Goal: Task Accomplishment & Management: Complete application form

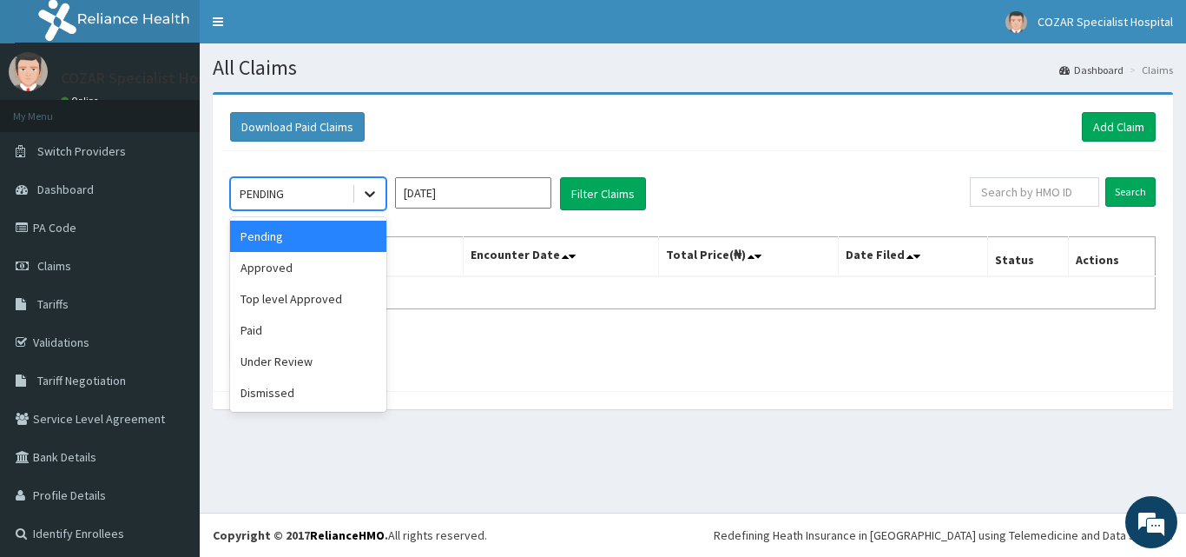
click at [354, 191] on div at bounding box center [369, 193] width 31 height 31
click at [356, 268] on div "Approved" at bounding box center [308, 267] width 156 height 31
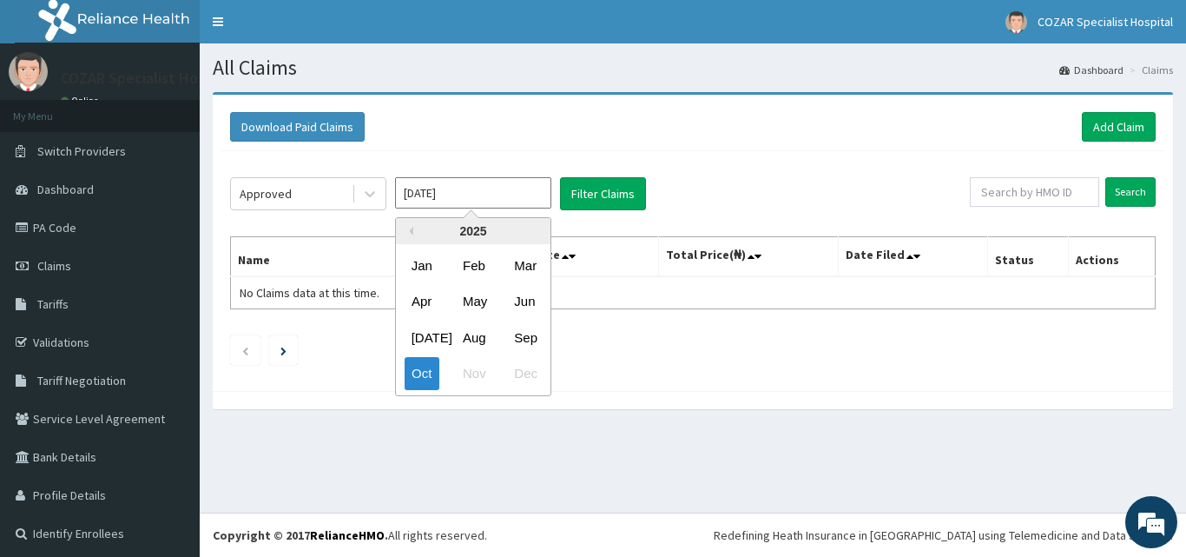
click at [534, 199] on input "Oct 2025" at bounding box center [473, 192] width 156 height 31
click at [530, 335] on div "Sep" at bounding box center [524, 337] width 35 height 32
type input "Sep 2025"
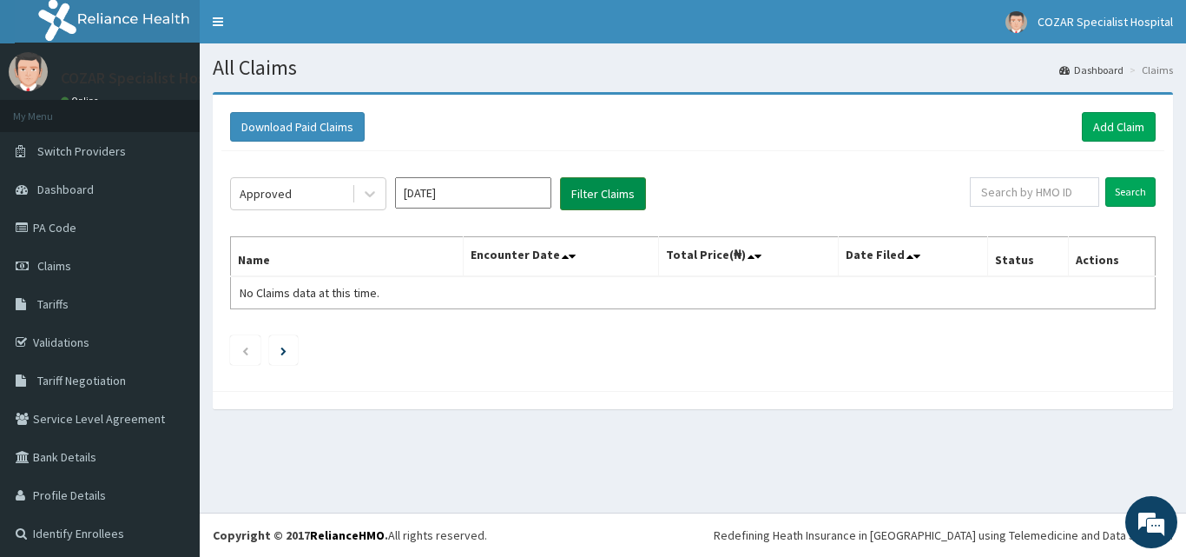
click at [603, 199] on button "Filter Claims" at bounding box center [603, 193] width 86 height 33
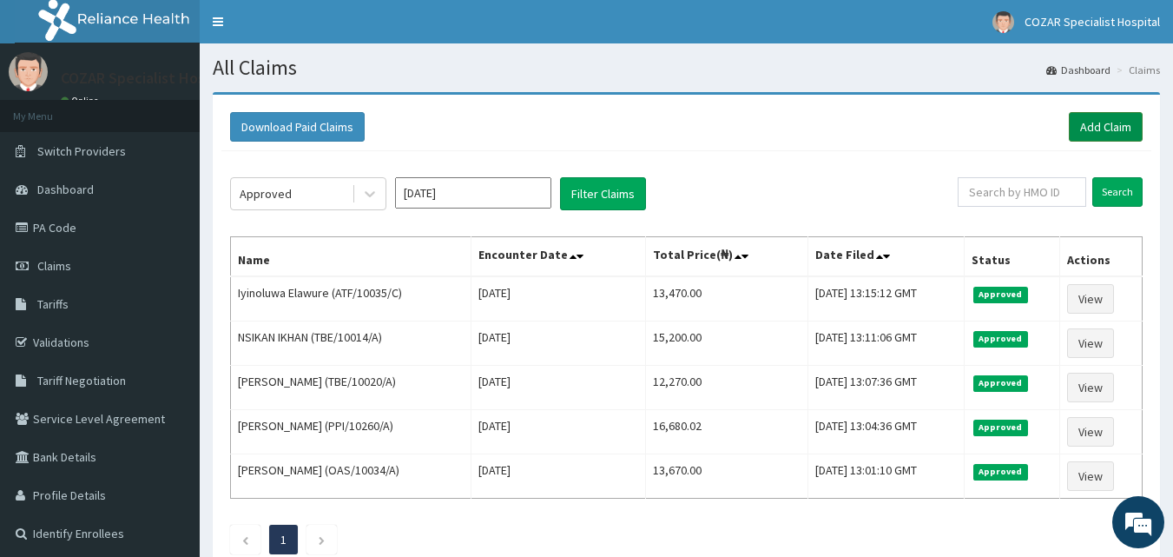
click at [1119, 118] on link "Add Claim" at bounding box center [1106, 127] width 74 height 30
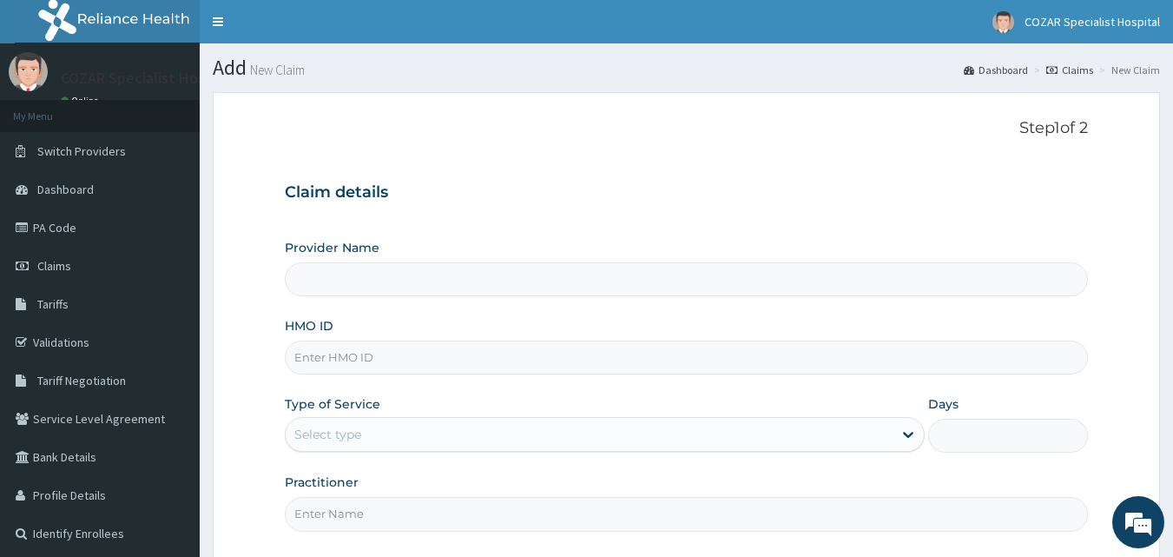
type input "Cozar Specialist Hospital"
click at [444, 369] on input "HMO ID" at bounding box center [687, 357] width 804 height 34
type input "V"
paste input "ATF/10035/D"
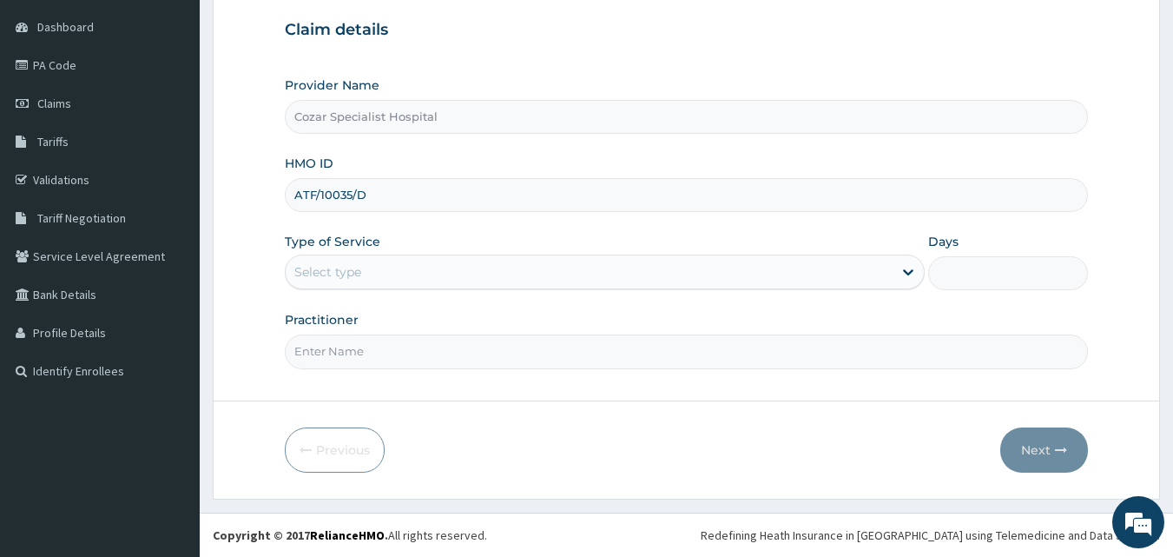
type input "ATF/10035/D"
click at [499, 276] on div "Select type" at bounding box center [589, 272] width 607 height 28
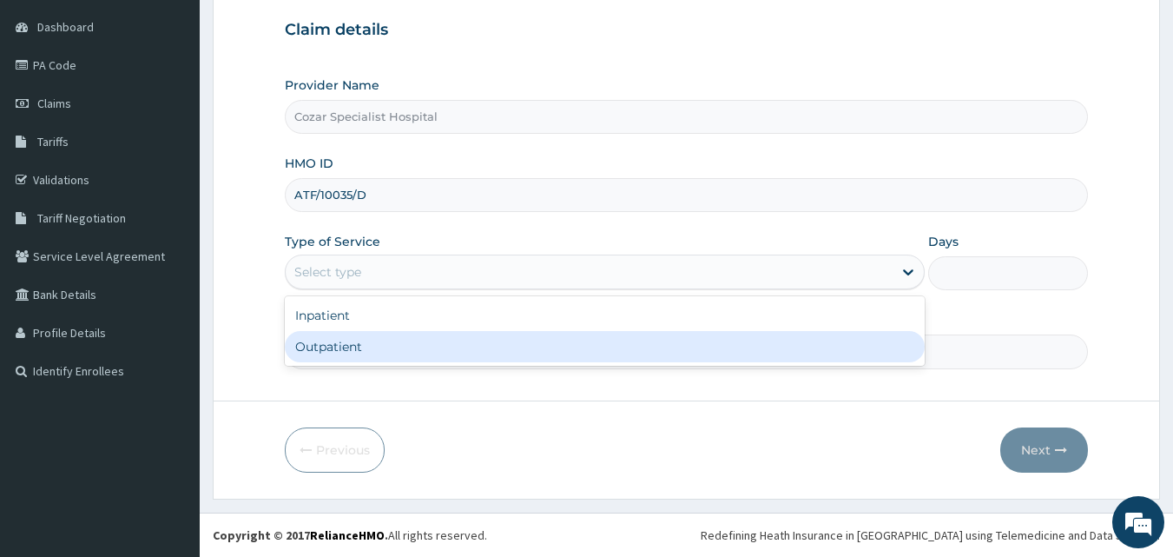
click at [461, 347] on div "Outpatient" at bounding box center [605, 346] width 640 height 31
type input "1"
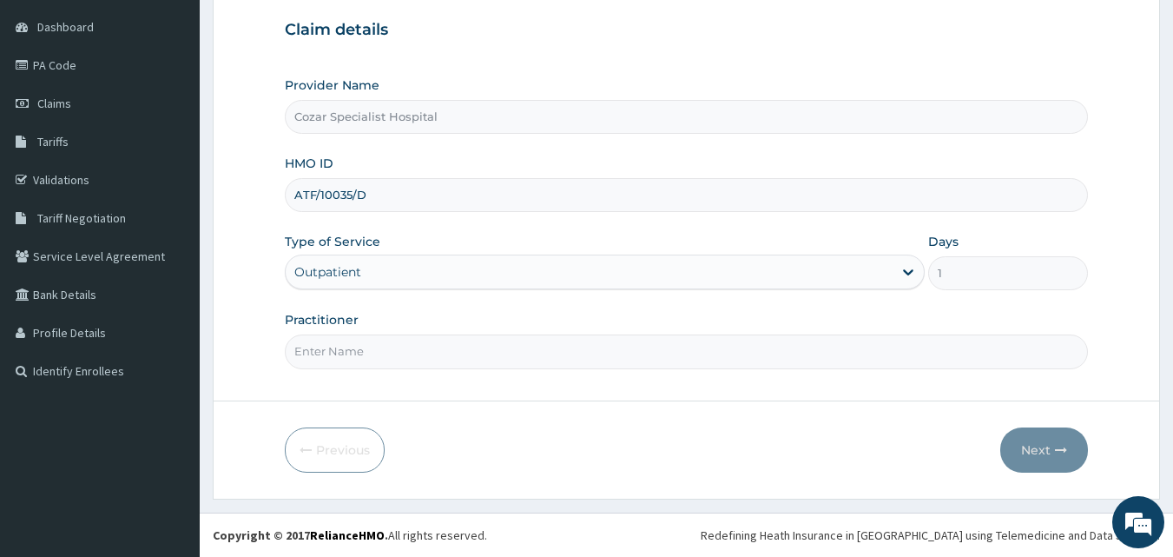
click at [446, 357] on input "Practitioner" at bounding box center [687, 351] width 804 height 34
type input "DR OSENI"
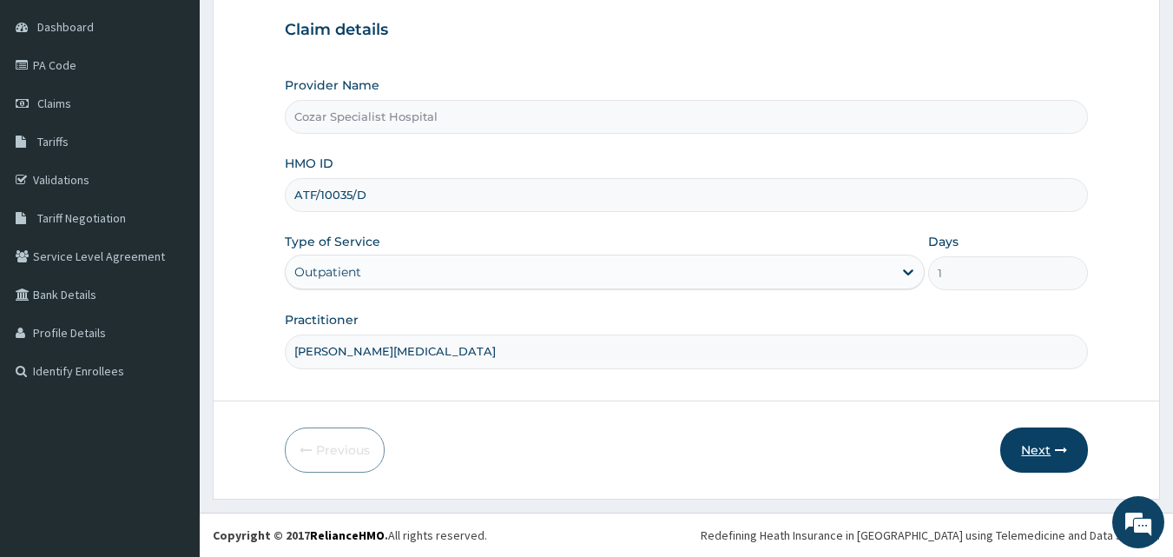
click at [1074, 447] on button "Next" at bounding box center [1045, 449] width 88 height 45
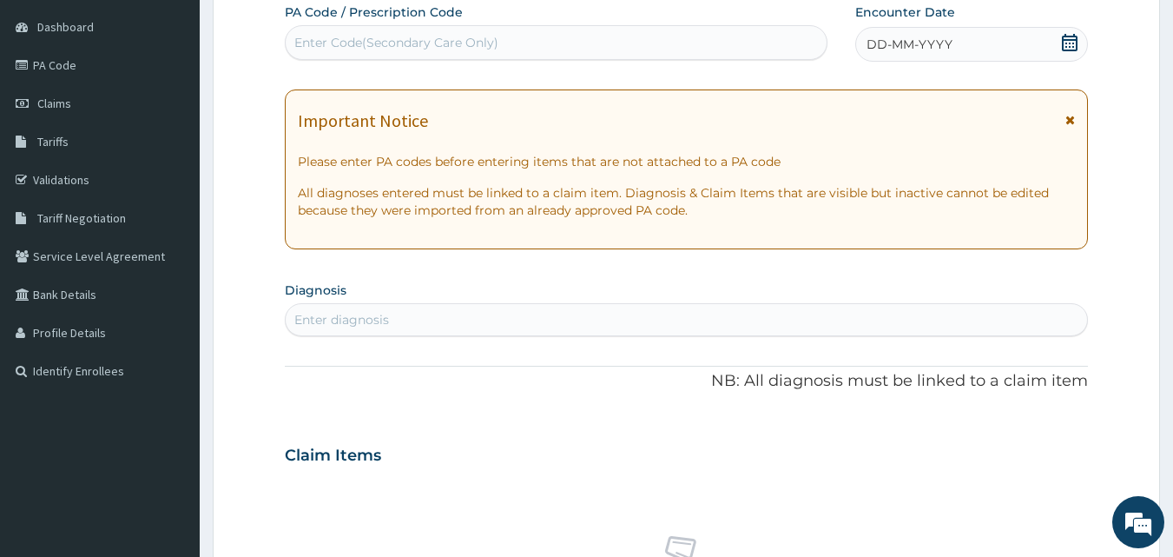
click at [1068, 44] on icon at bounding box center [1069, 42] width 17 height 17
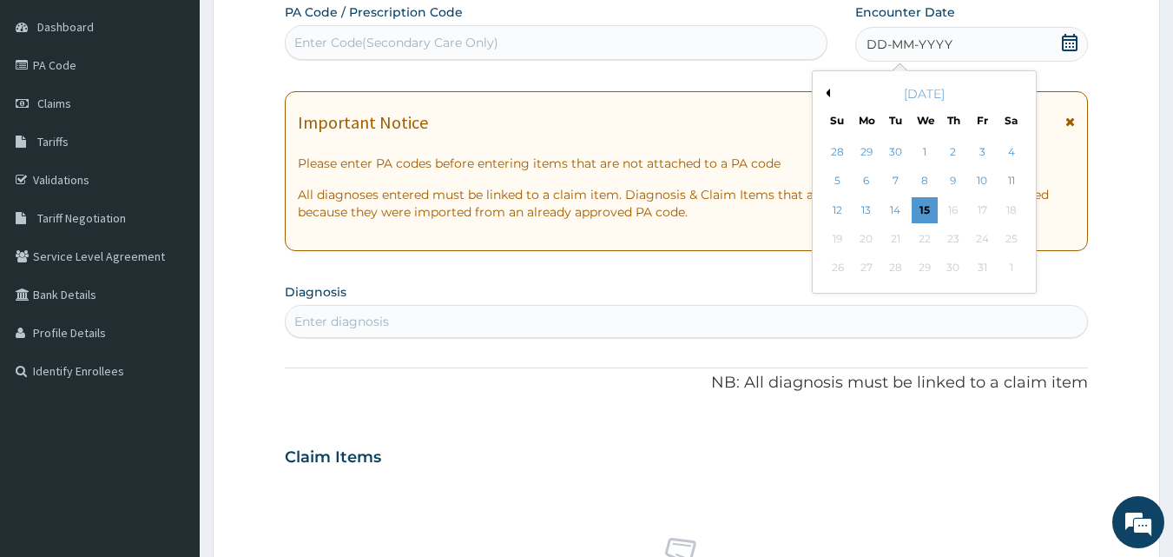
click at [839, 96] on div "October 2025" at bounding box center [924, 93] width 209 height 17
click at [829, 95] on button "Previous Month" at bounding box center [826, 93] width 9 height 9
click at [876, 273] on div "29" at bounding box center [867, 268] width 26 height 26
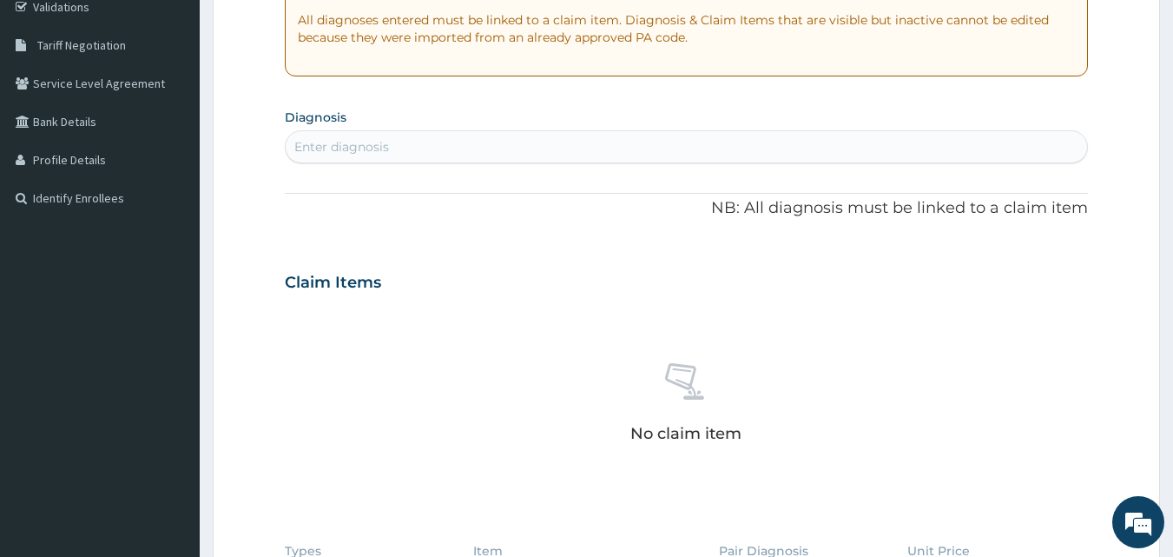
scroll to position [362, 0]
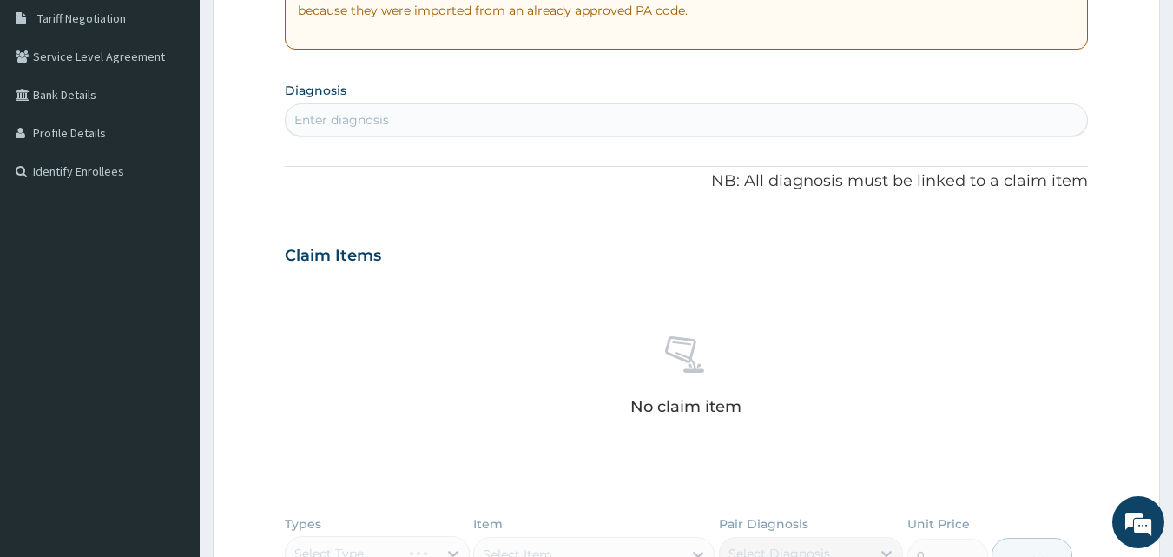
click at [599, 120] on div "Enter diagnosis" at bounding box center [687, 120] width 803 height 28
type input "MALARIA"
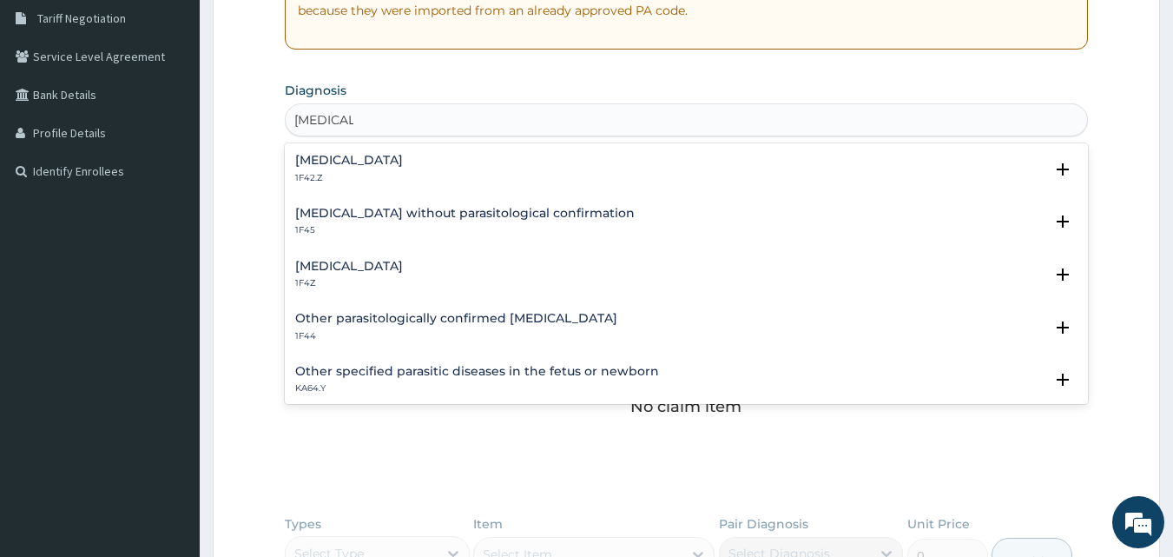
click at [499, 258] on div "Malaria, unspecified 1F4Z Select Status Query Query covers suspected (?), Keep …" at bounding box center [687, 279] width 804 height 53
click at [403, 271] on h4 "Malaria, unspecified" at bounding box center [349, 266] width 108 height 13
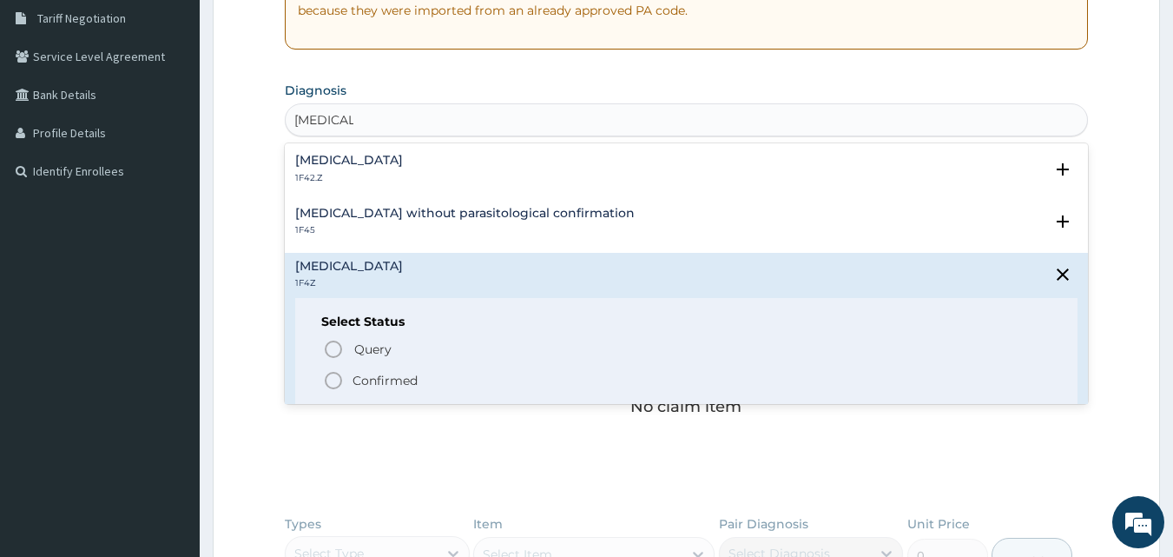
click at [380, 377] on p "Confirmed" at bounding box center [385, 380] width 65 height 17
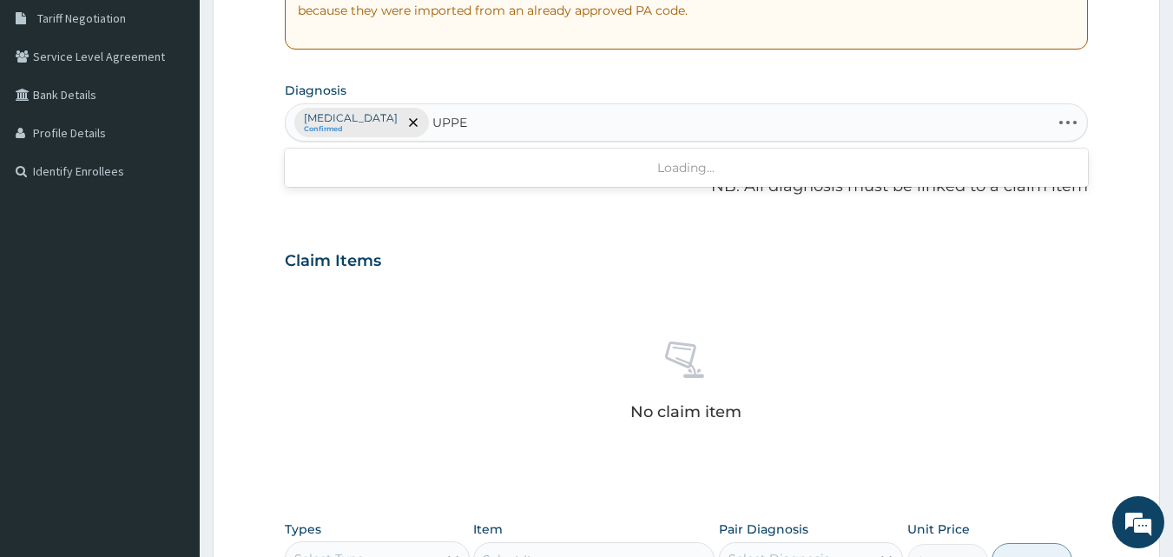
type input "UPPER"
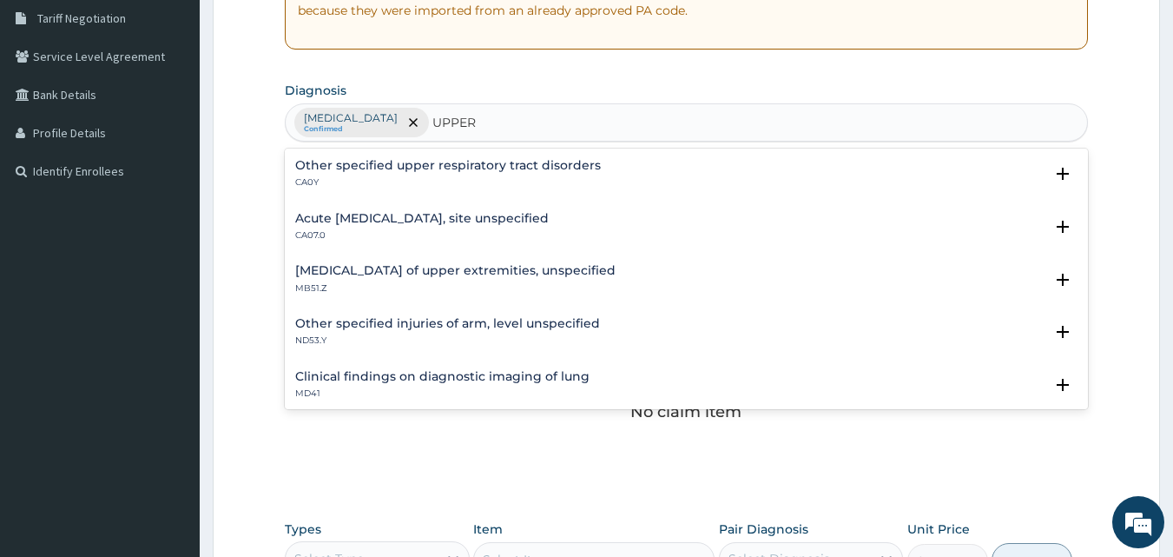
click at [549, 230] on div "Acute upper respiratory infection, site unspecified CA07.0" at bounding box center [422, 227] width 254 height 30
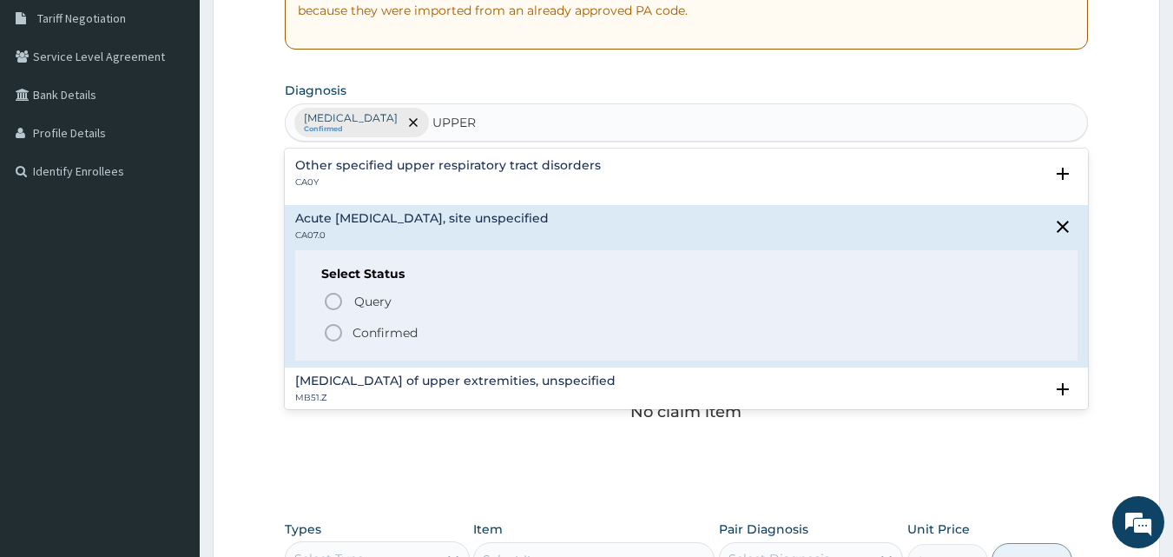
click at [438, 338] on span "Confirmed" at bounding box center [688, 332] width 730 height 21
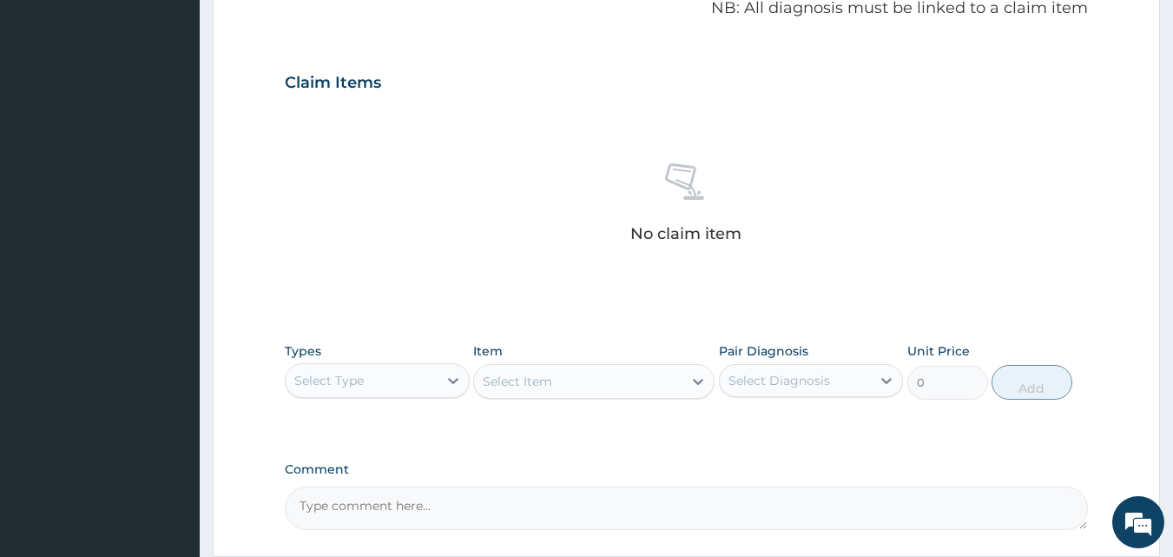
scroll to position [696, 0]
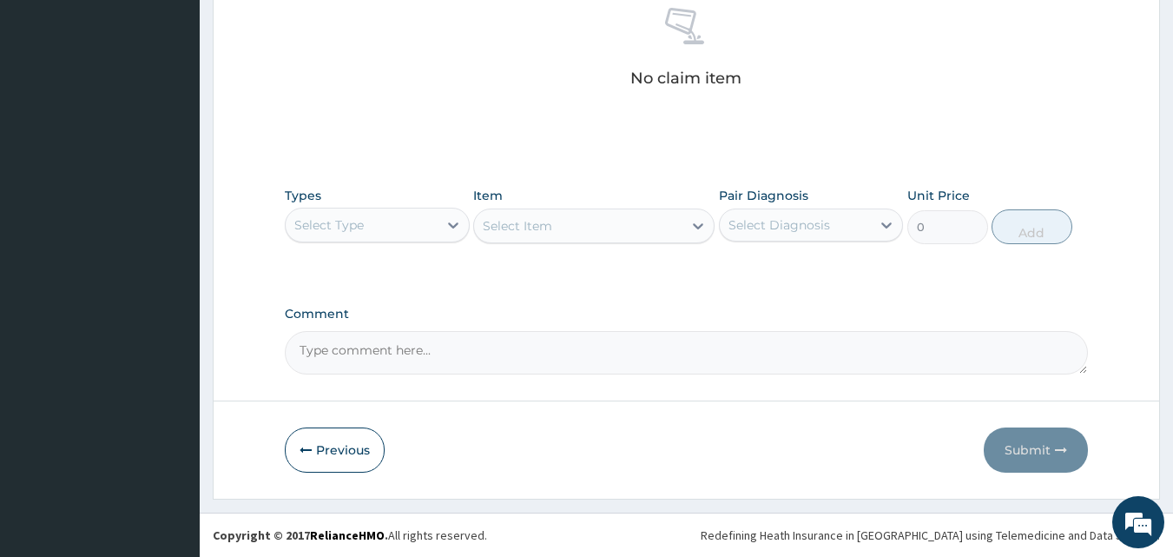
click at [380, 223] on div "Select Type" at bounding box center [362, 225] width 152 height 28
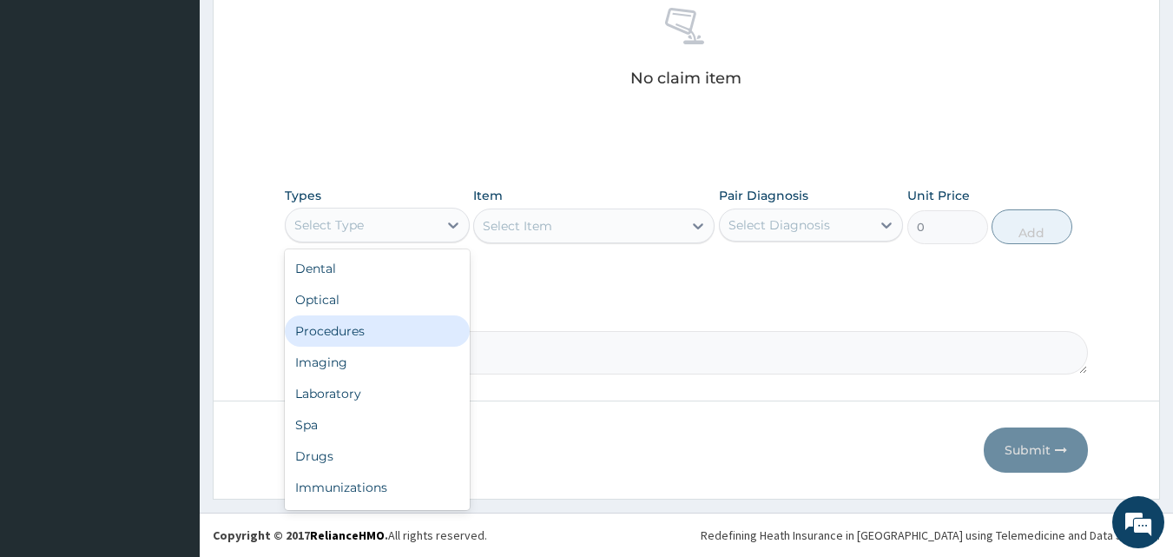
click at [373, 340] on div "Procedures" at bounding box center [377, 330] width 185 height 31
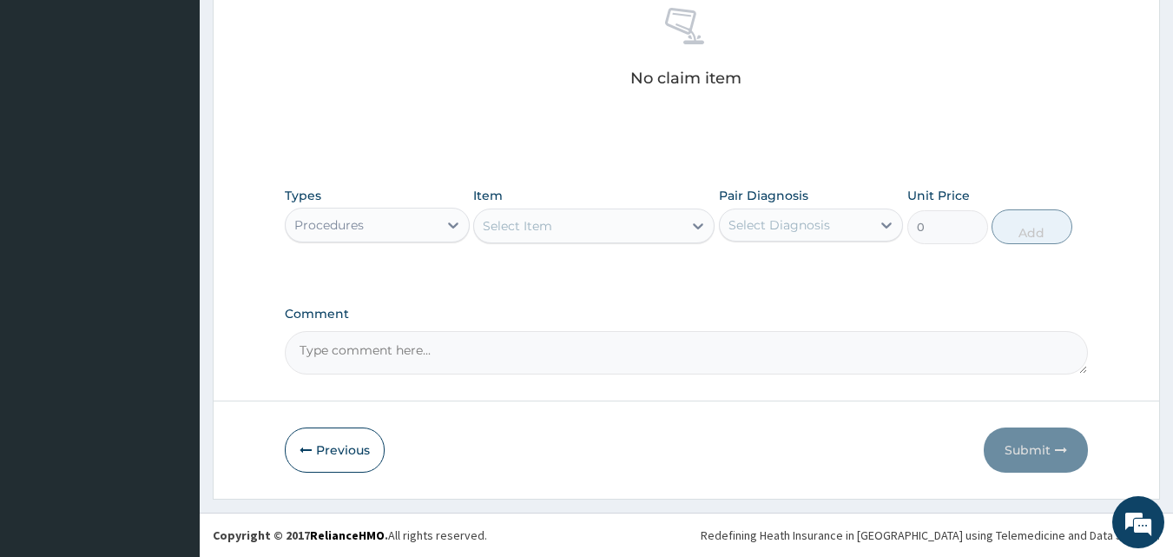
click at [578, 219] on div "Select Item" at bounding box center [578, 226] width 208 height 28
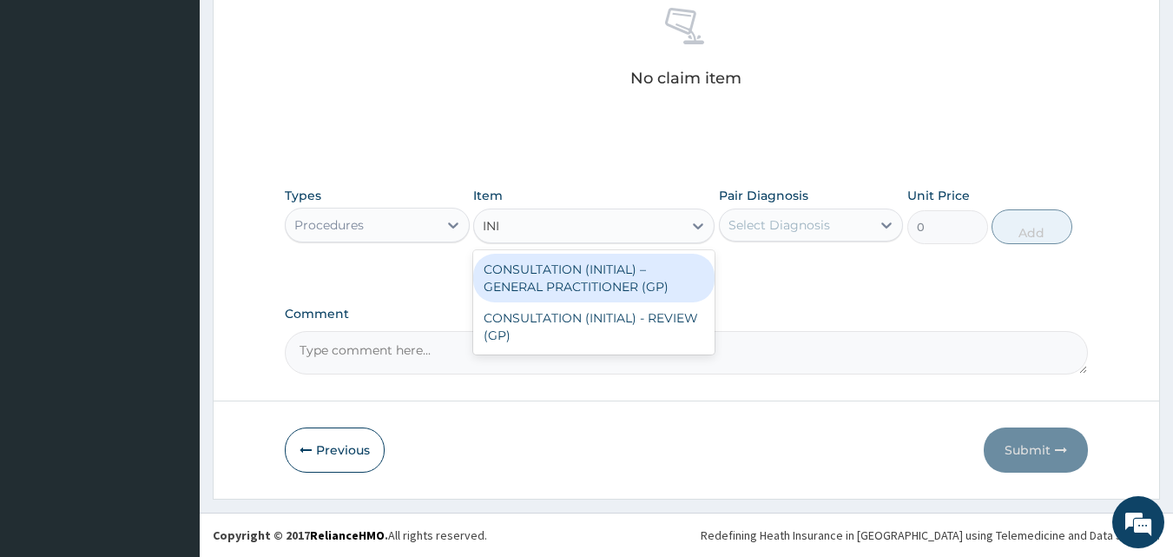
type input "INIT"
click at [619, 271] on div "CONSULTATION (INITIAL) – GENERAL PRACTITIONER (GP)" at bounding box center [593, 278] width 241 height 49
type input "3000"
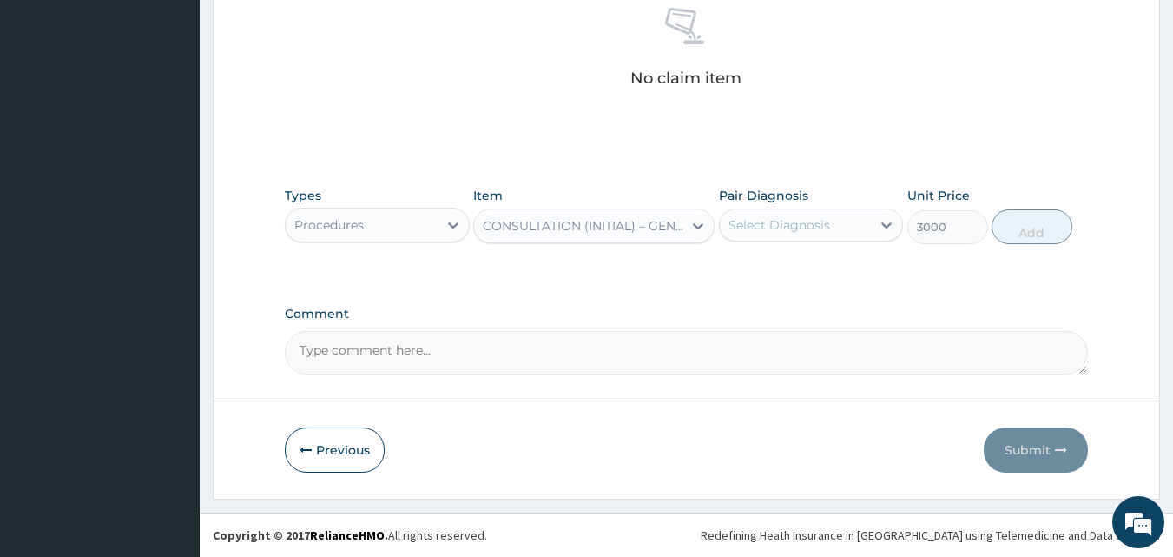
click at [795, 232] on div "Select Diagnosis" at bounding box center [780, 224] width 102 height 17
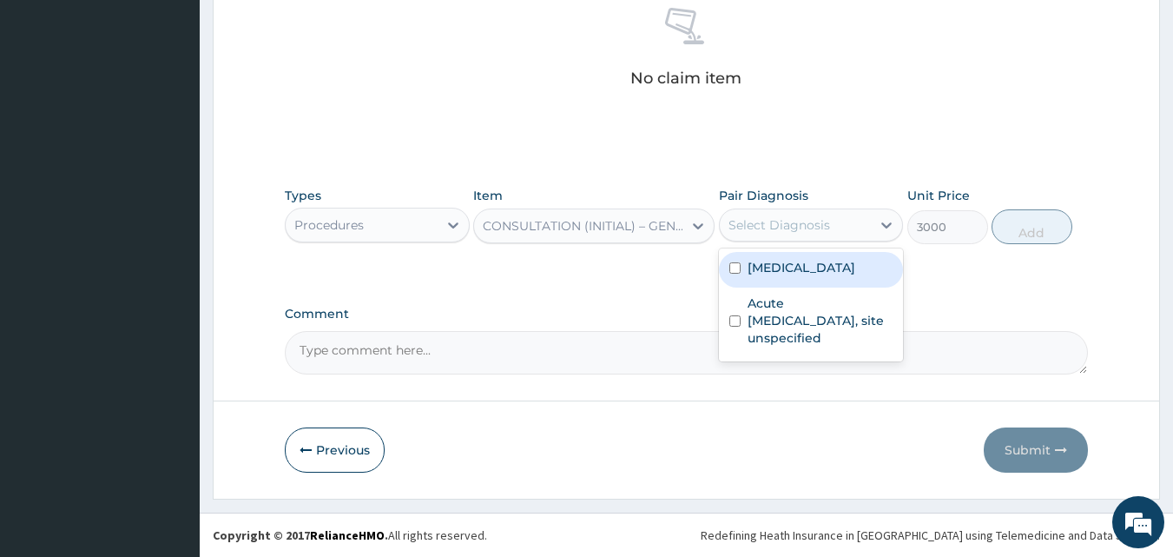
click at [803, 268] on label "[MEDICAL_DATA]" at bounding box center [802, 267] width 108 height 17
checkbox input "true"
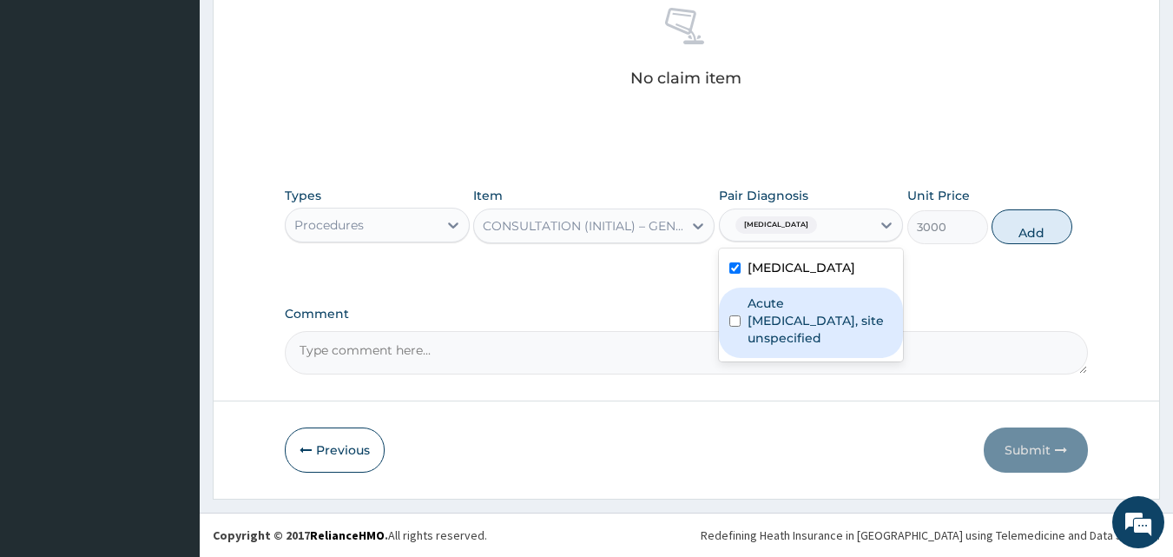
click at [811, 322] on label "Acute upper respiratory infection, site unspecified" at bounding box center [821, 320] width 146 height 52
checkbox input "true"
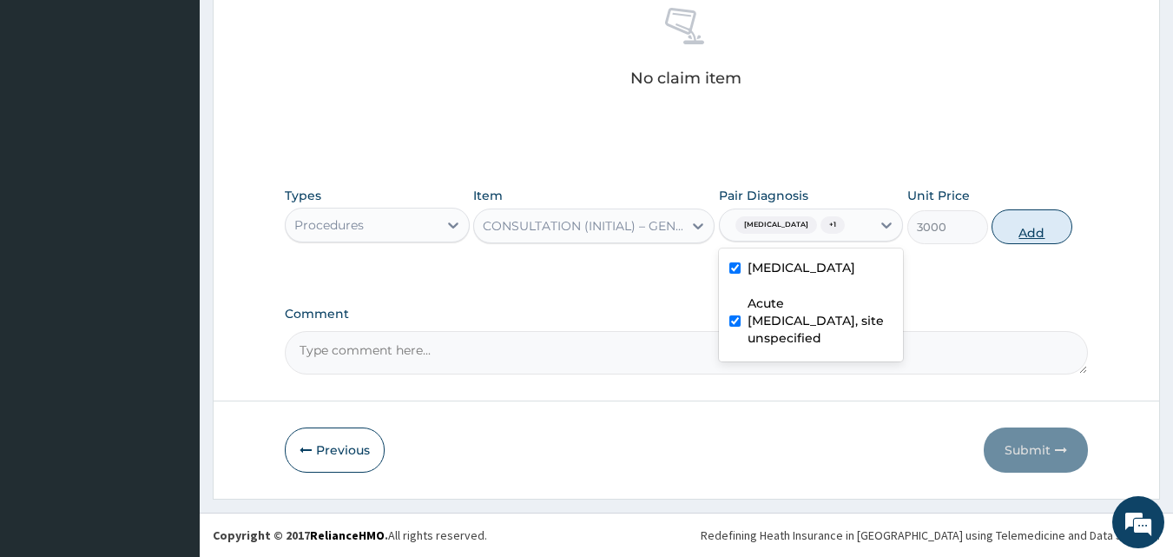
click at [1037, 228] on button "Add" at bounding box center [1032, 226] width 81 height 35
type input "0"
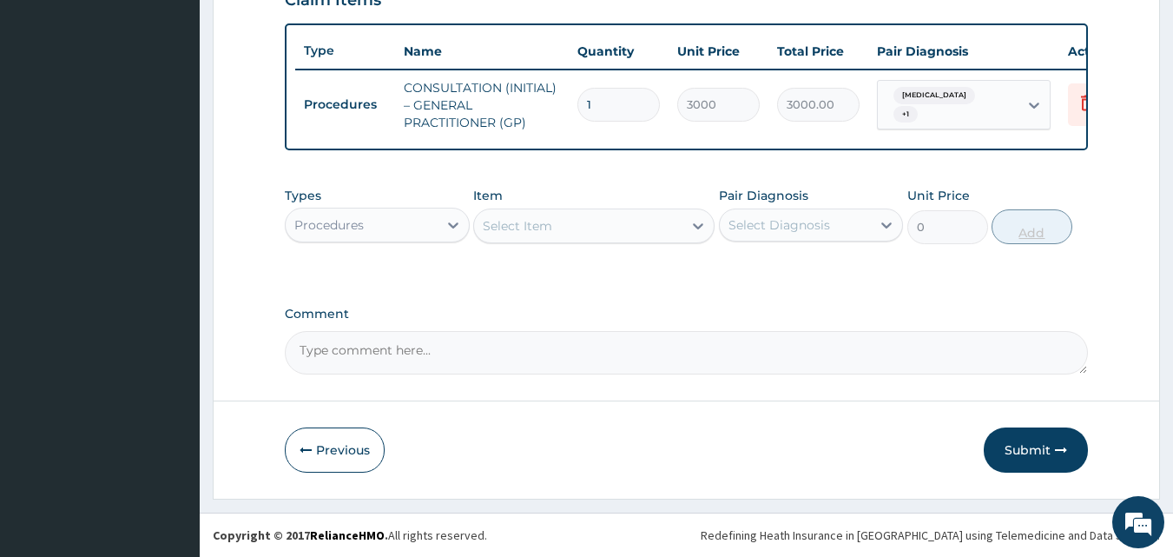
scroll to position [636, 0]
click at [400, 225] on div "Procedures" at bounding box center [362, 225] width 152 height 28
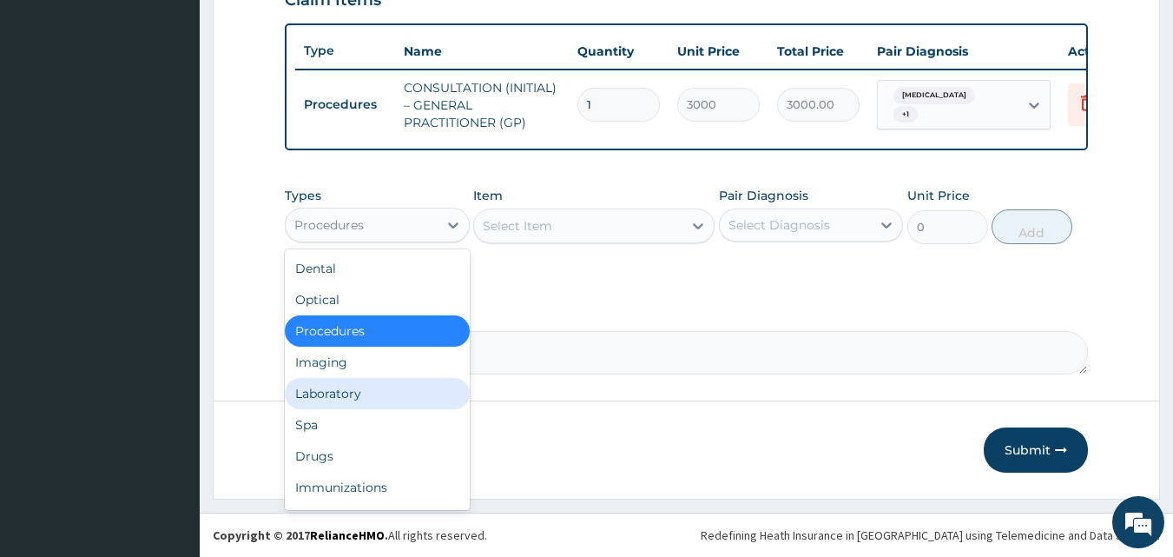
click at [356, 390] on div "Laboratory" at bounding box center [377, 393] width 185 height 31
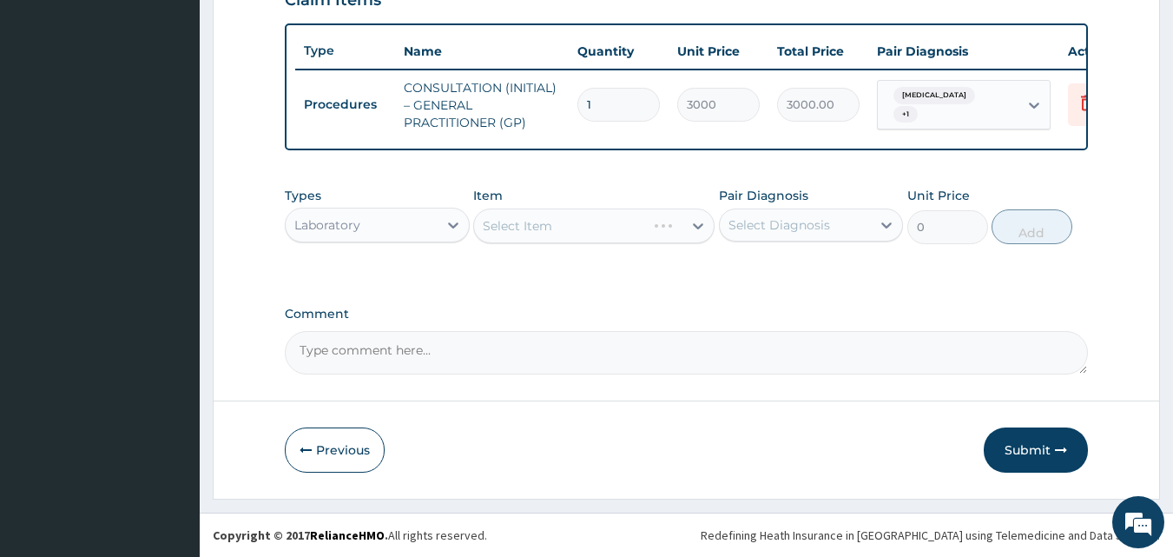
click at [635, 228] on div "Select Item" at bounding box center [593, 225] width 241 height 35
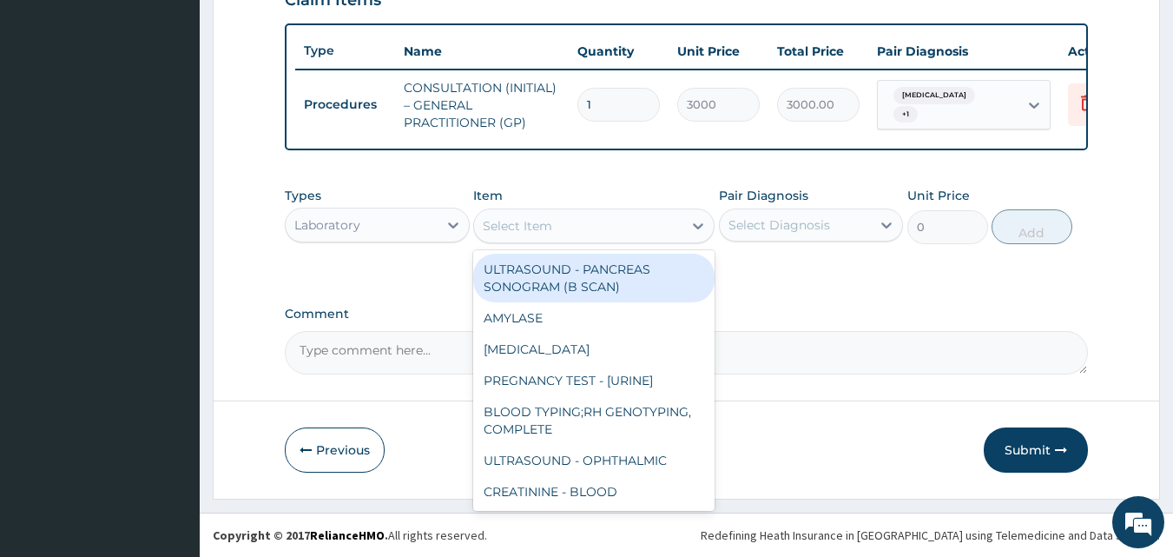
click at [635, 228] on div "Select Item" at bounding box center [578, 226] width 208 height 28
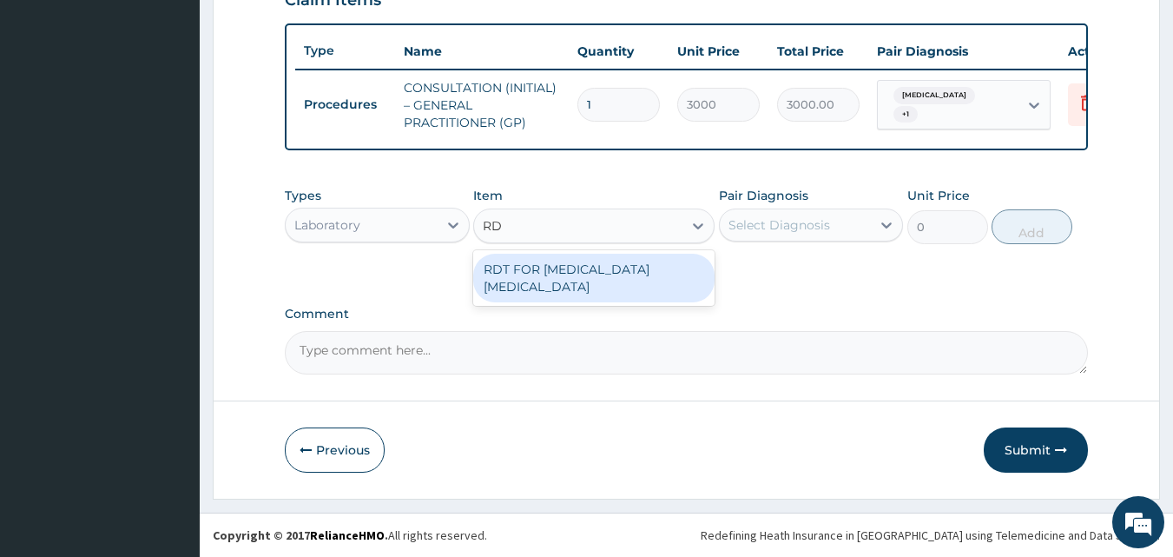
type input "RDT"
click at [670, 270] on div "RDT FOR MALARIA PARASITE" at bounding box center [593, 278] width 241 height 49
type input "1300"
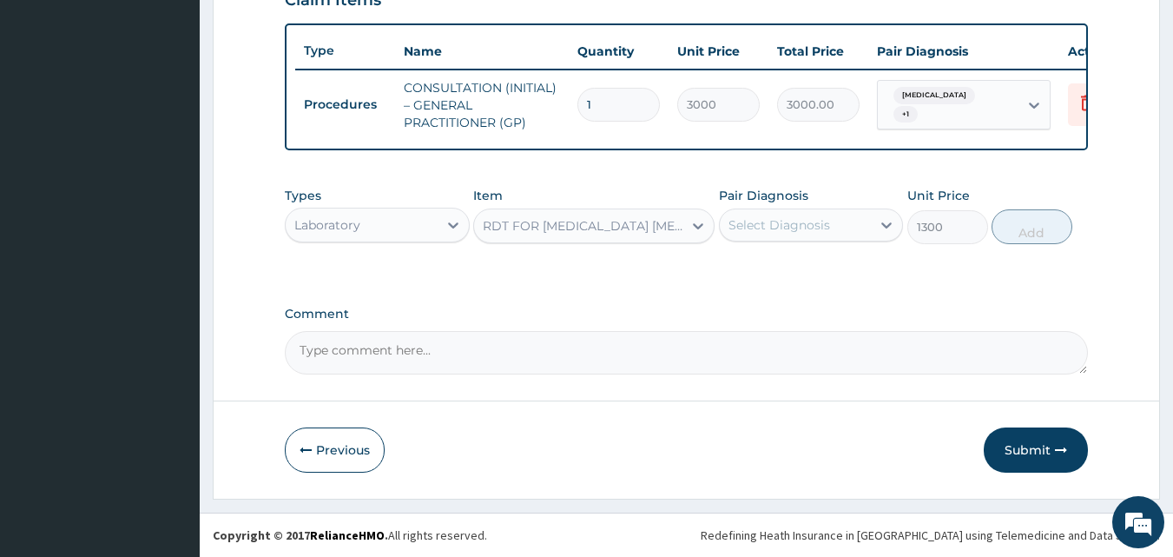
click at [762, 227] on div "Select Diagnosis" at bounding box center [780, 224] width 102 height 17
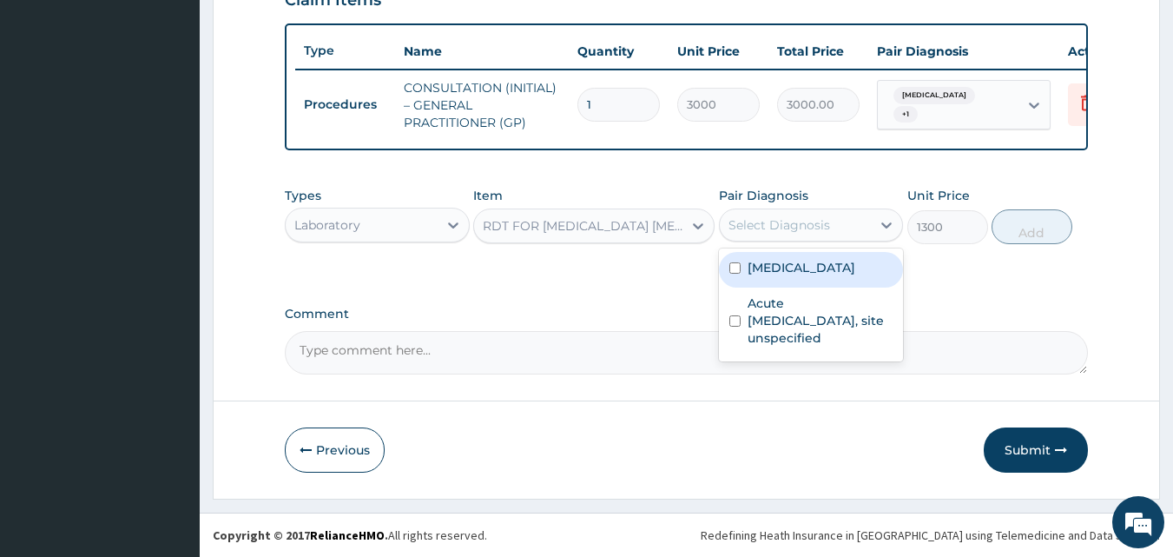
click at [764, 281] on div "[MEDICAL_DATA]" at bounding box center [811, 270] width 185 height 36
checkbox input "true"
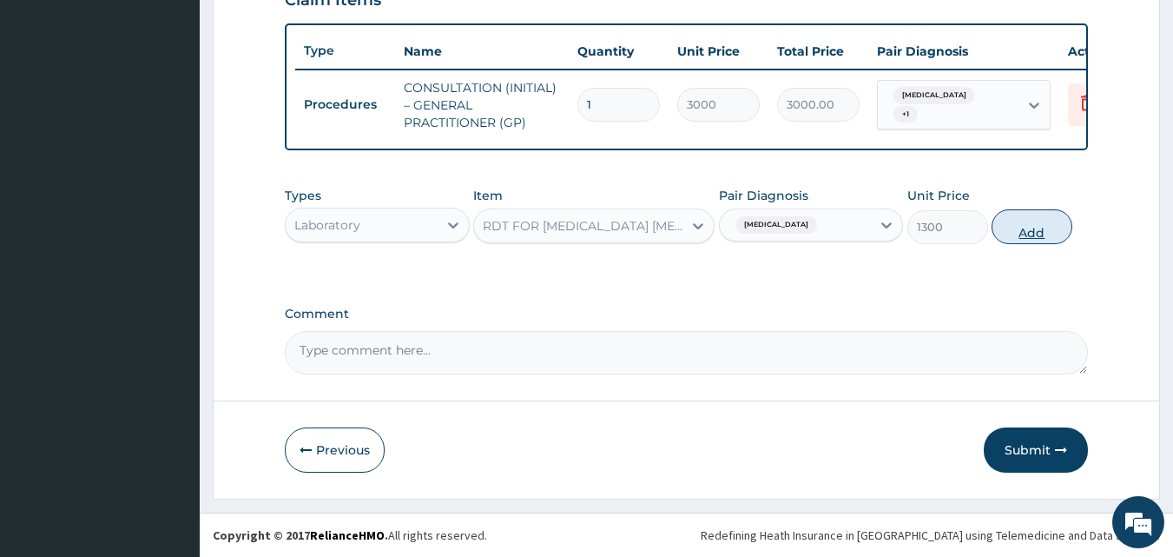
click at [1030, 227] on button "Add" at bounding box center [1032, 226] width 81 height 35
type input "0"
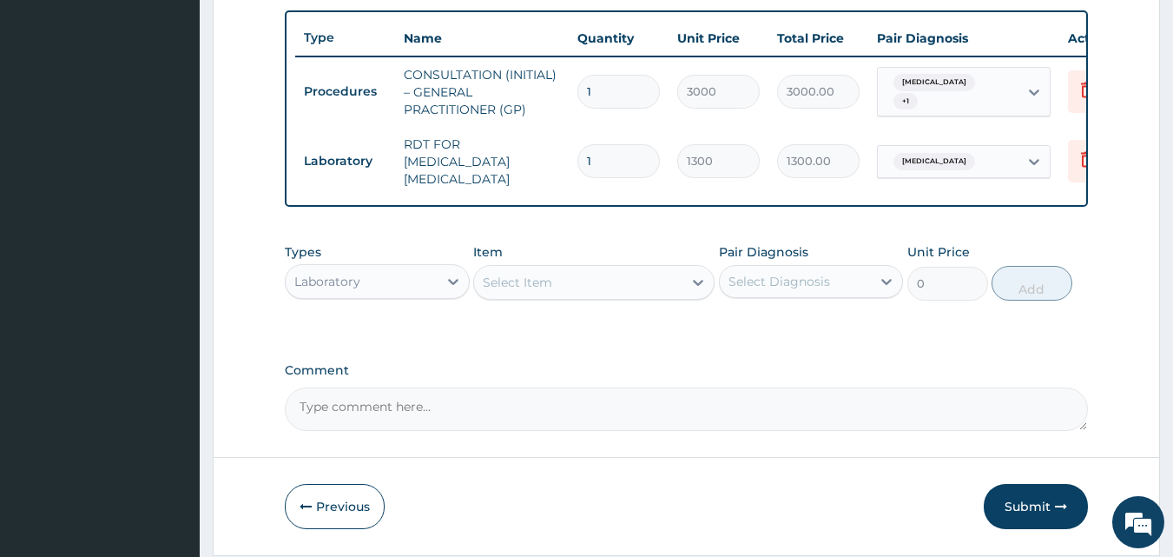
click at [399, 290] on div "Laboratory" at bounding box center [362, 282] width 152 height 28
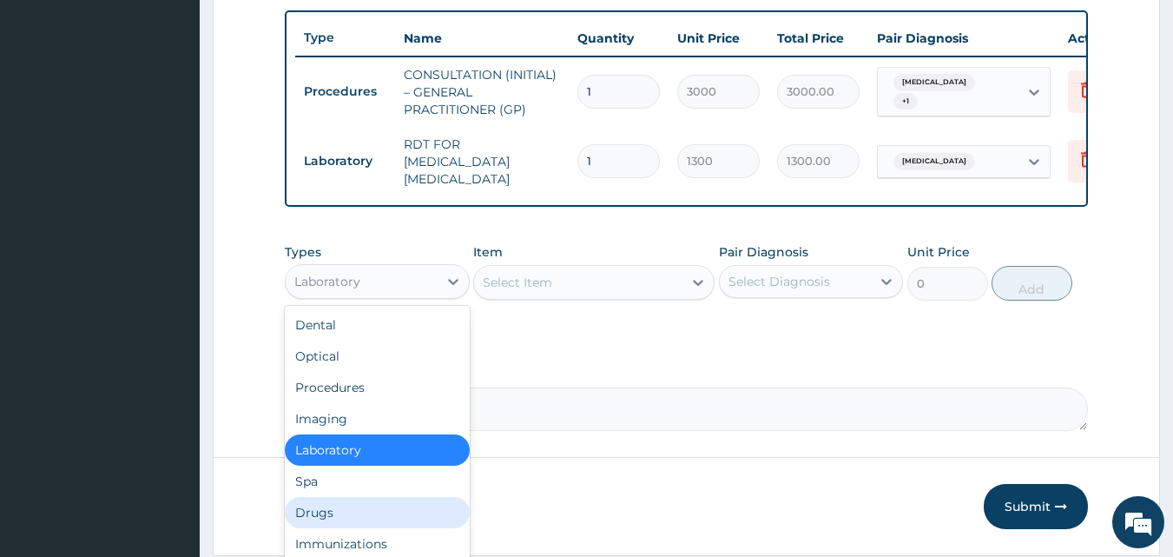
click at [361, 500] on div "Drugs" at bounding box center [377, 512] width 185 height 31
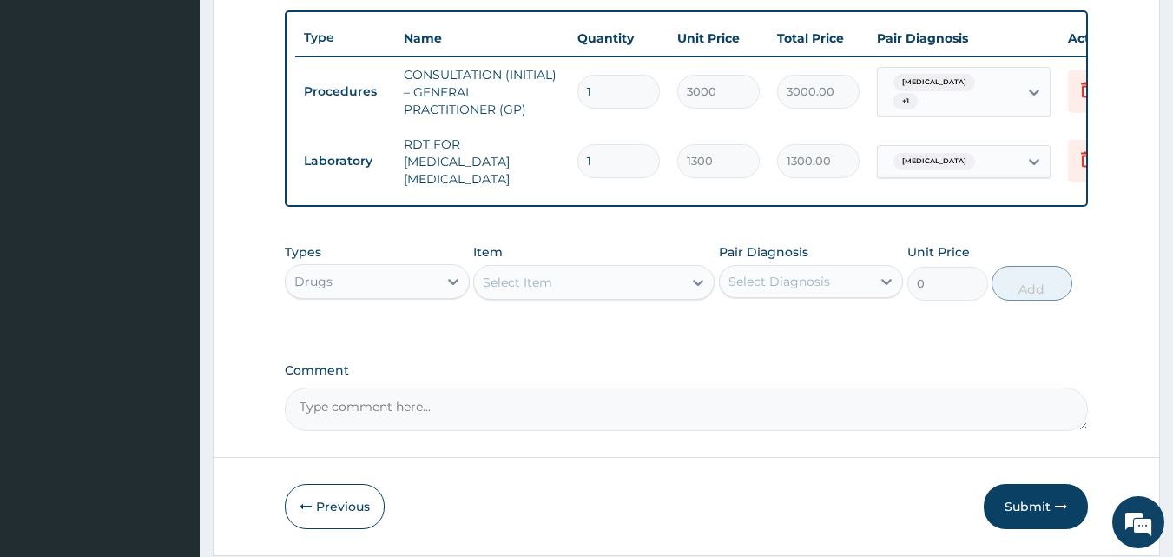
click at [688, 290] on div at bounding box center [698, 282] width 31 height 31
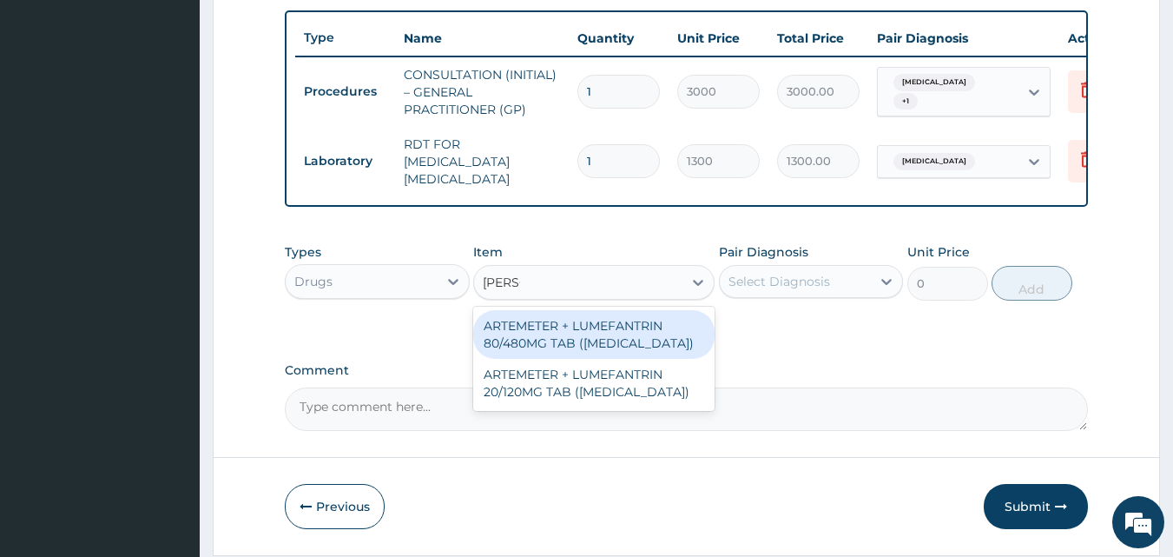
type input "COART"
click at [667, 326] on div "ARTEMETER + LUMEFANTRIN 80/480MG TAB (COARTEM)" at bounding box center [593, 334] width 241 height 49
type input "500"
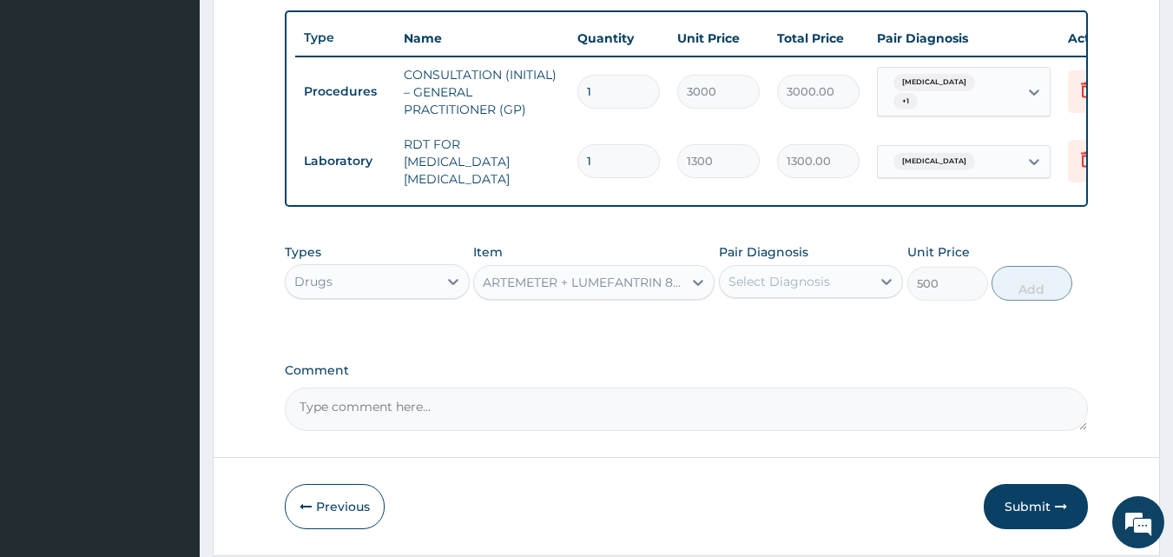
click at [783, 281] on div "Select Diagnosis" at bounding box center [780, 281] width 102 height 17
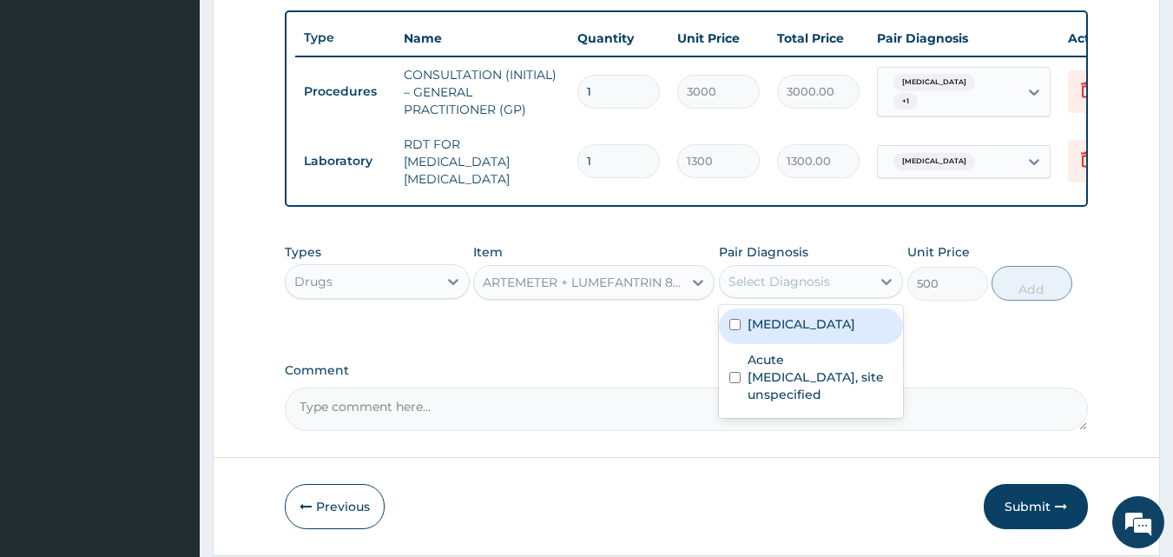
click at [790, 332] on label "Malaria, unspecified" at bounding box center [802, 323] width 108 height 17
checkbox input "true"
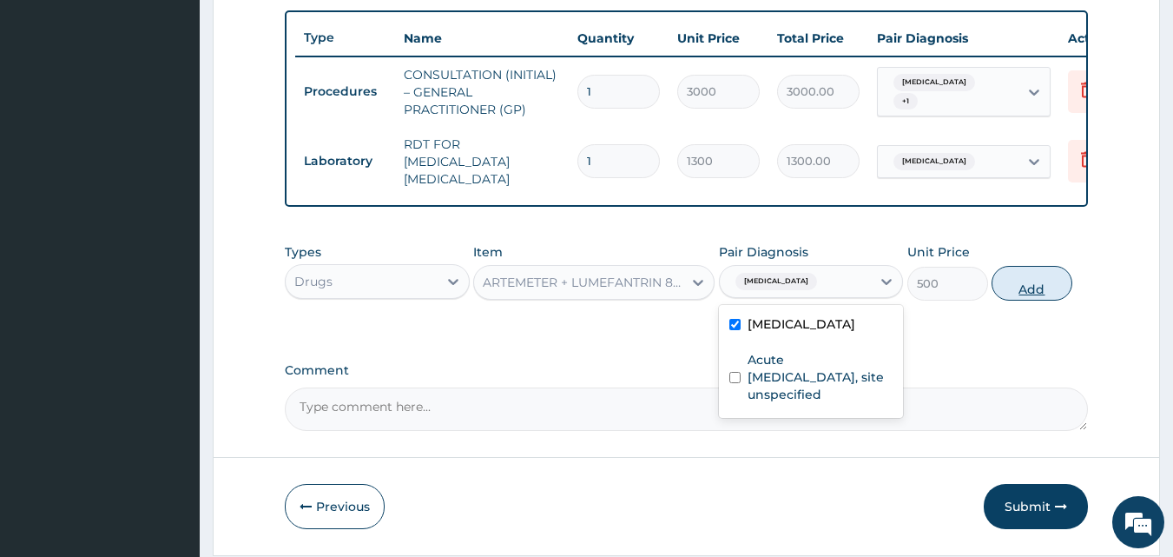
click at [1028, 276] on button "Add" at bounding box center [1032, 283] width 81 height 35
type input "0"
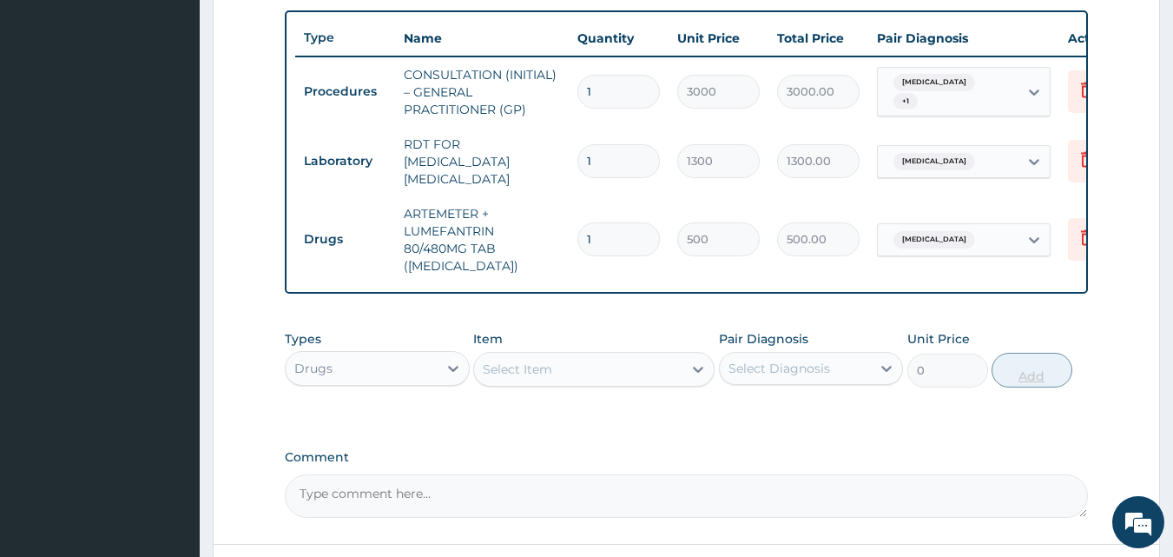
type input "0.00"
type input "6"
type input "3000.00"
type input "6"
click at [583, 379] on div "Select Item" at bounding box center [578, 369] width 208 height 28
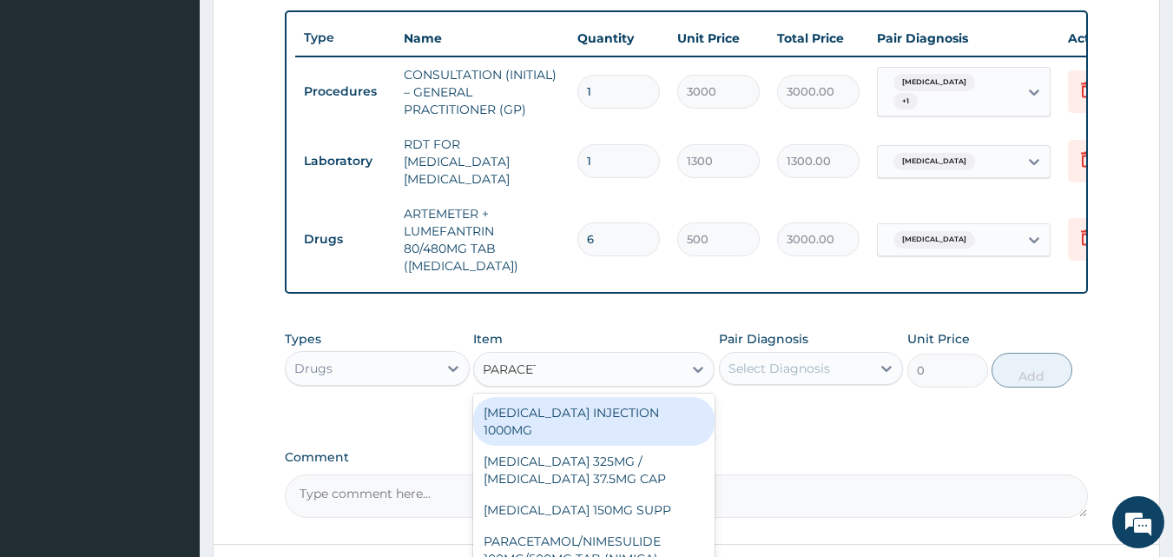
type input "PARACETA"
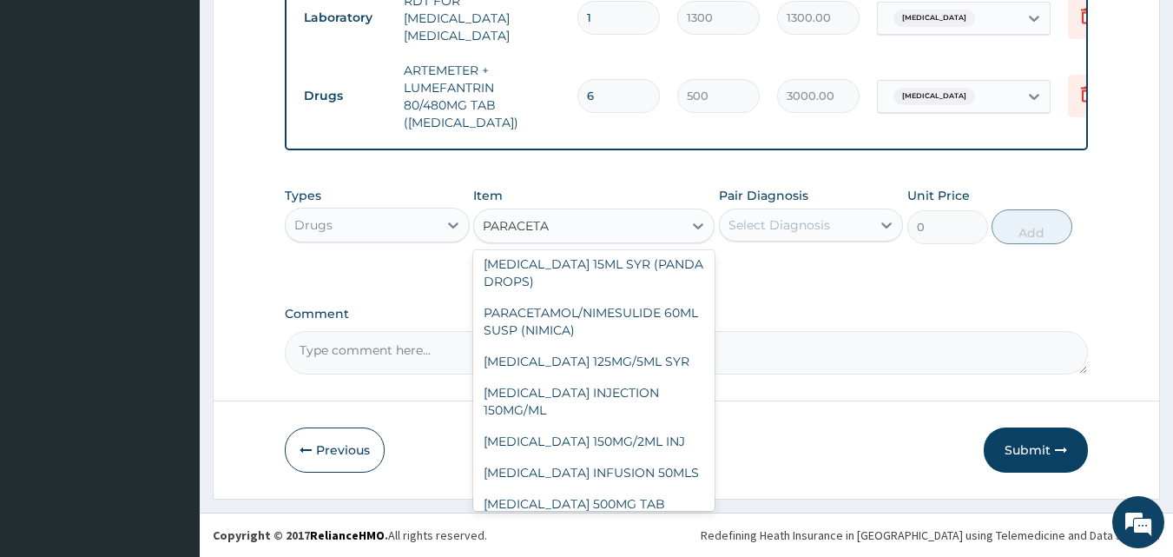
scroll to position [358, 0]
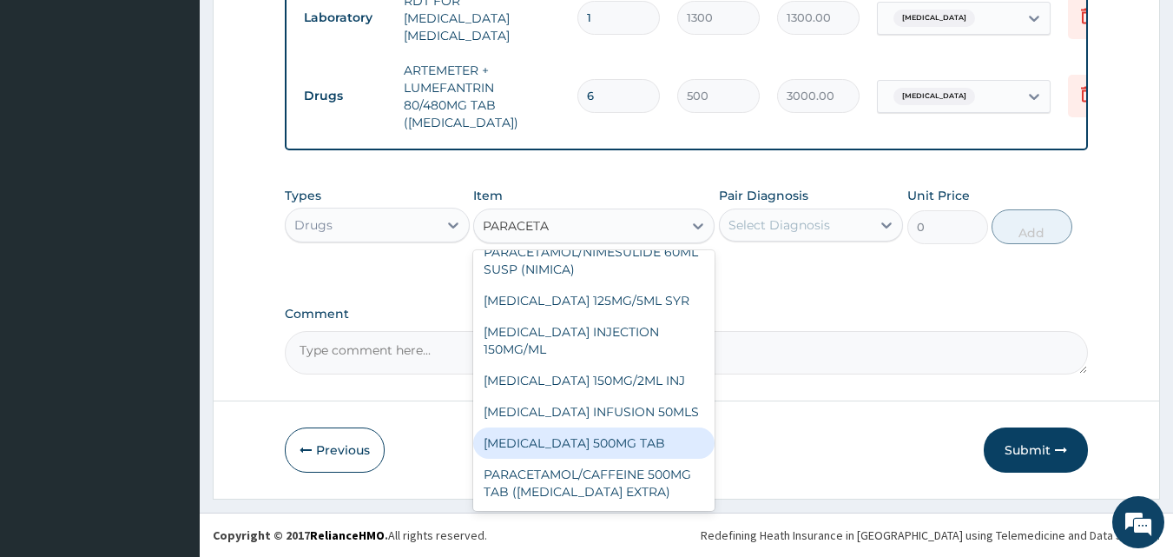
click at [685, 442] on div "[MEDICAL_DATA] 500MG TAB" at bounding box center [593, 442] width 241 height 31
type input "65"
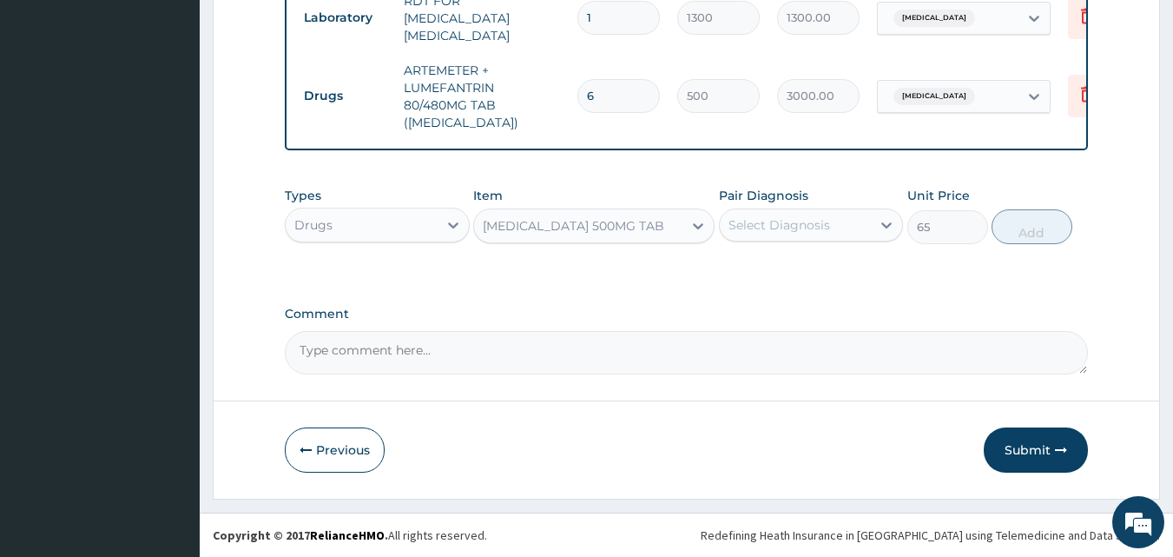
click at [863, 225] on div "Select Diagnosis" at bounding box center [796, 225] width 152 height 28
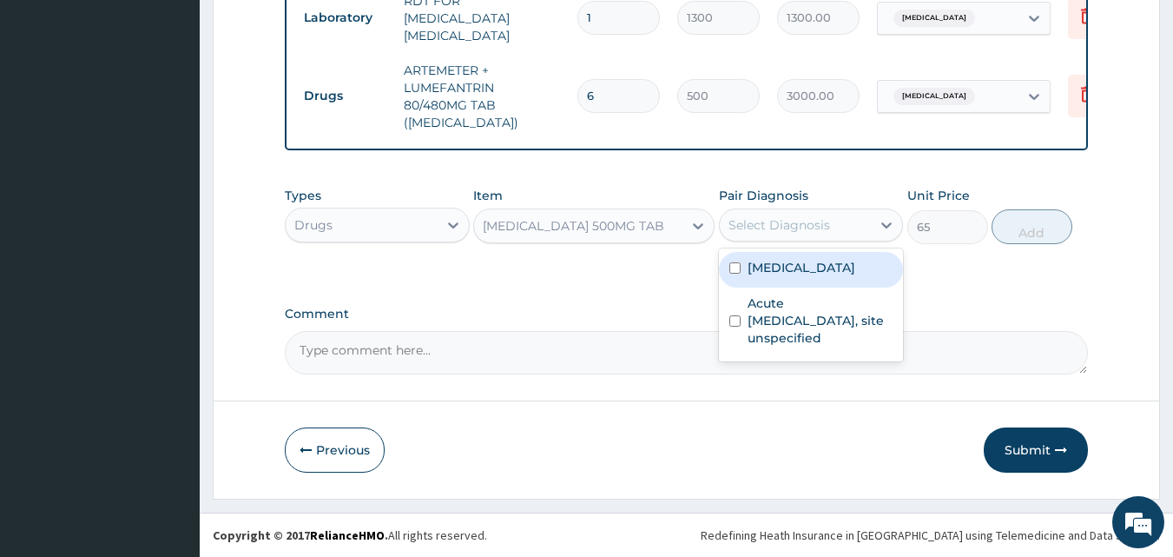
click at [856, 271] on label "[MEDICAL_DATA]" at bounding box center [802, 267] width 108 height 17
checkbox input "true"
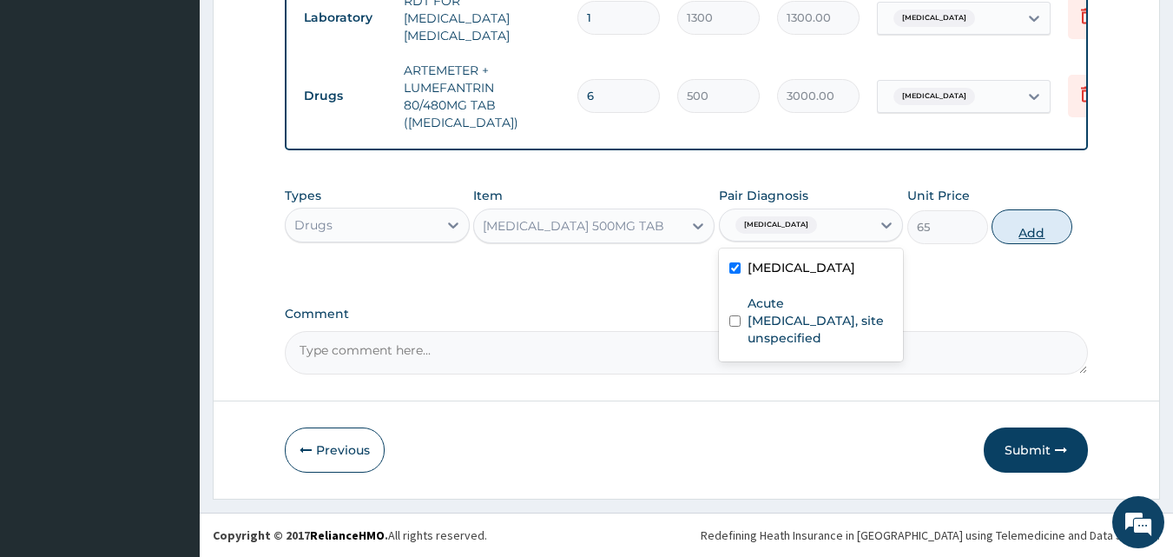
click at [1037, 221] on button "Add" at bounding box center [1032, 226] width 81 height 35
type input "0"
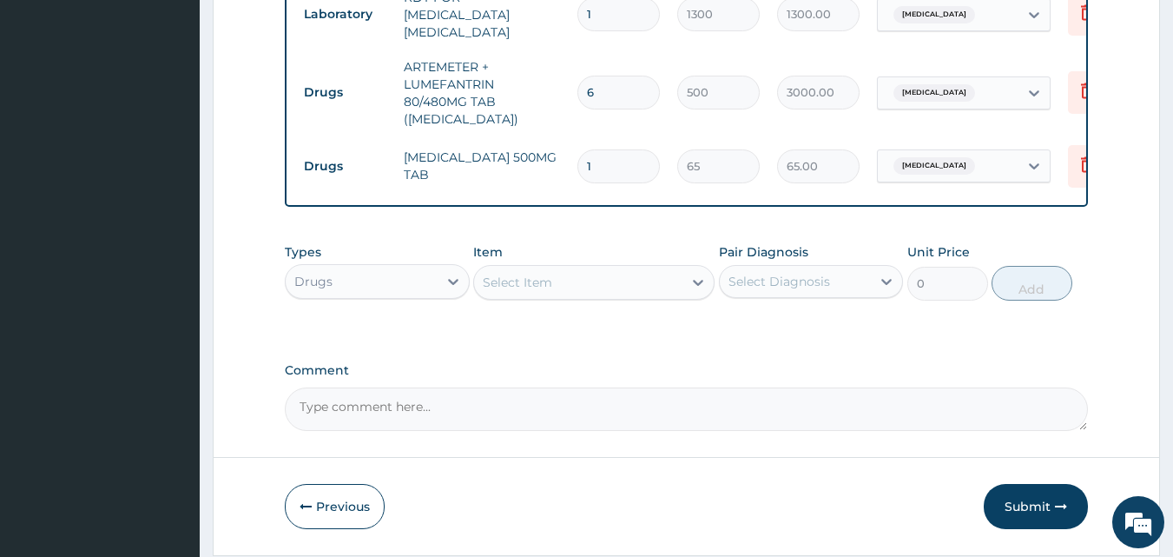
type input "18"
type input "1170.00"
type input "18"
click at [606, 279] on div "Select Item" at bounding box center [578, 282] width 208 height 28
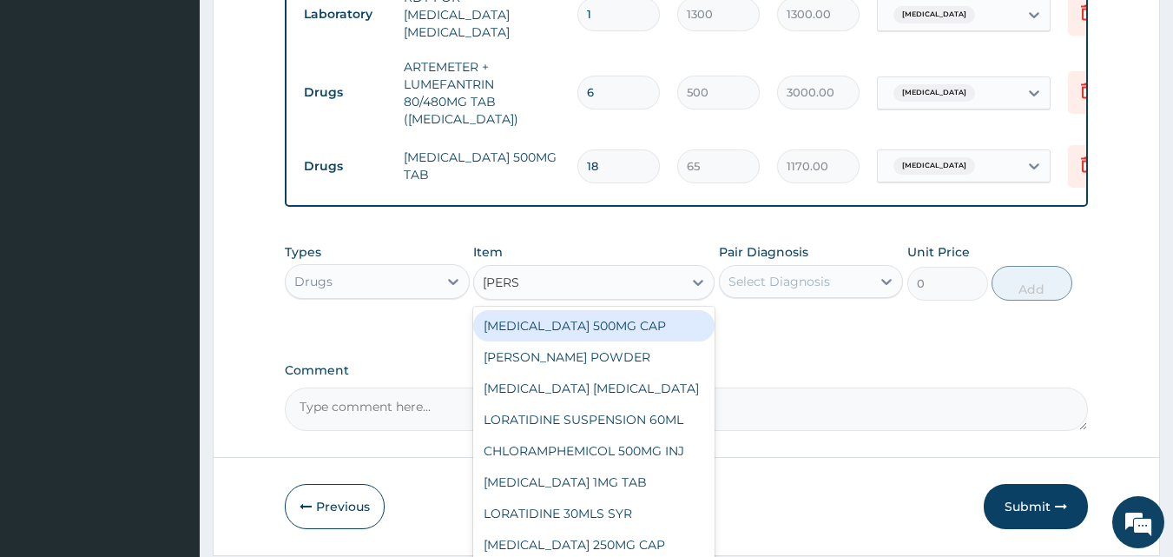
type input "LORAT"
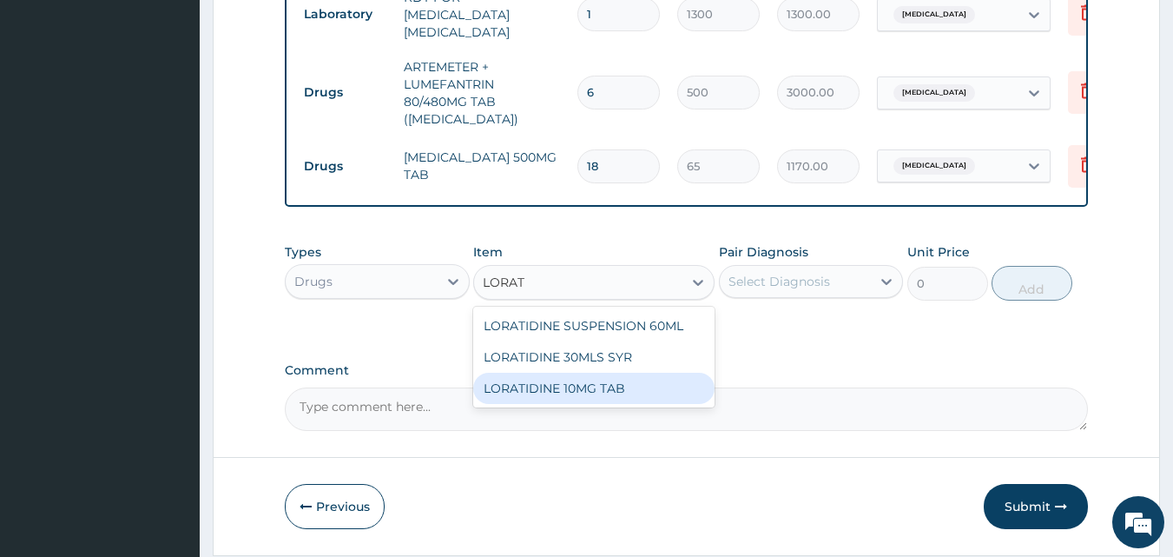
click at [638, 387] on div "LORATIDINE 10MG TAB" at bounding box center [593, 388] width 241 height 31
type input "110"
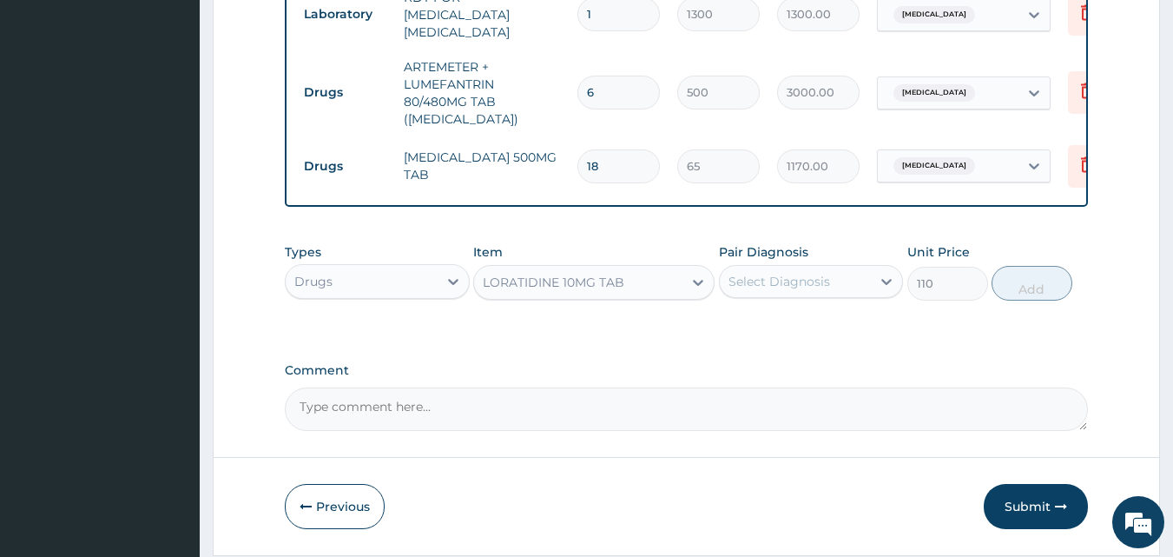
click at [792, 274] on div "Select Diagnosis" at bounding box center [796, 282] width 152 height 28
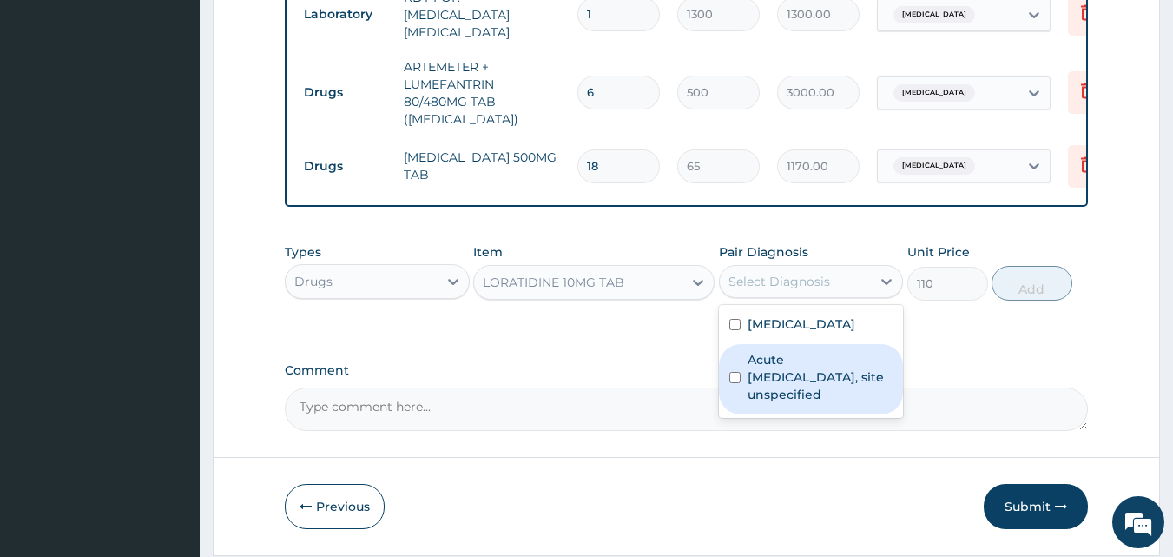
click at [802, 370] on label "Acute [MEDICAL_DATA], site unspecified" at bounding box center [821, 377] width 146 height 52
checkbox input "true"
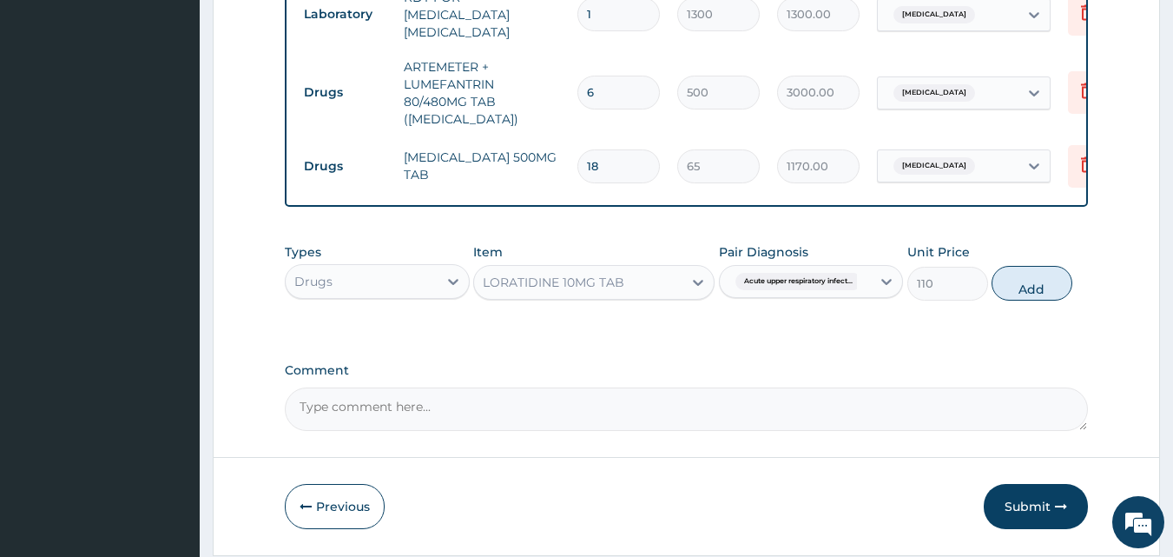
click at [1070, 275] on div "Types Drugs Item LORATIDINE 10MG TAB Pair Diagnosis Acute upper respiratory inf…" at bounding box center [687, 272] width 804 height 75
click at [1044, 288] on button "Add" at bounding box center [1032, 283] width 81 height 35
type input "0"
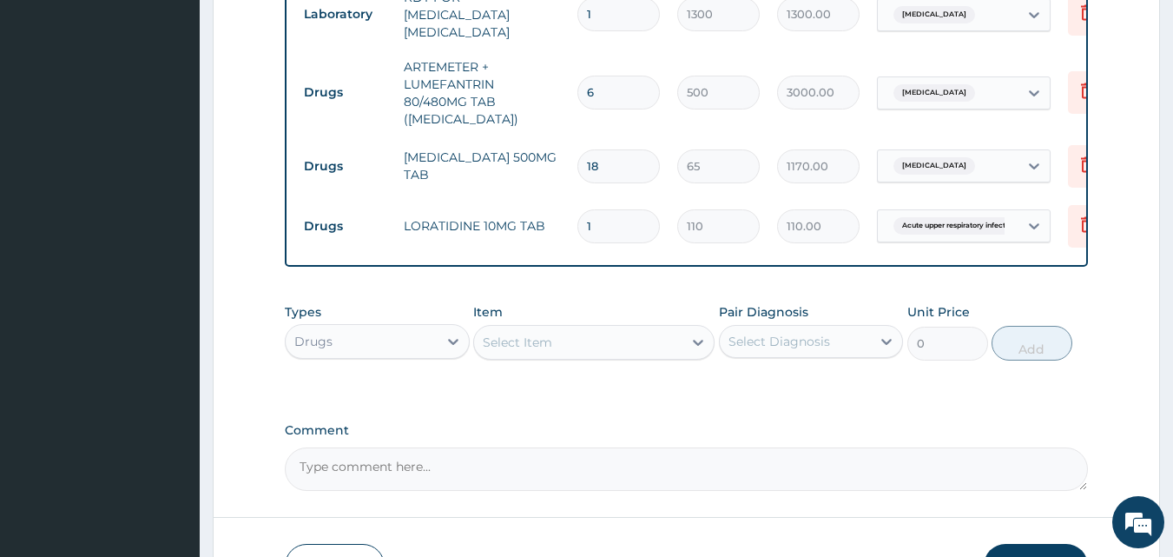
type input "10"
type input "1100.00"
type input "10"
click at [599, 341] on div "Select Item" at bounding box center [578, 342] width 208 height 28
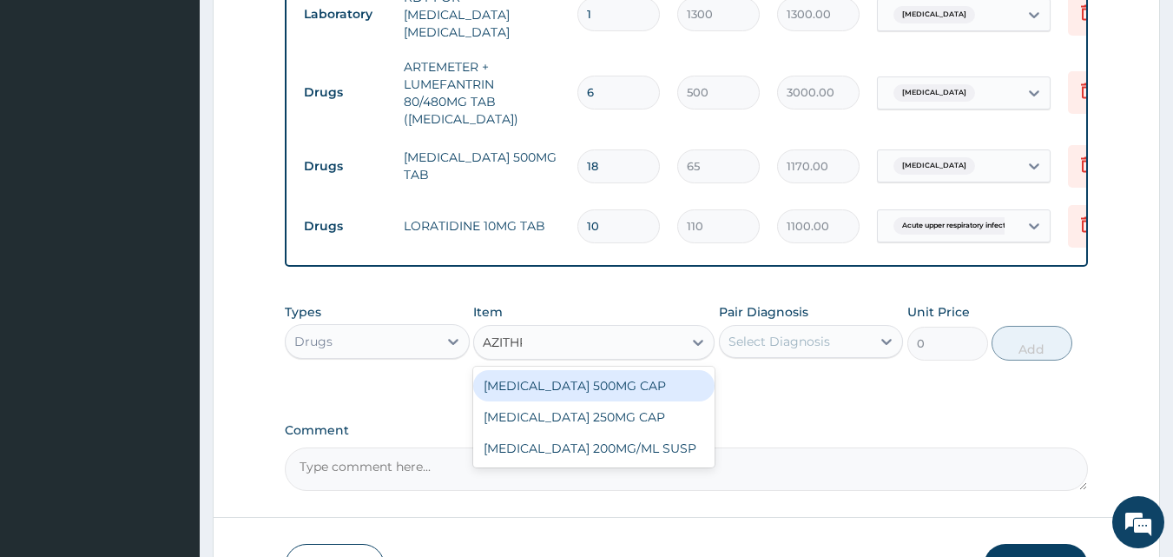
type input "AZITHRO"
click at [695, 382] on div "AZITHROMYCIN 500MG CAP" at bounding box center [593, 385] width 241 height 31
type input "450"
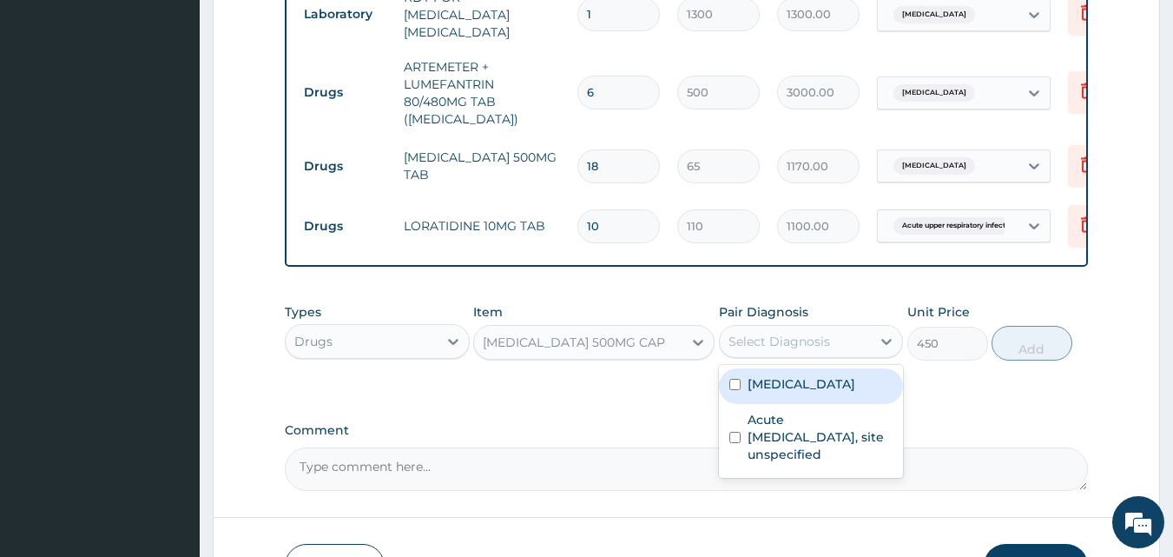
click at [814, 344] on div "Select Diagnosis" at bounding box center [780, 341] width 102 height 17
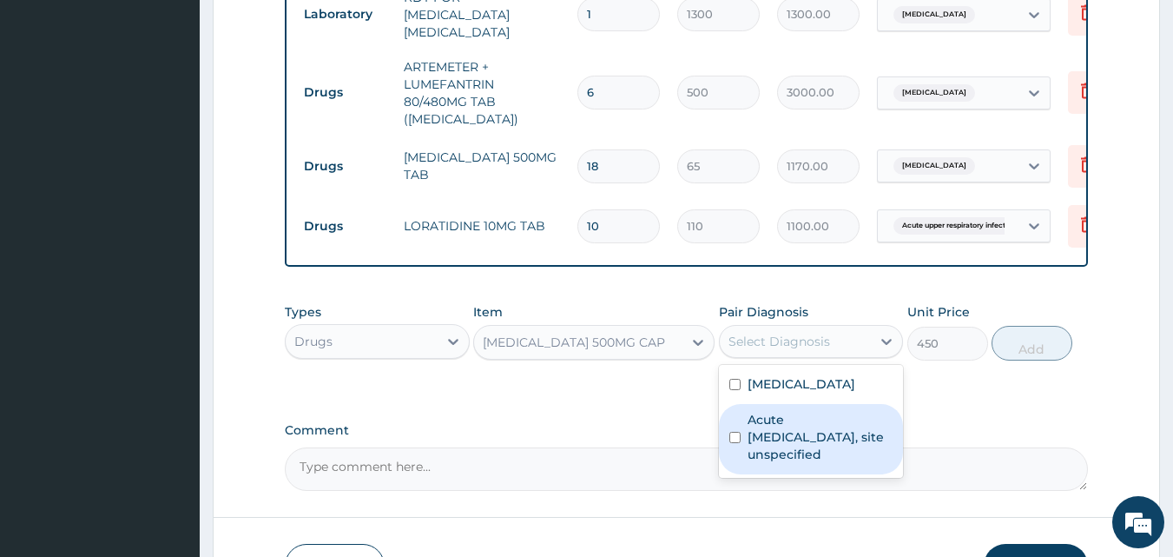
click at [820, 446] on label "Acute upper respiratory infection, site unspecified" at bounding box center [821, 437] width 146 height 52
checkbox input "true"
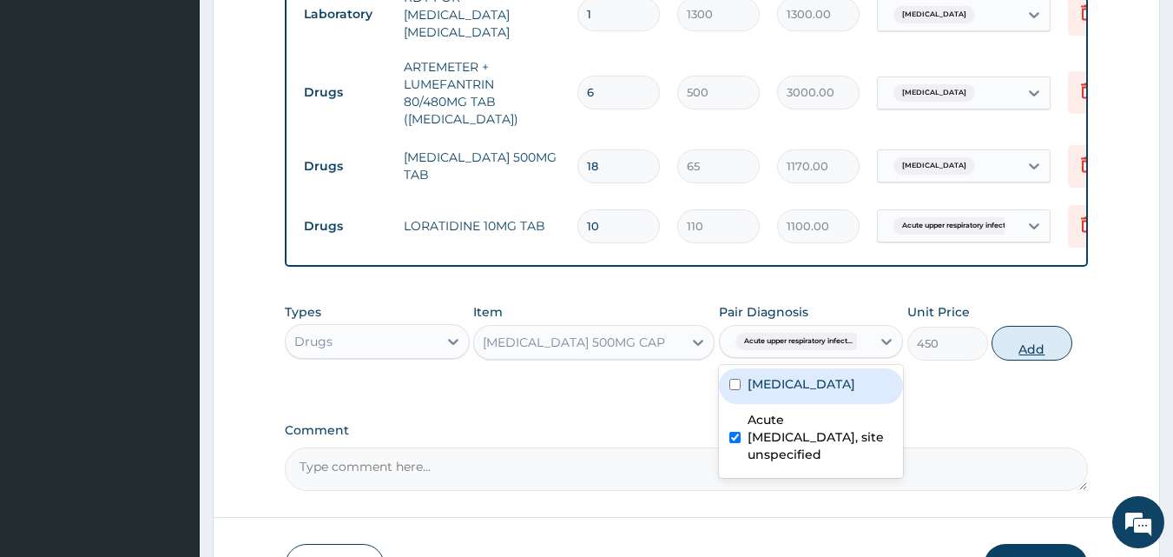
click at [1058, 350] on button "Add" at bounding box center [1032, 343] width 81 height 35
type input "0"
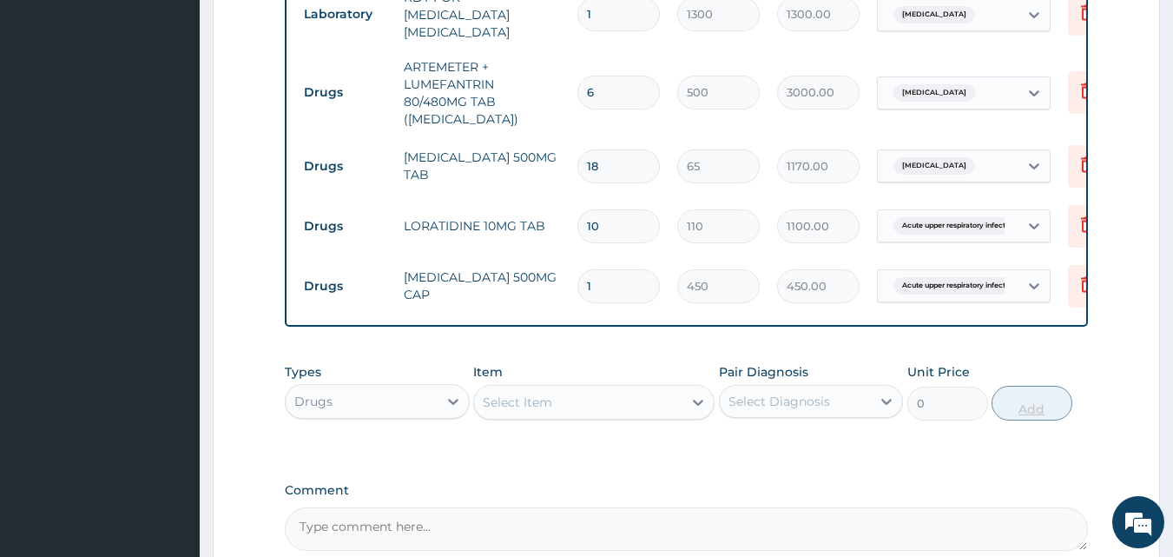
type input "0.00"
type input "6"
type input "2700.00"
type input "6"
click at [546, 406] on div "Select Item" at bounding box center [517, 401] width 69 height 17
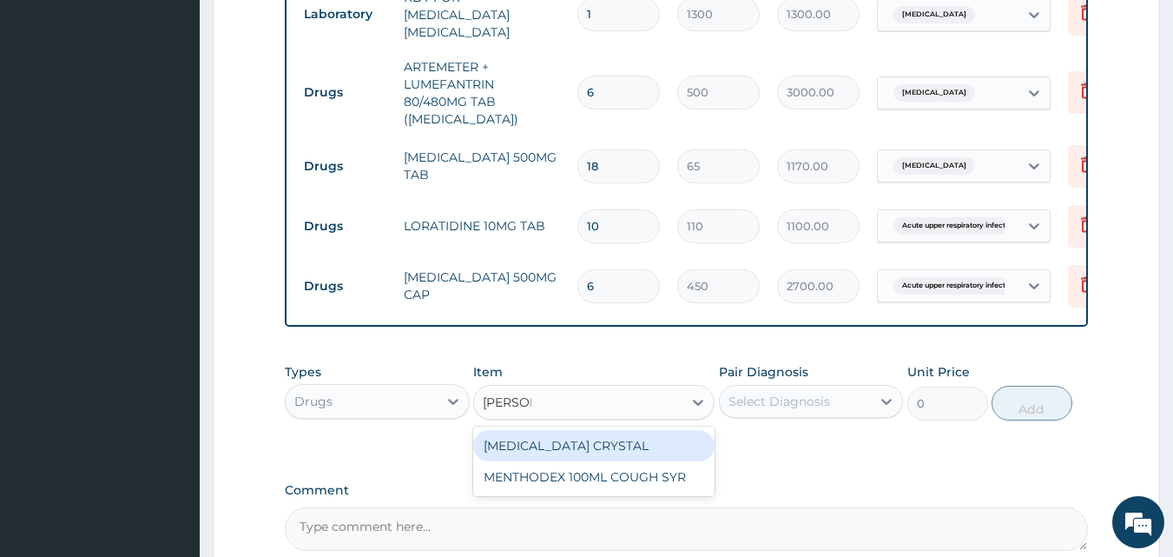
type input "MENTHO"
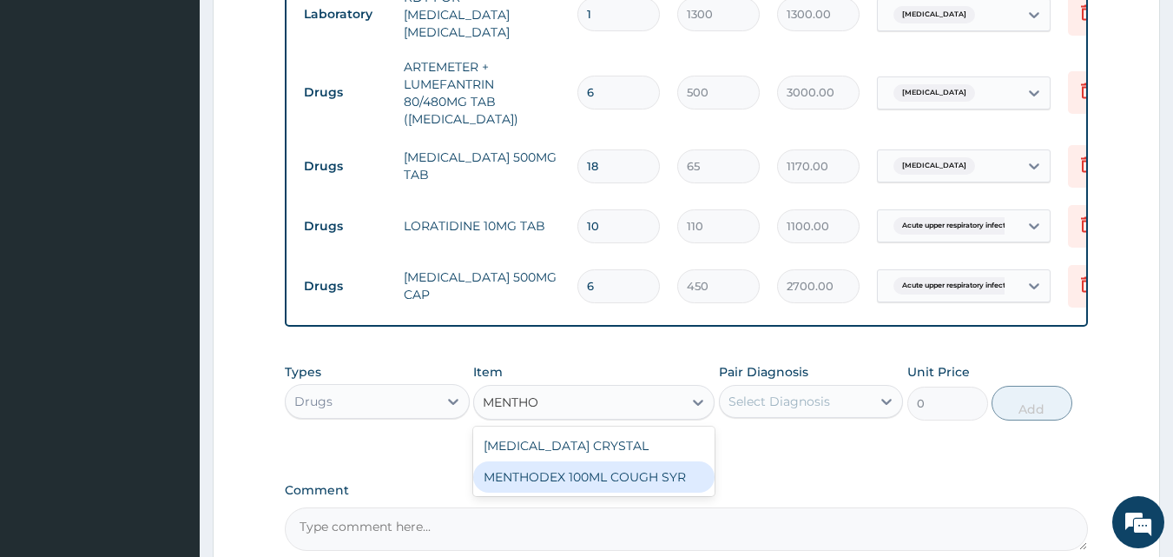
click at [658, 475] on div "MENTHODEX 100ML COUGH SYR" at bounding box center [593, 476] width 241 height 31
type input "1400"
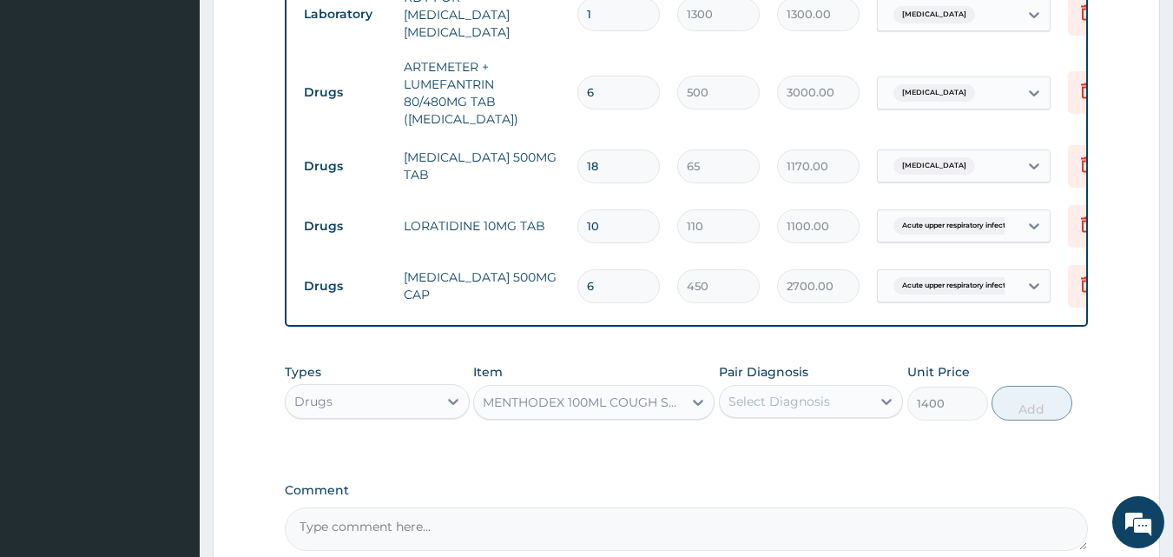
click at [818, 397] on div "Select Diagnosis" at bounding box center [780, 401] width 102 height 17
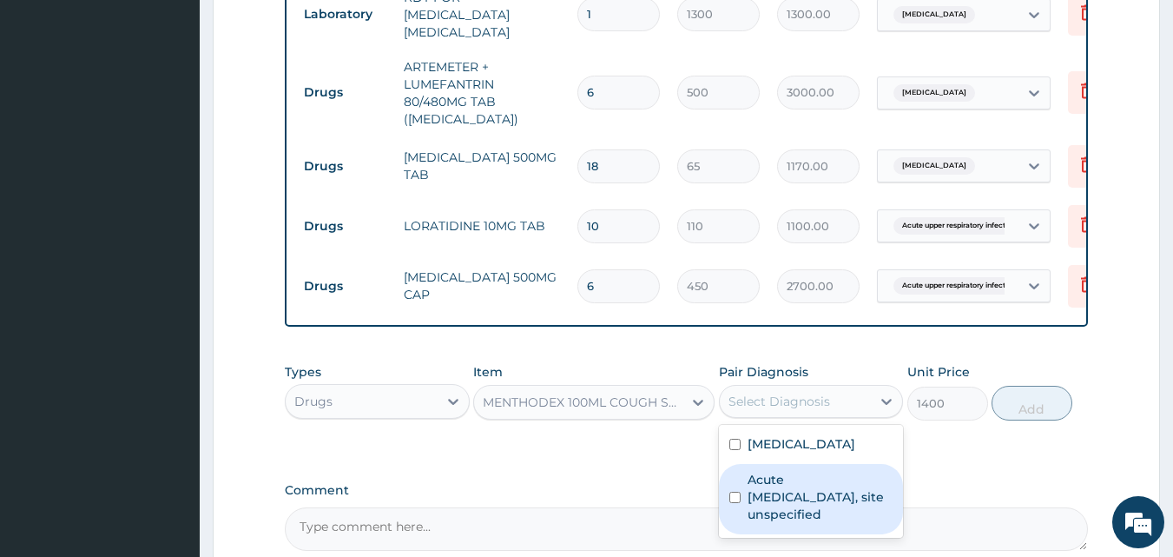
click at [831, 482] on label "Acute [MEDICAL_DATA], site unspecified" at bounding box center [821, 497] width 146 height 52
checkbox input "true"
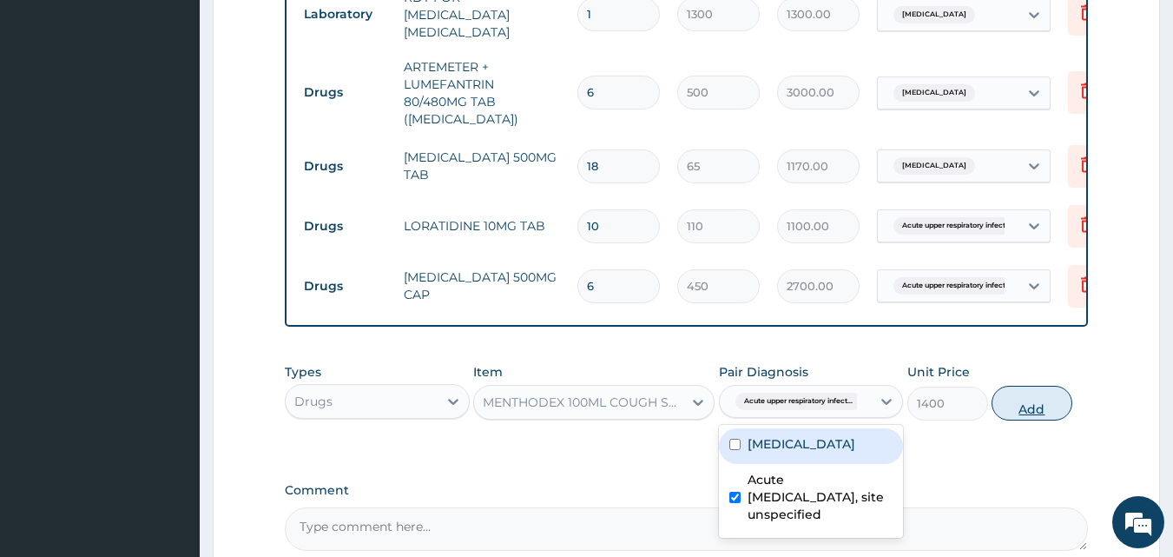
click at [1049, 406] on button "Add" at bounding box center [1032, 403] width 81 height 35
type input "0"
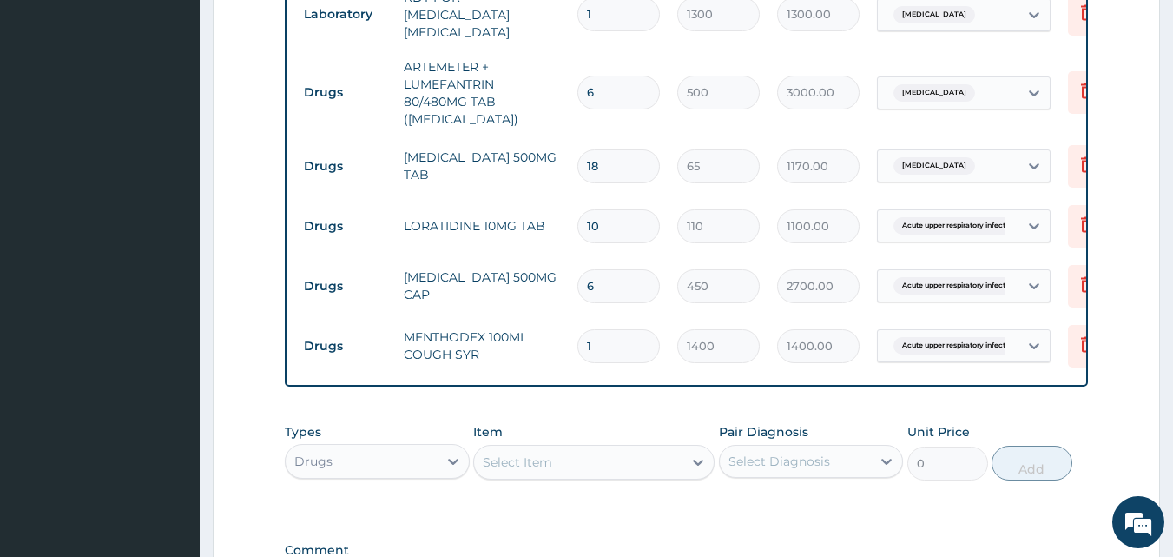
scroll to position [1022, 0]
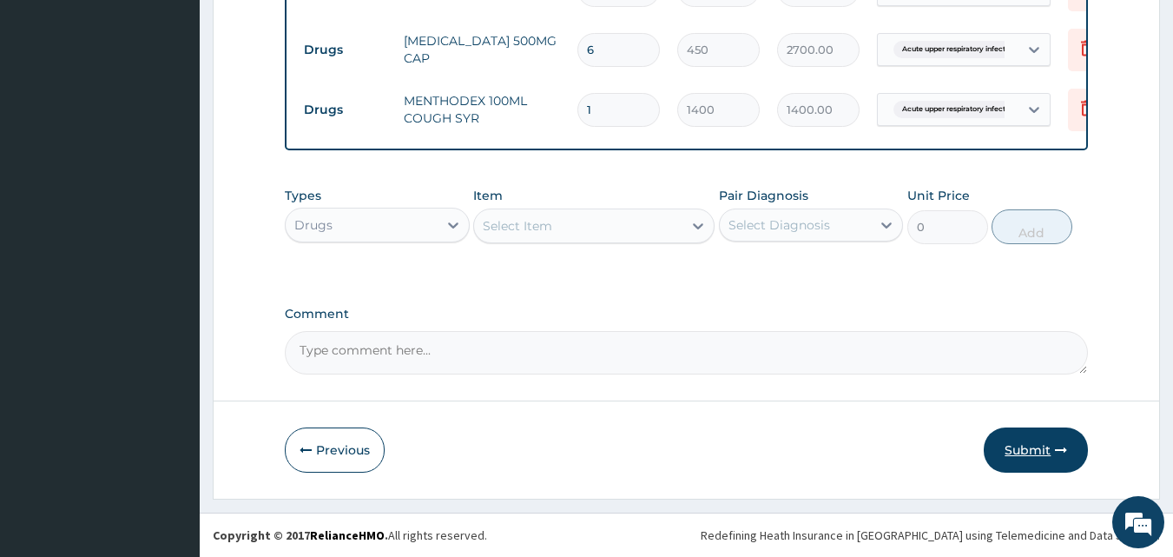
click at [1038, 439] on button "Submit" at bounding box center [1036, 449] width 104 height 45
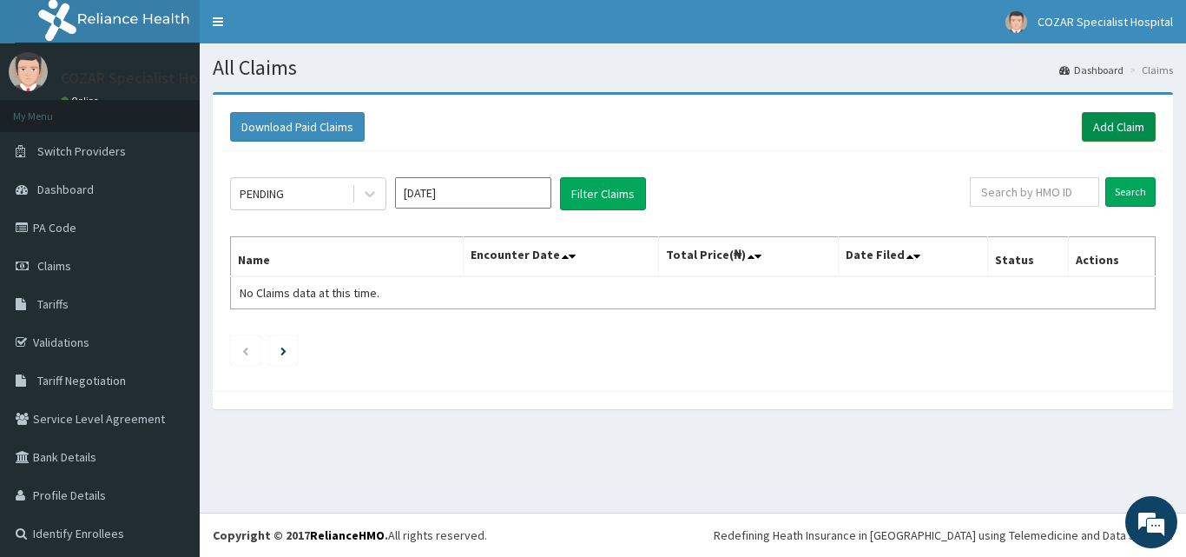
click at [1118, 119] on link "Add Claim" at bounding box center [1119, 127] width 74 height 30
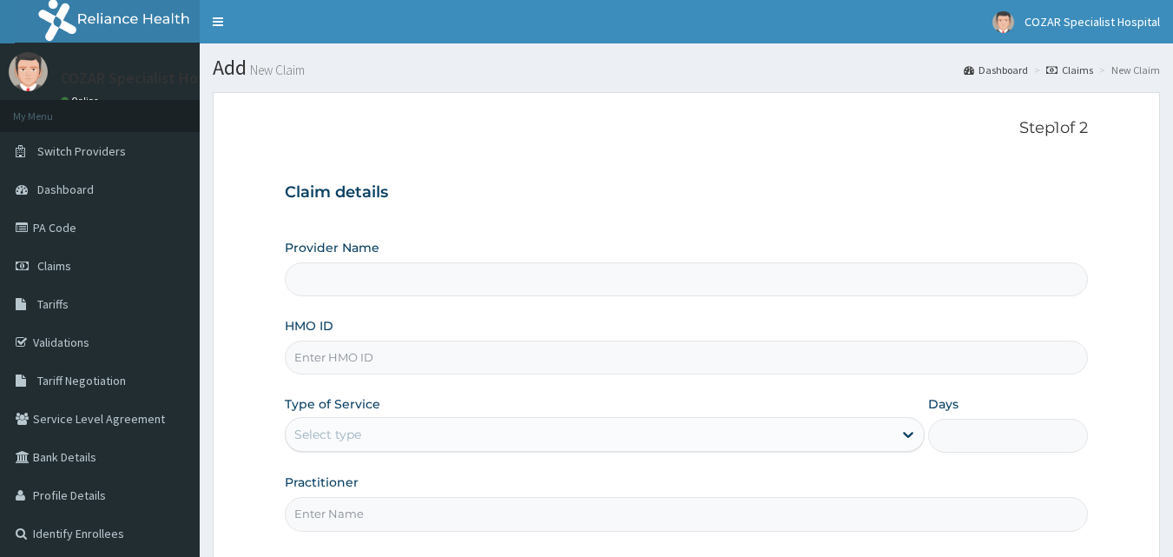
click at [552, 349] on input "HMO ID" at bounding box center [687, 357] width 804 height 34
paste input "ATF/10035/B"
type input "ATF/10035/B"
type input "Cozar Specialist Hospital"
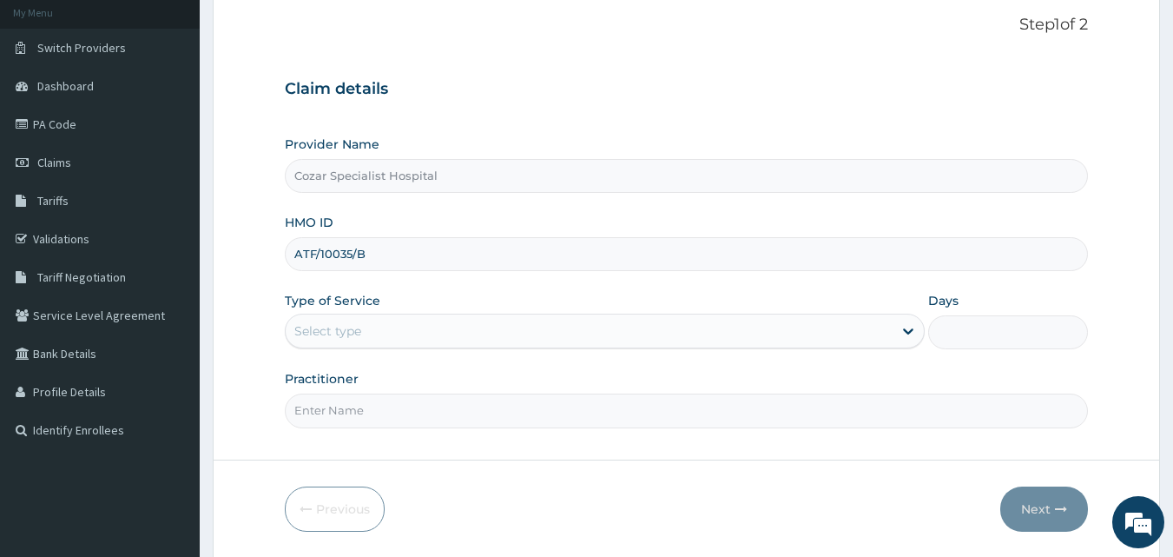
scroll to position [162, 0]
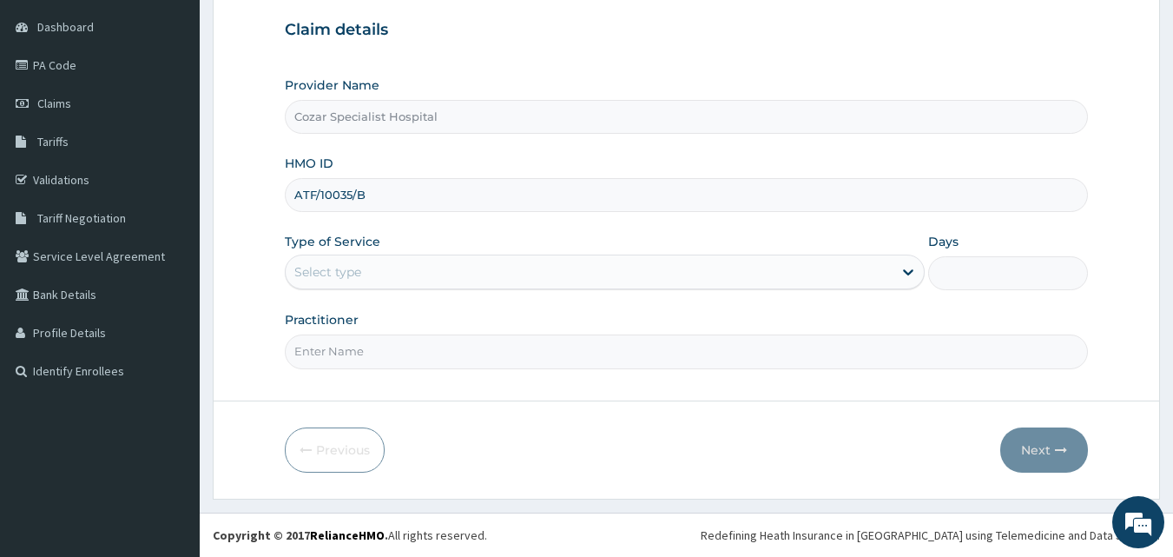
type input "ATF/10035/B"
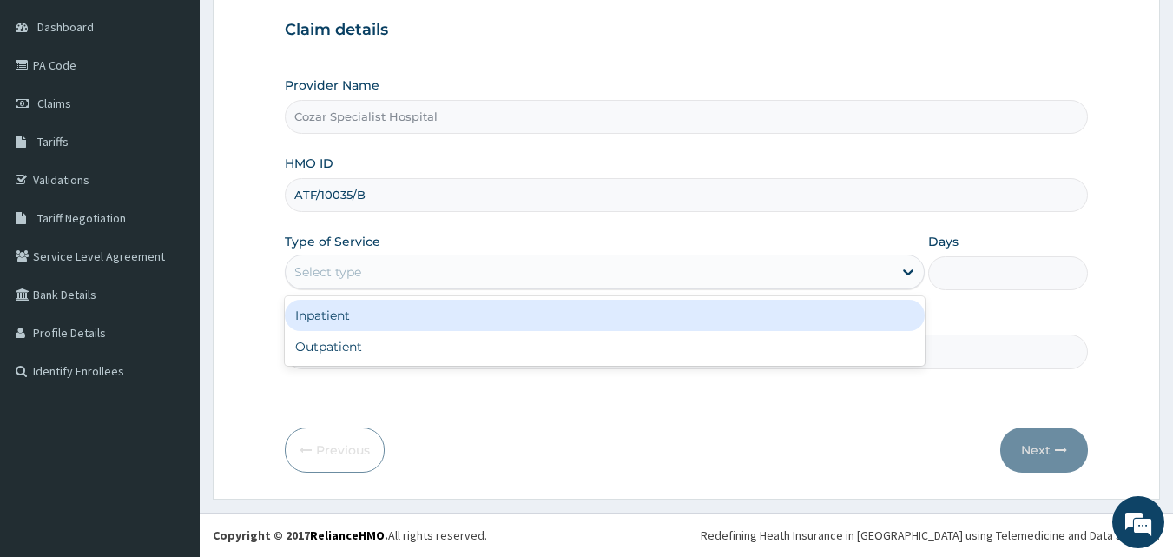
click at [512, 275] on div "Select type" at bounding box center [589, 272] width 607 height 28
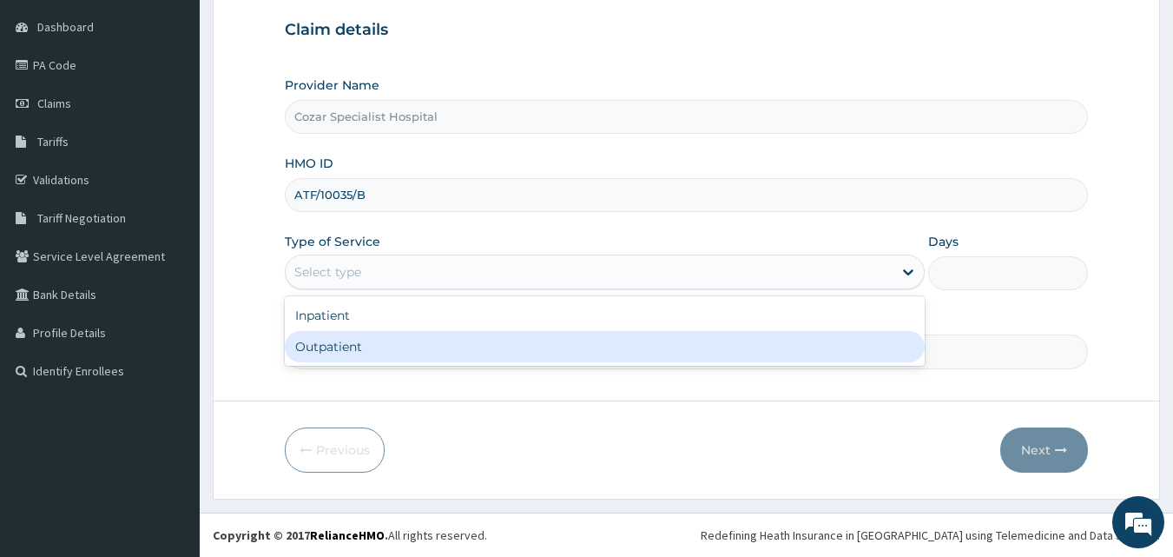
click at [479, 355] on div "Outpatient" at bounding box center [605, 346] width 640 height 31
type input "1"
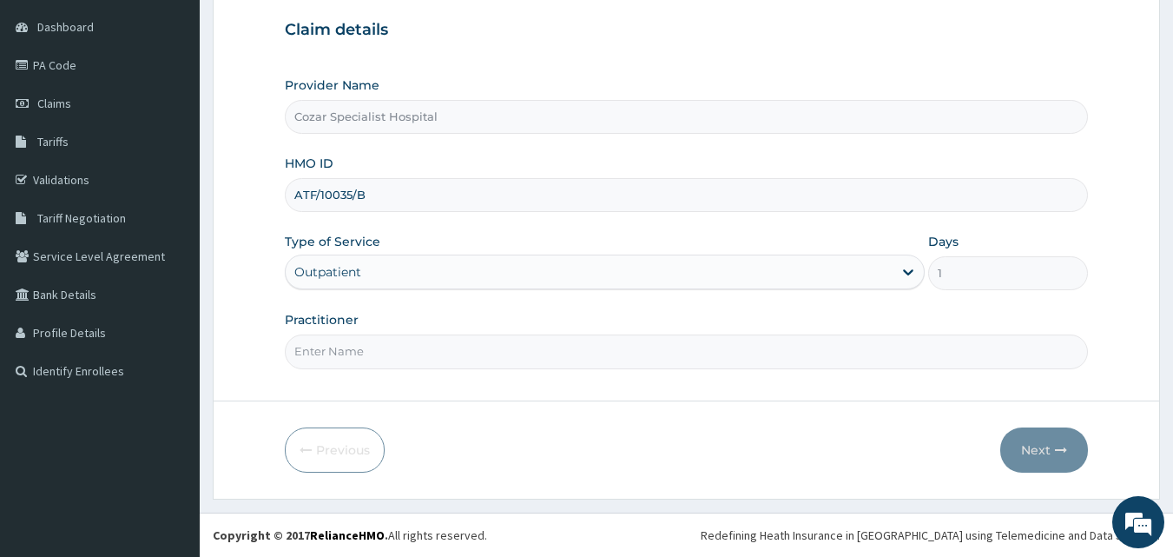
click at [456, 353] on input "Practitioner" at bounding box center [687, 351] width 804 height 34
type input "[PERSON_NAME][MEDICAL_DATA]"
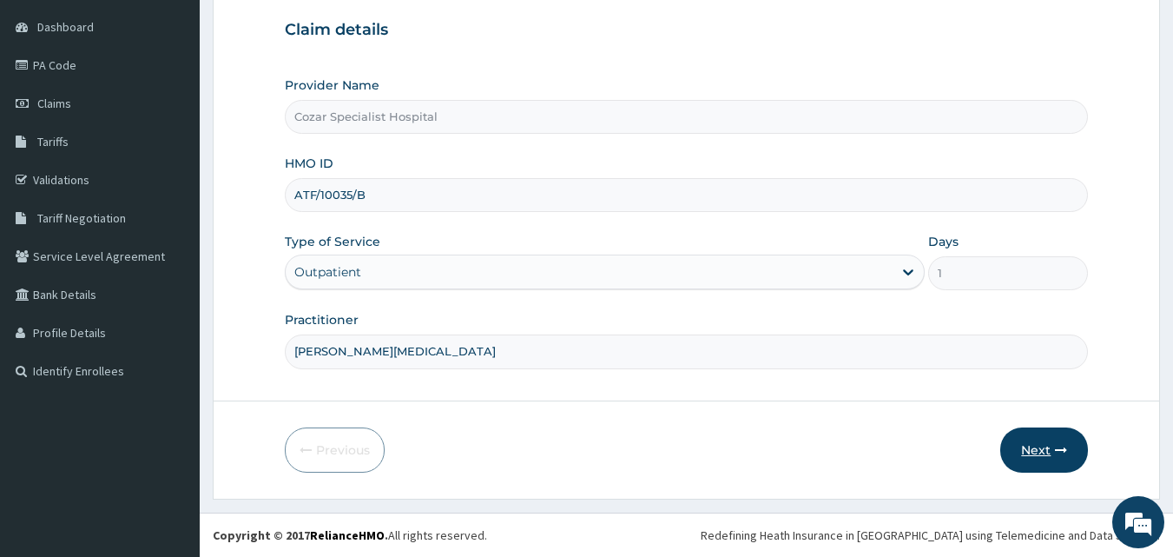
click at [1014, 440] on button "Next" at bounding box center [1045, 449] width 88 height 45
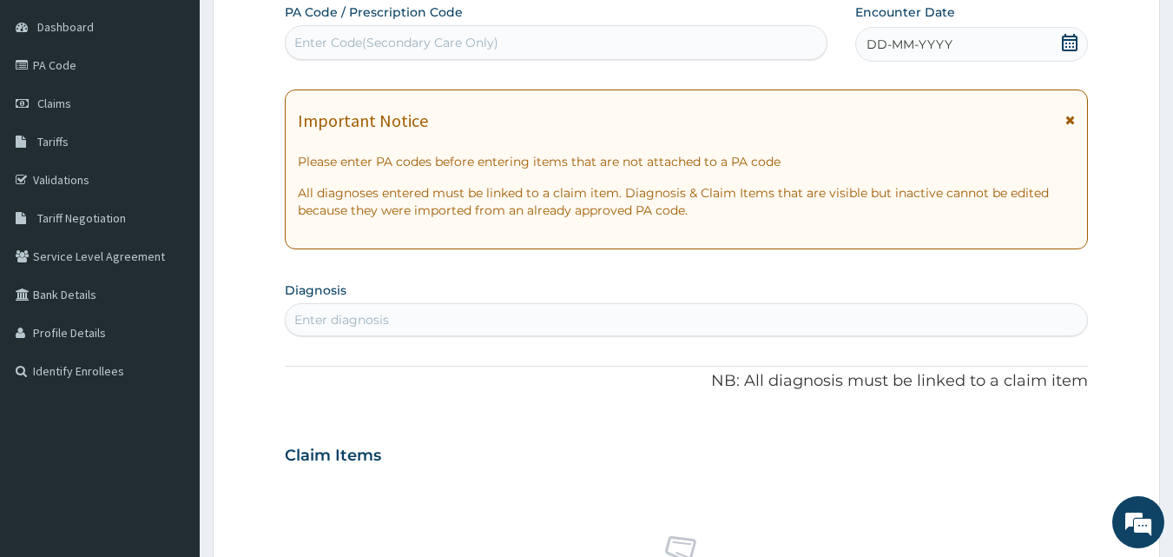
scroll to position [0, 0]
click at [1062, 44] on icon at bounding box center [1069, 42] width 17 height 17
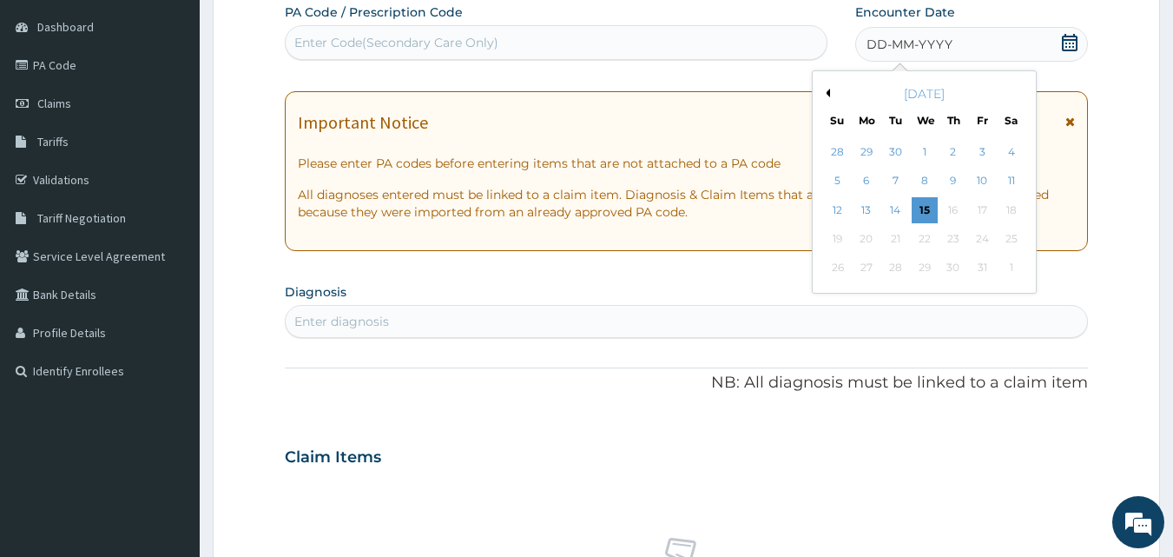
click at [829, 90] on button "Previous Month" at bounding box center [826, 93] width 9 height 9
click at [871, 274] on div "29" at bounding box center [867, 268] width 26 height 26
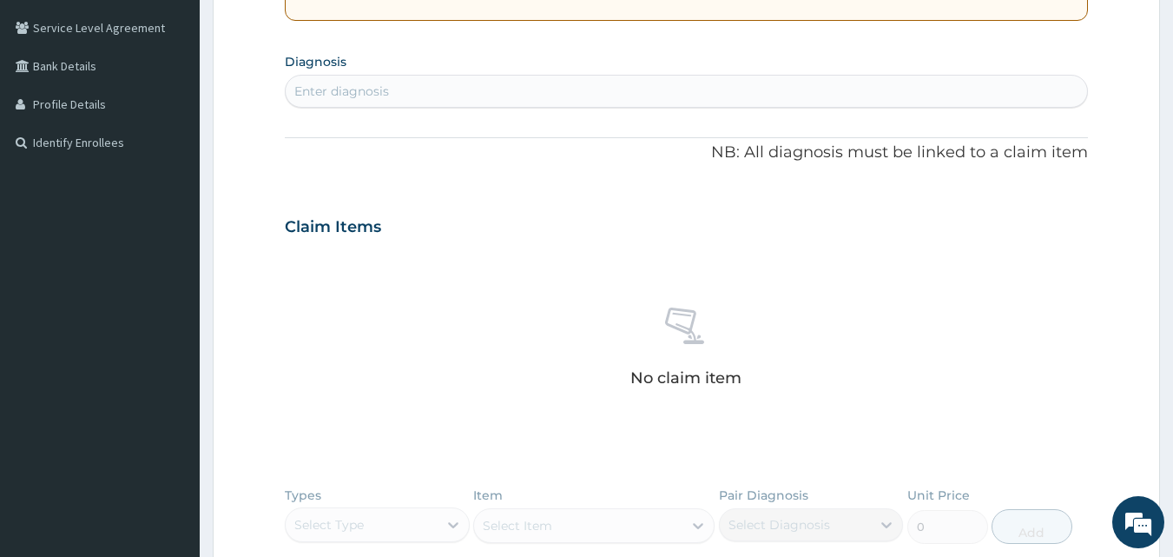
scroll to position [393, 0]
click at [518, 98] on div "Enter diagnosis" at bounding box center [687, 89] width 803 height 28
type input "LOW BACK"
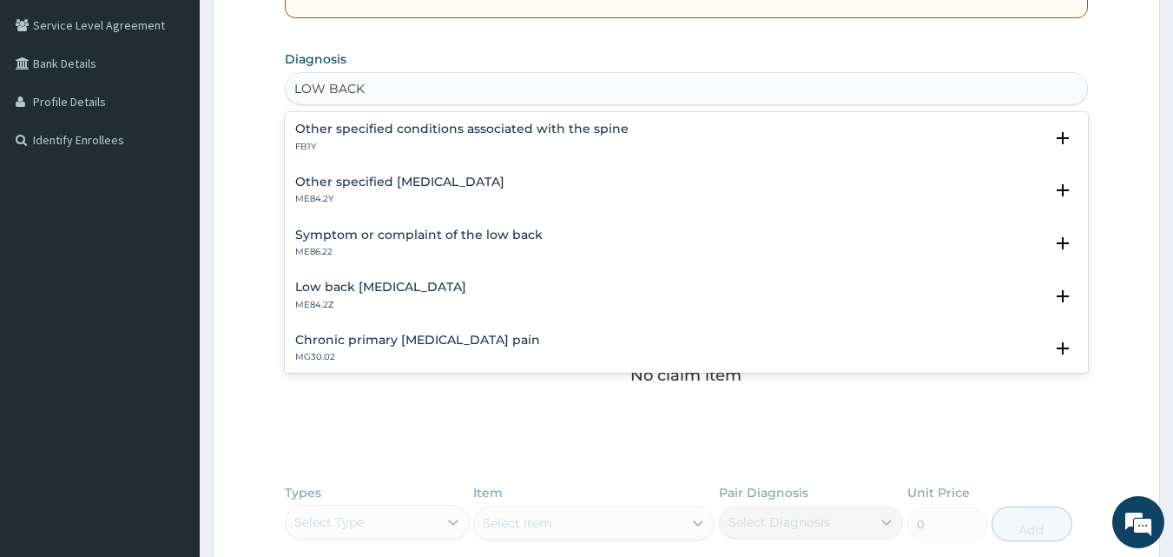
click at [463, 184] on h4 "Other specified low back pain" at bounding box center [399, 181] width 209 height 13
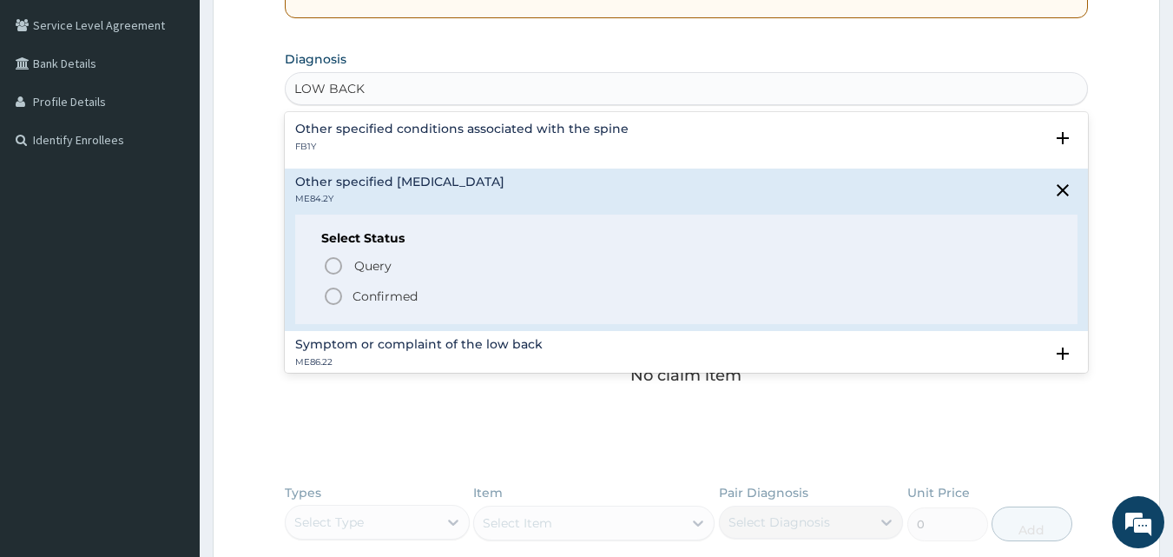
click at [380, 299] on p "Confirmed" at bounding box center [385, 296] width 65 height 17
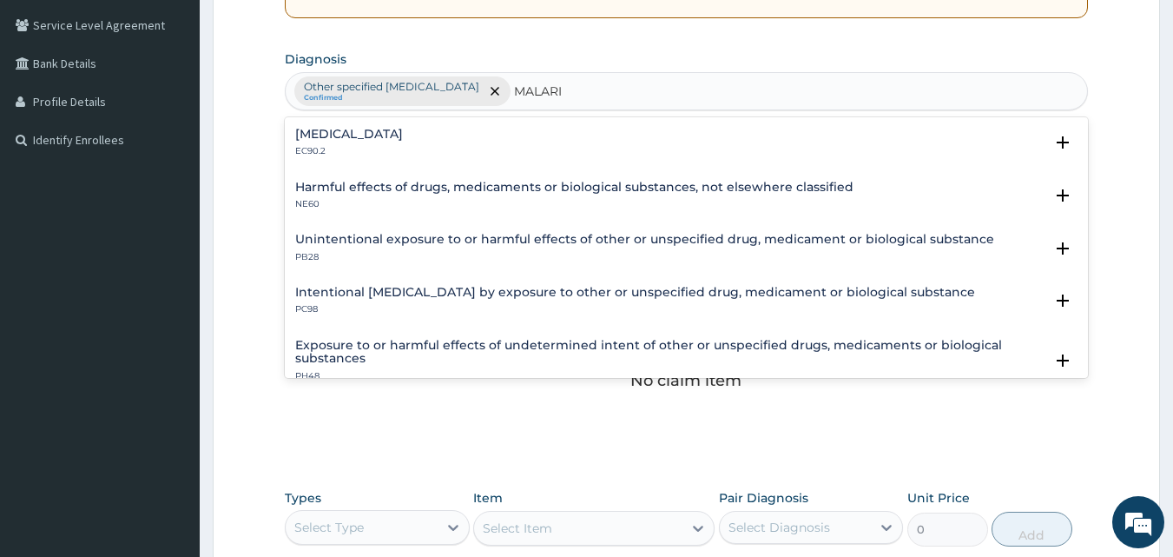
type input "MALARIA"
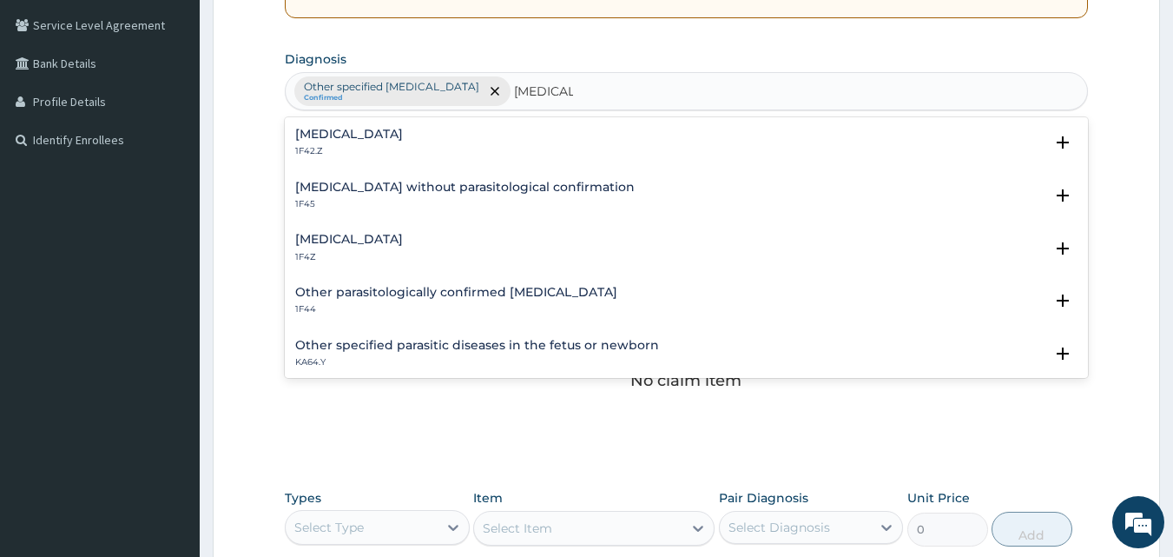
click at [400, 235] on h4 "Malaria, unspecified" at bounding box center [349, 239] width 108 height 13
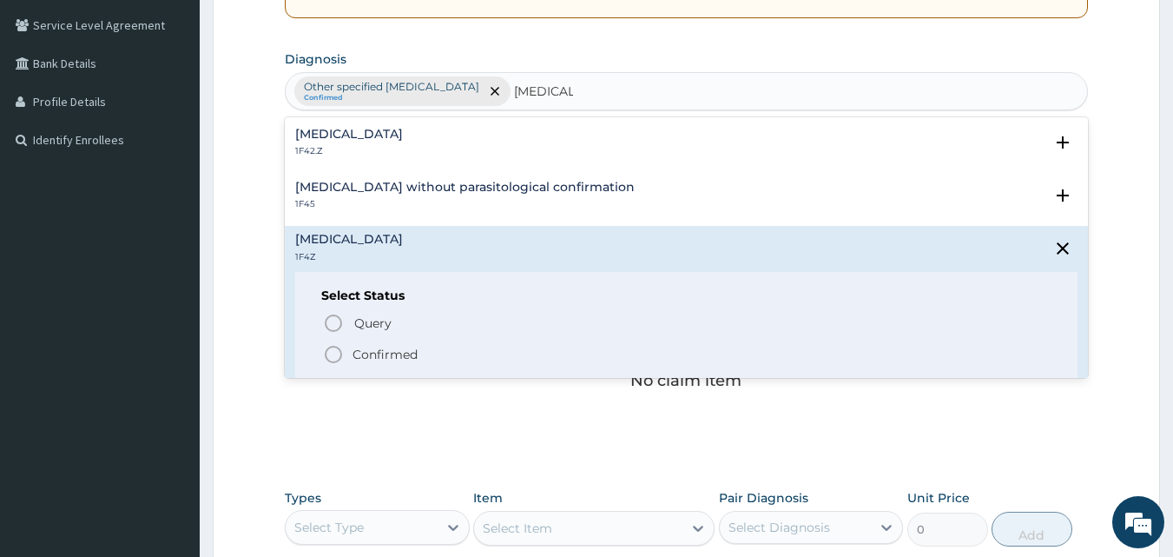
click at [389, 356] on p "Confirmed" at bounding box center [385, 354] width 65 height 17
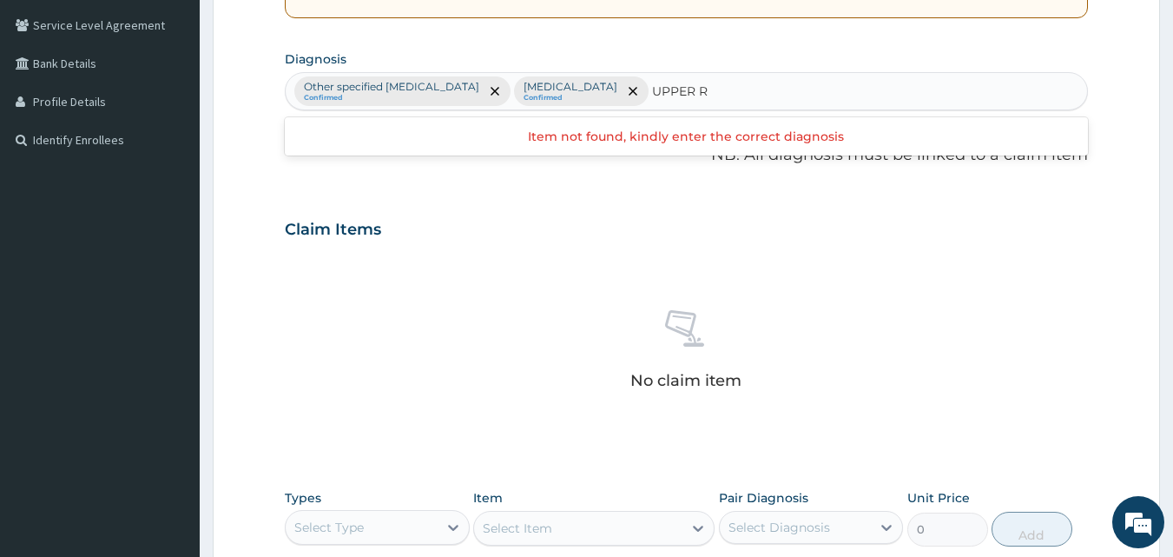
type input "UPPER"
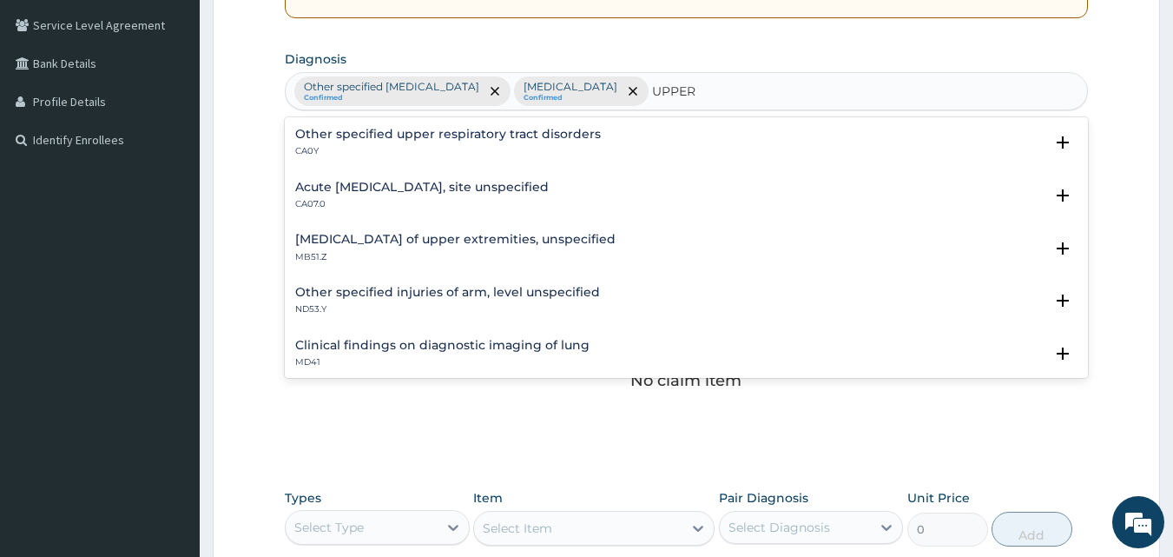
click at [541, 183] on h4 "Acute upper respiratory infection, site unspecified" at bounding box center [422, 187] width 254 height 13
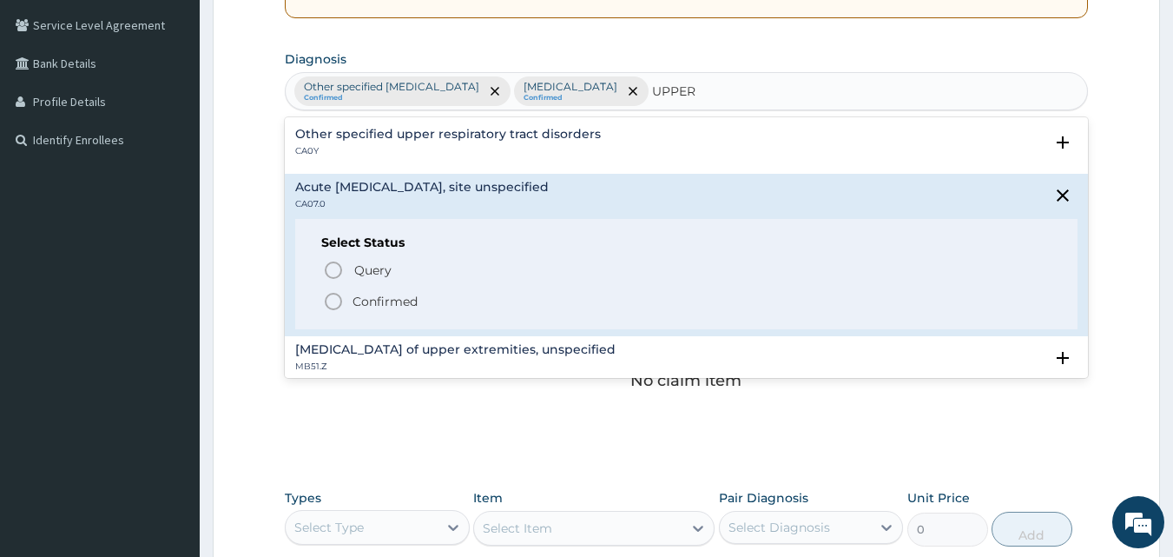
click at [414, 307] on p "Confirmed" at bounding box center [385, 301] width 65 height 17
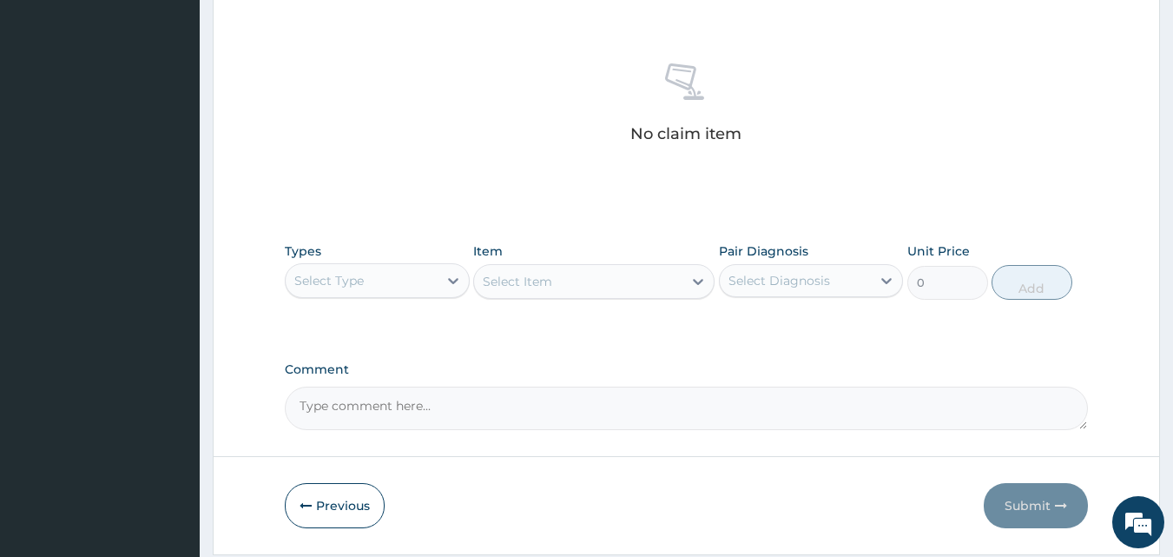
scroll to position [696, 0]
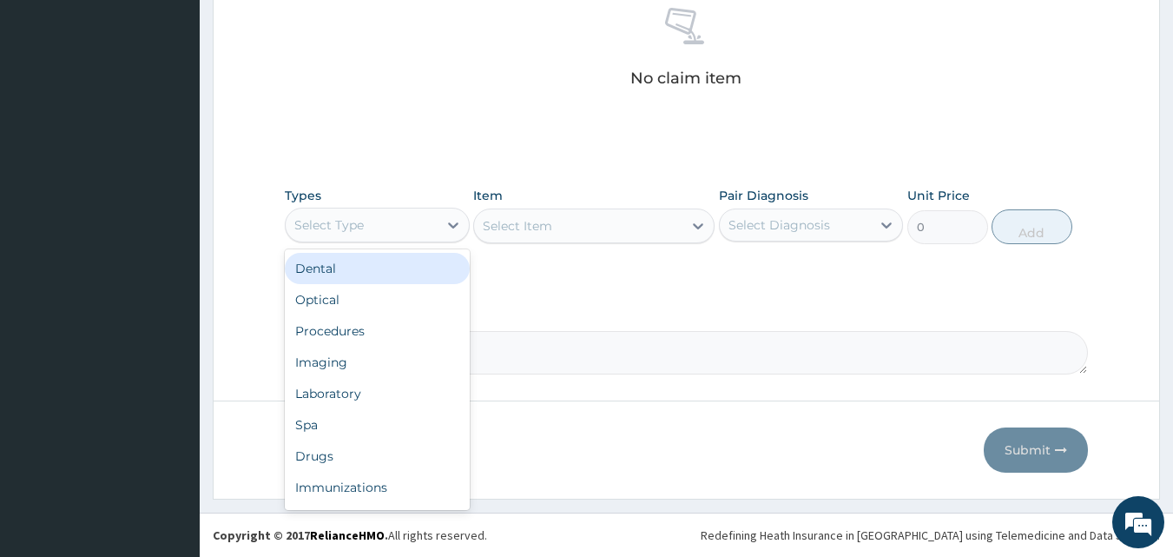
click at [365, 228] on div "Select Type" at bounding box center [362, 225] width 152 height 28
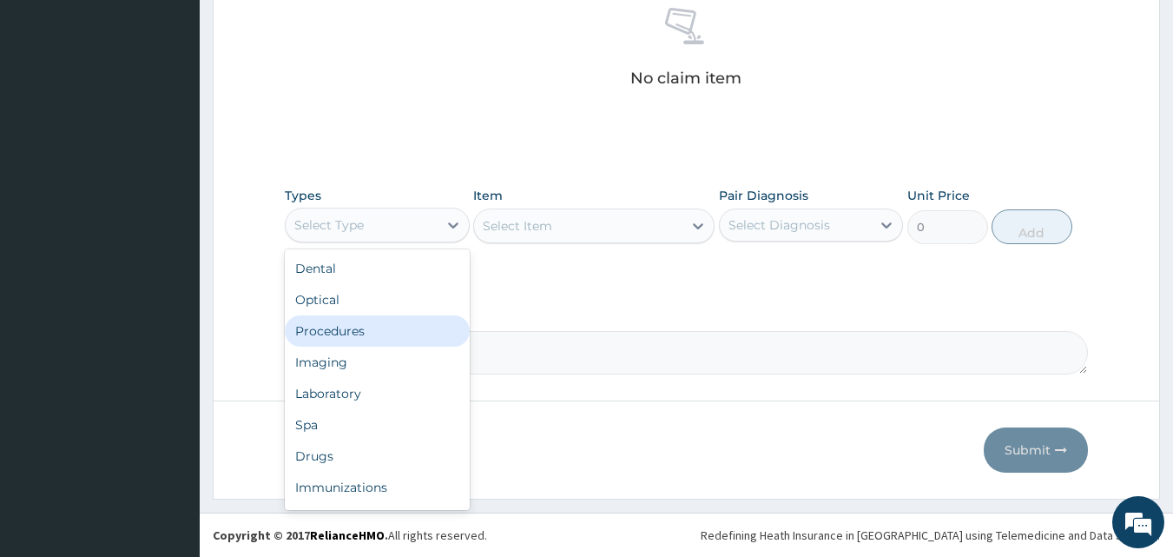
click at [378, 340] on div "Procedures" at bounding box center [377, 330] width 185 height 31
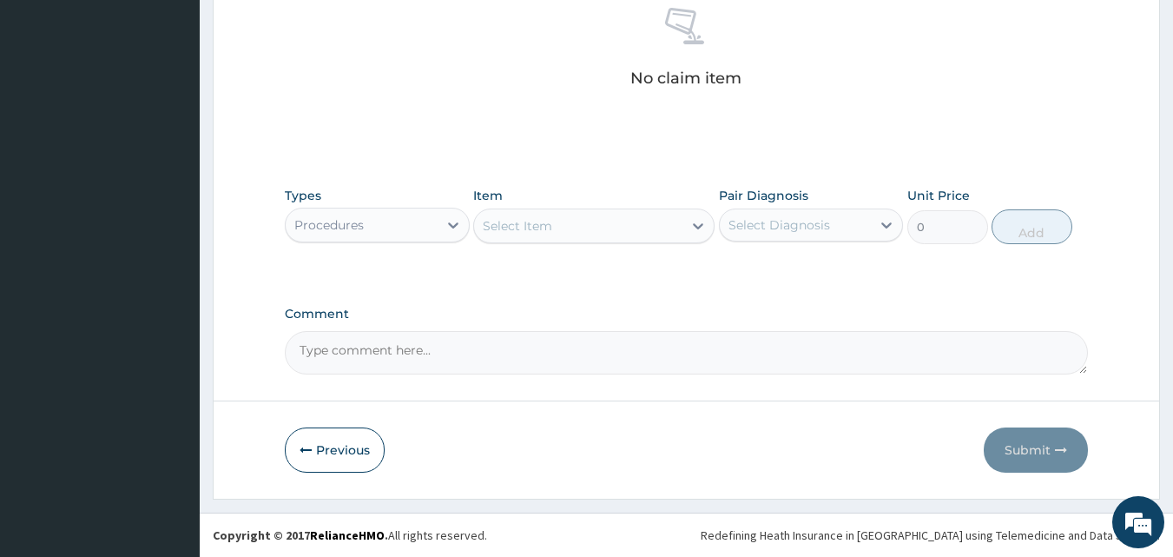
click at [685, 234] on div at bounding box center [698, 225] width 31 height 31
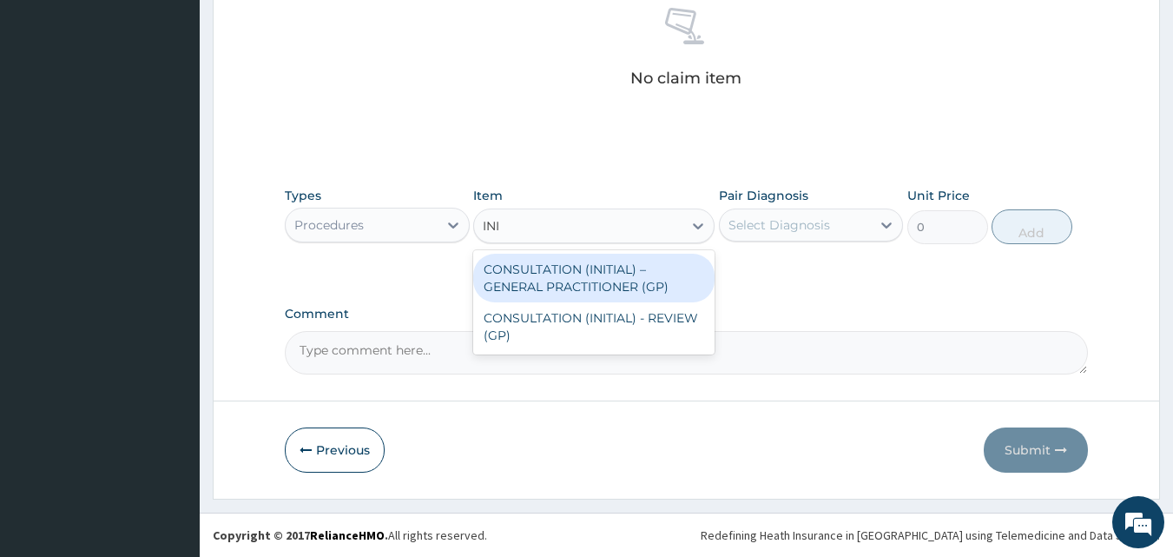
type input "INIT"
click at [663, 288] on div "CONSULTATION (INITIAL) – GENERAL PRACTITIONER (GP)" at bounding box center [593, 278] width 241 height 49
type input "3000"
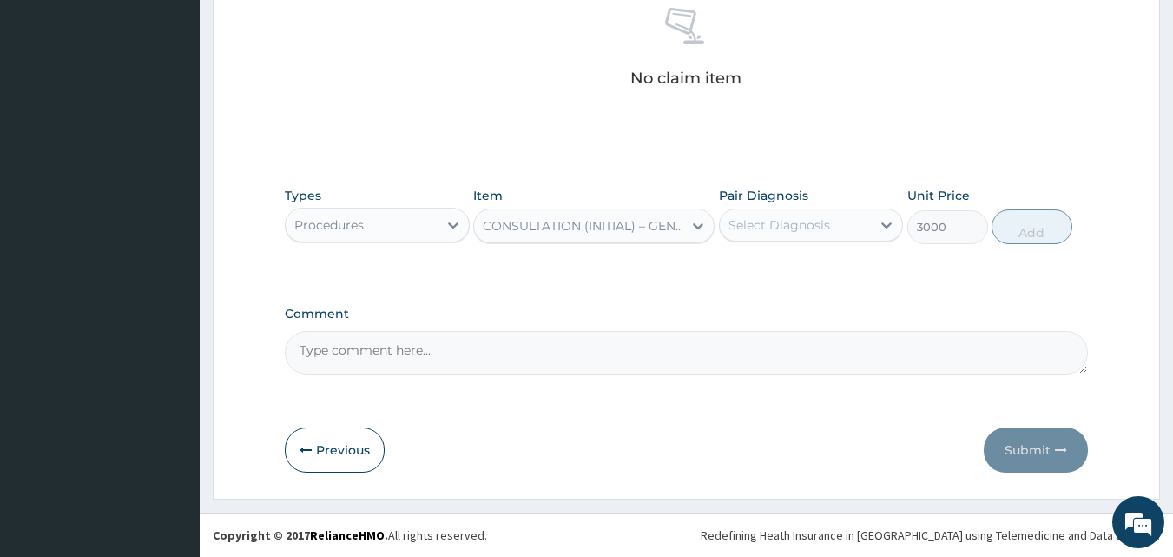
click at [797, 233] on div "Select Diagnosis" at bounding box center [780, 224] width 102 height 17
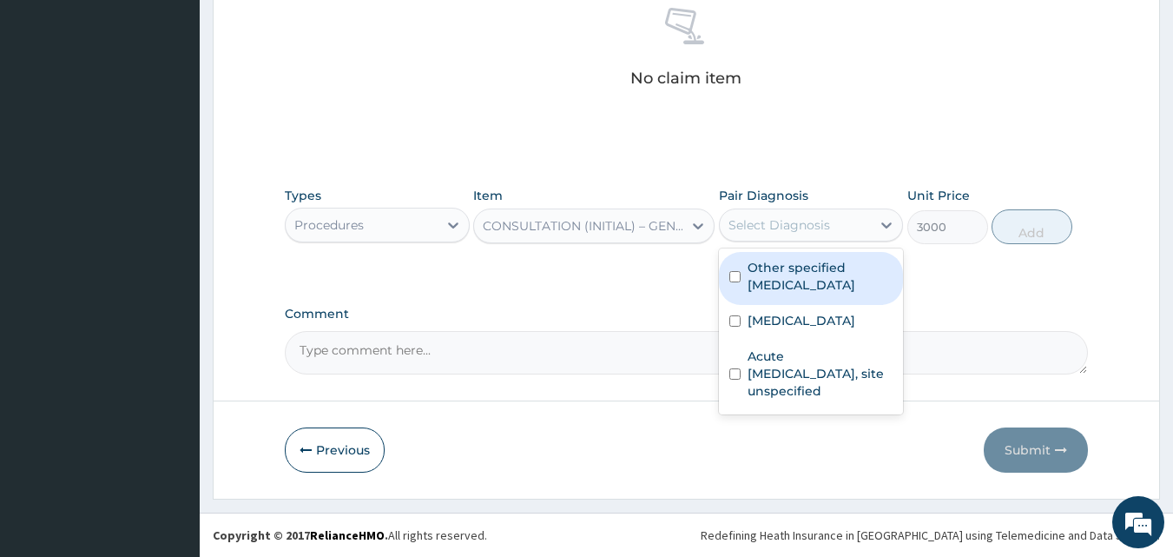
click at [789, 268] on label "Other specified low back pain" at bounding box center [821, 276] width 146 height 35
checkbox input "true"
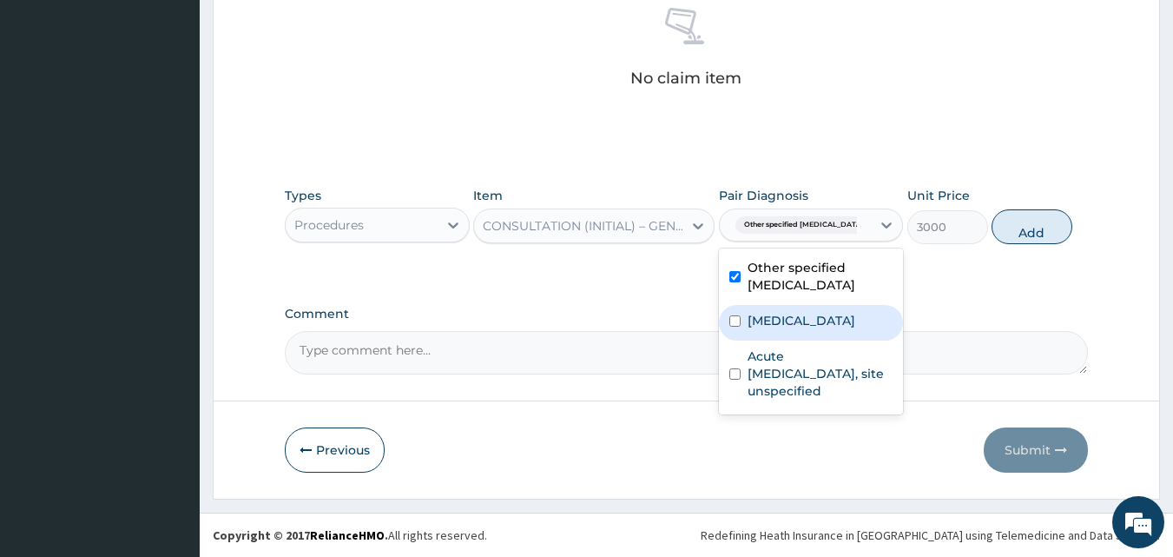
click at [785, 340] on div "Acute upper respiratory infection, site unspecified" at bounding box center [811, 375] width 185 height 70
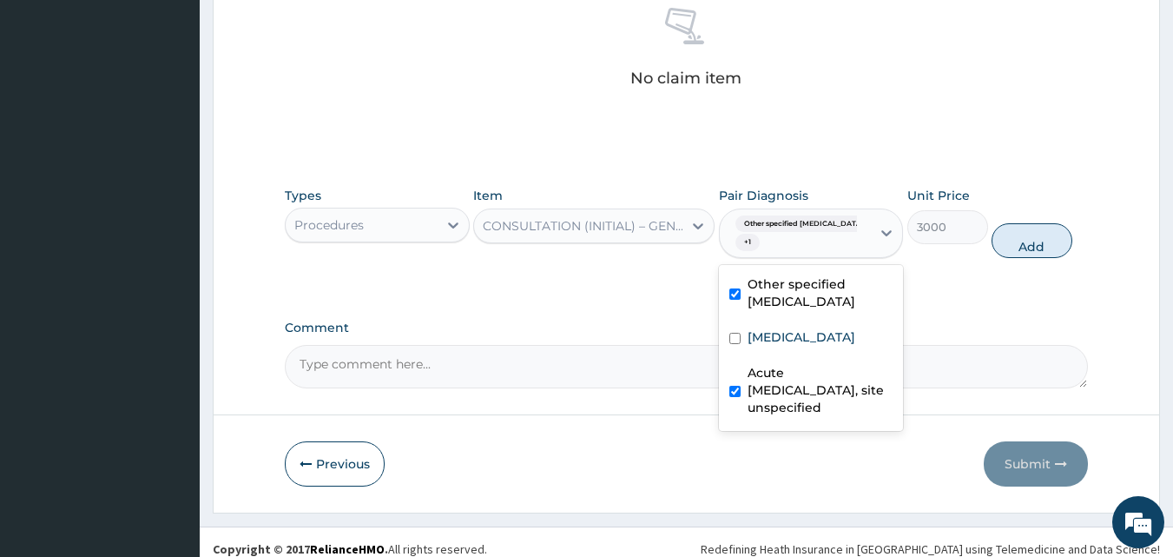
click at [785, 389] on label "Acute upper respiratory infection, site unspecified" at bounding box center [821, 390] width 146 height 52
checkbox input "false"
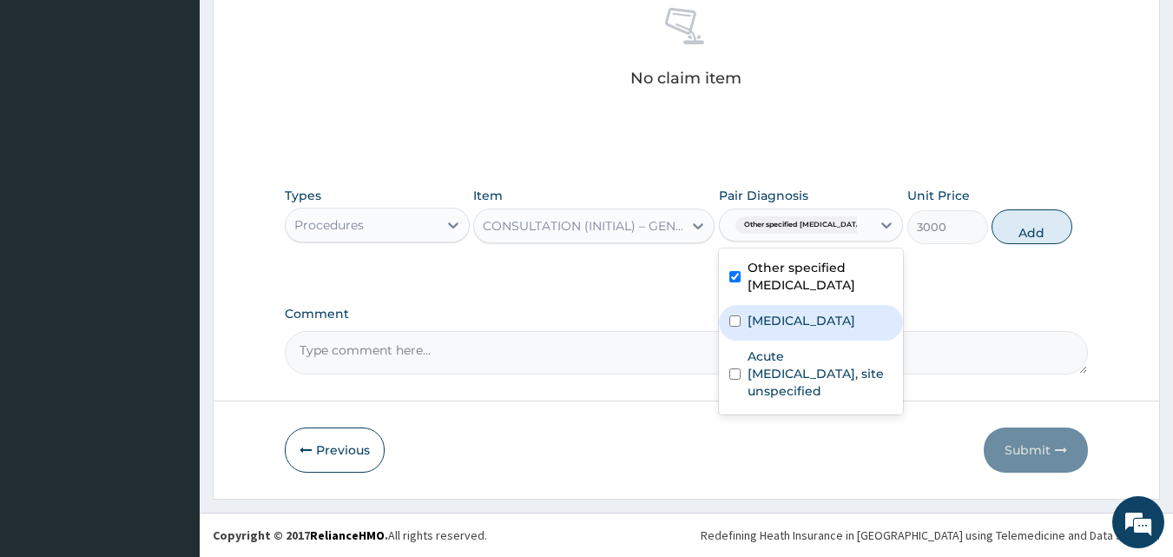
click at [812, 325] on label "Malaria, unspecified" at bounding box center [802, 320] width 108 height 17
checkbox input "true"
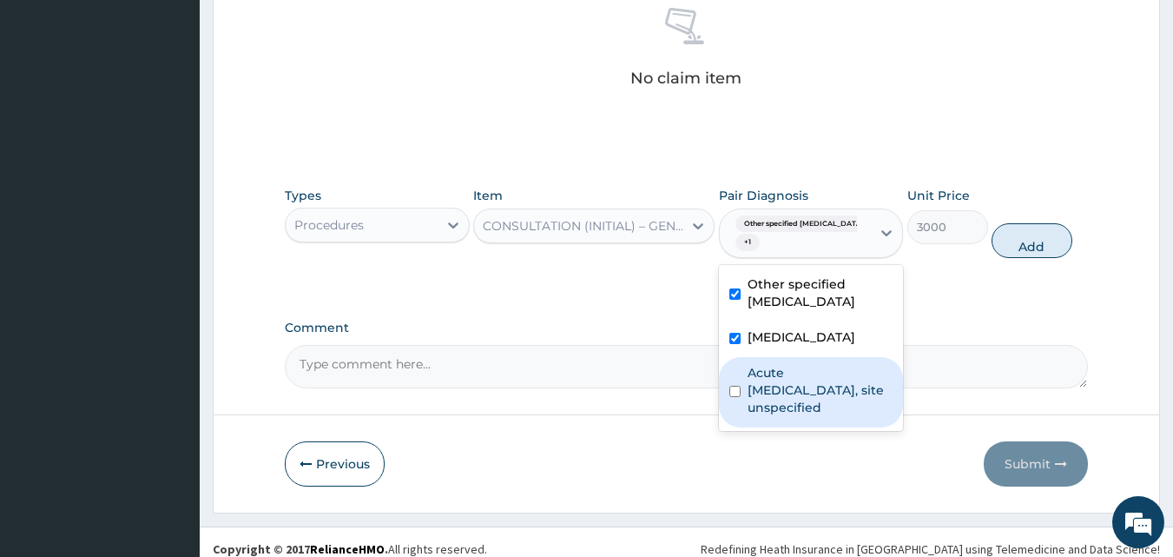
click at [800, 390] on label "Acute upper respiratory infection, site unspecified" at bounding box center [821, 390] width 146 height 52
checkbox input "true"
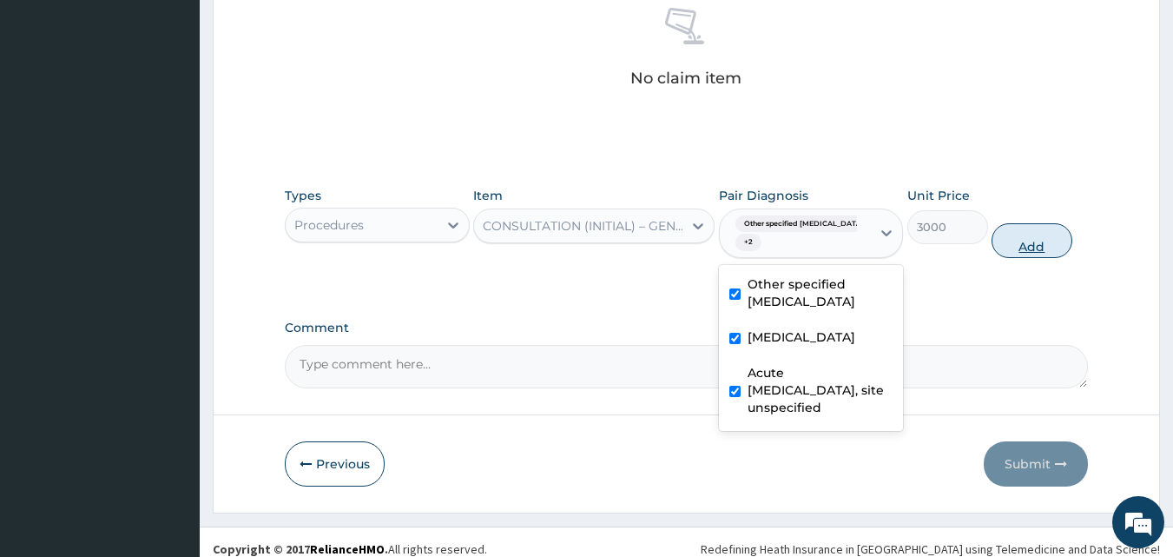
click at [1020, 241] on button "Add" at bounding box center [1032, 240] width 81 height 35
type input "0"
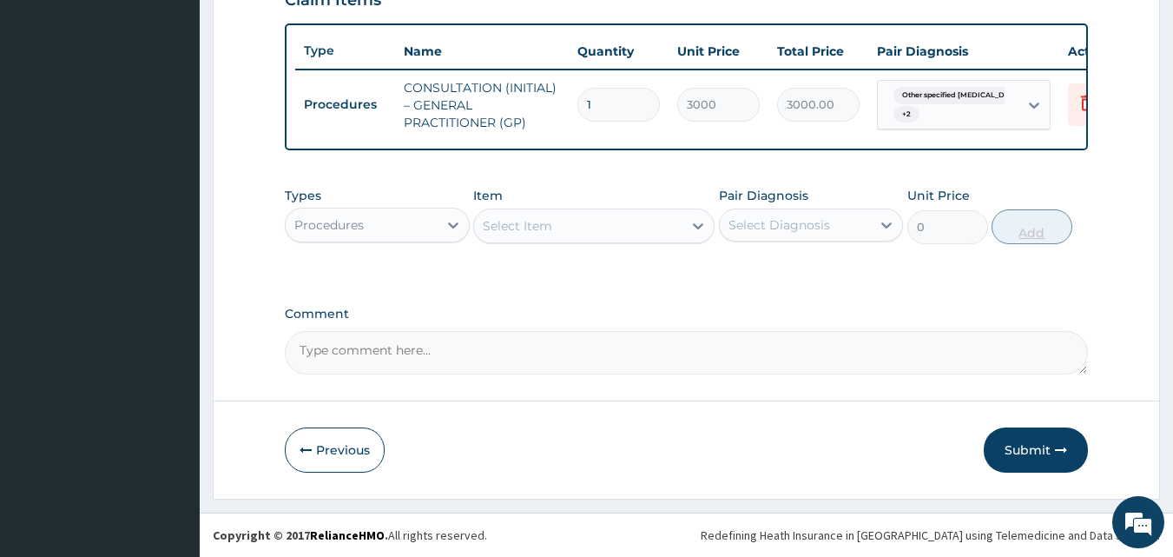
scroll to position [636, 0]
click at [398, 225] on div "Procedures" at bounding box center [362, 225] width 152 height 28
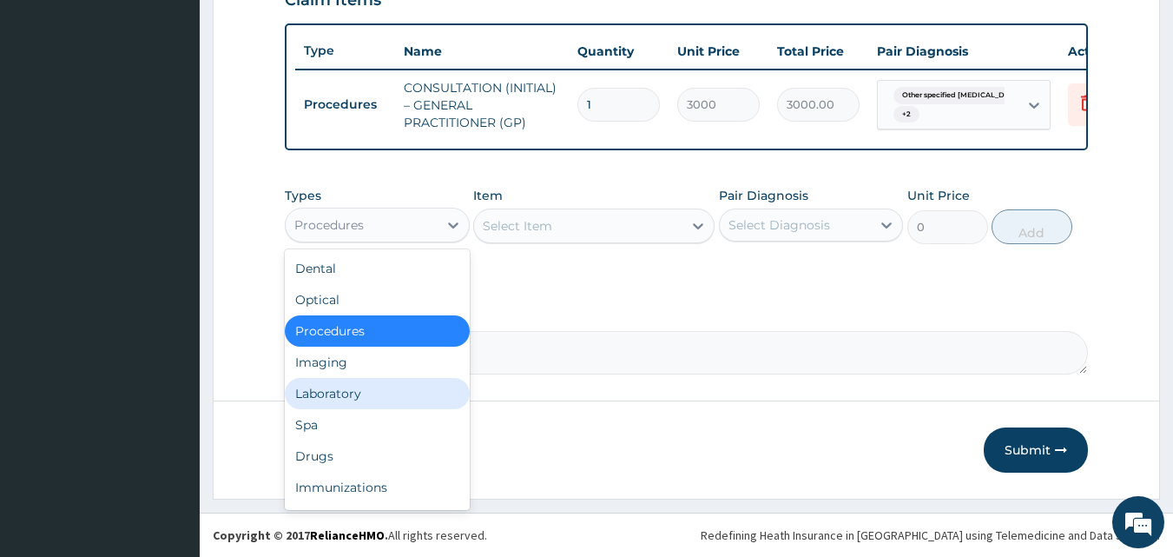
click at [404, 399] on div "Laboratory" at bounding box center [377, 393] width 185 height 31
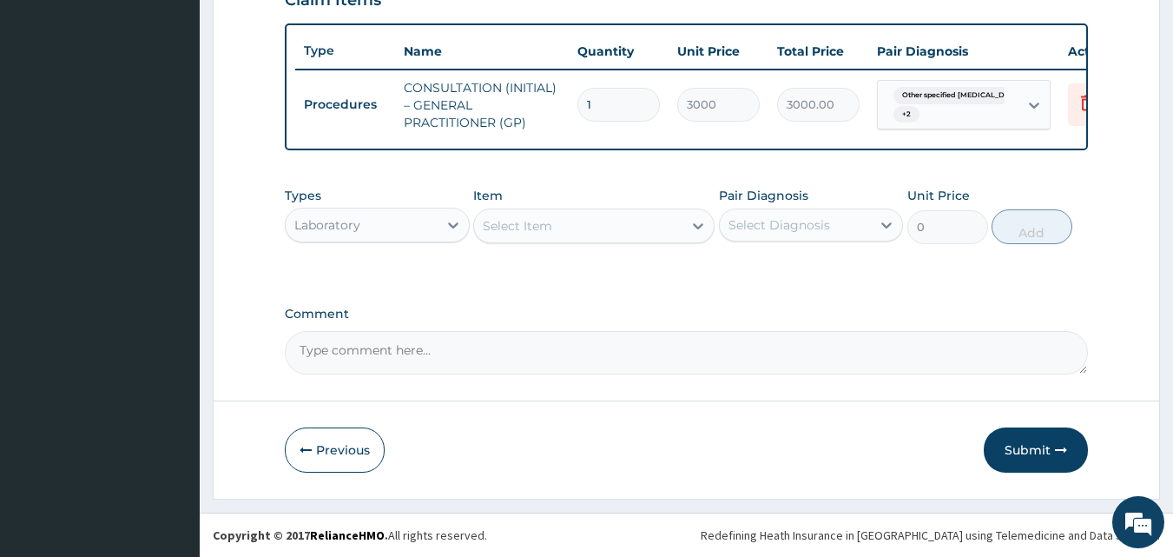
click at [618, 223] on div "Select Item" at bounding box center [578, 226] width 208 height 28
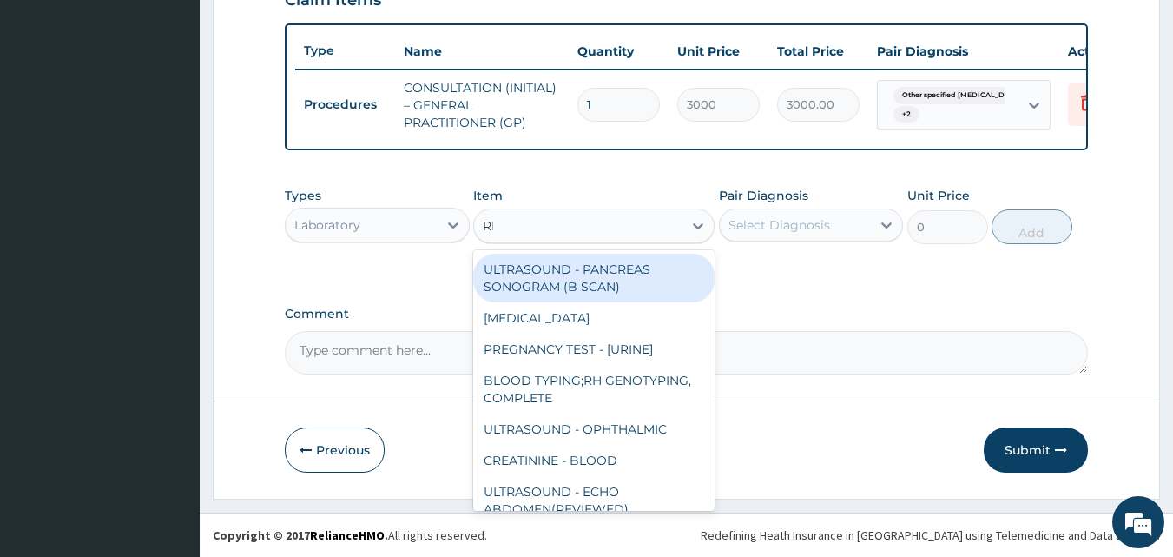
type input "RDT"
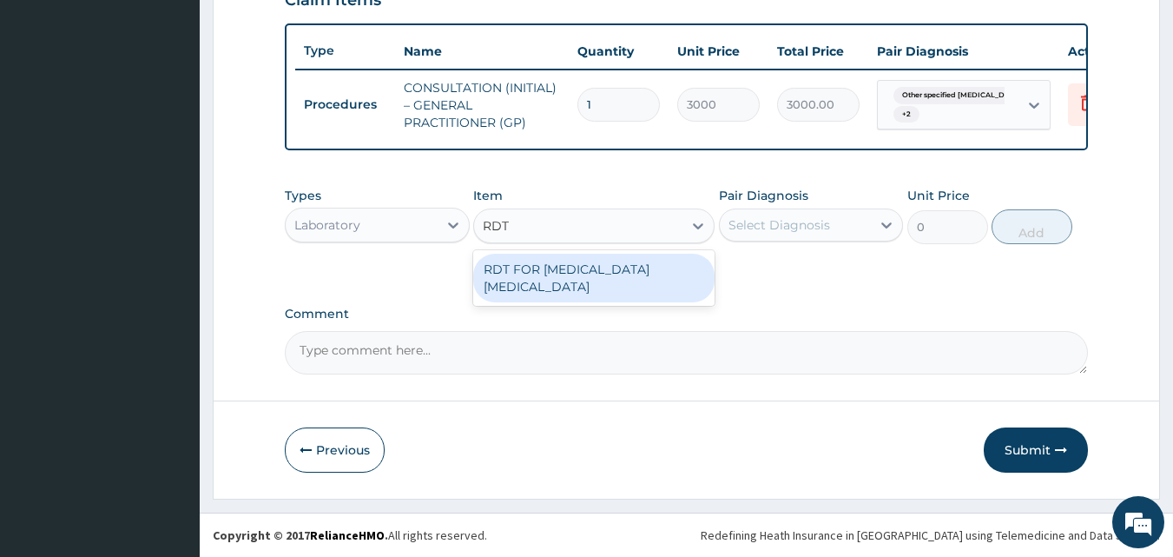
click at [666, 264] on div "RDT FOR MALARIA PARASITE" at bounding box center [593, 278] width 241 height 49
type input "1300"
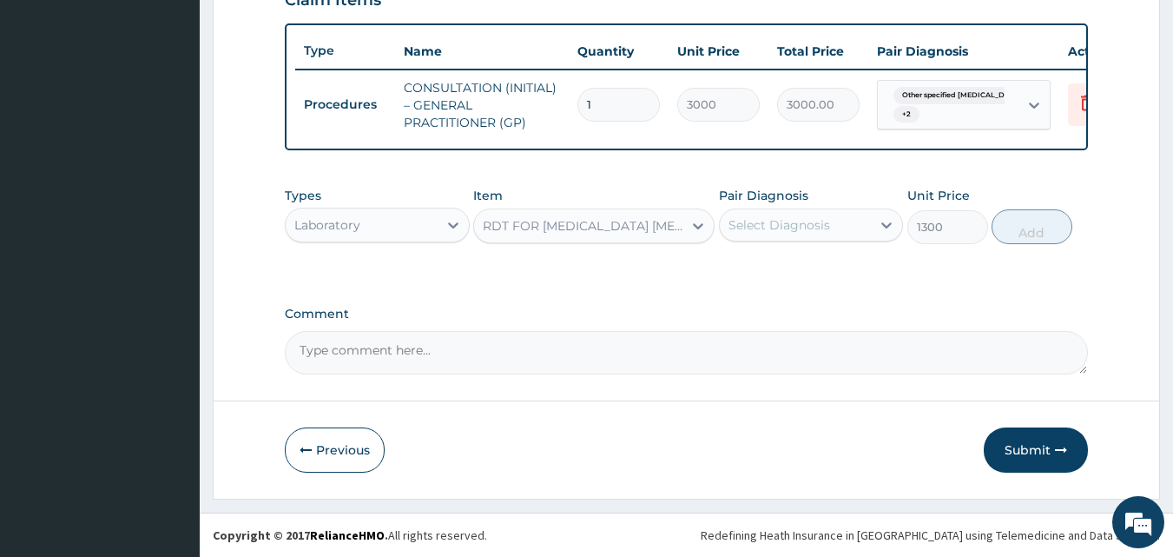
click at [800, 217] on div "Select Diagnosis" at bounding box center [780, 224] width 102 height 17
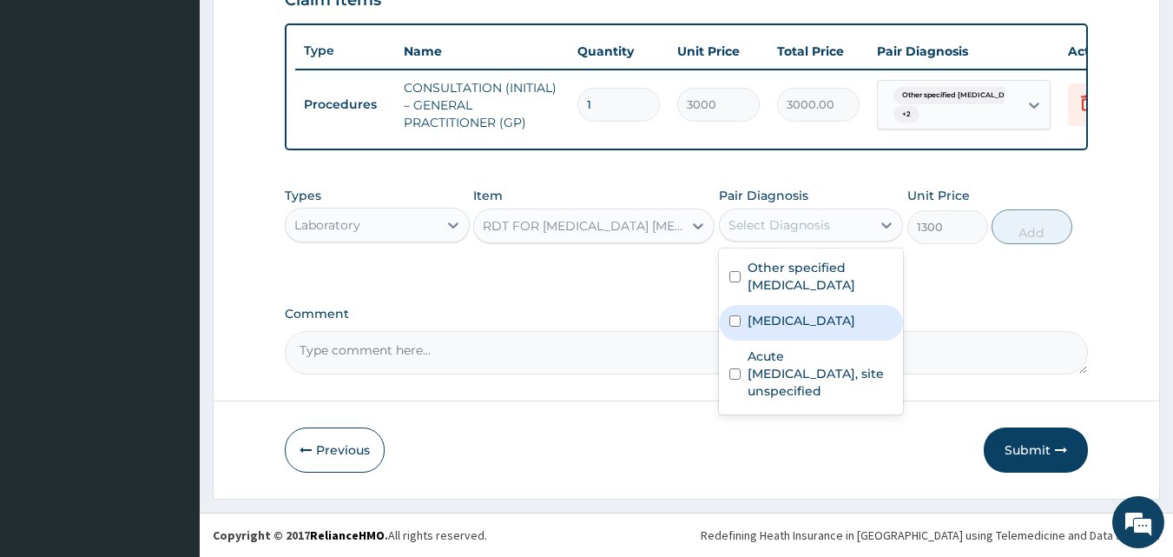
click at [805, 317] on label "Malaria, unspecified" at bounding box center [802, 320] width 108 height 17
checkbox input "true"
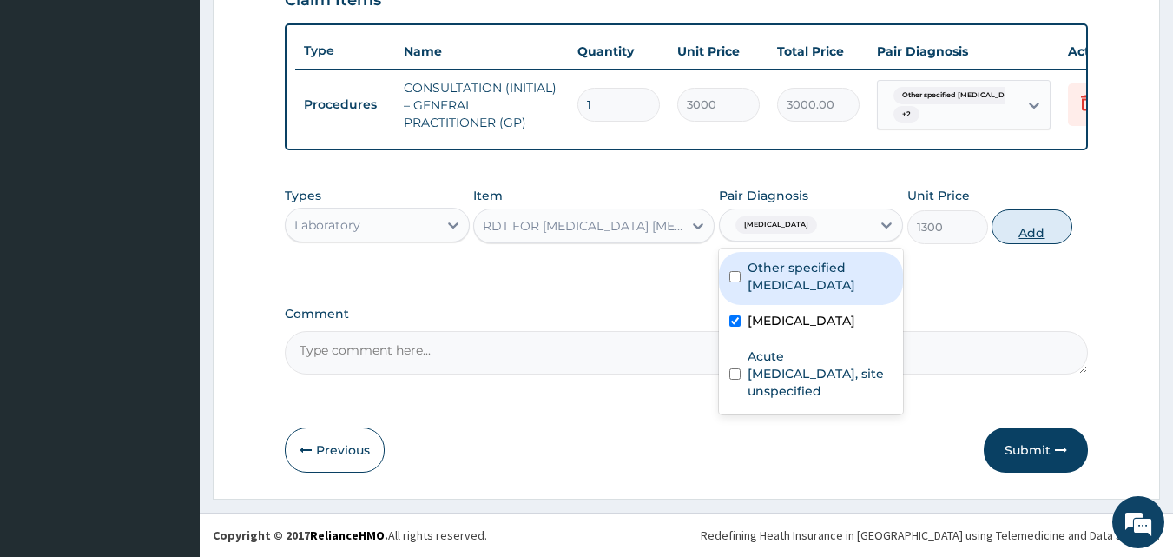
click at [1041, 228] on button "Add" at bounding box center [1032, 226] width 81 height 35
type input "0"
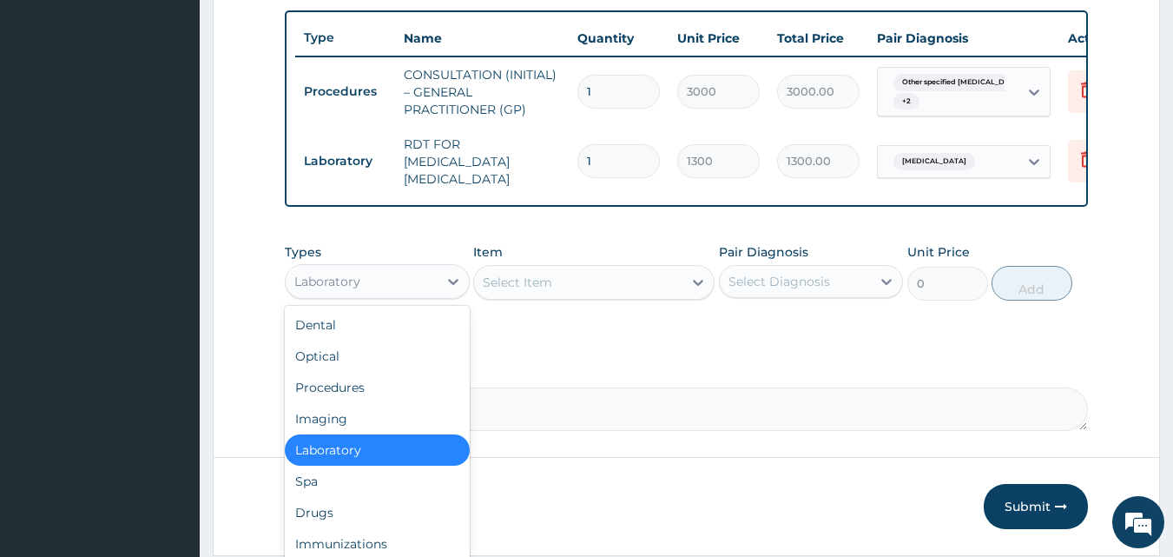
click at [403, 295] on div "Laboratory" at bounding box center [362, 282] width 152 height 28
click at [393, 512] on div "Drugs" at bounding box center [377, 512] width 185 height 31
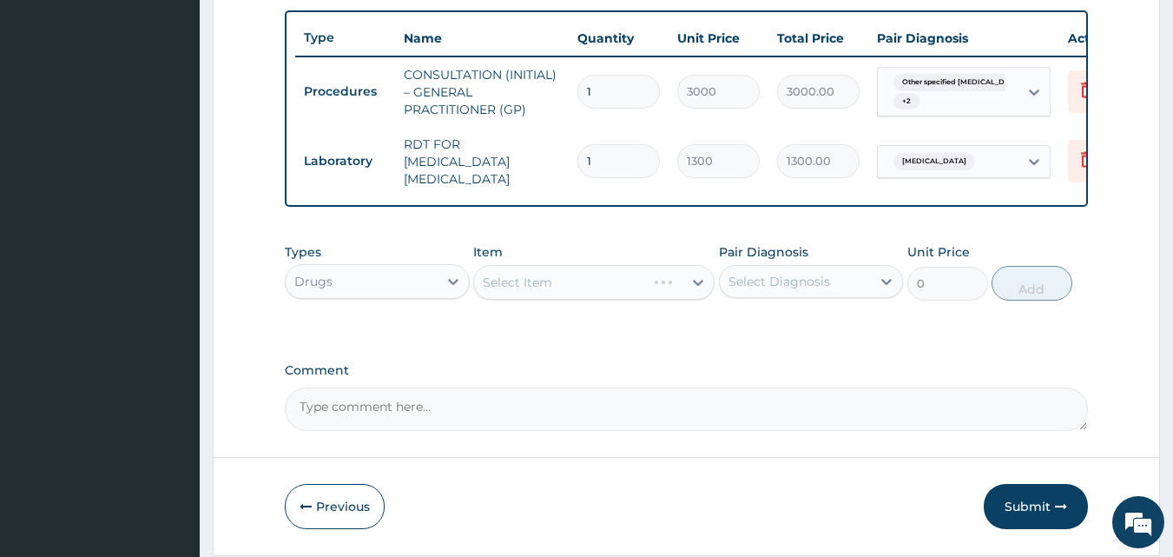
click at [579, 289] on div "Select Item" at bounding box center [593, 282] width 241 height 35
click at [678, 284] on div "Select Item" at bounding box center [578, 282] width 208 height 28
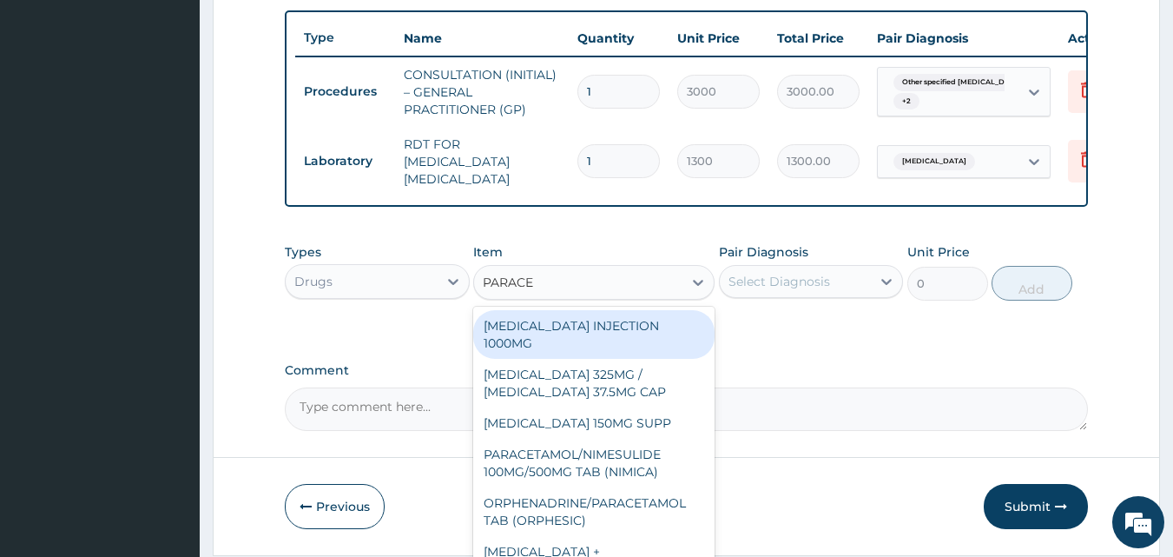
type input "PARACET"
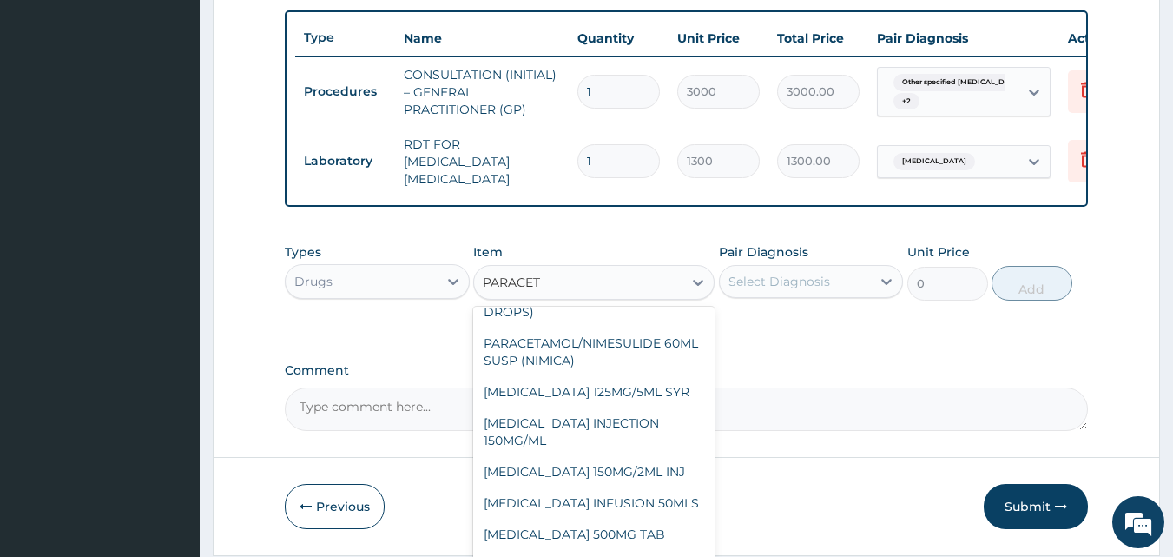
scroll to position [358, 0]
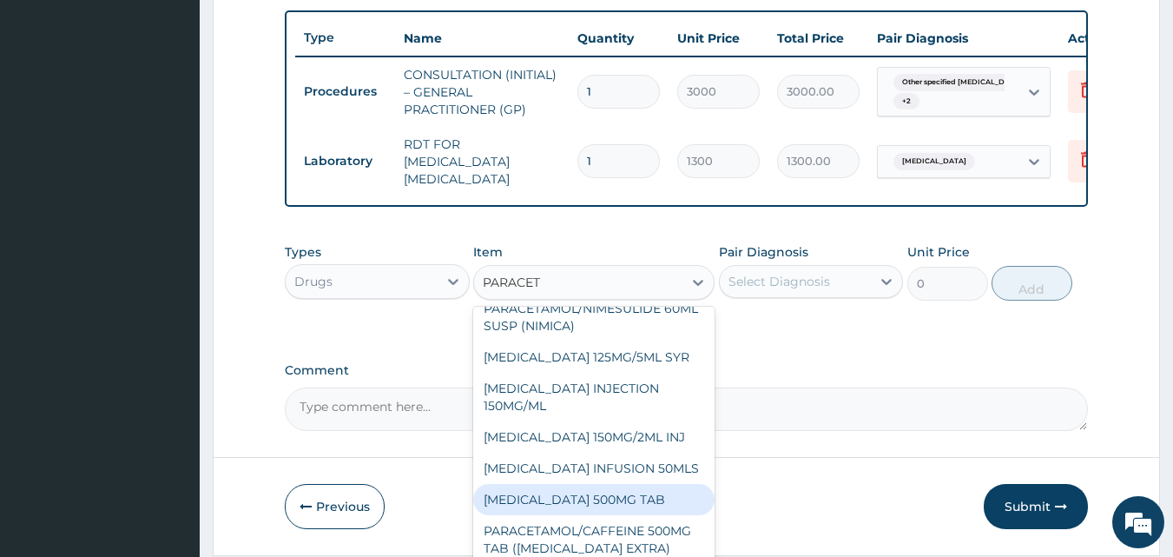
click at [672, 512] on div "PARACETAMOL 500MG TAB" at bounding box center [593, 499] width 241 height 31
type input "65"
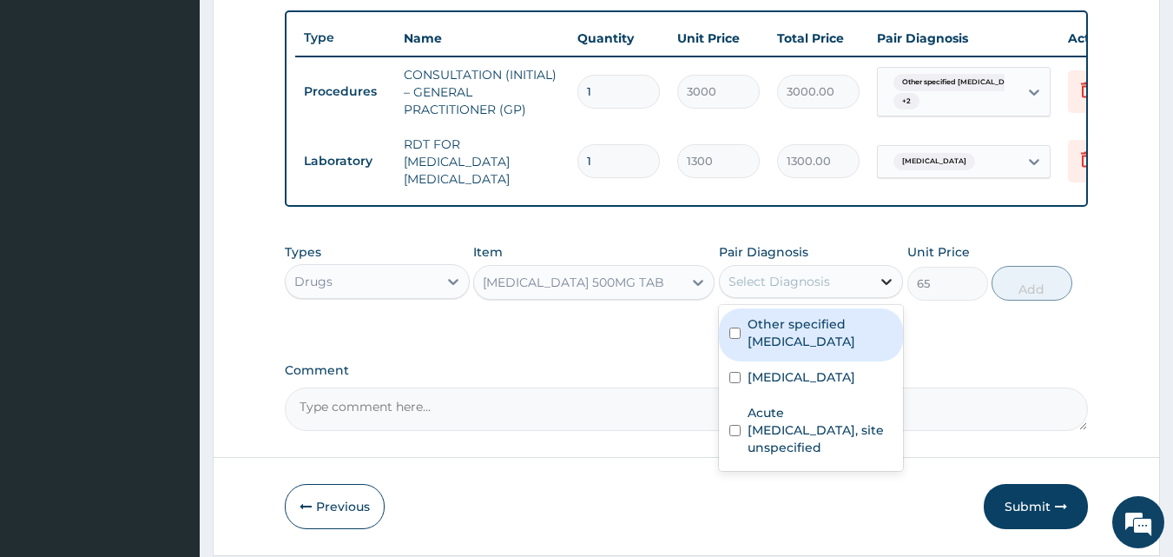
click at [876, 289] on div at bounding box center [886, 281] width 31 height 31
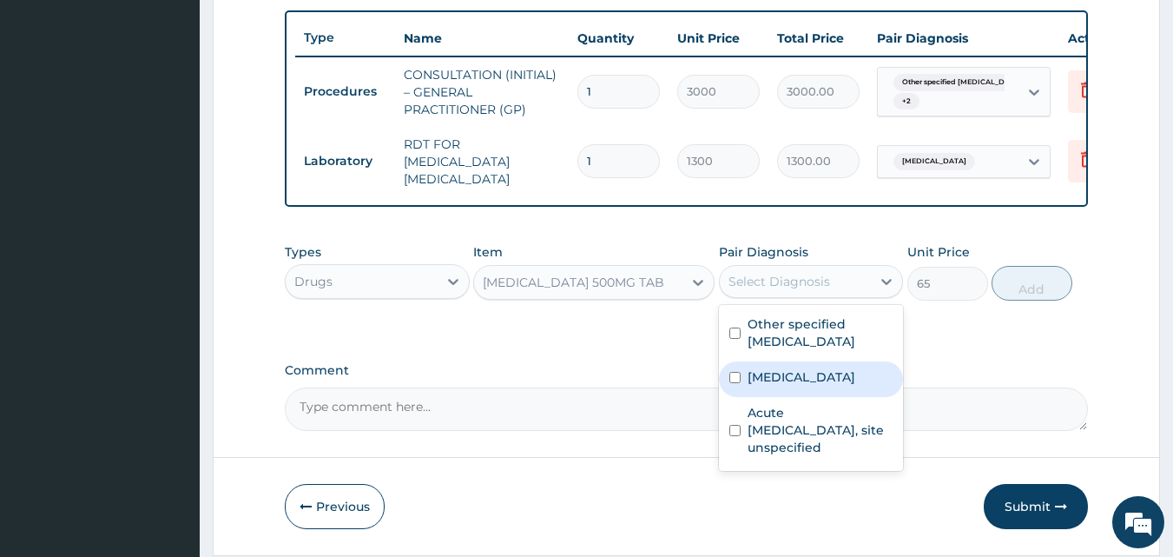
click at [856, 385] on label "[MEDICAL_DATA]" at bounding box center [802, 376] width 108 height 17
checkbox input "true"
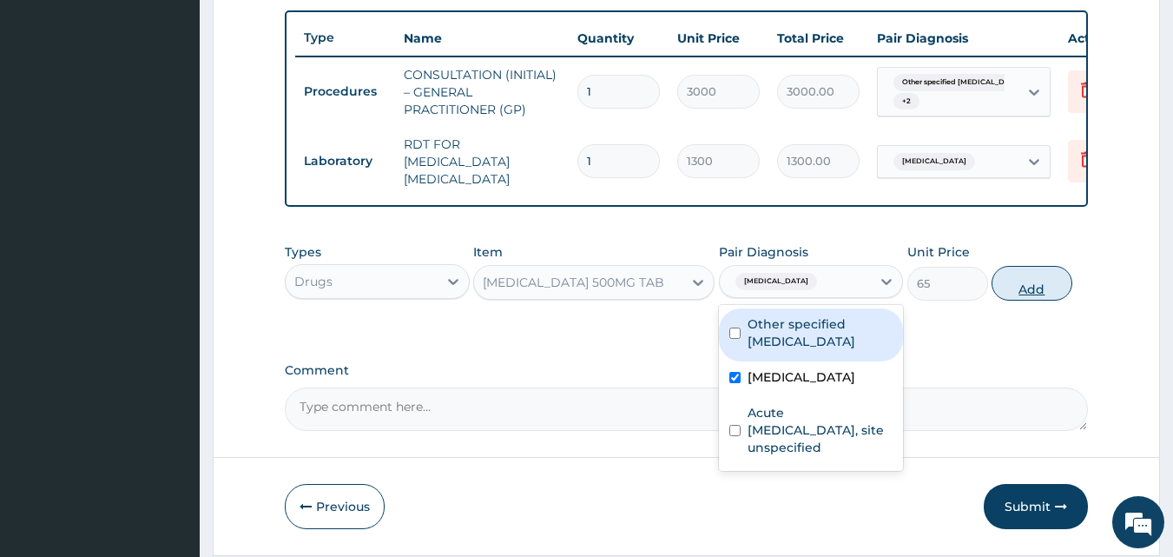
click at [1046, 291] on button "Add" at bounding box center [1032, 283] width 81 height 35
type input "0"
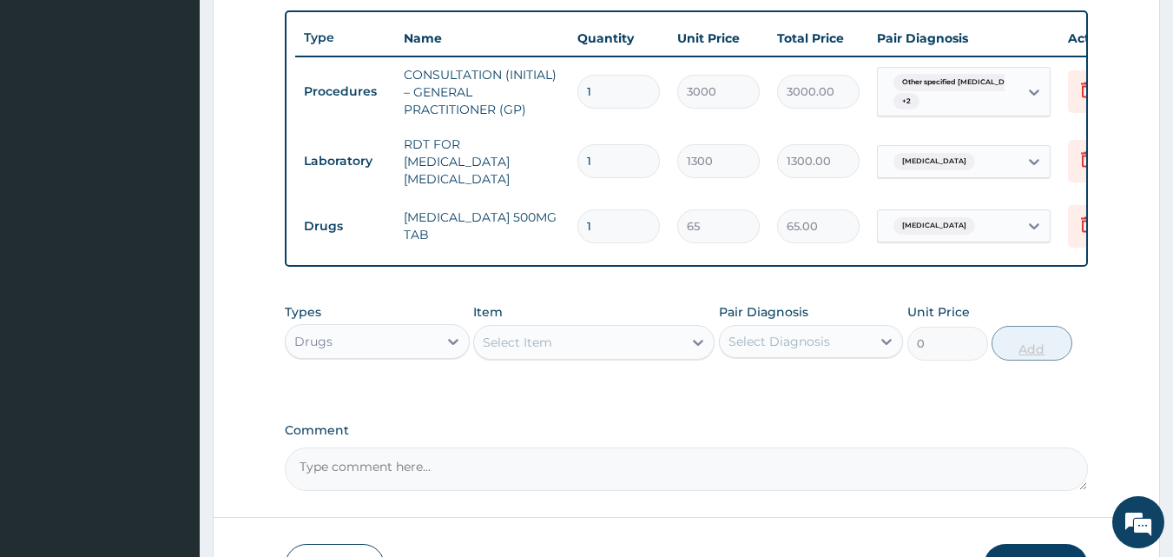
type input "18"
type input "1170.00"
type input "18"
click at [679, 350] on div "Select Item" at bounding box center [578, 342] width 208 height 28
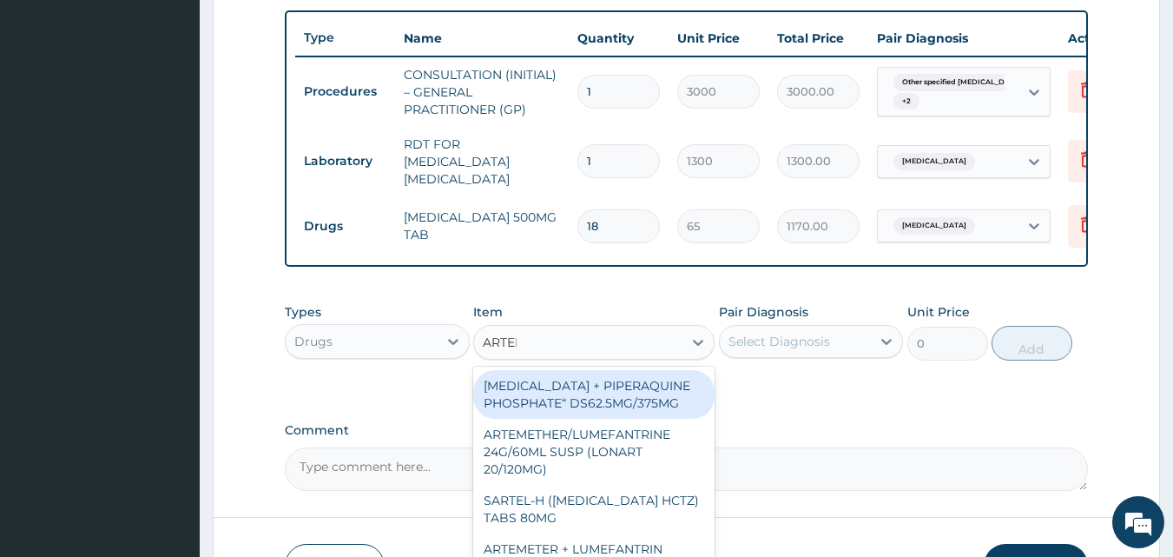
type input "ARTEME"
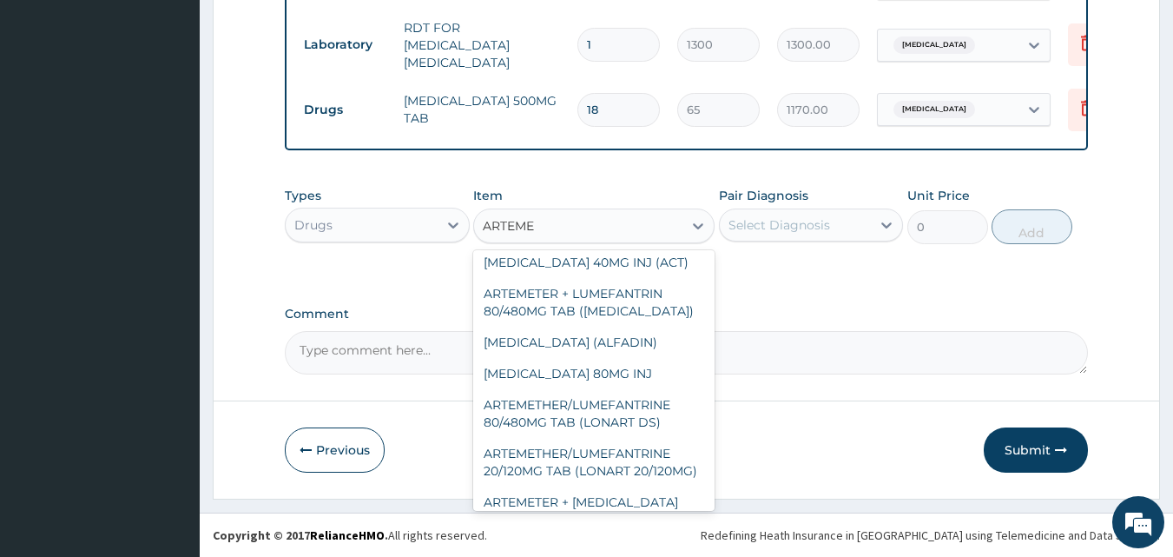
scroll to position [312, 0]
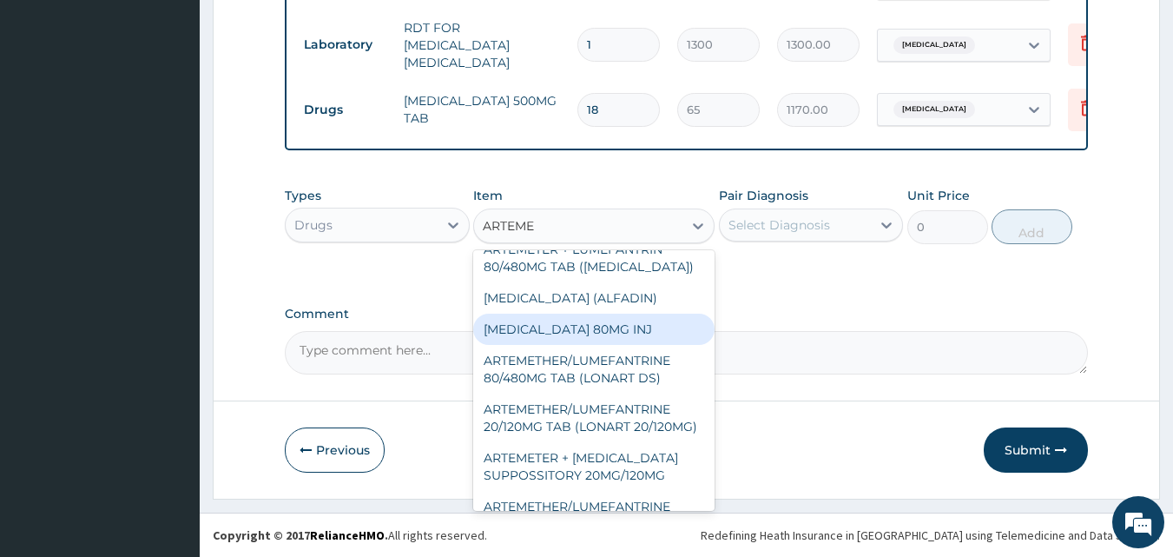
click at [623, 326] on div "ARTEMETHER 80MG INJ" at bounding box center [593, 329] width 241 height 31
type input "750"
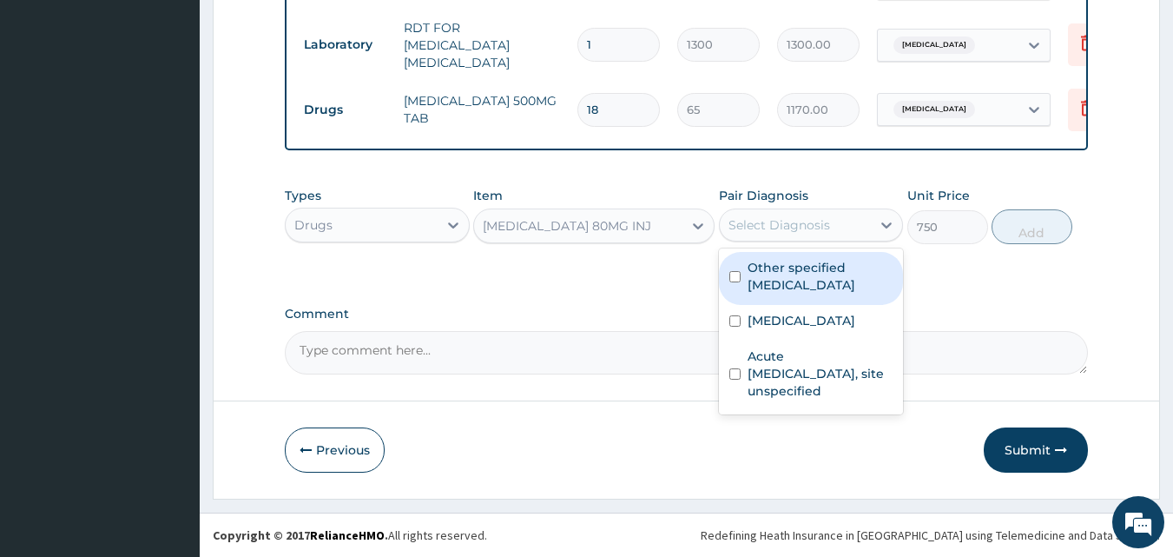
click at [834, 233] on div "Select Diagnosis" at bounding box center [796, 225] width 152 height 28
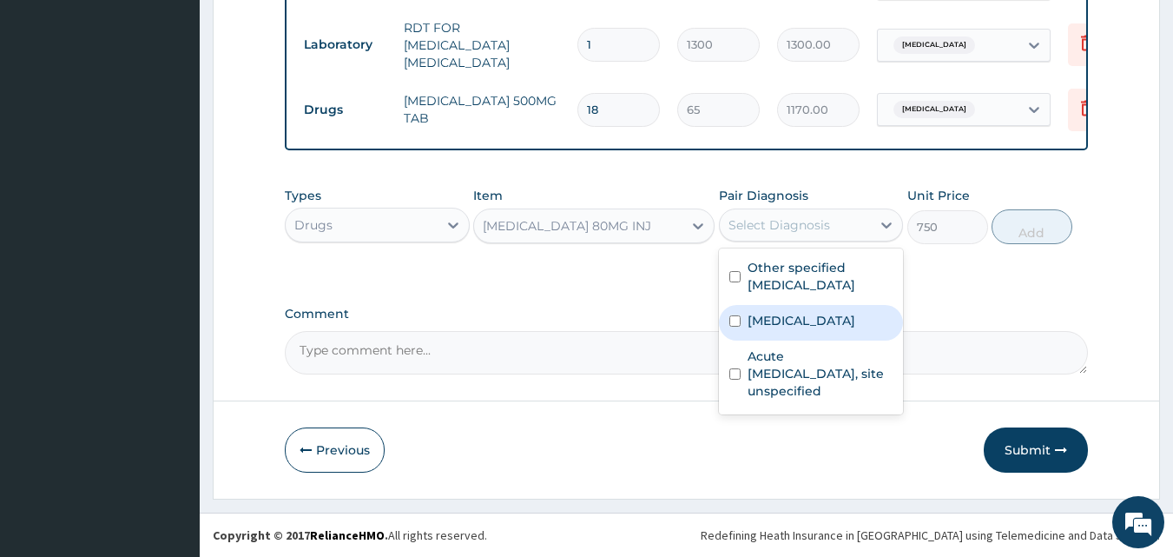
click at [825, 320] on label "[MEDICAL_DATA]" at bounding box center [802, 320] width 108 height 17
checkbox input "true"
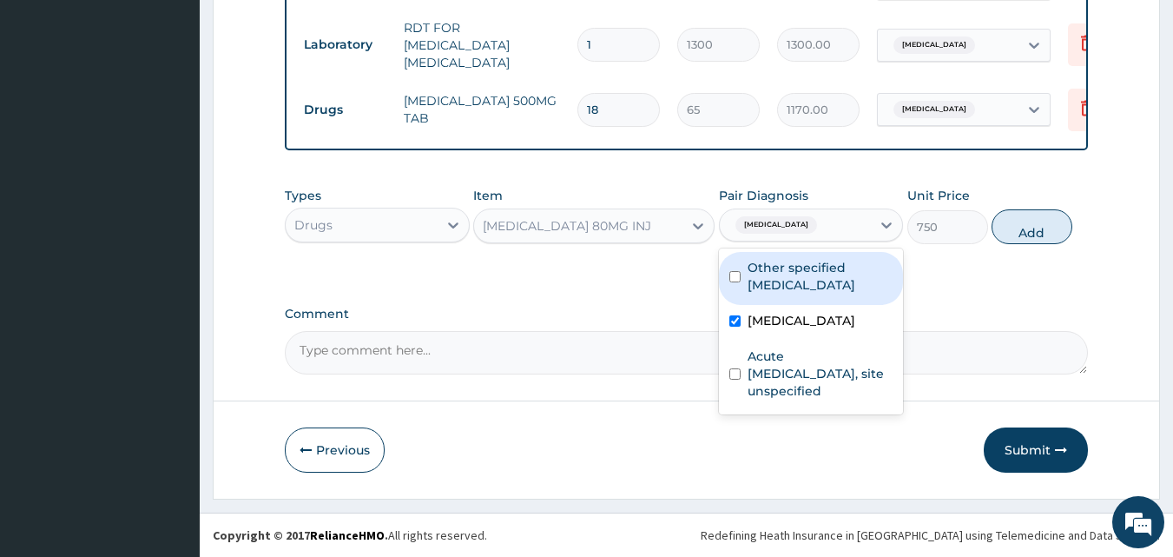
click at [1035, 227] on button "Add" at bounding box center [1032, 226] width 81 height 35
type input "0"
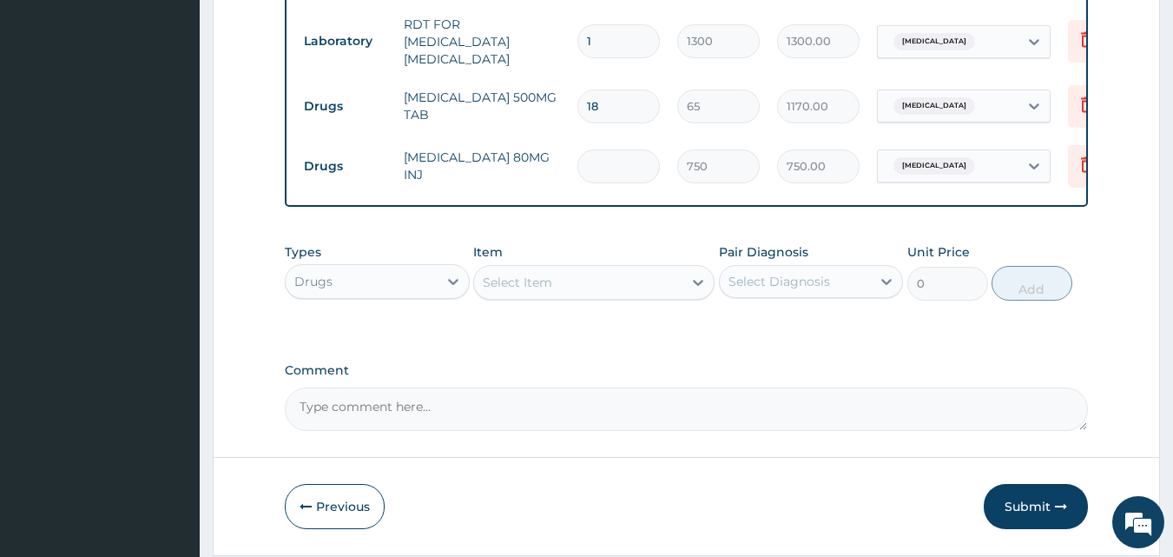
type input "0.00"
type input "6"
type input "4500.00"
type input "6"
click at [545, 293] on div "Select Item" at bounding box center [578, 282] width 208 height 28
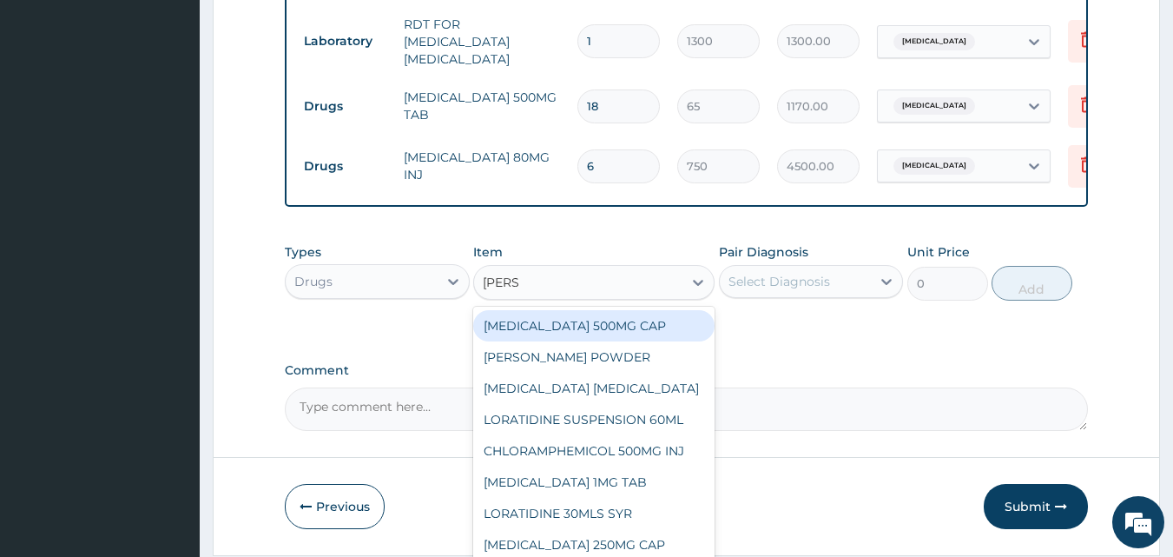
type input "LORAT"
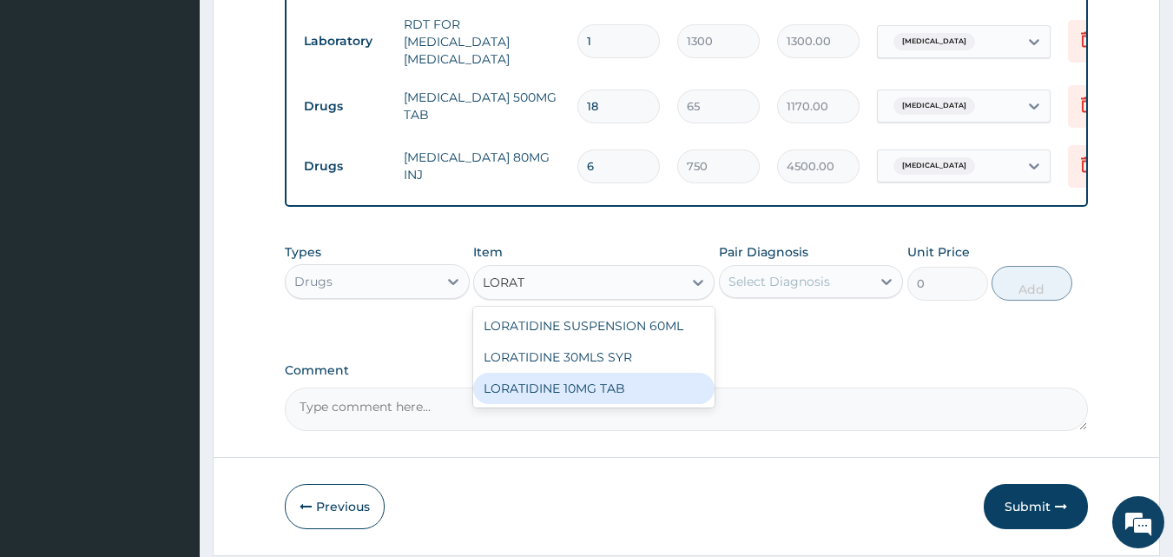
click at [684, 404] on div "LORATIDINE 10MG TAB" at bounding box center [593, 388] width 241 height 31
type input "110"
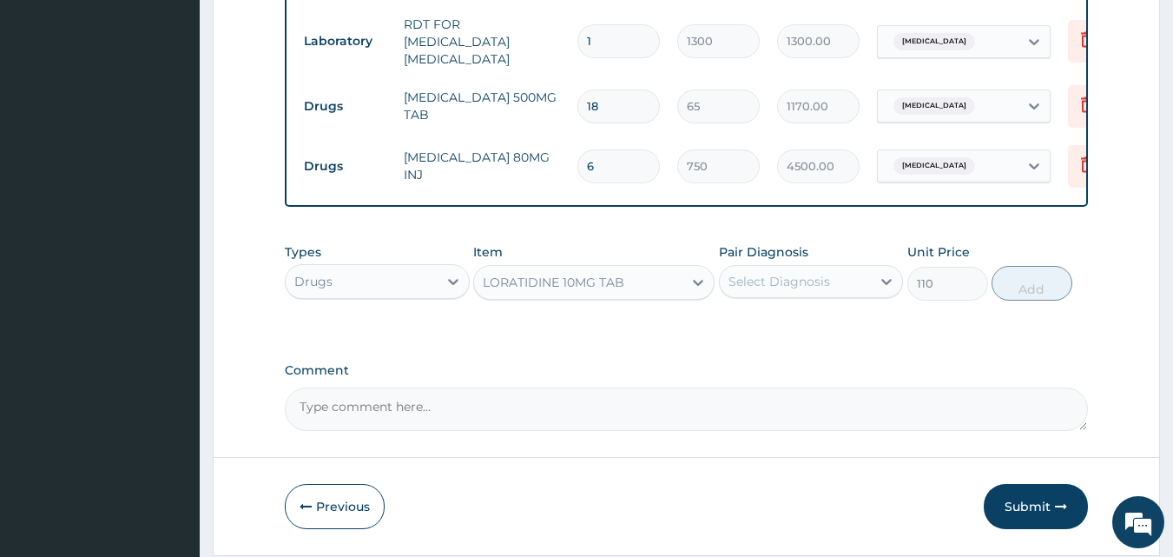
click at [800, 281] on div "Select Diagnosis" at bounding box center [780, 281] width 102 height 17
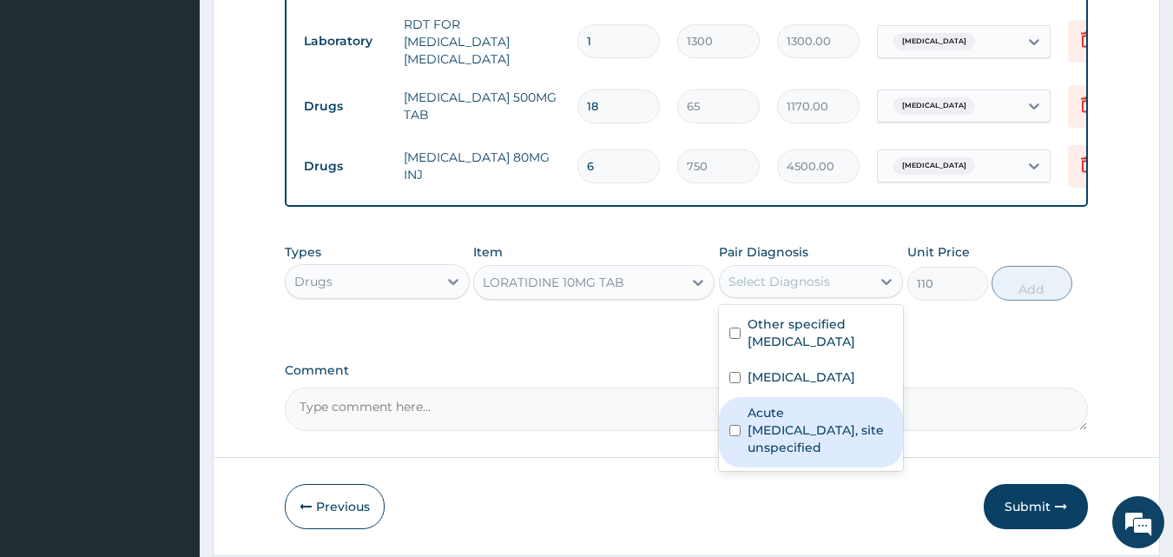
click at [819, 438] on label "Acute upper respiratory infection, site unspecified" at bounding box center [821, 430] width 146 height 52
checkbox input "true"
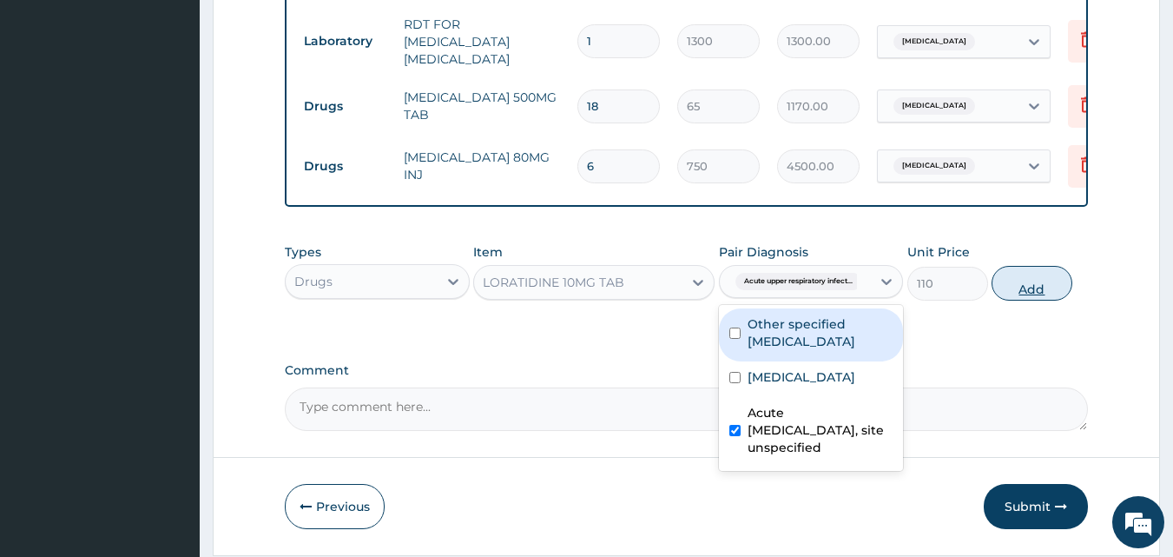
click at [1054, 281] on button "Add" at bounding box center [1032, 283] width 81 height 35
type input "0"
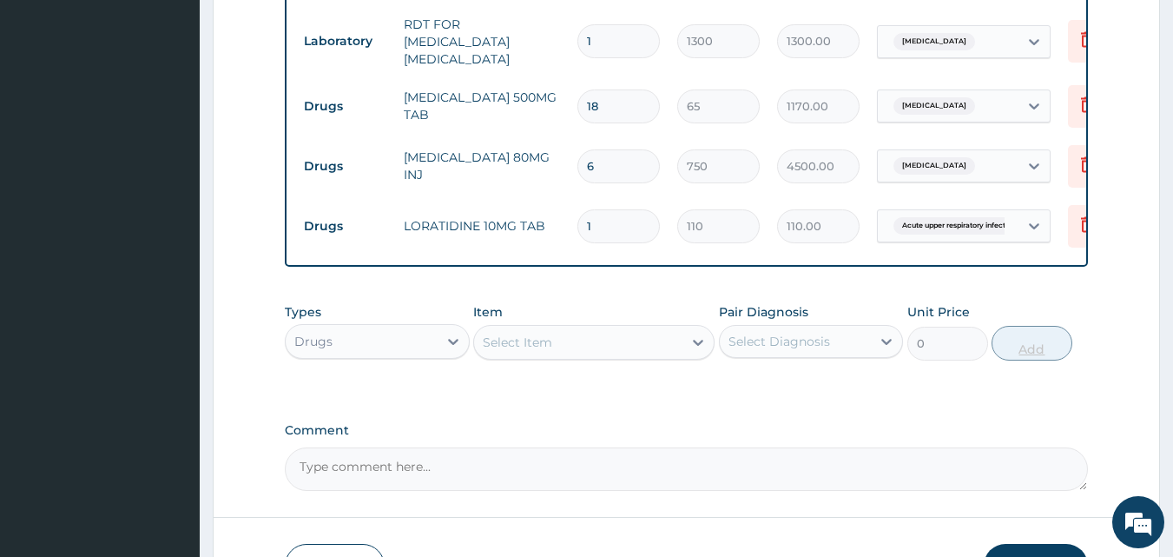
type input "10"
type input "1100.00"
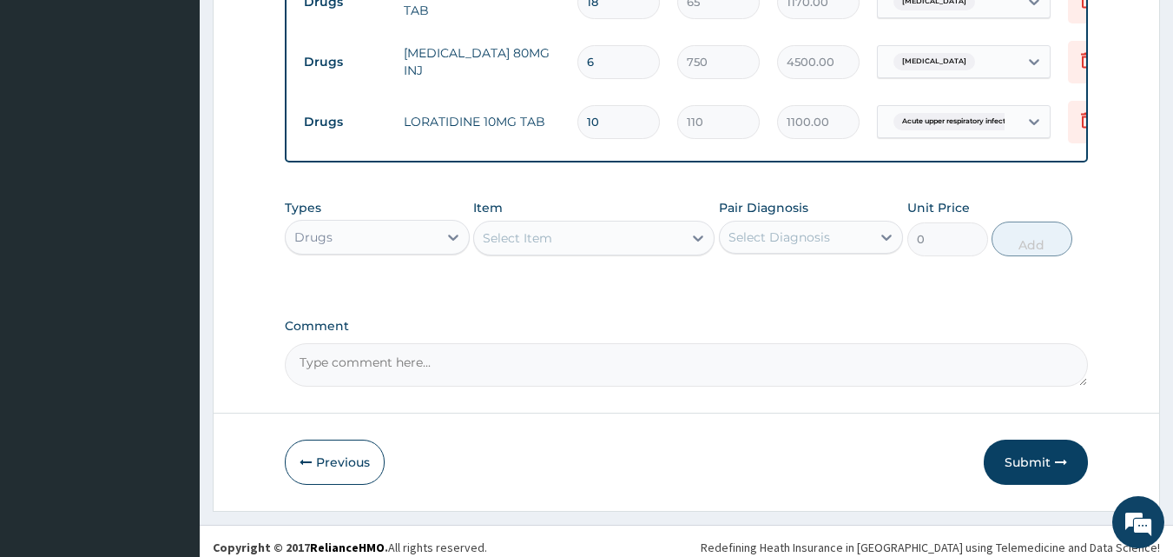
scroll to position [863, 0]
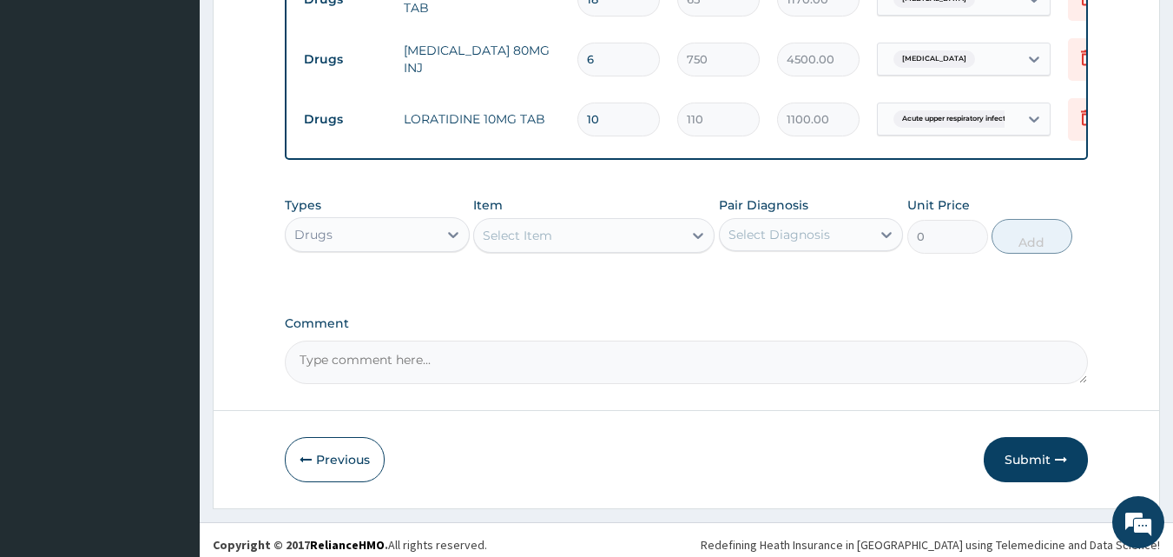
type input "10"
click at [529, 244] on div "Select Item" at bounding box center [517, 235] width 69 height 17
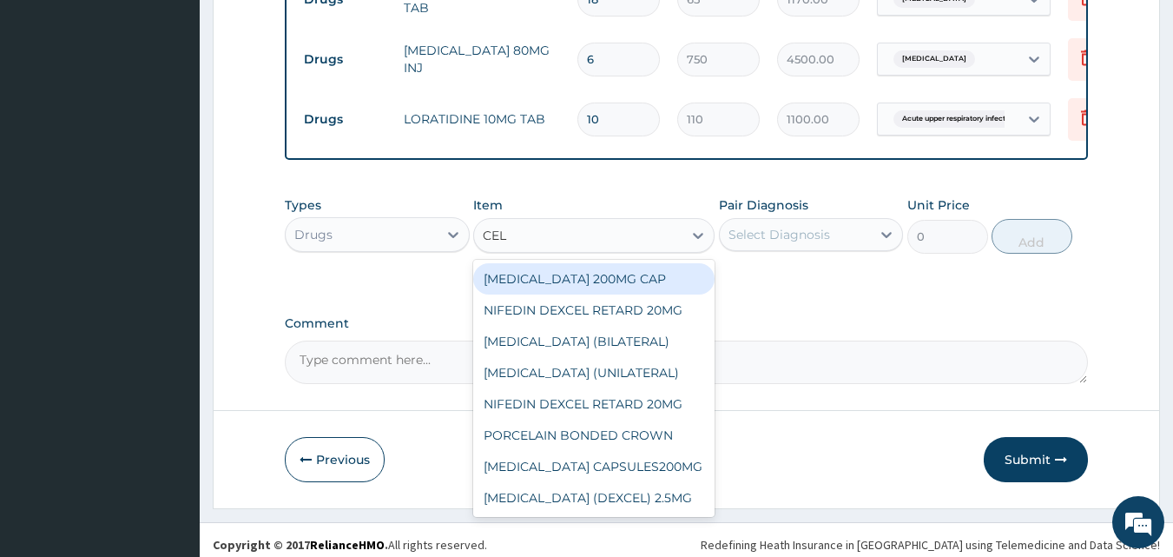
type input "CELE"
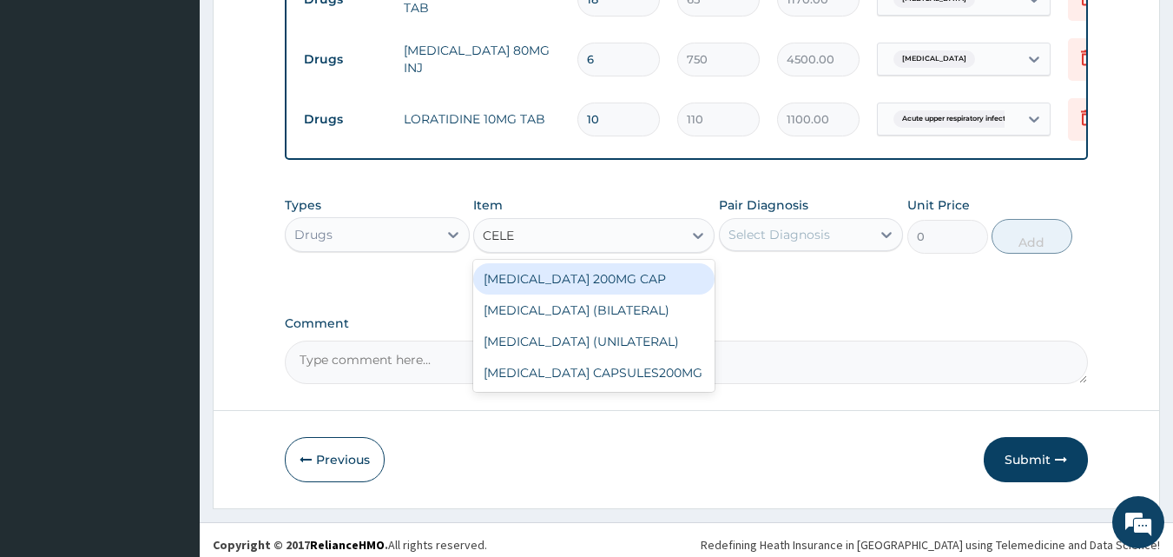
click at [616, 276] on div "CELEBREX 200MG CAP" at bounding box center [593, 278] width 241 height 31
type input "500"
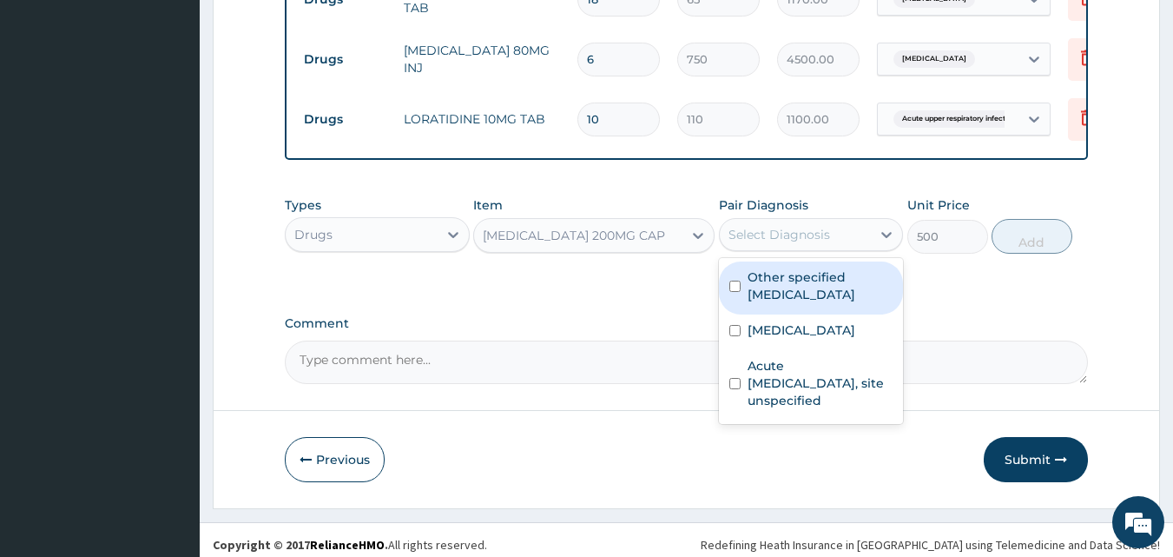
click at [822, 243] on div "Select Diagnosis" at bounding box center [780, 234] width 102 height 17
click at [835, 303] on label "Other specified [MEDICAL_DATA]" at bounding box center [821, 285] width 146 height 35
checkbox input "true"
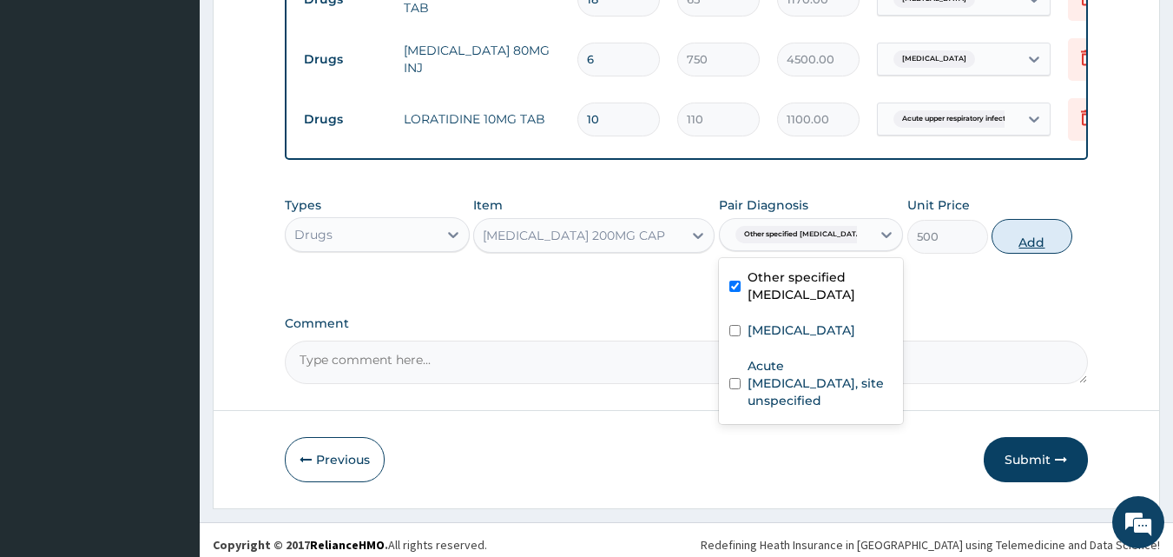
click at [1044, 248] on button "Add" at bounding box center [1032, 236] width 81 height 35
type input "0"
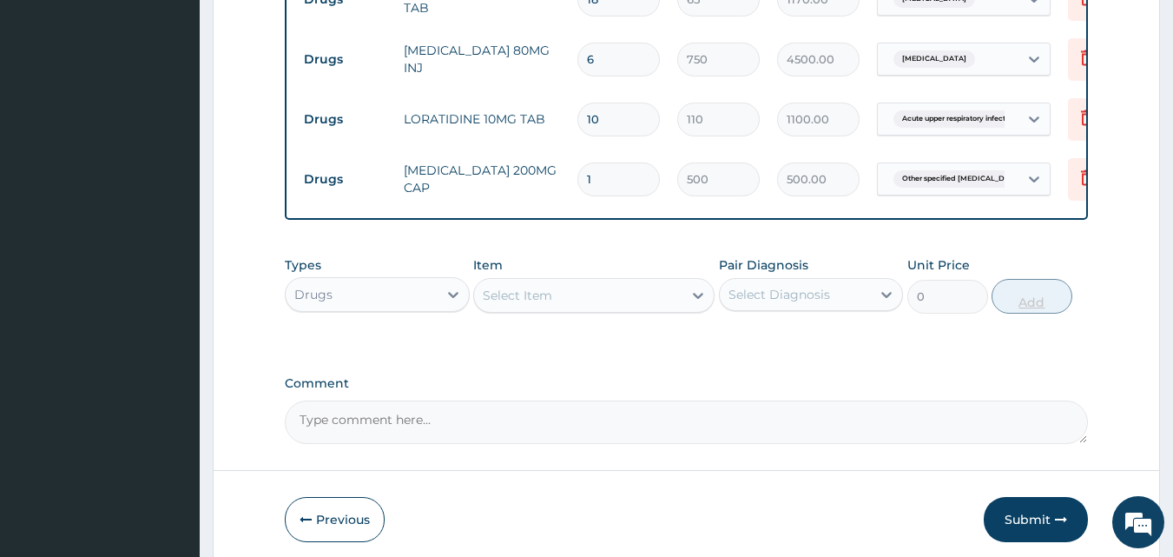
type input "10"
type input "5000.00"
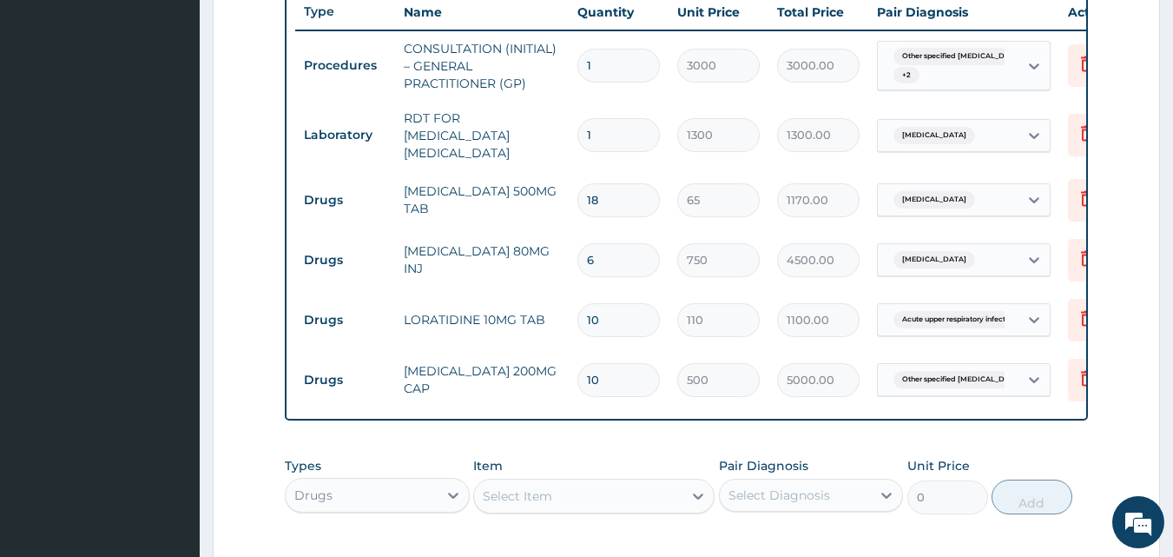
scroll to position [919, 0]
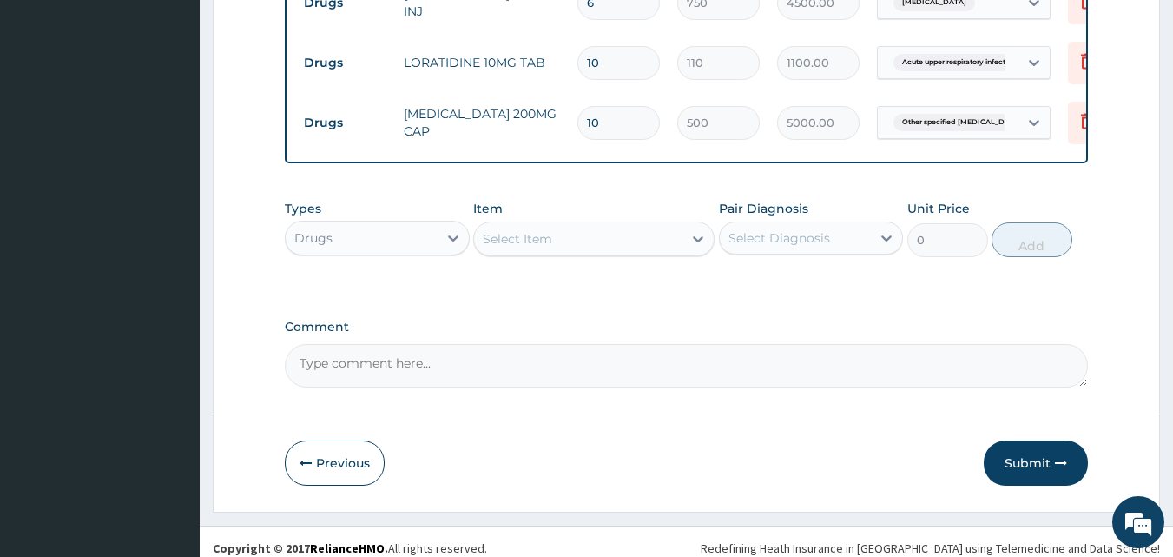
type input "10"
click at [558, 240] on div "Select Item" at bounding box center [578, 239] width 208 height 28
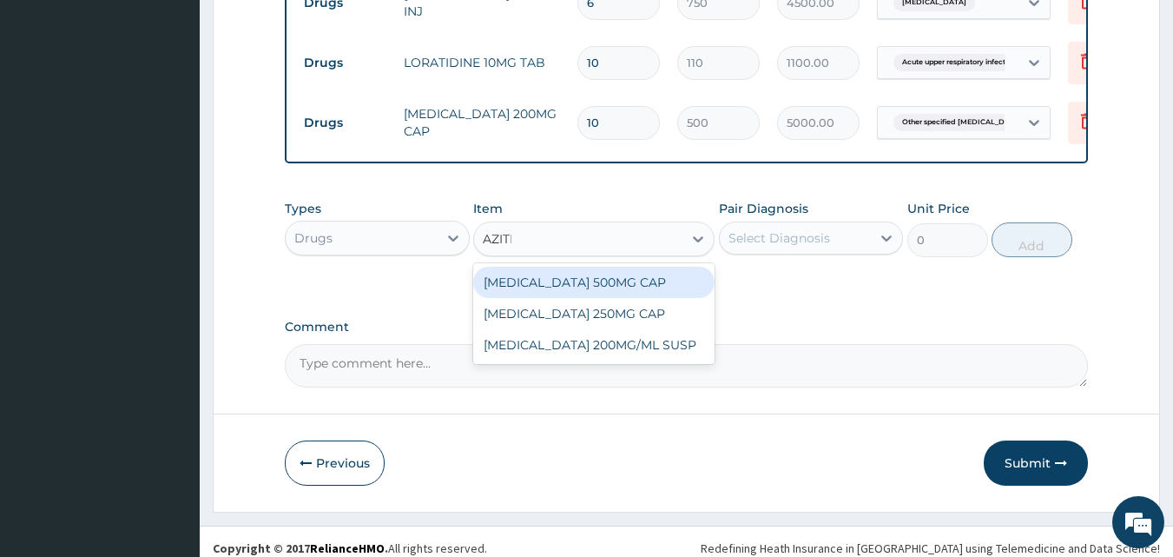
type input "AZITHR"
click at [687, 292] on div "AZITHROMYCIN 500MG CAP" at bounding box center [593, 282] width 241 height 31
type input "450"
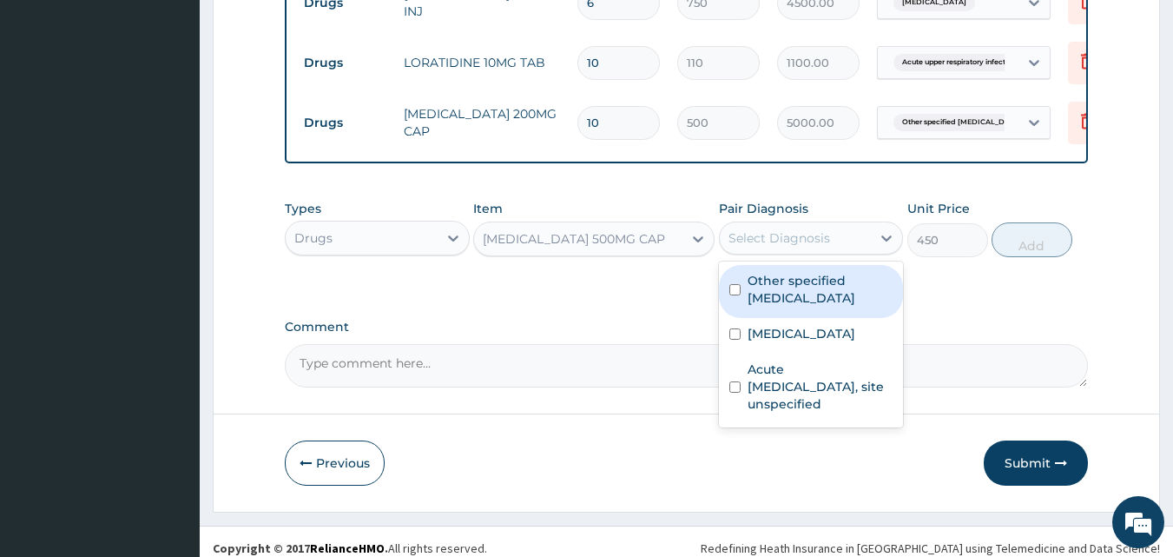
click at [856, 241] on div "Select Diagnosis" at bounding box center [796, 238] width 152 height 28
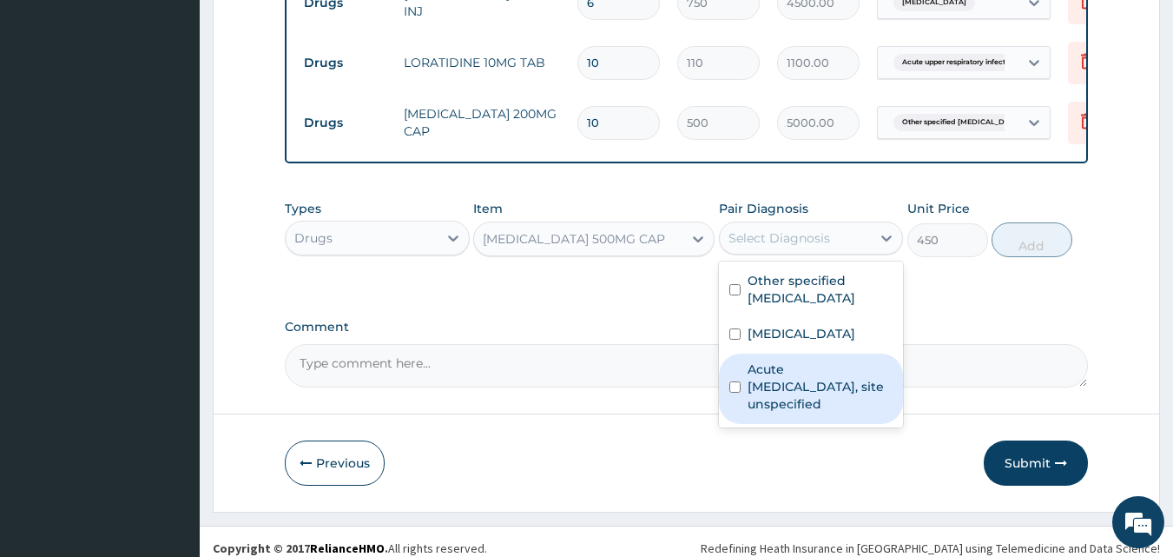
click at [849, 402] on label "Acute upper respiratory infection, site unspecified" at bounding box center [821, 386] width 146 height 52
checkbox input "true"
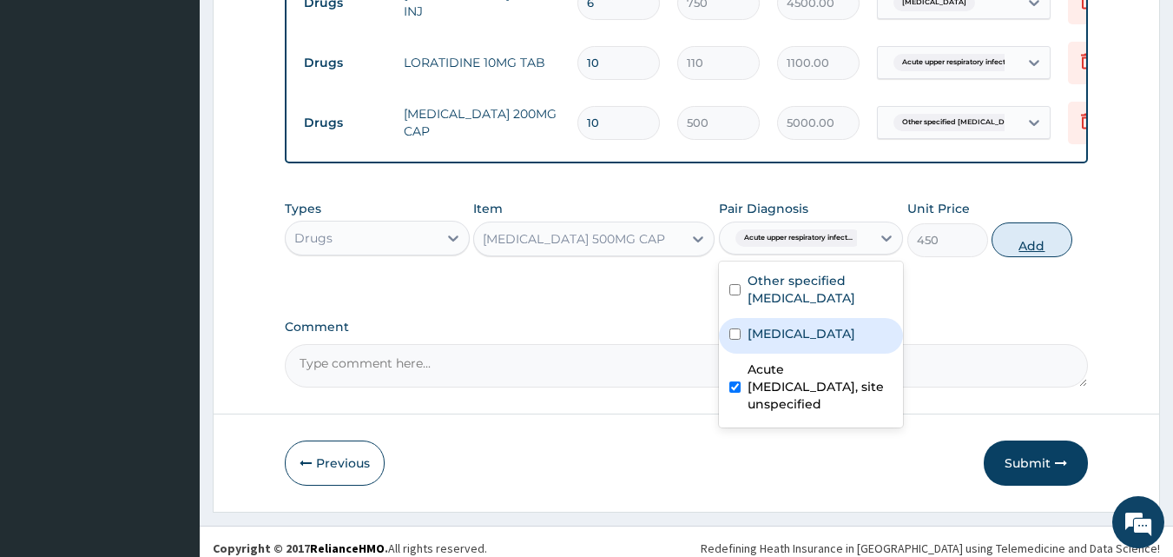
click at [1053, 238] on button "Add" at bounding box center [1032, 239] width 81 height 35
type input "0"
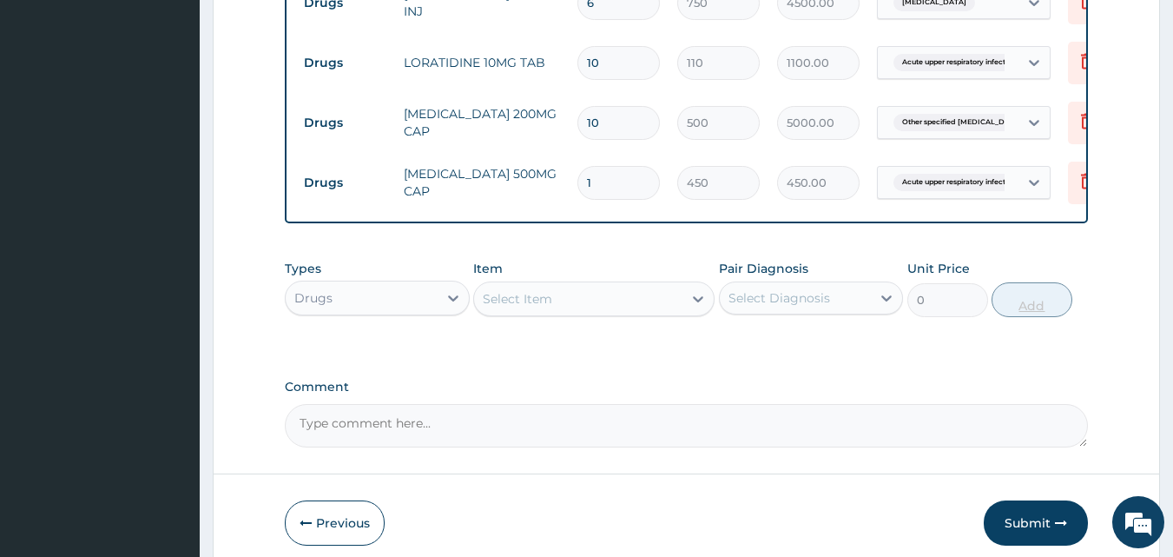
type input "0.00"
type input "6"
type input "2700.00"
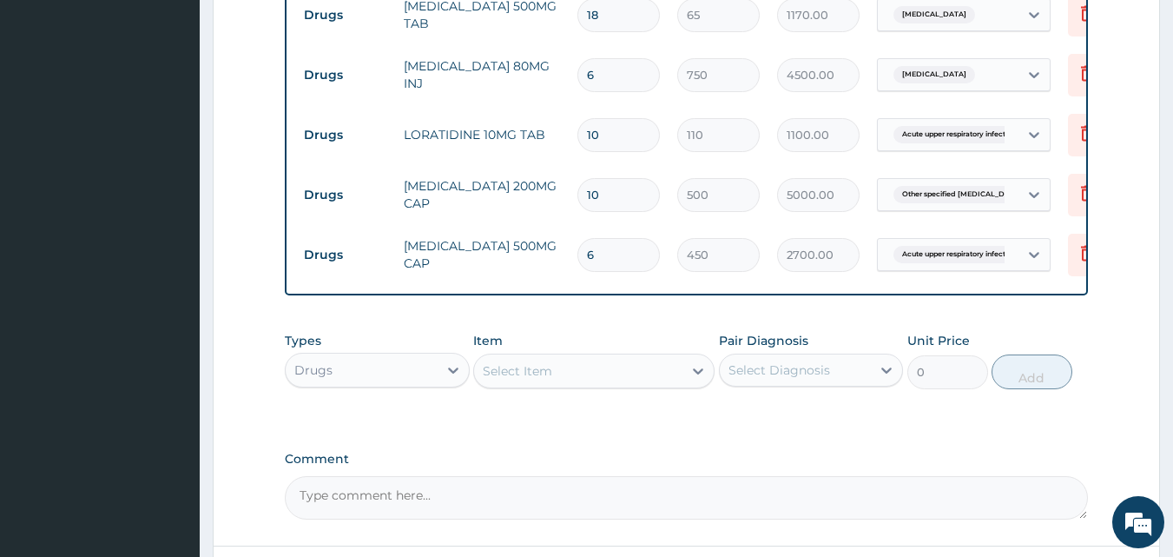
scroll to position [995, 0]
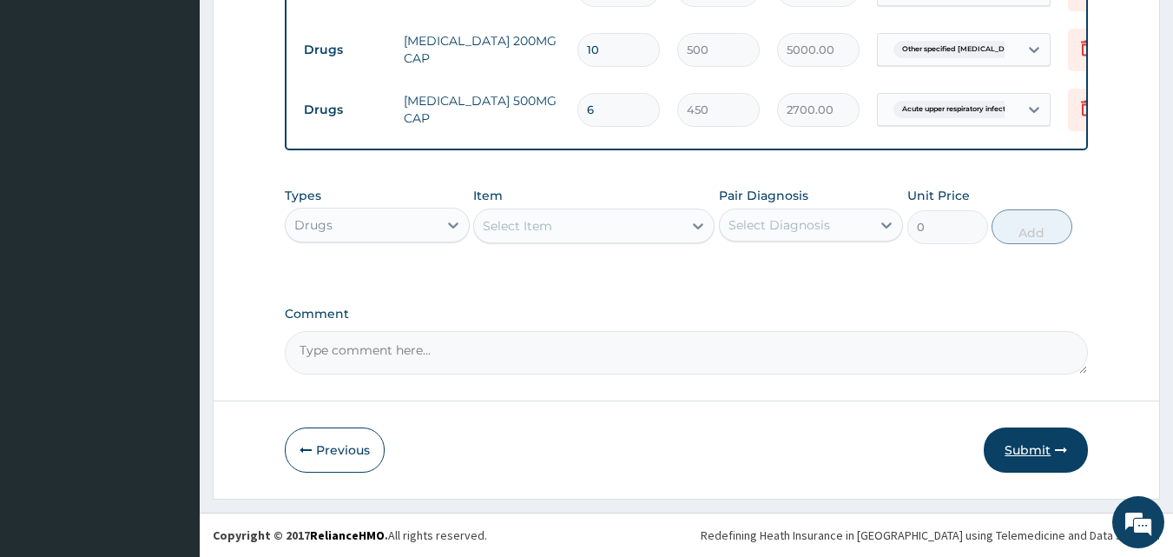
type input "6"
click at [1039, 453] on button "Submit" at bounding box center [1036, 449] width 104 height 45
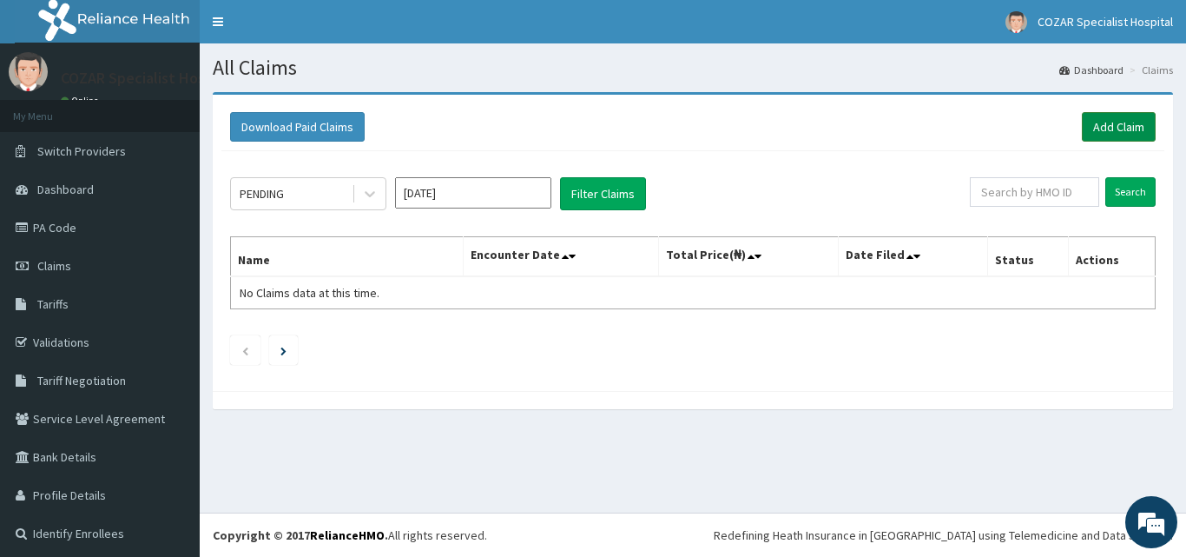
click at [1113, 128] on link "Add Claim" at bounding box center [1119, 127] width 74 height 30
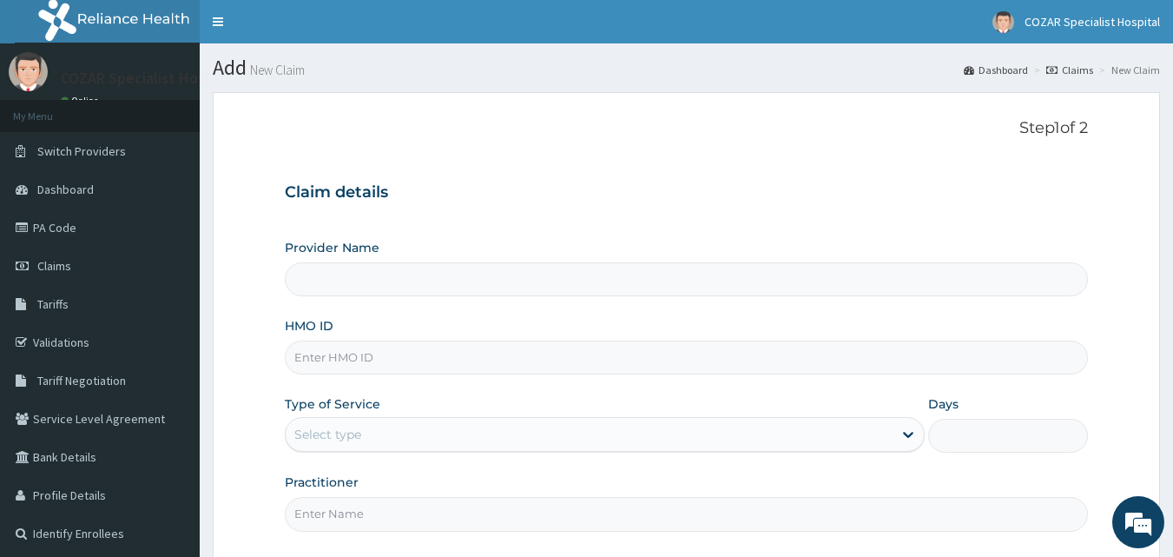
click at [389, 364] on input "HMO ID" at bounding box center [687, 357] width 804 height 34
paste input "KSB/10189/A"
type input "KSB/10189/A"
type input "Cozar Specialist Hospital"
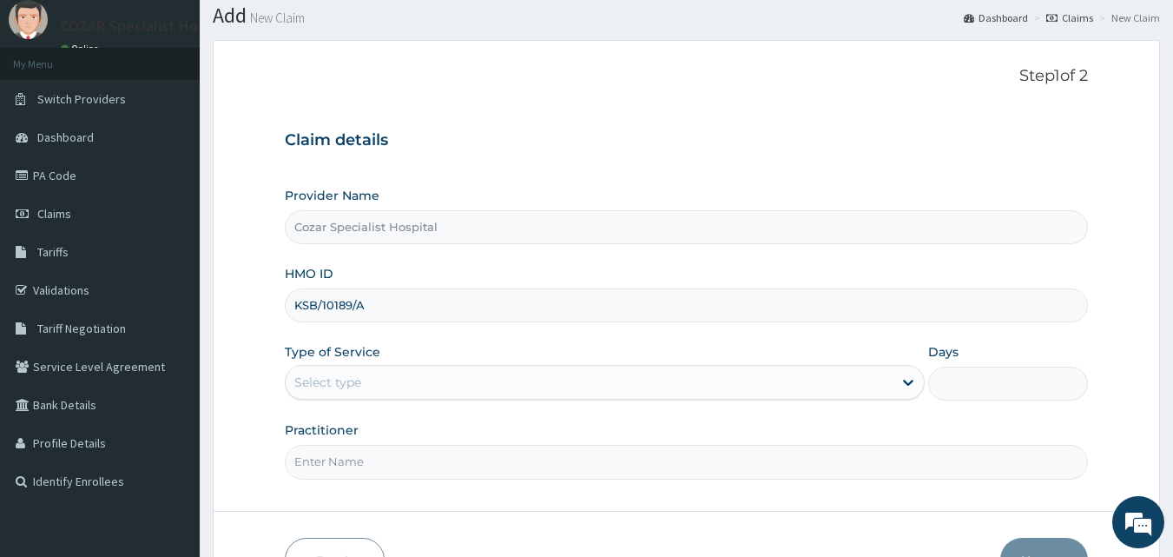
scroll to position [162, 0]
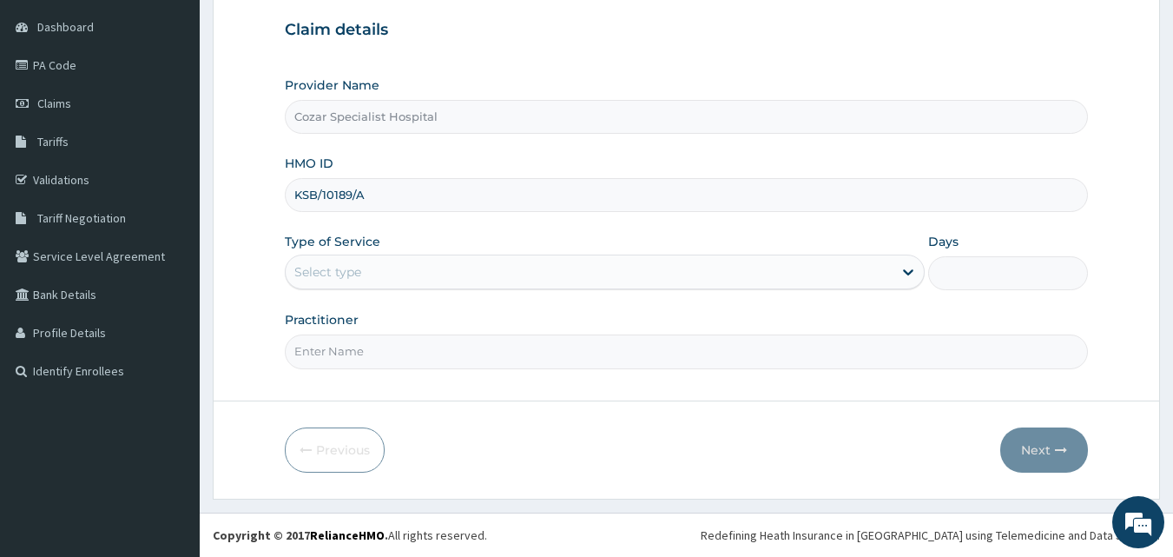
type input "KSB/10189/A"
click at [469, 293] on div "Provider Name Cozar Specialist Hospital HMO ID KSB/10189/A Type of Service Sele…" at bounding box center [687, 222] width 804 height 292
click at [483, 275] on div "Select type" at bounding box center [589, 272] width 607 height 28
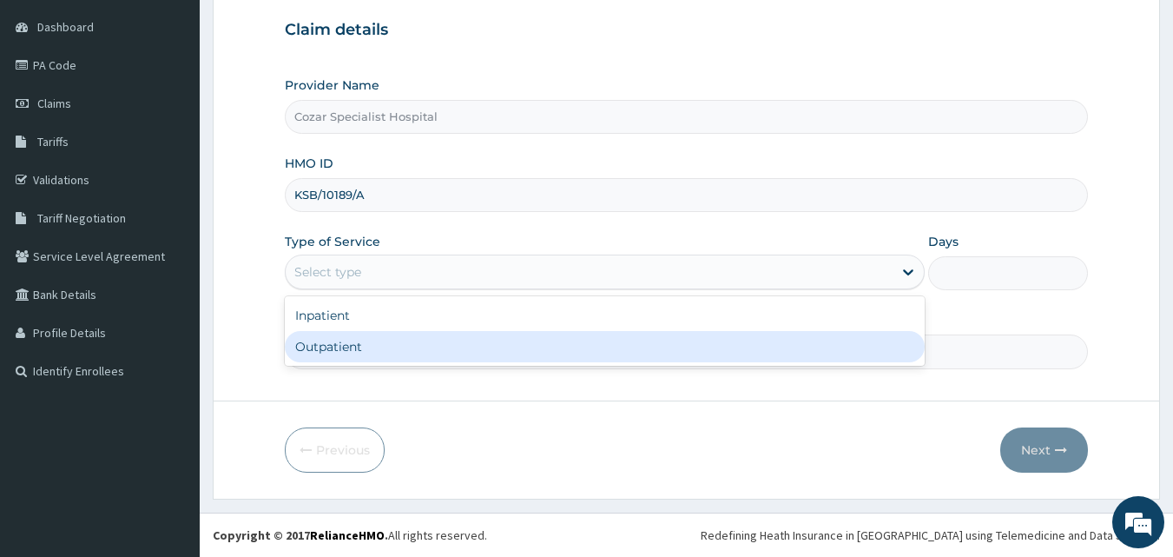
click at [445, 354] on div "Outpatient" at bounding box center [605, 346] width 640 height 31
type input "1"
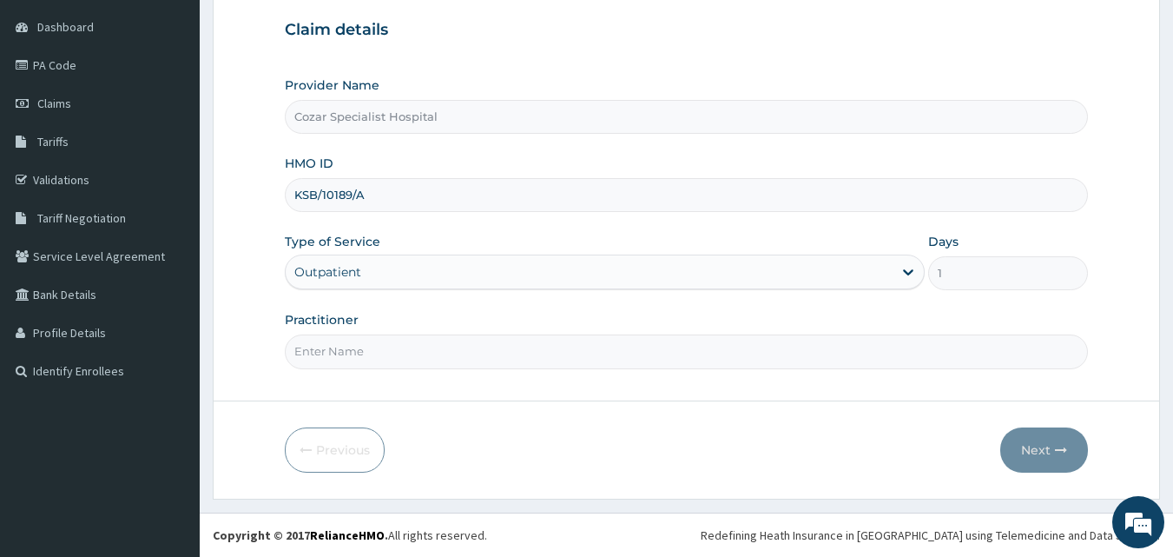
click at [422, 367] on input "Practitioner" at bounding box center [687, 351] width 804 height 34
type input "[PERSON_NAME][MEDICAL_DATA]"
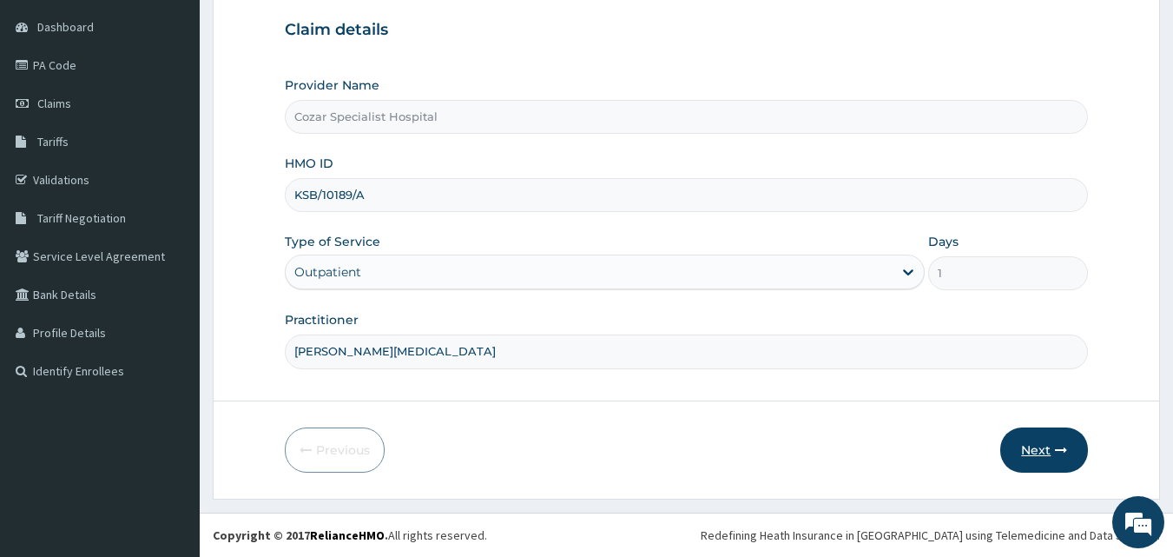
click at [1065, 459] on button "Next" at bounding box center [1045, 449] width 88 height 45
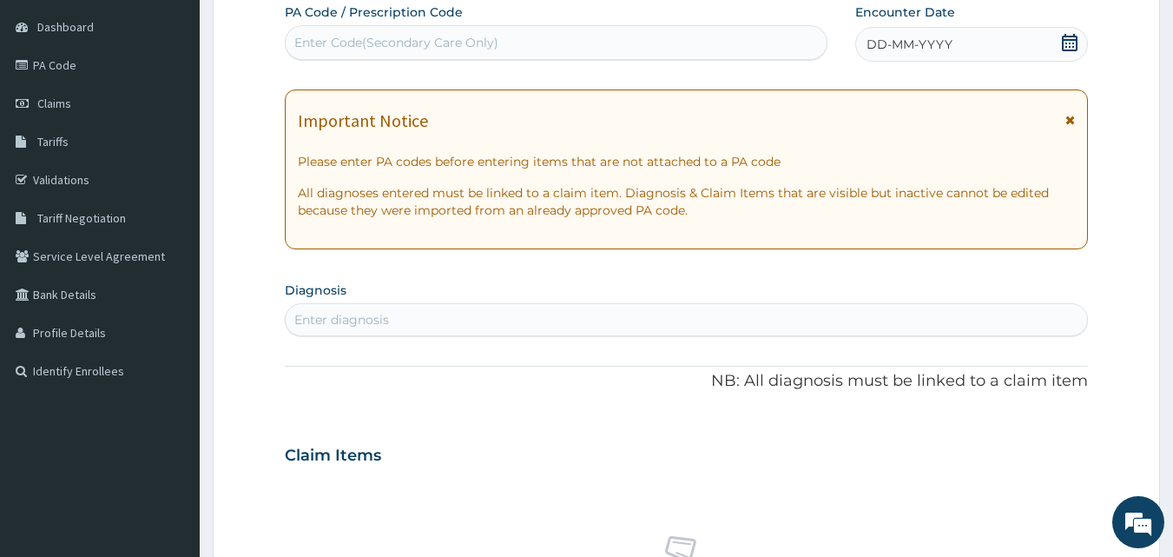
scroll to position [0, 0]
click at [1070, 43] on icon at bounding box center [1070, 42] width 16 height 17
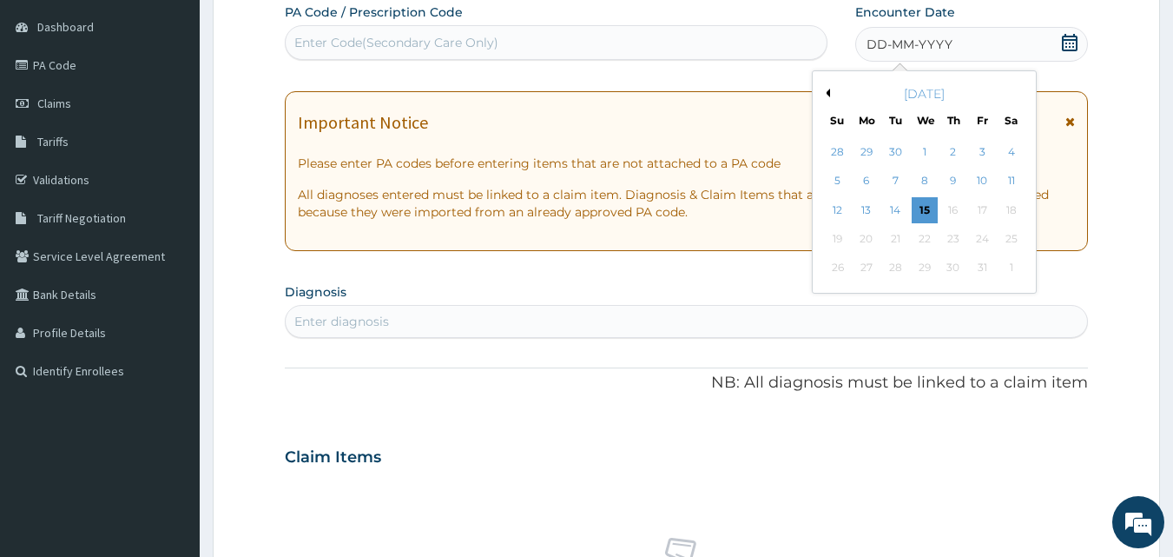
click at [830, 94] on div "[DATE]" at bounding box center [924, 93] width 209 height 17
click at [828, 95] on button "Previous Month" at bounding box center [826, 93] width 9 height 9
click at [864, 263] on div "29" at bounding box center [867, 268] width 26 height 26
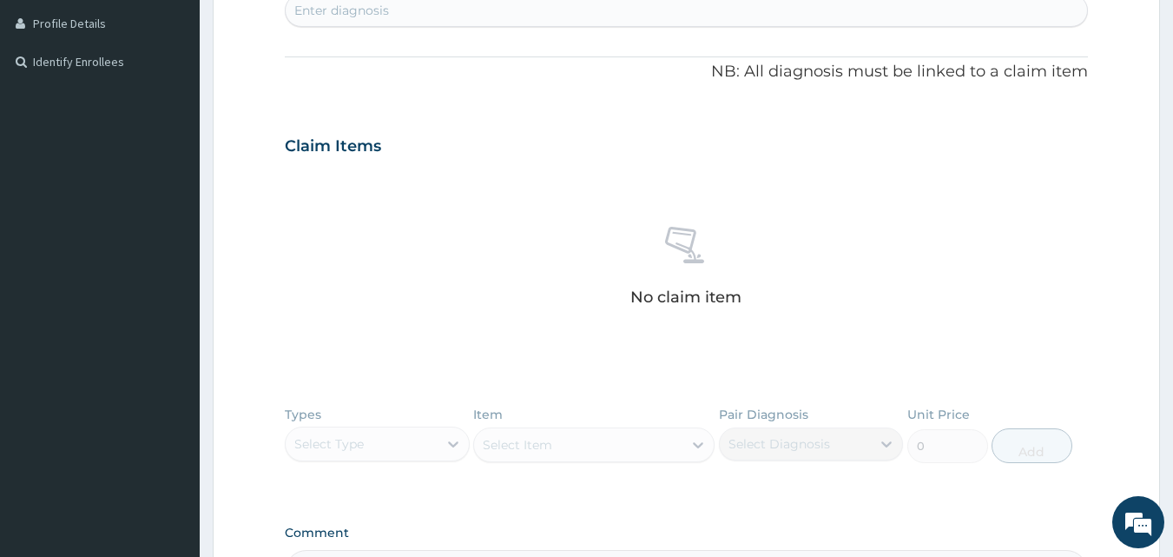
scroll to position [449, 0]
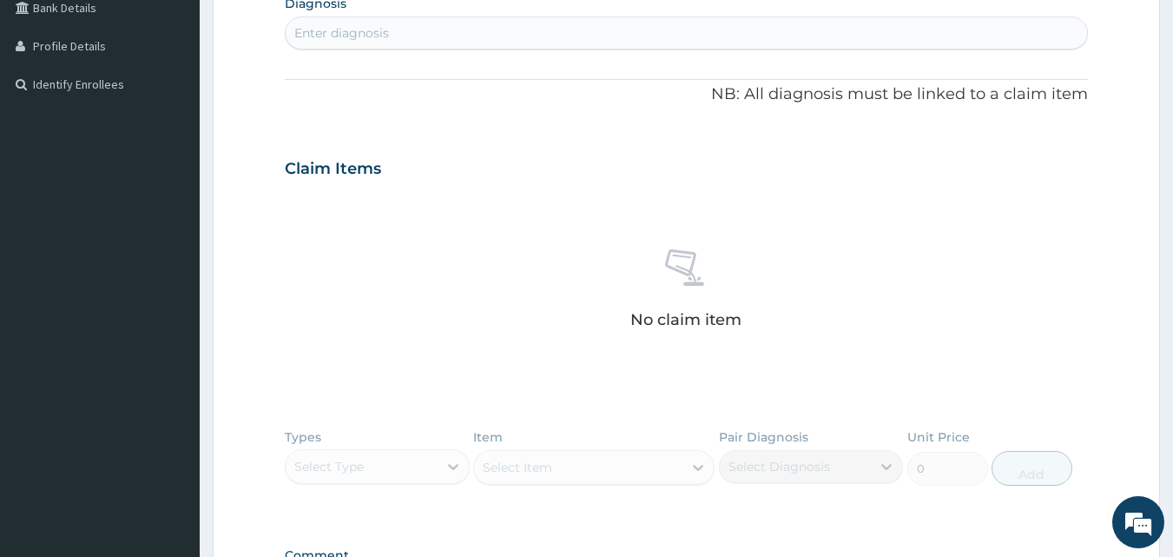
click at [656, 29] on div "Enter diagnosis" at bounding box center [687, 33] width 803 height 28
type input "MALARIA"
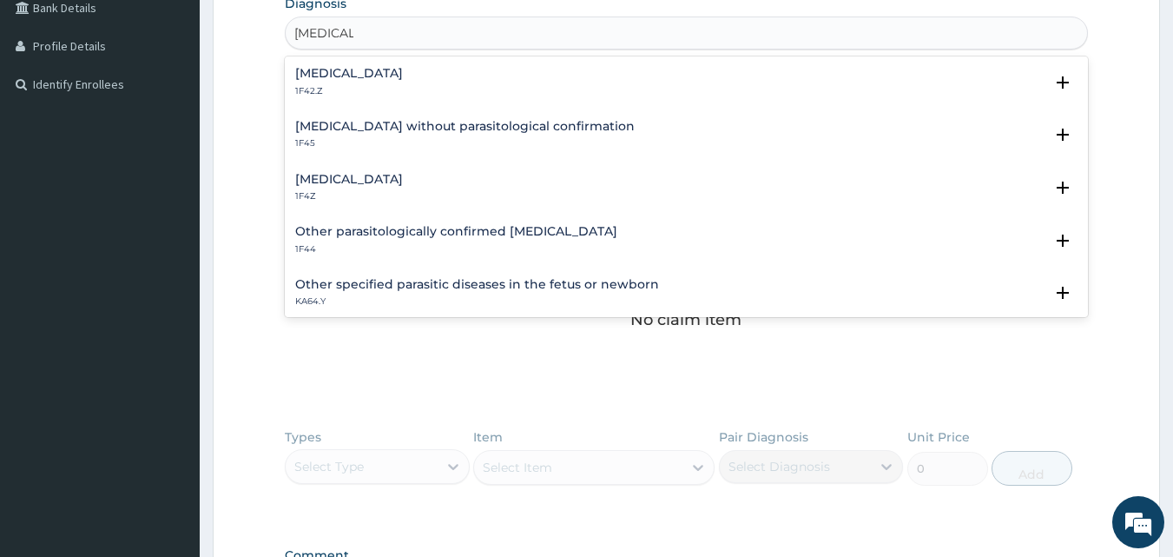
click at [448, 187] on div "Malaria, unspecified 1F4Z" at bounding box center [686, 188] width 783 height 30
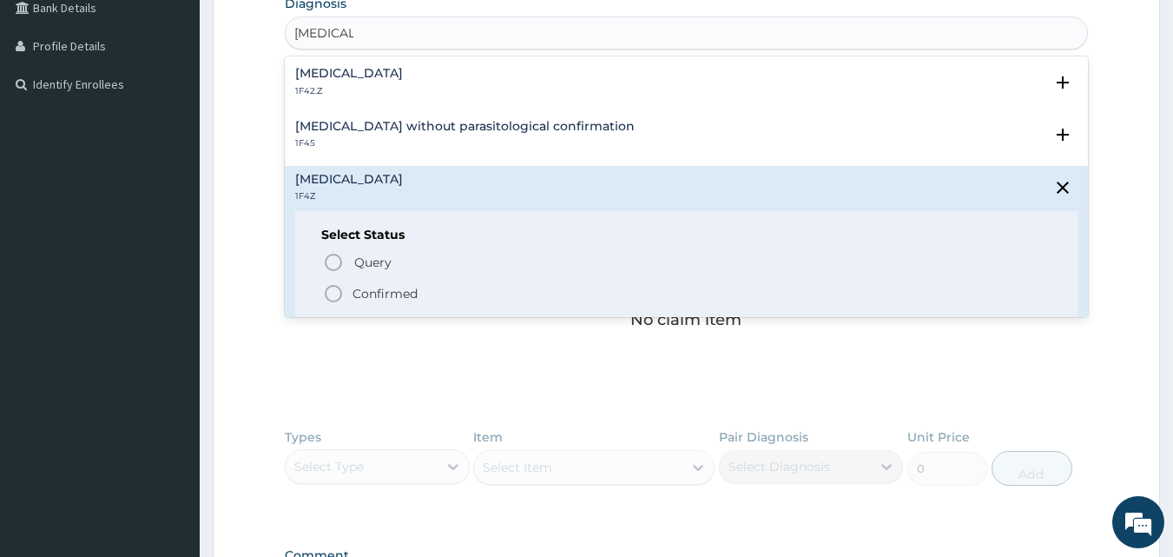
click at [366, 294] on p "Confirmed" at bounding box center [385, 293] width 65 height 17
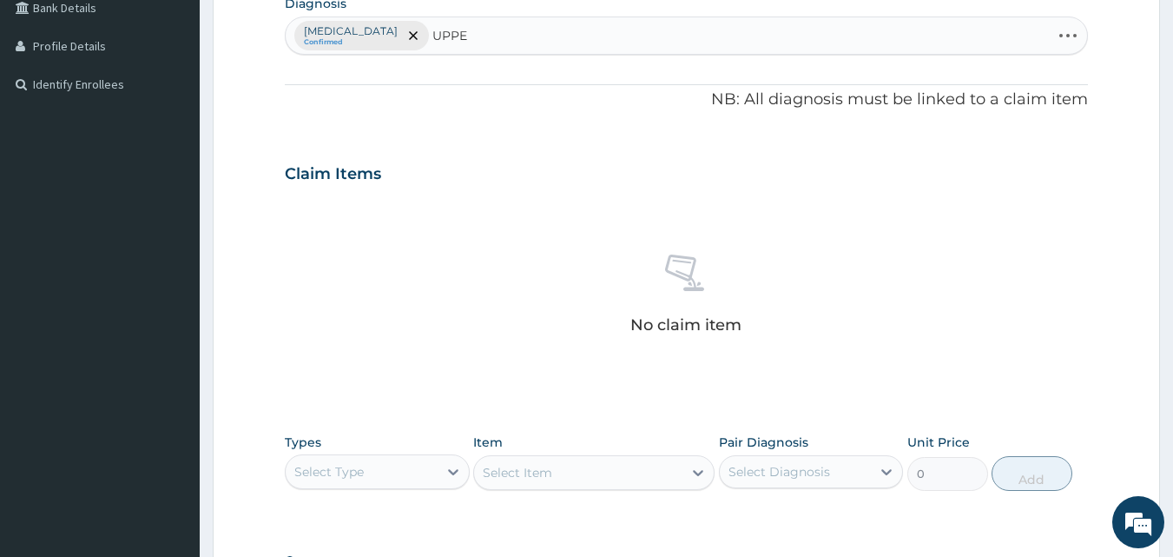
type input "UPPER"
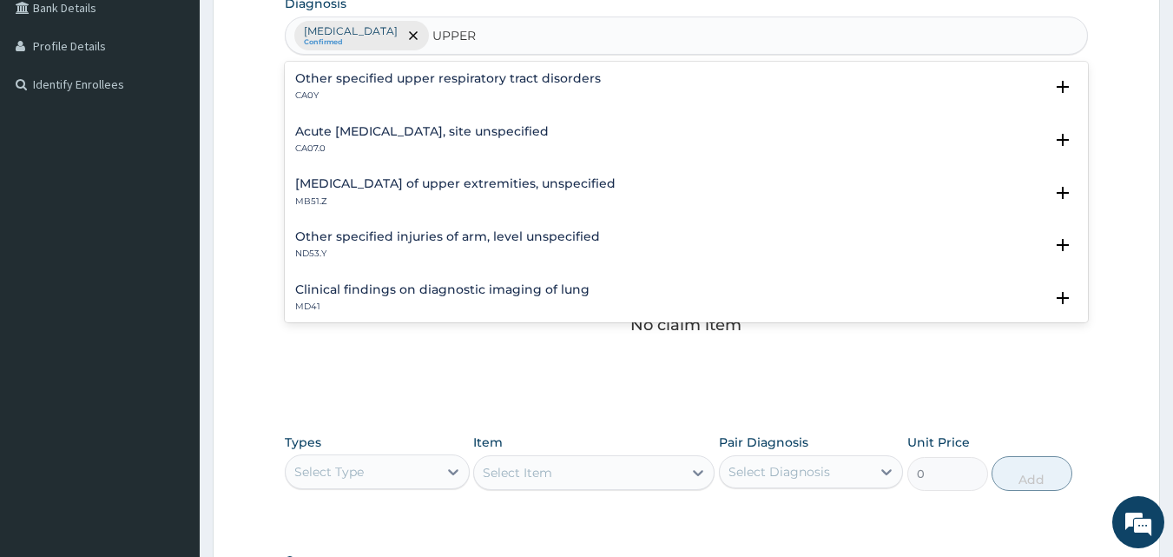
click at [479, 140] on div "Acute upper respiratory infection, site unspecified CA07.0" at bounding box center [422, 140] width 254 height 30
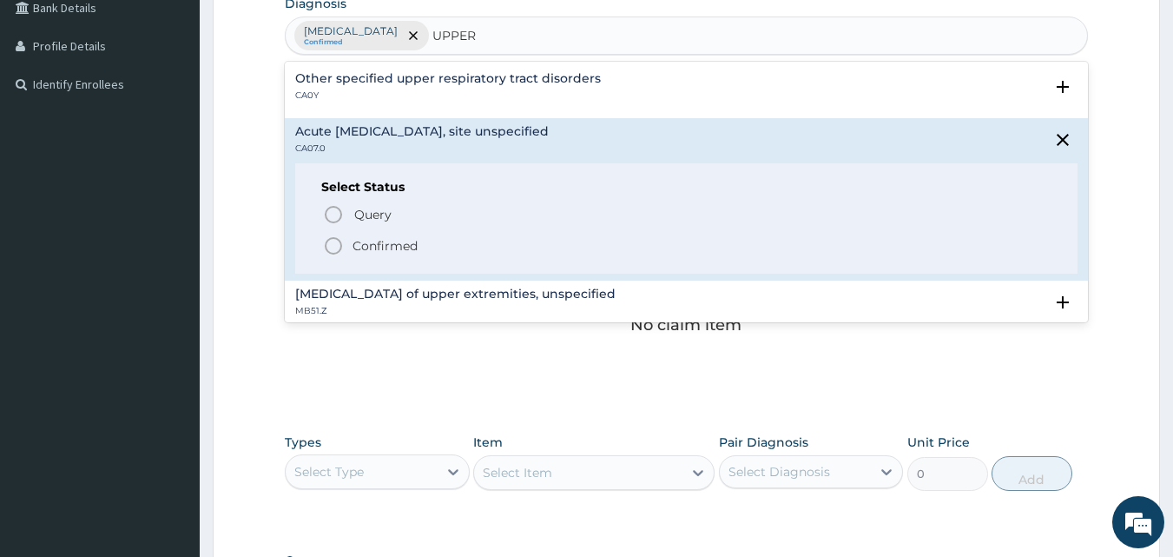
click at [400, 250] on p "Confirmed" at bounding box center [385, 245] width 65 height 17
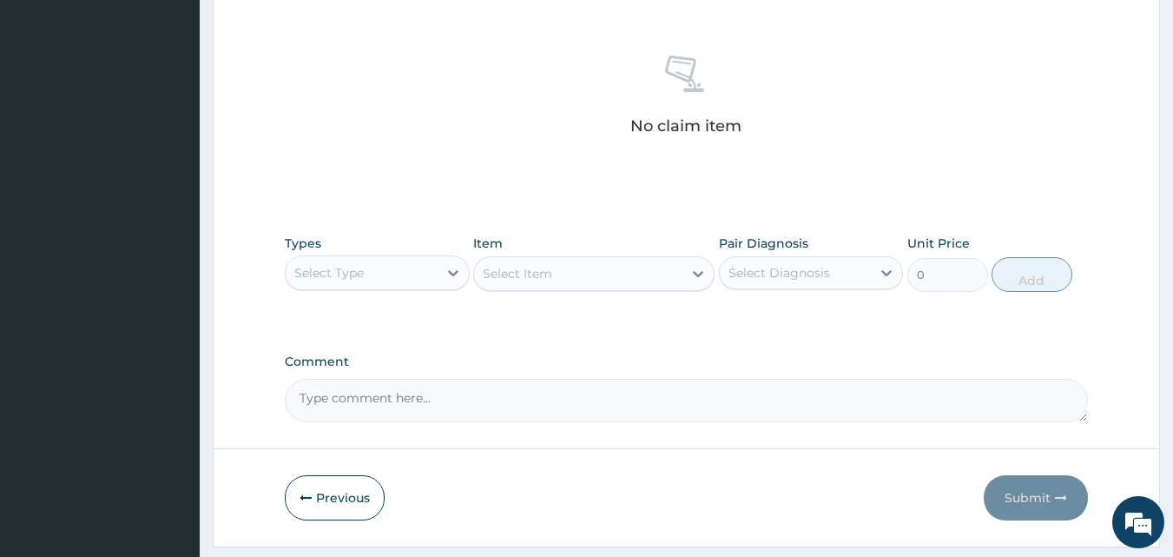
scroll to position [696, 0]
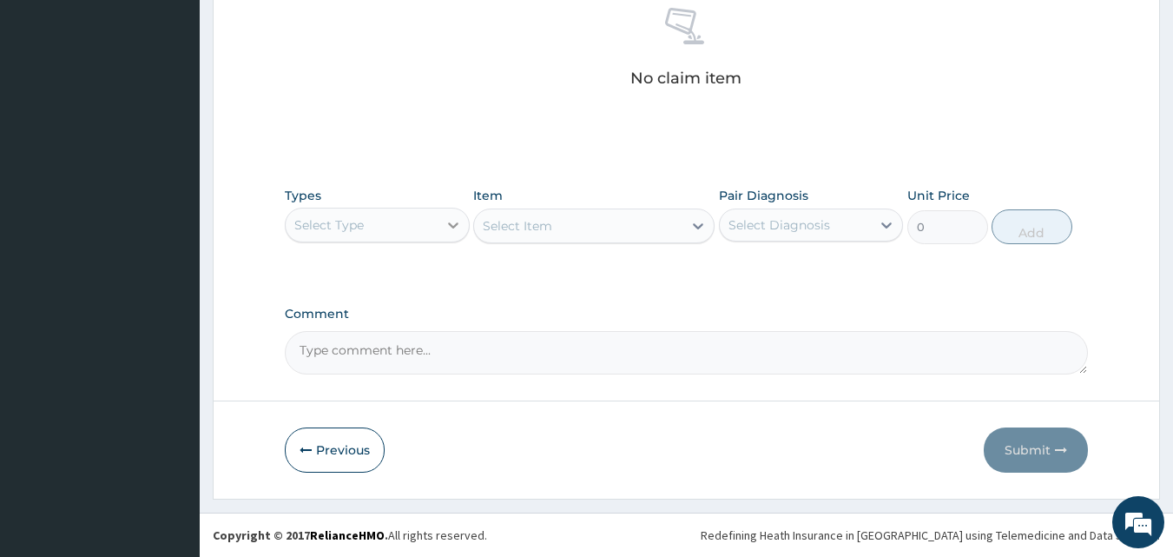
click at [451, 228] on icon at bounding box center [453, 224] width 17 height 17
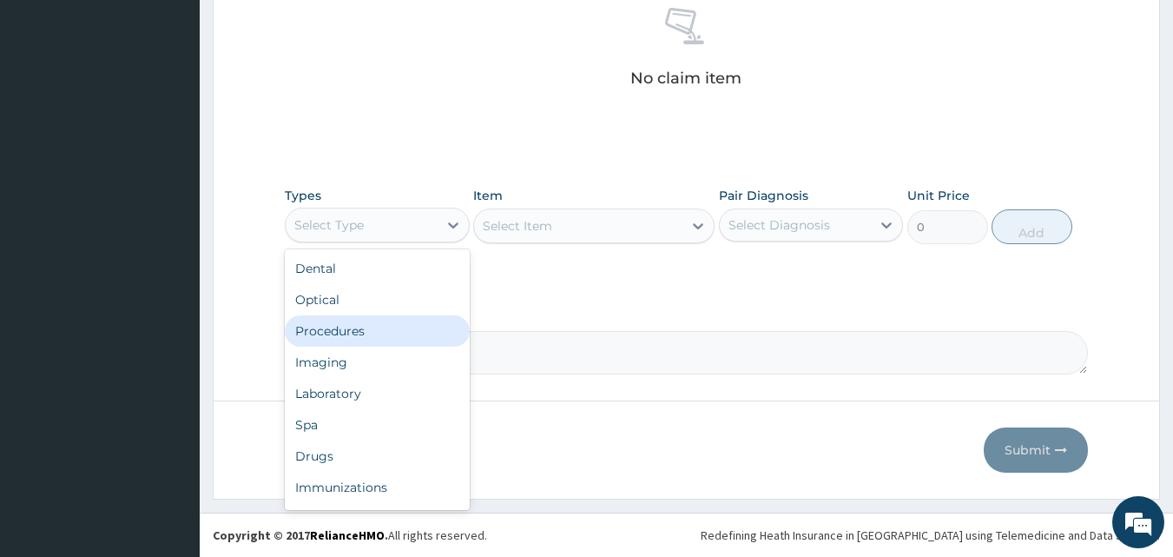
click at [424, 329] on div "Procedures" at bounding box center [377, 330] width 185 height 31
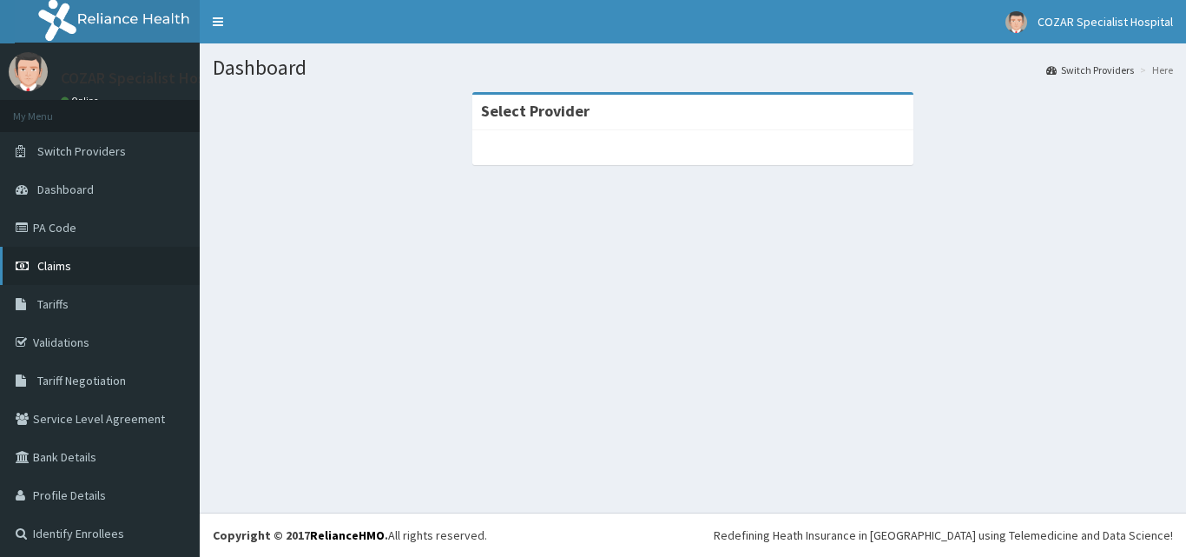
click at [87, 260] on link "Claims" at bounding box center [100, 266] width 200 height 38
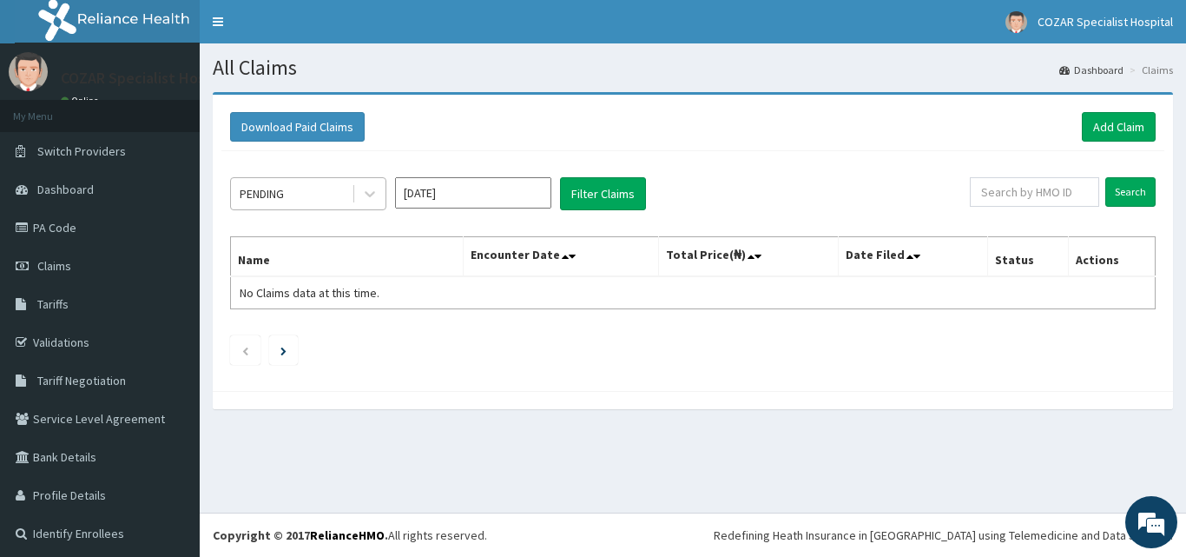
click at [327, 203] on div "PENDING" at bounding box center [291, 194] width 121 height 28
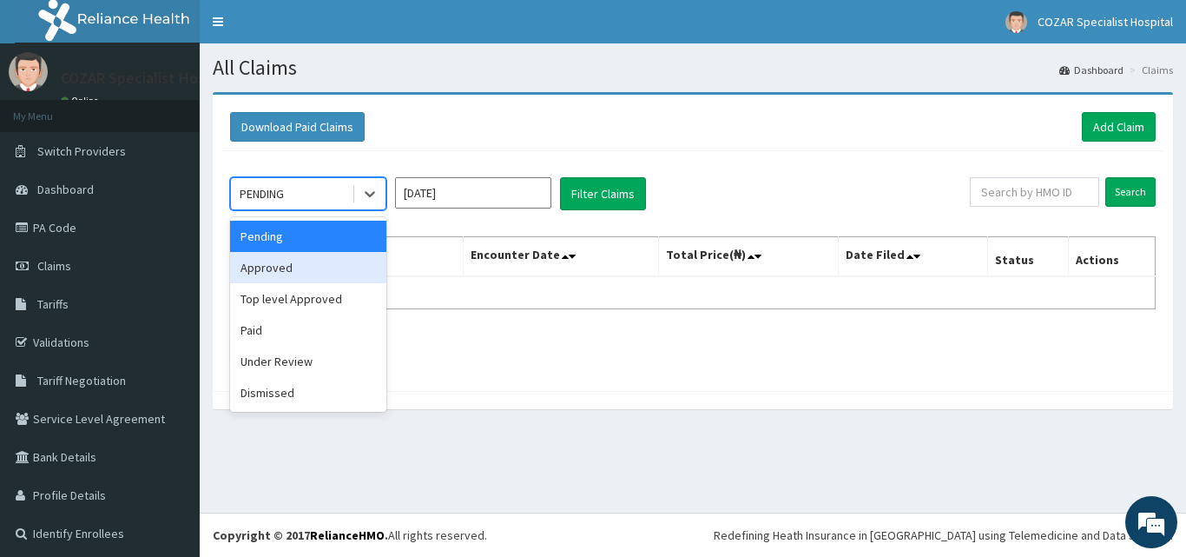
click at [345, 272] on div "Approved" at bounding box center [308, 267] width 156 height 31
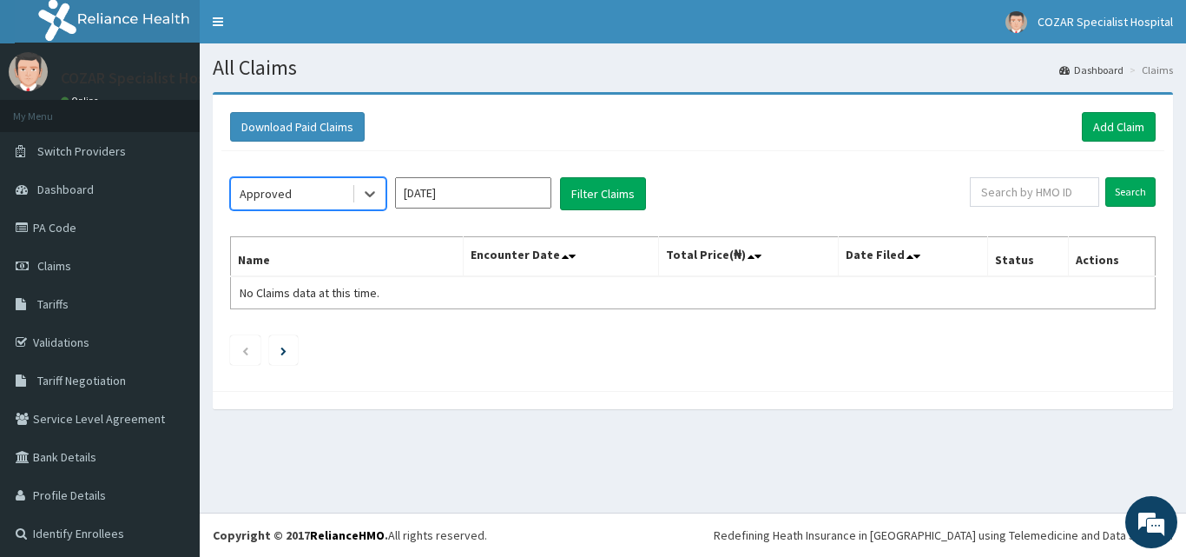
click at [524, 189] on input "[DATE]" at bounding box center [473, 192] width 156 height 31
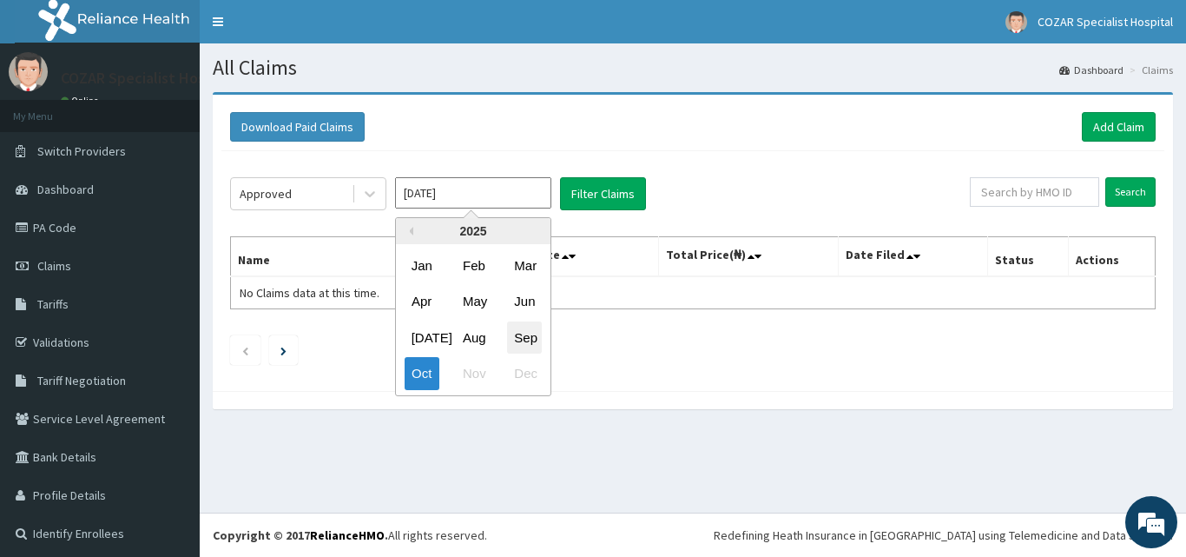
click at [529, 341] on div "Sep" at bounding box center [524, 337] width 35 height 32
type input "[DATE]"
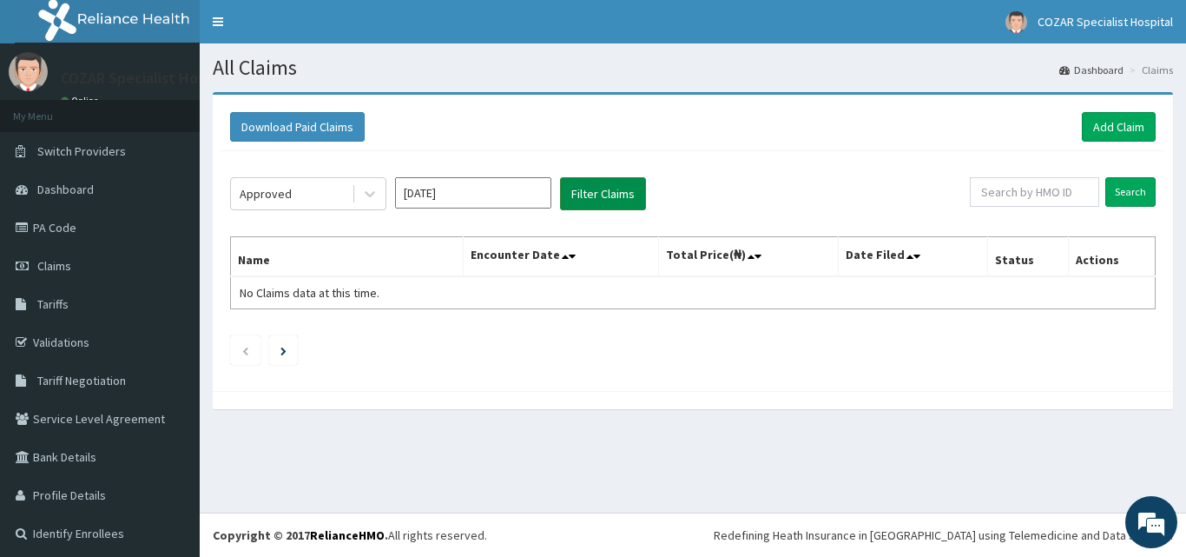
click at [605, 190] on button "Filter Claims" at bounding box center [603, 193] width 86 height 33
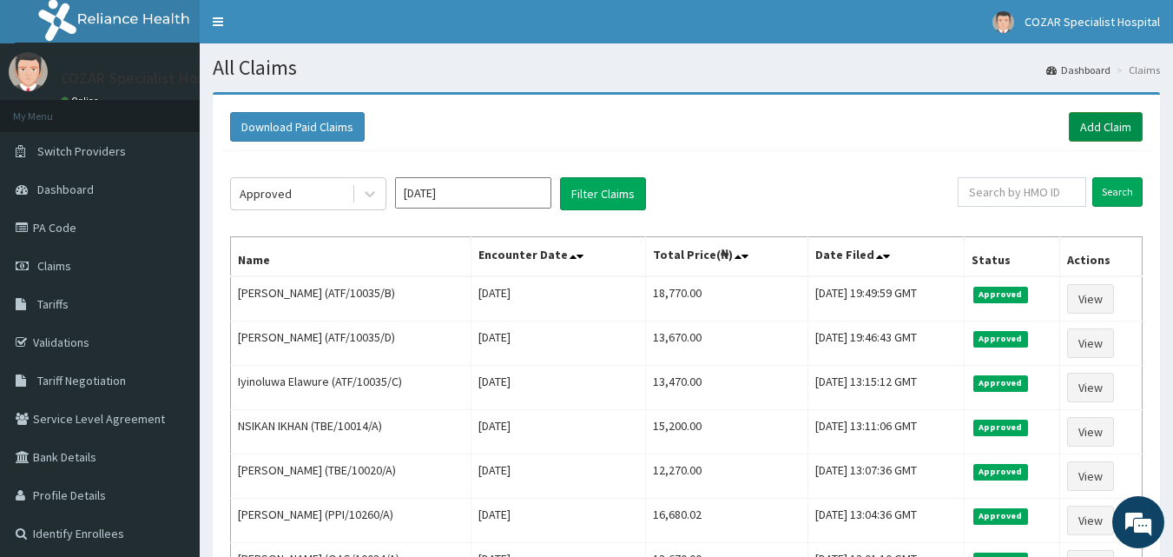
click at [1139, 138] on link "Add Claim" at bounding box center [1106, 127] width 74 height 30
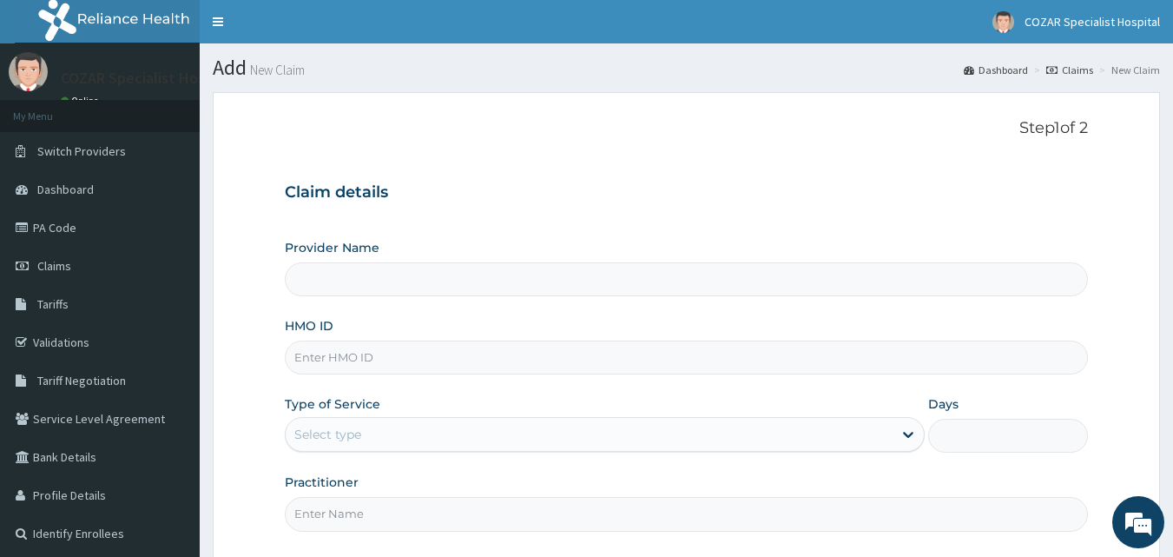
click at [417, 350] on input "HMO ID" at bounding box center [687, 357] width 804 height 34
paste input "KSB/10189/A"
type input "KSB/10189/A"
type input "Cozar Specialist Hospital"
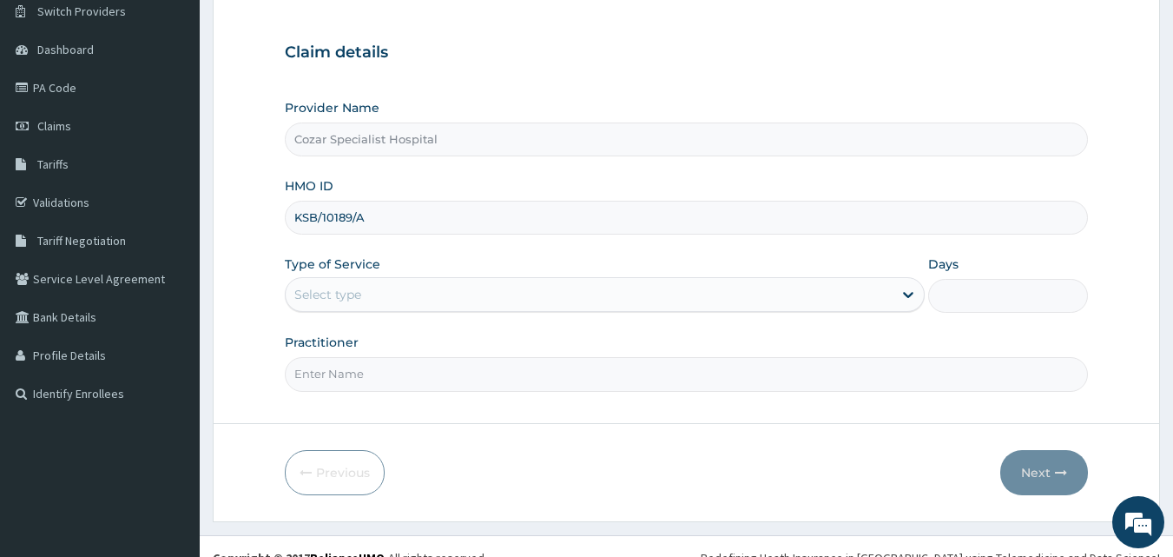
scroll to position [162, 0]
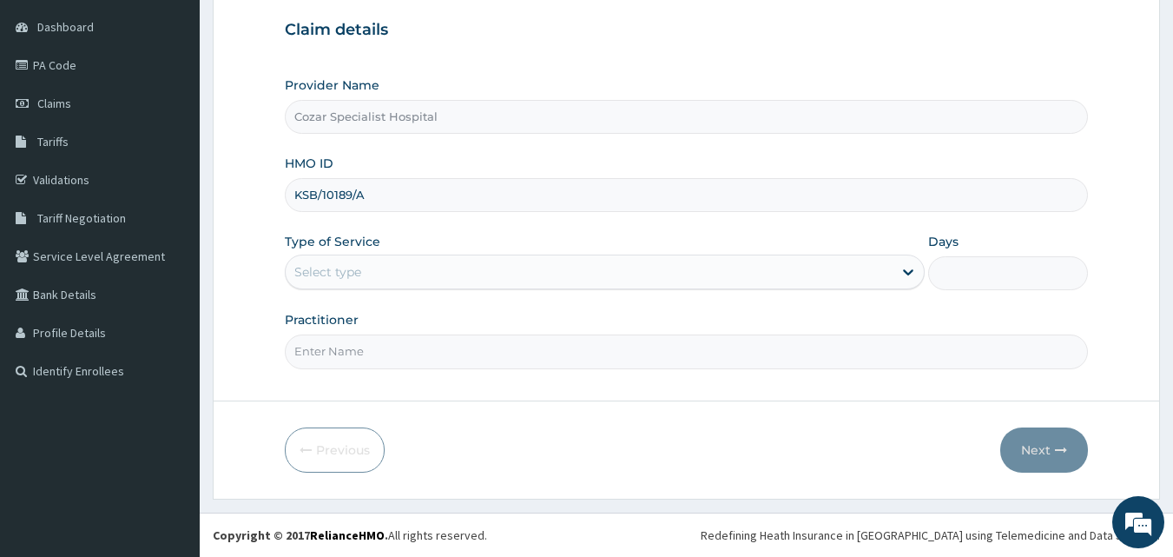
type input "KSB/10189/A"
click at [488, 263] on div "Select type" at bounding box center [589, 272] width 607 height 28
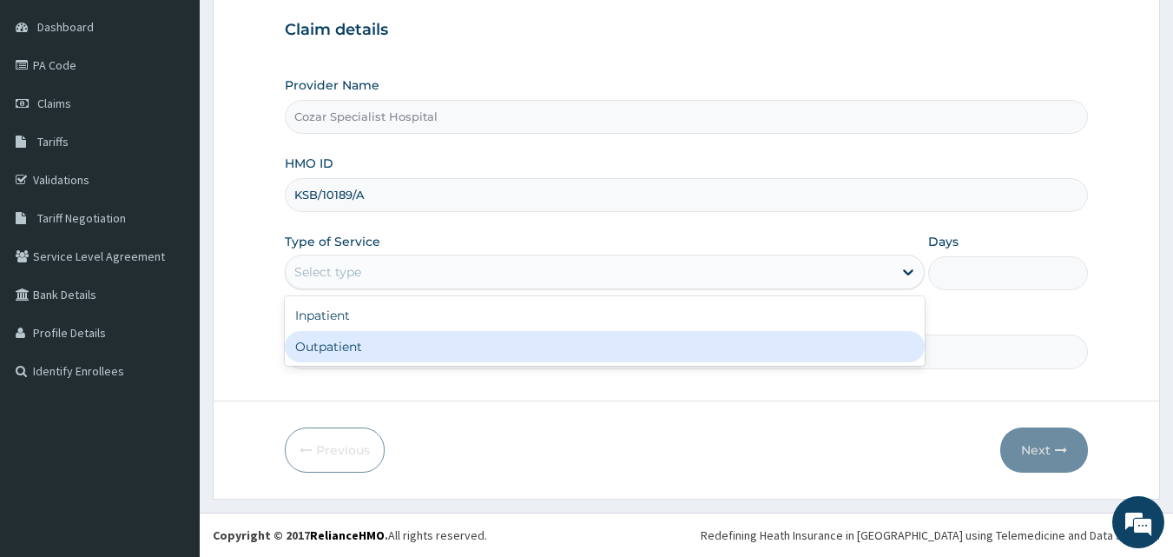
click at [437, 348] on div "Outpatient" at bounding box center [605, 346] width 640 height 31
type input "1"
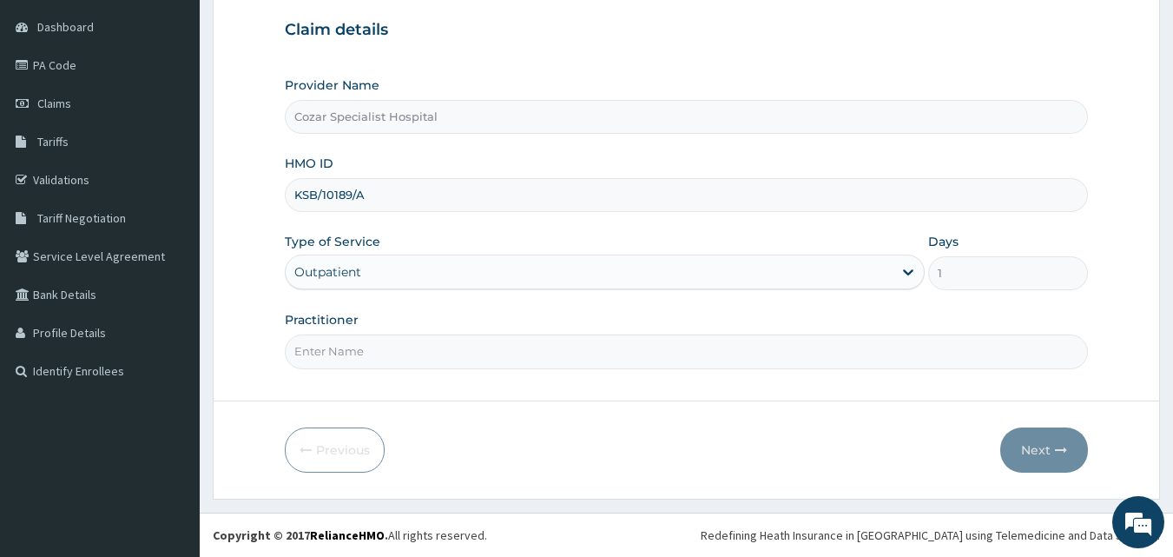
click at [431, 354] on input "Practitioner" at bounding box center [687, 351] width 804 height 34
type input "[PERSON_NAME][MEDICAL_DATA]"
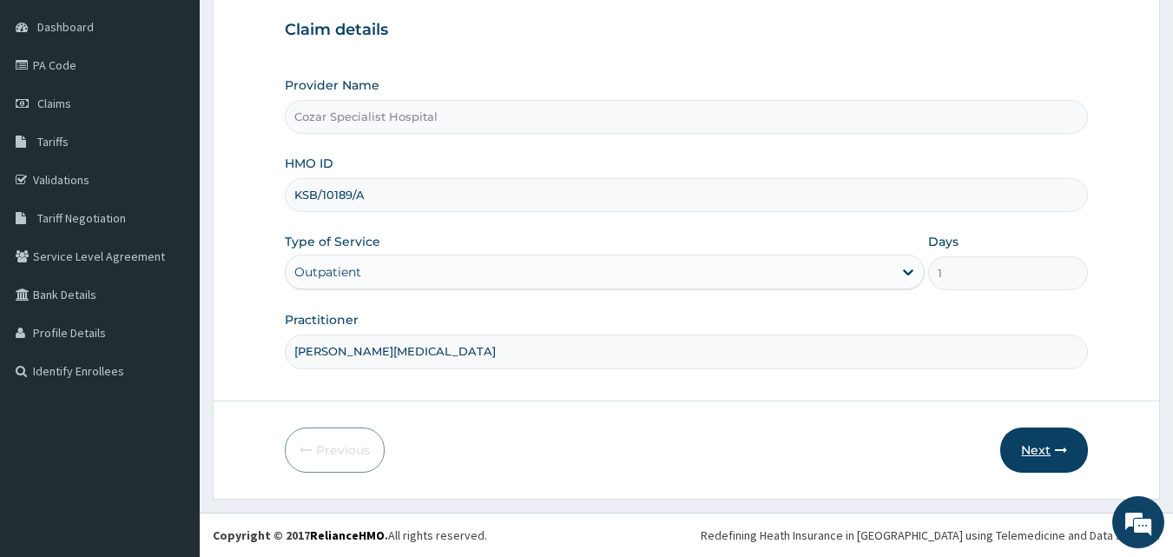
click at [1056, 449] on icon "button" at bounding box center [1061, 450] width 12 height 12
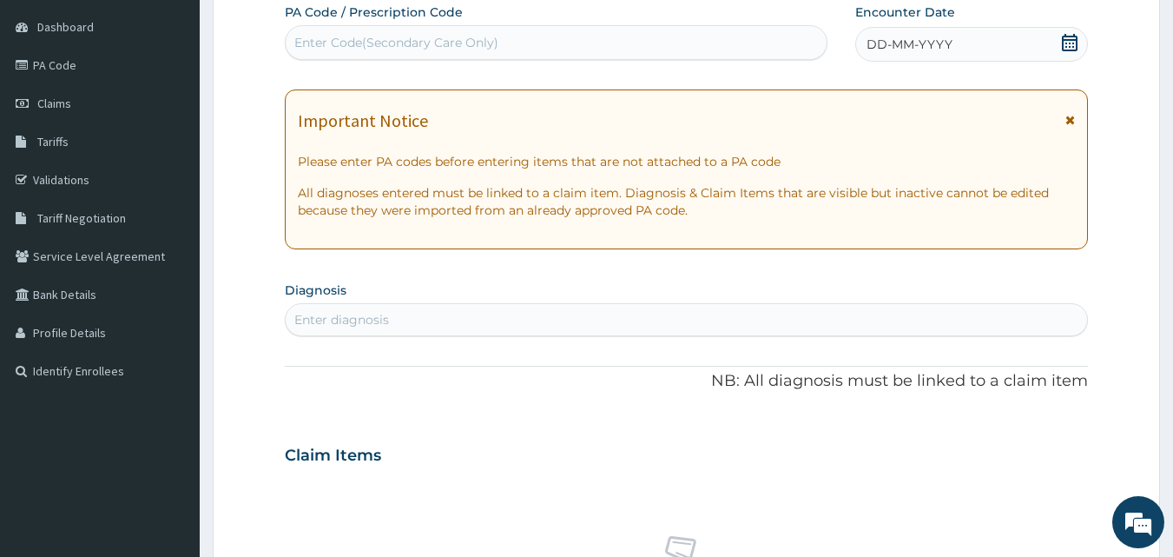
click at [1067, 40] on icon at bounding box center [1070, 42] width 16 height 17
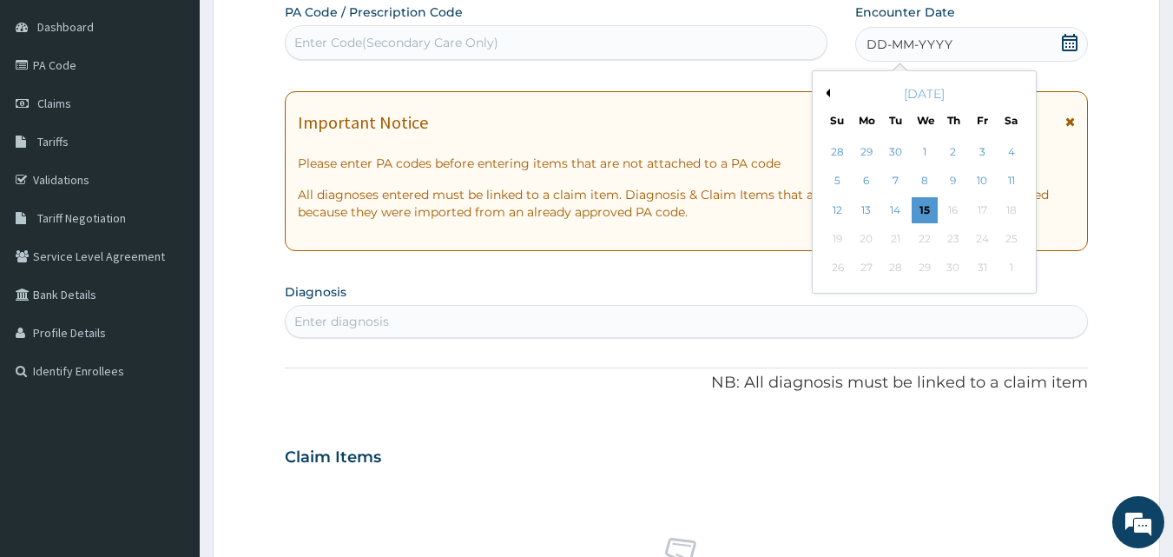
click at [827, 93] on button "Previous Month" at bounding box center [826, 93] width 9 height 9
click at [862, 256] on div "29" at bounding box center [867, 268] width 26 height 26
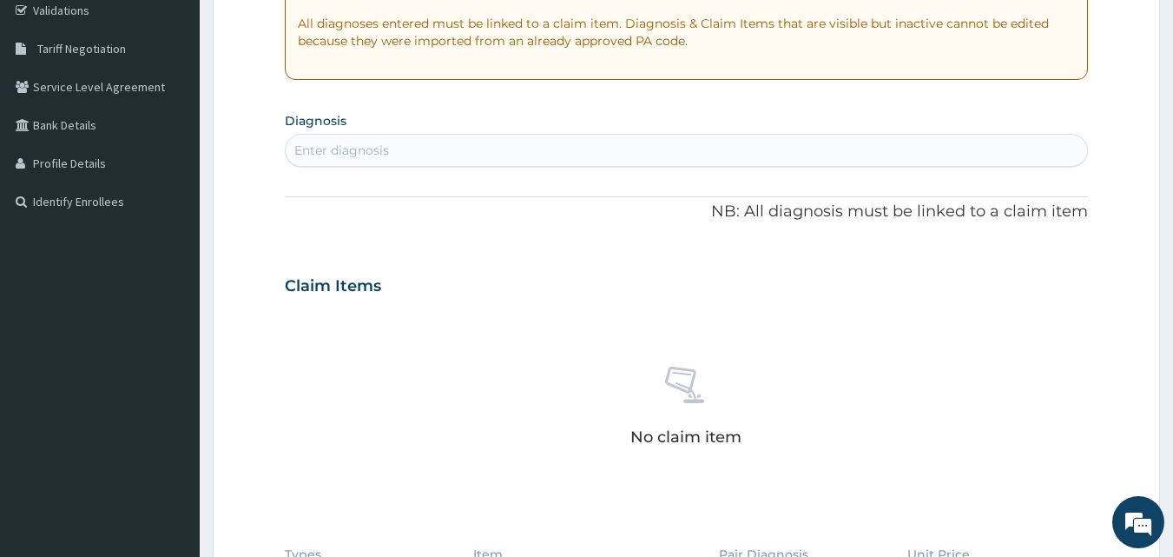
scroll to position [0, 0]
click at [467, 145] on div "Enter diagnosis" at bounding box center [687, 150] width 803 height 28
type input "MALARIA"
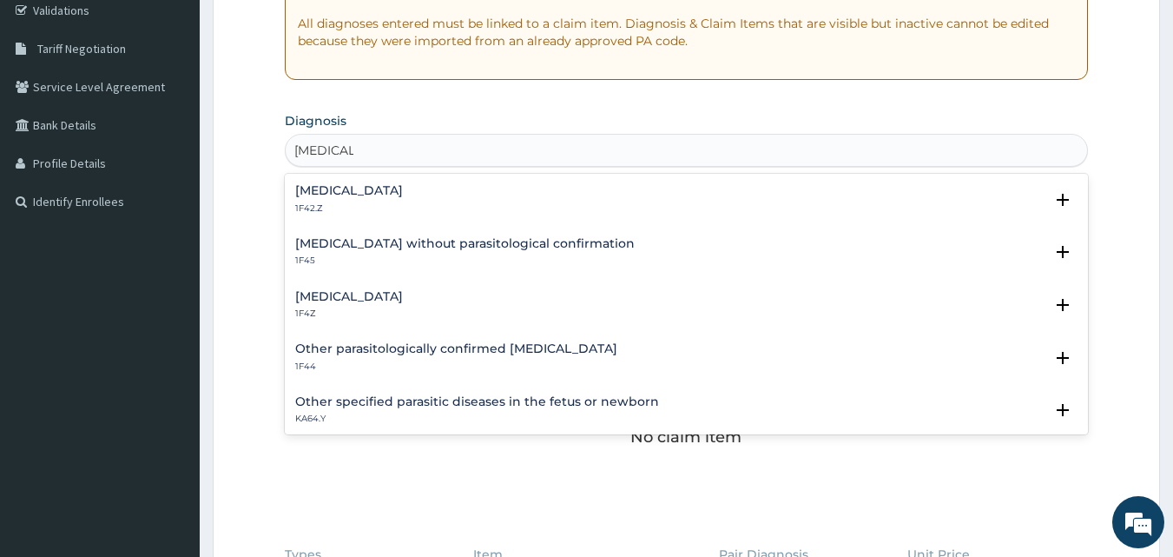
click at [469, 296] on div "Malaria, unspecified 1F4Z" at bounding box center [686, 305] width 783 height 30
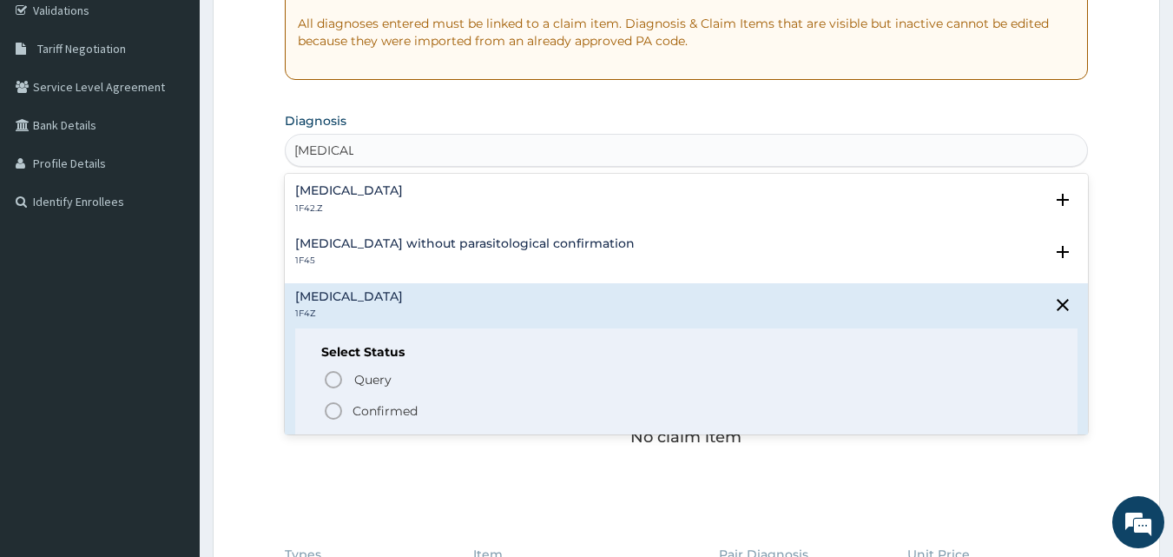
click at [373, 407] on p "Confirmed" at bounding box center [385, 410] width 65 height 17
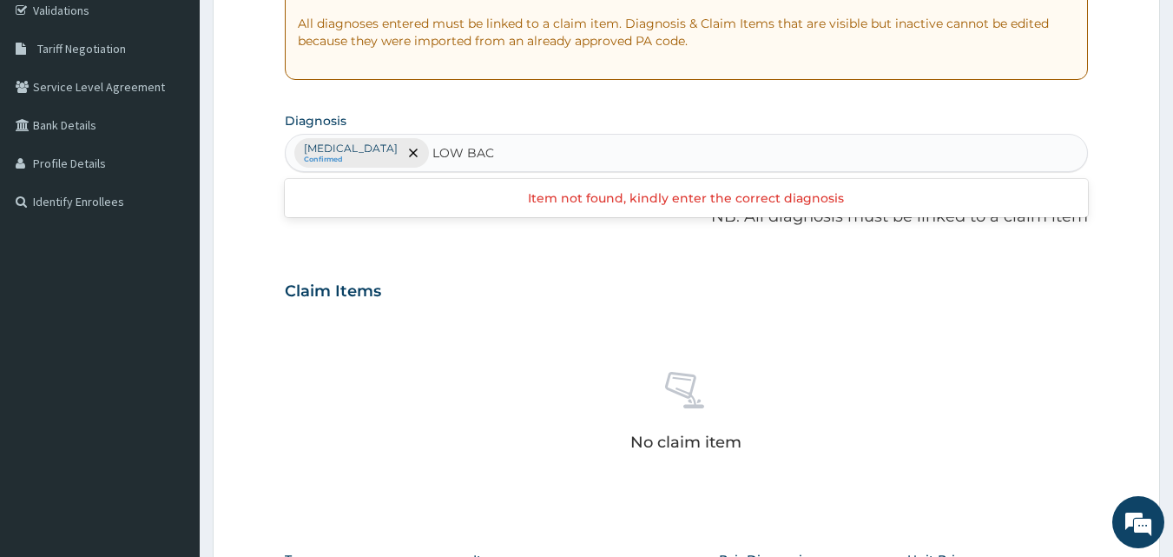
type input "LOW BACK"
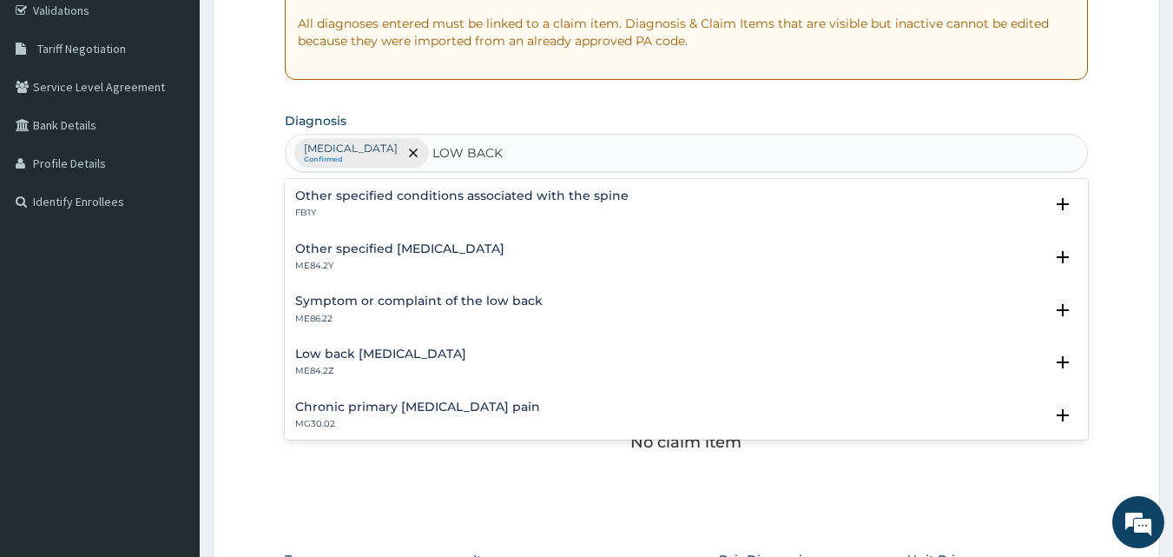
click at [528, 248] on div "Other specified low back pain ME84.2Y" at bounding box center [686, 257] width 783 height 30
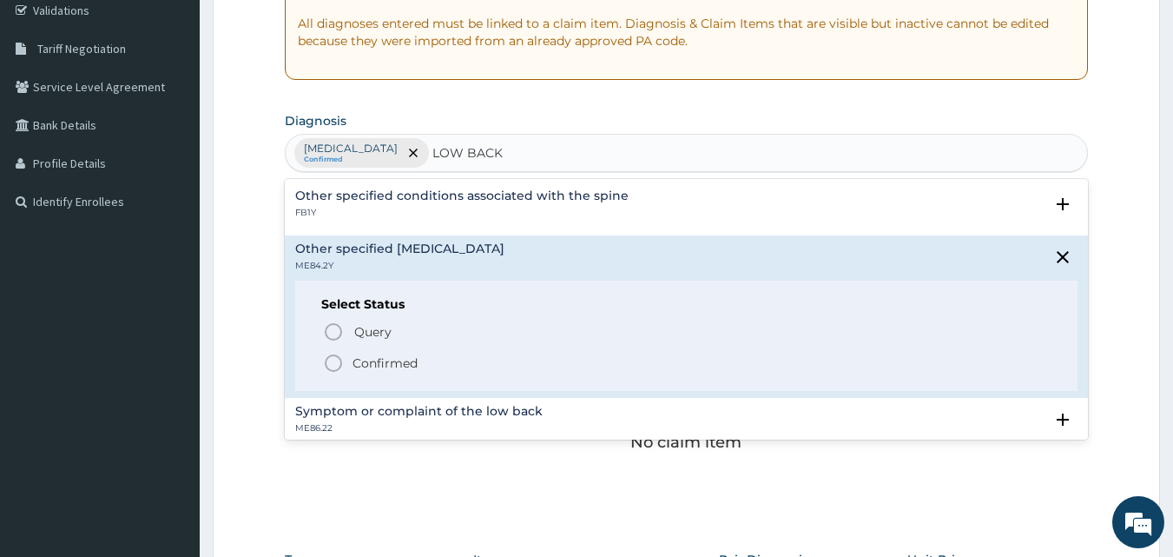
click at [417, 361] on p "Confirmed" at bounding box center [385, 362] width 65 height 17
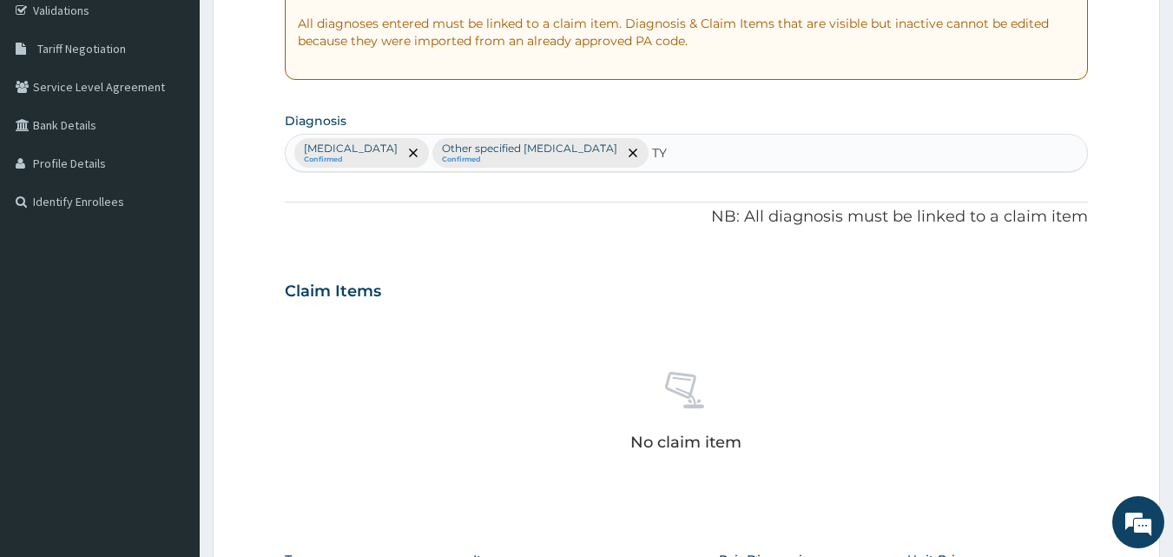
type input "T"
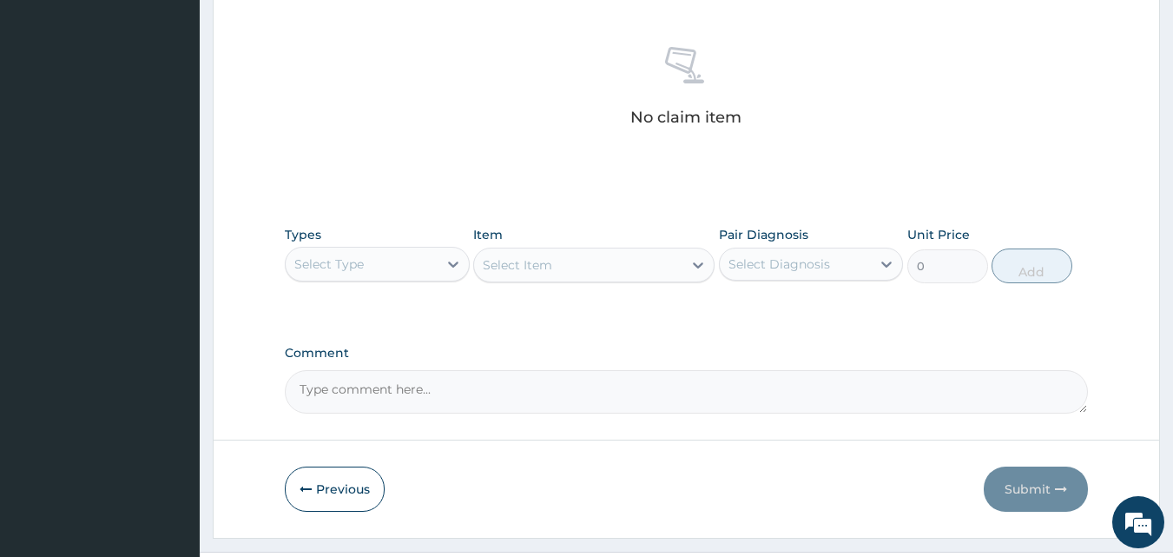
scroll to position [696, 0]
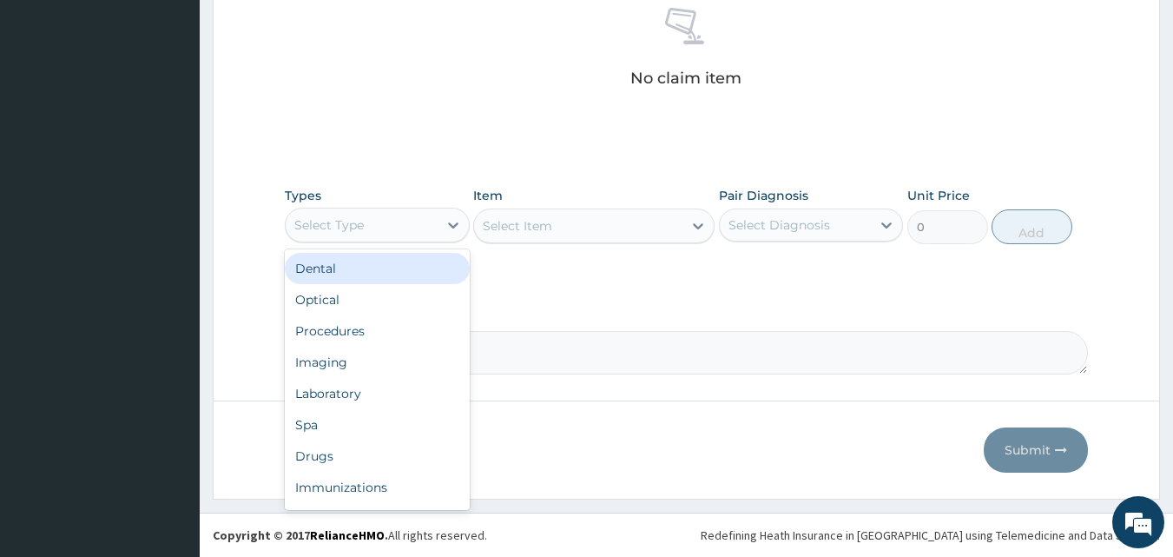
click at [391, 222] on div "Select Type" at bounding box center [362, 225] width 152 height 28
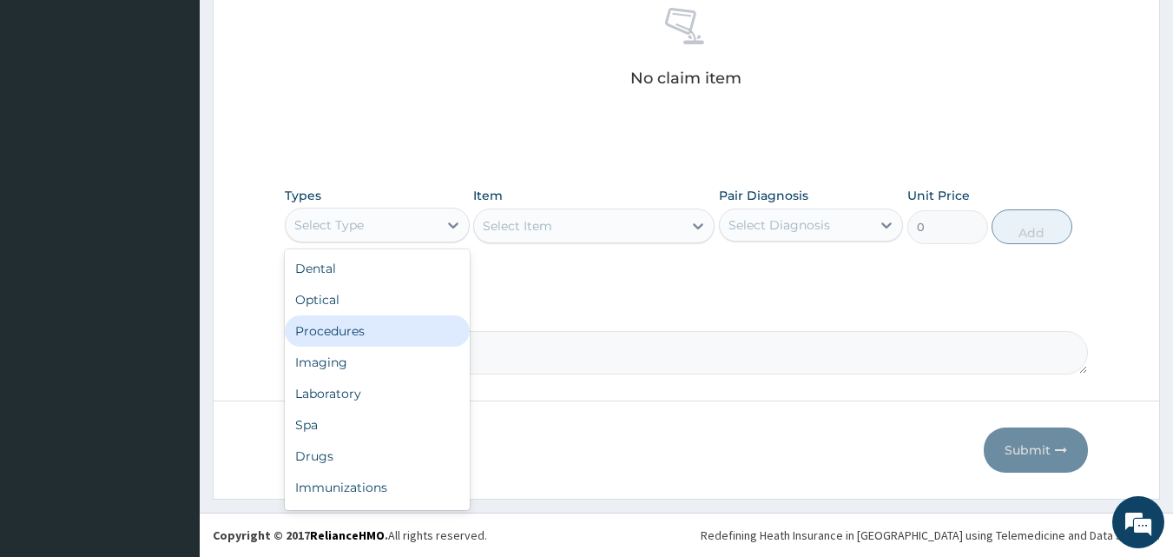
click at [373, 340] on div "Procedures" at bounding box center [377, 330] width 185 height 31
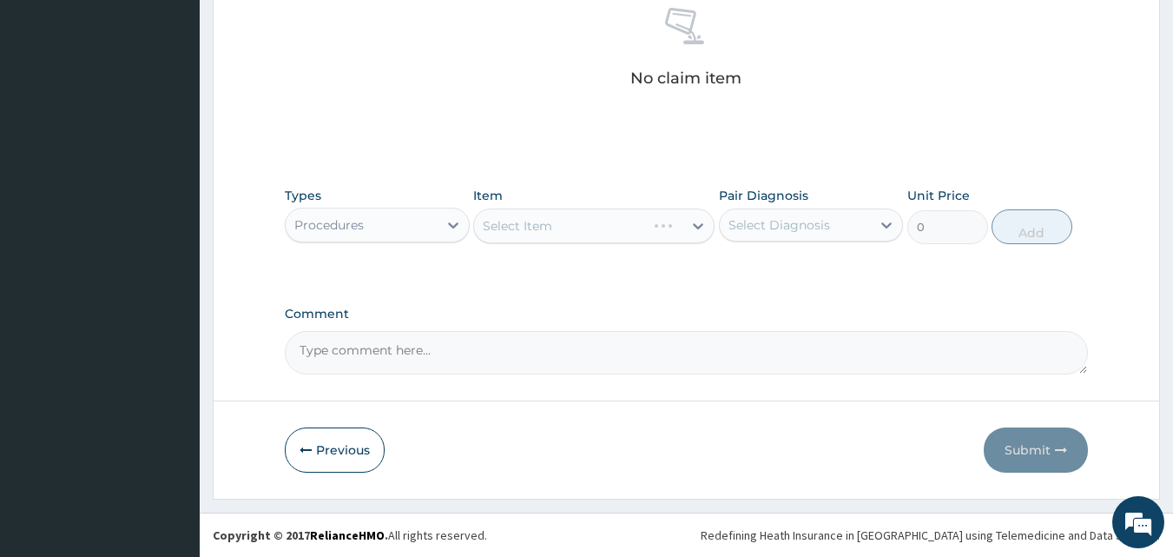
click at [681, 227] on div "Select Item" at bounding box center [593, 225] width 241 height 35
click at [681, 221] on div "Select Item" at bounding box center [593, 225] width 241 height 35
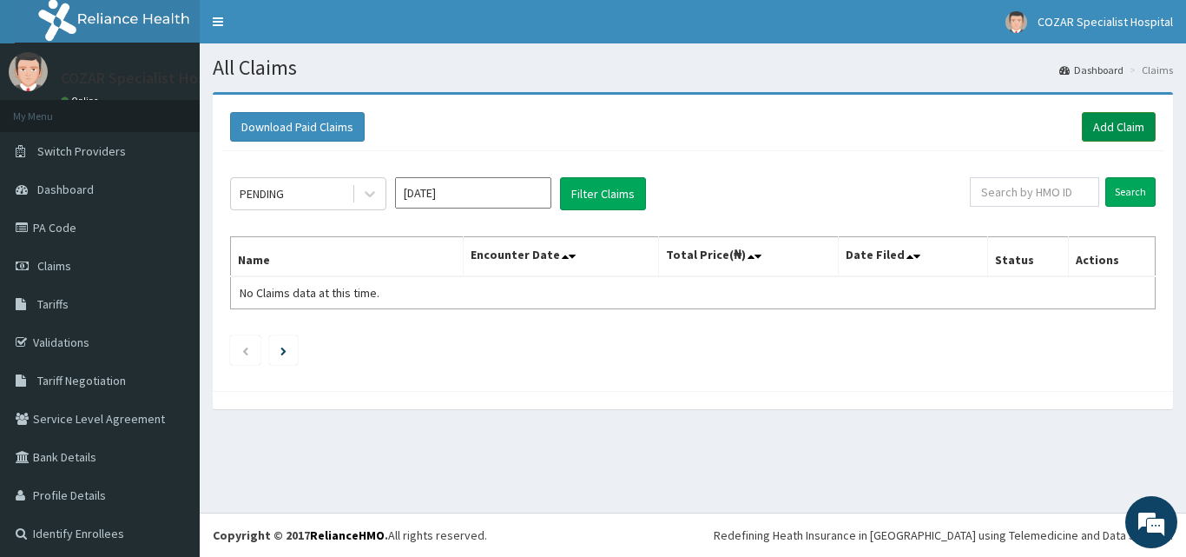
click at [1112, 127] on link "Add Claim" at bounding box center [1119, 127] width 74 height 30
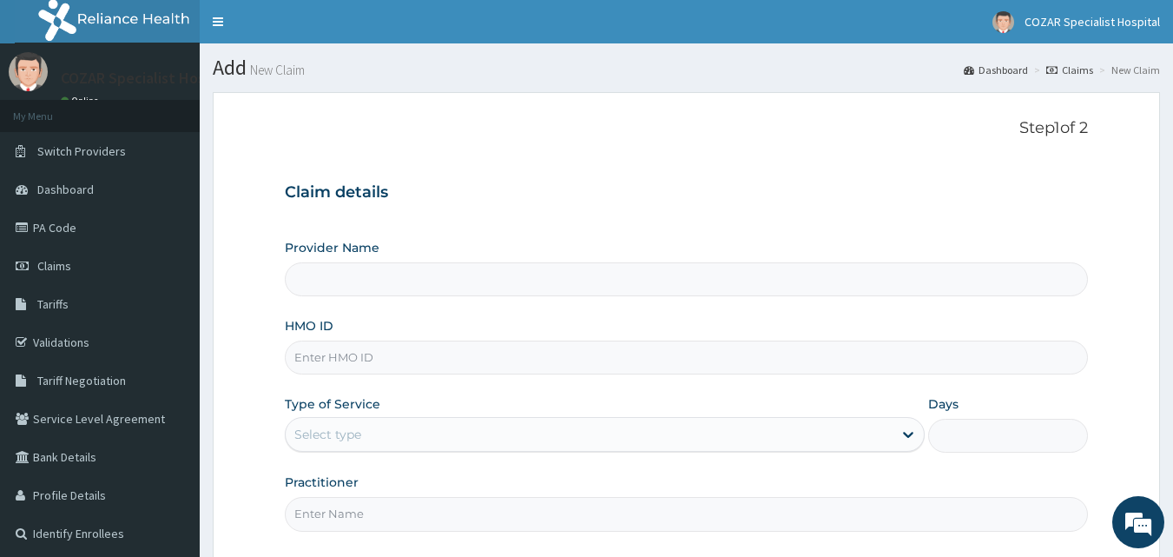
click at [453, 365] on input "HMO ID" at bounding box center [687, 357] width 804 height 34
type input "Cozar Specialist Hospital"
paste input "KSB/10189/A"
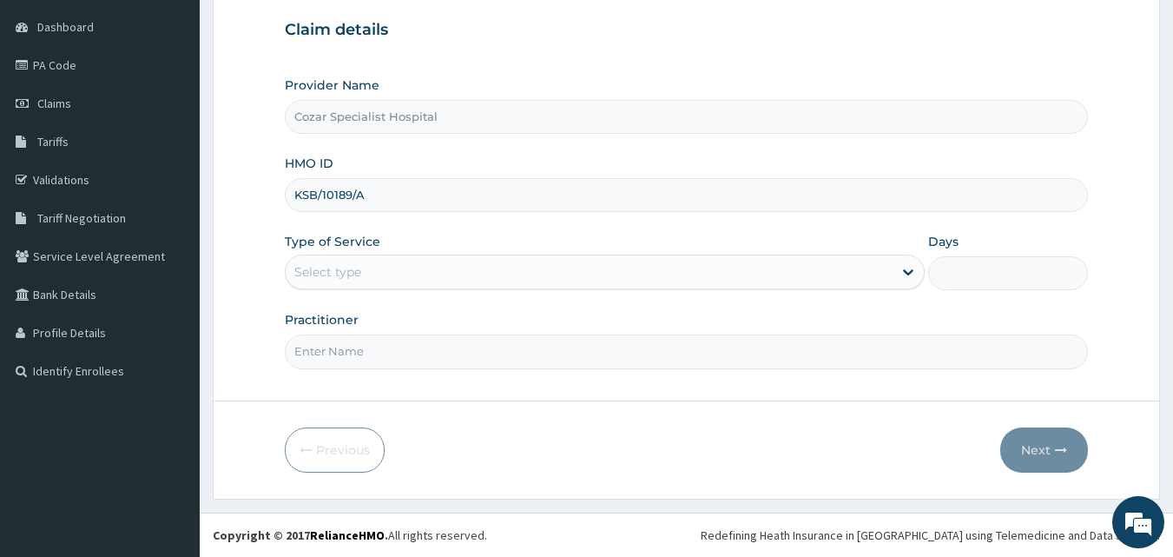
type input "KSB/10189/A"
click at [393, 271] on div "Select type" at bounding box center [589, 272] width 607 height 28
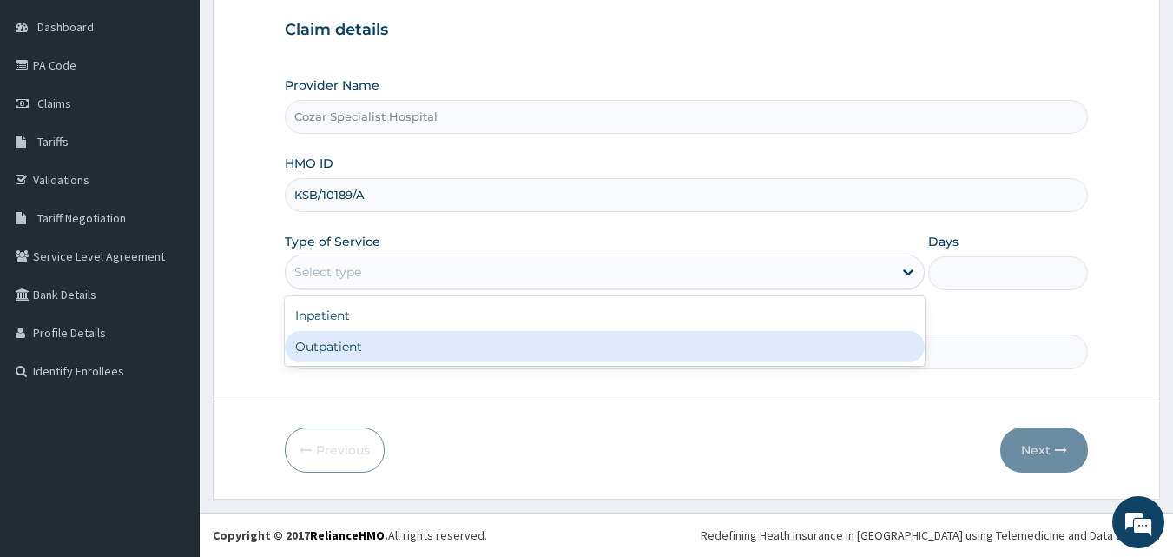
click at [366, 348] on div "Outpatient" at bounding box center [605, 346] width 640 height 31
type input "1"
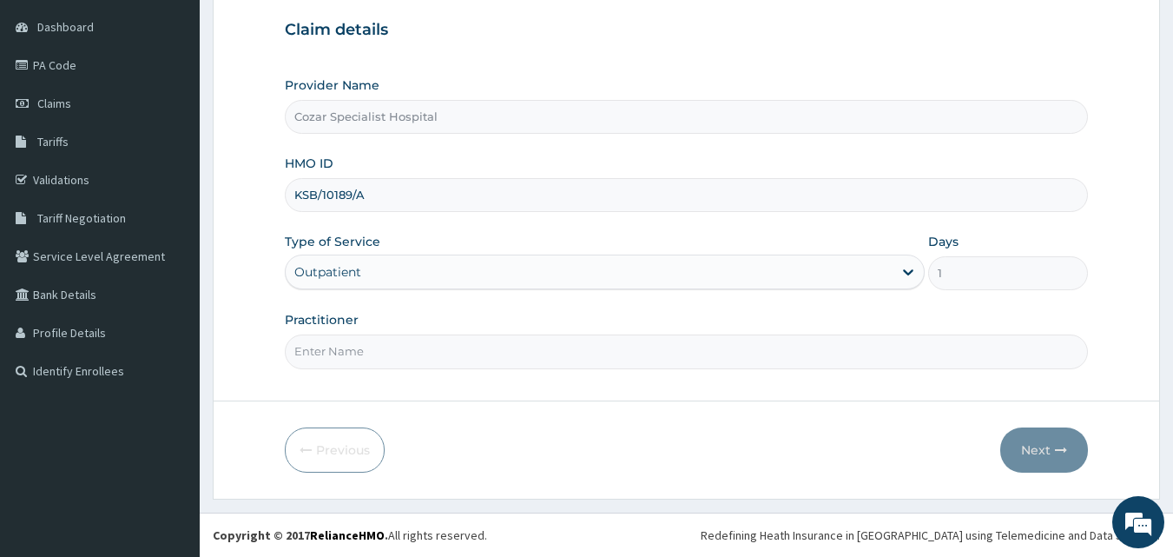
click at [378, 346] on input "Practitioner" at bounding box center [687, 351] width 804 height 34
type input "[PERSON_NAME][MEDICAL_DATA]"
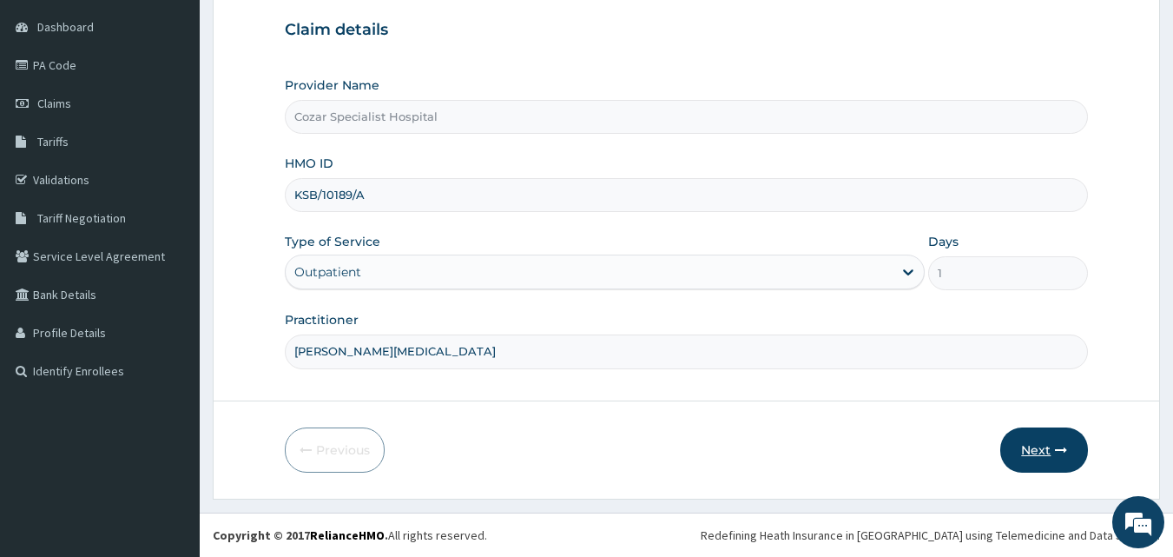
click at [1054, 446] on button "Next" at bounding box center [1045, 449] width 88 height 45
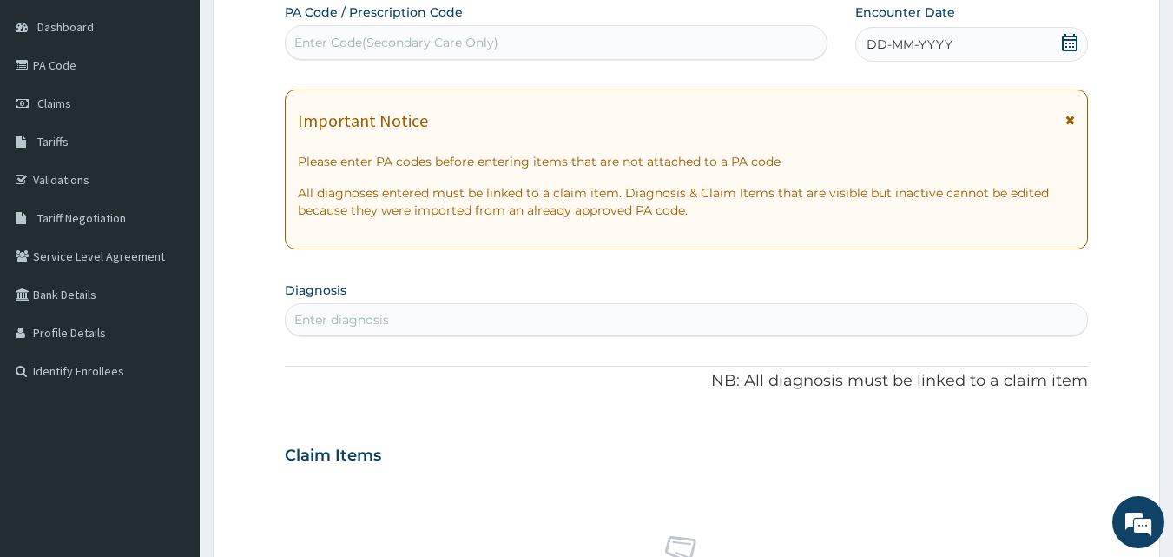
click at [1080, 50] on div "DD-MM-YYYY" at bounding box center [972, 44] width 233 height 35
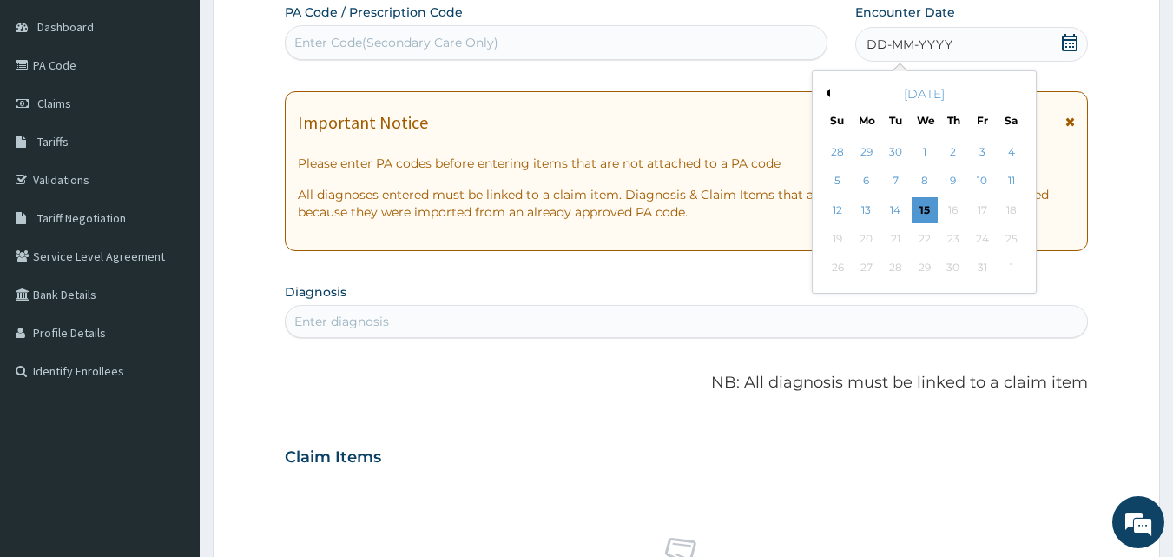
click at [830, 95] on div "October 2025" at bounding box center [924, 93] width 209 height 17
click at [829, 89] on button "Previous Month" at bounding box center [826, 93] width 9 height 9
click at [864, 277] on div "29" at bounding box center [867, 268] width 26 height 26
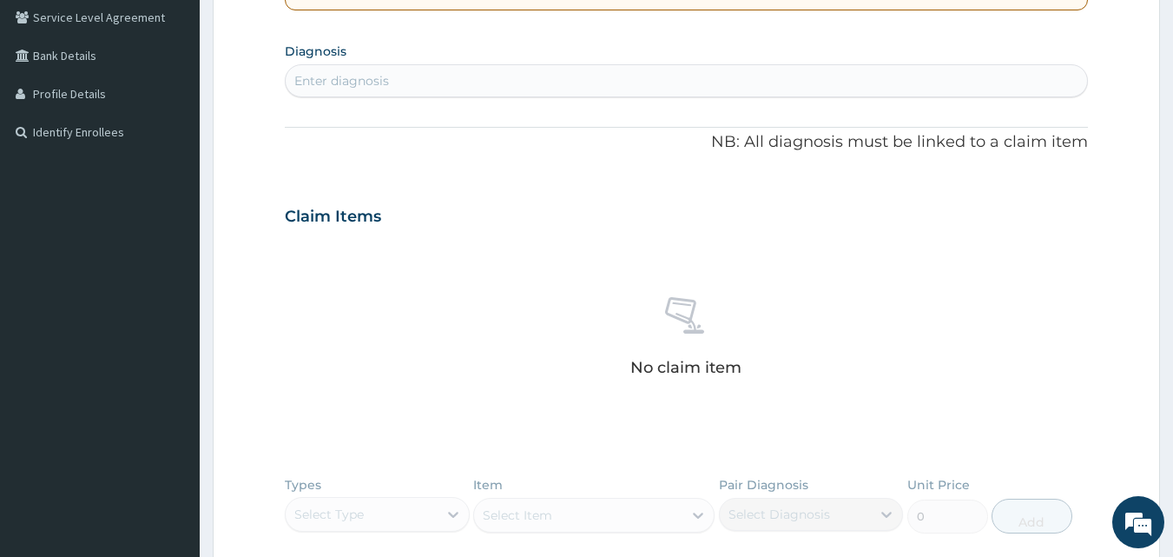
scroll to position [398, 0]
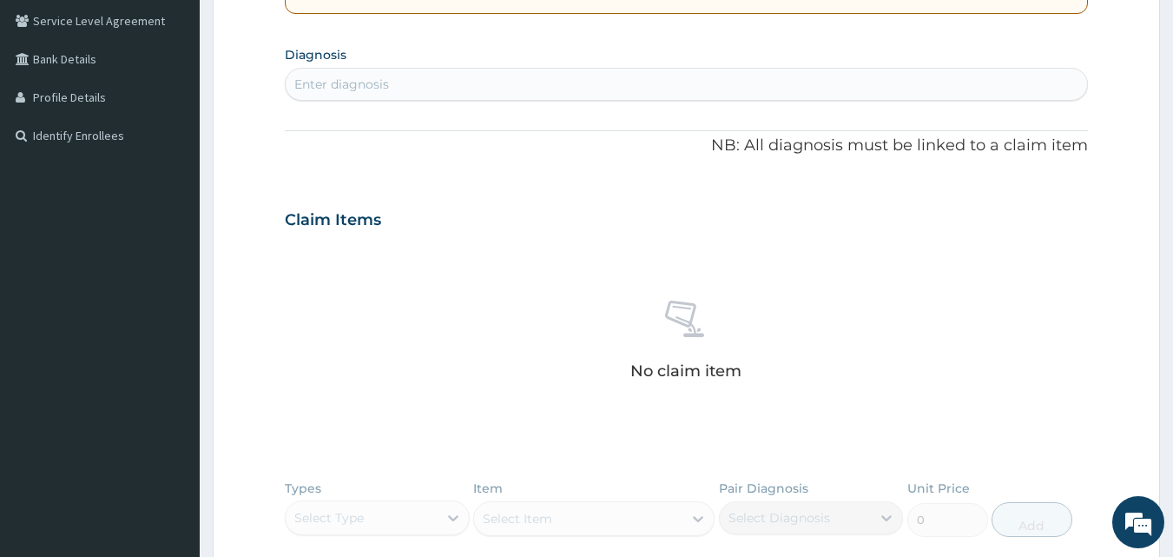
click at [585, 92] on div "Enter diagnosis" at bounding box center [687, 84] width 803 height 28
type input "MALARIA"
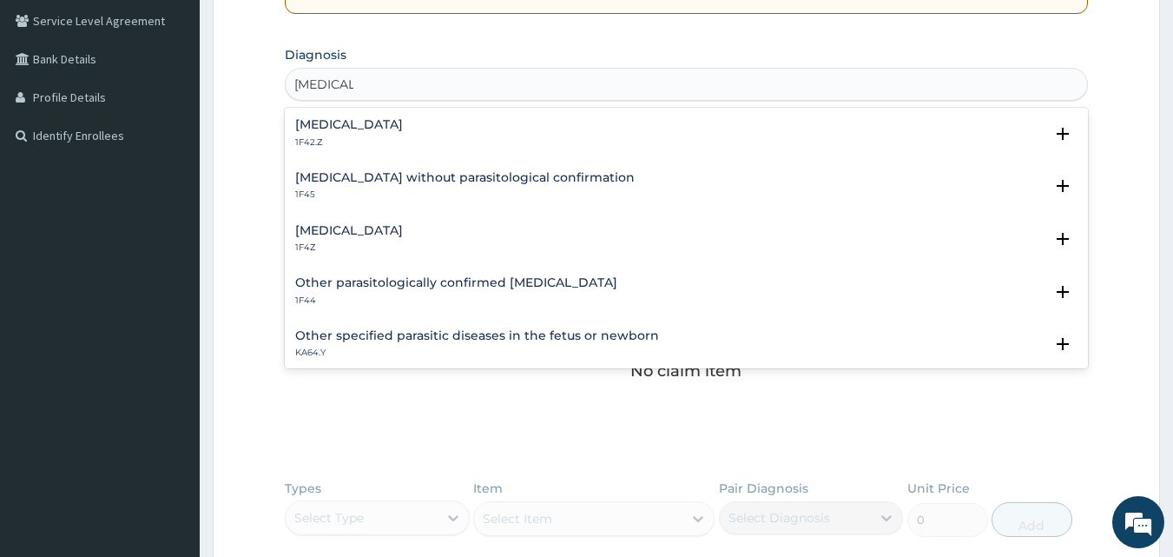
click at [460, 230] on div "[MEDICAL_DATA] 1F4Z" at bounding box center [686, 239] width 783 height 30
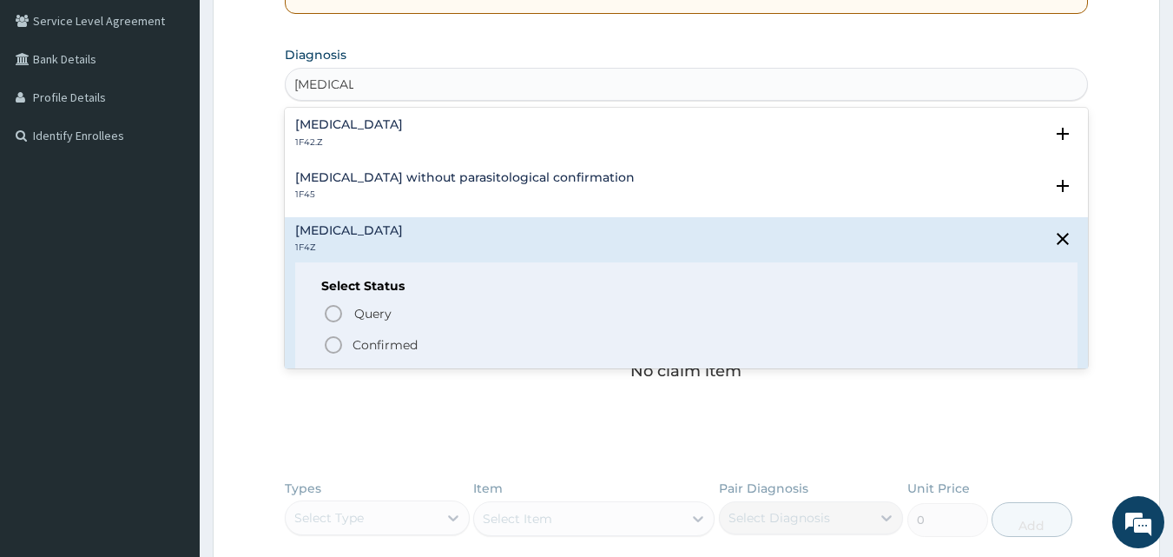
click at [374, 338] on p "Confirmed" at bounding box center [385, 344] width 65 height 17
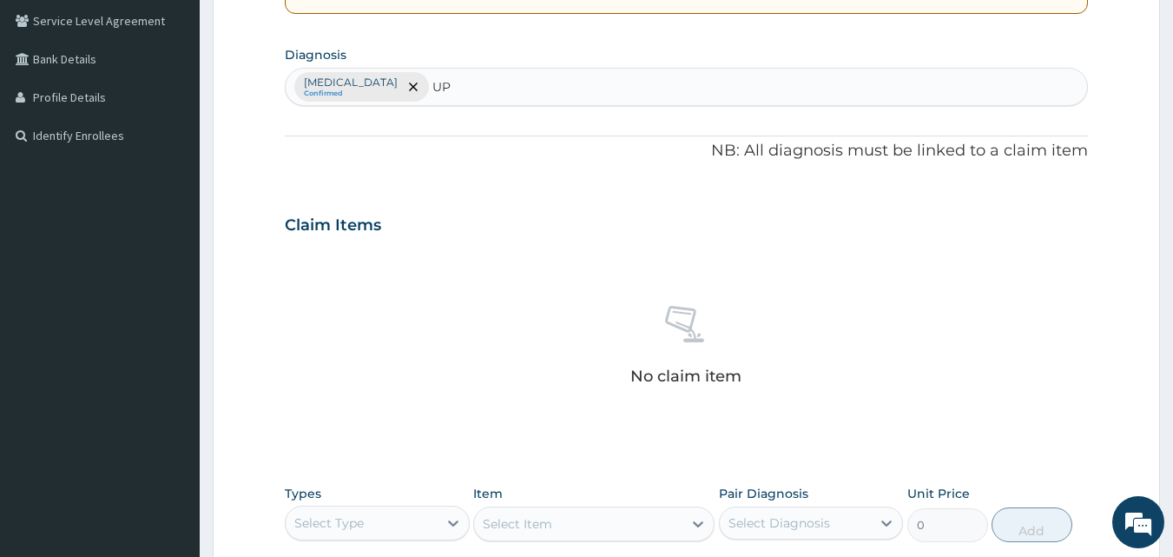
type input "U"
type input "UPPER"
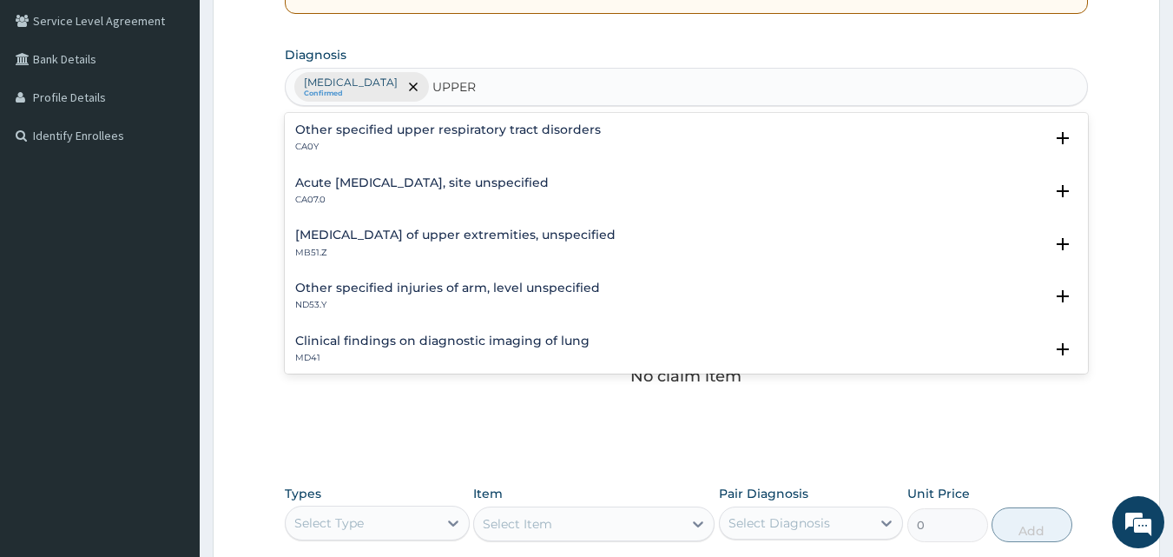
click at [491, 185] on h4 "Acute [MEDICAL_DATA], site unspecified" at bounding box center [422, 182] width 254 height 13
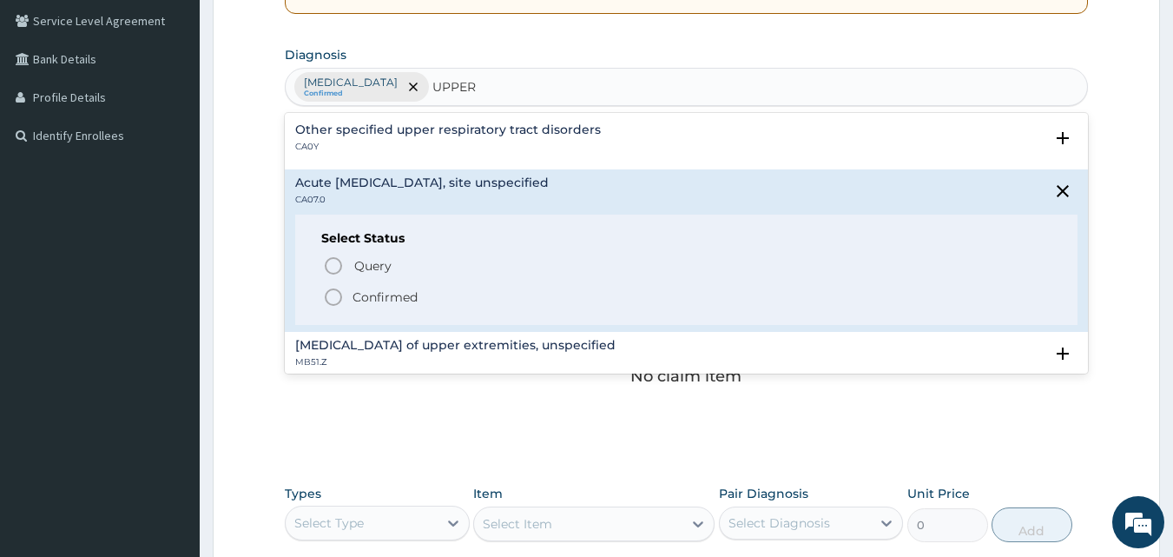
click at [389, 299] on p "Confirmed" at bounding box center [385, 296] width 65 height 17
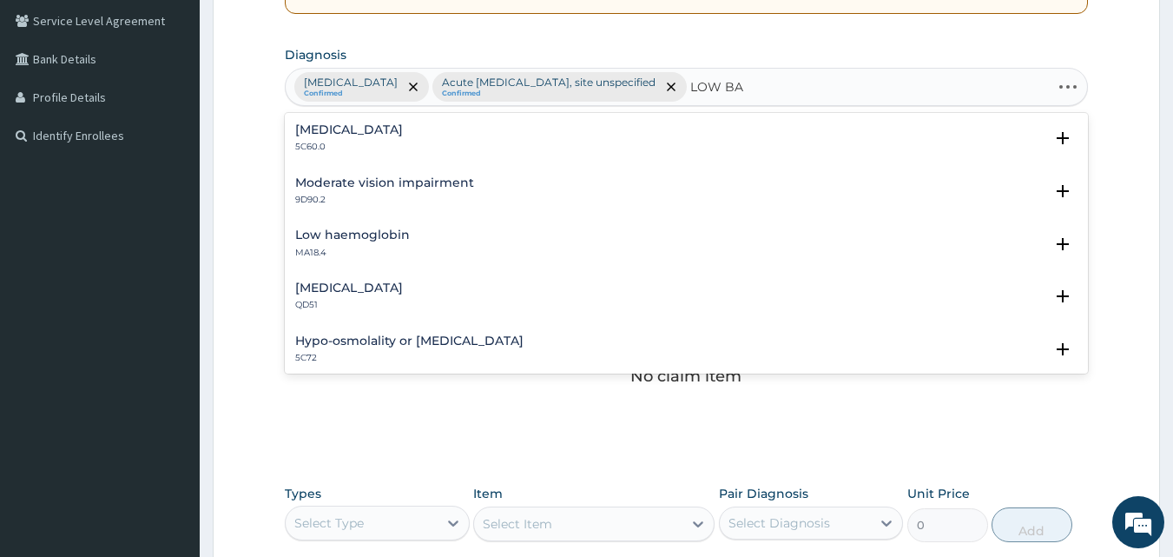
type input "LOW BACK"
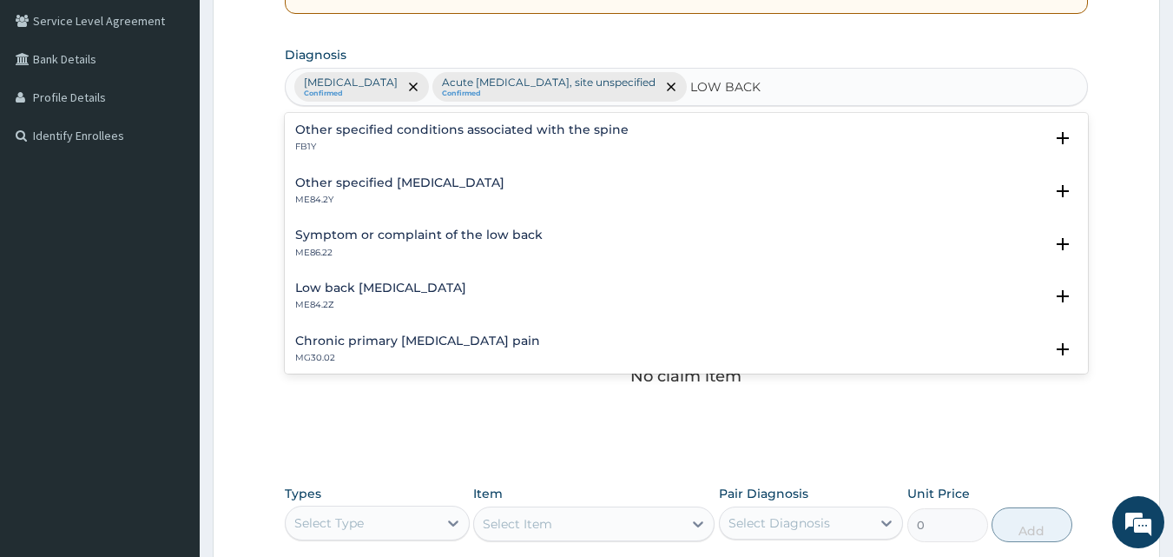
click at [611, 191] on div "Other specified low back pain ME84.2Y" at bounding box center [686, 191] width 783 height 30
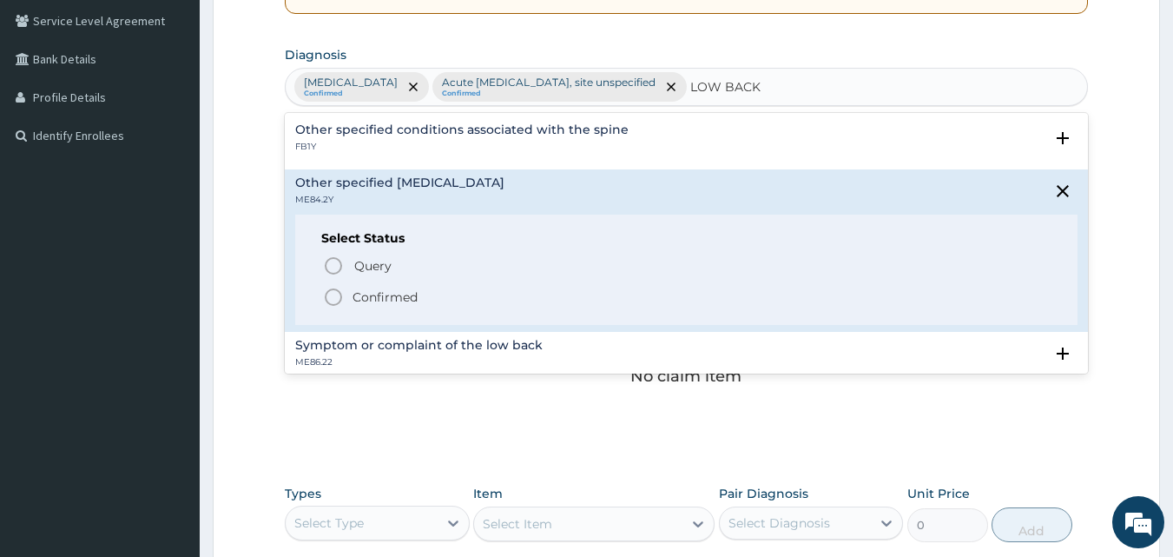
click at [421, 292] on span "Confirmed" at bounding box center [688, 297] width 730 height 21
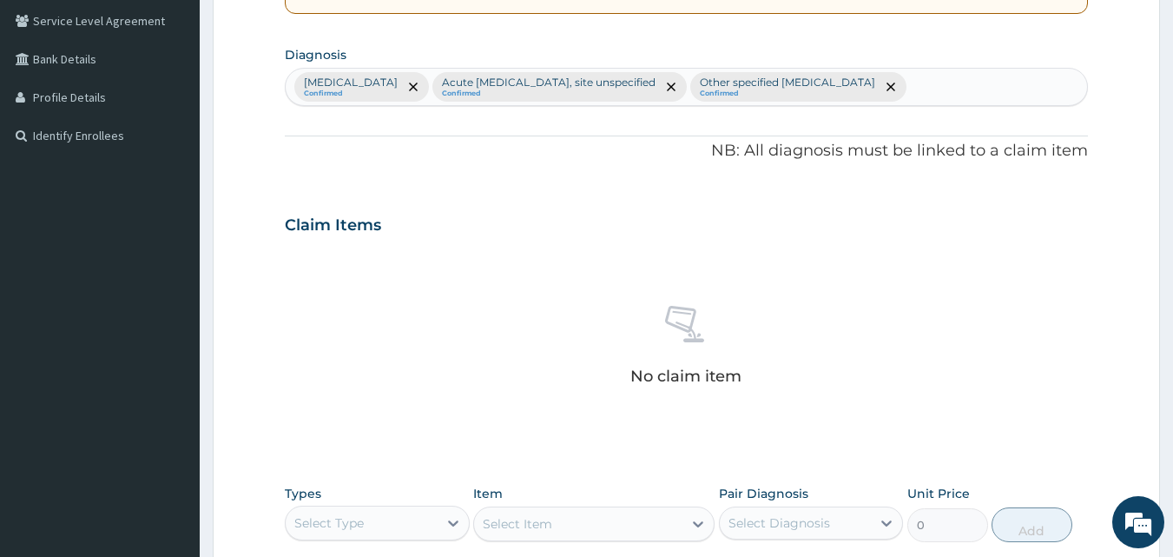
scroll to position [696, 0]
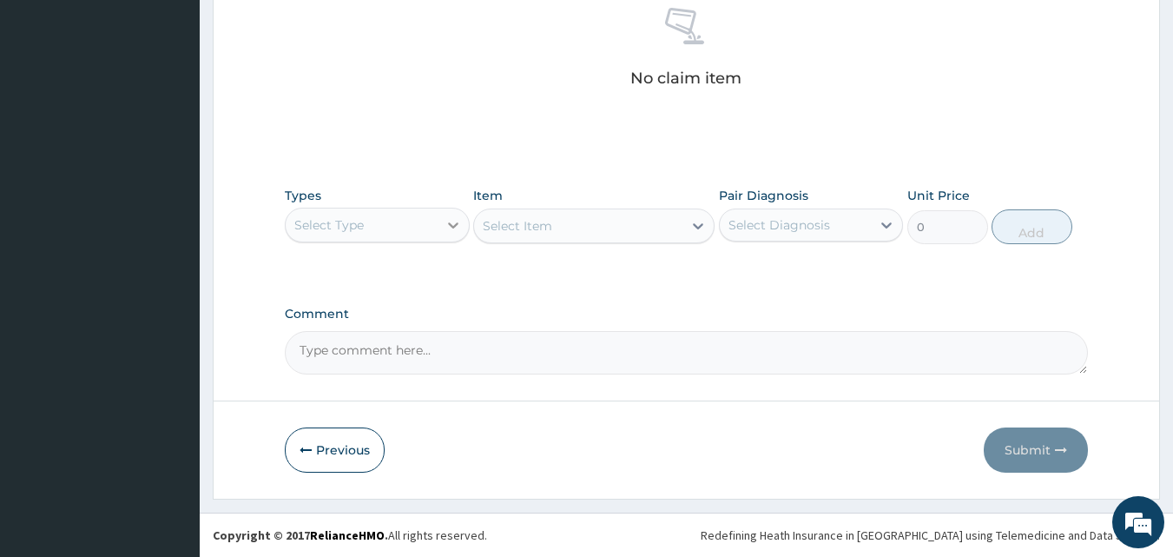
click at [440, 231] on div at bounding box center [453, 224] width 31 height 31
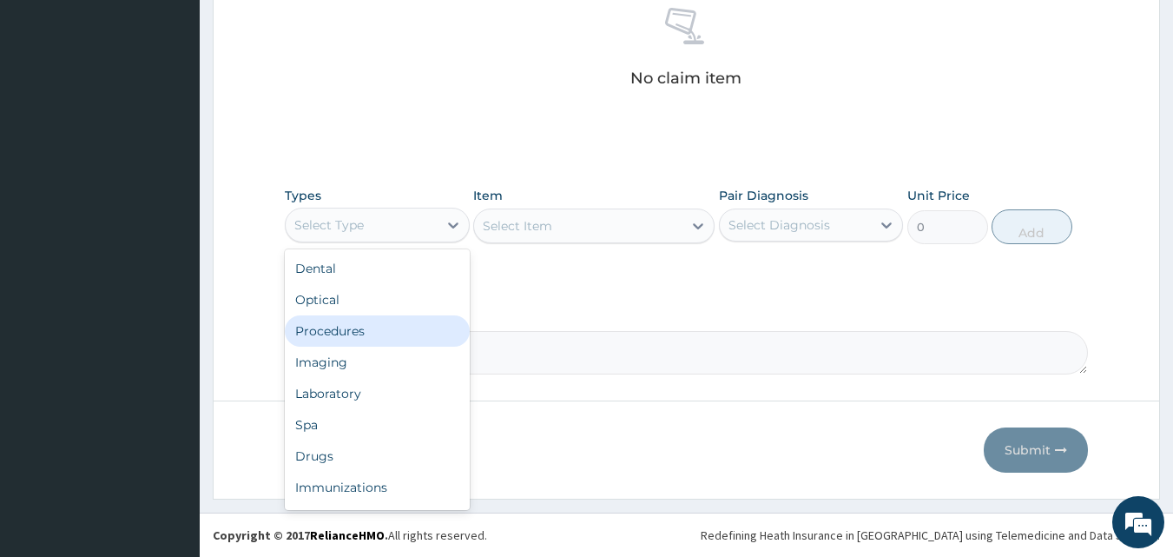
click at [432, 327] on div "Procedures" at bounding box center [377, 330] width 185 height 31
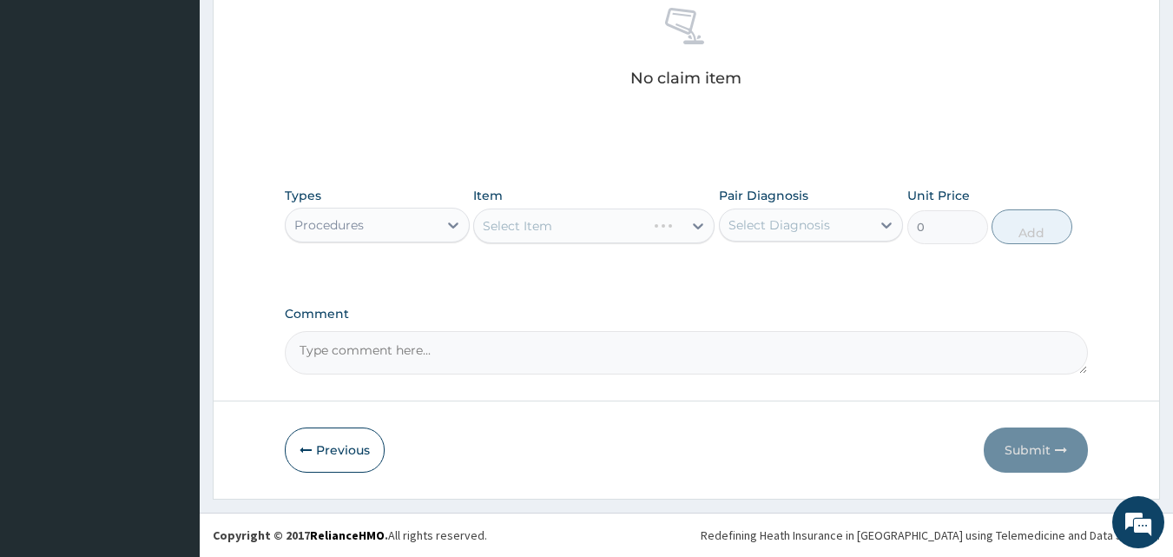
click at [680, 234] on div "Select Item" at bounding box center [593, 225] width 241 height 35
click at [657, 221] on div "Select Item" at bounding box center [578, 226] width 208 height 28
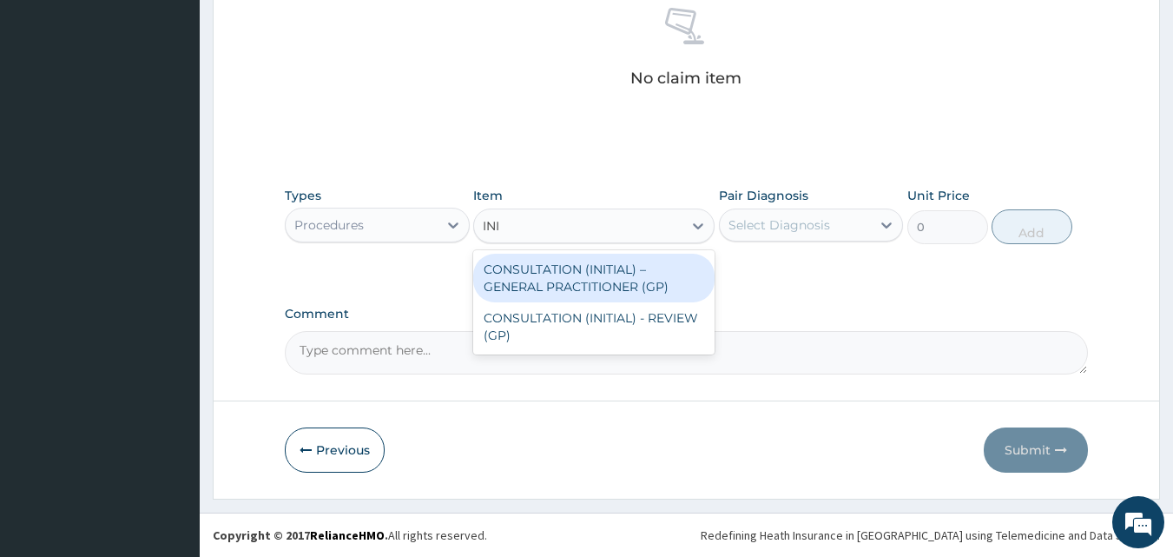
type input "INIT"
click at [658, 288] on div "CONSULTATION (INITIAL) – GENERAL PRACTITIONER (GP)" at bounding box center [593, 278] width 241 height 49
type input "3000"
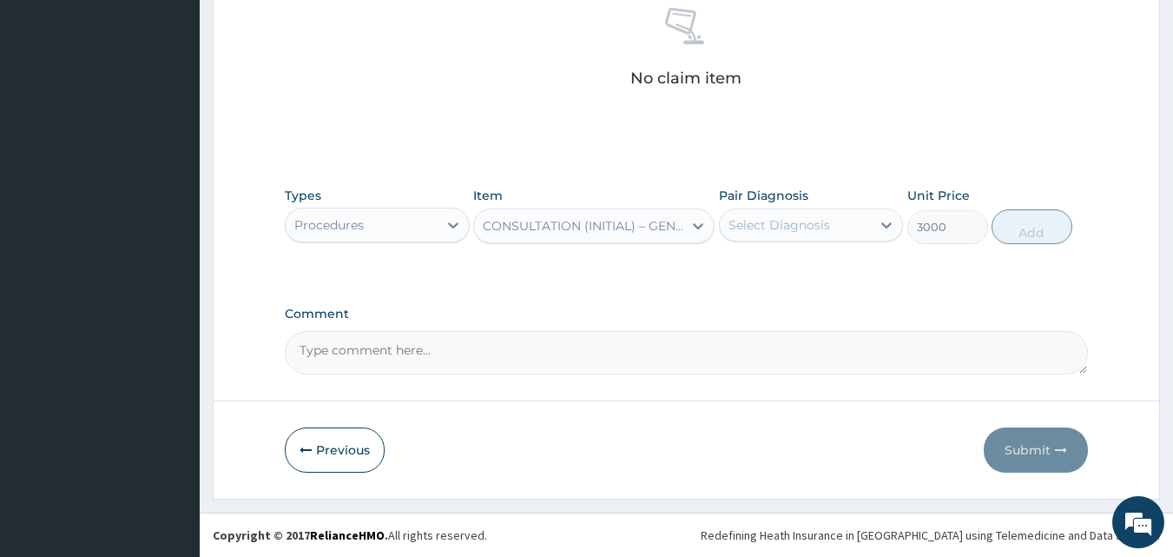
click at [835, 214] on div "Select Diagnosis" at bounding box center [796, 225] width 152 height 28
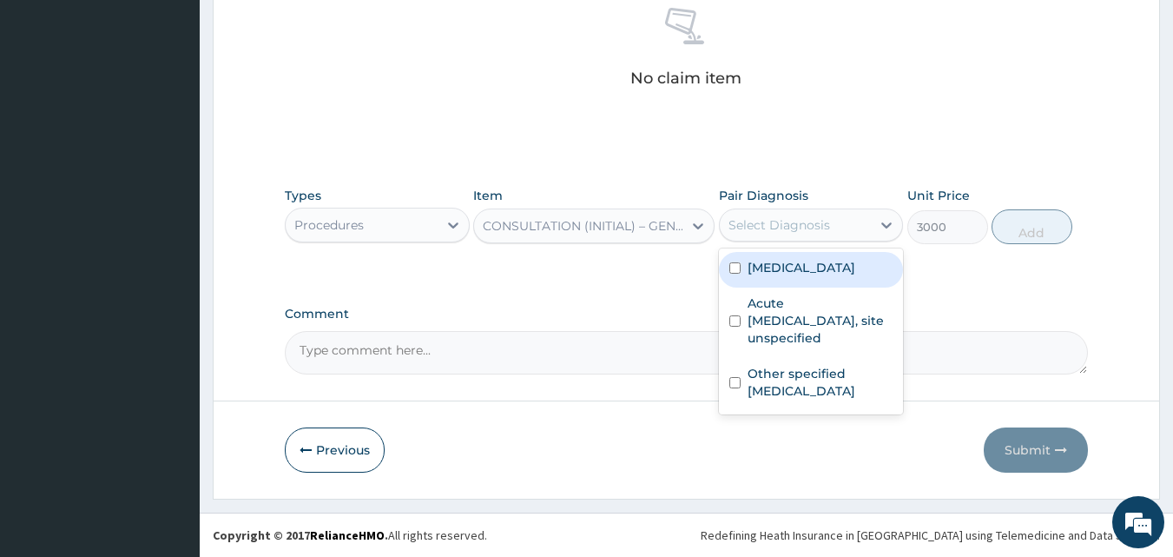
click at [815, 270] on label "[MEDICAL_DATA]" at bounding box center [802, 267] width 108 height 17
checkbox input "true"
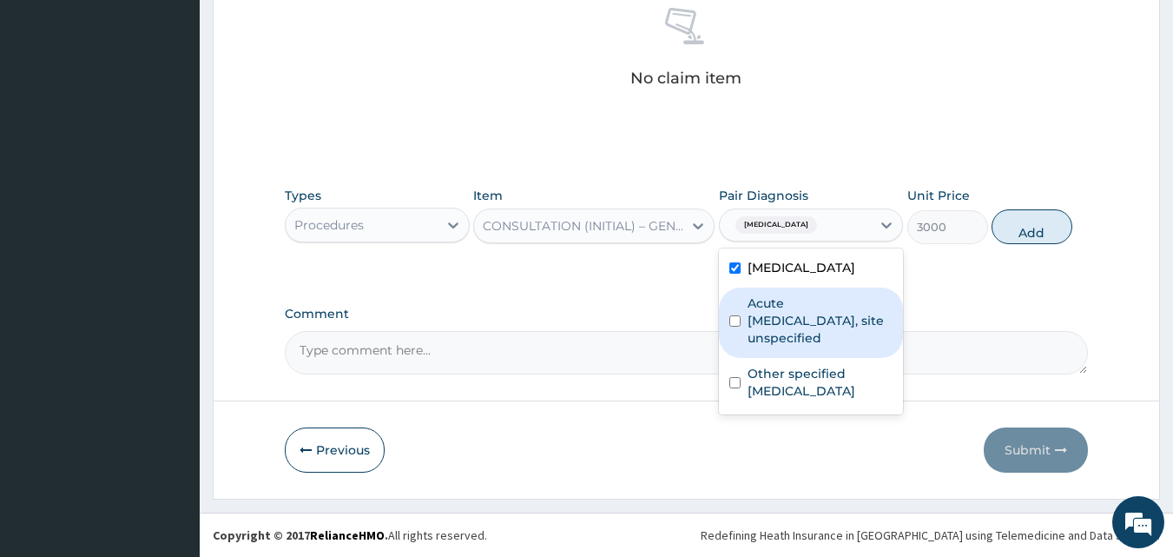
click at [809, 313] on label "Acute upper respiratory infection, site unspecified" at bounding box center [821, 320] width 146 height 52
checkbox input "true"
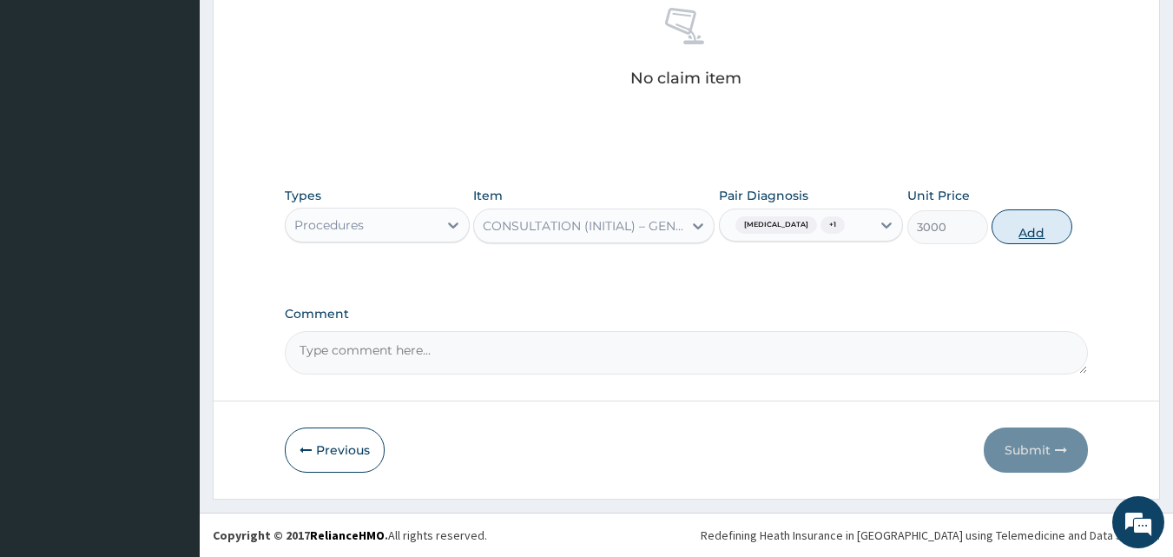
click at [1048, 222] on button "Add" at bounding box center [1032, 226] width 81 height 35
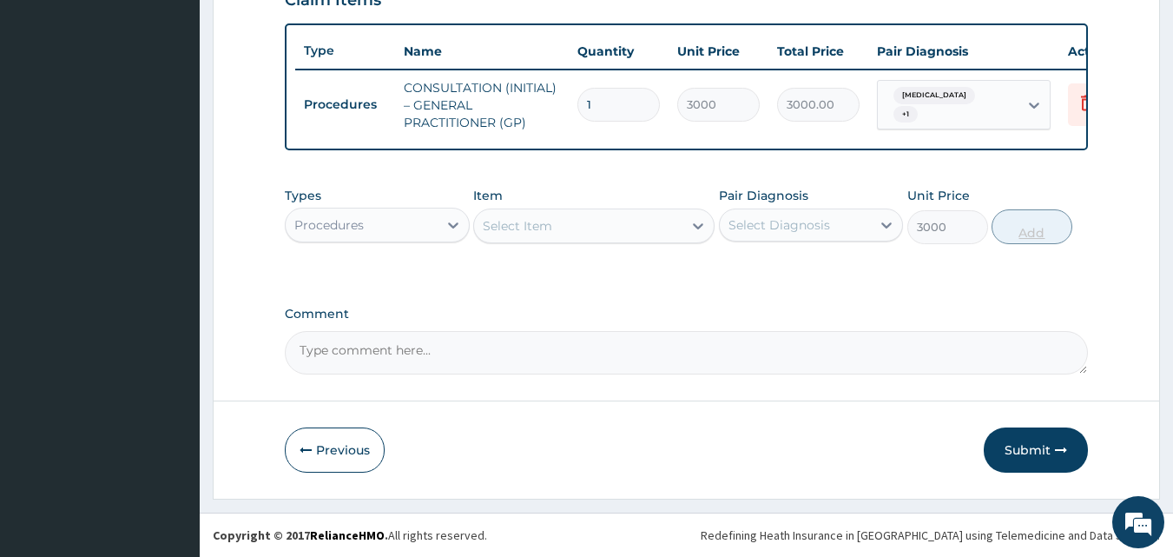
type input "0"
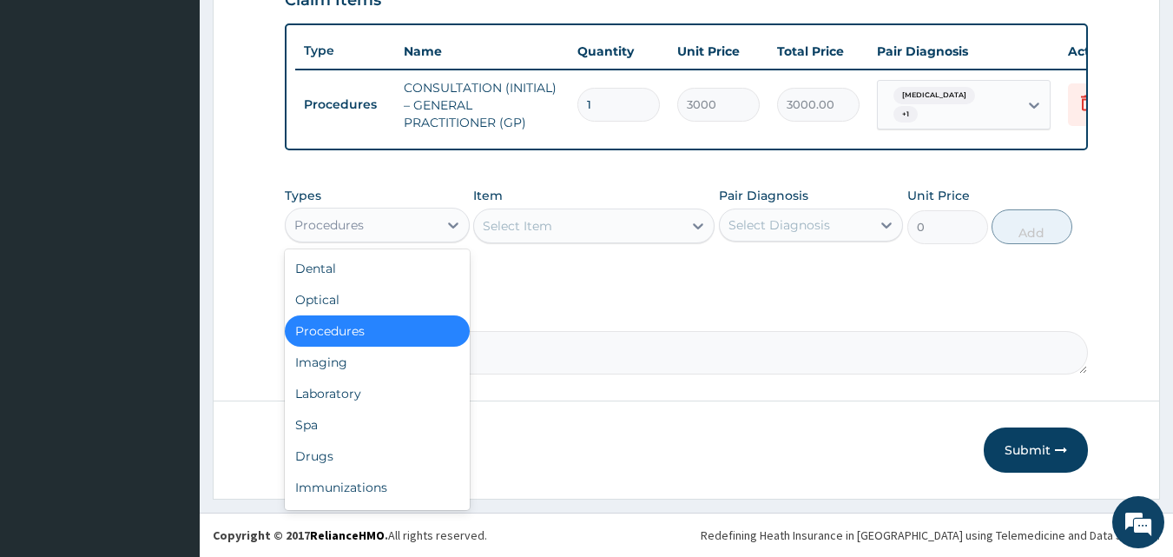
click at [398, 208] on div "Procedures" at bounding box center [377, 225] width 185 height 35
click at [404, 387] on div "Laboratory" at bounding box center [377, 393] width 185 height 31
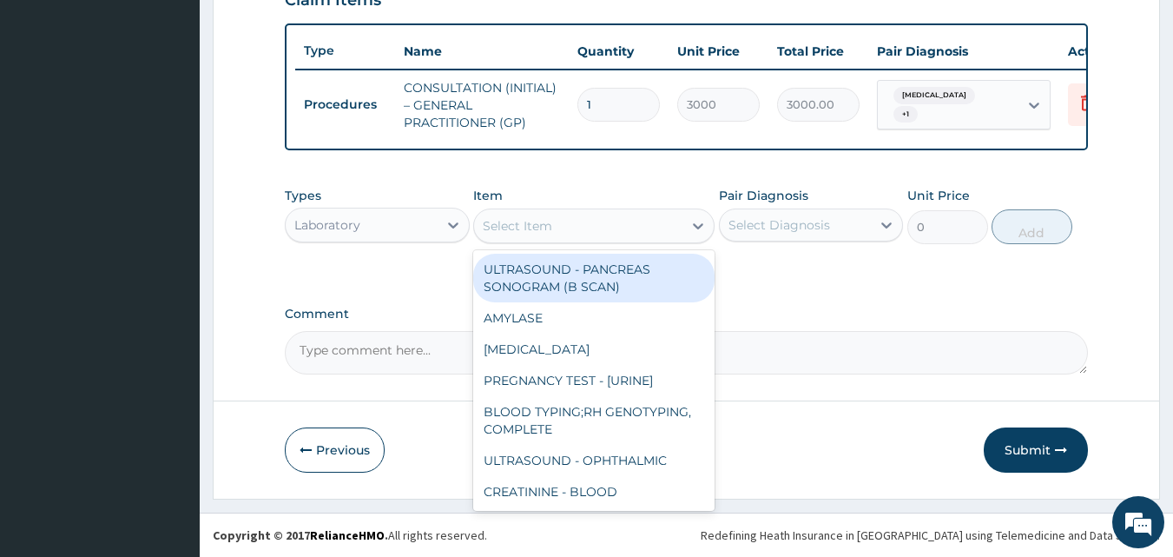
click at [639, 225] on div "Select Item" at bounding box center [578, 226] width 208 height 28
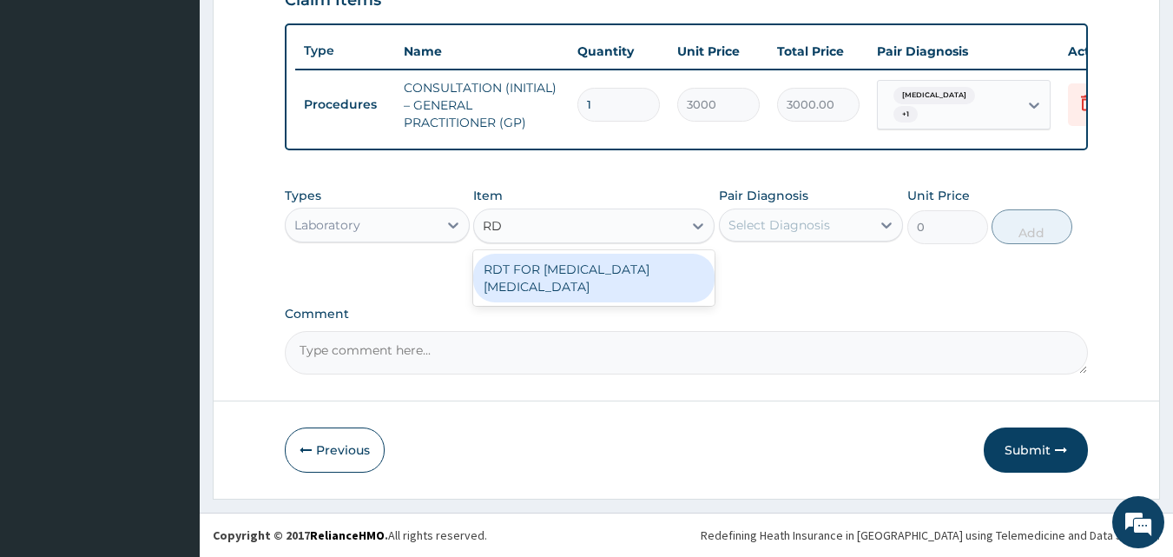
type input "RDT"
click at [645, 277] on div "RDT FOR [MEDICAL_DATA] [MEDICAL_DATA]" at bounding box center [593, 278] width 241 height 49
type input "1300"
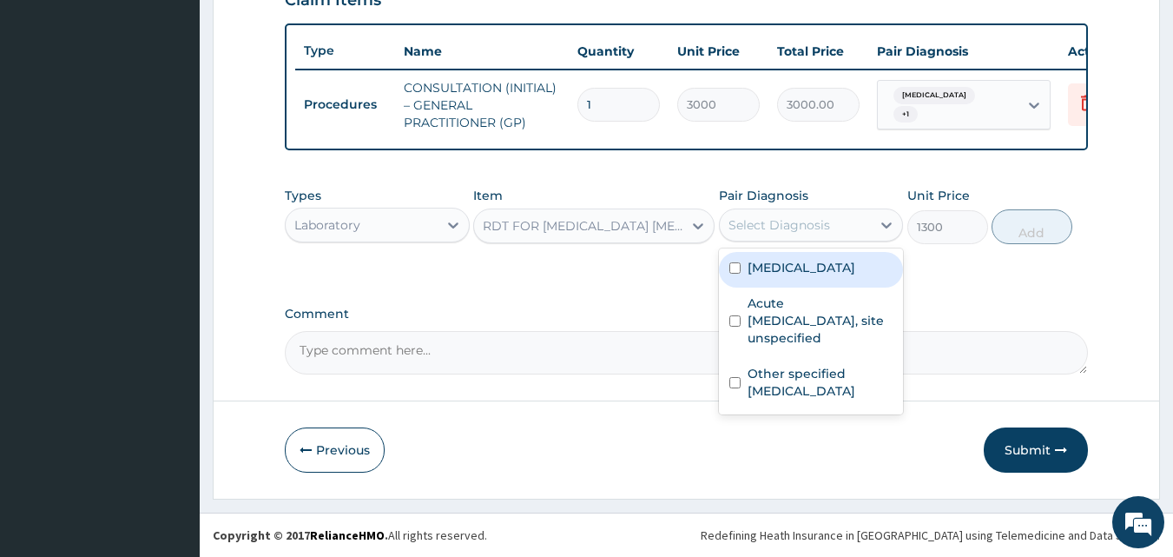
click at [789, 219] on div "Select Diagnosis" at bounding box center [780, 224] width 102 height 17
click at [796, 274] on label "[MEDICAL_DATA]" at bounding box center [802, 267] width 108 height 17
checkbox input "true"
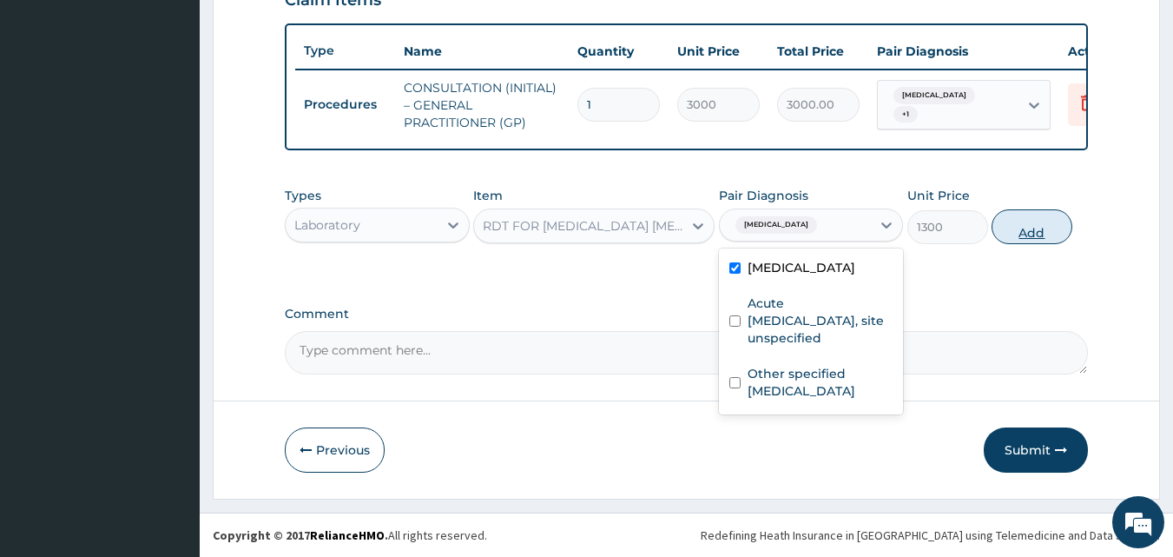
click at [1061, 228] on button "Add" at bounding box center [1032, 226] width 81 height 35
type input "0"
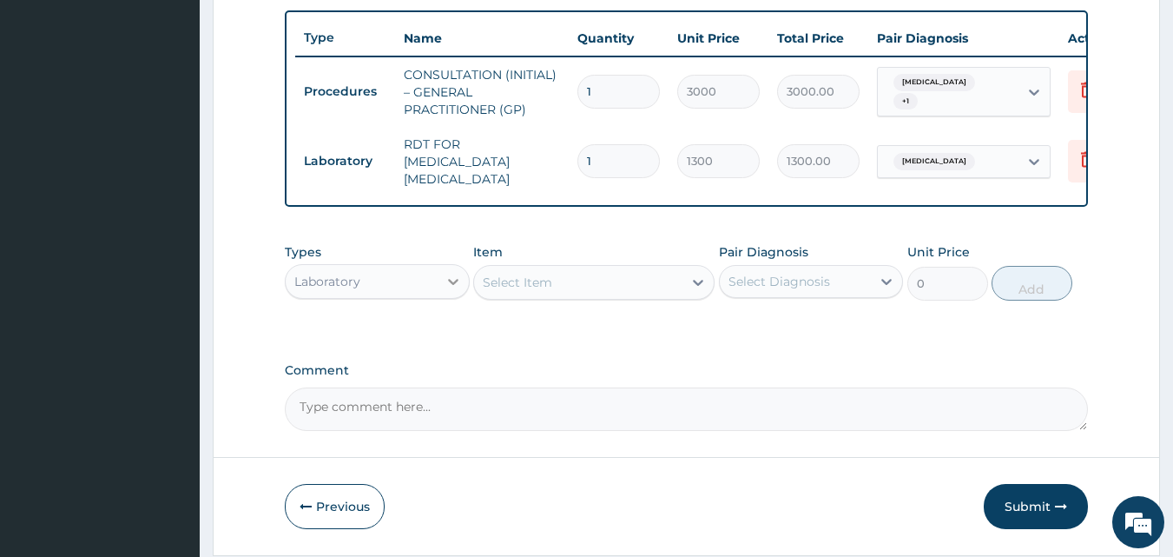
click at [441, 284] on div at bounding box center [453, 281] width 31 height 31
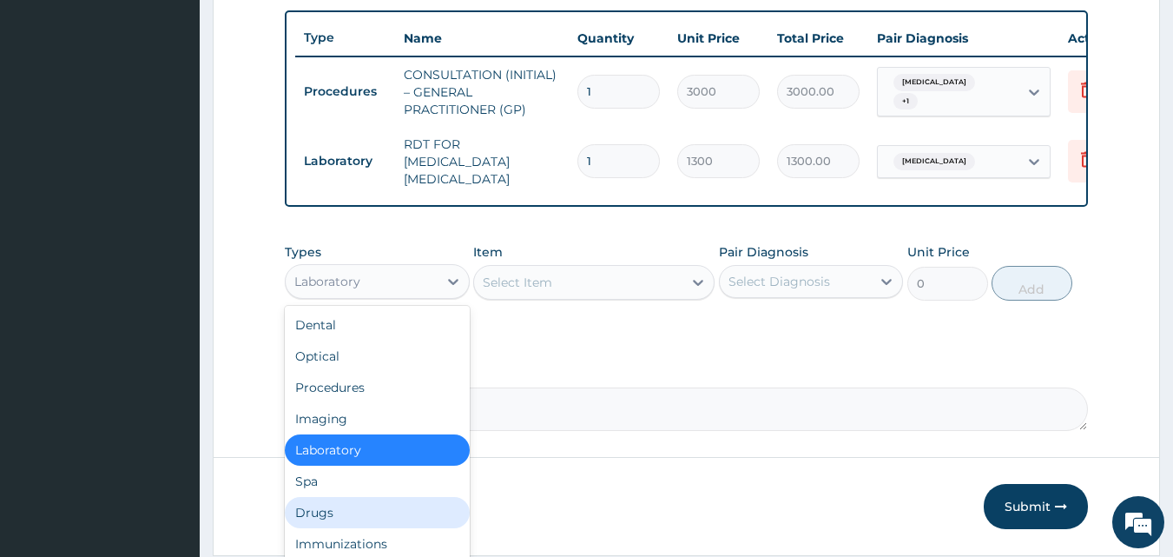
click at [400, 516] on div "Drugs" at bounding box center [377, 512] width 185 height 31
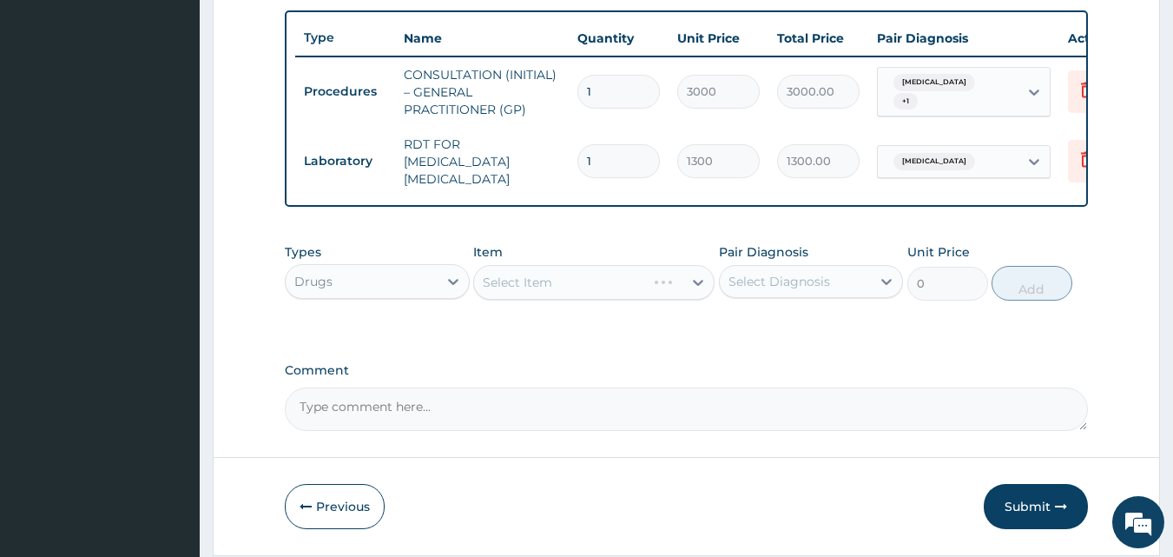
click at [667, 286] on div "Select Item" at bounding box center [593, 282] width 241 height 35
click at [667, 286] on div "Select Item" at bounding box center [578, 282] width 208 height 28
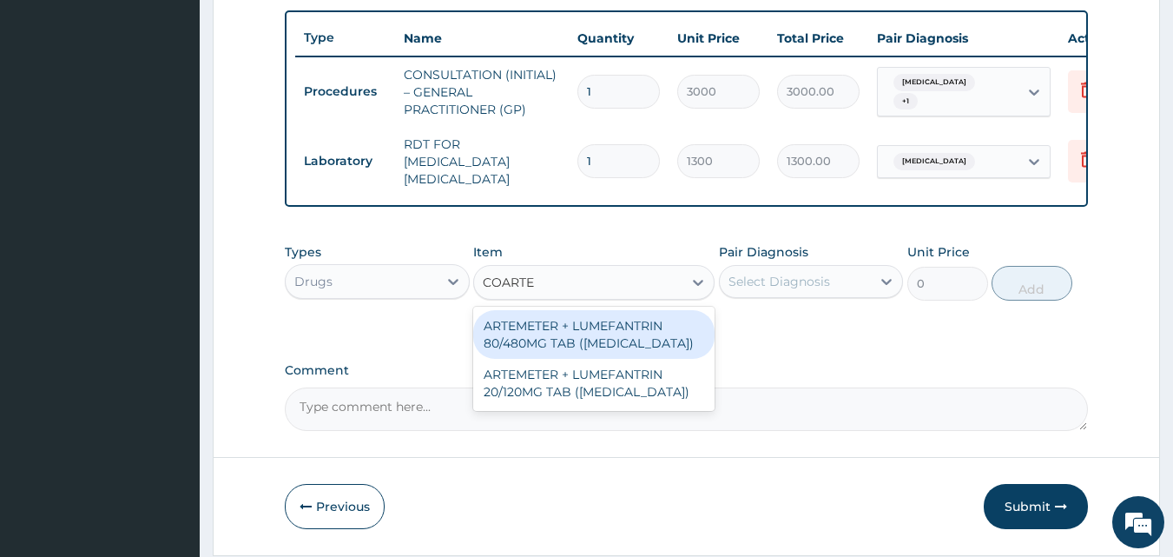
type input "COARTEM"
click at [689, 344] on div "ARTEMETER + LUMEFANTRIN 80/480MG TAB ([MEDICAL_DATA])" at bounding box center [593, 334] width 241 height 49
type input "500"
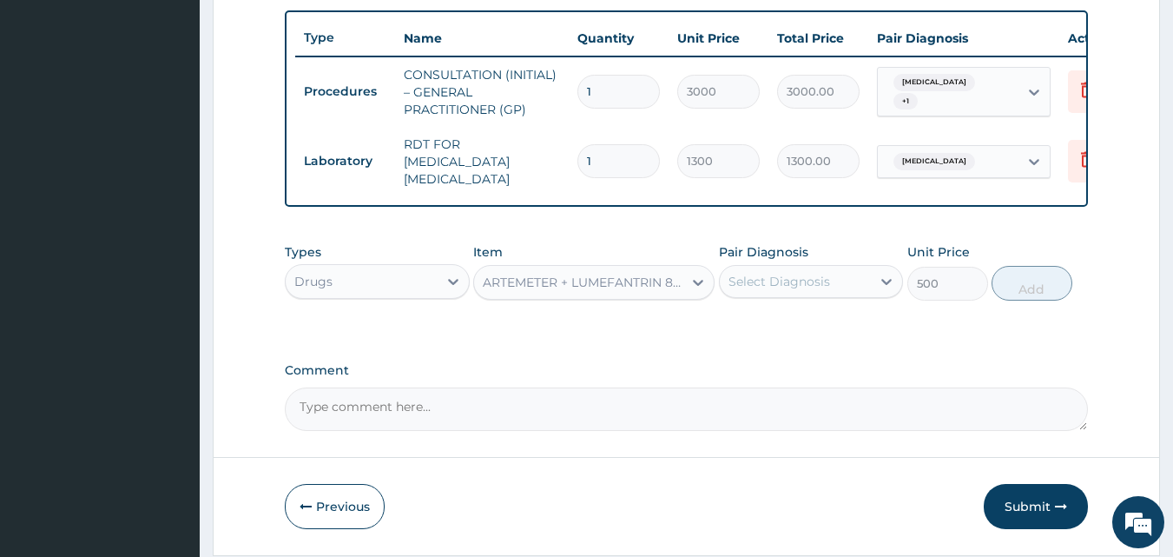
click at [841, 290] on div "Select Diagnosis" at bounding box center [796, 282] width 152 height 28
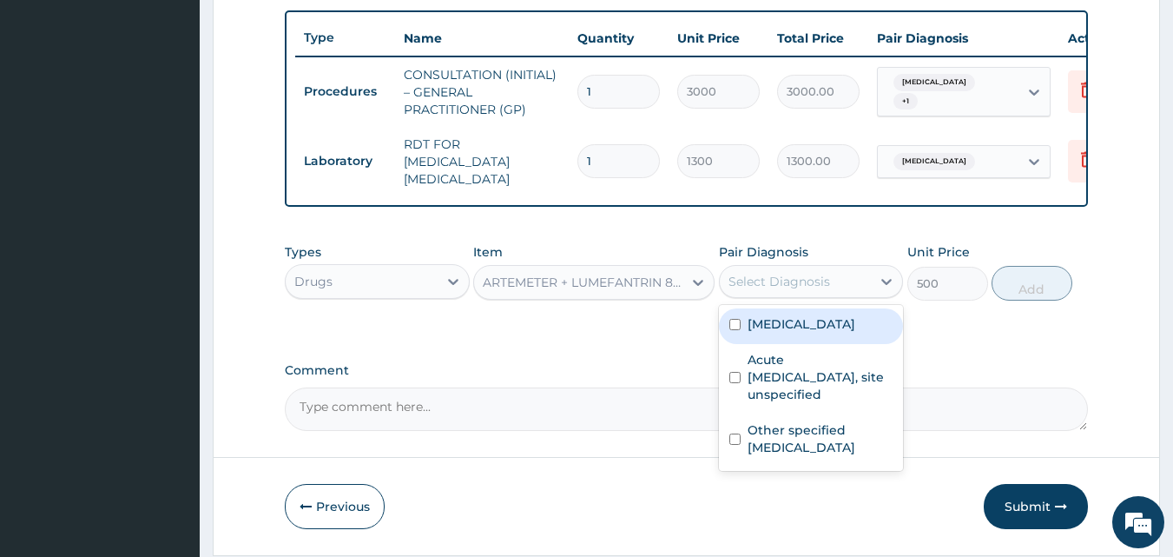
click at [830, 342] on div "[MEDICAL_DATA]" at bounding box center [811, 326] width 185 height 36
checkbox input "true"
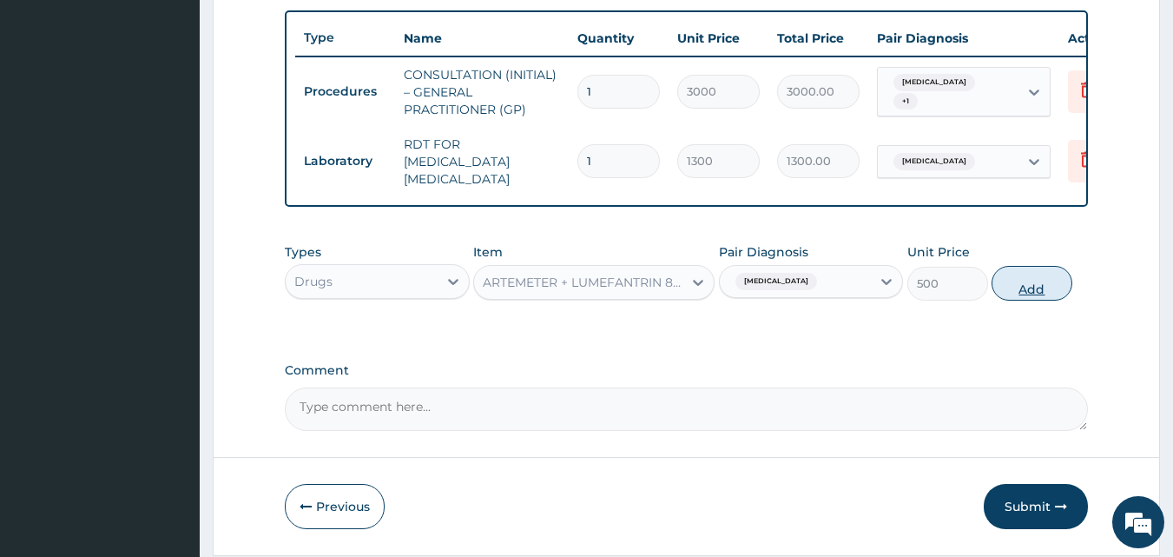
click at [1029, 292] on button "Add" at bounding box center [1032, 283] width 81 height 35
type input "0"
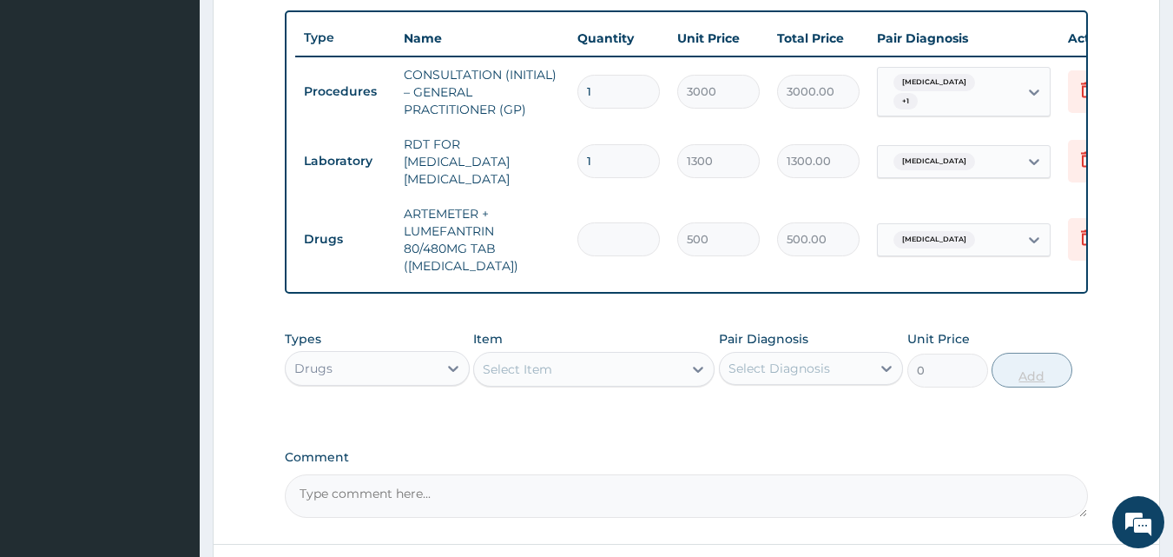
type input "0.00"
type input "6"
type input "3000.00"
type input "6"
click at [632, 373] on div "Select Item" at bounding box center [578, 369] width 208 height 28
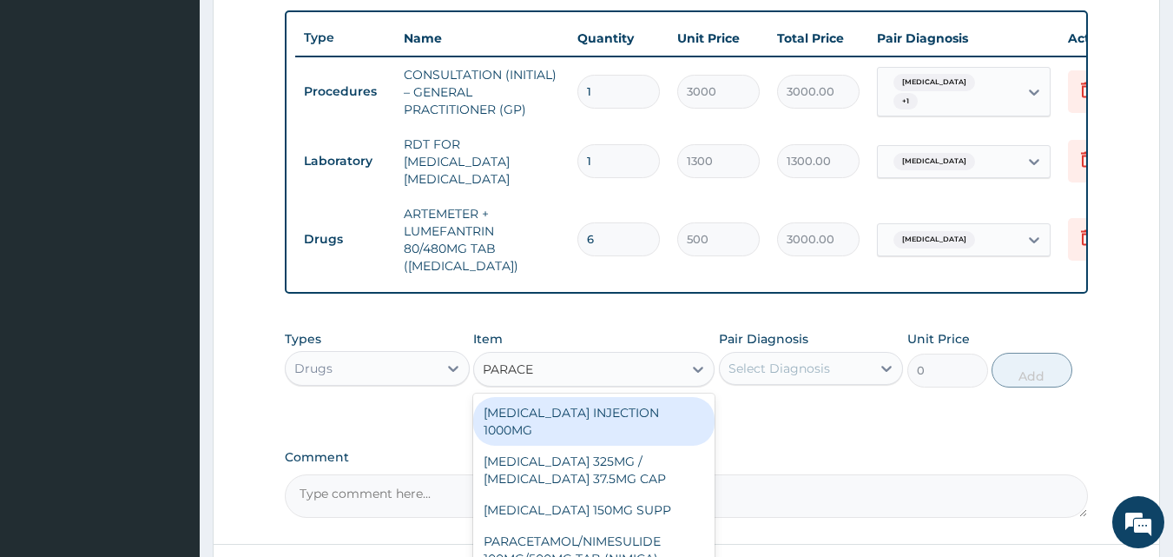
type input "PARACET"
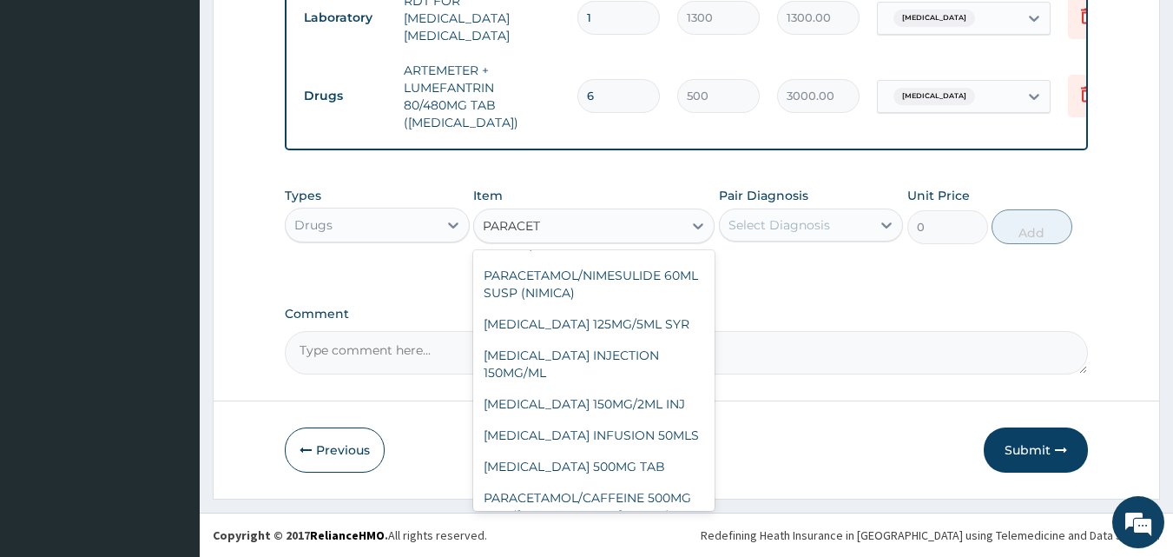
scroll to position [358, 0]
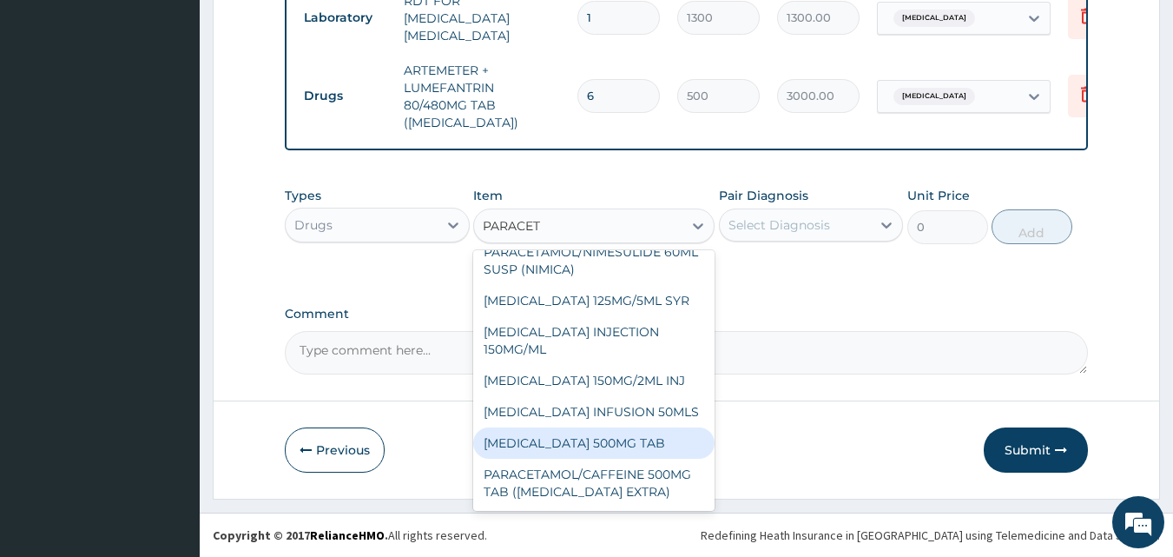
click at [671, 446] on div "[MEDICAL_DATA] 500MG TAB" at bounding box center [593, 442] width 241 height 31
type input "65"
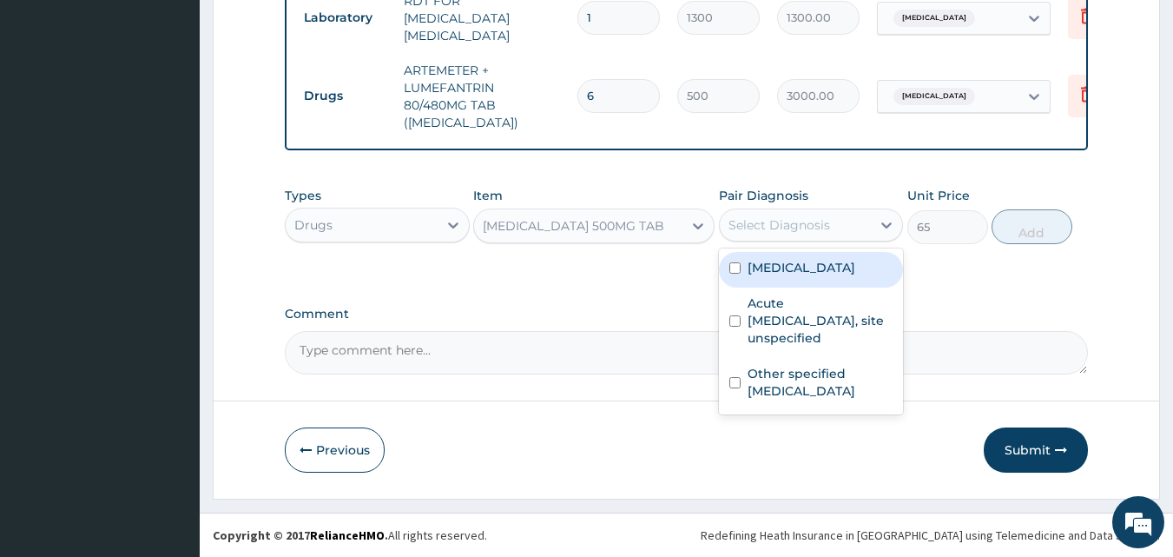
click at [829, 227] on div "Select Diagnosis" at bounding box center [796, 225] width 152 height 28
click at [845, 276] on div "[MEDICAL_DATA]" at bounding box center [811, 270] width 185 height 36
checkbox input "true"
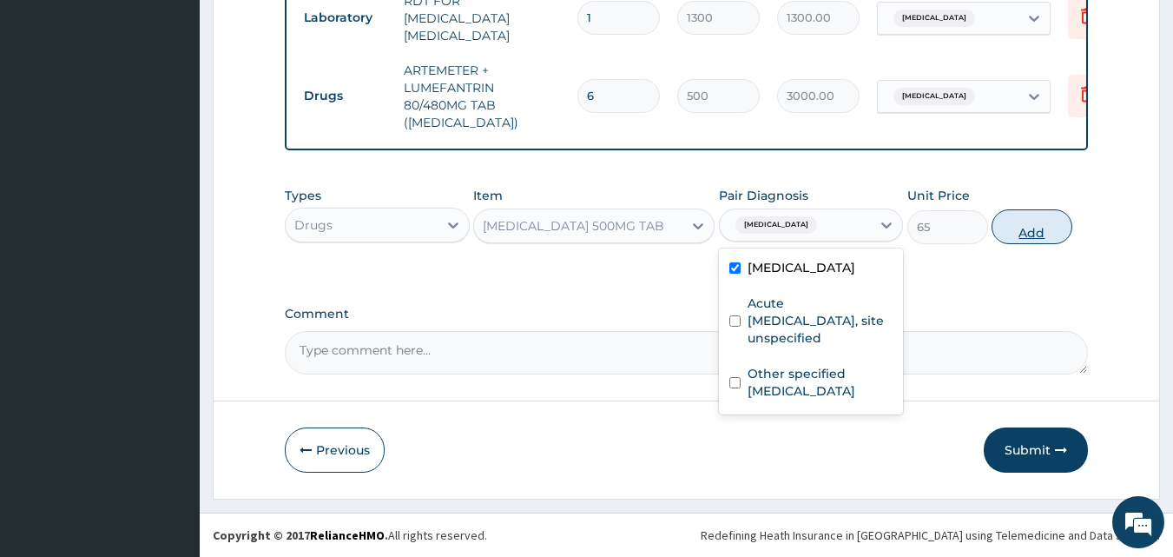
click at [1045, 235] on button "Add" at bounding box center [1032, 226] width 81 height 35
type input "0"
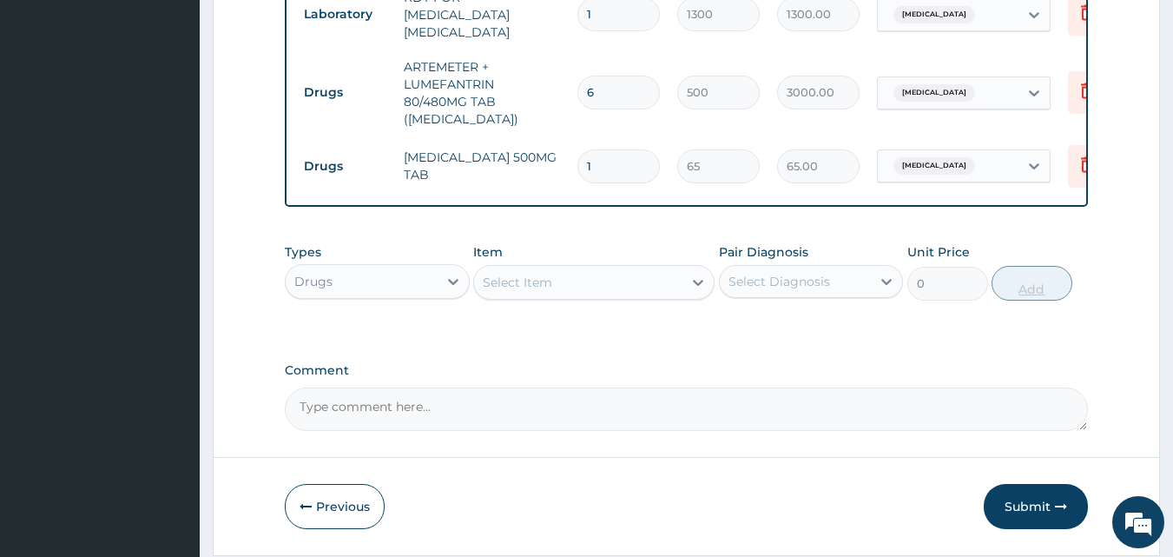
type input "18"
type input "1170.00"
type input "18"
click at [664, 289] on div "Select Item" at bounding box center [578, 282] width 208 height 28
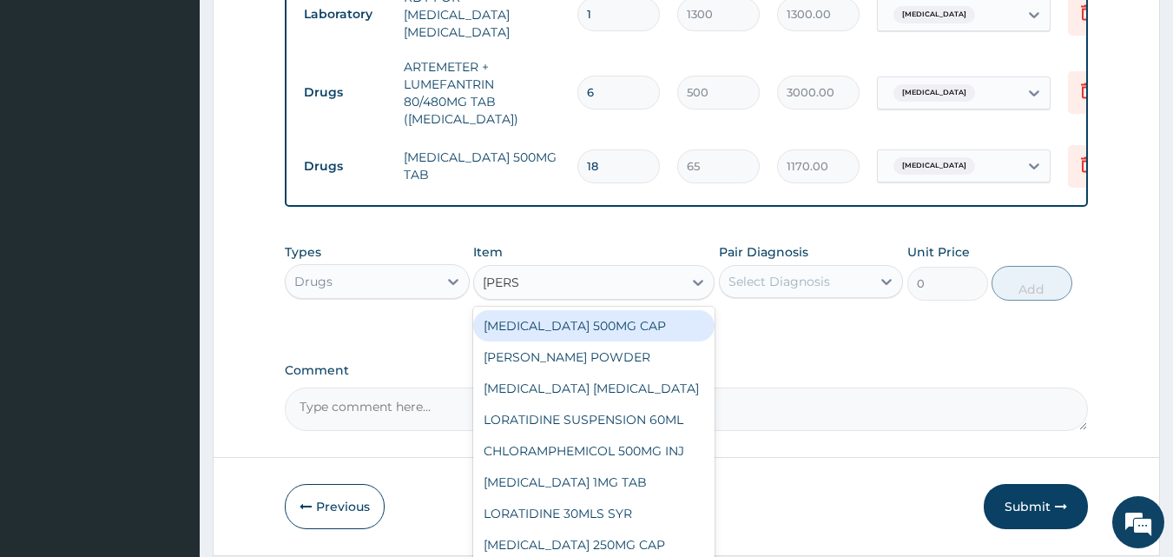
type input "LORAT"
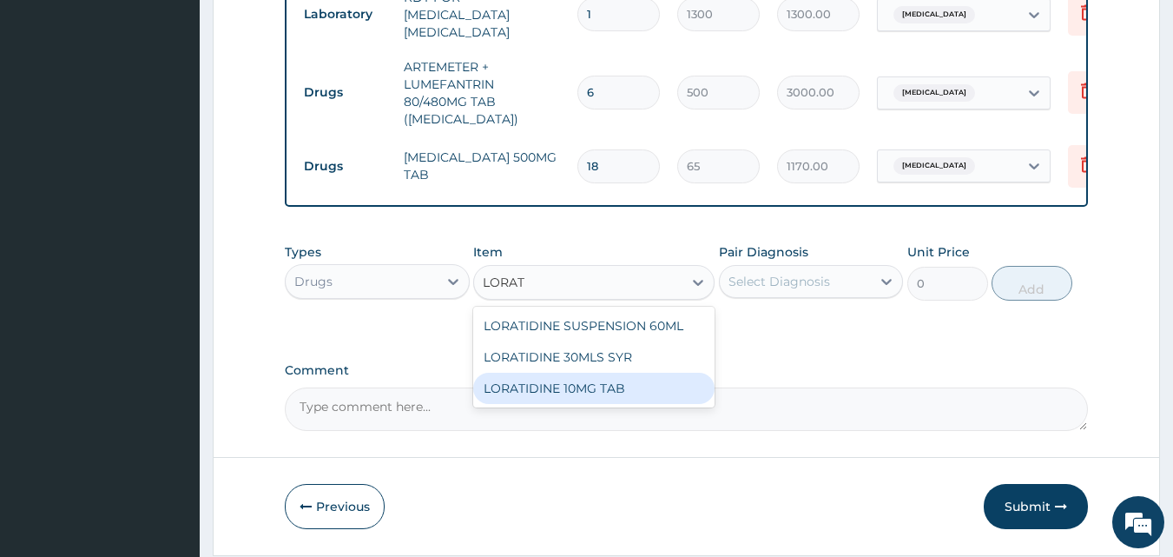
click at [685, 394] on div "LORATIDINE 10MG TAB" at bounding box center [593, 388] width 241 height 31
type input "110"
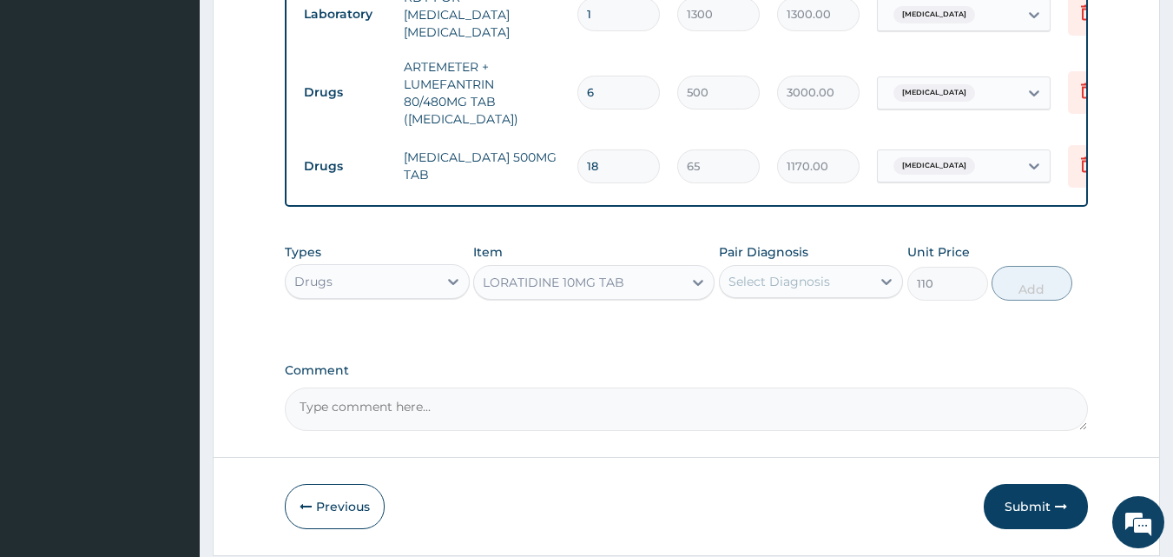
click at [823, 295] on div "Select Diagnosis" at bounding box center [796, 282] width 152 height 28
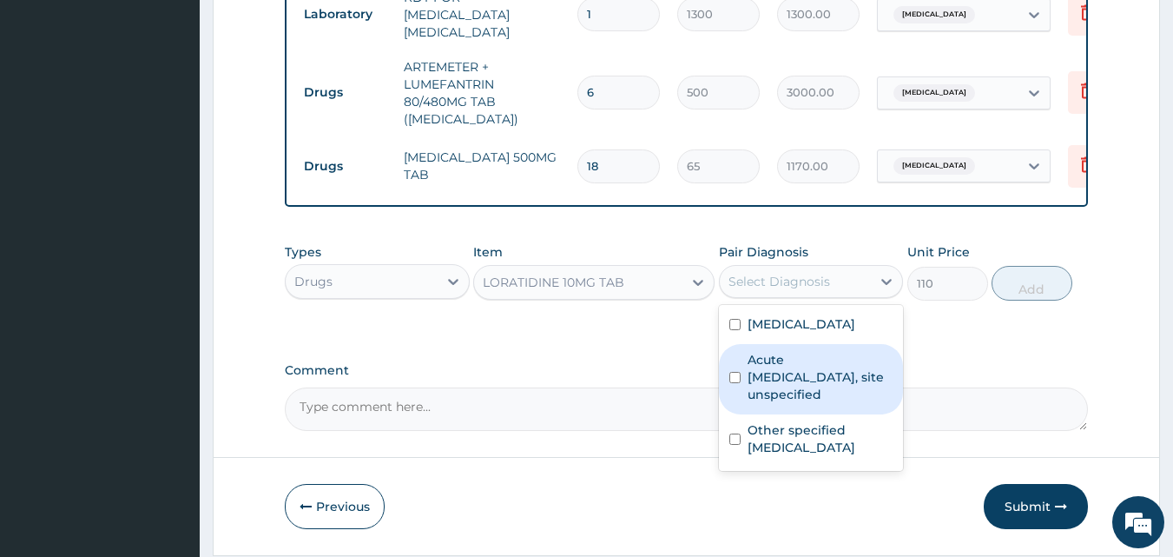
click at [836, 385] on label "Acute upper respiratory infection, site unspecified" at bounding box center [821, 377] width 146 height 52
checkbox input "true"
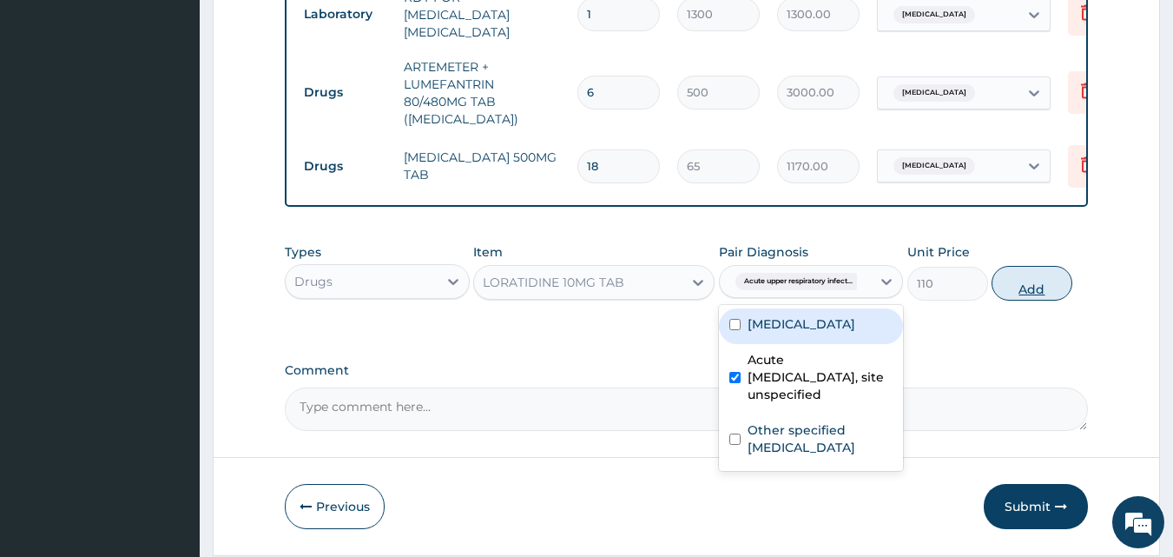
click at [1027, 281] on button "Add" at bounding box center [1032, 283] width 81 height 35
type input "0"
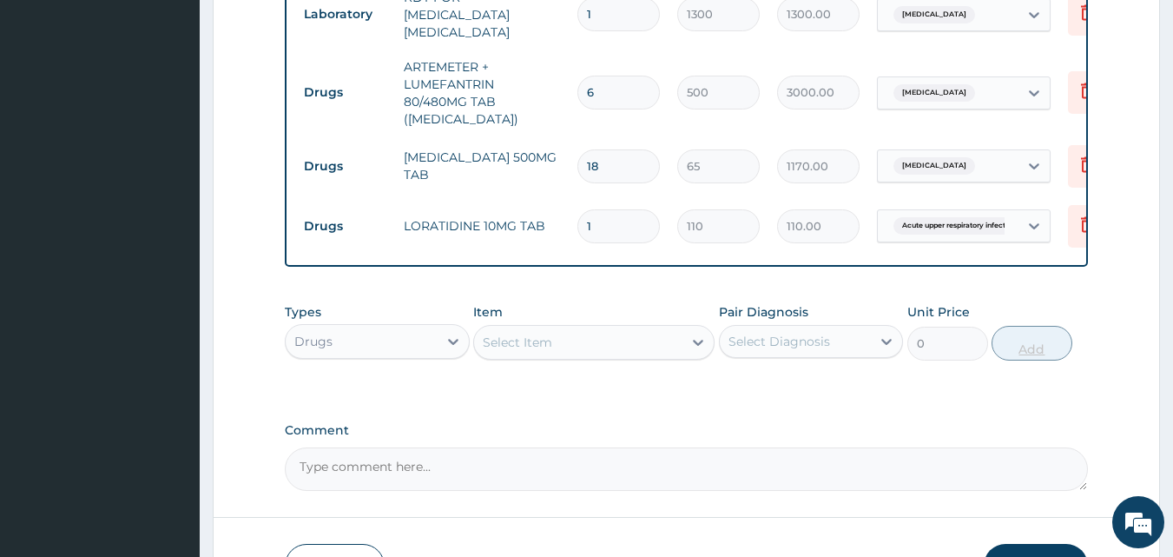
type input "10"
type input "1100.00"
type input "10"
click at [553, 347] on div "Select Item" at bounding box center [578, 342] width 208 height 28
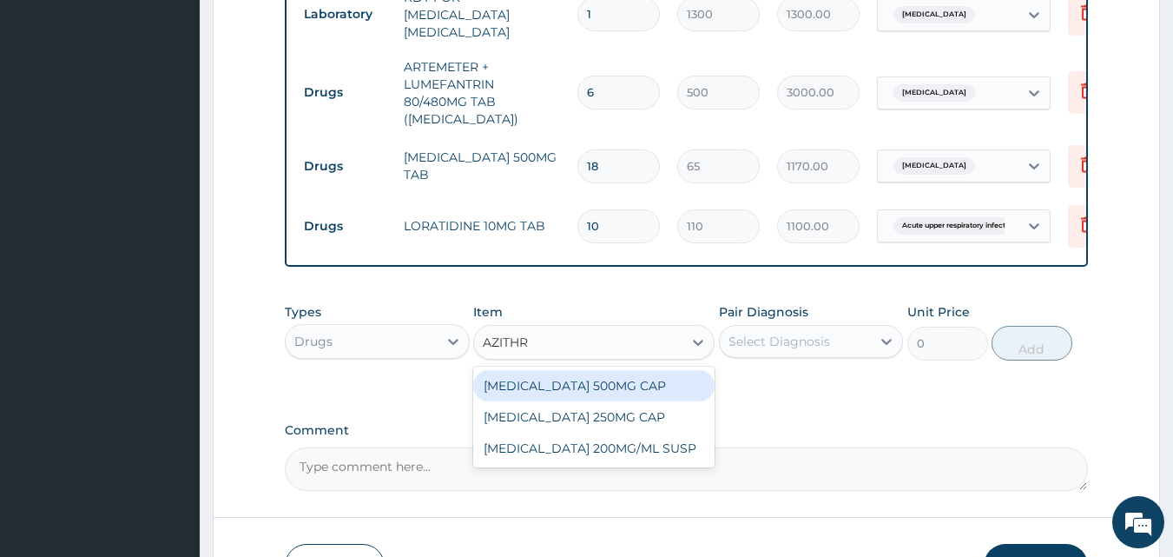
type input "AZITHRO"
click at [635, 380] on div "[MEDICAL_DATA] 500MG CAP" at bounding box center [593, 385] width 241 height 31
type input "450"
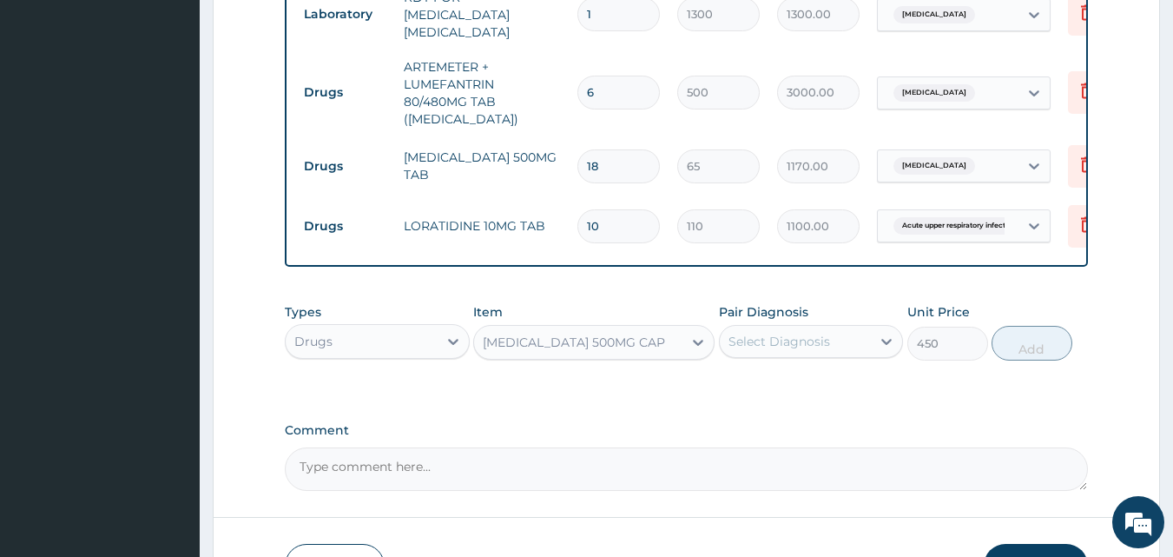
click at [787, 350] on div "Select Diagnosis" at bounding box center [780, 341] width 102 height 17
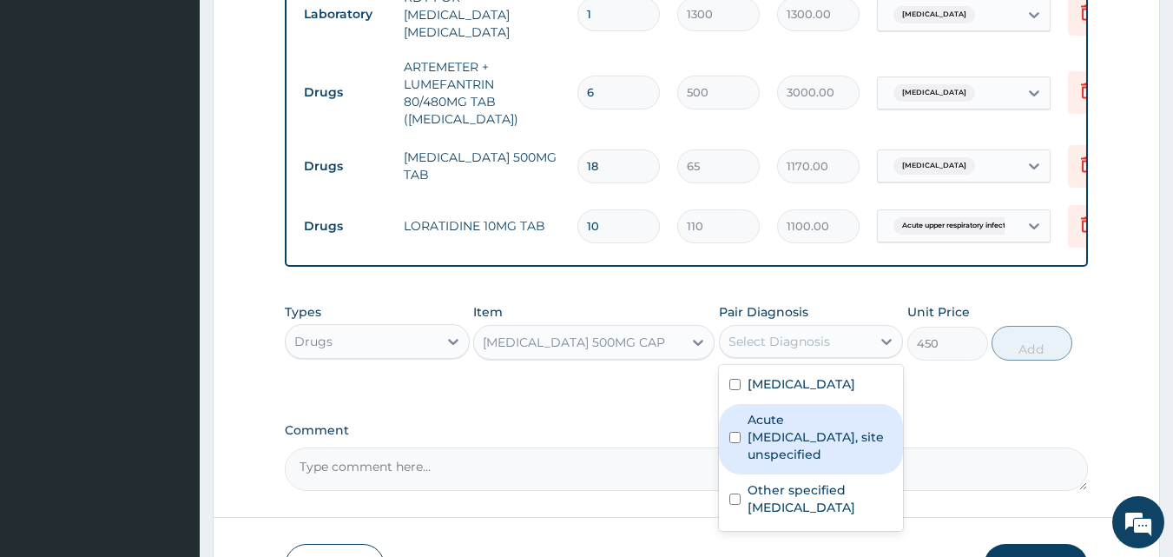
click at [815, 446] on label "Acute upper respiratory infection, site unspecified" at bounding box center [821, 437] width 146 height 52
checkbox input "true"
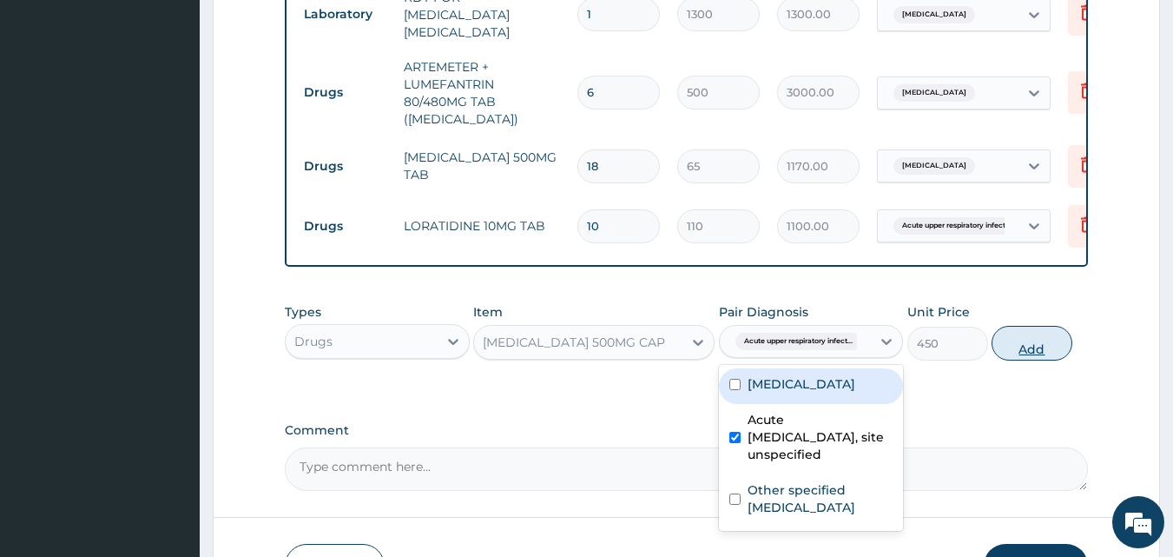
click at [1040, 353] on button "Add" at bounding box center [1032, 343] width 81 height 35
type input "0"
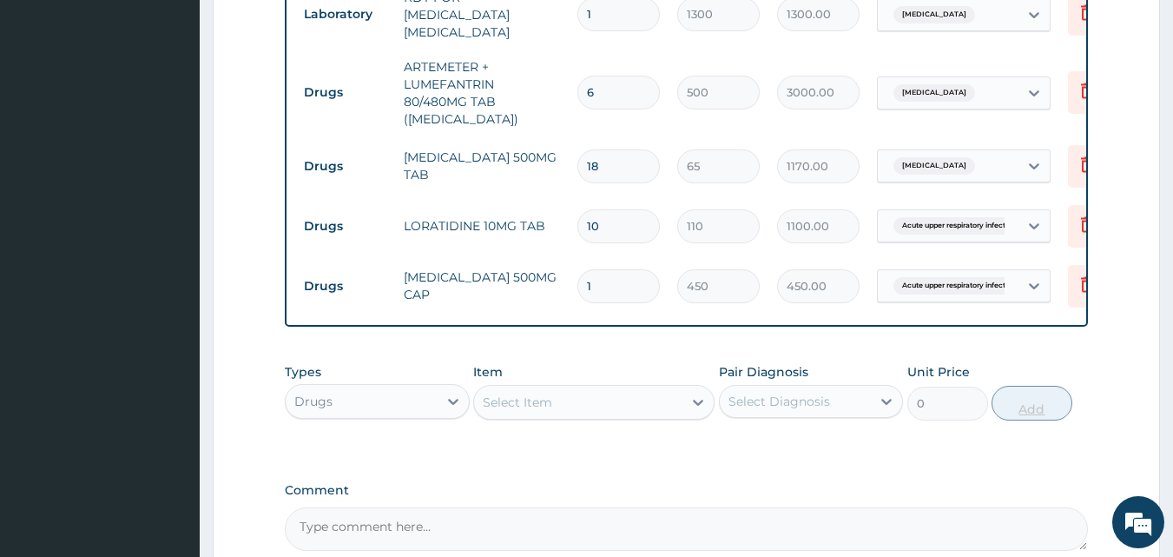
type input "0.00"
type input "6"
type input "2700.00"
type input "6"
click at [653, 425] on div "Types Drugs Item Select Item Pair Diagnosis Select Diagnosis Unit Price 0 Add" at bounding box center [687, 391] width 804 height 75
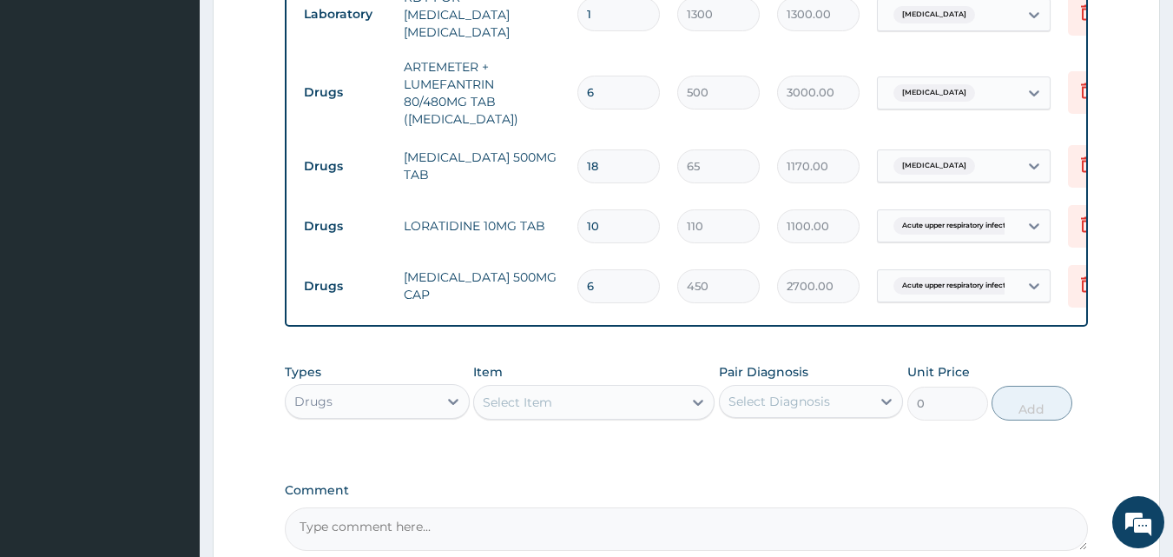
click at [671, 398] on div "Select Item" at bounding box center [578, 402] width 208 height 28
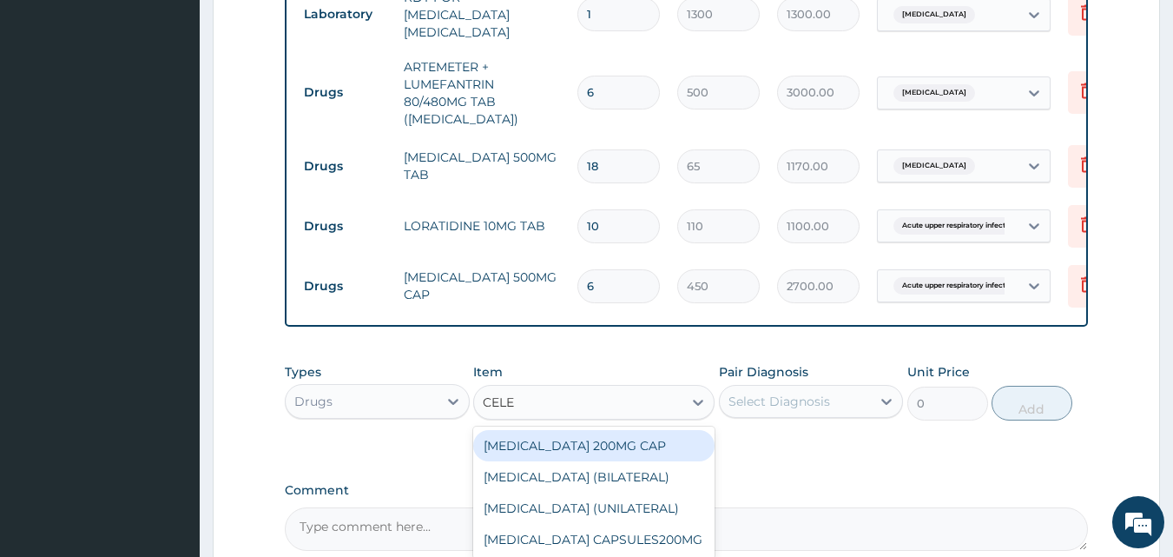
type input "CELEC"
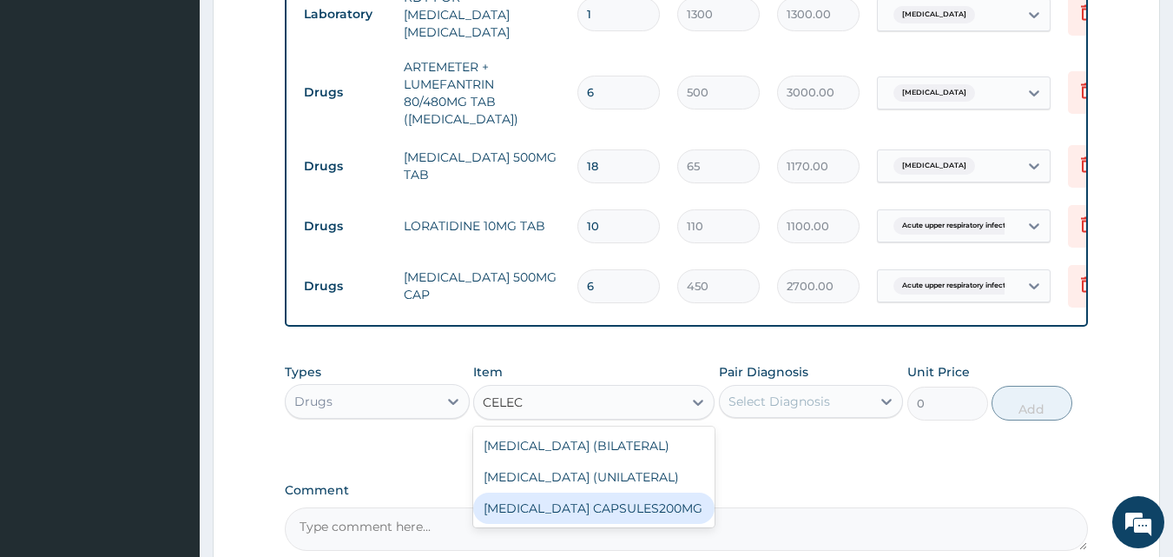
click at [660, 518] on div "[MEDICAL_DATA] CAPSULES200MG" at bounding box center [593, 507] width 241 height 31
type input "232"
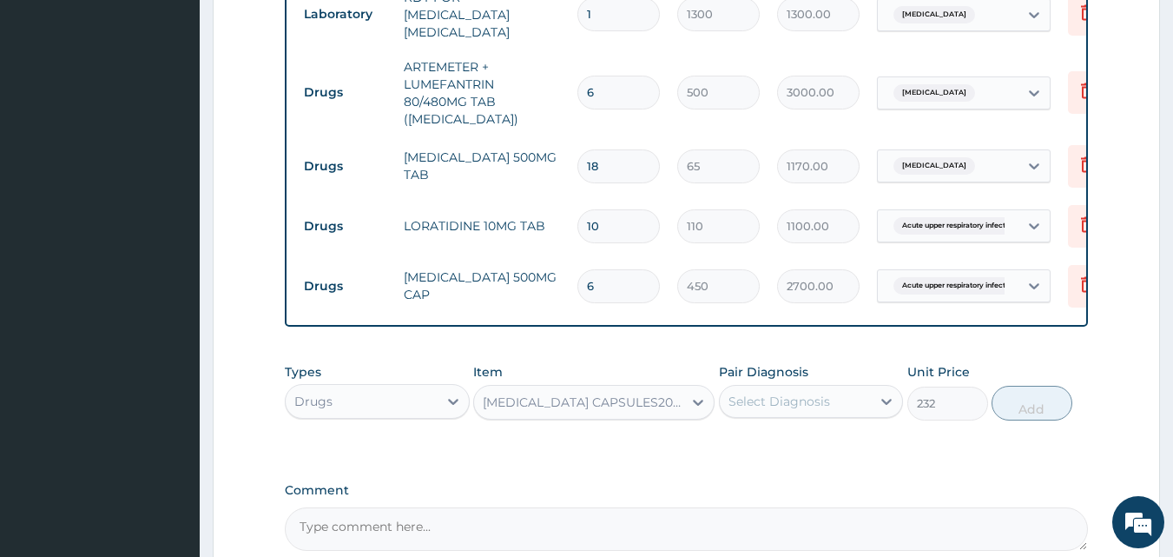
drag, startPoint x: 847, startPoint y: 399, endPoint x: 849, endPoint y: 409, distance: 10.7
click at [848, 403] on div "Select Diagnosis" at bounding box center [796, 401] width 152 height 28
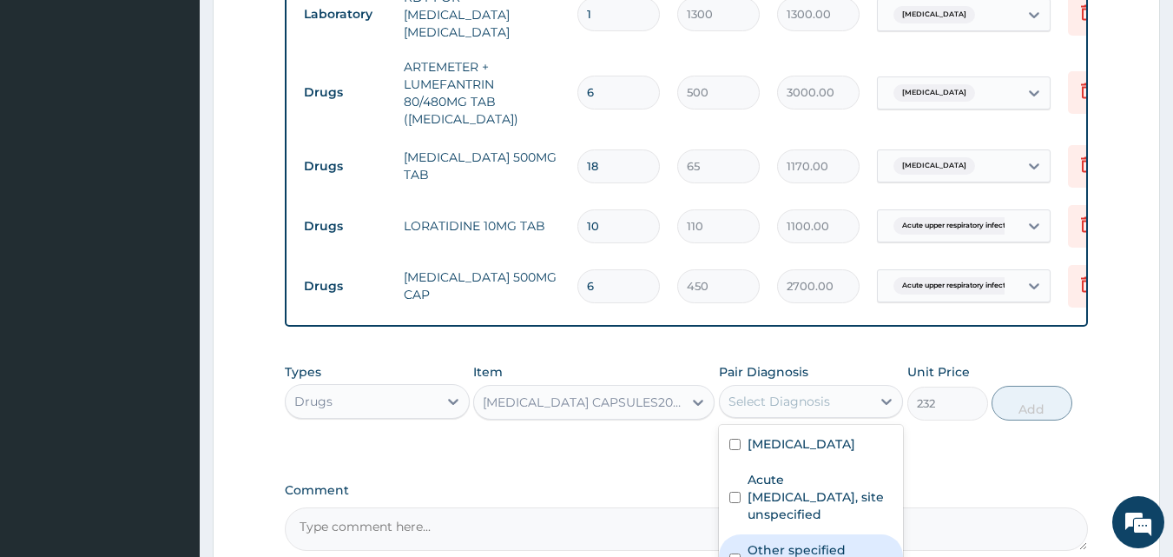
click at [825, 545] on label "Other specified [MEDICAL_DATA]" at bounding box center [821, 558] width 146 height 35
checkbox input "true"
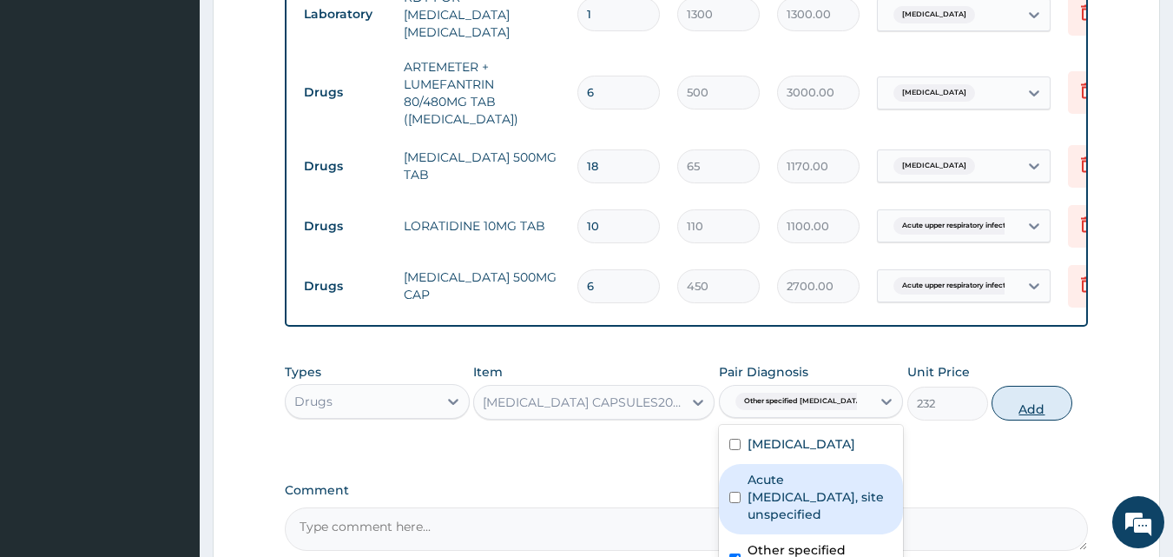
click at [1019, 388] on button "Add" at bounding box center [1032, 403] width 81 height 35
type input "0"
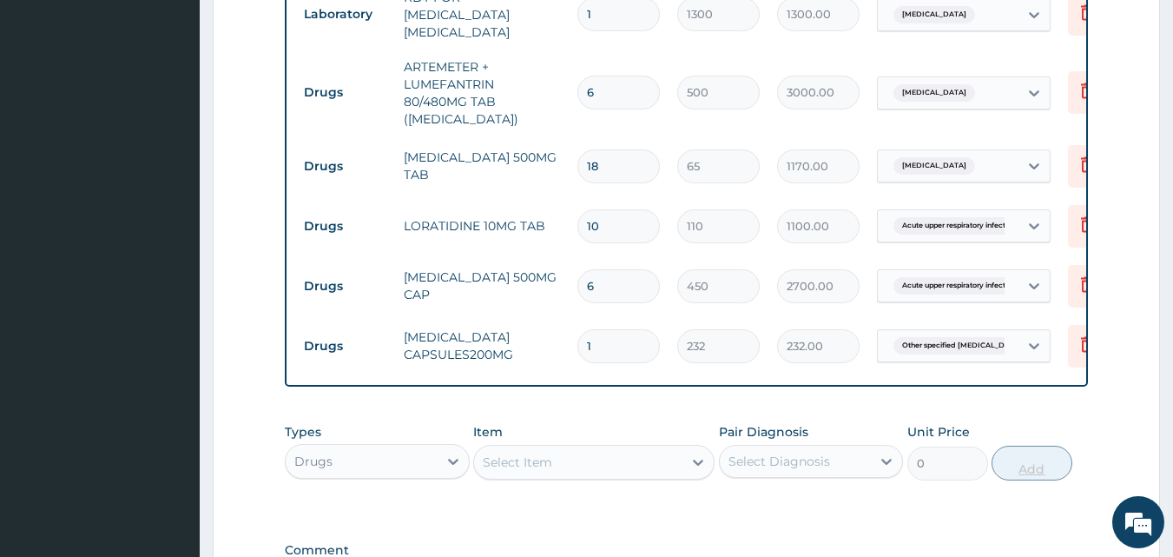
type input "10"
type input "2320.00"
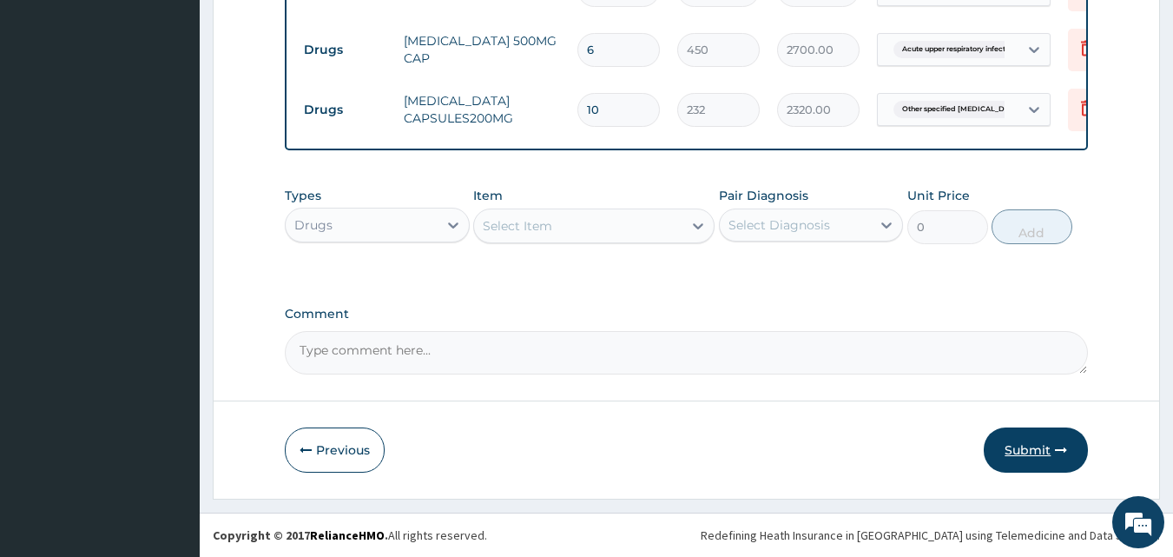
type input "10"
click at [1013, 438] on button "Submit" at bounding box center [1036, 449] width 104 height 45
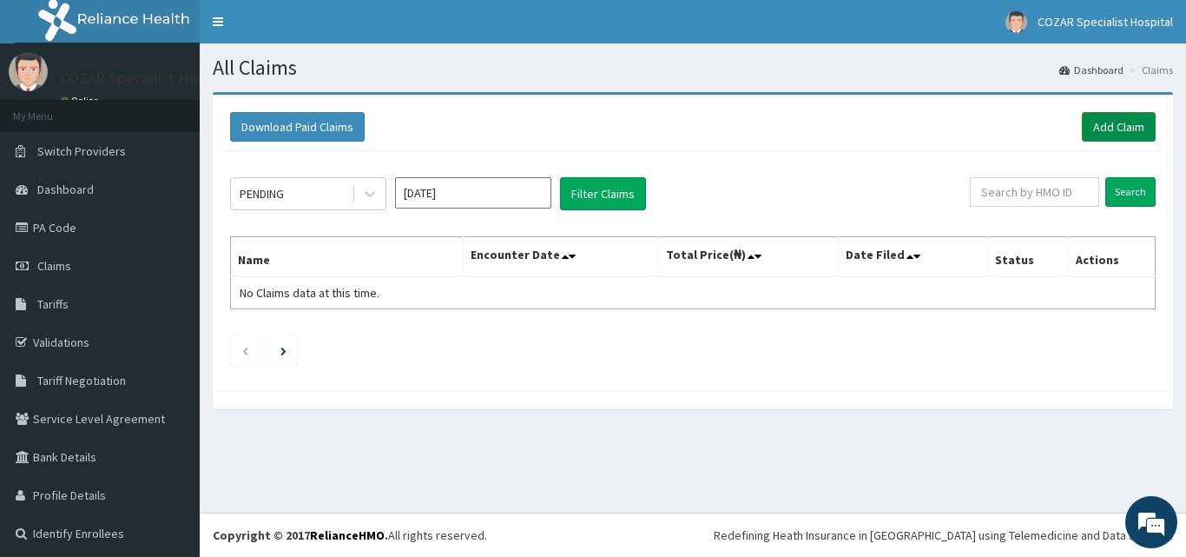
click at [1087, 121] on link "Add Claim" at bounding box center [1119, 127] width 74 height 30
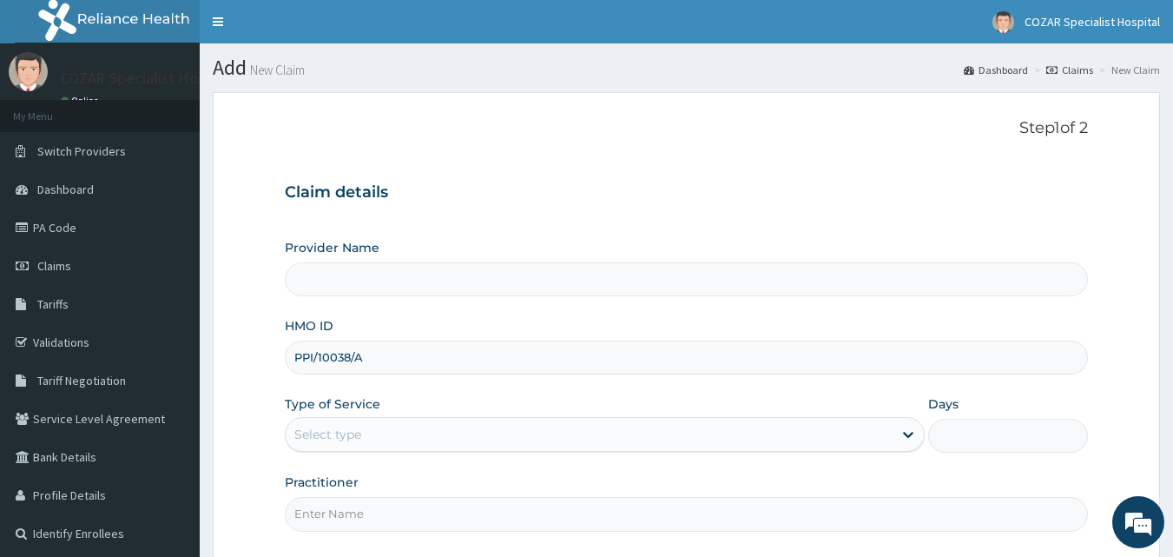
type input "PPI/10038/A"
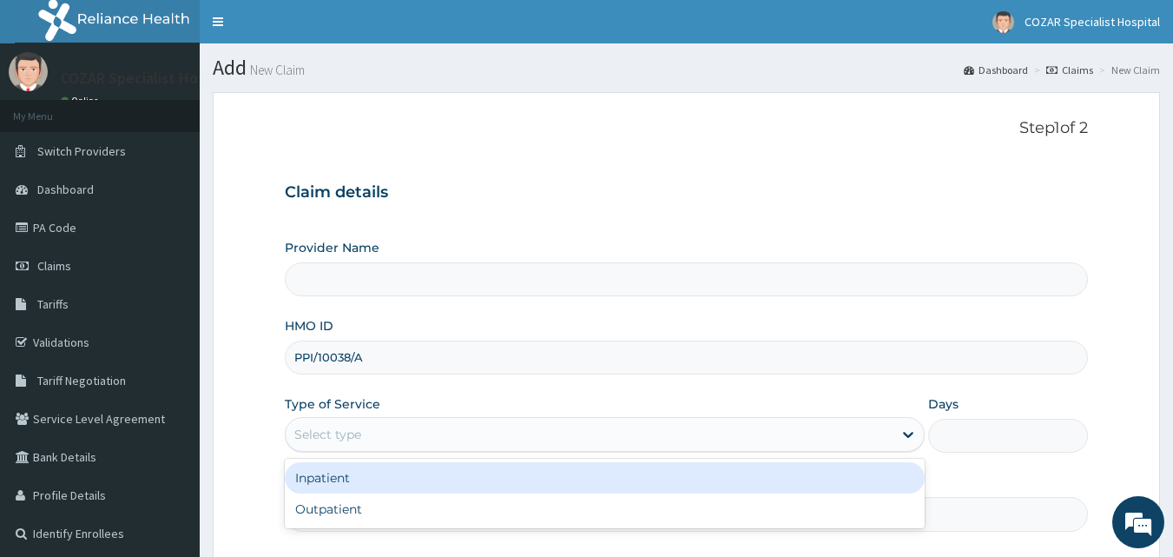
click at [510, 435] on div "Select type" at bounding box center [589, 434] width 607 height 28
type input "Cozar Specialist Hospital"
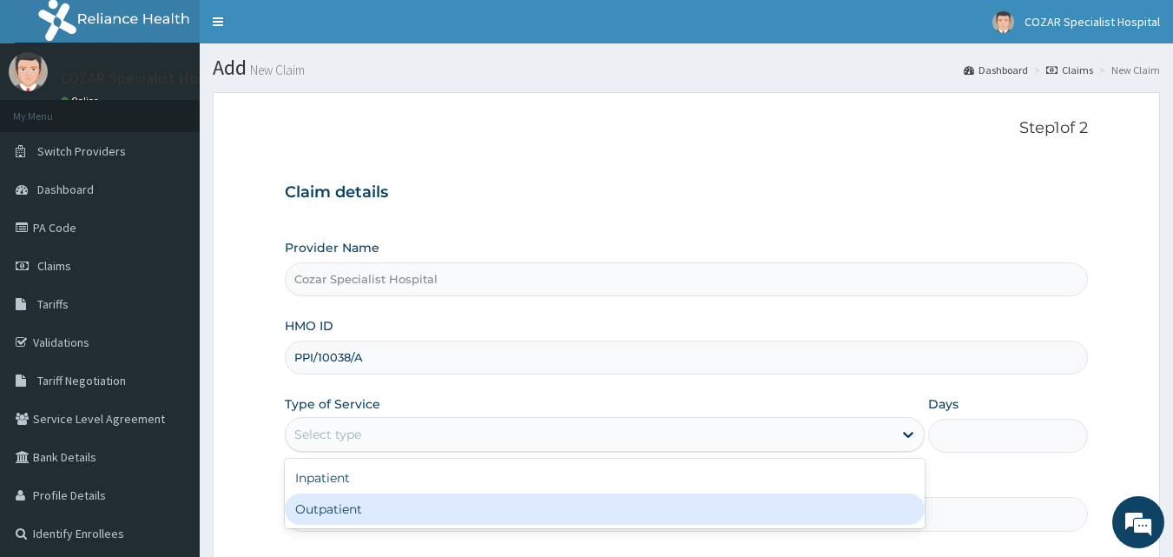
click at [478, 505] on div "Outpatient" at bounding box center [605, 508] width 640 height 31
type input "1"
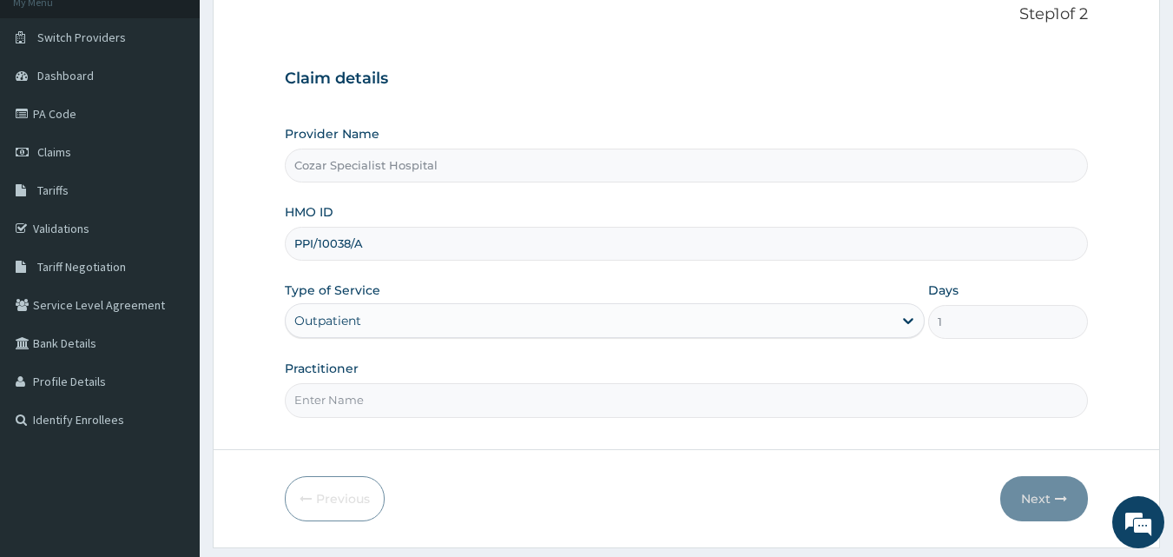
scroll to position [115, 0]
click at [949, 392] on input "Practitioner" at bounding box center [687, 399] width 804 height 34
type input "[PERSON_NAME][MEDICAL_DATA]"
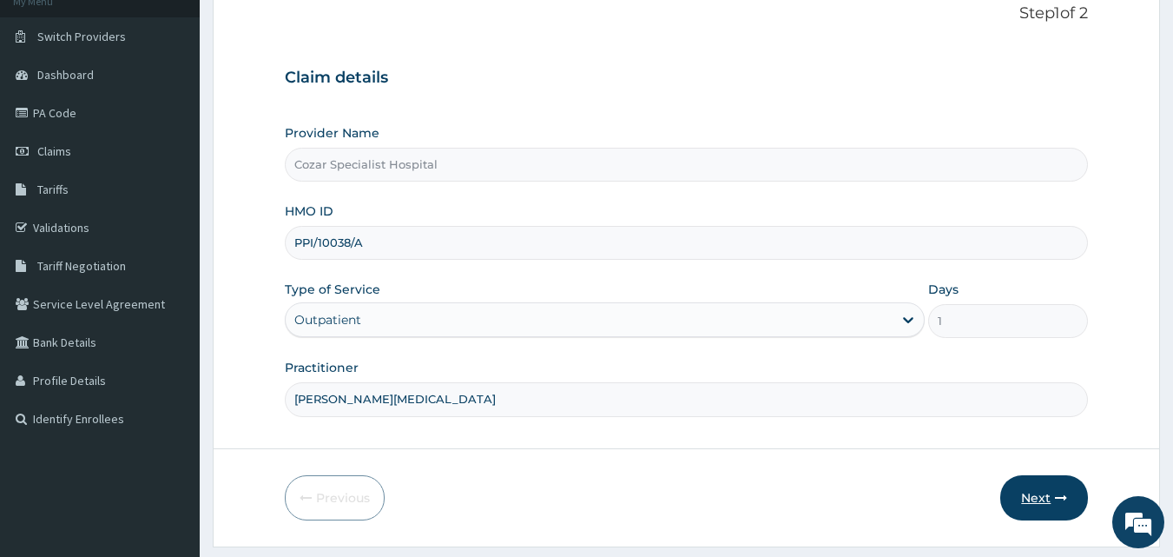
click at [1018, 496] on button "Next" at bounding box center [1045, 497] width 88 height 45
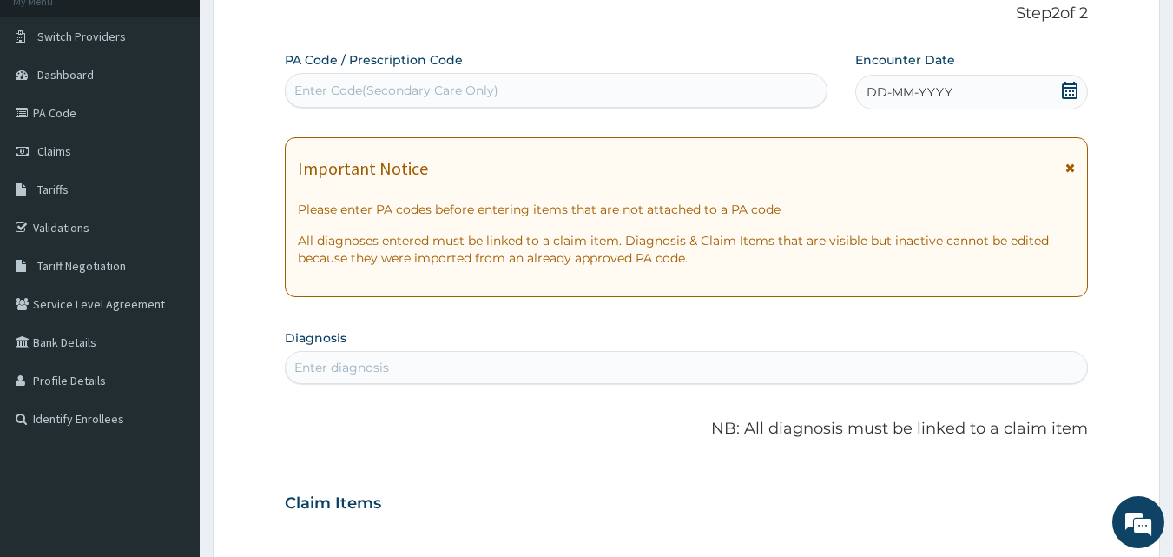
click at [1067, 93] on icon at bounding box center [1069, 90] width 17 height 17
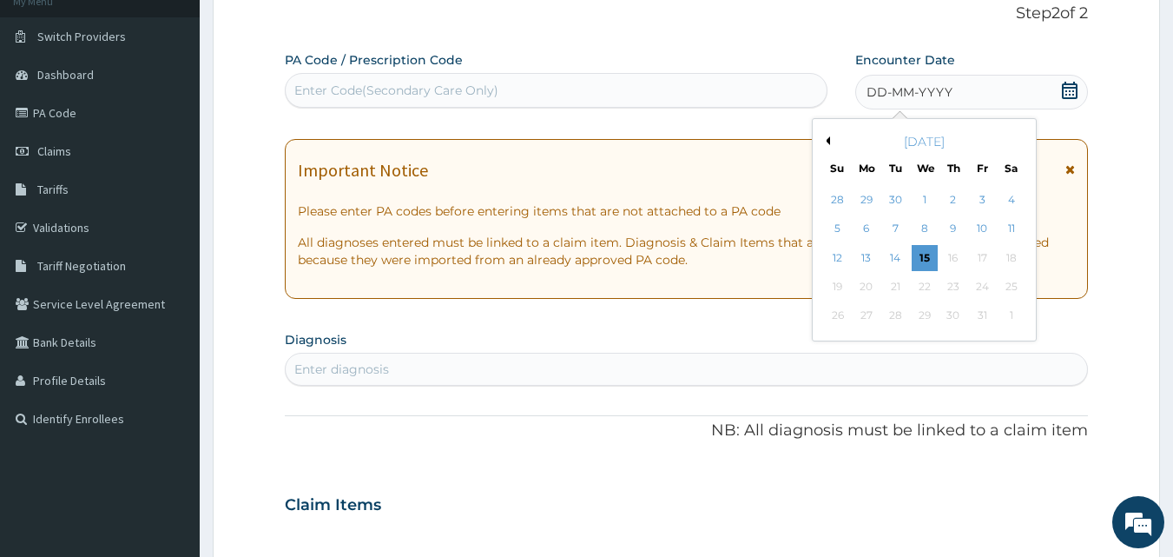
click at [829, 142] on button "Previous Month" at bounding box center [826, 140] width 9 height 9
click at [894, 313] on div "30" at bounding box center [896, 316] width 26 height 26
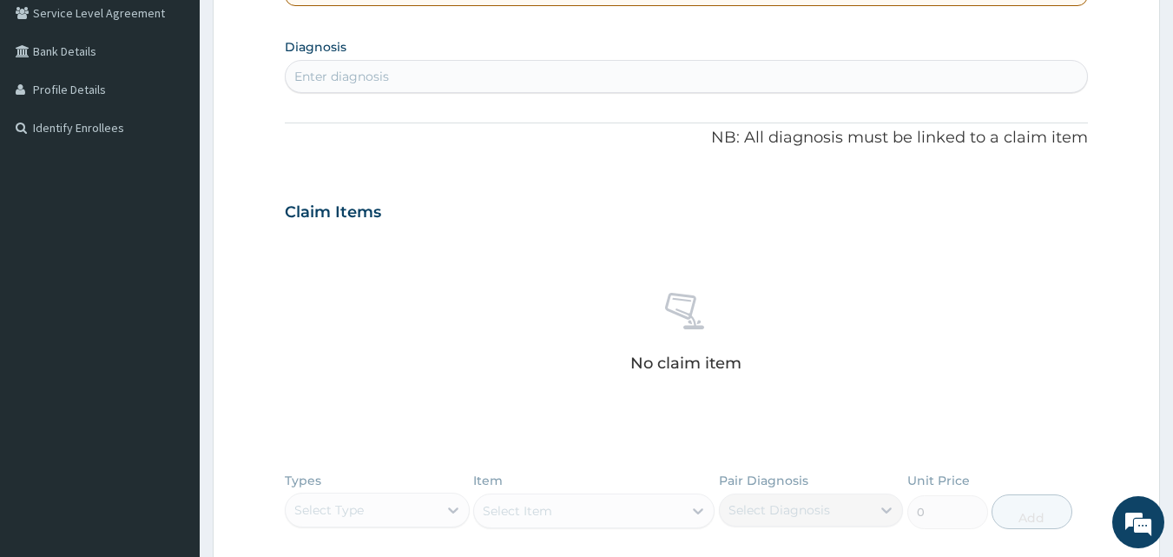
scroll to position [424, 0]
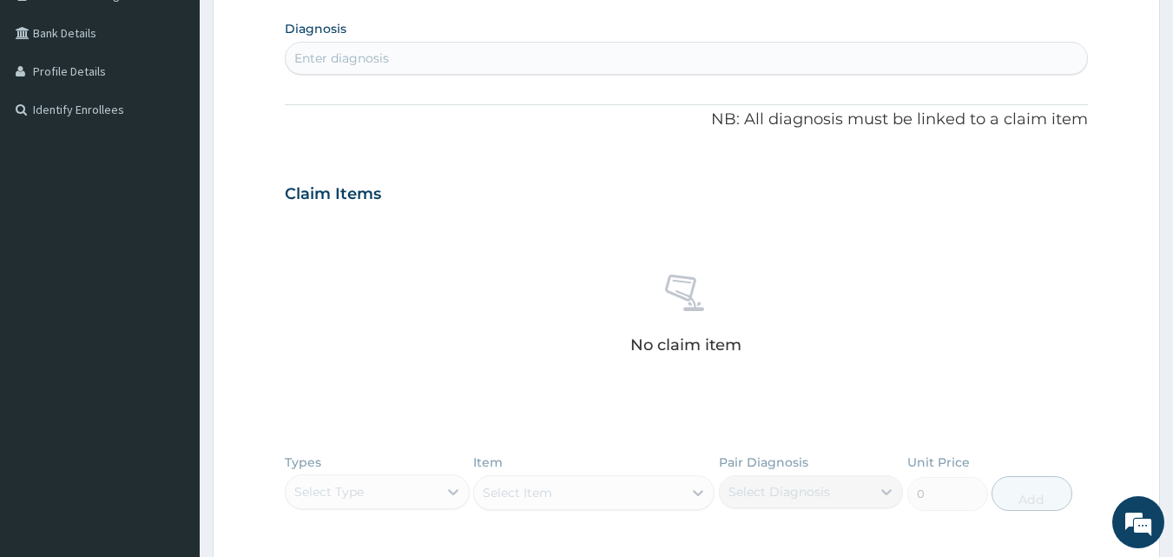
click at [497, 55] on div "Enter diagnosis" at bounding box center [687, 58] width 803 height 28
type input "M"
type input "MALARIA"
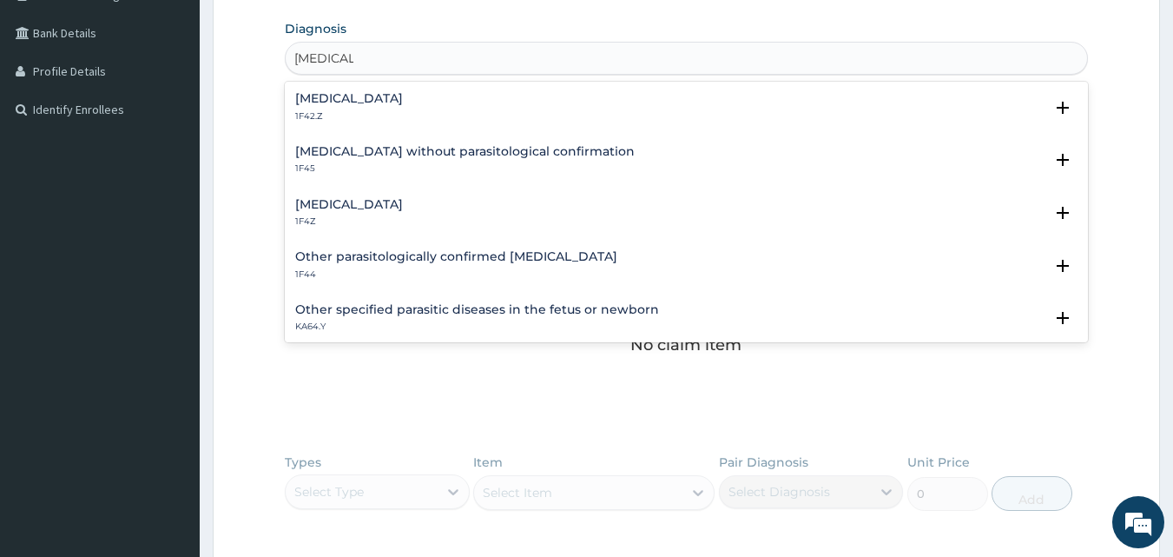
click at [439, 221] on div "Malaria, unspecified 1F4Z" at bounding box center [686, 213] width 783 height 30
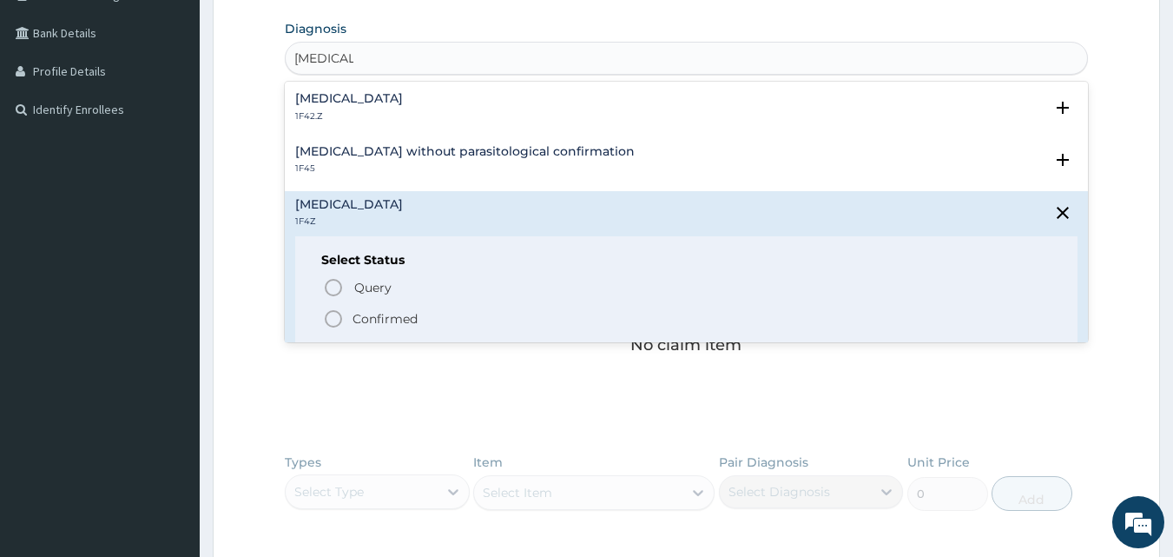
click at [381, 315] on p "Confirmed" at bounding box center [385, 318] width 65 height 17
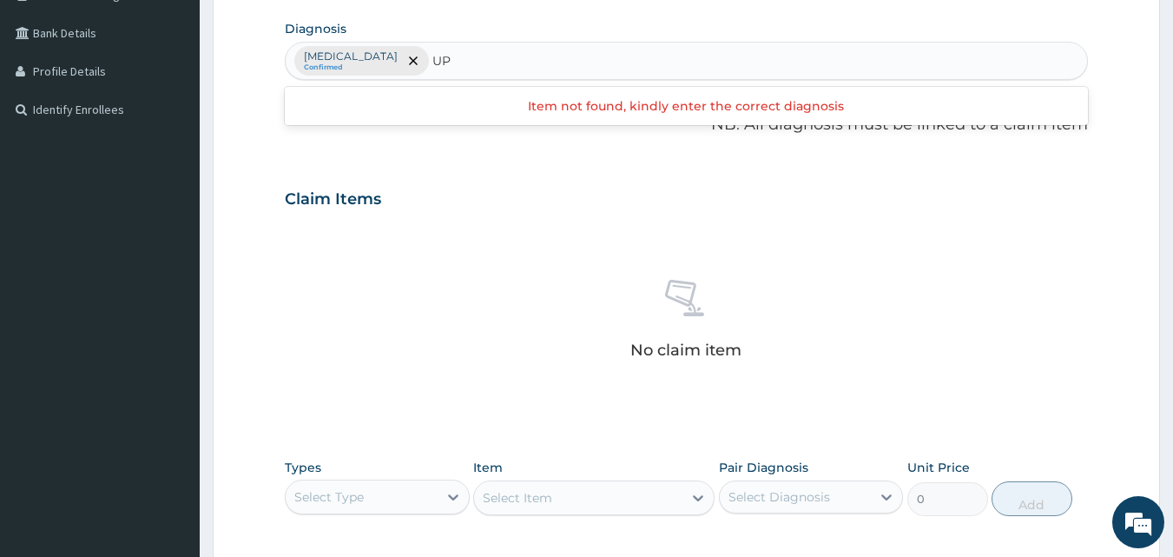
type input "U"
type input "SEPSI"
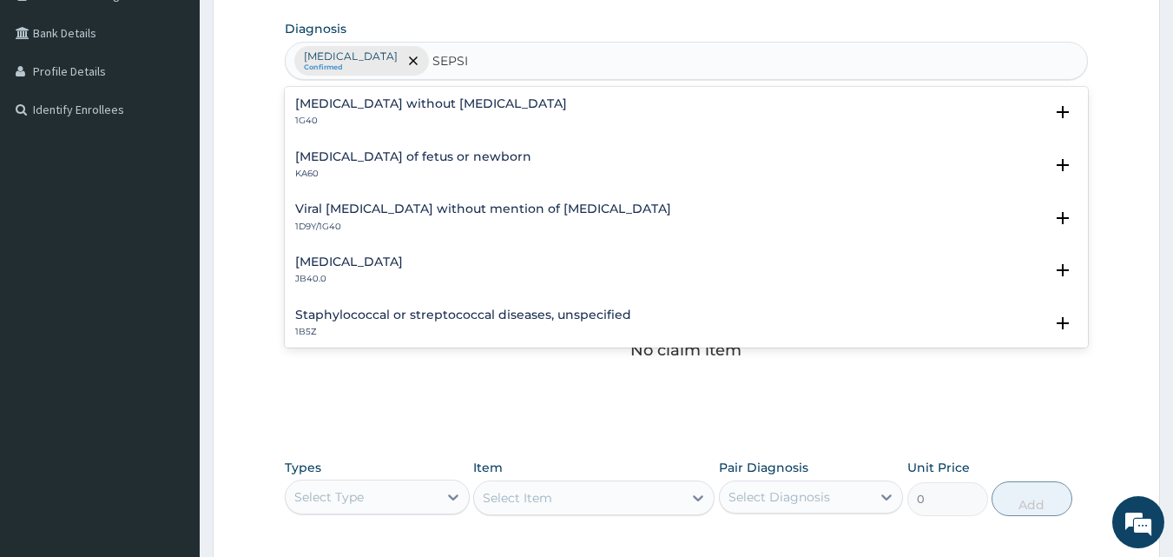
click at [470, 119] on div "Sepsis without septic shock 1G40" at bounding box center [686, 112] width 783 height 30
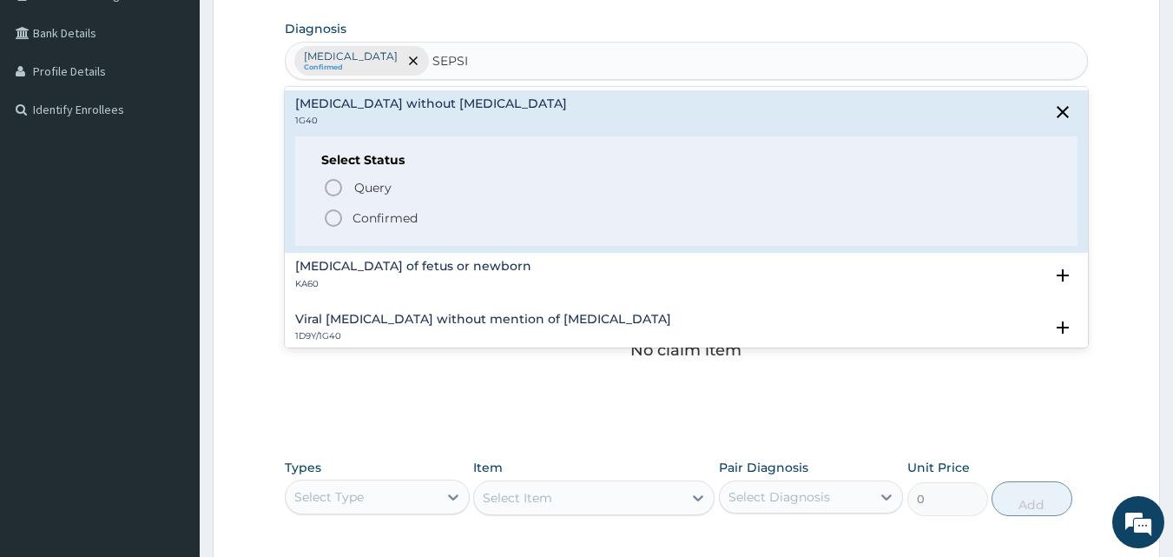
click at [386, 211] on p "Confirmed" at bounding box center [385, 217] width 65 height 17
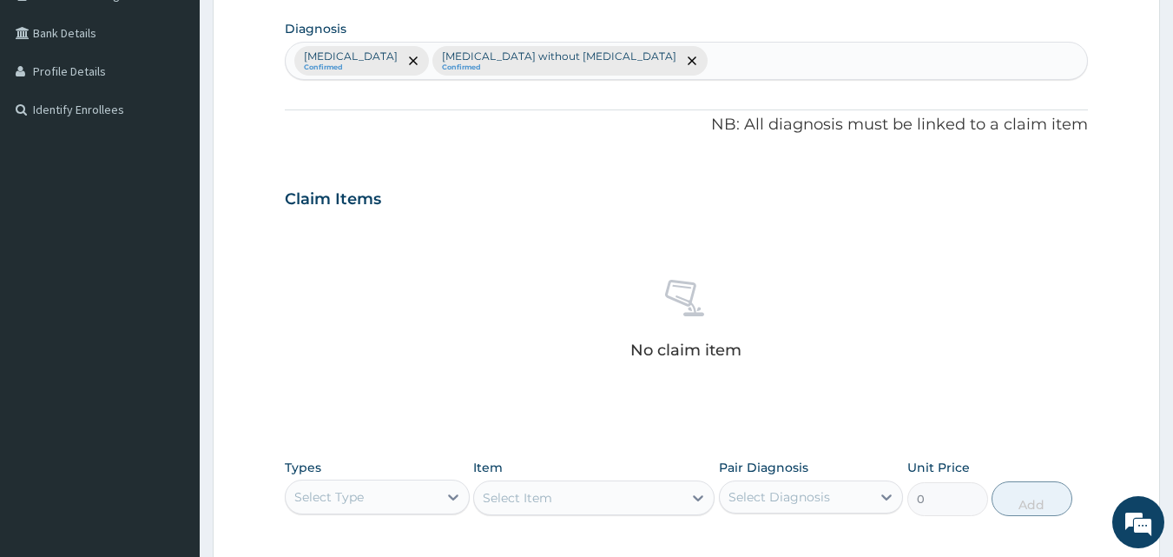
scroll to position [696, 0]
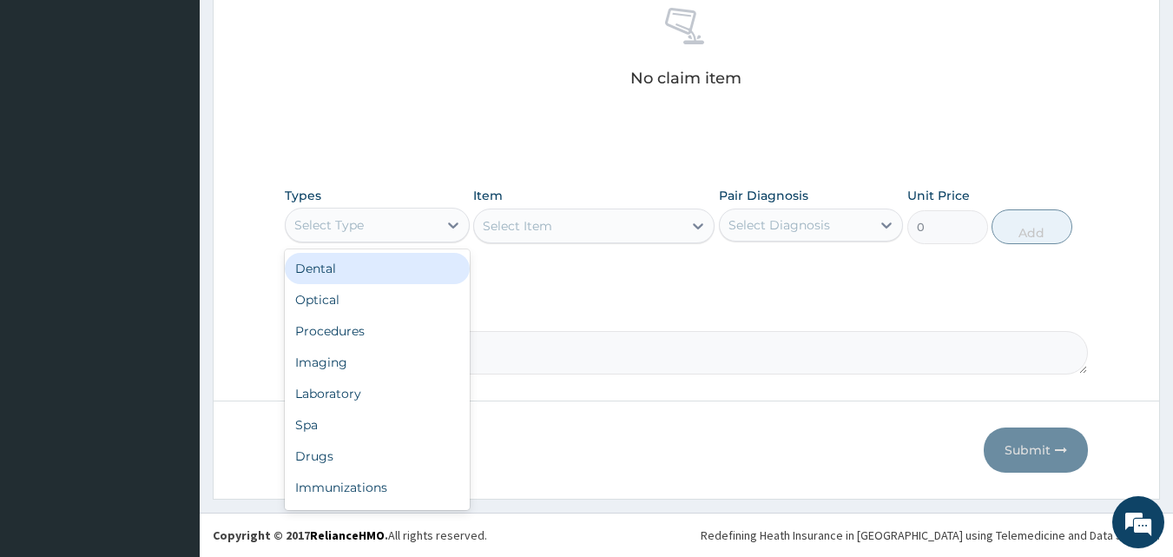
click at [424, 235] on div "Select Type" at bounding box center [362, 225] width 152 height 28
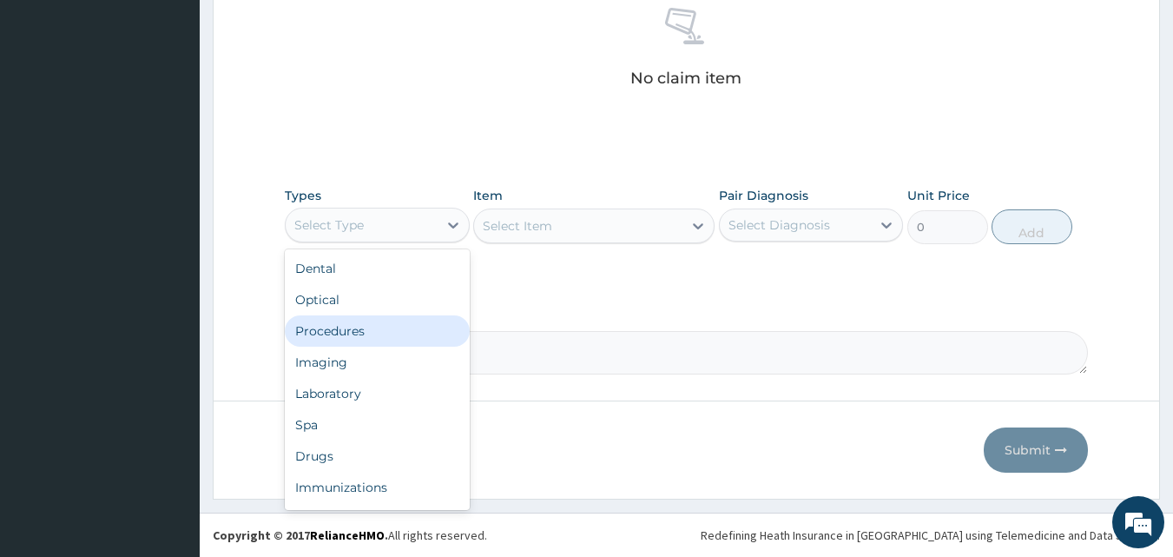
click at [407, 324] on div "Procedures" at bounding box center [377, 330] width 185 height 31
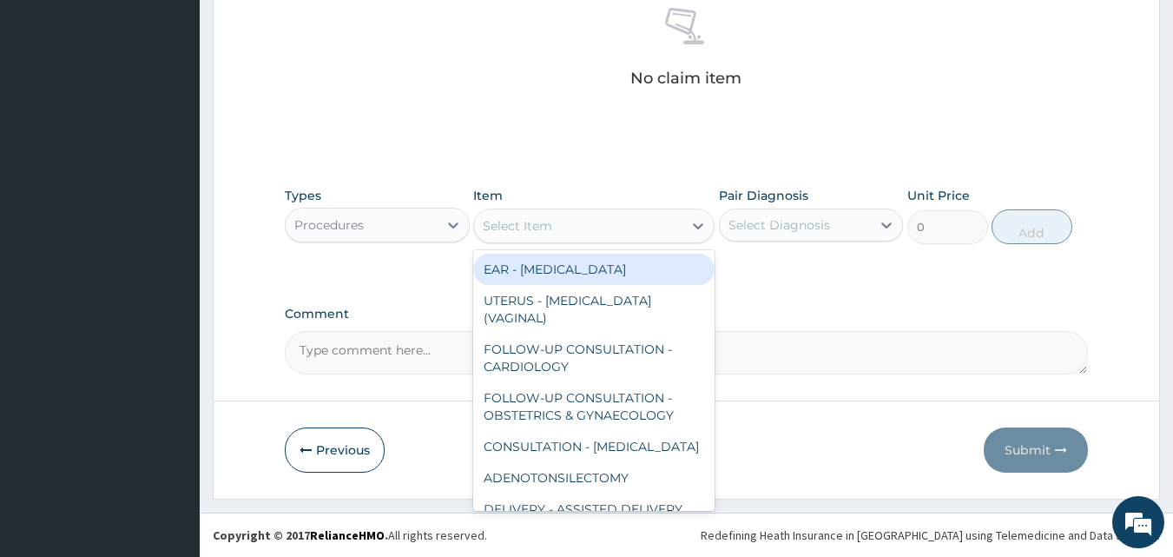
click at [630, 240] on div "Select Item" at bounding box center [593, 225] width 241 height 35
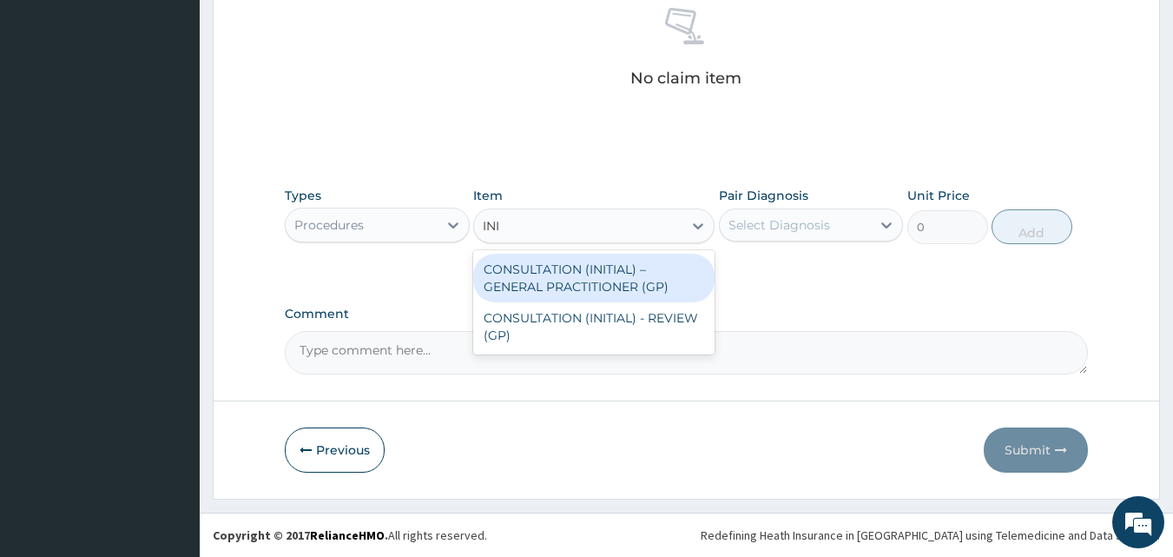
type input "INIT"
click at [650, 275] on div "CONSULTATION (INITIAL) – GENERAL PRACTITIONER (GP)" at bounding box center [593, 278] width 241 height 49
type input "3000"
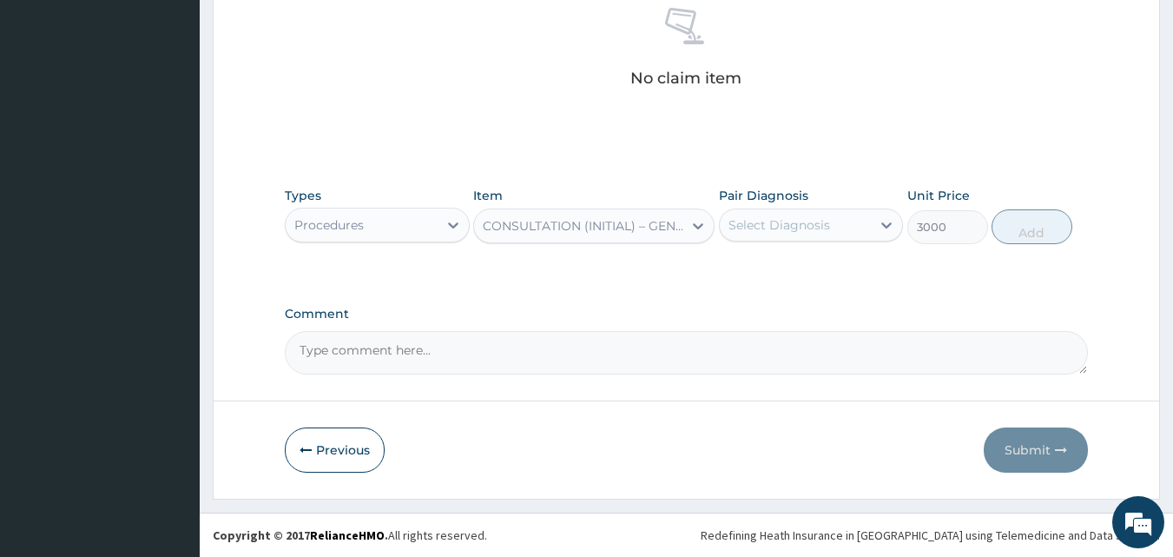
click at [818, 216] on div "Select Diagnosis" at bounding box center [780, 224] width 102 height 17
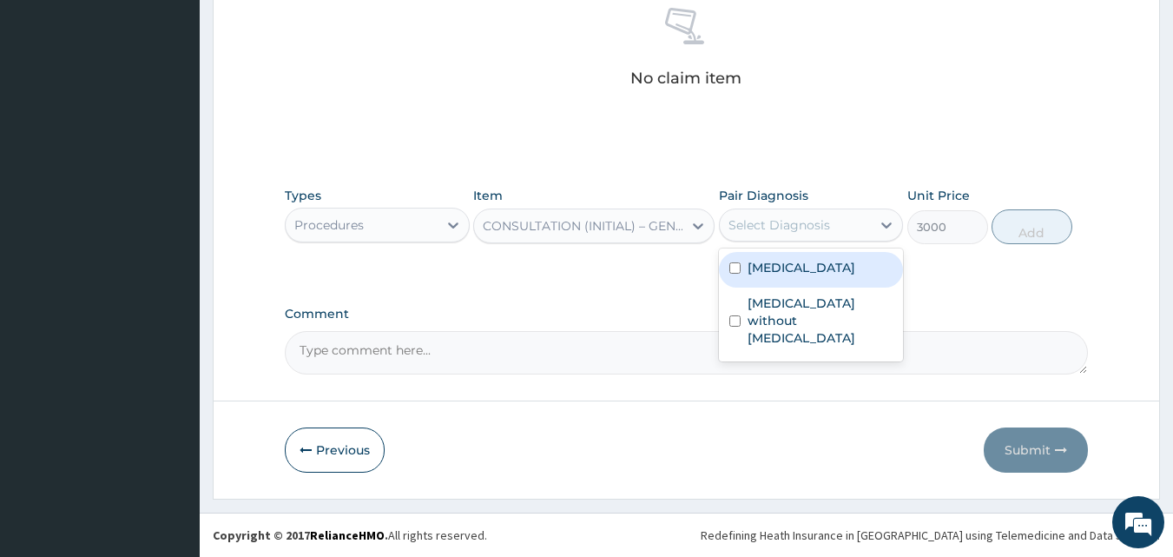
click at [816, 272] on label "[MEDICAL_DATA]" at bounding box center [802, 267] width 108 height 17
checkbox input "true"
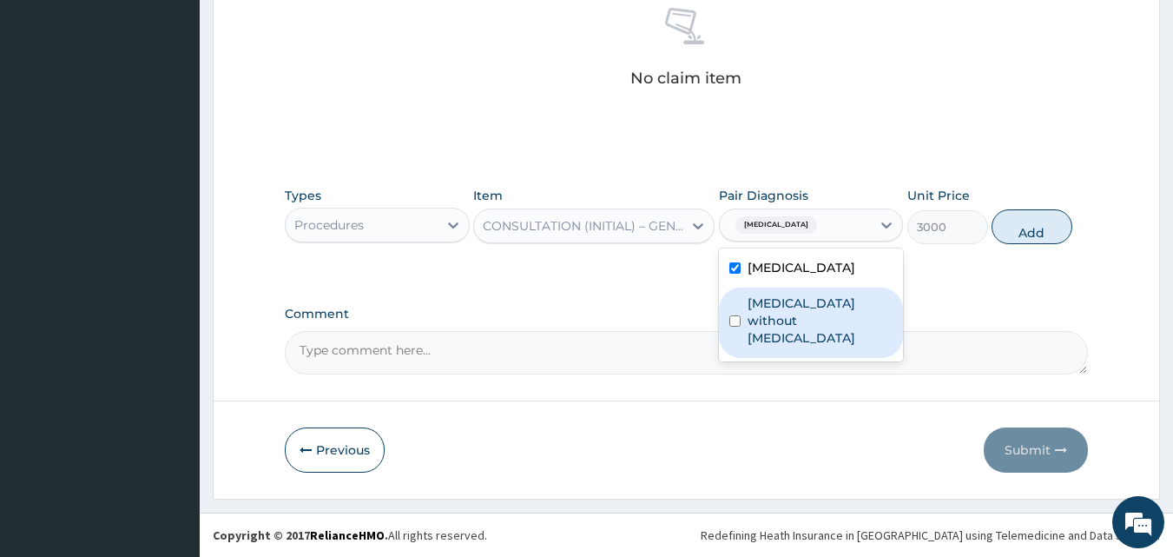
click at [817, 311] on label "Sepsis without septic shock" at bounding box center [821, 320] width 146 height 52
checkbox input "true"
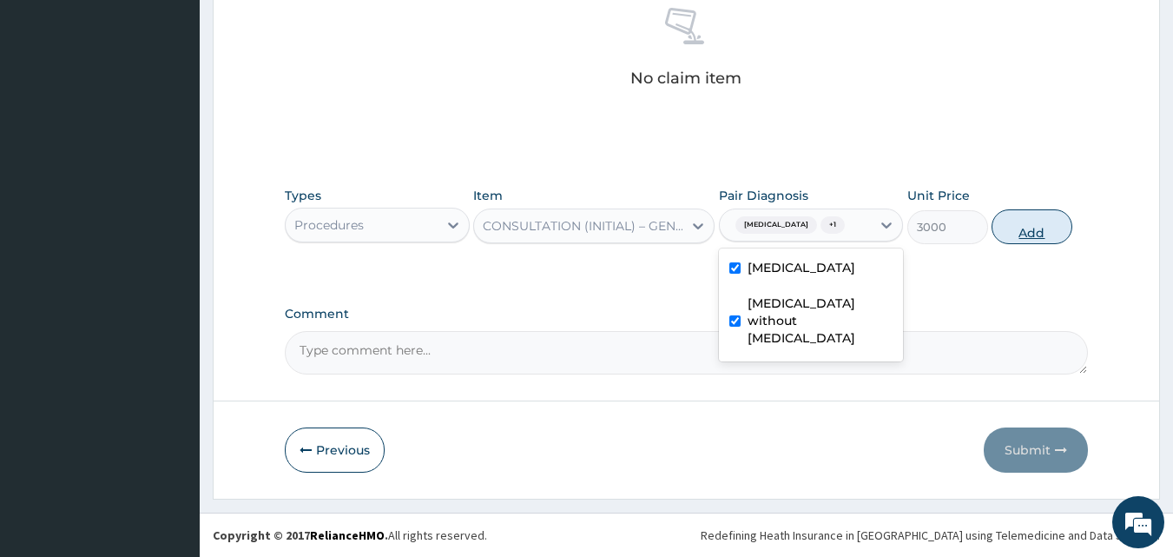
click at [1039, 215] on button "Add" at bounding box center [1032, 226] width 81 height 35
type input "0"
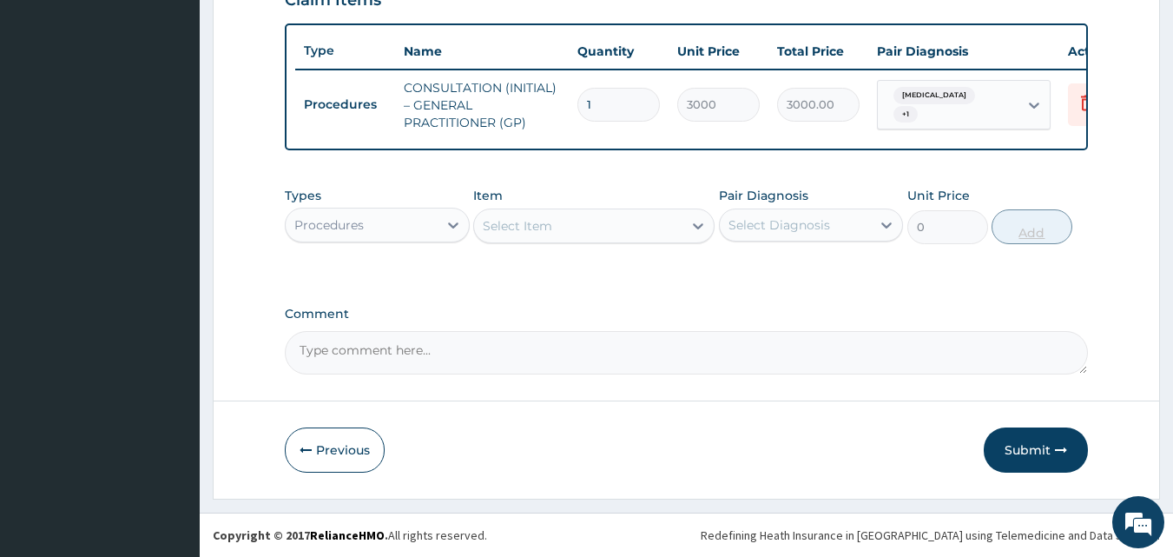
scroll to position [636, 0]
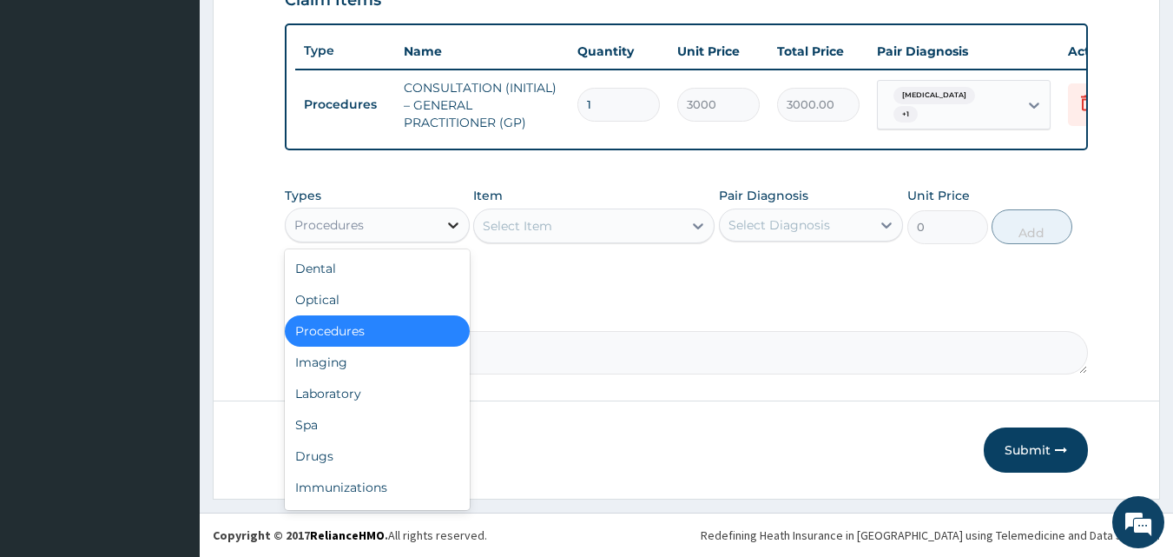
click at [447, 231] on icon at bounding box center [453, 224] width 17 height 17
click at [341, 393] on div "Laboratory" at bounding box center [377, 393] width 185 height 31
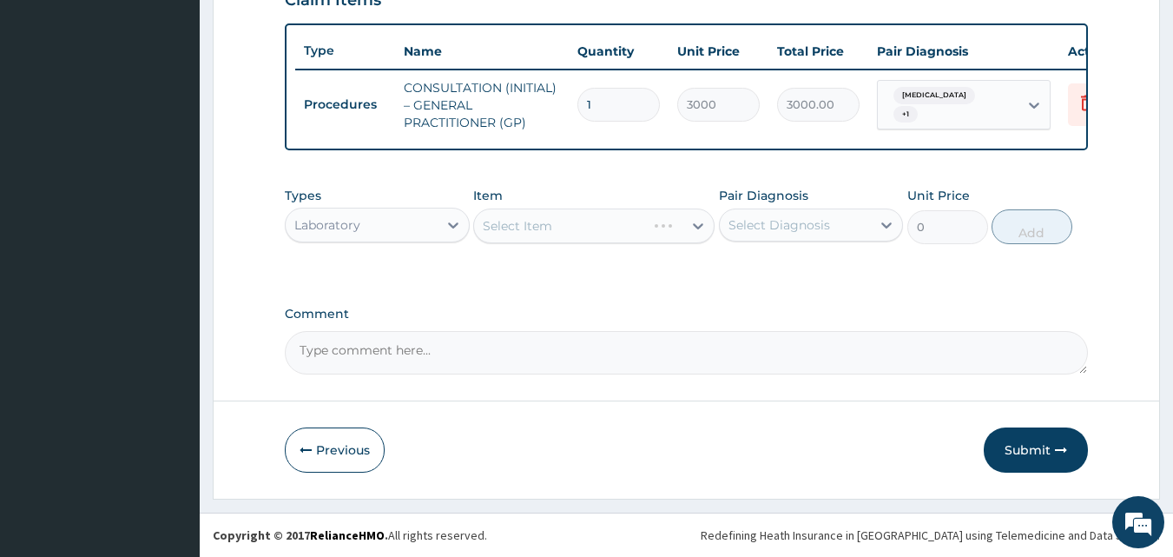
click at [603, 233] on div "Select Item" at bounding box center [593, 225] width 241 height 35
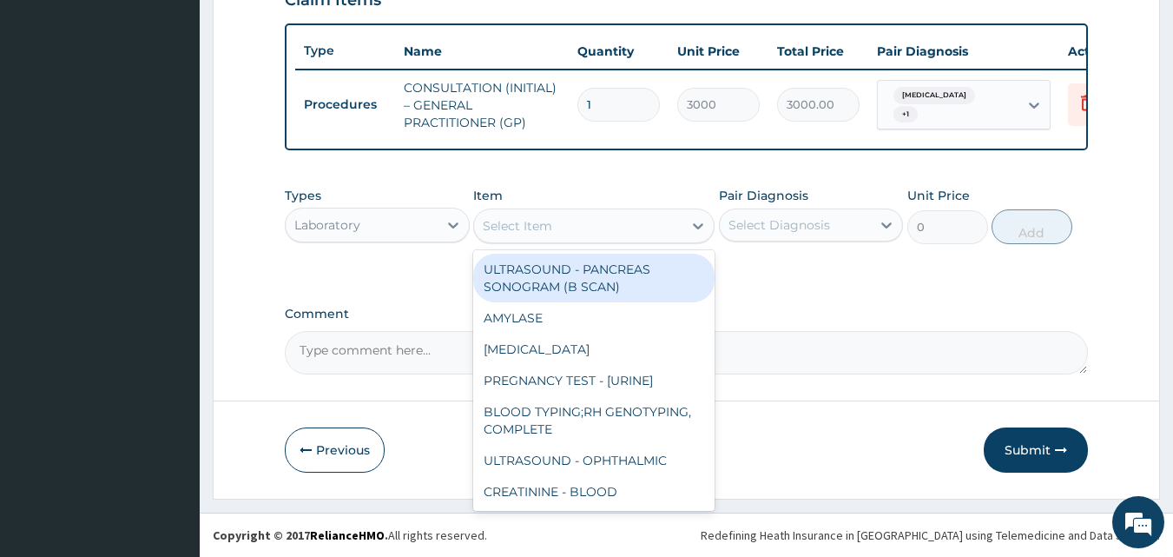
click at [600, 223] on div "Select Item" at bounding box center [578, 226] width 208 height 28
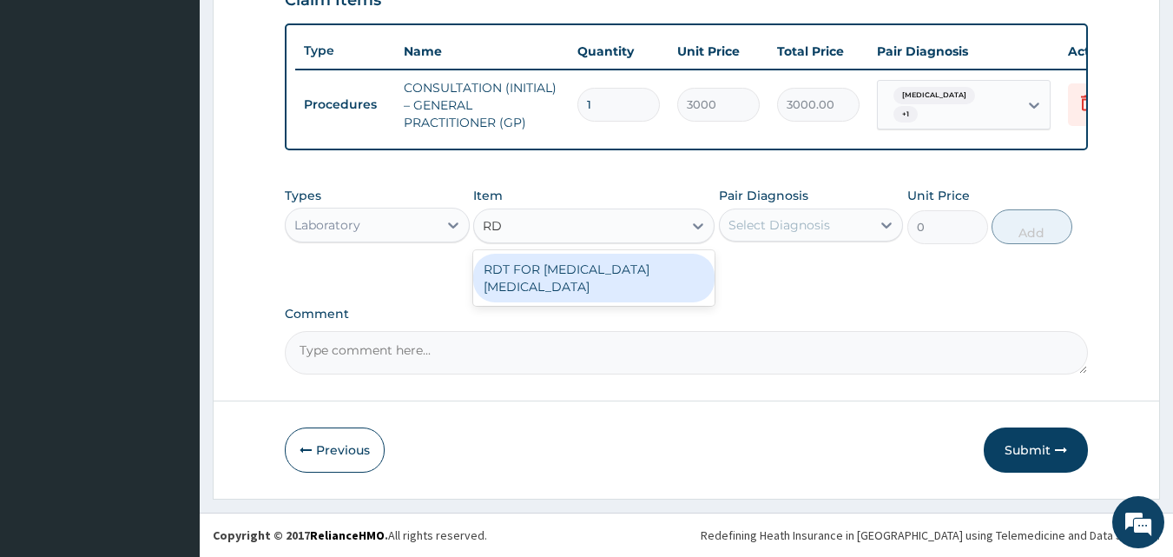
type input "RDT"
click at [671, 275] on div "RDT FOR [MEDICAL_DATA] [MEDICAL_DATA]" at bounding box center [593, 278] width 241 height 49
type input "1300"
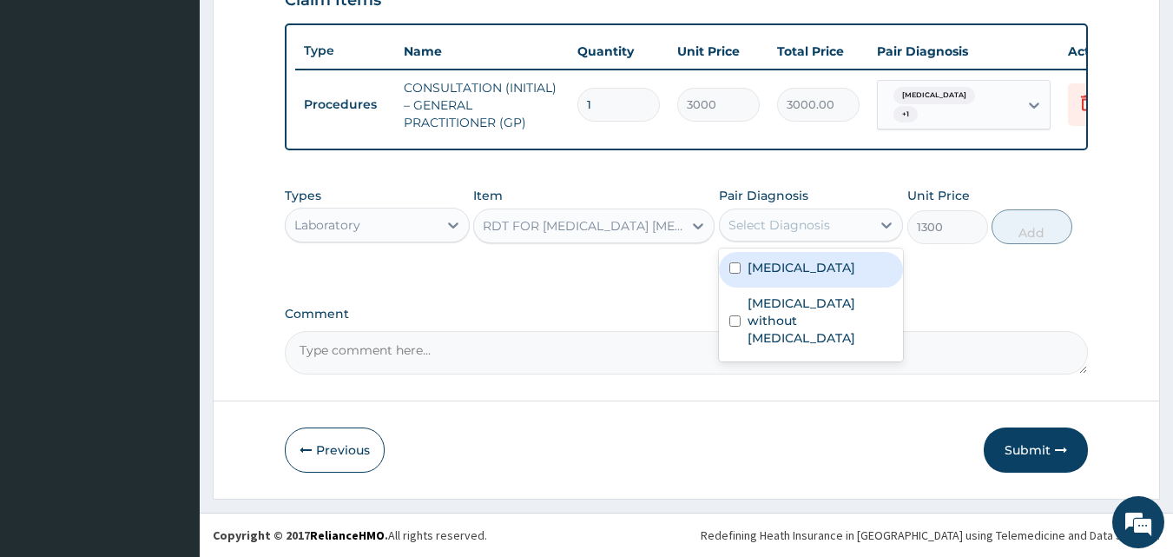
click at [740, 217] on div "Select Diagnosis" at bounding box center [780, 224] width 102 height 17
click at [757, 274] on label "[MEDICAL_DATA]" at bounding box center [802, 267] width 108 height 17
checkbox input "true"
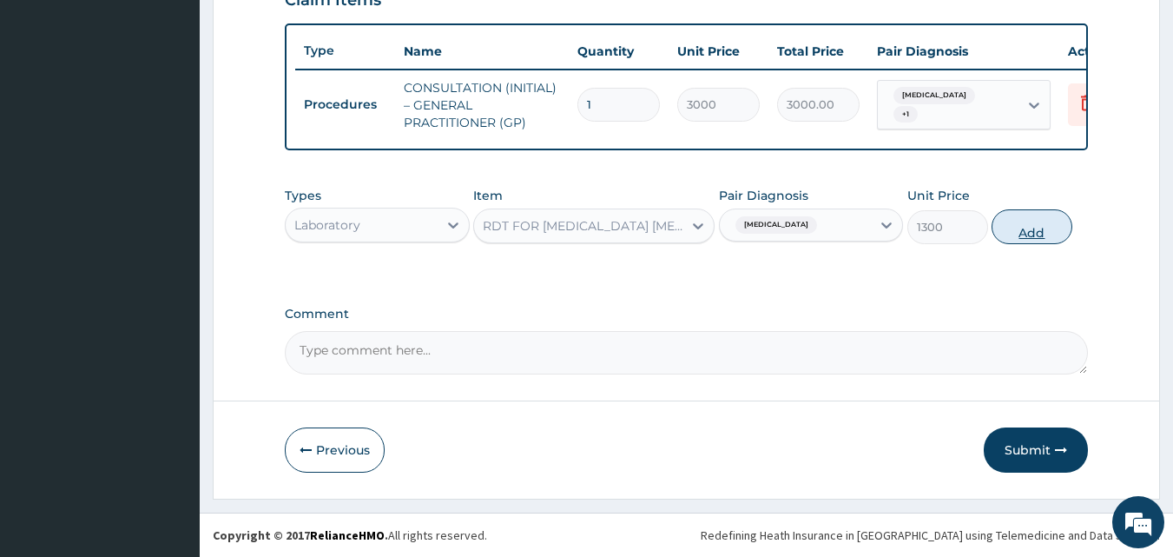
click at [1003, 238] on button "Add" at bounding box center [1032, 226] width 81 height 35
type input "0"
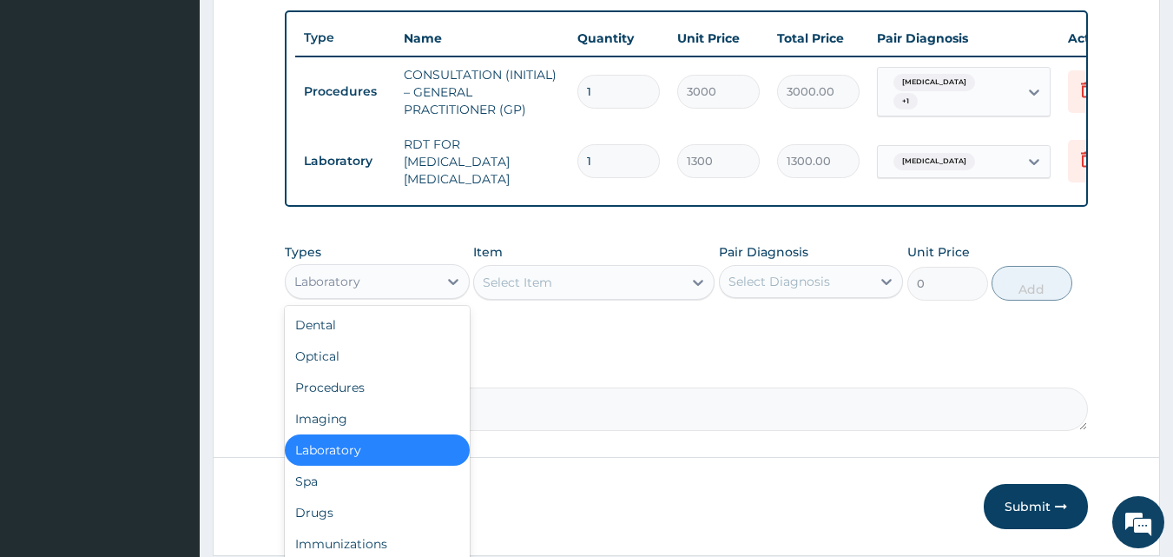
click at [414, 284] on div "Laboratory" at bounding box center [362, 282] width 152 height 28
click at [403, 511] on div "Drugs" at bounding box center [377, 512] width 185 height 31
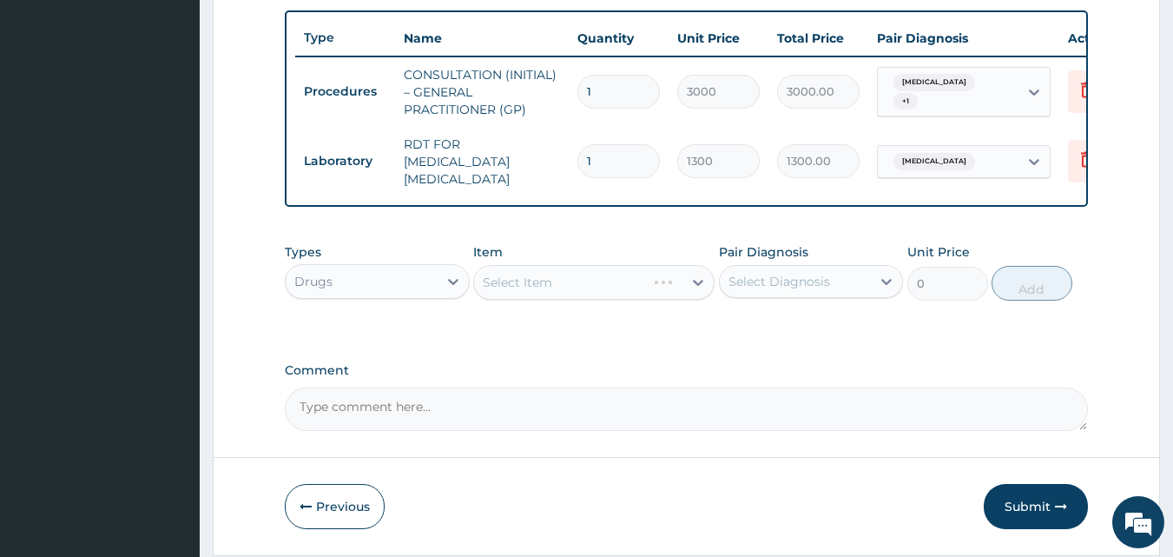
click at [685, 285] on div "Select Item" at bounding box center [593, 282] width 241 height 35
click at [685, 285] on div at bounding box center [698, 282] width 31 height 31
type input "ARTEME"
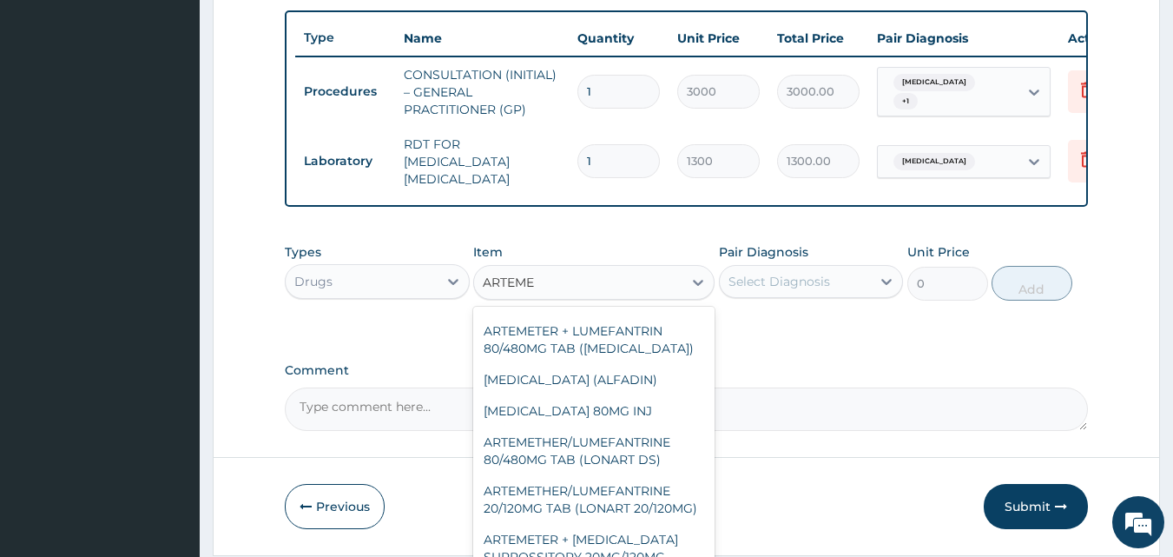
scroll to position [303, 0]
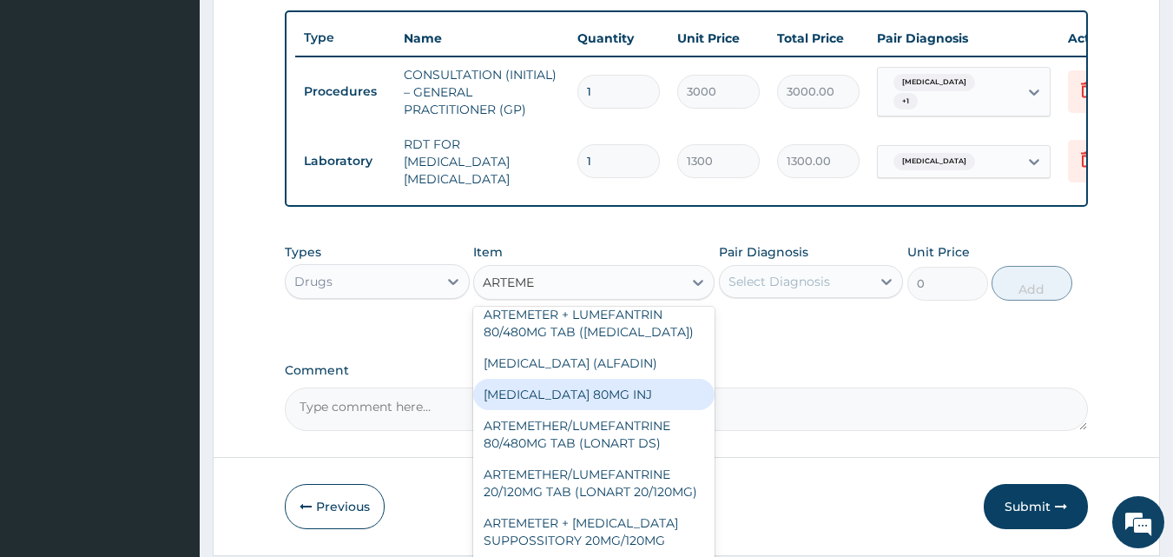
click at [661, 394] on div "[MEDICAL_DATA] 80MG INJ" at bounding box center [593, 394] width 241 height 31
type input "750"
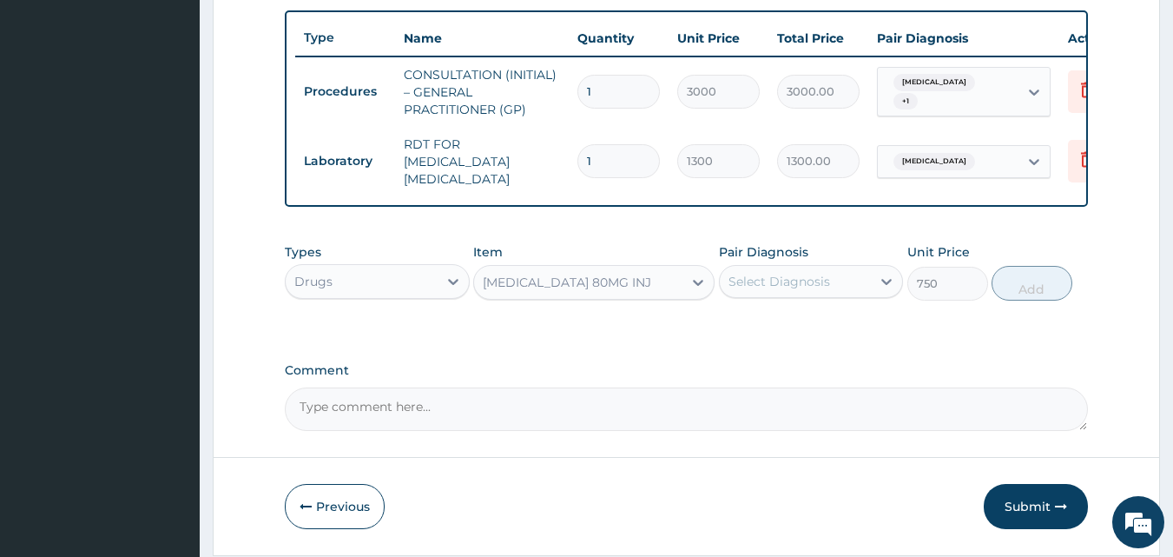
click at [812, 295] on div "Select Diagnosis" at bounding box center [796, 282] width 152 height 28
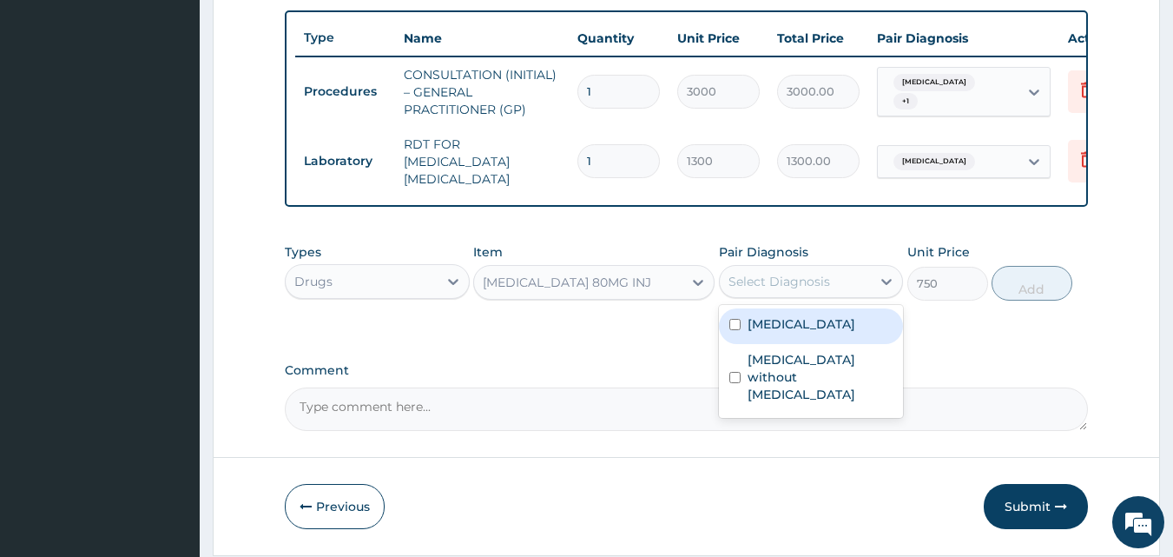
click at [810, 343] on div "[MEDICAL_DATA]" at bounding box center [811, 326] width 185 height 36
checkbox input "true"
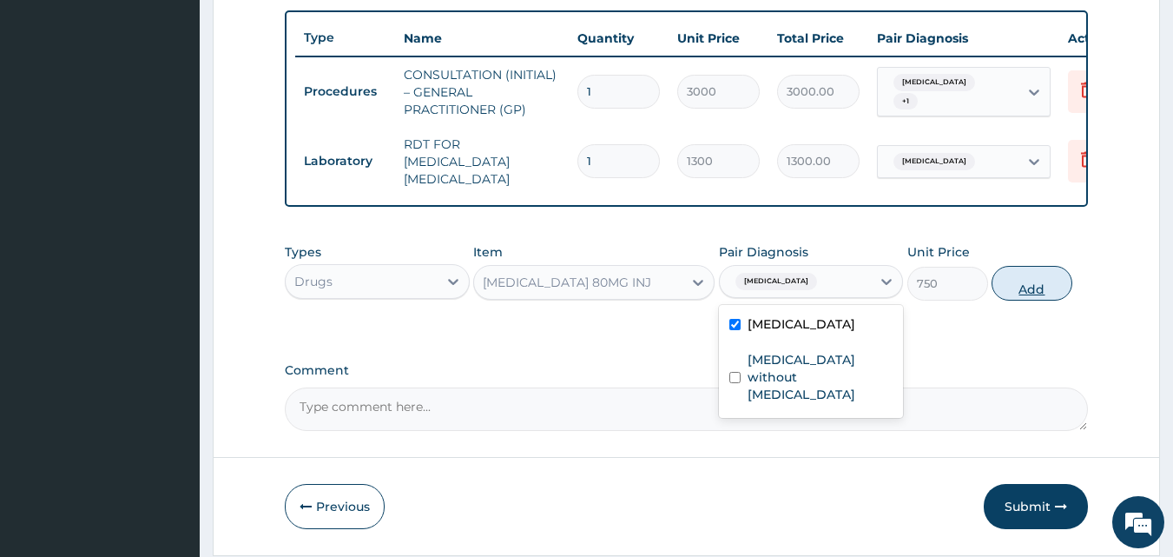
click at [995, 283] on button "Add" at bounding box center [1032, 283] width 81 height 35
type input "0"
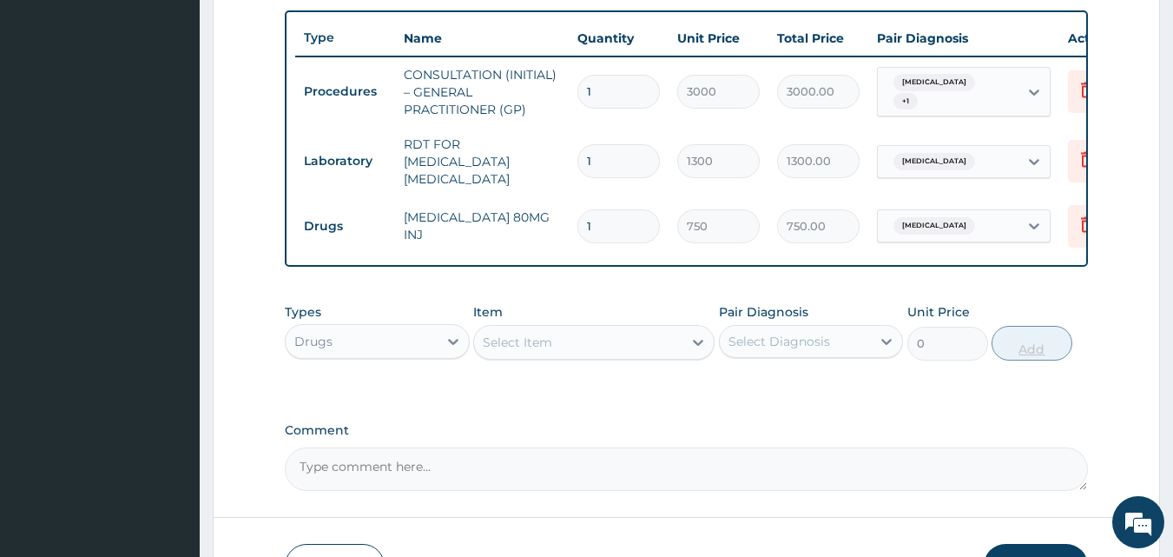
type input "0.00"
type input "6"
type input "4500.00"
type input "6"
click at [558, 356] on div "Select Item" at bounding box center [578, 342] width 208 height 28
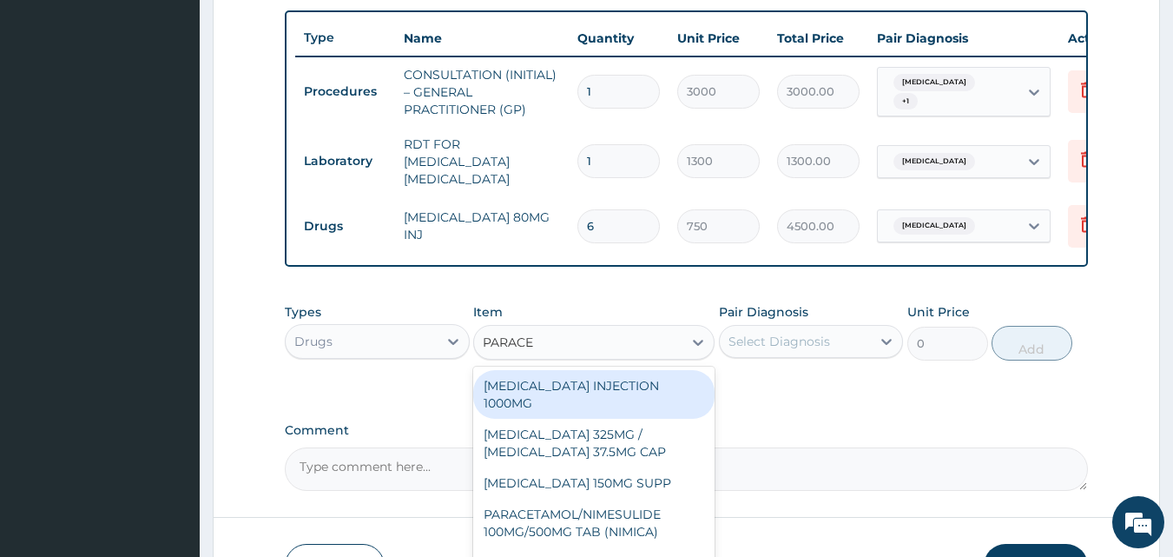
type input "PARACET"
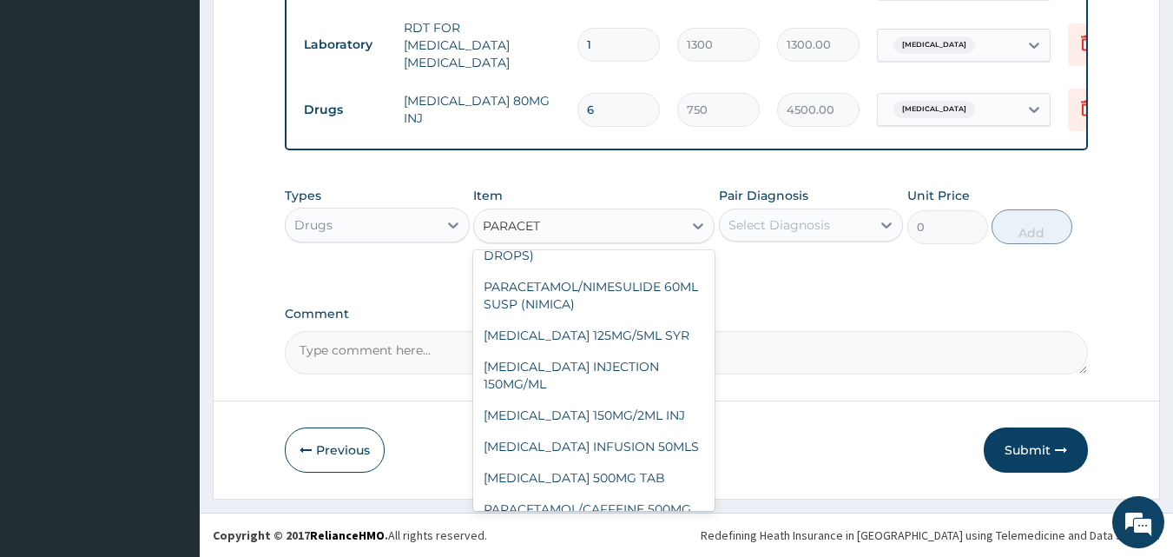
scroll to position [330, 0]
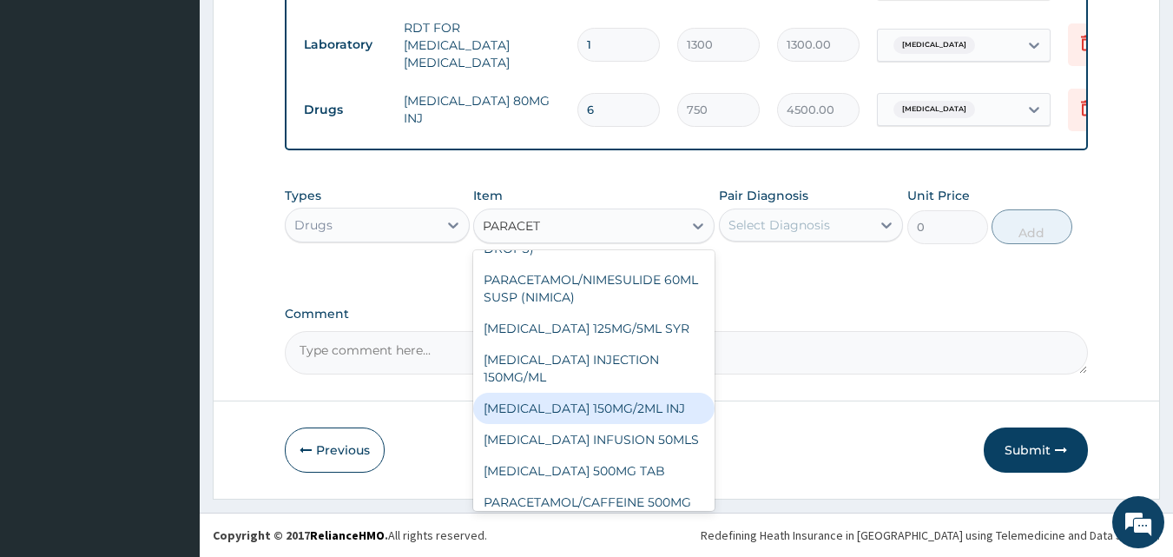
click at [677, 408] on div "PARACETAMOL 150MG/2ML INJ" at bounding box center [593, 408] width 241 height 31
type input "450"
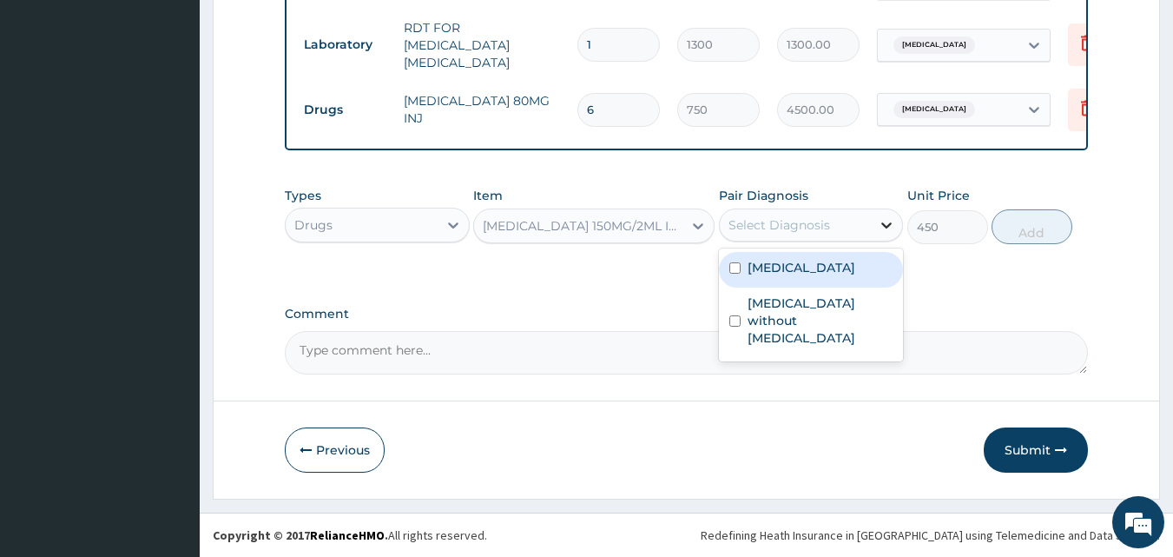
click at [880, 216] on icon at bounding box center [886, 224] width 17 height 17
click at [855, 278] on div "Malaria, unspecified" at bounding box center [811, 270] width 185 height 36
checkbox input "true"
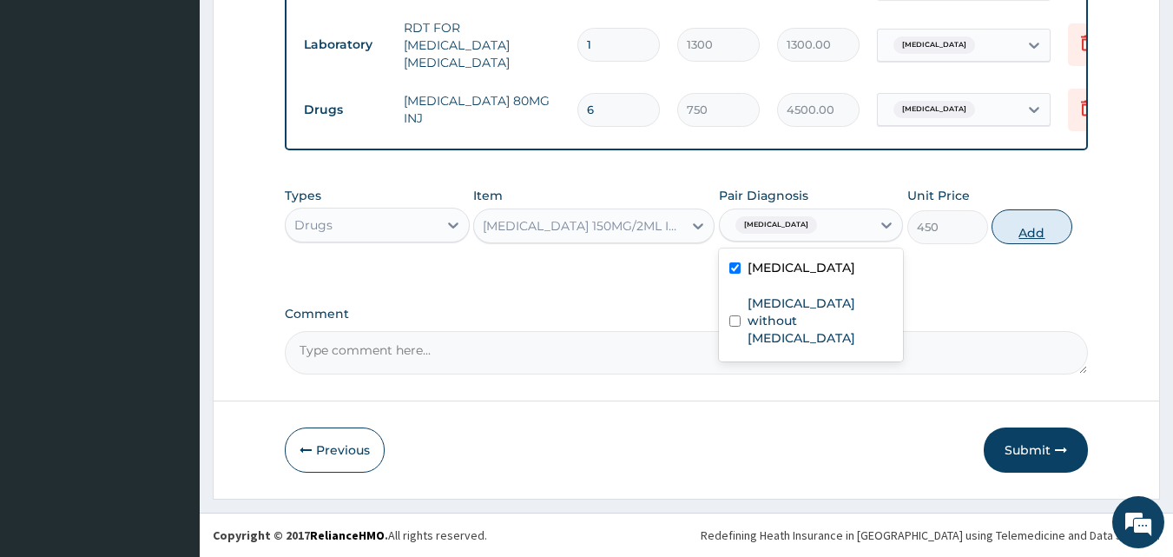
click at [1034, 221] on button "Add" at bounding box center [1032, 226] width 81 height 35
type input "0"
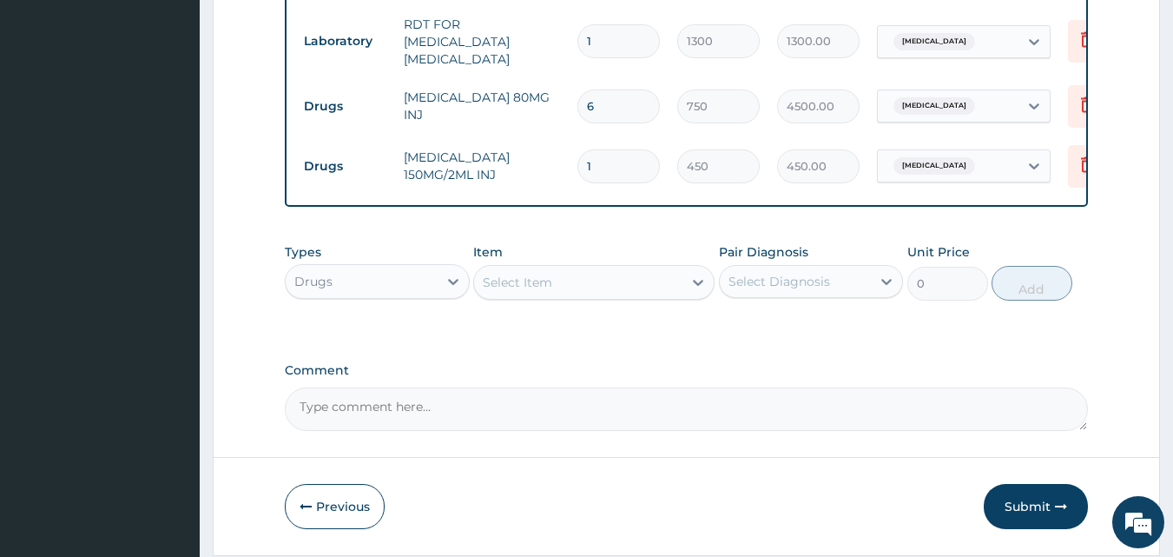
type input "0.00"
type input "4"
type input "1800.00"
type input "4"
click at [514, 296] on div "Select Item" at bounding box center [578, 282] width 208 height 28
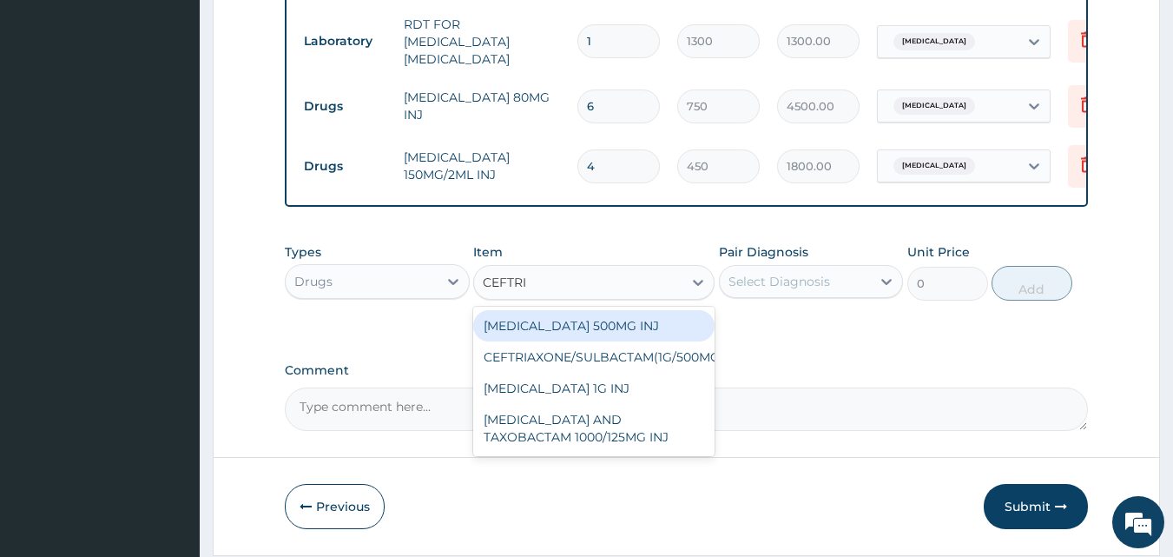
type input "CEFTRIA"
click at [603, 328] on div "CEFTRIAXONE SODIUM 500MG INJ" at bounding box center [593, 325] width 241 height 31
type input "1010"
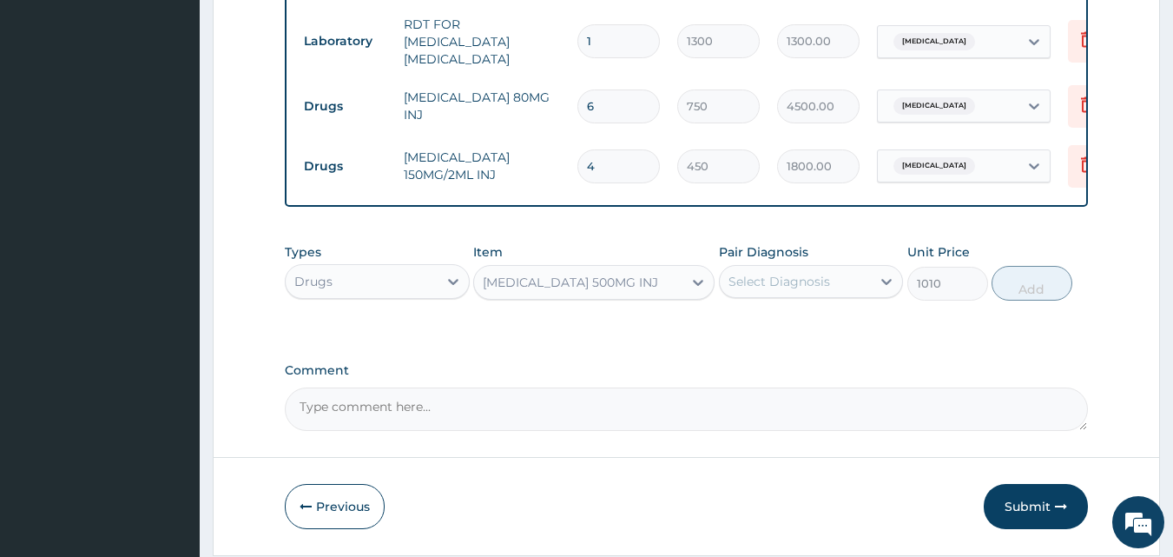
click at [666, 294] on div "[MEDICAL_DATA] 500MG INJ" at bounding box center [578, 282] width 208 height 28
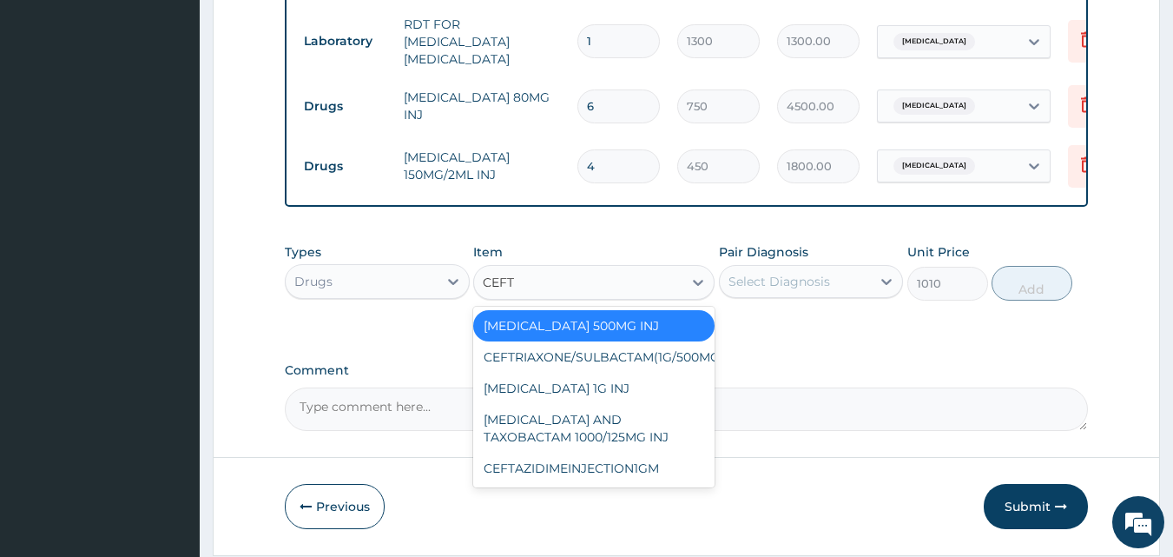
scroll to position [0, 0]
type input "CEFTRI"
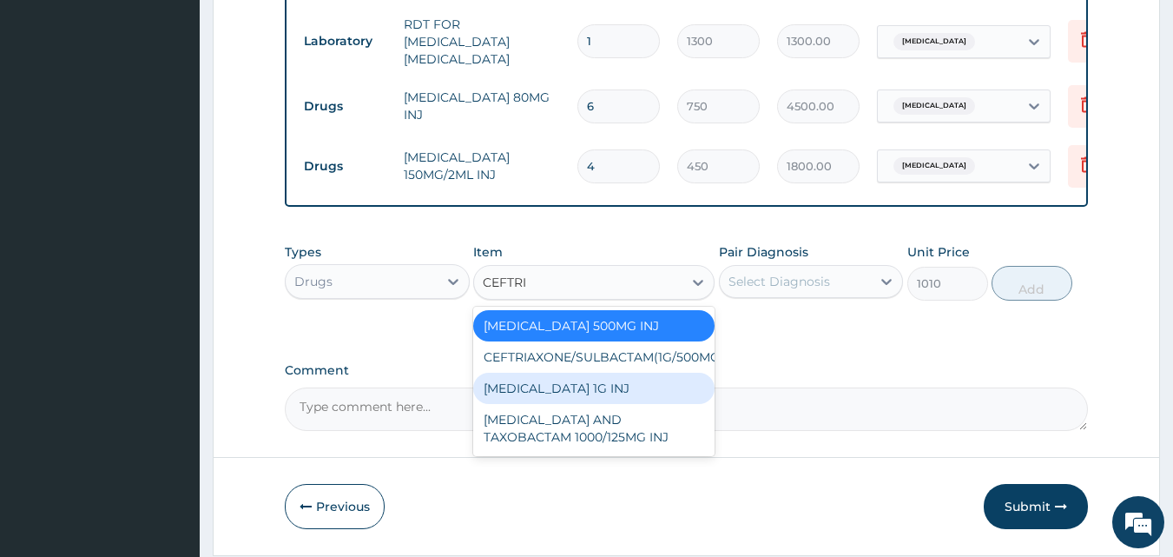
click at [677, 392] on div "[MEDICAL_DATA] 1G INJ" at bounding box center [593, 388] width 241 height 31
type input "1800"
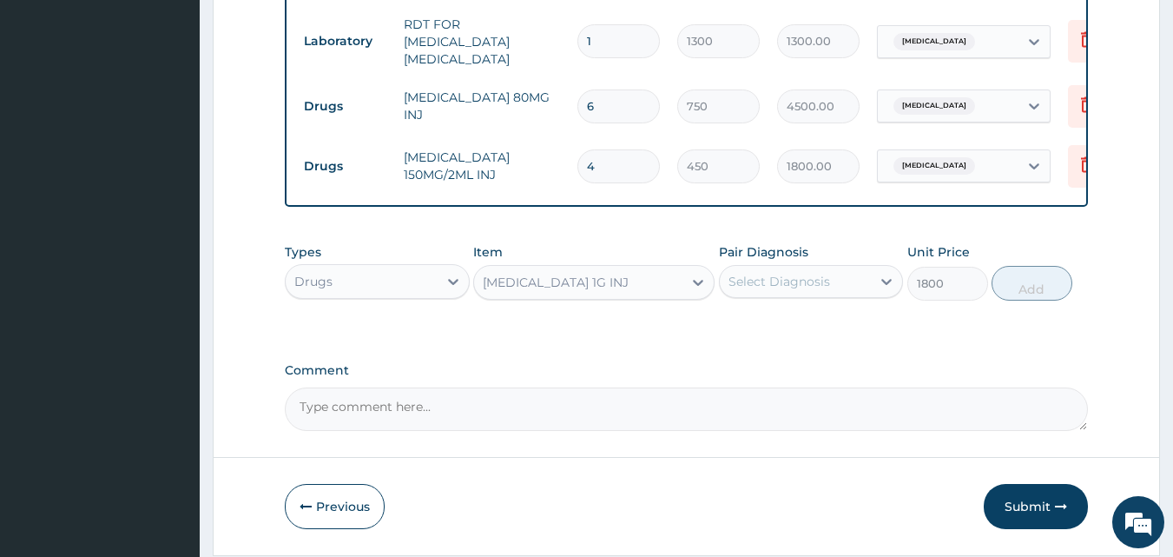
click at [806, 281] on div "Select Diagnosis" at bounding box center [780, 281] width 102 height 17
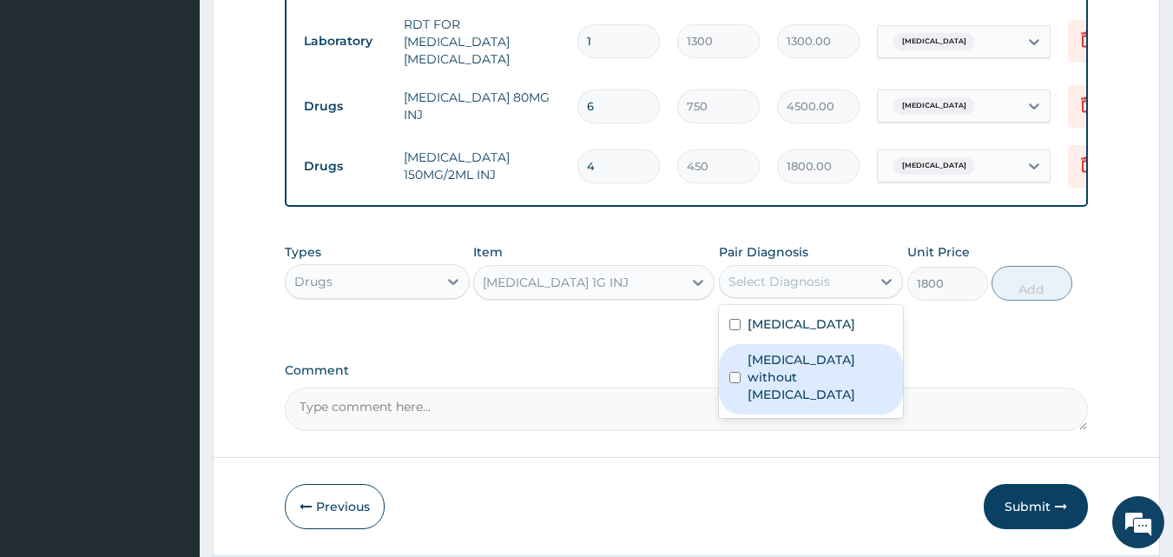
click at [803, 366] on label "Sepsis without septic shock" at bounding box center [821, 377] width 146 height 52
checkbox input "true"
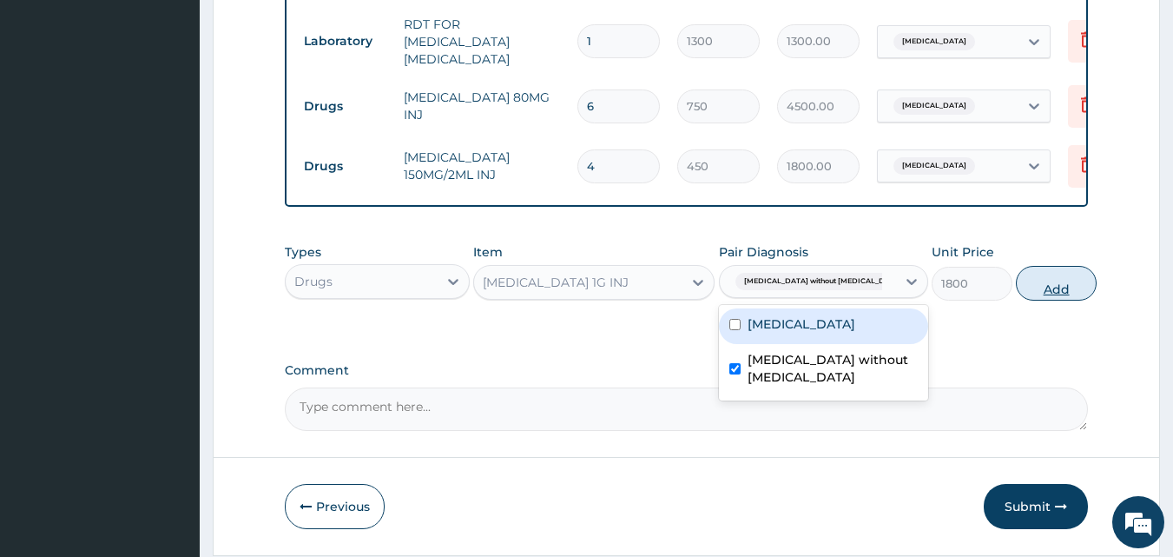
click at [1054, 280] on button "Add" at bounding box center [1056, 283] width 81 height 35
type input "0"
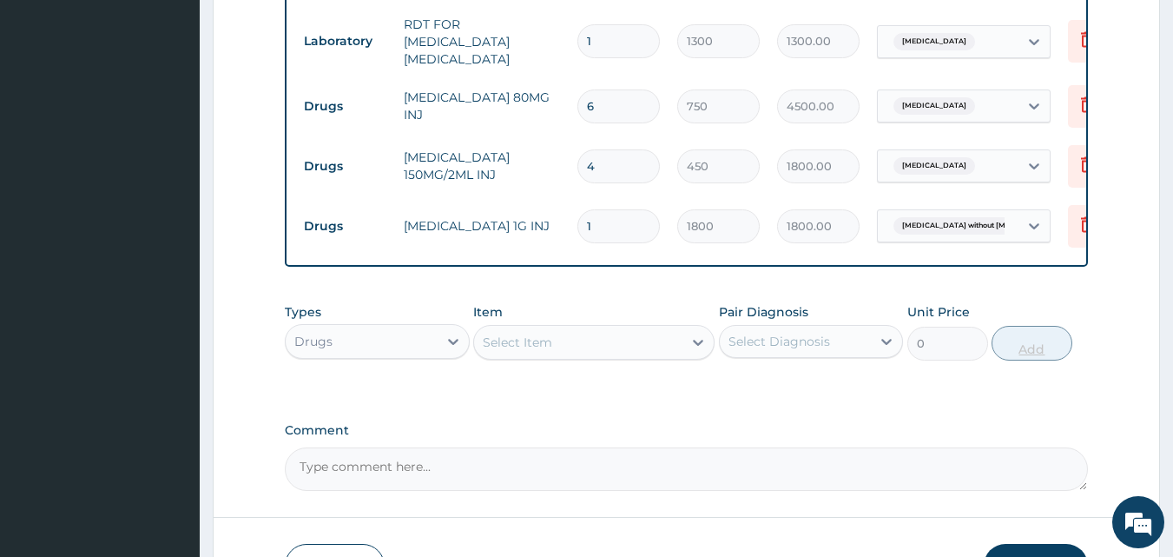
type input "0.00"
type input "3"
type input "5400.00"
type input "3"
click at [587, 347] on div "Select Item" at bounding box center [578, 342] width 208 height 28
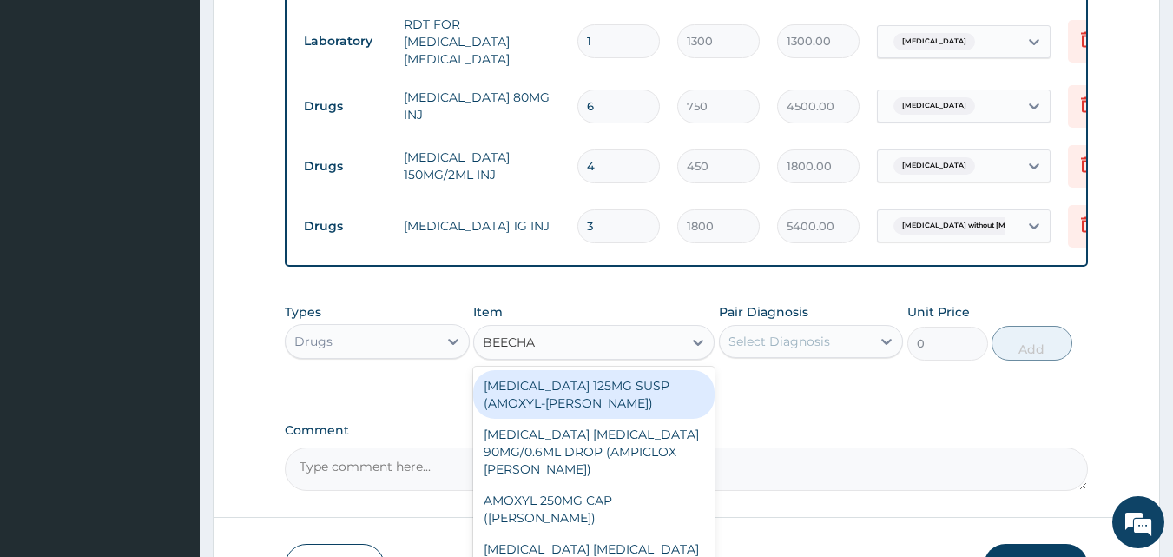
type input "BEECHAM"
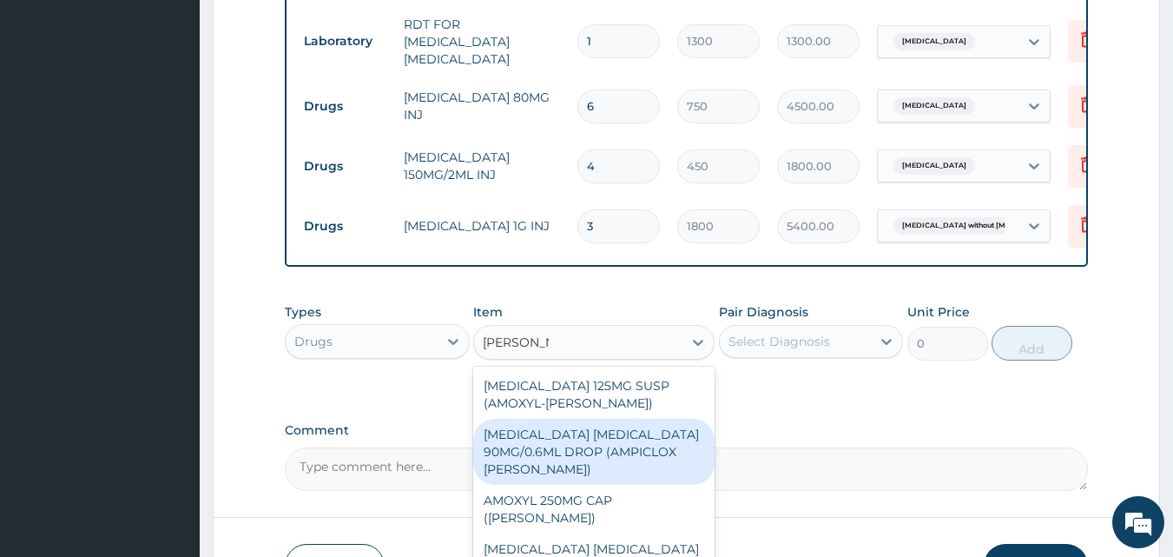
scroll to position [876, 0]
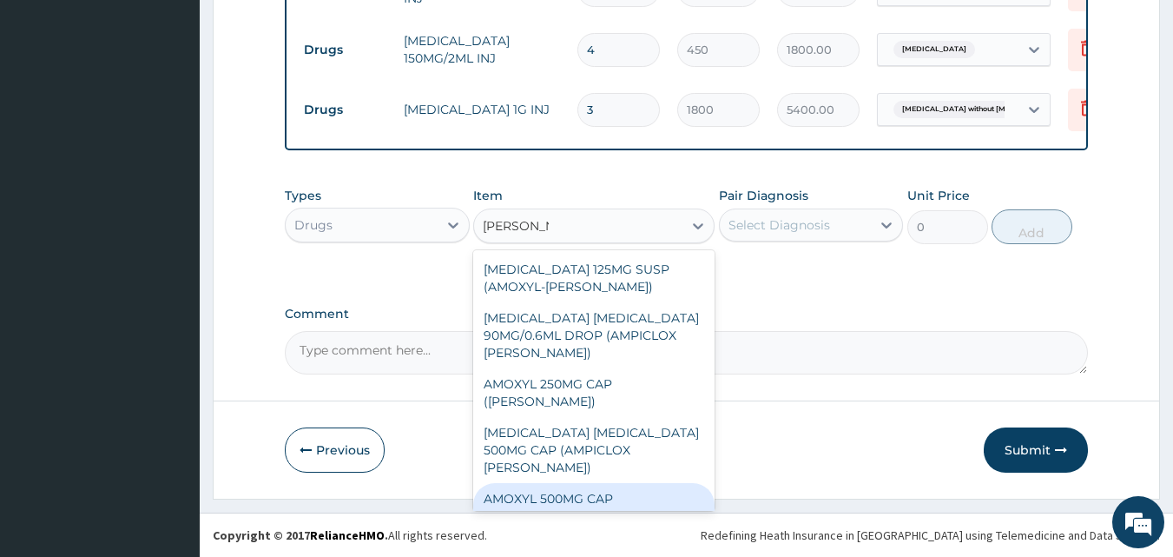
click at [604, 483] on div "AMOXYL 500MG CAP ([PERSON_NAME])" at bounding box center [593, 507] width 241 height 49
type input "130"
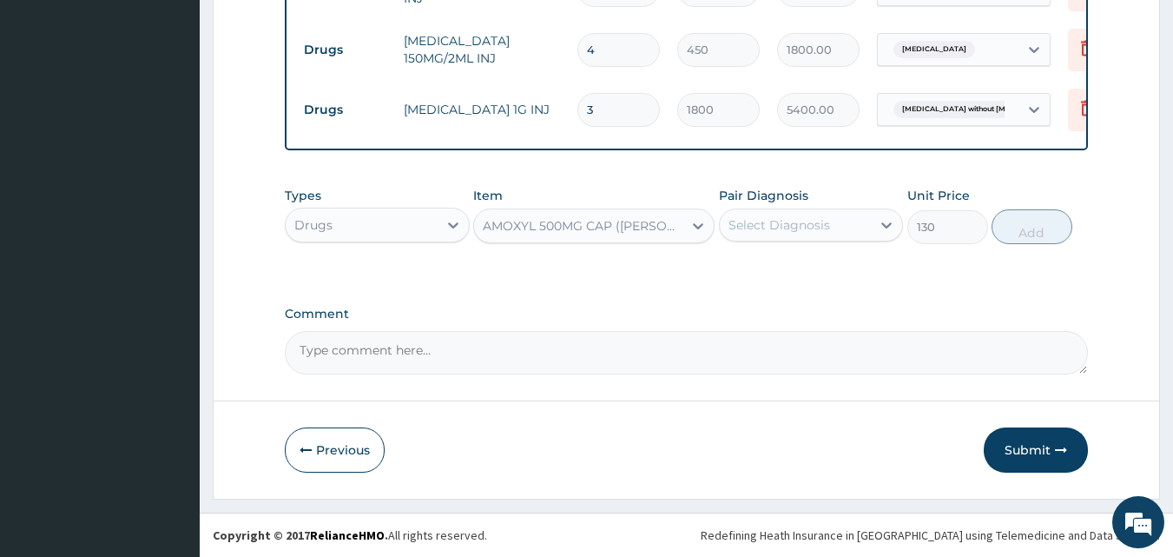
click at [827, 218] on div "Select Diagnosis" at bounding box center [780, 224] width 102 height 17
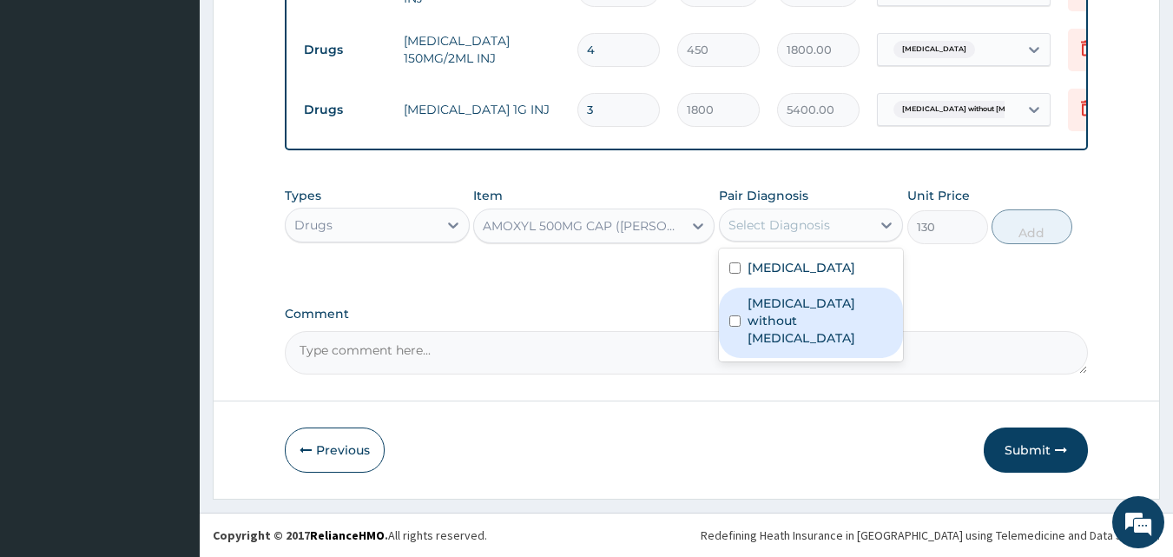
click at [823, 309] on label "Sepsis without septic shock" at bounding box center [821, 320] width 146 height 52
checkbox input "true"
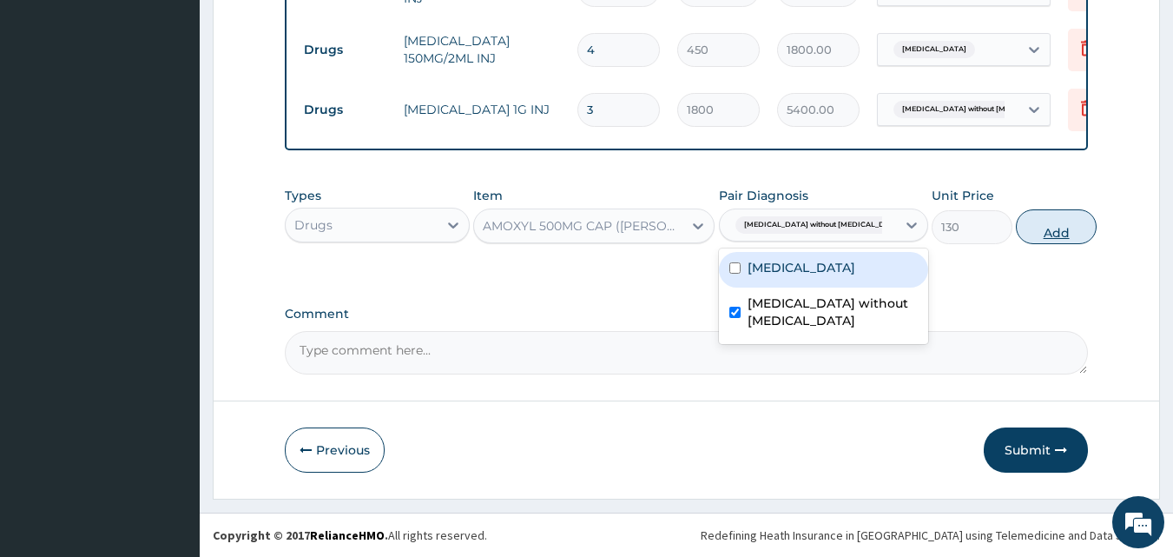
click at [1031, 234] on button "Add" at bounding box center [1056, 226] width 81 height 35
type input "0"
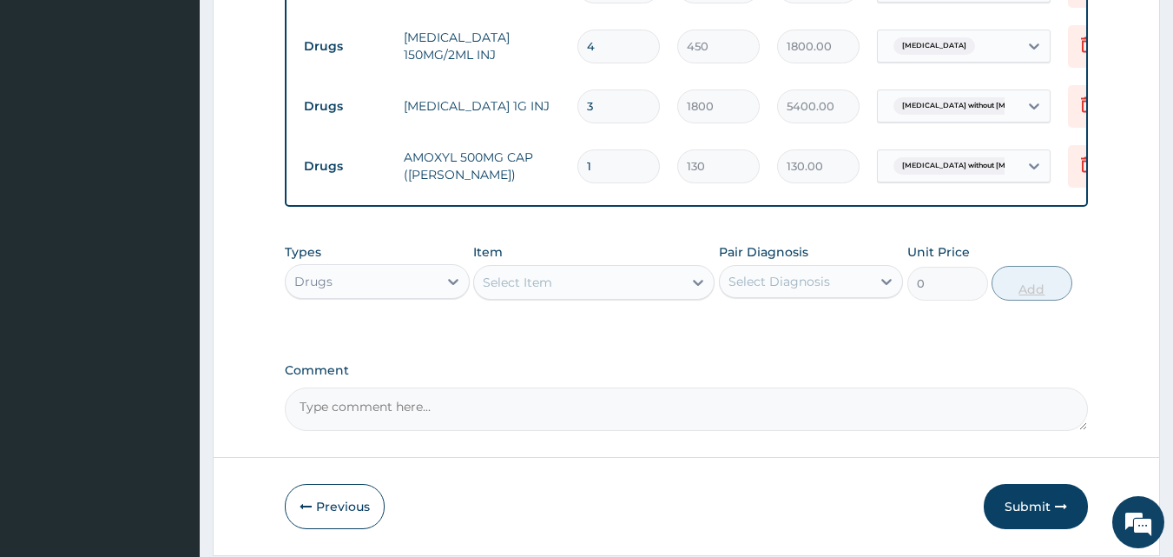
type input "0.00"
type input "2"
type input "260.00"
type input "20"
type input "2600.00"
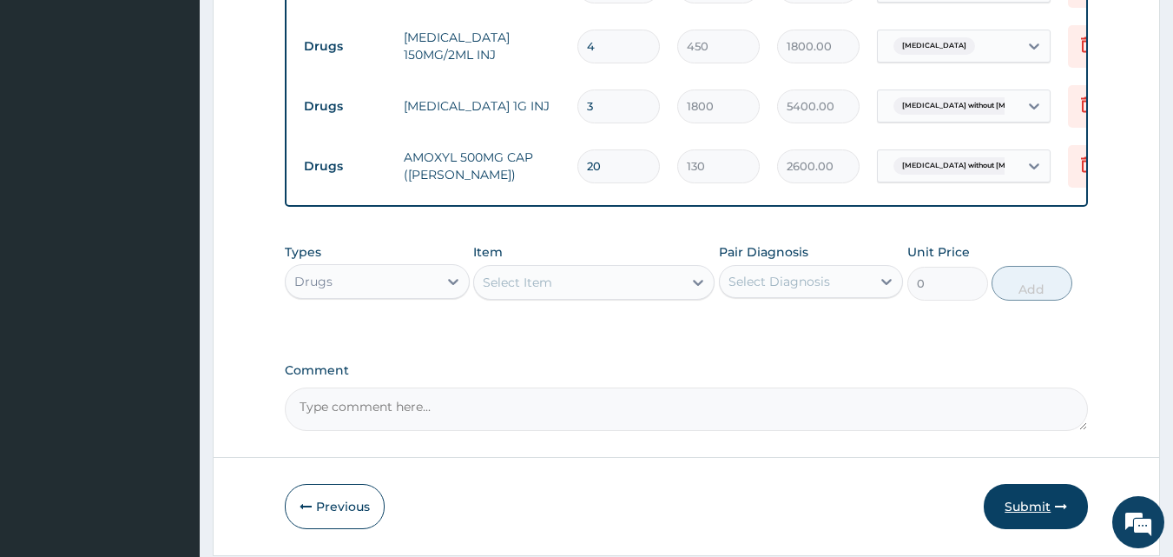
type input "20"
click at [1046, 501] on button "Submit" at bounding box center [1036, 506] width 104 height 45
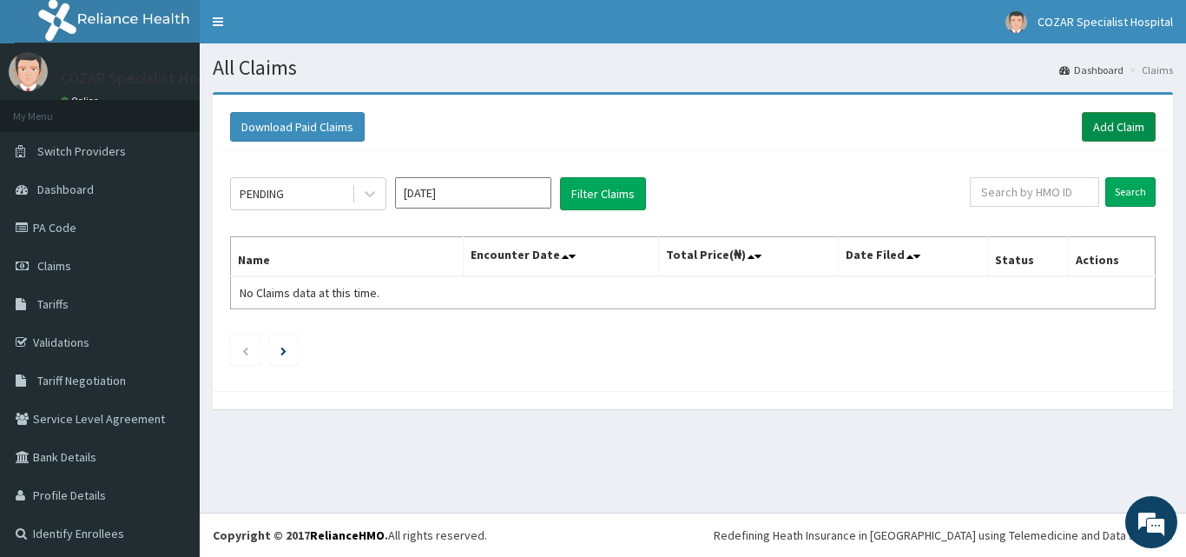
click at [1098, 121] on link "Add Claim" at bounding box center [1119, 127] width 74 height 30
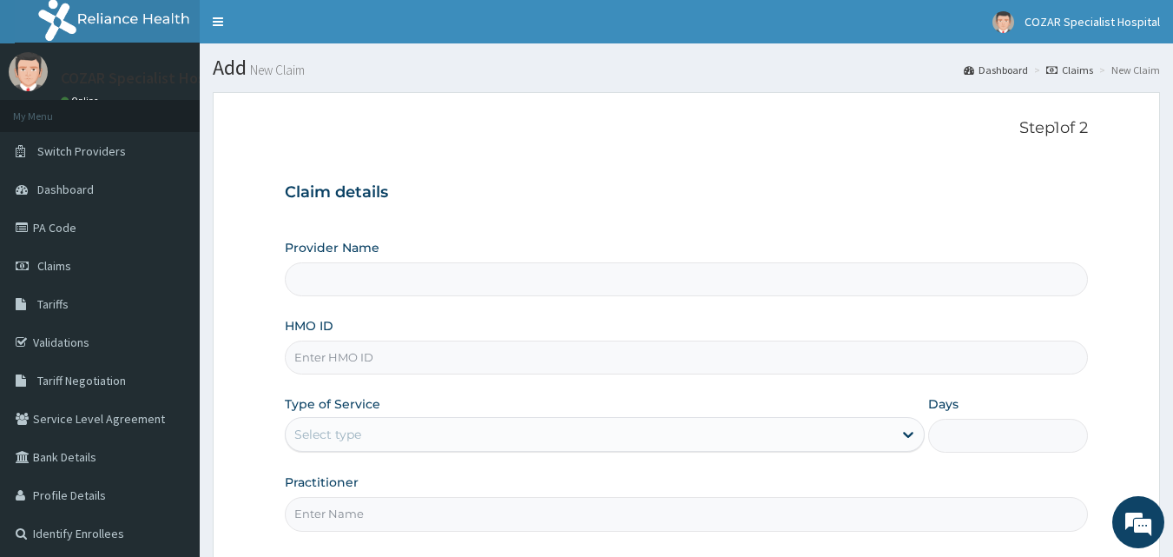
type input "Cozar Specialist Hospital"
click at [593, 368] on input "HMO ID" at bounding box center [687, 357] width 804 height 34
paste input "PPI/10267/A)"
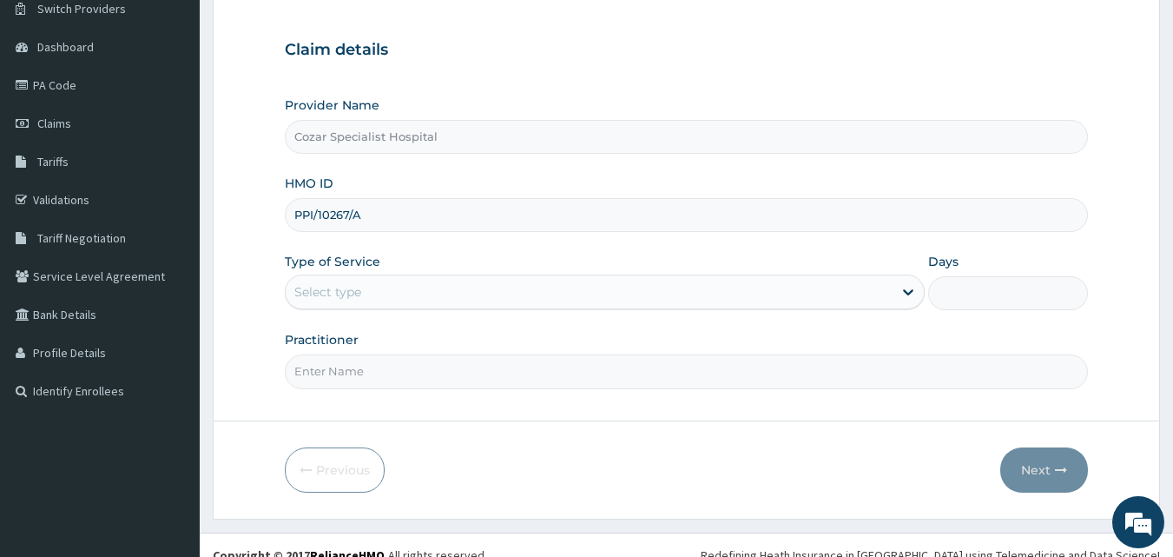
scroll to position [162, 0]
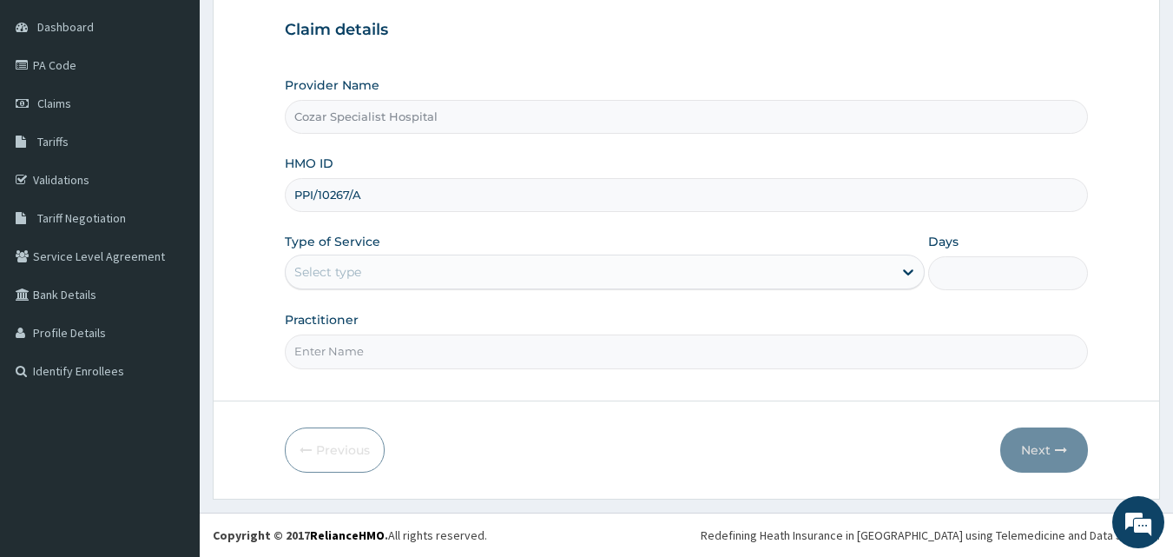
type input "PPI/10267/A"
click at [730, 270] on div "Select type" at bounding box center [589, 272] width 607 height 28
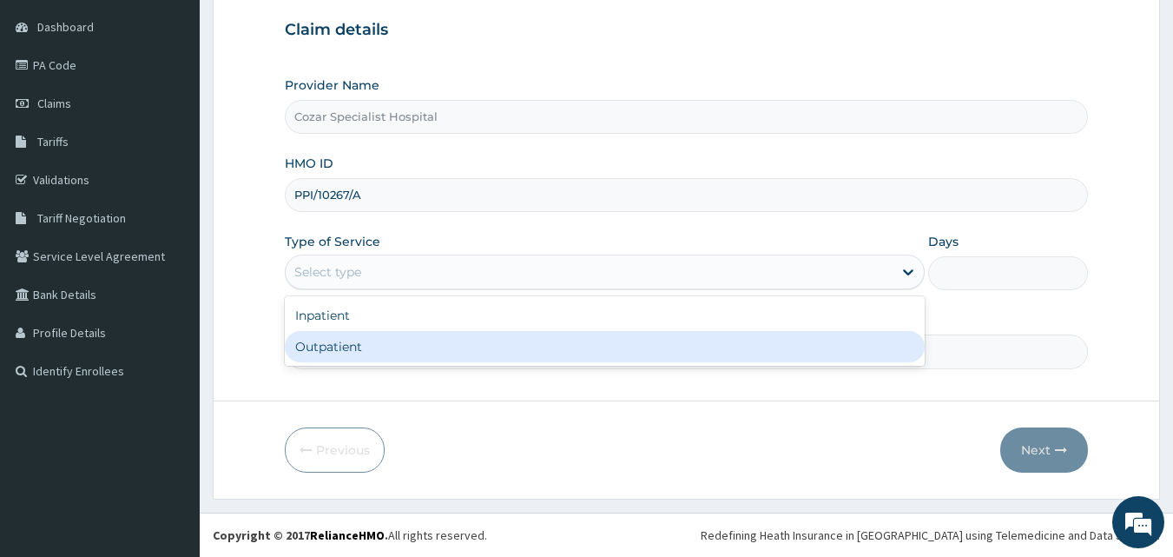
click at [656, 360] on div "Outpatient" at bounding box center [605, 346] width 640 height 31
type input "1"
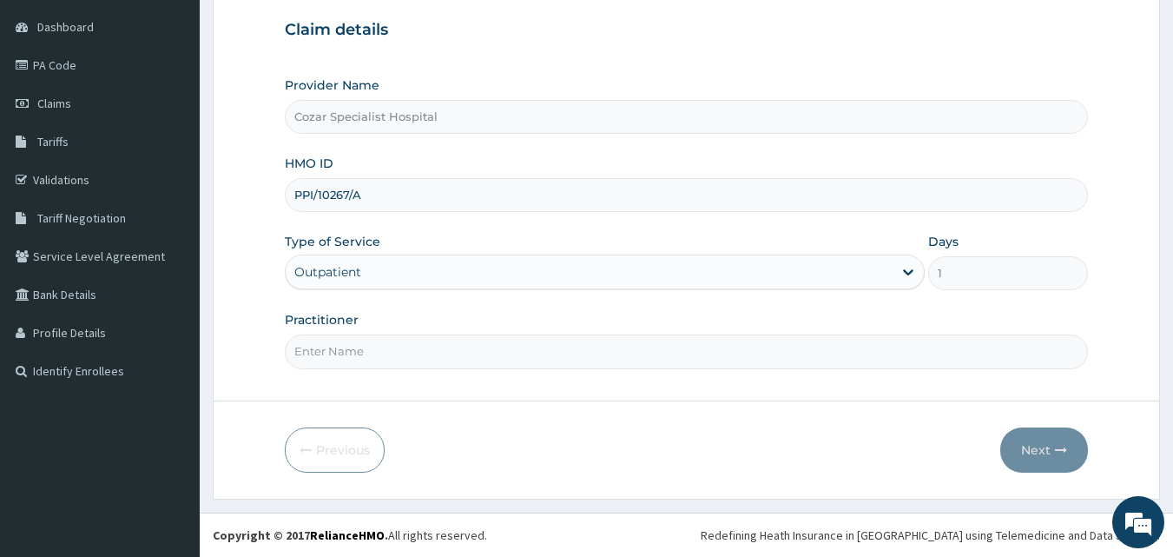
click at [635, 375] on form "Step 1 of 2 Claim details Provider Name Cozar Specialist Hospital HMO ID PPI/10…" at bounding box center [687, 215] width 948 height 570
click at [533, 334] on input "Practitioner" at bounding box center [687, 351] width 804 height 34
type input "[PERSON_NAME][MEDICAL_DATA]"
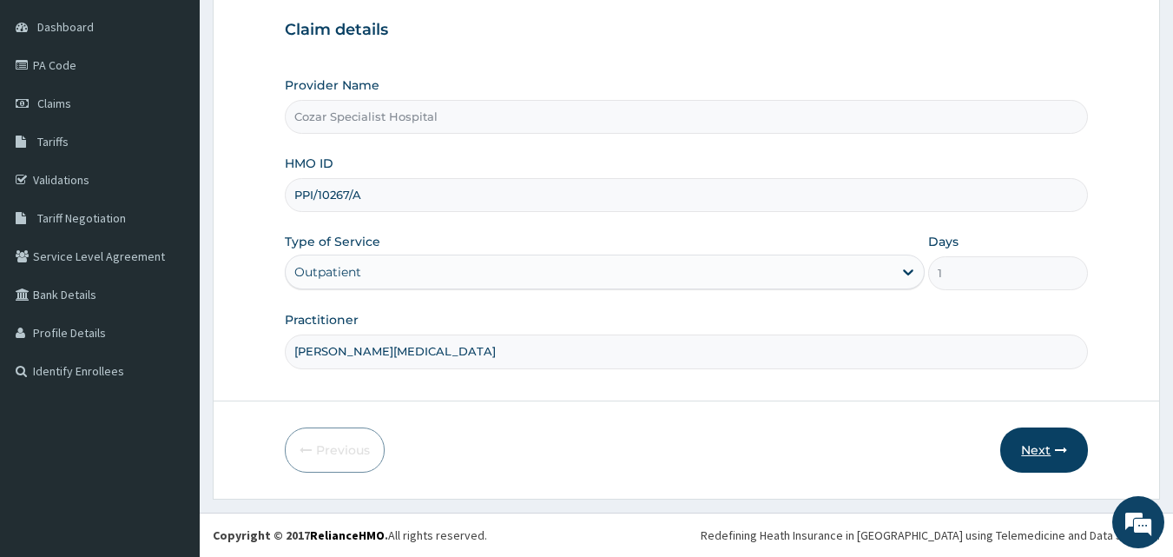
click at [1040, 441] on button "Next" at bounding box center [1045, 449] width 88 height 45
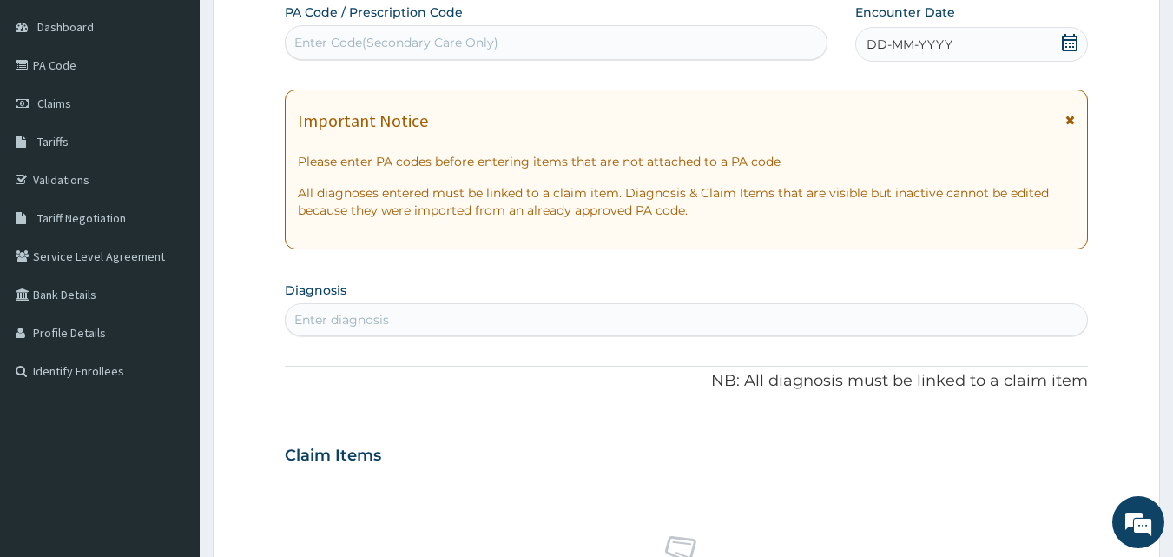
click at [1071, 36] on icon at bounding box center [1070, 42] width 16 height 17
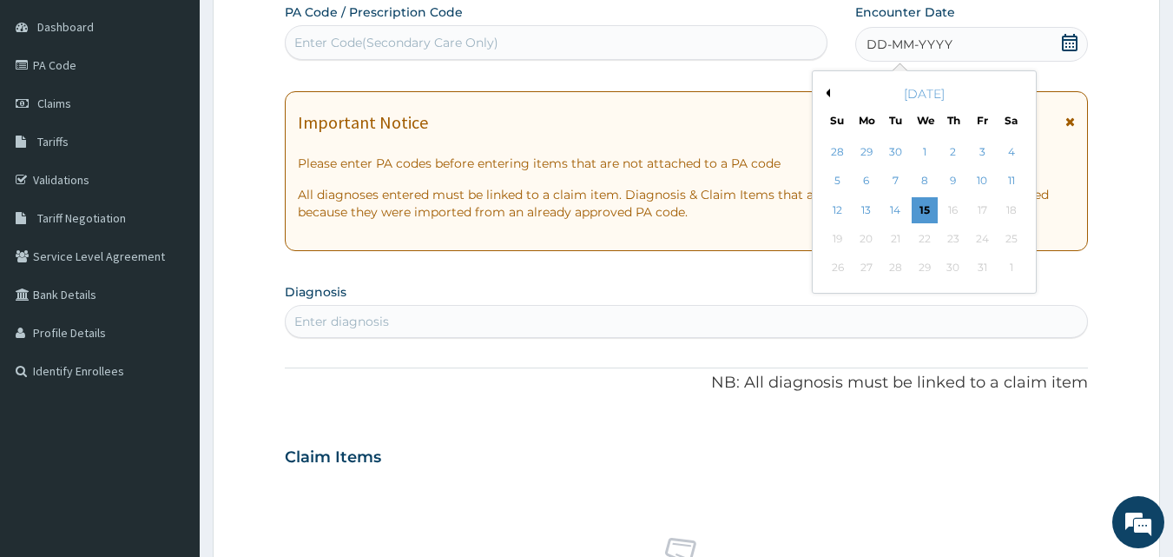
click at [827, 92] on button "Previous Month" at bounding box center [826, 93] width 9 height 9
click at [895, 267] on div "30" at bounding box center [896, 268] width 26 height 26
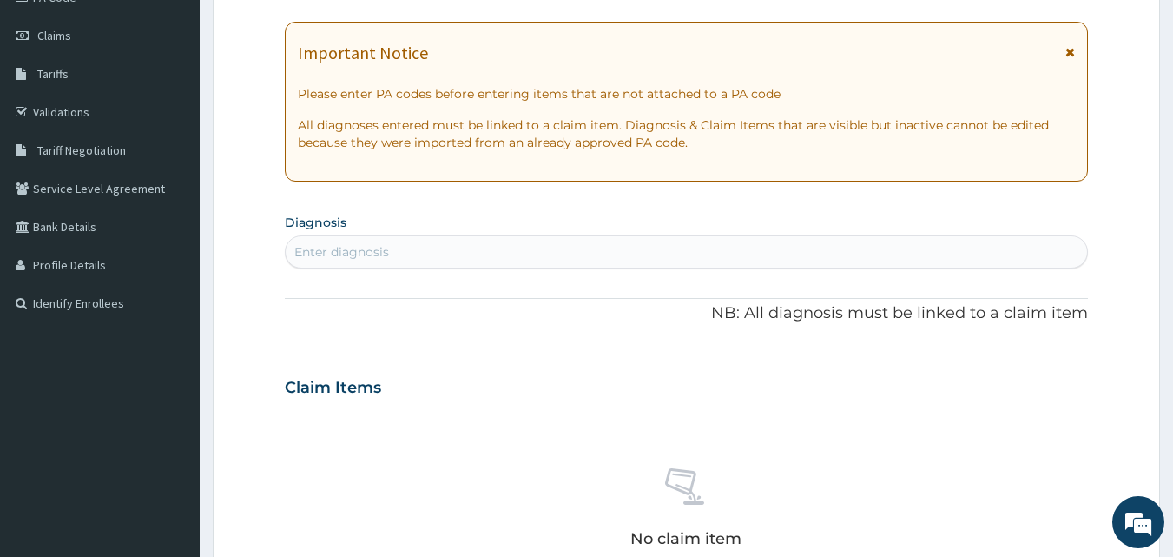
scroll to position [222, 0]
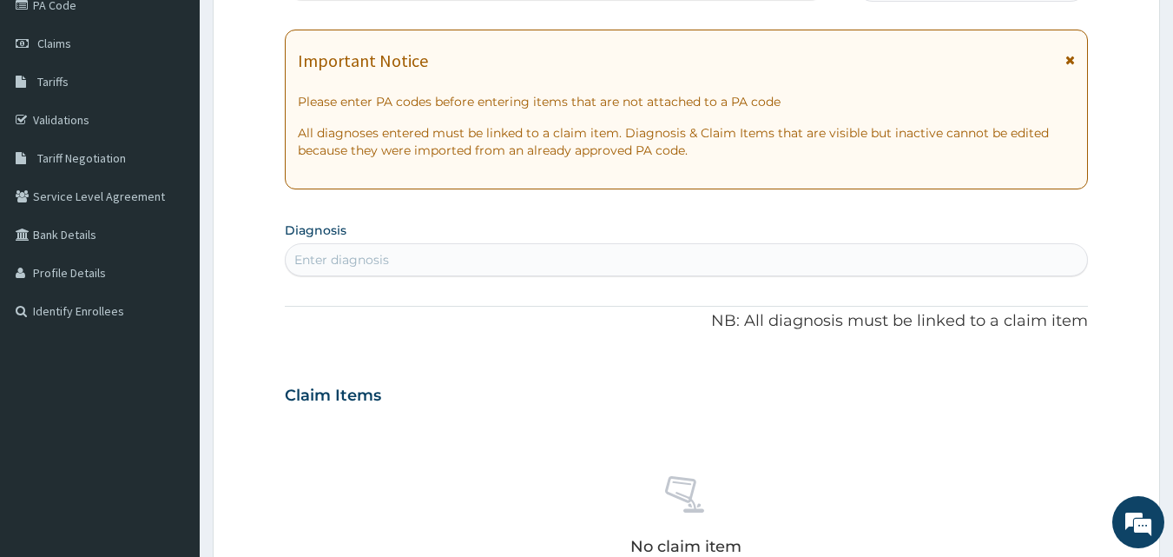
click at [717, 270] on div "Enter diagnosis" at bounding box center [687, 260] width 803 height 28
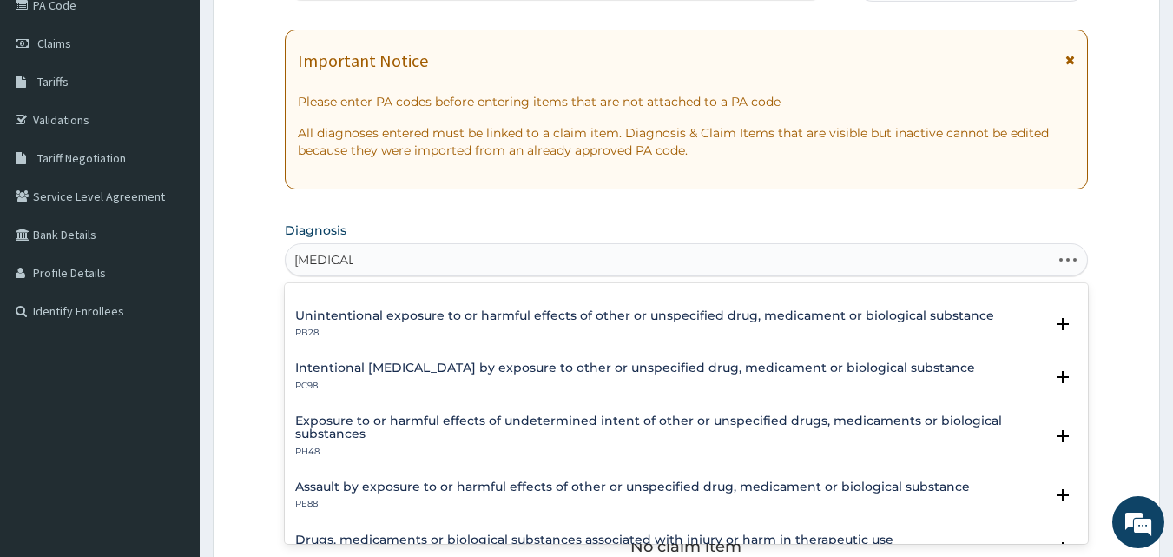
scroll to position [129, 0]
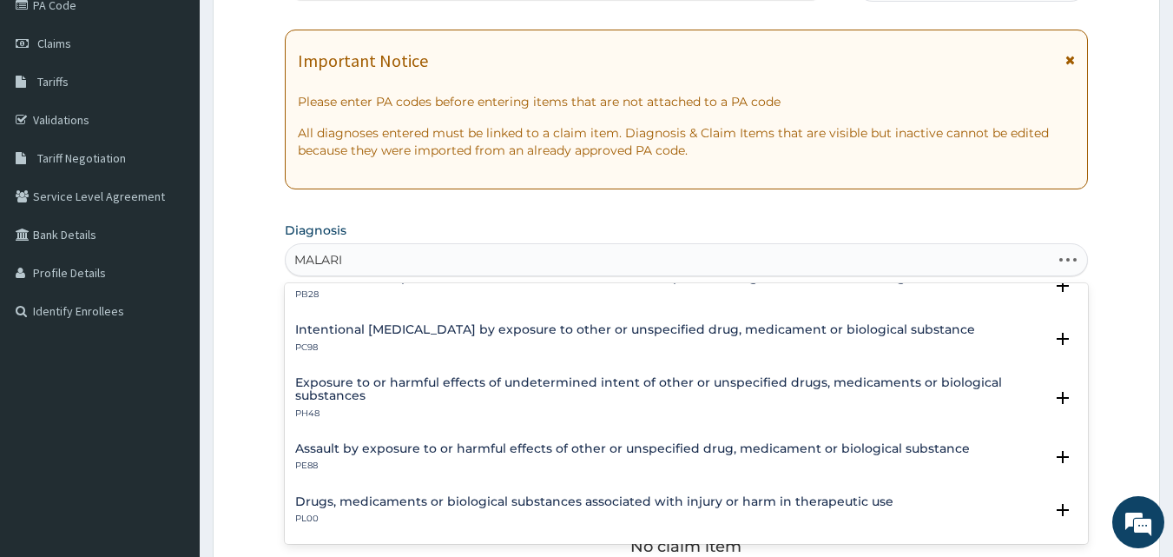
type input "[MEDICAL_DATA]"
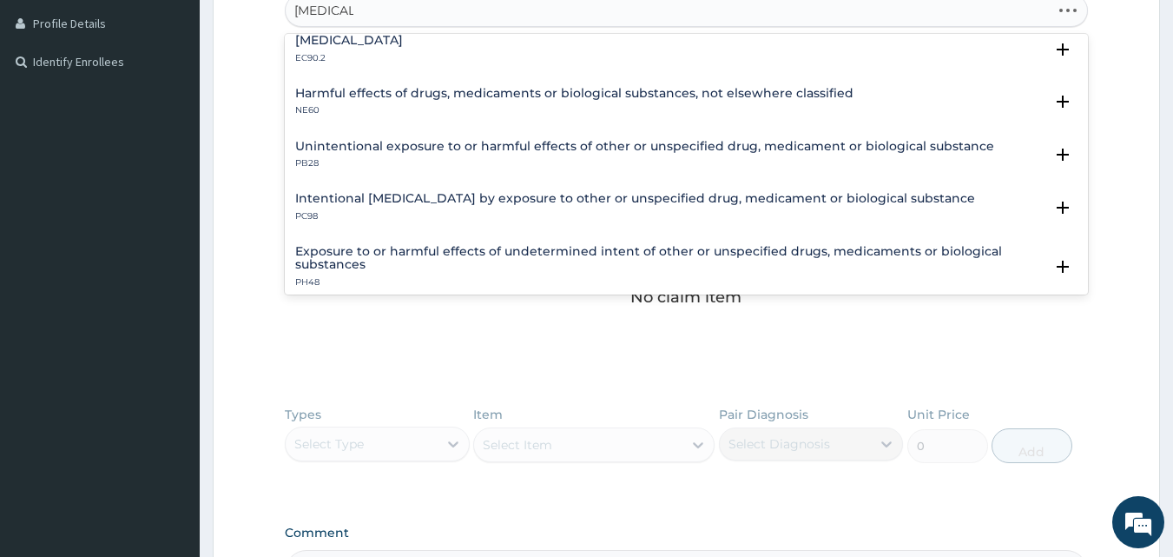
scroll to position [0, 0]
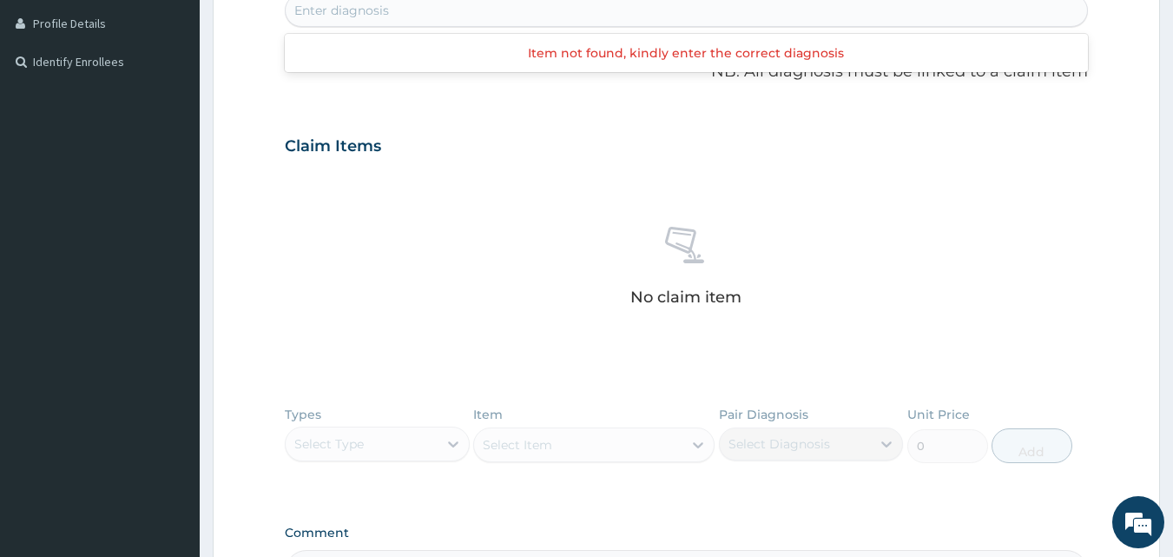
click at [436, 13] on div "Enter diagnosis" at bounding box center [687, 11] width 803 height 28
type input "[MEDICAL_DATA]"
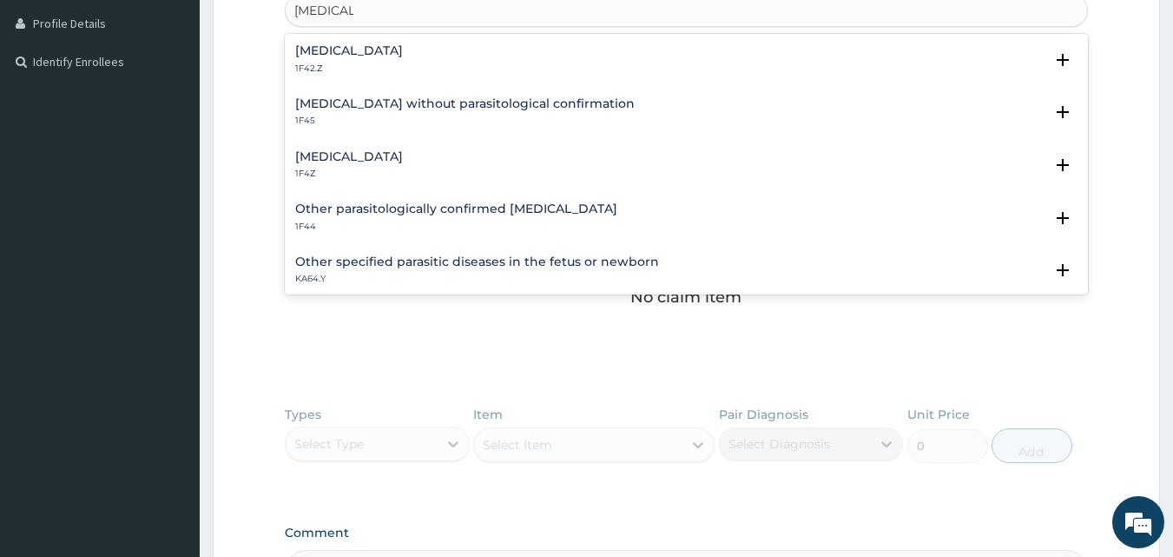
click at [420, 156] on div "[MEDICAL_DATA] 1F4Z" at bounding box center [686, 165] width 783 height 30
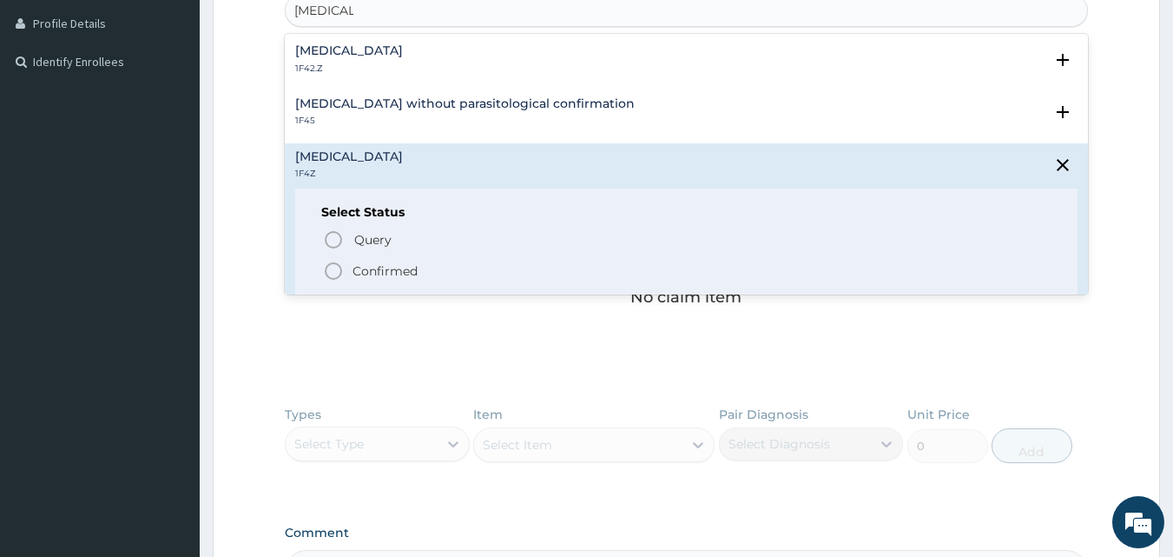
click at [380, 273] on p "Confirmed" at bounding box center [385, 270] width 65 height 17
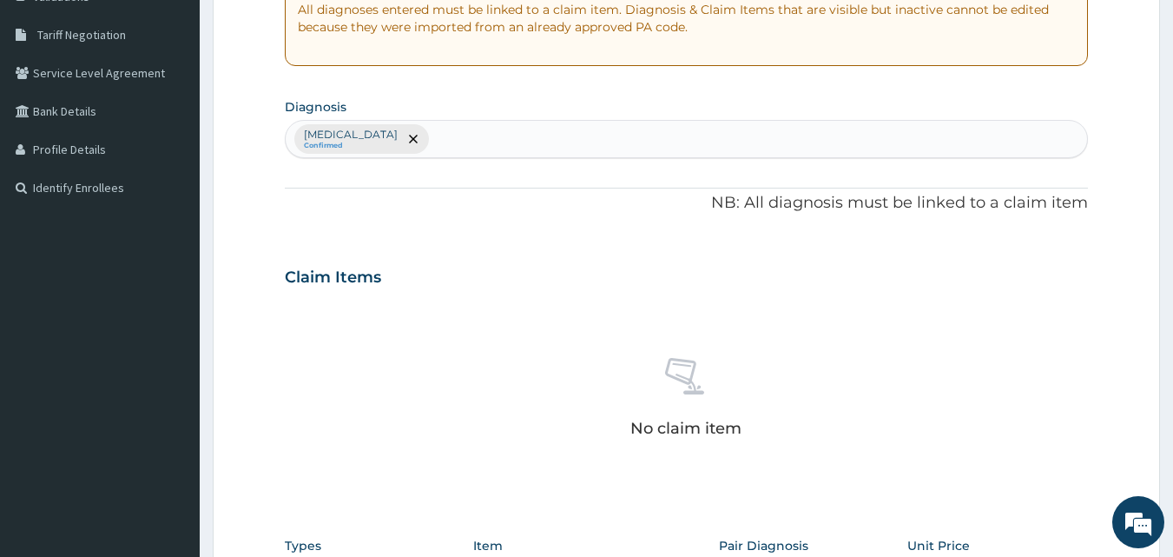
scroll to position [370, 0]
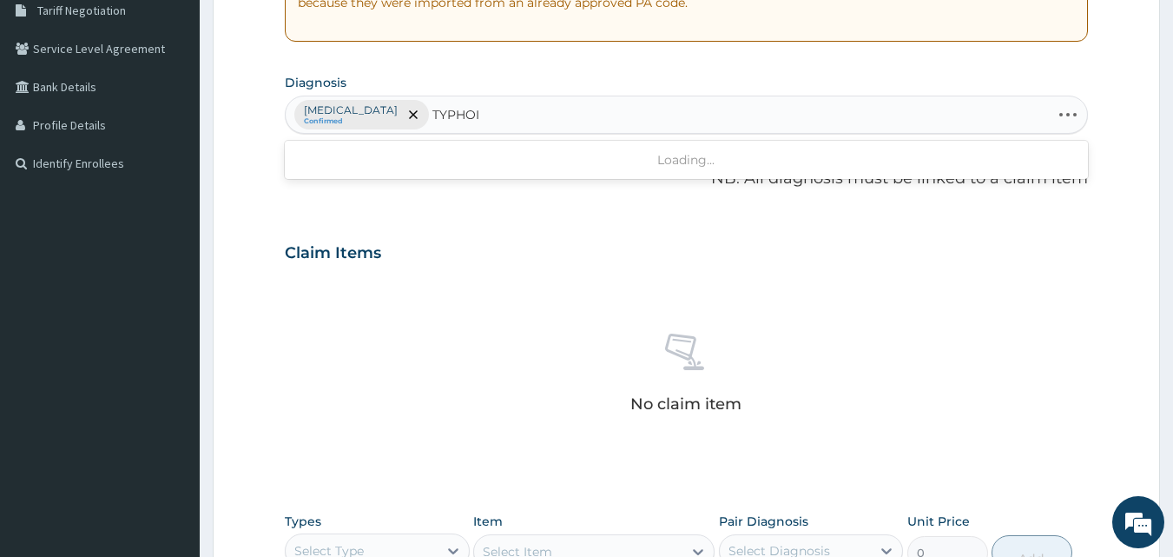
type input "TYPHOID"
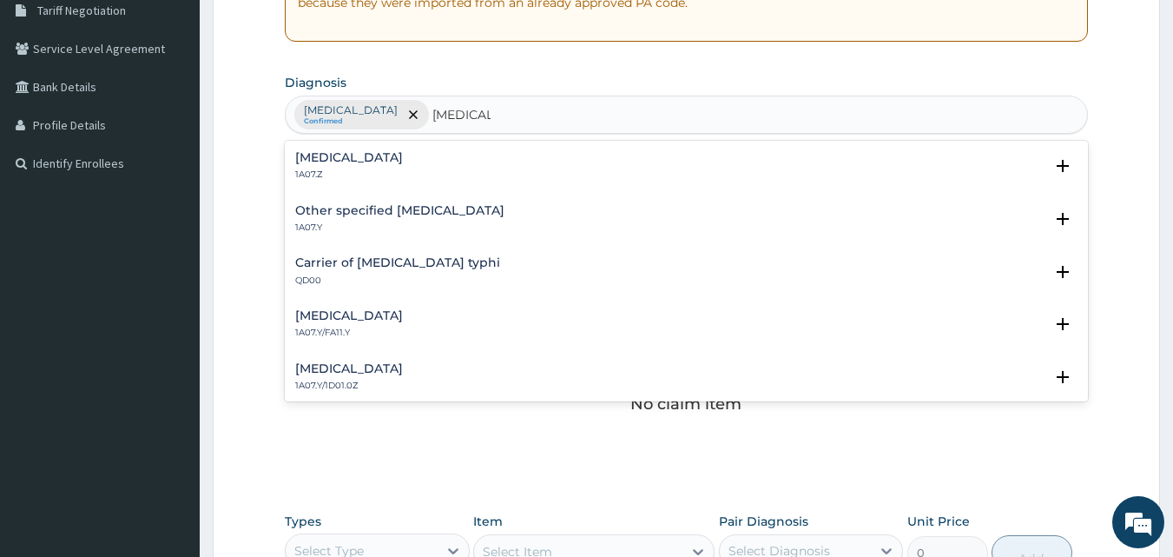
click at [549, 143] on div "Typhoid fever, unspecified 1A07.Z Select Status Query Query covers suspected (?…" at bounding box center [687, 271] width 804 height 261
click at [523, 160] on div "Typhoid fever, unspecified 1A07.Z" at bounding box center [686, 166] width 783 height 30
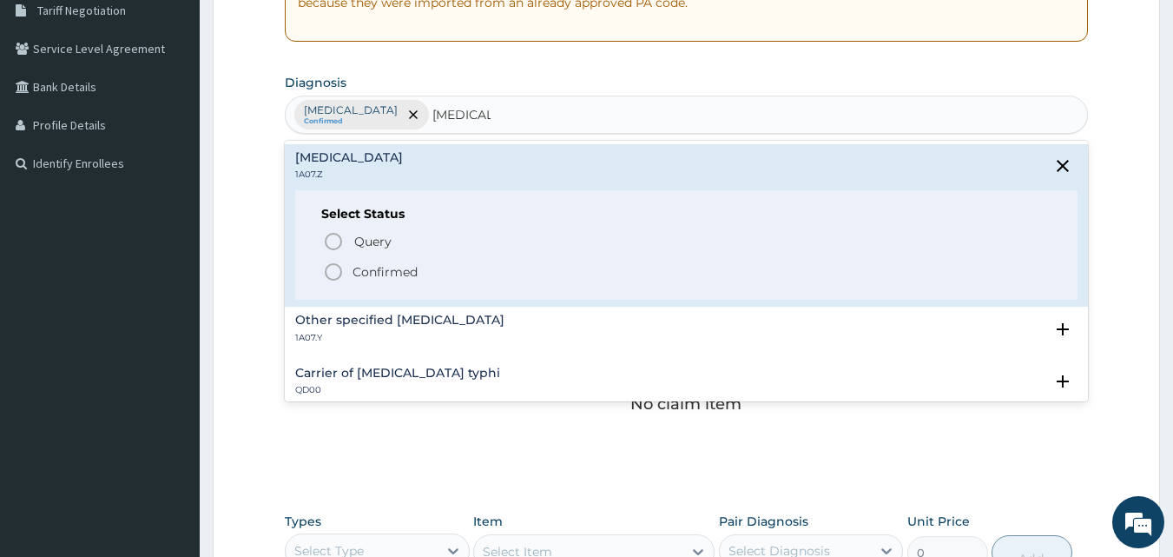
click at [379, 274] on p "Confirmed" at bounding box center [385, 271] width 65 height 17
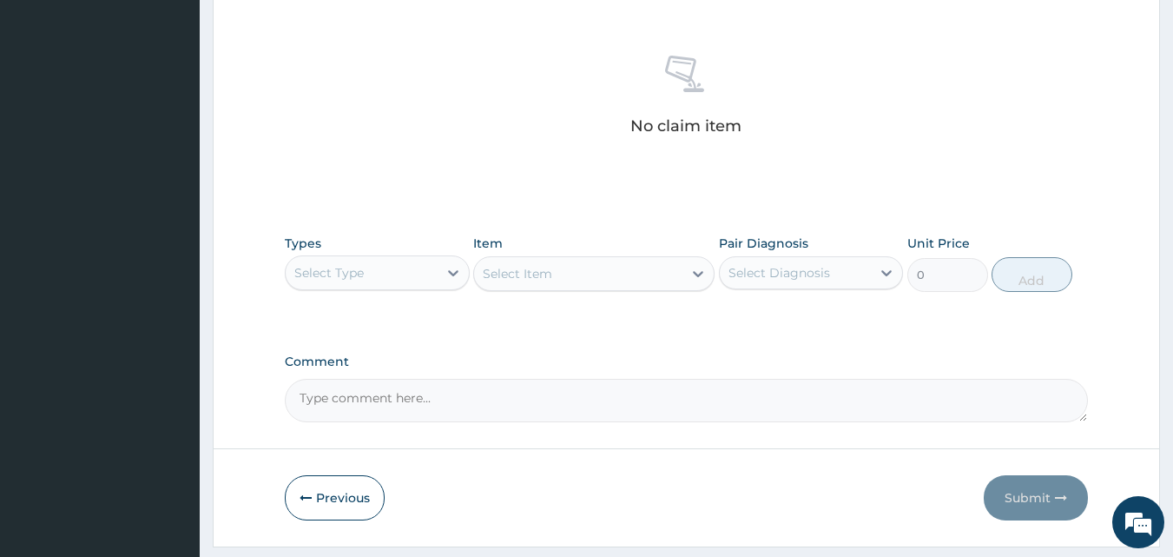
scroll to position [696, 0]
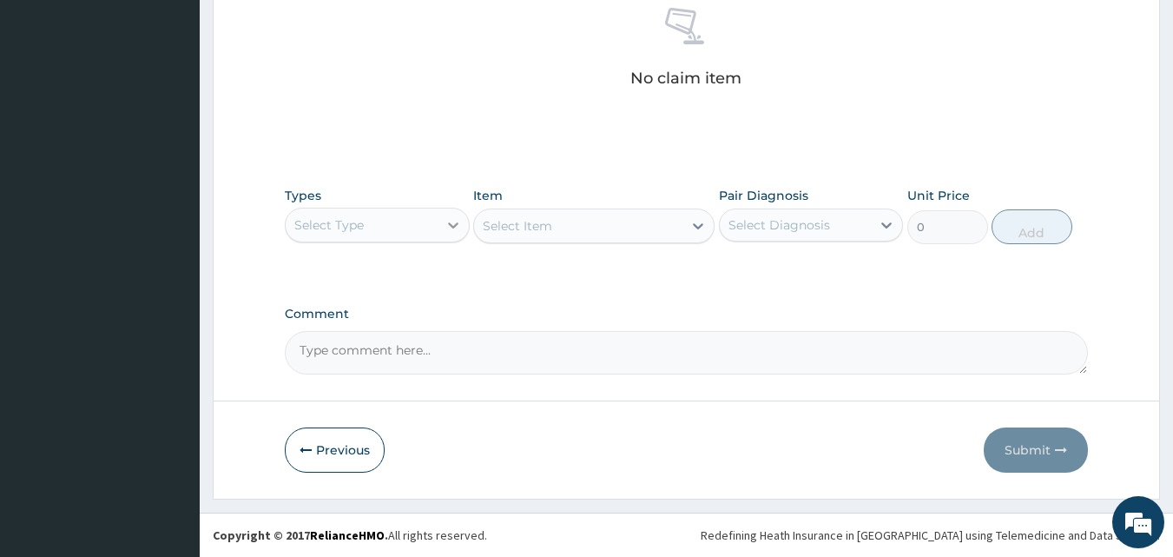
click at [439, 220] on div at bounding box center [453, 224] width 31 height 31
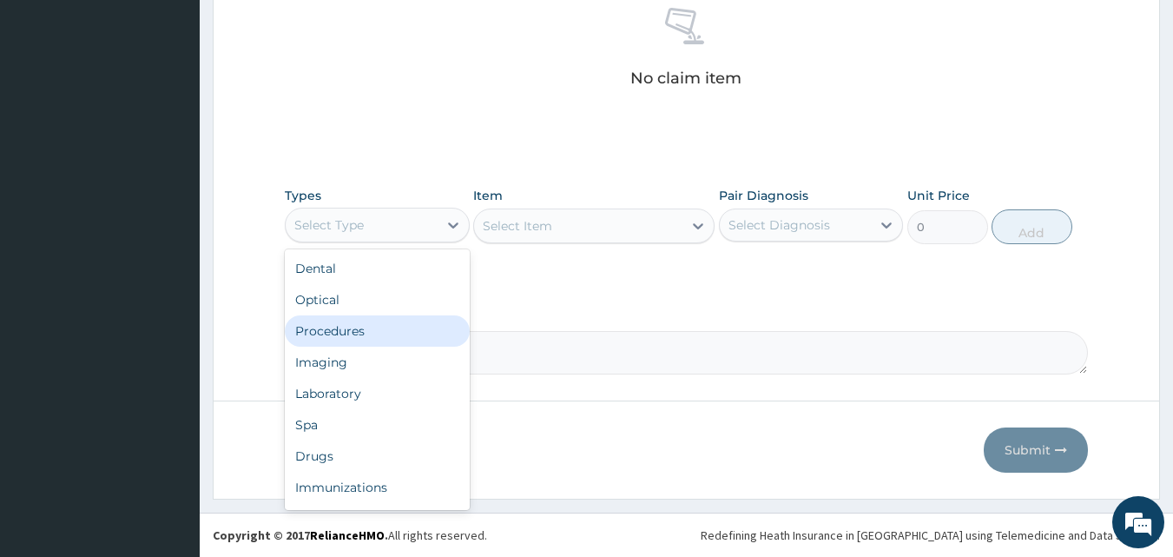
click at [413, 334] on div "Procedures" at bounding box center [377, 330] width 185 height 31
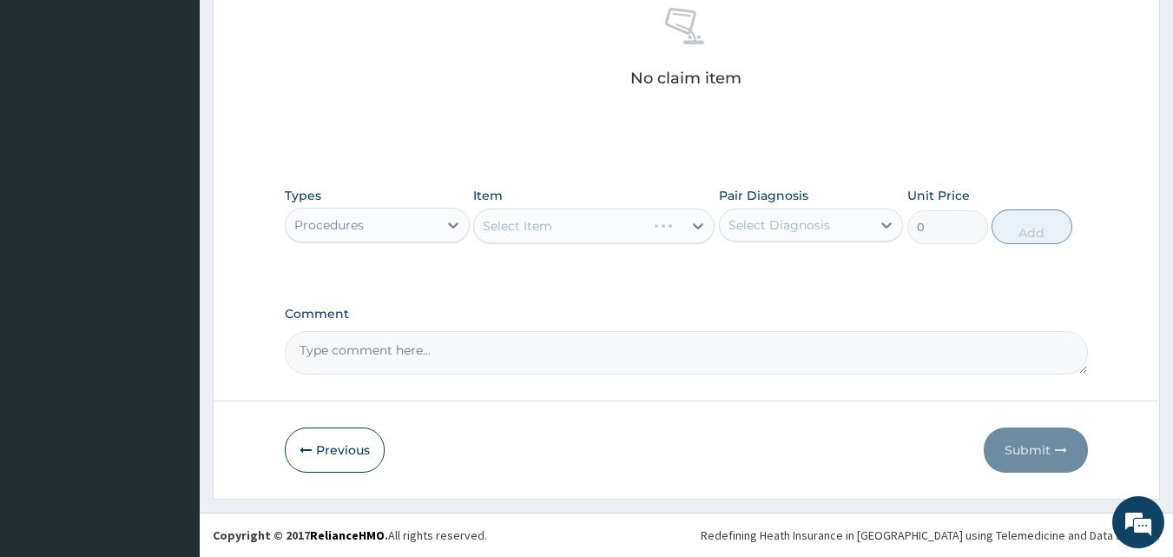
click at [675, 221] on div "Select Item" at bounding box center [593, 225] width 241 height 35
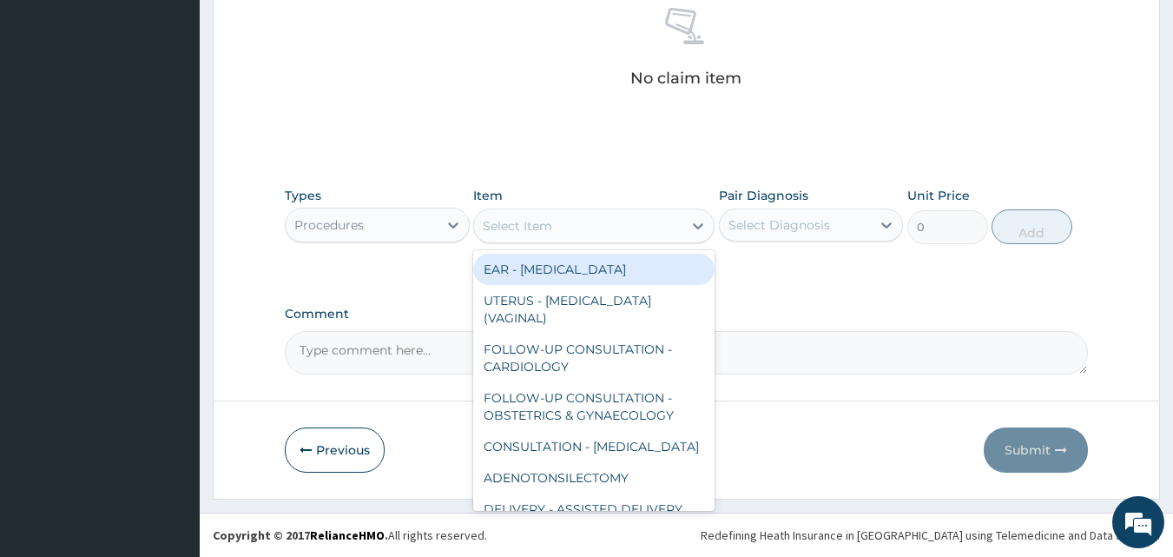
click at [677, 231] on div "Select Item" at bounding box center [578, 226] width 208 height 28
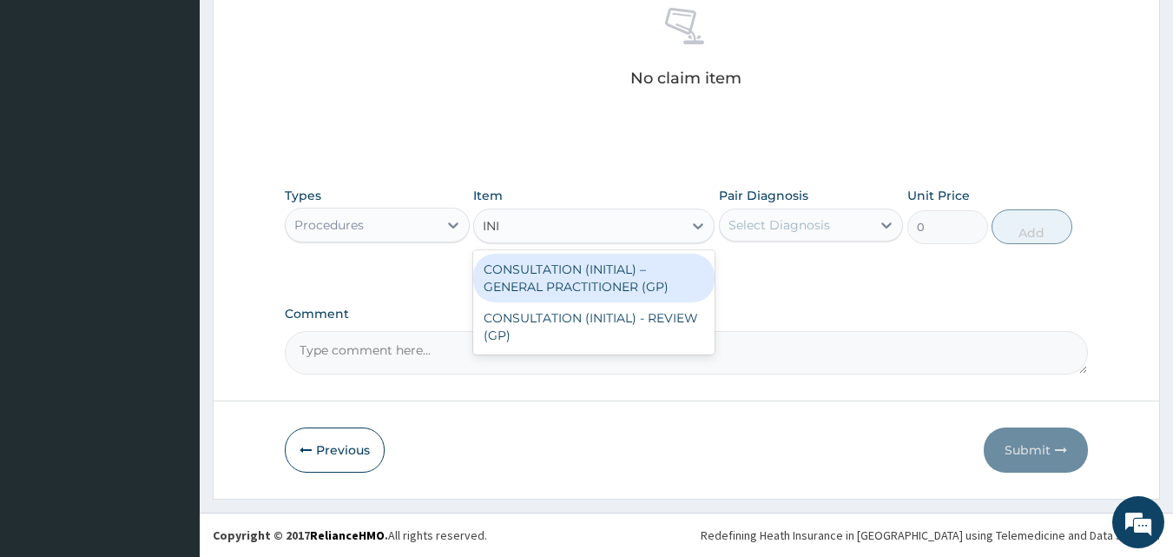
type input "INIT"
click at [646, 268] on div "CONSULTATION (INITIAL) – GENERAL PRACTITIONER (GP)" at bounding box center [593, 278] width 241 height 49
type input "3000"
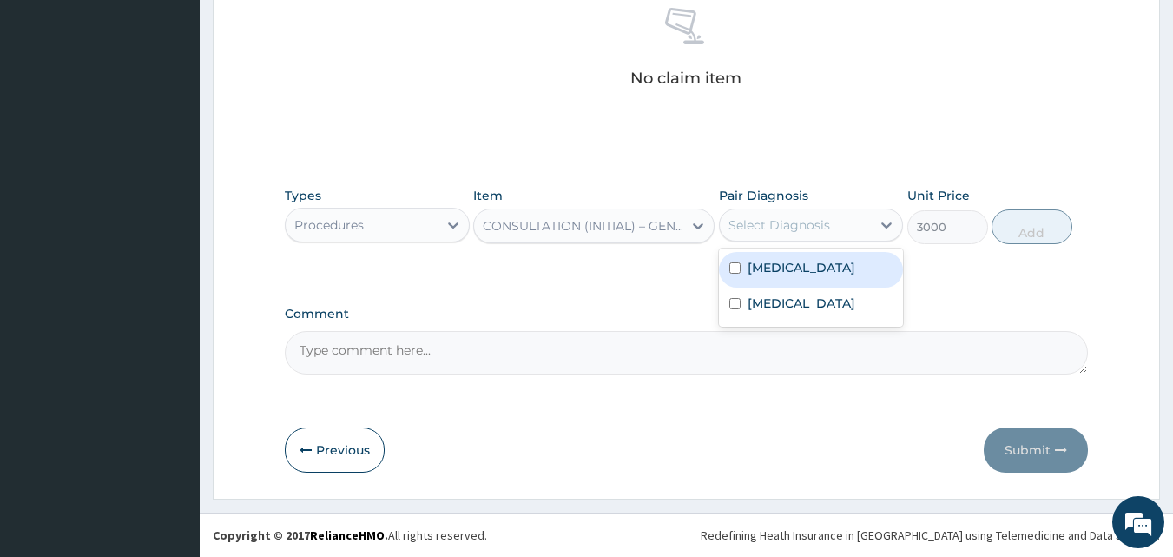
click at [769, 235] on div "Select Diagnosis" at bounding box center [796, 225] width 152 height 28
click at [780, 281] on div "Malaria, unspecified" at bounding box center [811, 270] width 185 height 36
checkbox input "true"
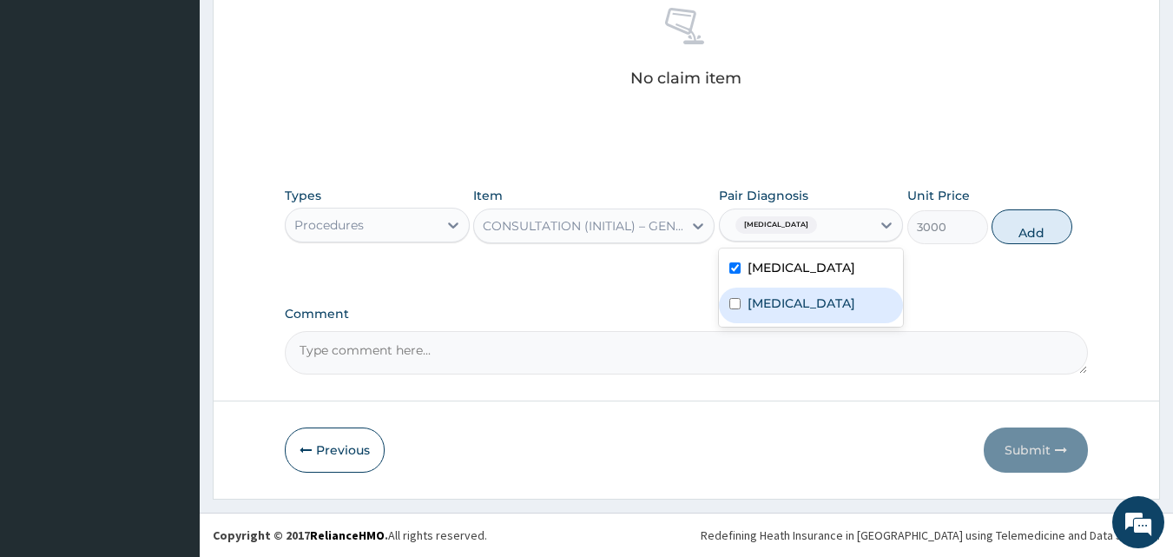
click at [790, 312] on label "Typhoid fever, unspecified" at bounding box center [802, 302] width 108 height 17
checkbox input "true"
click at [1017, 228] on button "Add" at bounding box center [1032, 226] width 81 height 35
type input "0"
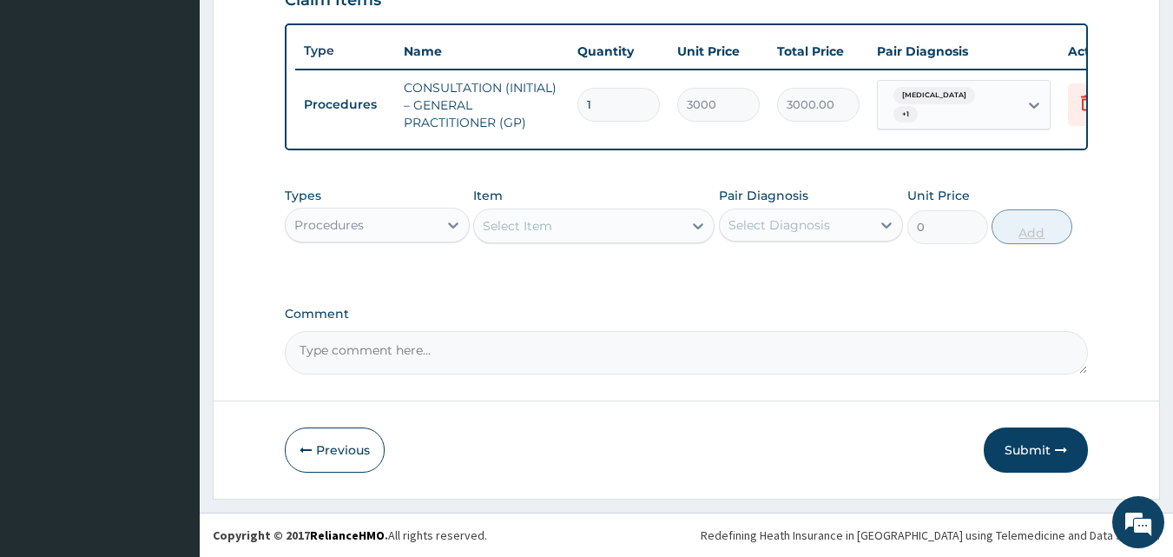
scroll to position [636, 0]
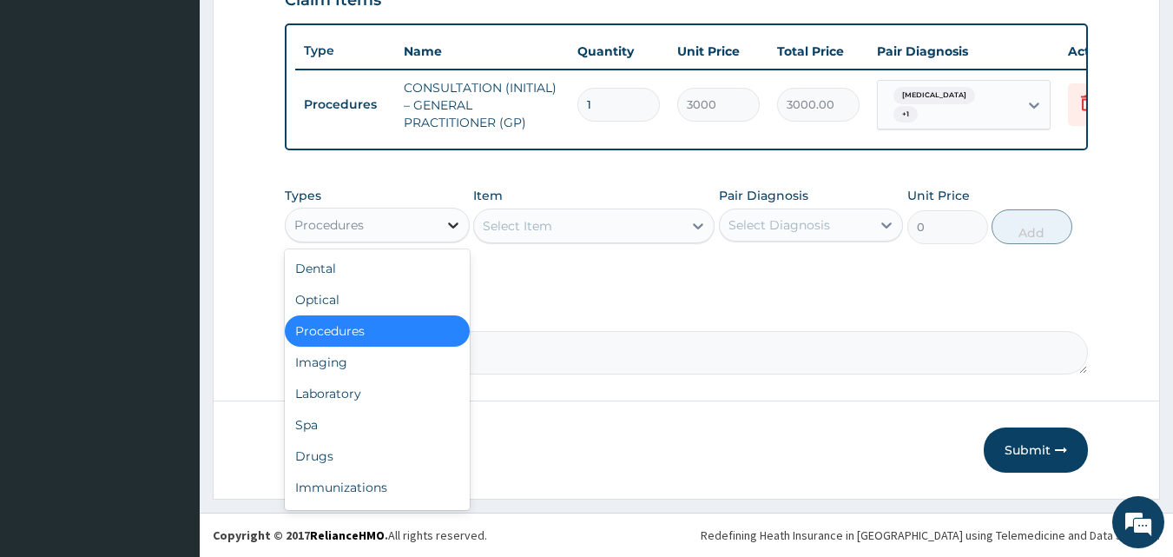
click at [438, 215] on div at bounding box center [453, 224] width 31 height 31
click at [420, 392] on div "Laboratory" at bounding box center [377, 393] width 185 height 31
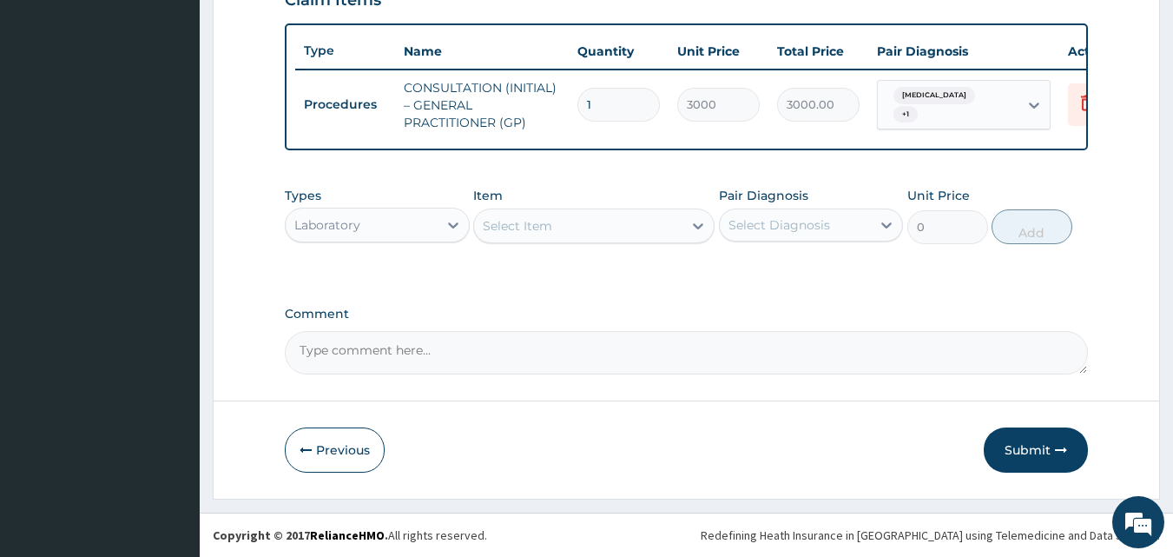
click at [643, 230] on div "Select Item" at bounding box center [578, 226] width 208 height 28
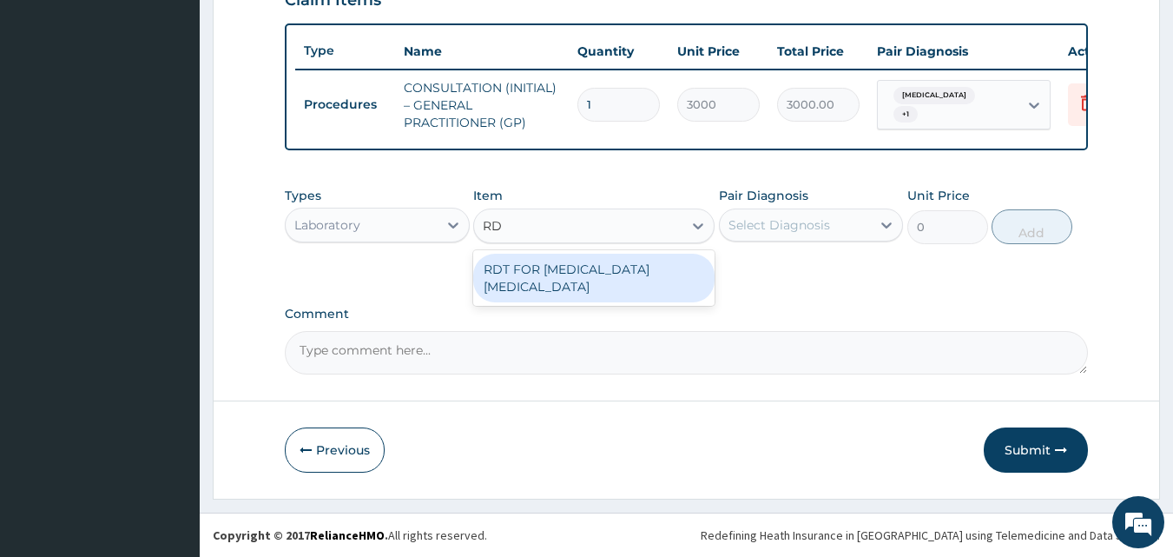
type input "RDT"
click at [664, 276] on div "RDT FOR [MEDICAL_DATA] [MEDICAL_DATA]" at bounding box center [593, 278] width 241 height 49
type input "1300"
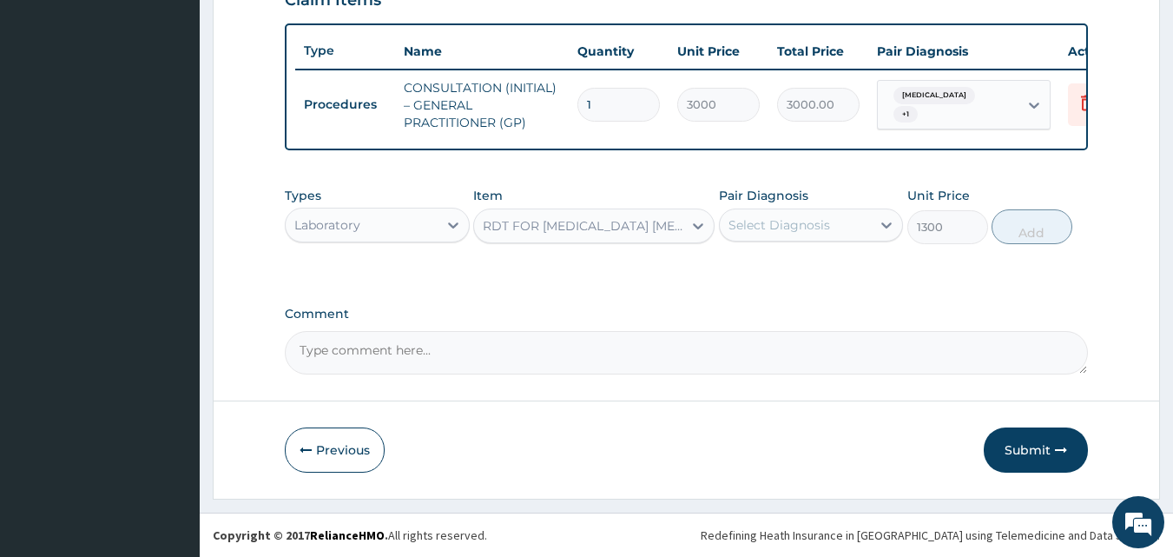
click at [780, 224] on div "Select Diagnosis" at bounding box center [780, 224] width 102 height 17
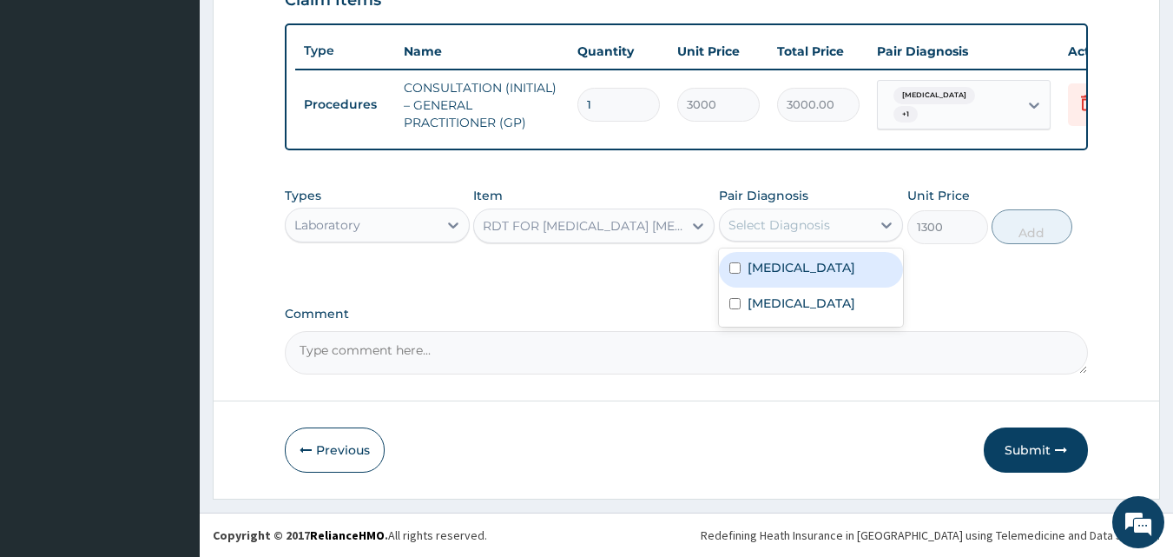
click at [785, 276] on div "[MEDICAL_DATA]" at bounding box center [811, 270] width 185 height 36
checkbox input "true"
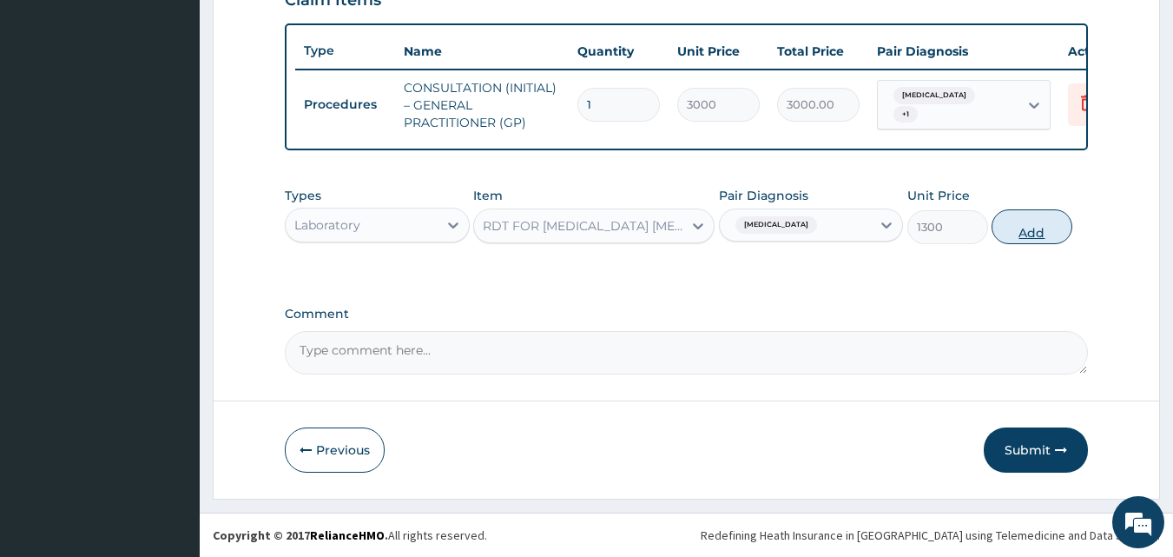
click at [1044, 225] on button "Add" at bounding box center [1032, 226] width 81 height 35
type input "0"
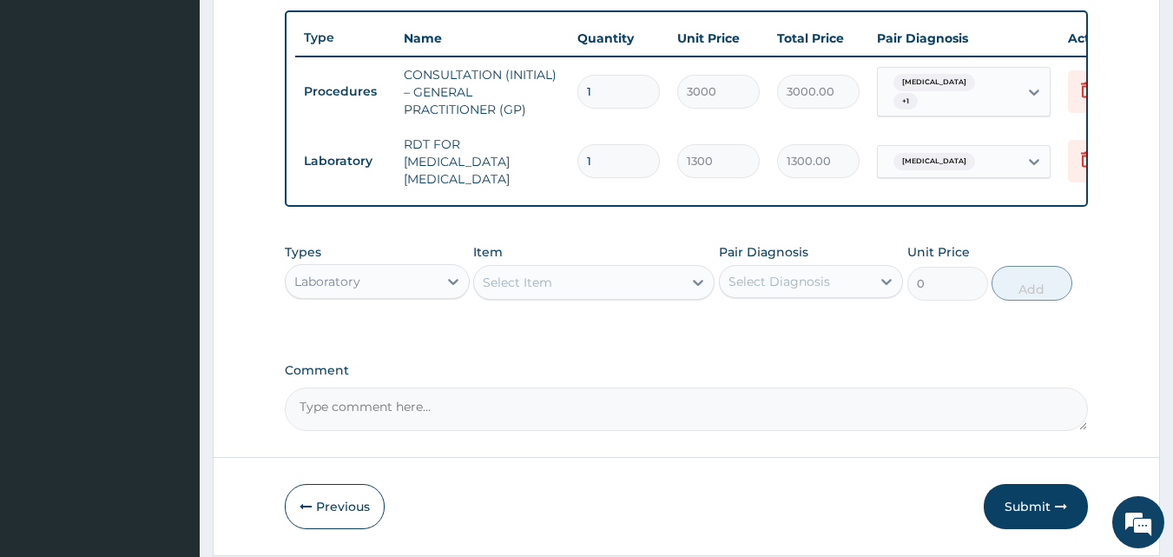
click at [434, 295] on div "Laboratory" at bounding box center [362, 282] width 152 height 28
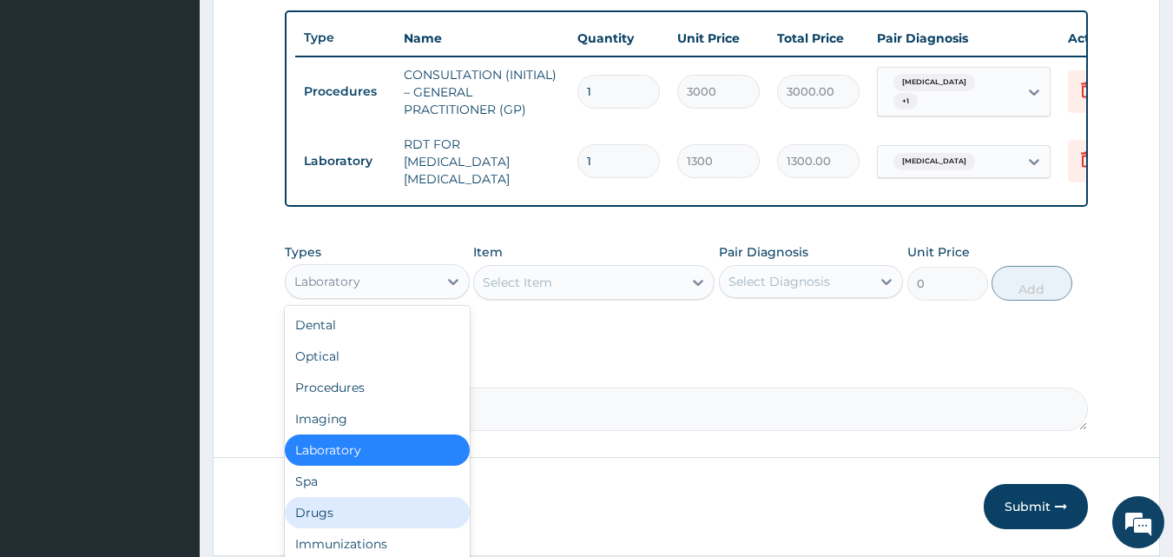
click at [398, 506] on div "Drugs" at bounding box center [377, 512] width 185 height 31
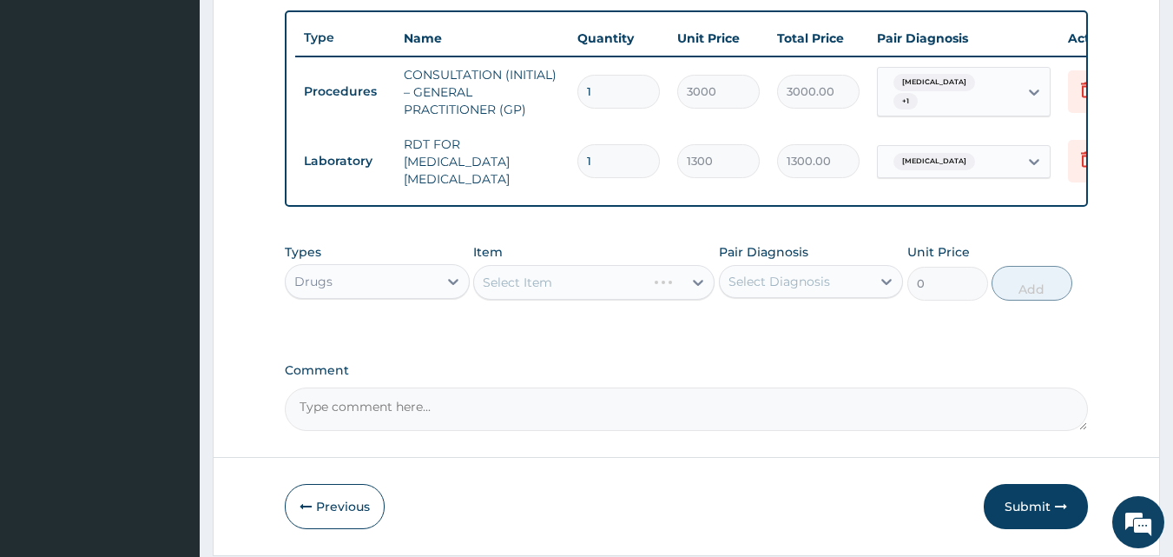
click at [638, 288] on div "Select Item" at bounding box center [593, 282] width 241 height 35
click at [638, 288] on div "Select Item" at bounding box center [578, 282] width 208 height 28
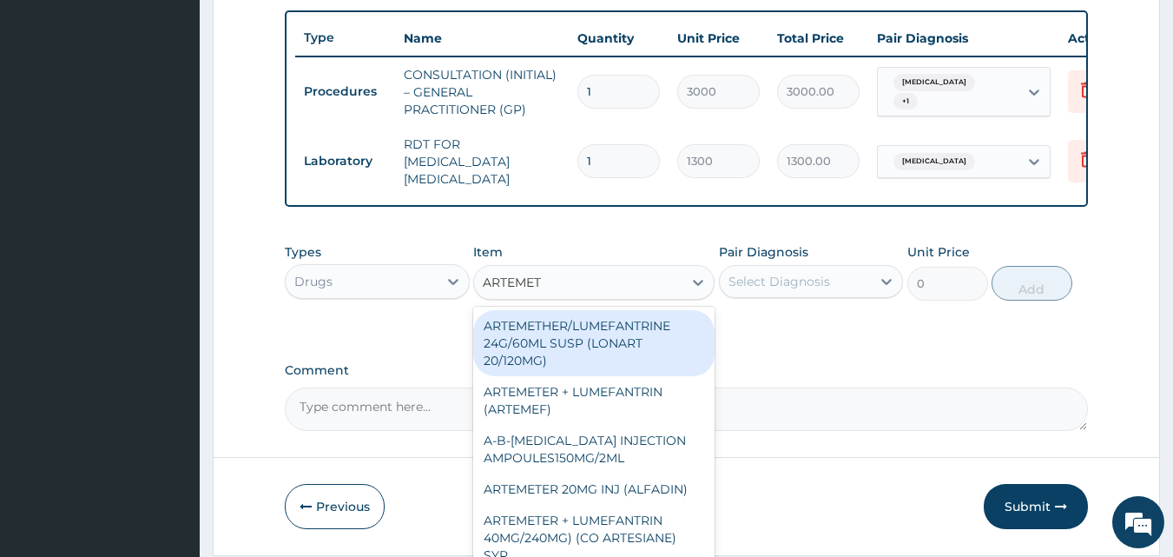
type input "ARTEMETH"
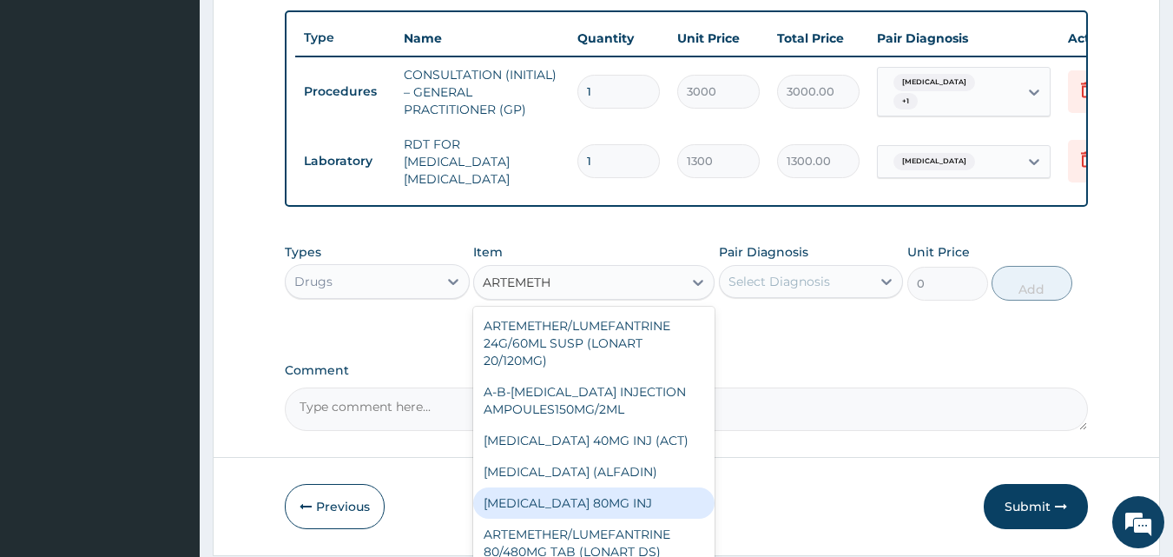
click at [628, 498] on div "[MEDICAL_DATA] 80MG INJ" at bounding box center [593, 502] width 241 height 31
type input "750"
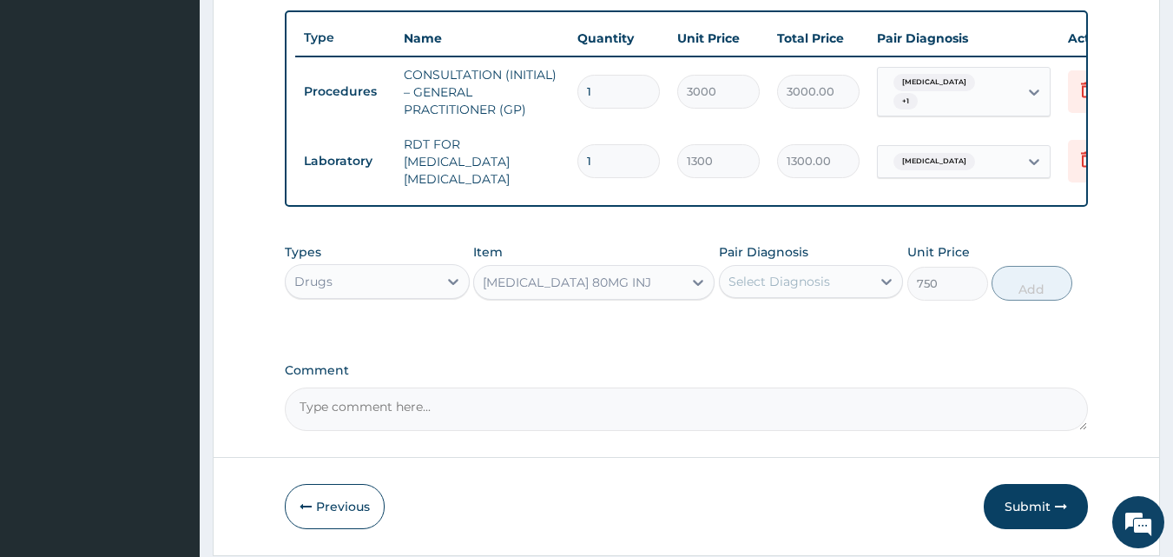
click at [818, 290] on div "Select Diagnosis" at bounding box center [780, 281] width 102 height 17
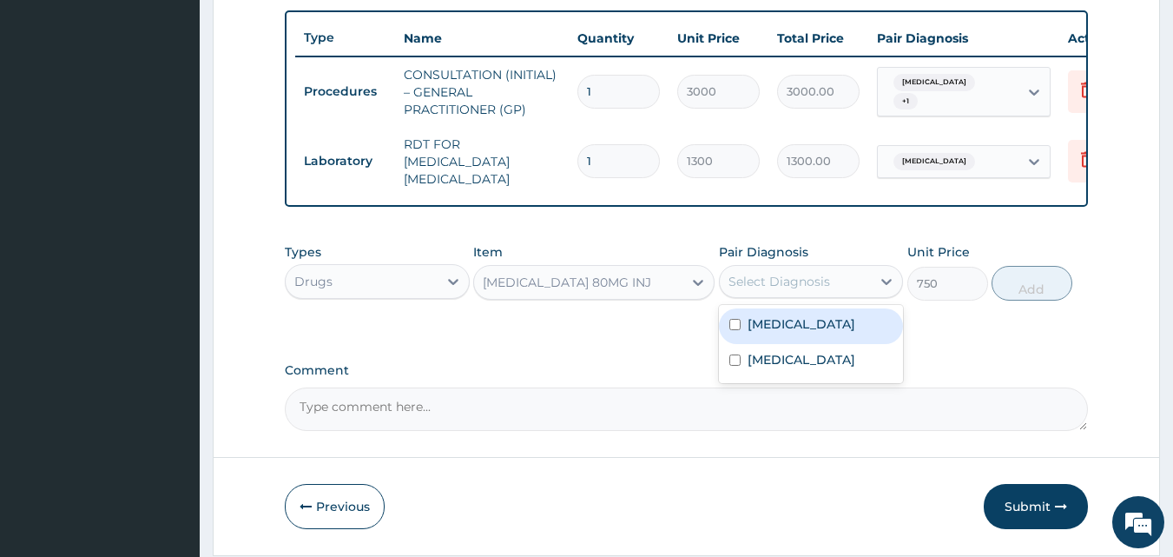
click at [821, 323] on label "[MEDICAL_DATA]" at bounding box center [802, 323] width 108 height 17
checkbox input "true"
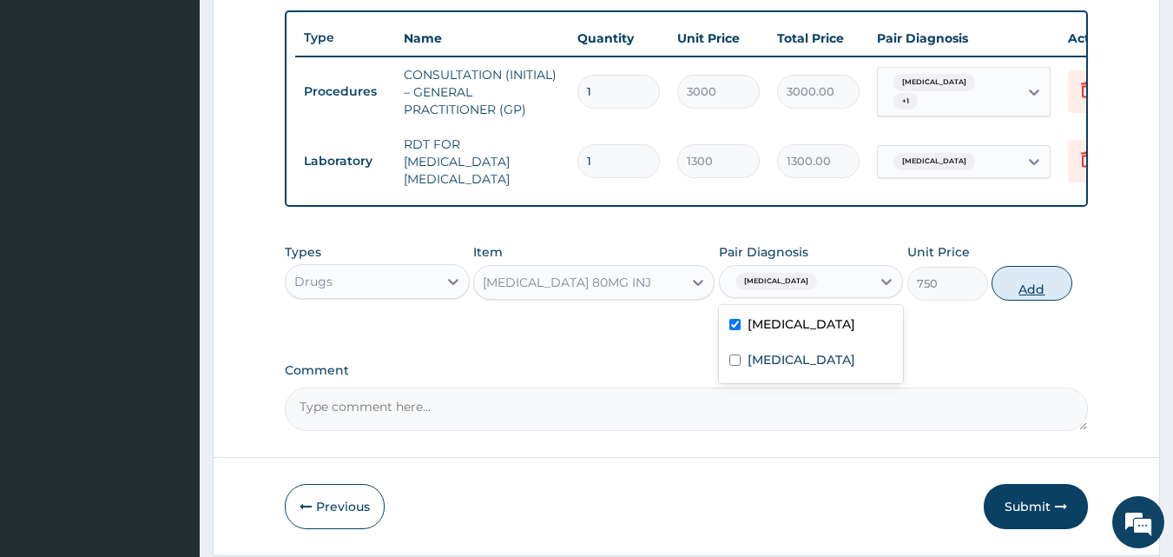
click at [1066, 288] on button "Add" at bounding box center [1032, 283] width 81 height 35
type input "0"
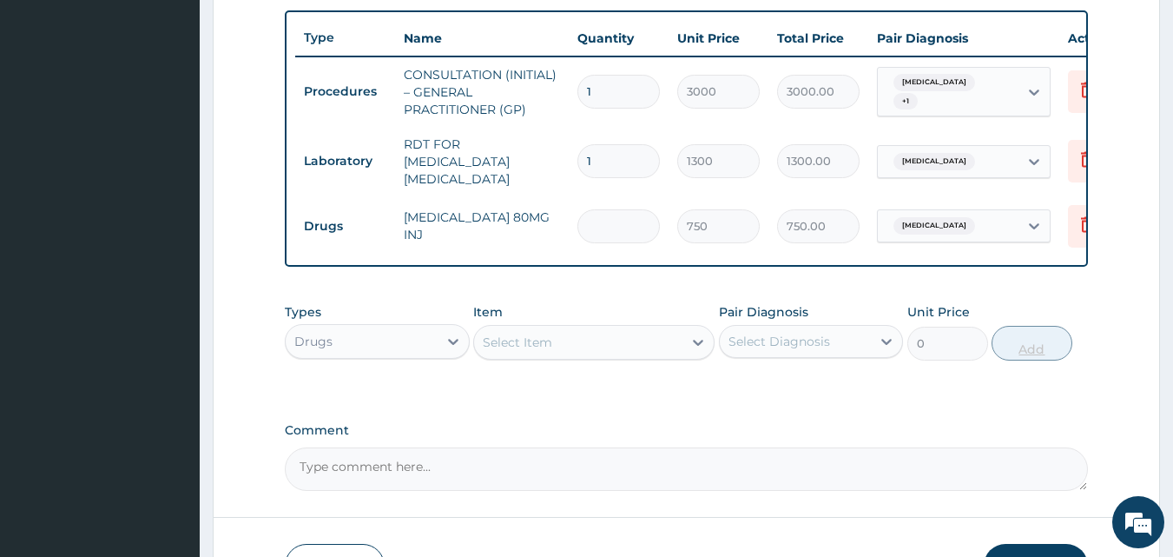
type input "0.00"
type input "6"
type input "4500.00"
type input "6"
click at [625, 353] on div "Select Item" at bounding box center [578, 342] width 208 height 28
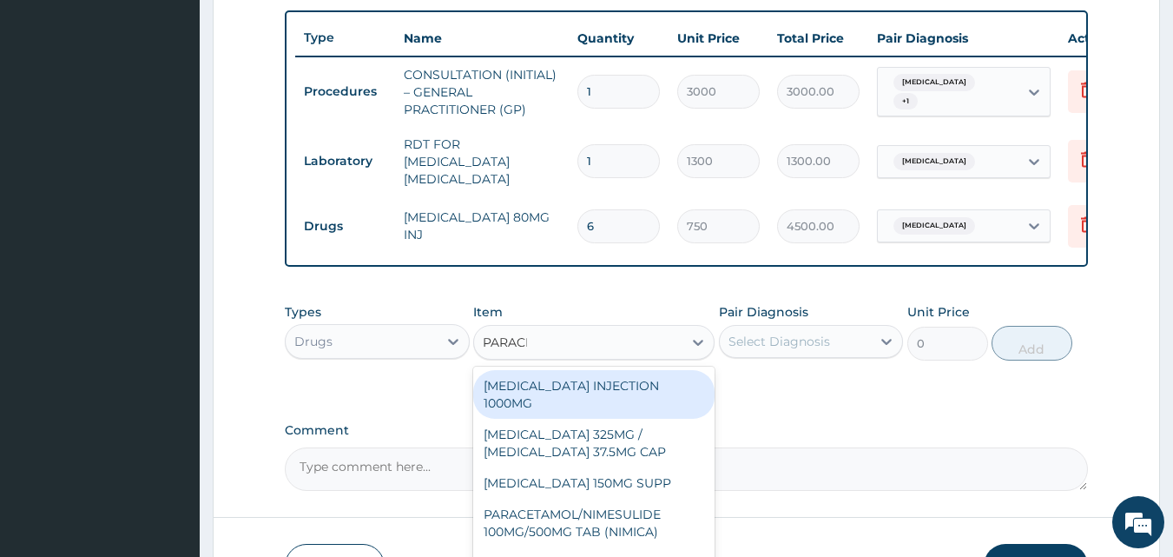
type input "PARACET"
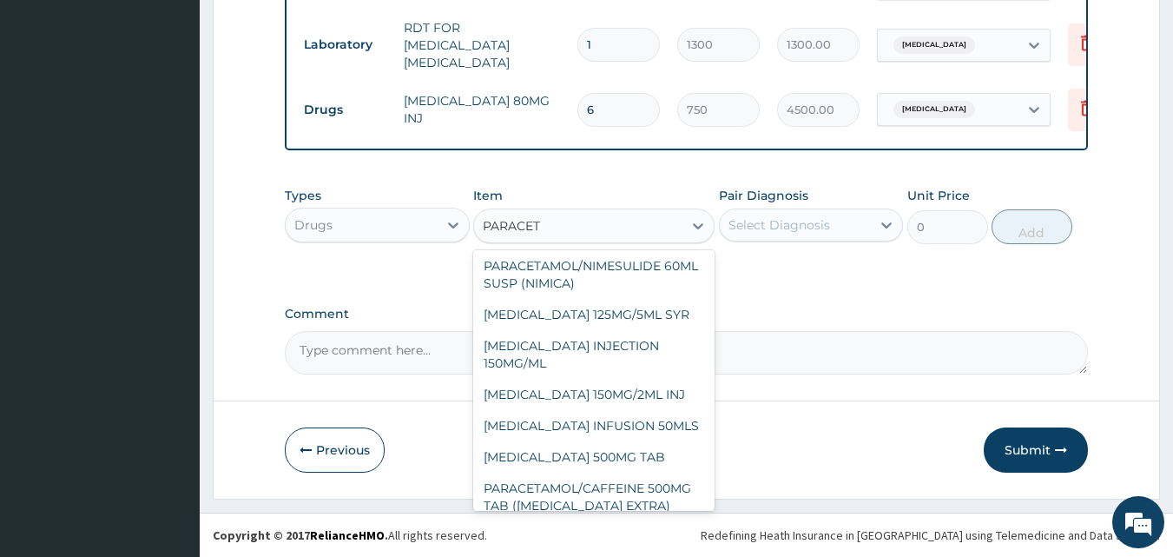
scroll to position [358, 0]
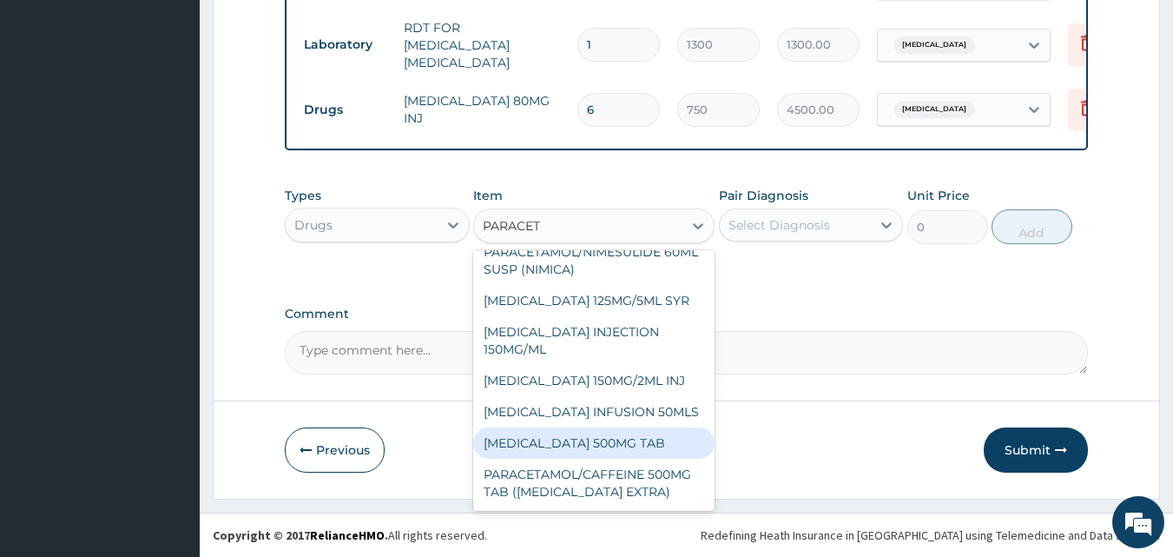
click at [689, 447] on div "[MEDICAL_DATA] 500MG TAB" at bounding box center [593, 442] width 241 height 31
type input "65"
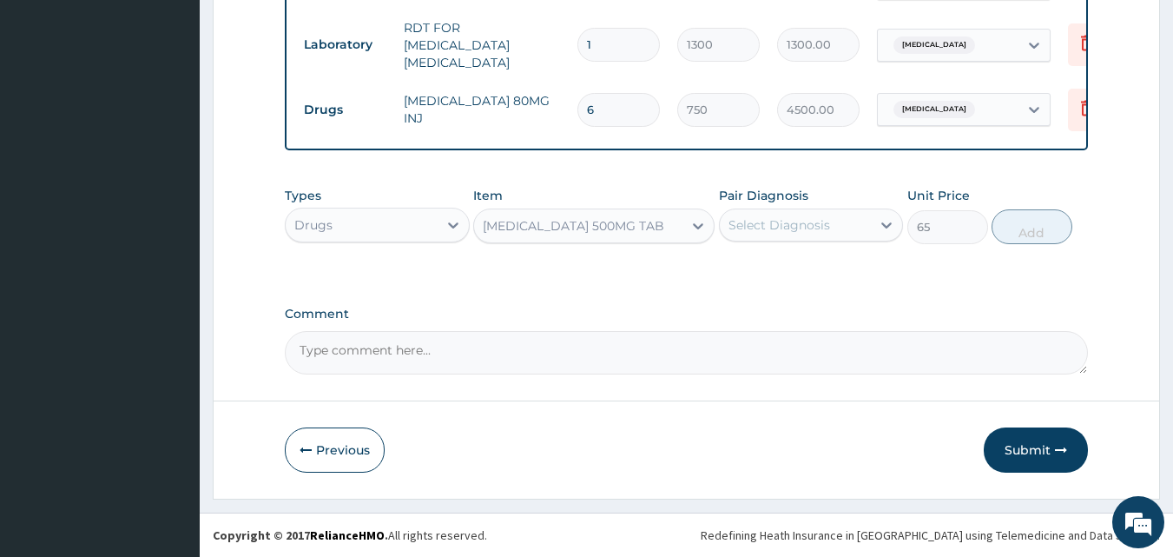
click at [853, 225] on div "Select Diagnosis" at bounding box center [796, 225] width 152 height 28
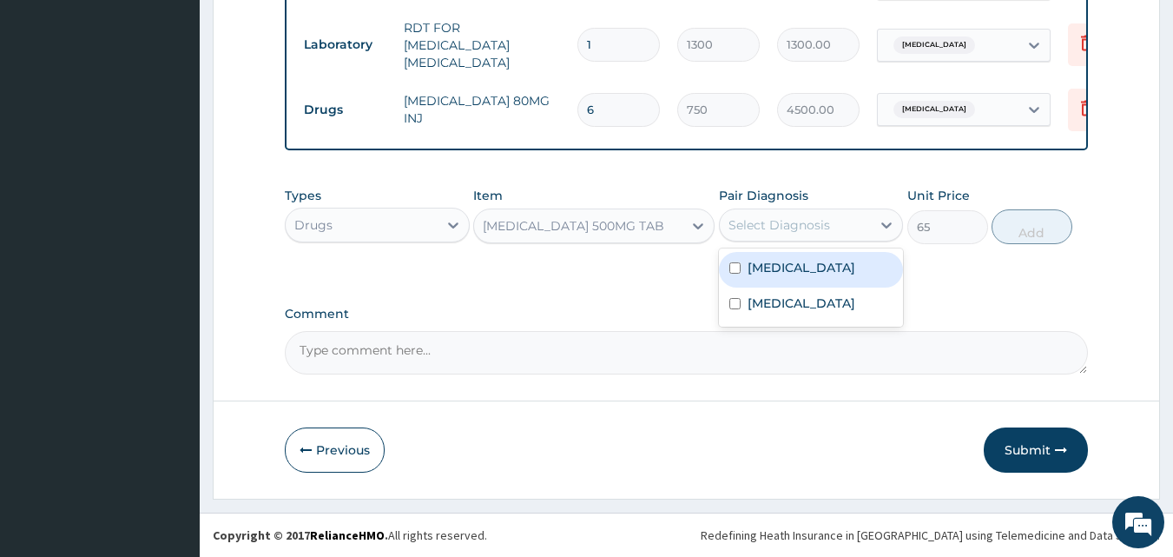
click at [853, 268] on label "[MEDICAL_DATA]" at bounding box center [802, 267] width 108 height 17
checkbox input "true"
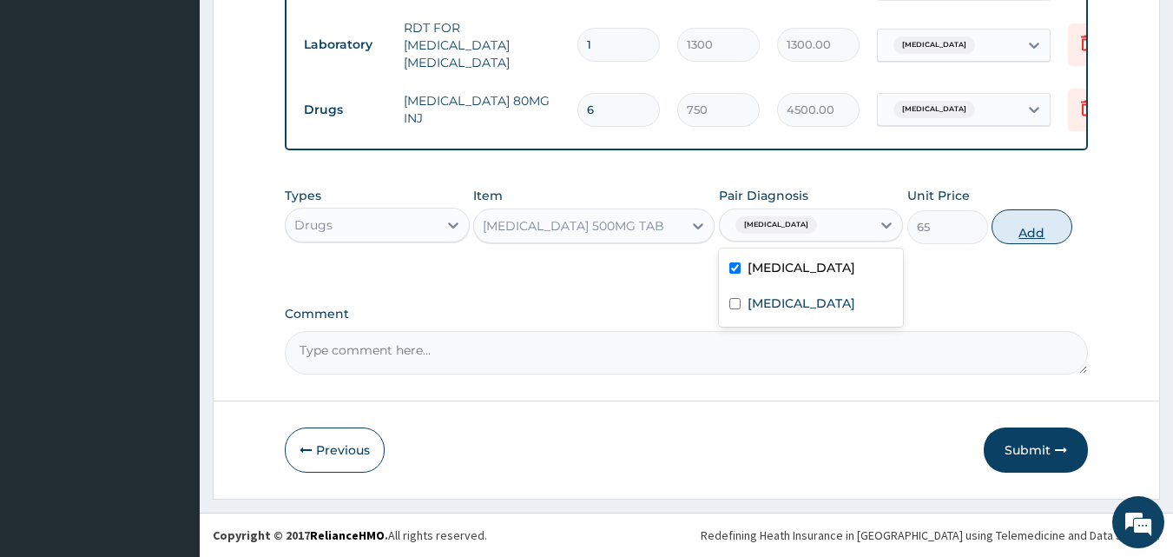
click at [1020, 228] on button "Add" at bounding box center [1032, 226] width 81 height 35
type input "0"
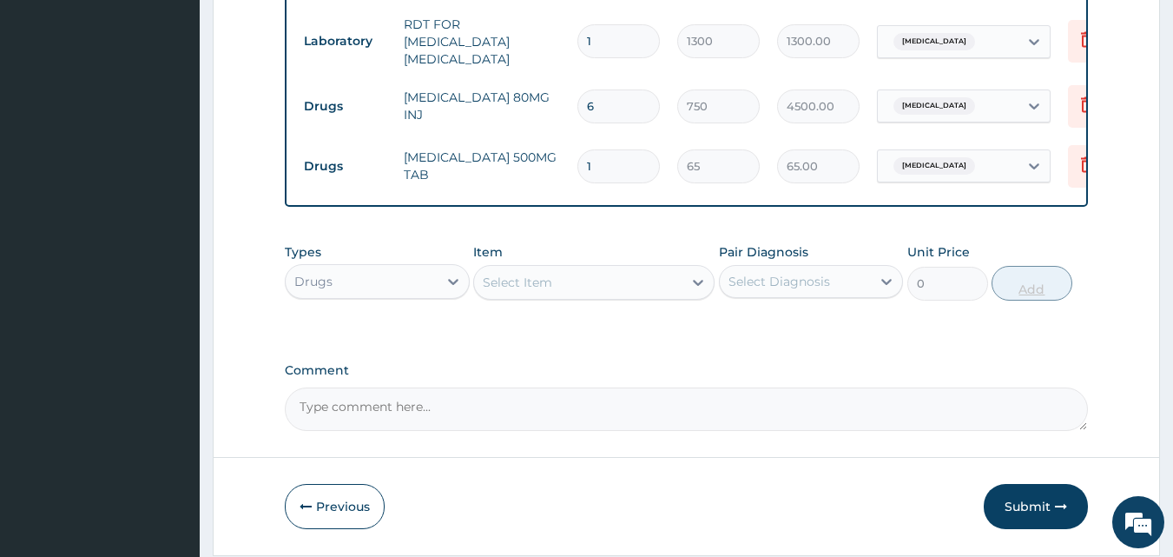
type input "18"
type input "1170.00"
type input "18"
click at [619, 282] on div "Select Item" at bounding box center [578, 282] width 208 height 28
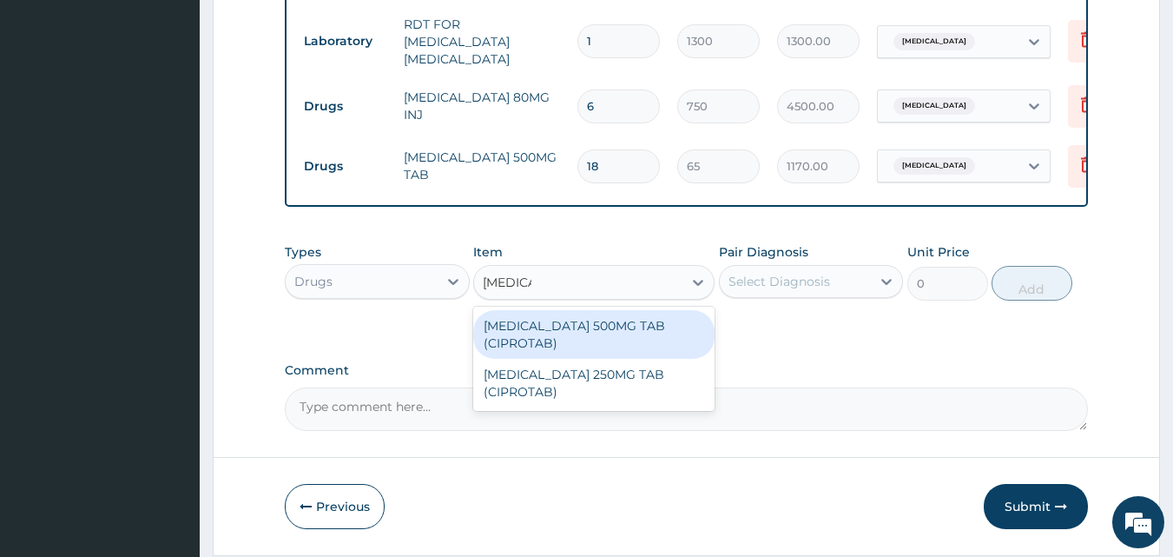
type input "CIPROT"
click at [672, 347] on div "[MEDICAL_DATA] 500MG TAB (CIPROTAB)" at bounding box center [593, 334] width 241 height 49
type input "171.0019989013672"
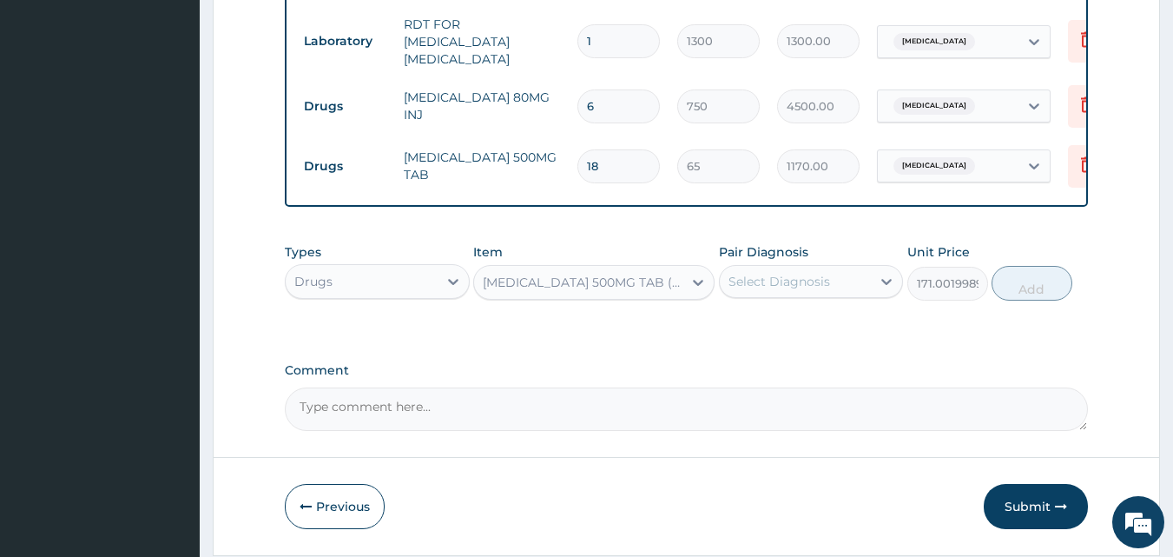
click at [815, 274] on div "Select Diagnosis" at bounding box center [811, 281] width 185 height 33
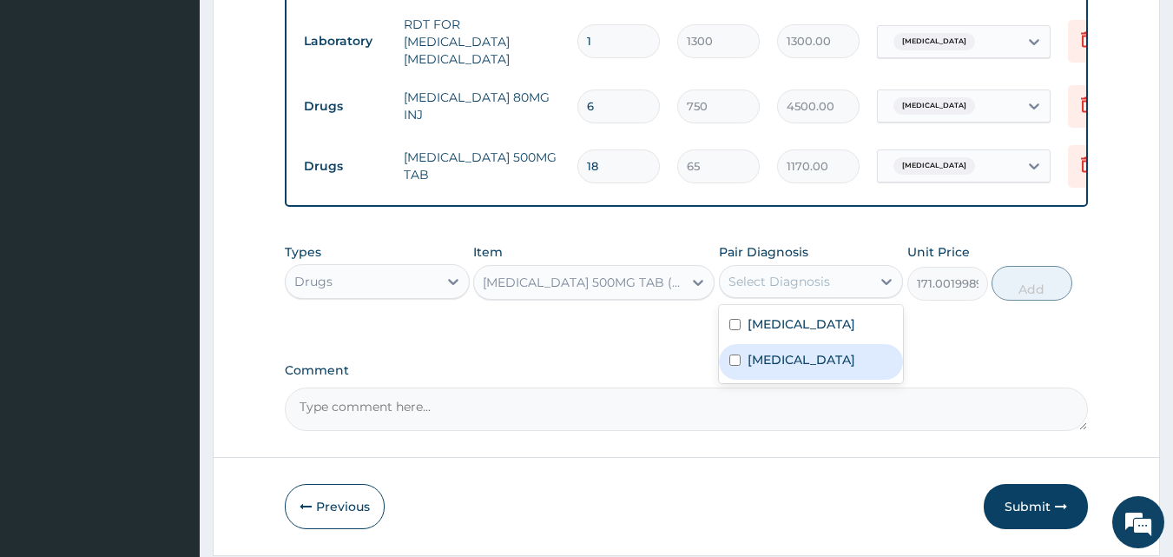
click at [792, 367] on label "Typhoid fever, unspecified" at bounding box center [802, 359] width 108 height 17
checkbox input "true"
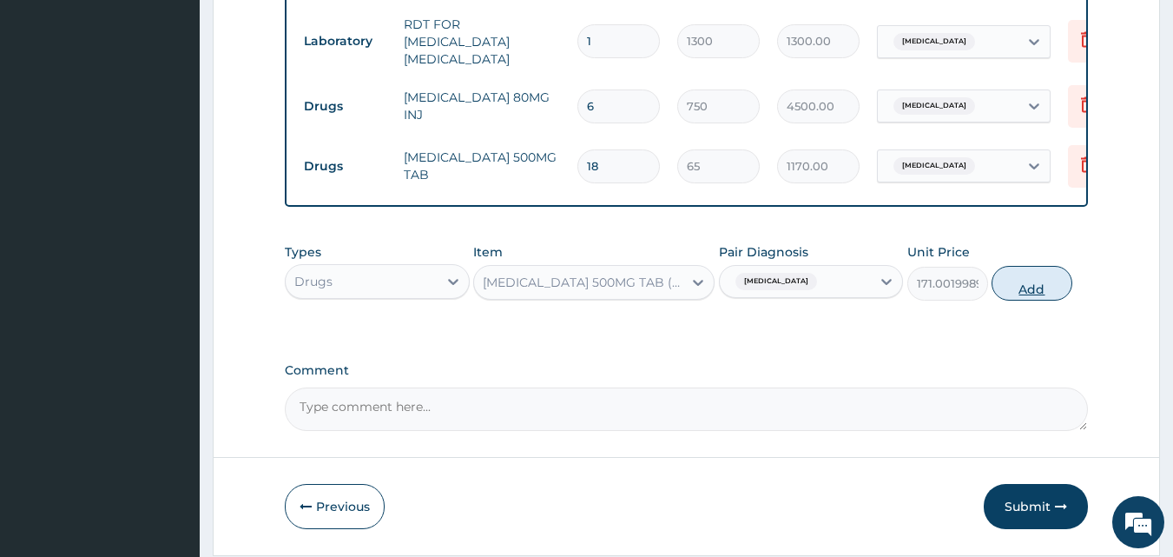
click at [1057, 285] on button "Add" at bounding box center [1032, 283] width 81 height 35
type input "0"
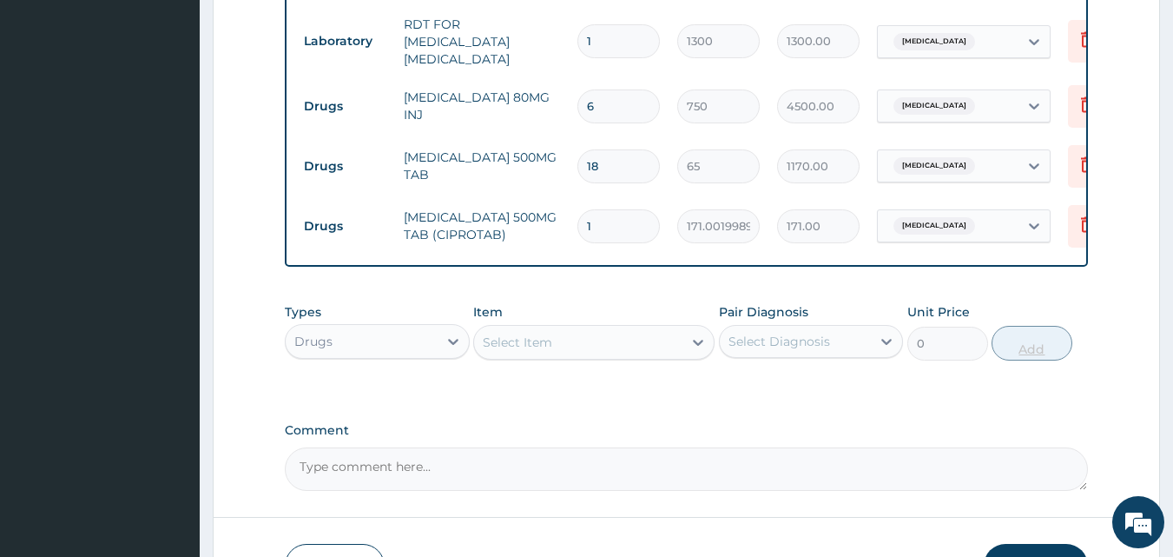
type input "14"
type input "2394.03"
type input "14"
click at [559, 338] on div "Select Item" at bounding box center [578, 342] width 208 height 28
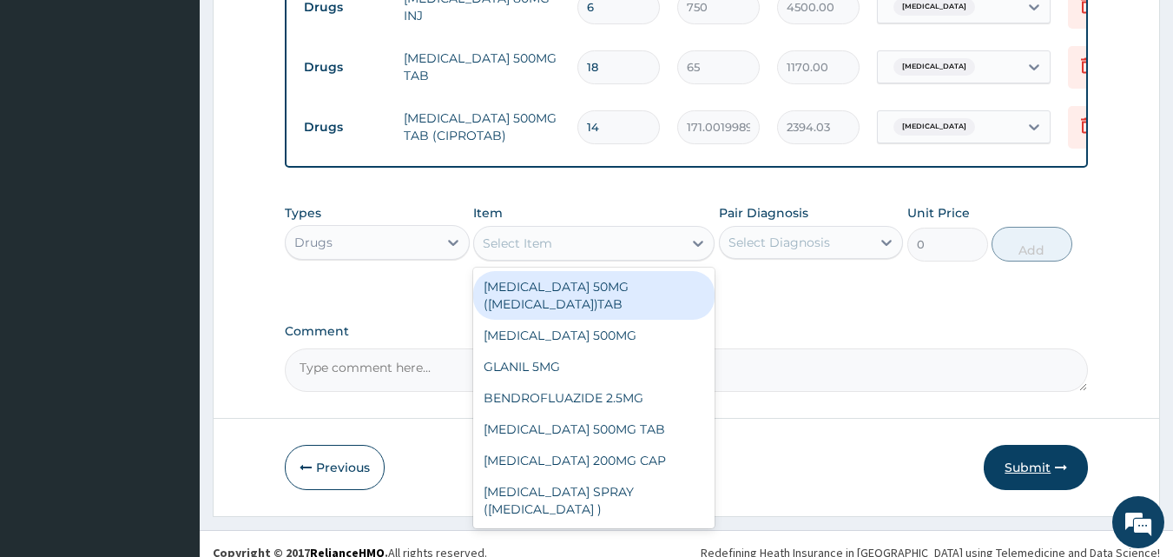
click at [1008, 482] on button "Submit" at bounding box center [1036, 467] width 104 height 45
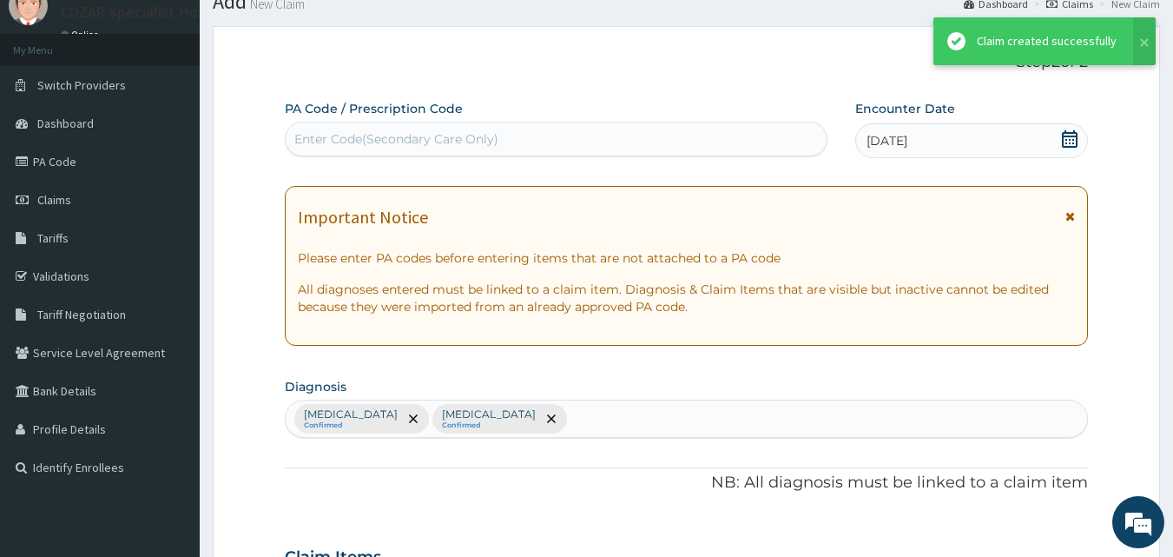
scroll to position [855, 0]
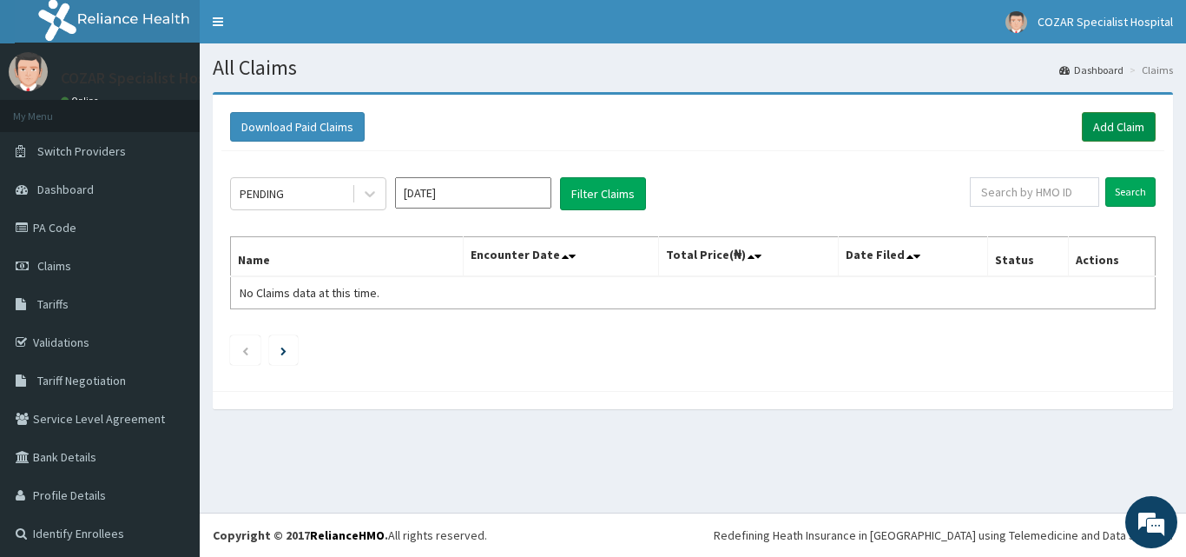
click at [1108, 132] on link "Add Claim" at bounding box center [1119, 127] width 74 height 30
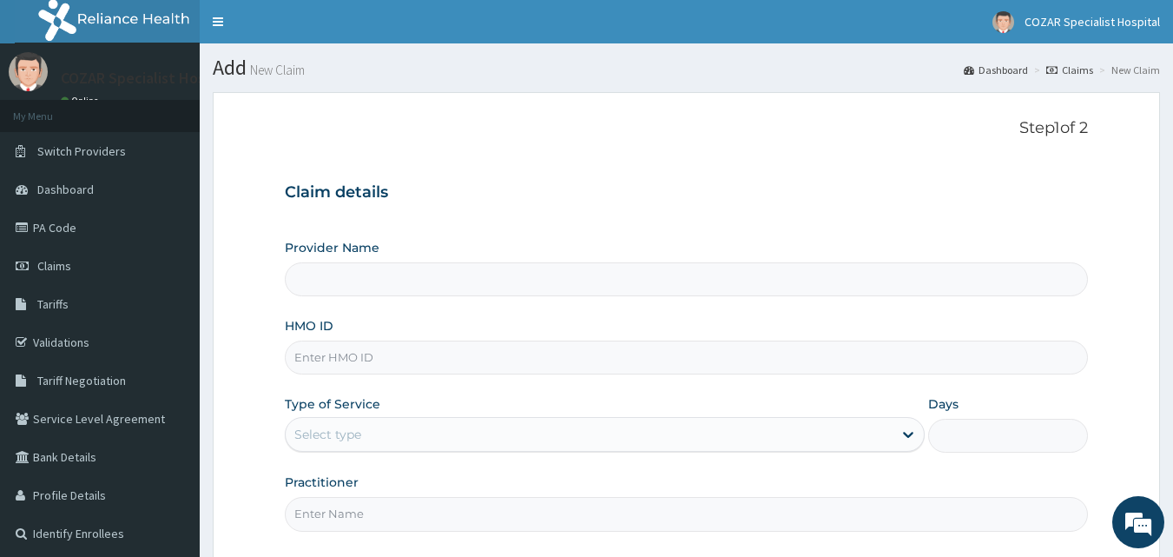
type input "Cozar Specialist Hospital"
click at [363, 362] on input "HMO ID" at bounding box center [687, 357] width 804 height 34
paste input "ENP/10493/A"
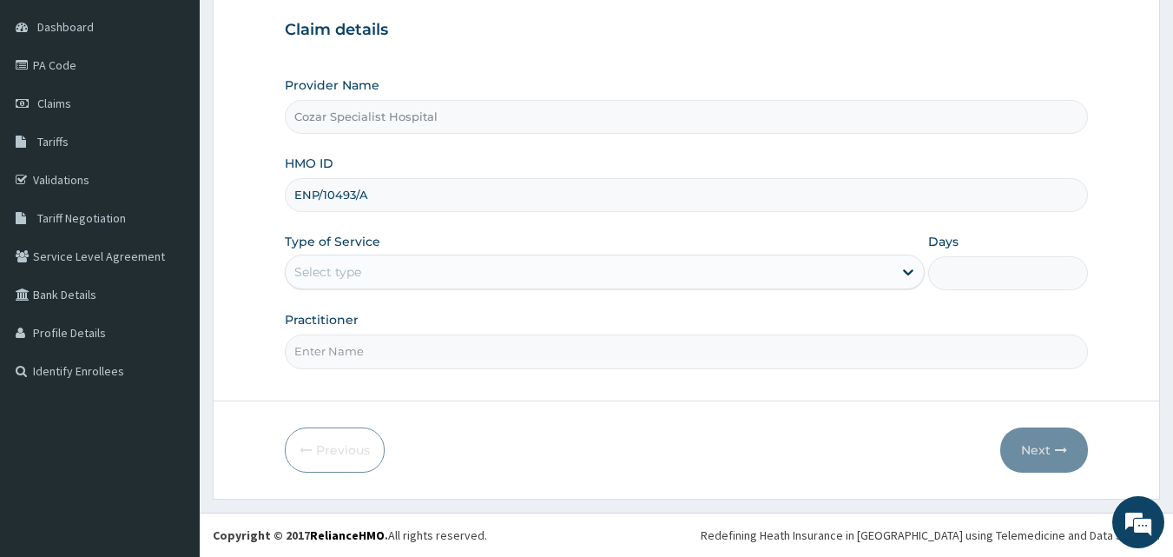
type input "ENP/10493/A"
click at [473, 259] on div "Select type" at bounding box center [589, 272] width 607 height 28
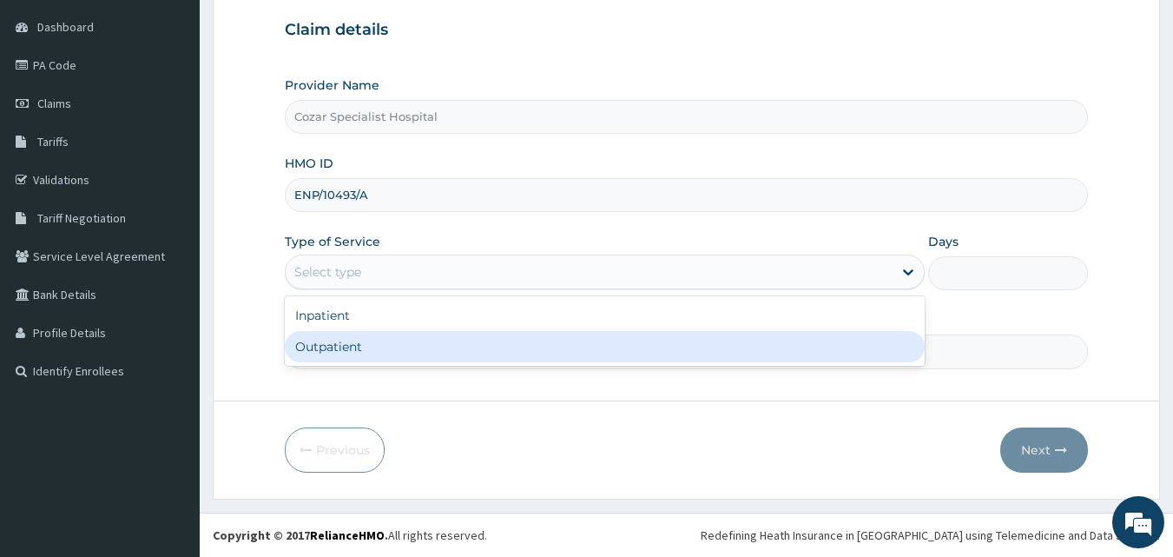
click at [412, 341] on div "Outpatient" at bounding box center [605, 346] width 640 height 31
type input "1"
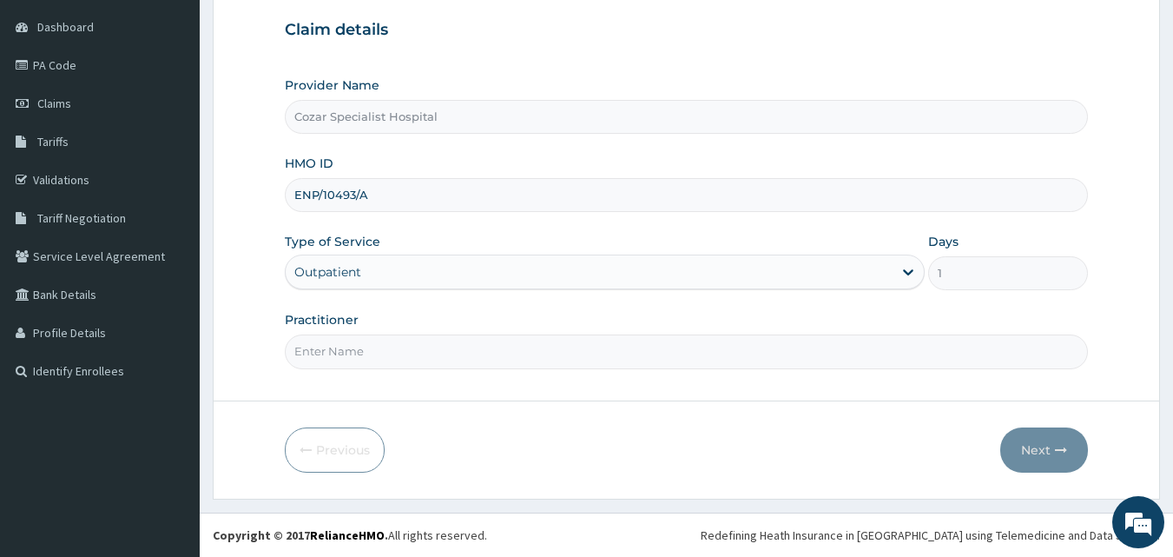
click at [406, 346] on input "Practitioner" at bounding box center [687, 351] width 804 height 34
type input "[PERSON_NAME][MEDICAL_DATA]"
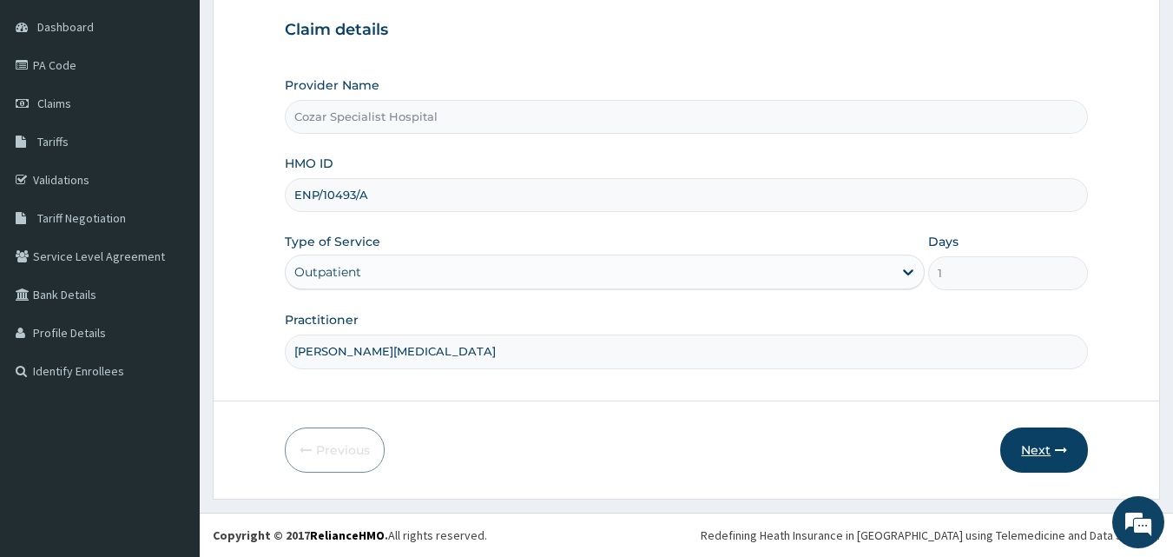
click at [1047, 445] on button "Next" at bounding box center [1045, 449] width 88 height 45
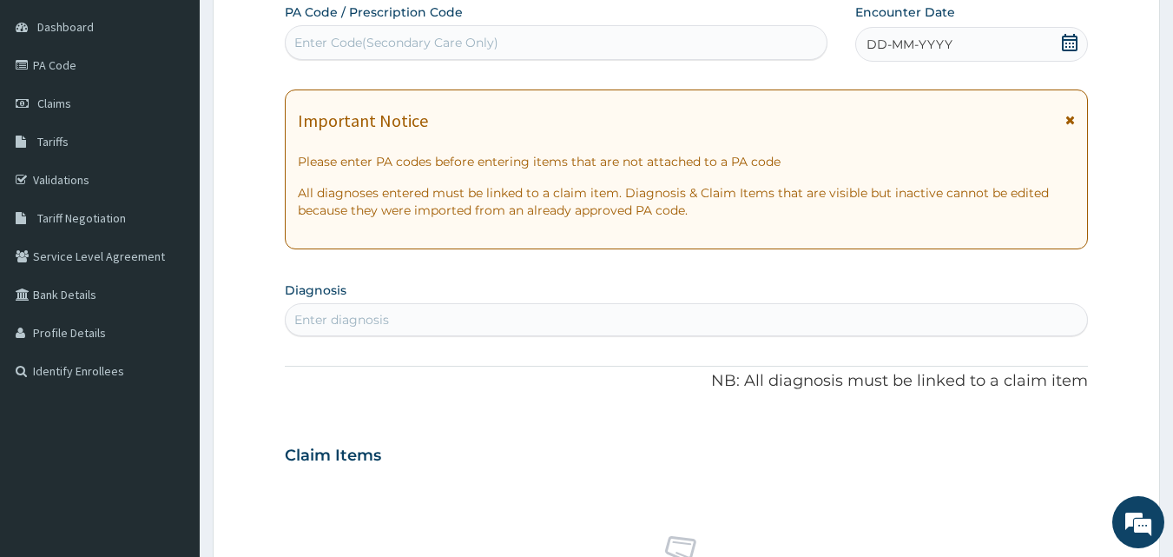
click at [1067, 53] on span at bounding box center [1069, 45] width 17 height 22
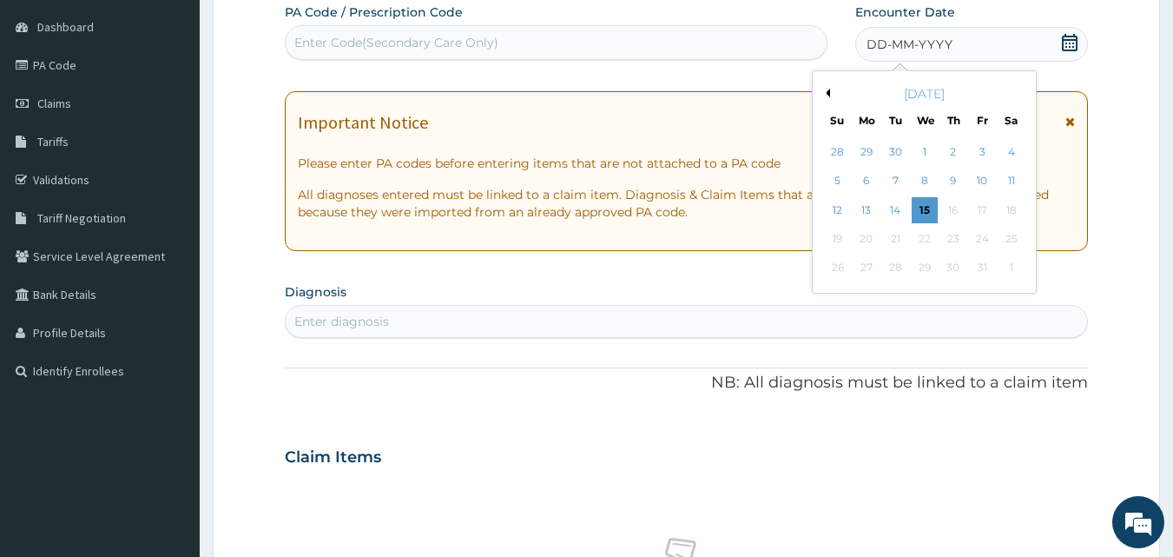
click at [829, 96] on button "Previous Month" at bounding box center [826, 93] width 9 height 9
click at [900, 264] on div "30" at bounding box center [896, 268] width 26 height 26
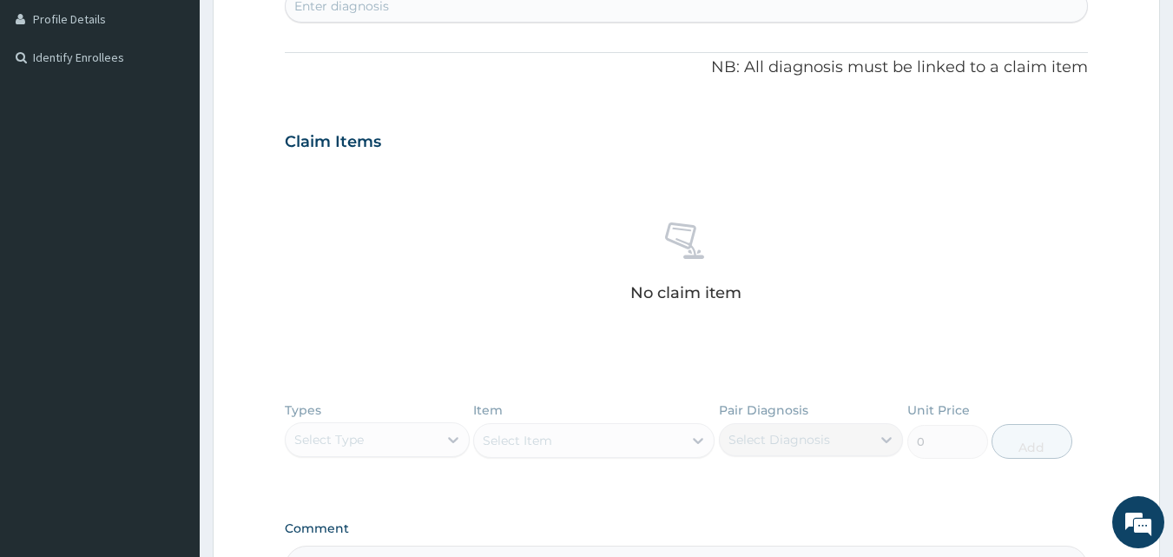
scroll to position [473, 0]
click at [566, 10] on div "Enter diagnosis" at bounding box center [687, 9] width 803 height 28
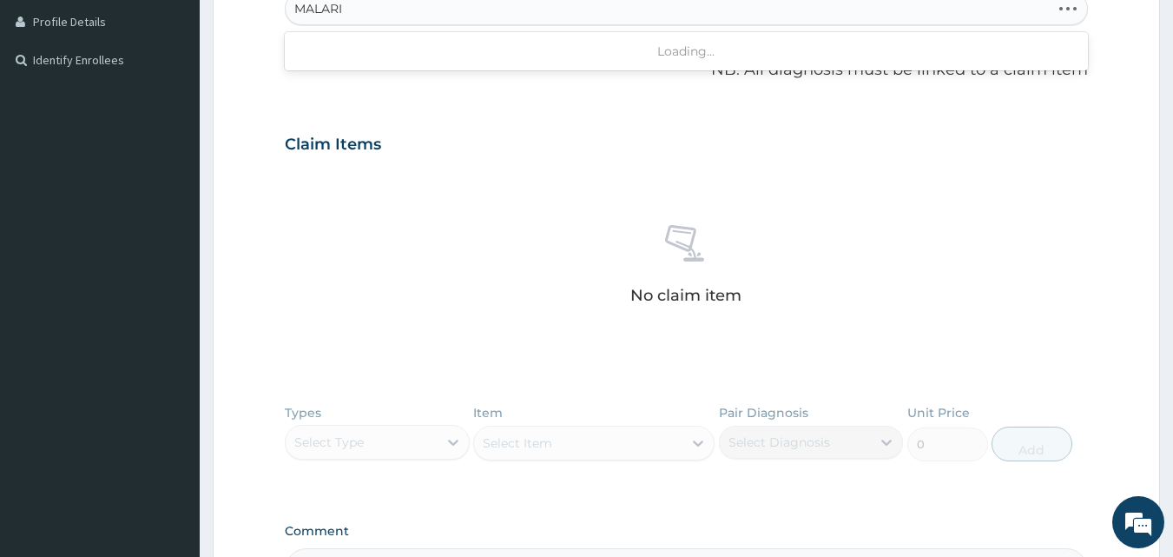
type input "MALARIA"
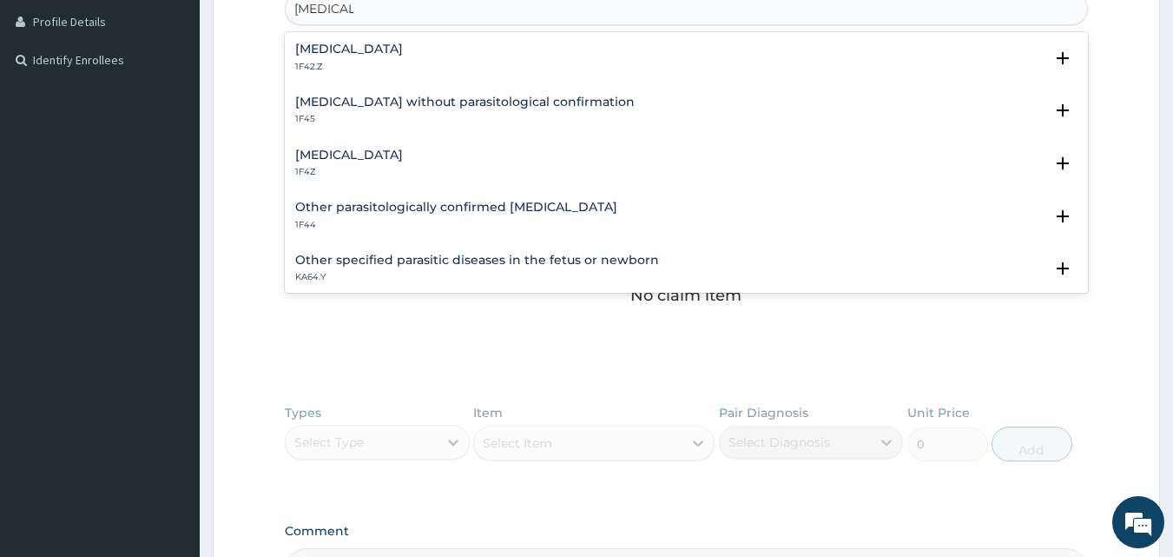
click at [403, 164] on div "Malaria, unspecified 1F4Z" at bounding box center [349, 164] width 108 height 30
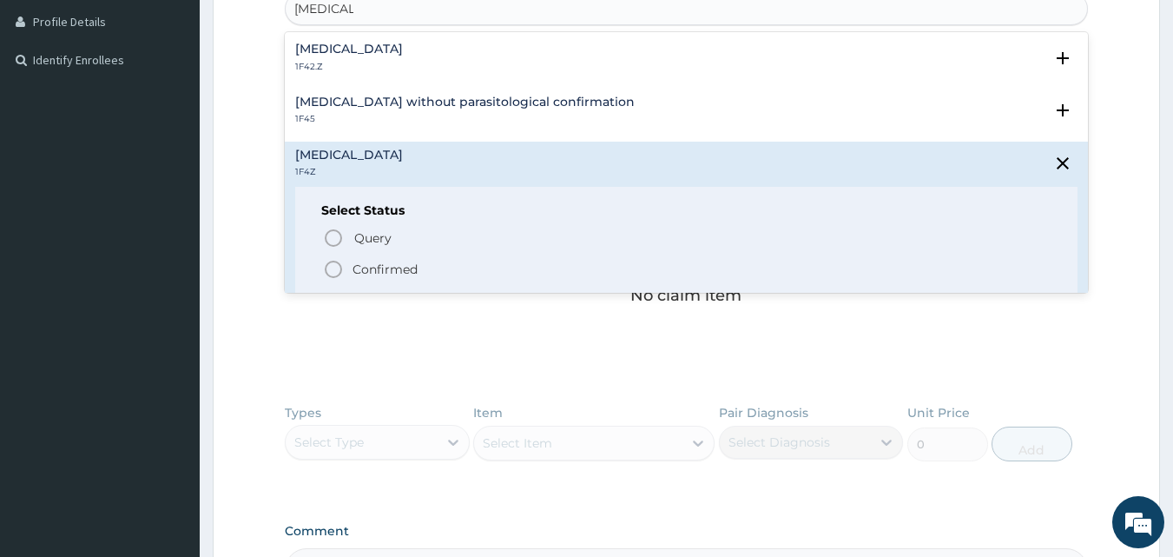
click at [364, 263] on p "Confirmed" at bounding box center [385, 269] width 65 height 17
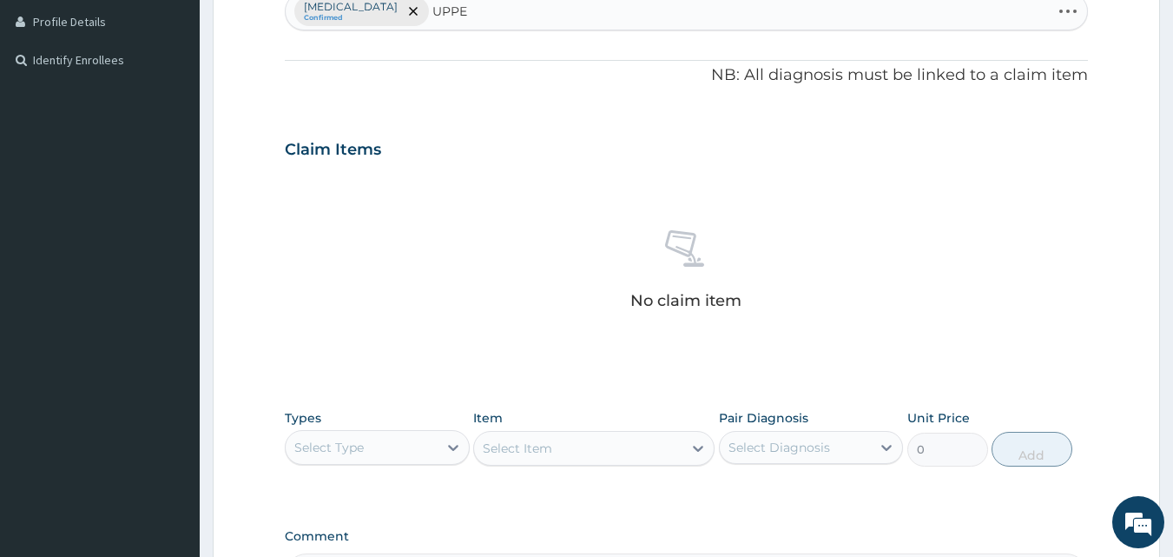
type input "UPPER"
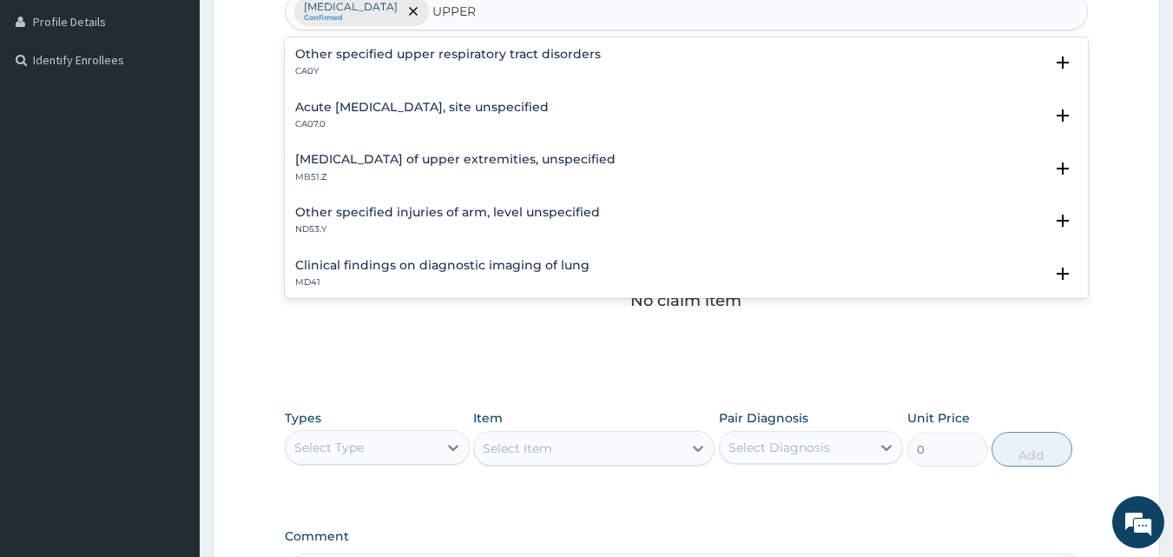
click at [522, 124] on p "CA07.0" at bounding box center [422, 124] width 254 height 12
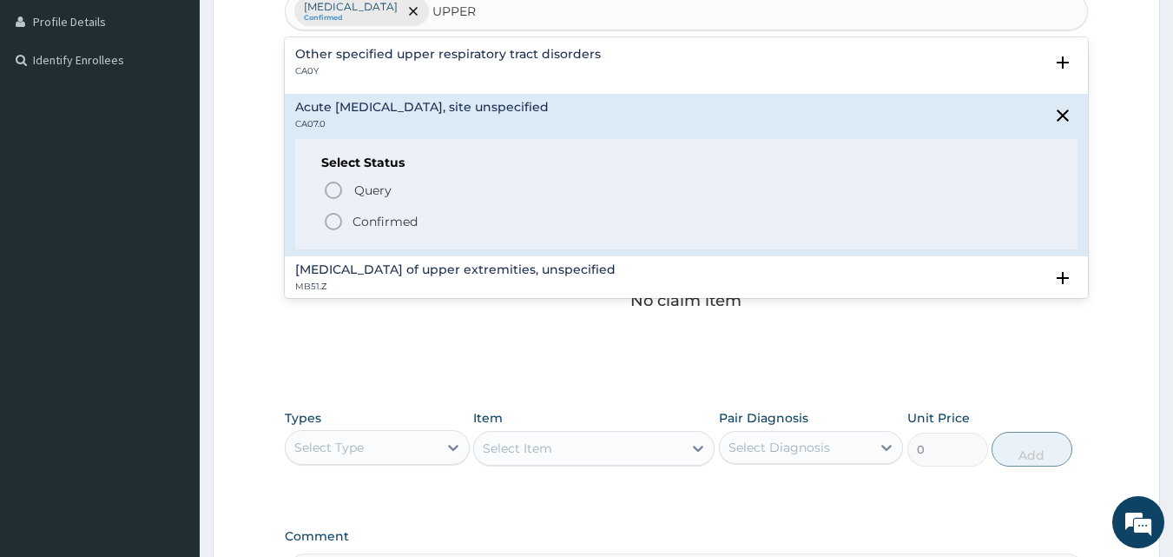
click at [405, 227] on p "Confirmed" at bounding box center [385, 221] width 65 height 17
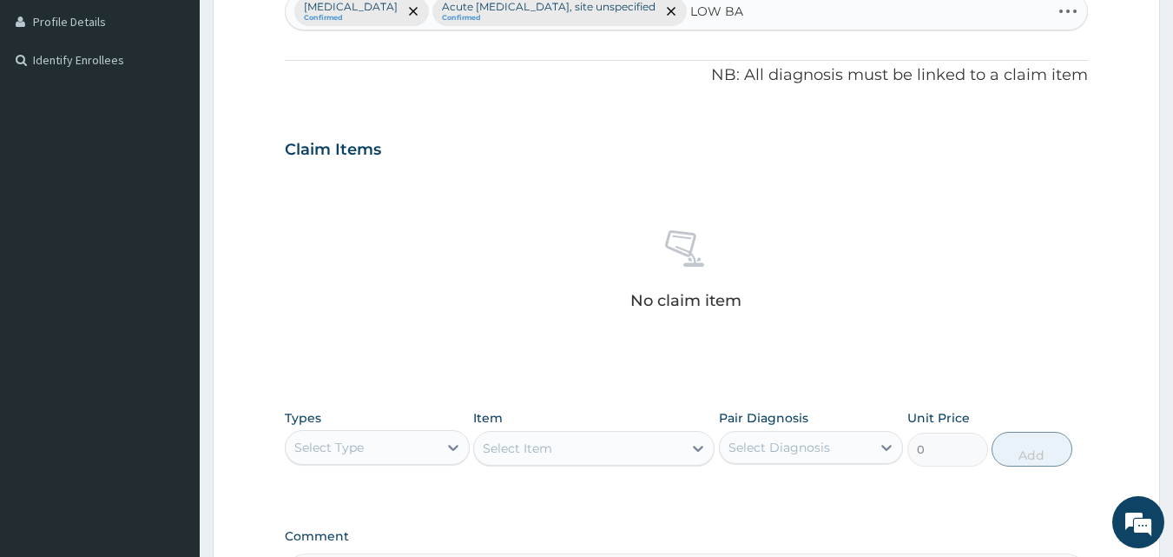
type input "LOW BACK"
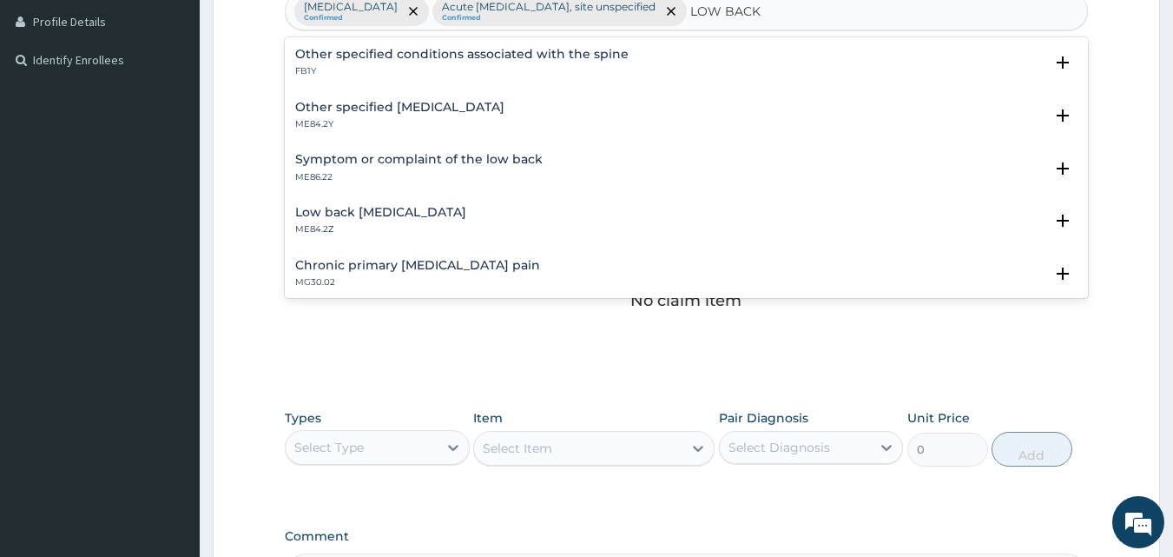
click at [539, 122] on div "Other specified low back pain ME84.2Y" at bounding box center [686, 116] width 783 height 30
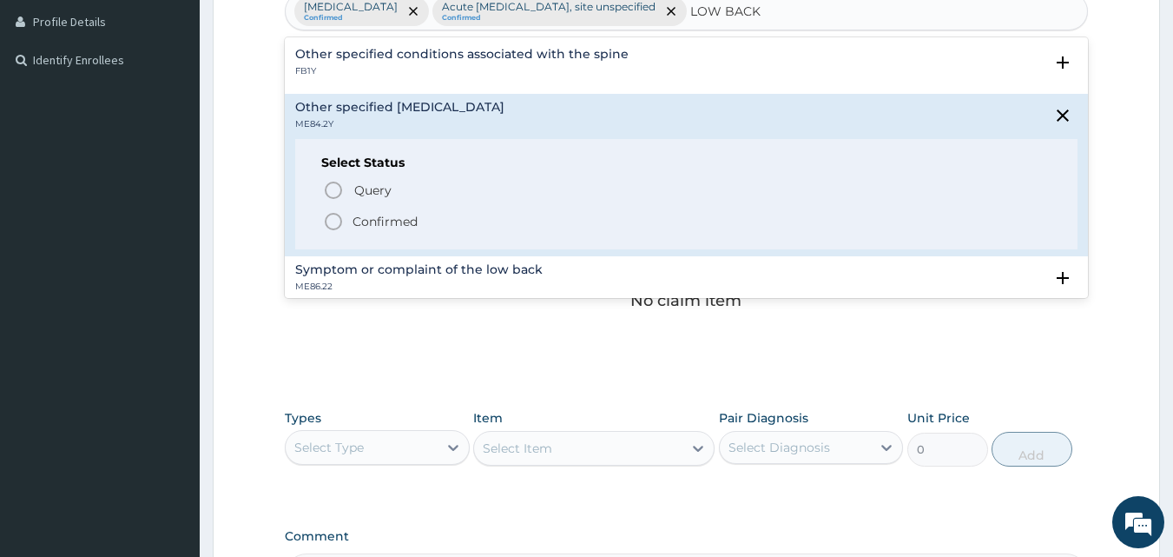
click at [453, 224] on span "Confirmed" at bounding box center [688, 221] width 730 height 21
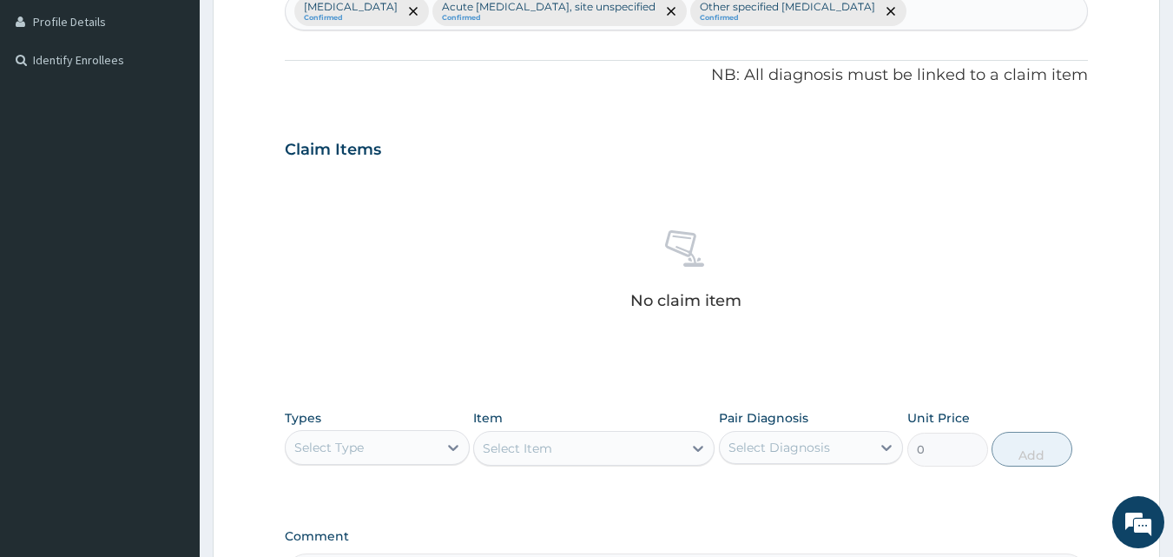
scroll to position [696, 0]
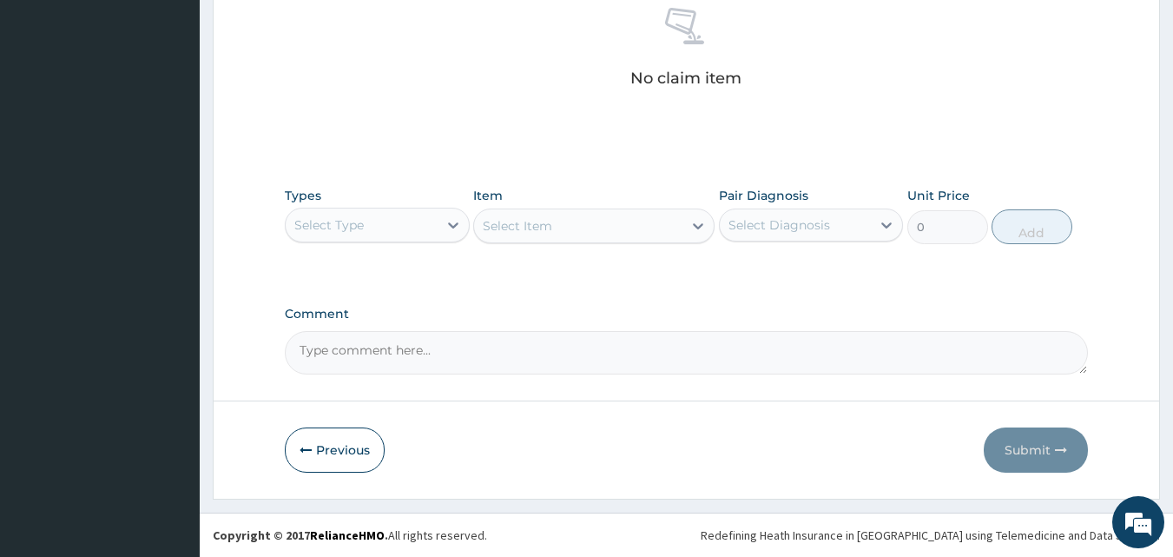
click at [426, 236] on div "Select Type" at bounding box center [362, 225] width 152 height 28
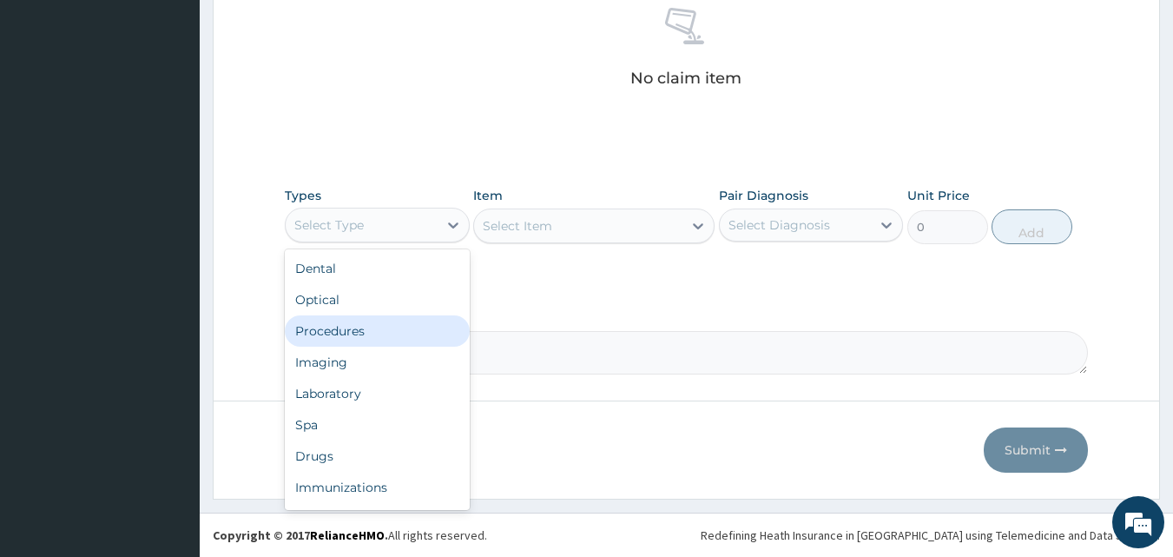
click at [380, 327] on div "Procedures" at bounding box center [377, 330] width 185 height 31
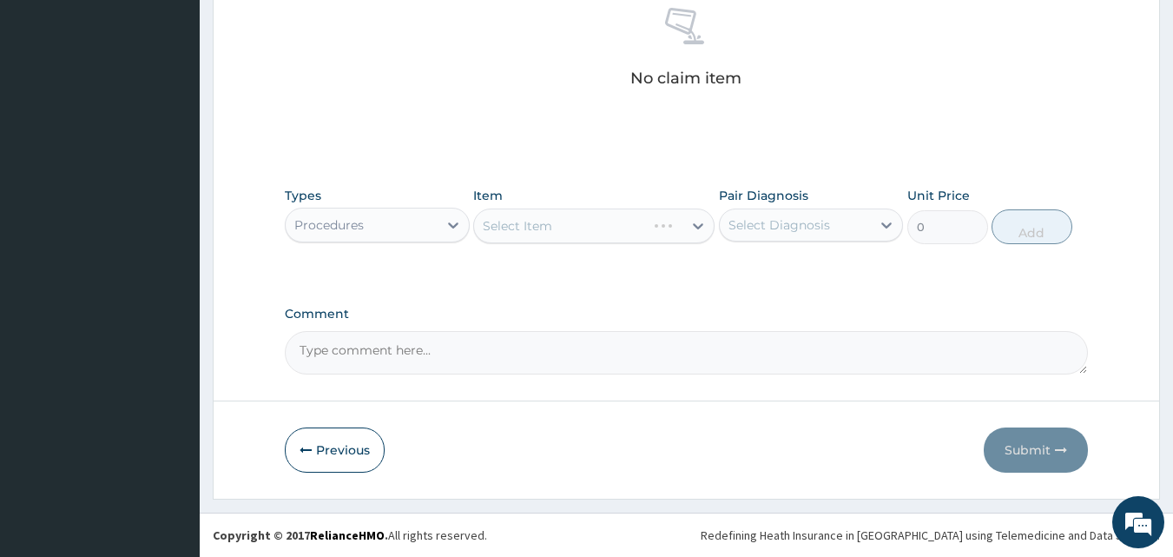
click at [666, 225] on div "Select Item" at bounding box center [593, 225] width 241 height 35
click at [666, 224] on div "Select Item" at bounding box center [593, 225] width 241 height 35
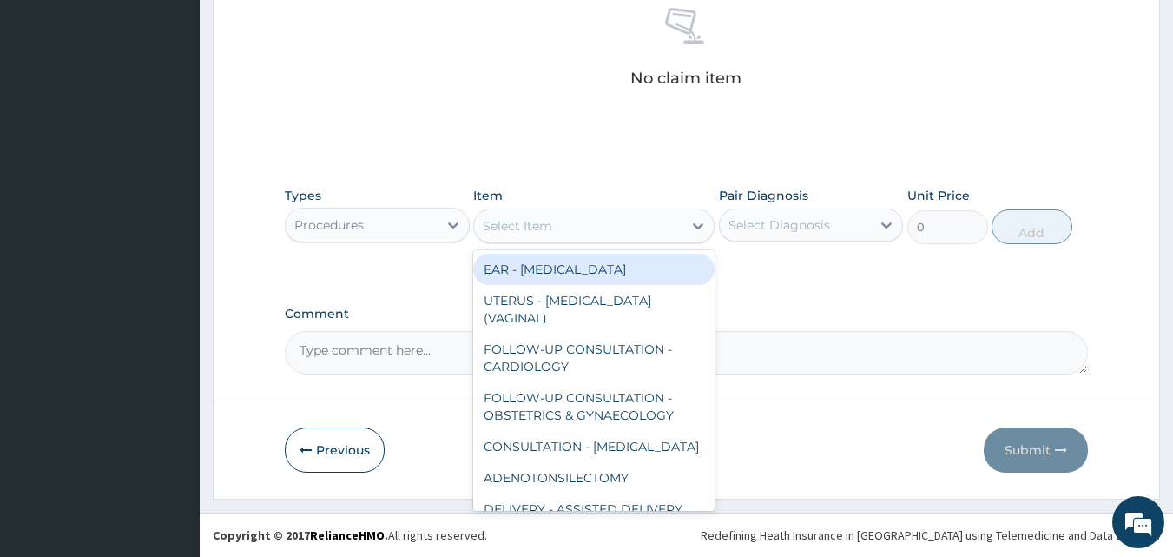
click at [666, 224] on div "Select Item" at bounding box center [578, 226] width 208 height 28
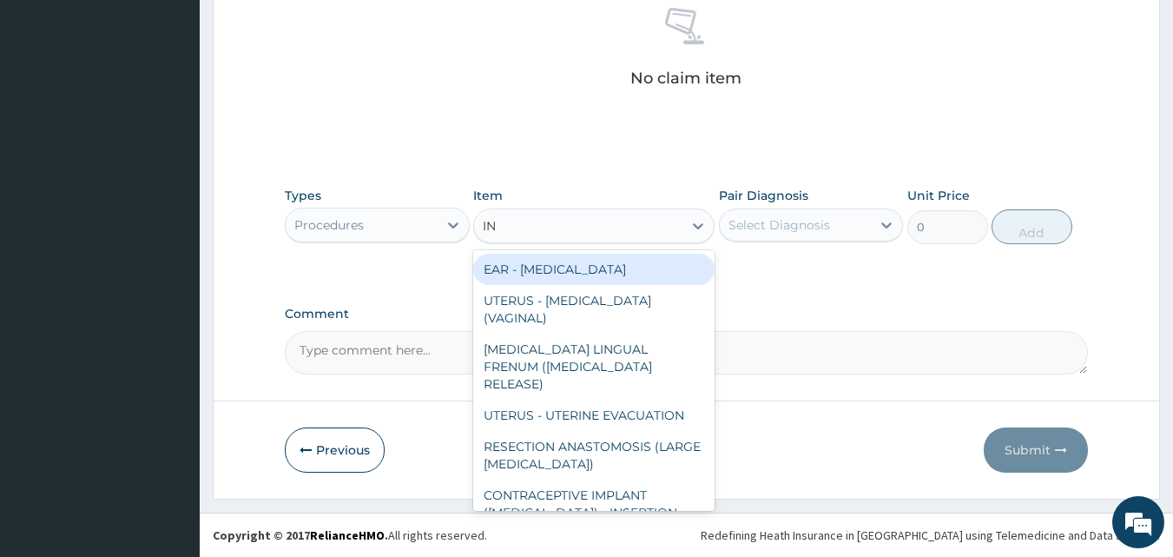
type input "INI"
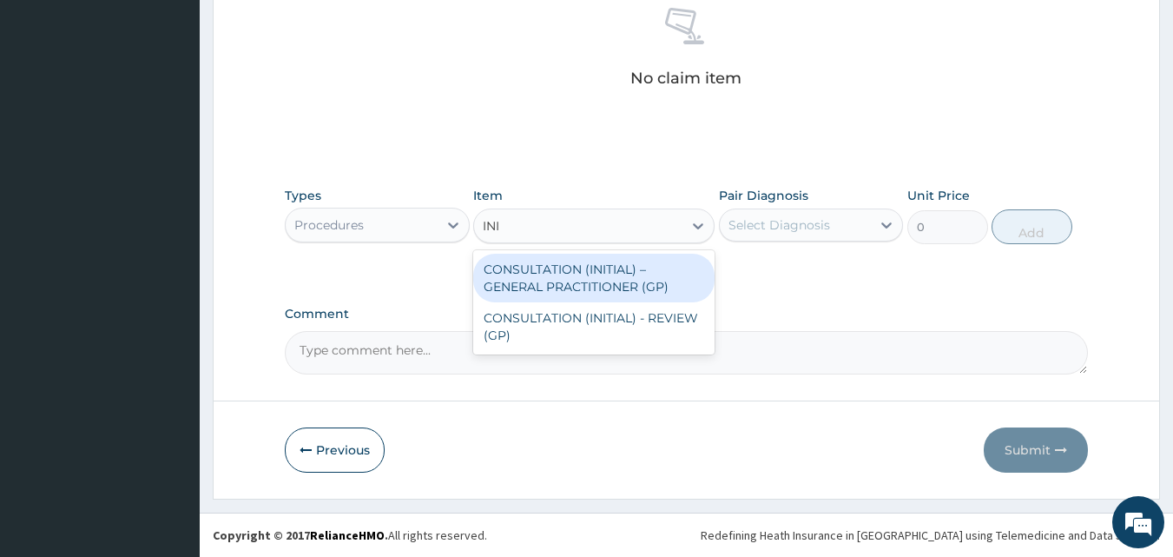
click at [686, 288] on div "CONSULTATION (INITIAL) – GENERAL PRACTITIONER (GP)" at bounding box center [593, 278] width 241 height 49
type input "3000"
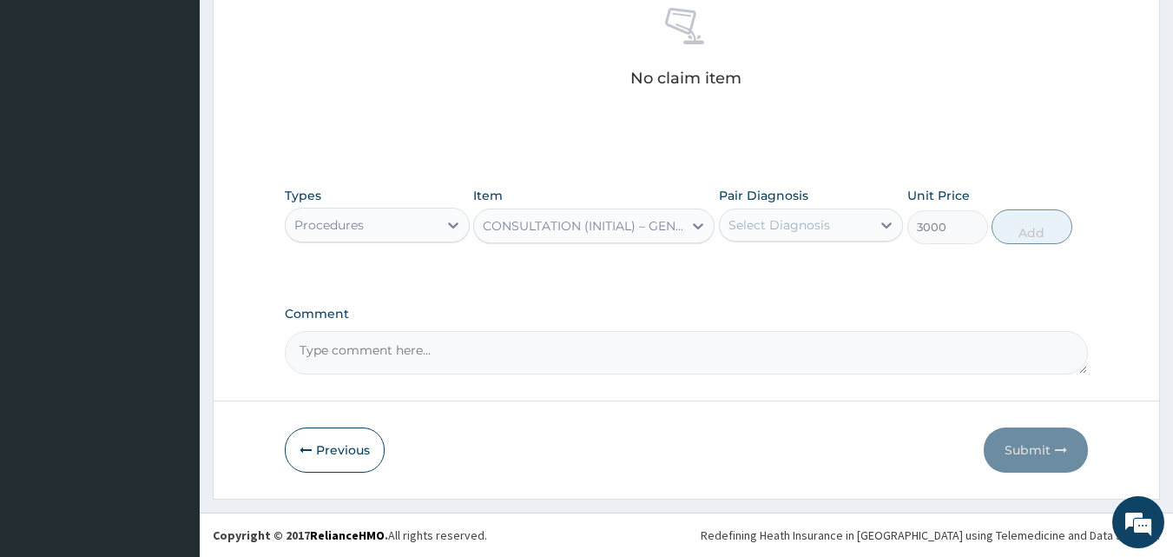
click at [759, 251] on div "Types Procedures Item option CONSULTATION (INITIAL) – GENERAL PRACTITIONER (GP)…" at bounding box center [687, 215] width 804 height 75
click at [809, 216] on div "Select Diagnosis" at bounding box center [780, 224] width 102 height 17
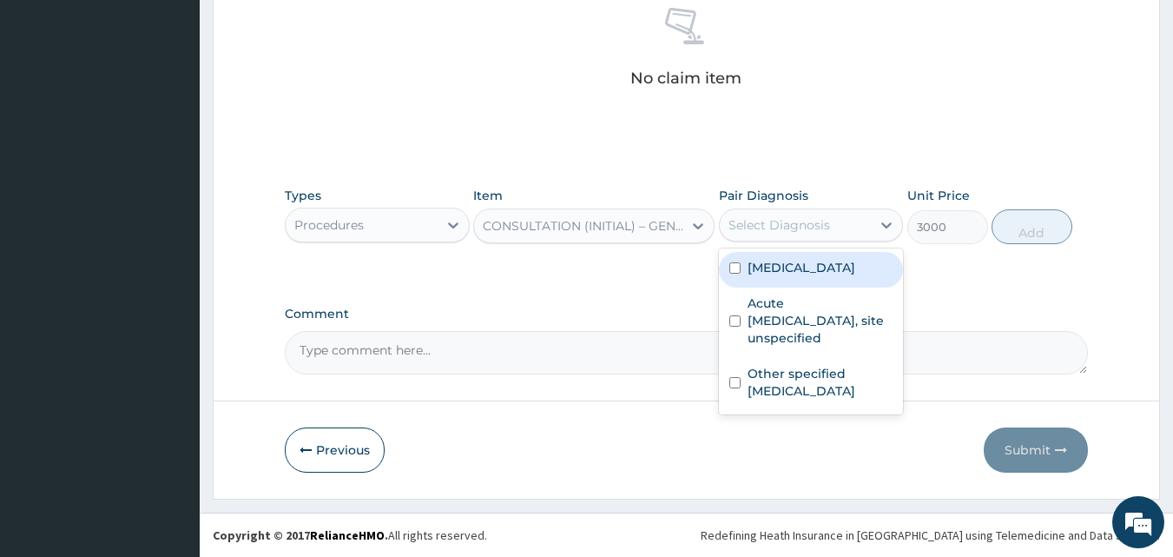
drag, startPoint x: 798, startPoint y: 268, endPoint x: 789, endPoint y: 302, distance: 35.2
click at [798, 272] on label "Malaria, unspecified" at bounding box center [802, 267] width 108 height 17
checkbox input "true"
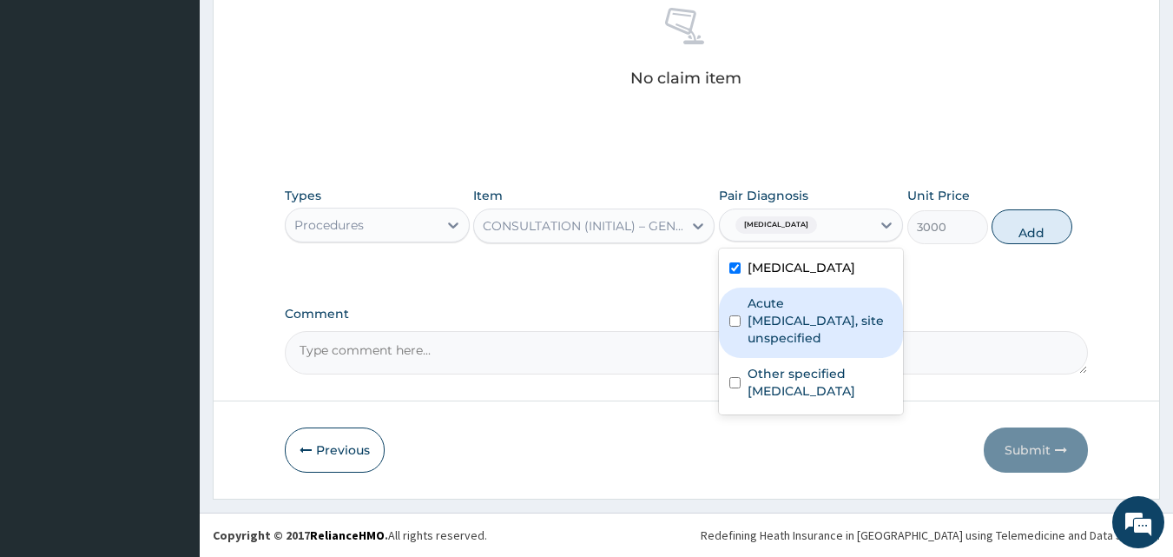
click at [784, 317] on label "Acute upper respiratory infection, site unspecified" at bounding box center [821, 320] width 146 height 52
checkbox input "true"
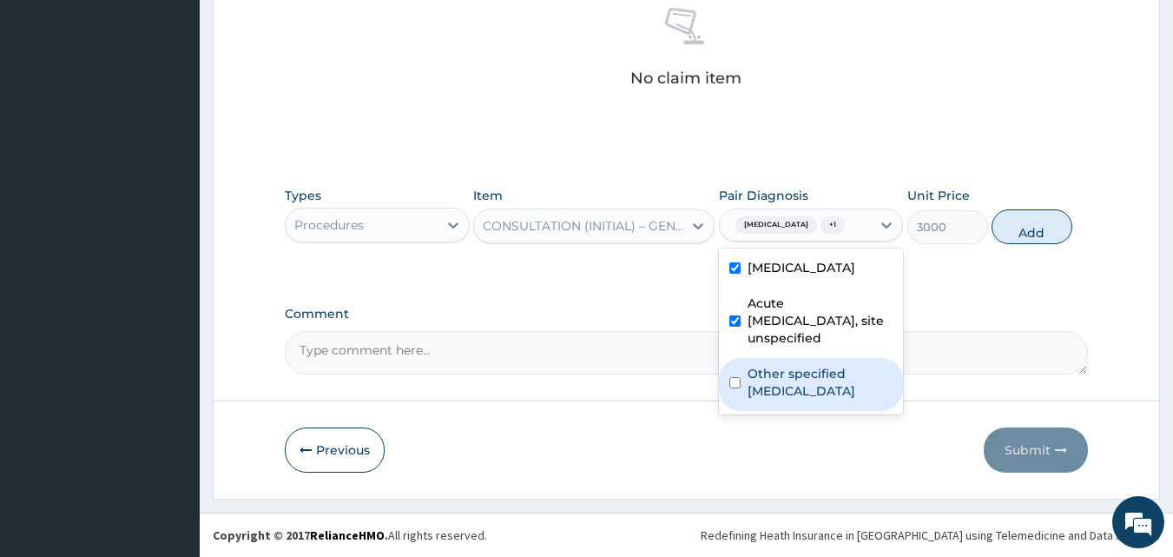
click at [797, 393] on label "Other specified low back pain" at bounding box center [821, 382] width 146 height 35
checkbox input "true"
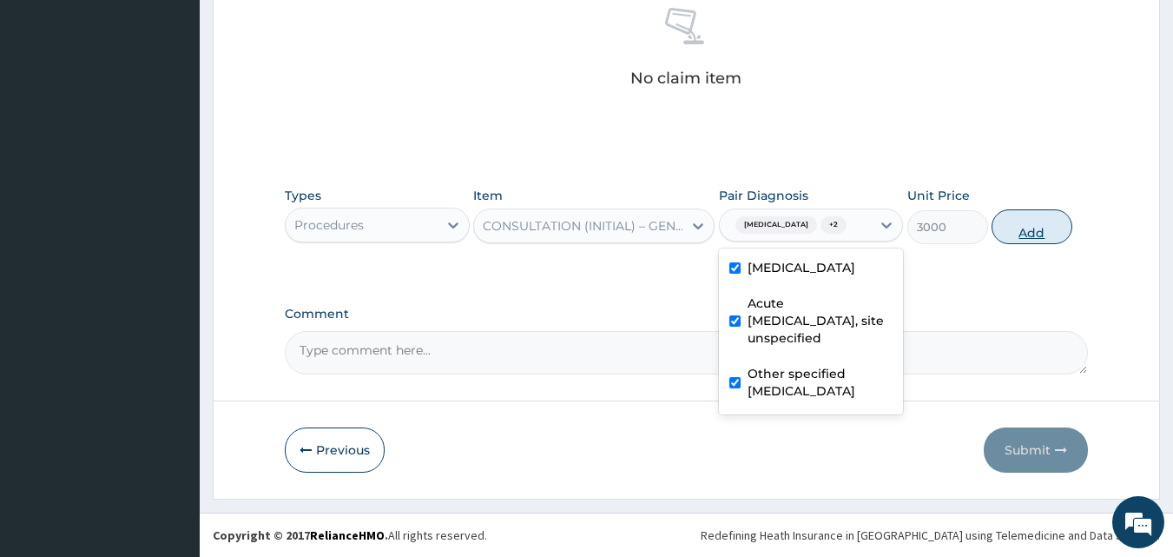
click at [1028, 222] on button "Add" at bounding box center [1032, 226] width 81 height 35
type input "0"
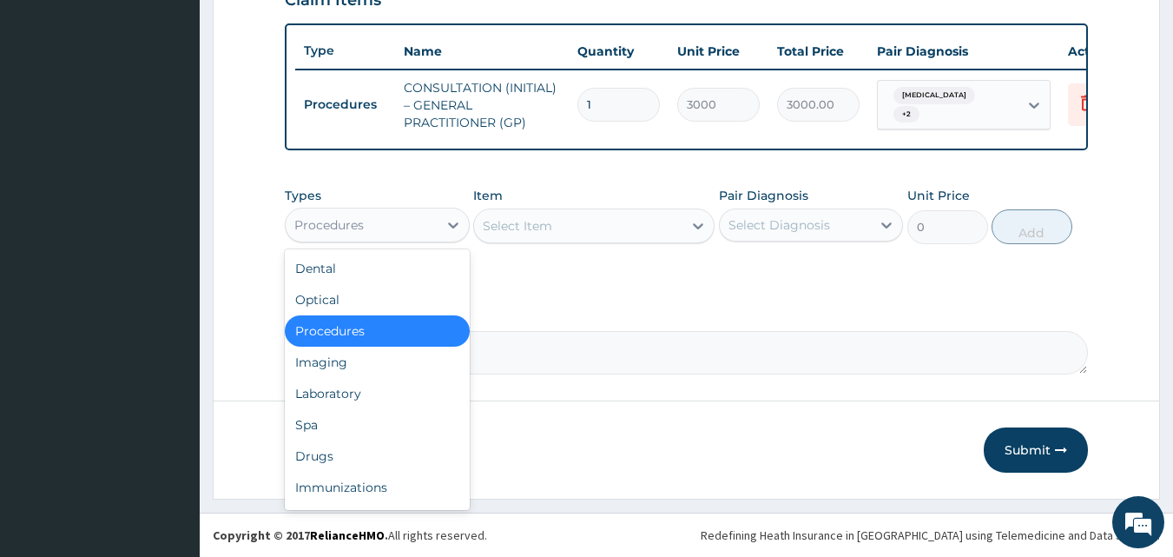
click at [407, 221] on div "Procedures" at bounding box center [362, 225] width 152 height 28
click at [398, 388] on div "Laboratory" at bounding box center [377, 393] width 185 height 31
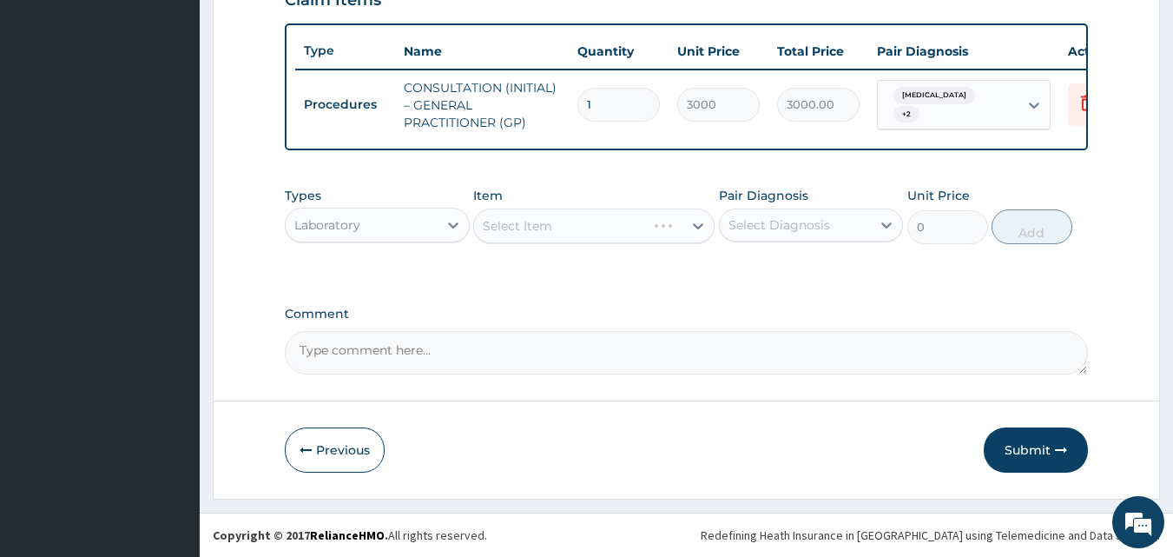
click at [652, 225] on div "Select Item" at bounding box center [593, 225] width 241 height 35
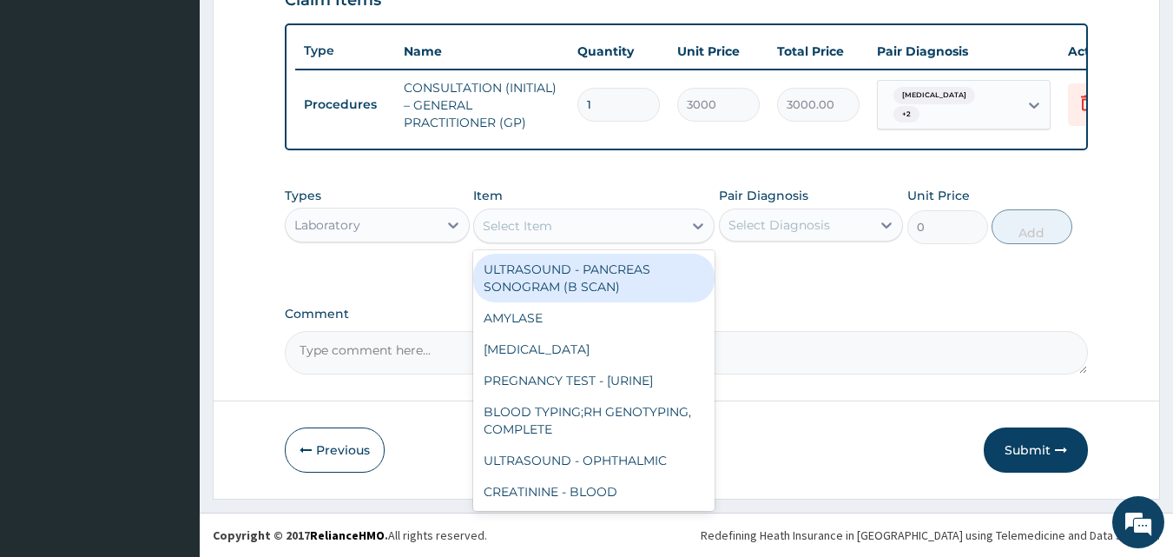
click at [652, 225] on div "Select Item" at bounding box center [578, 226] width 208 height 28
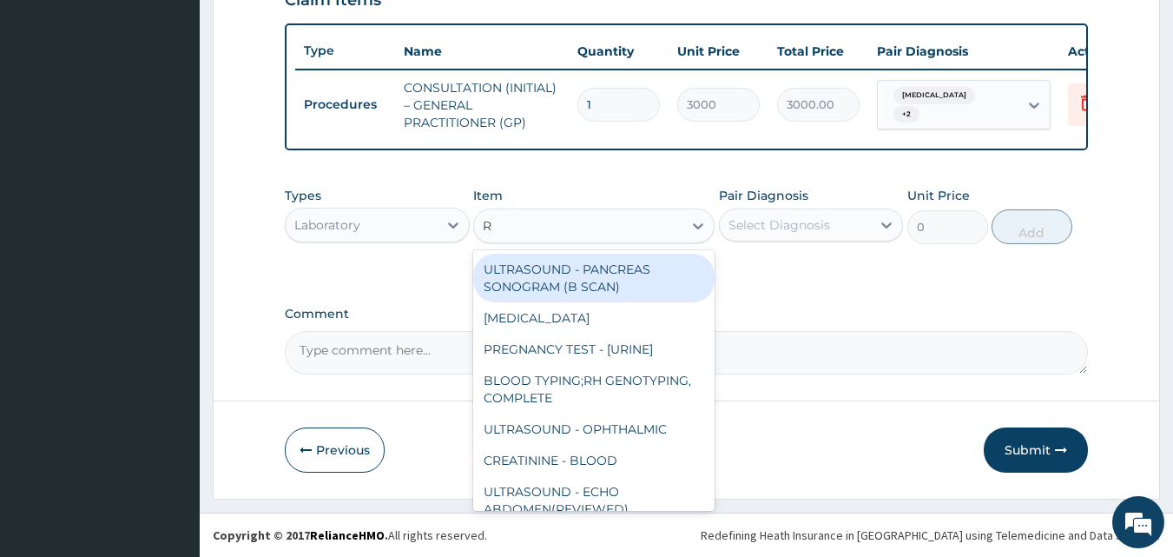
type input "RD"
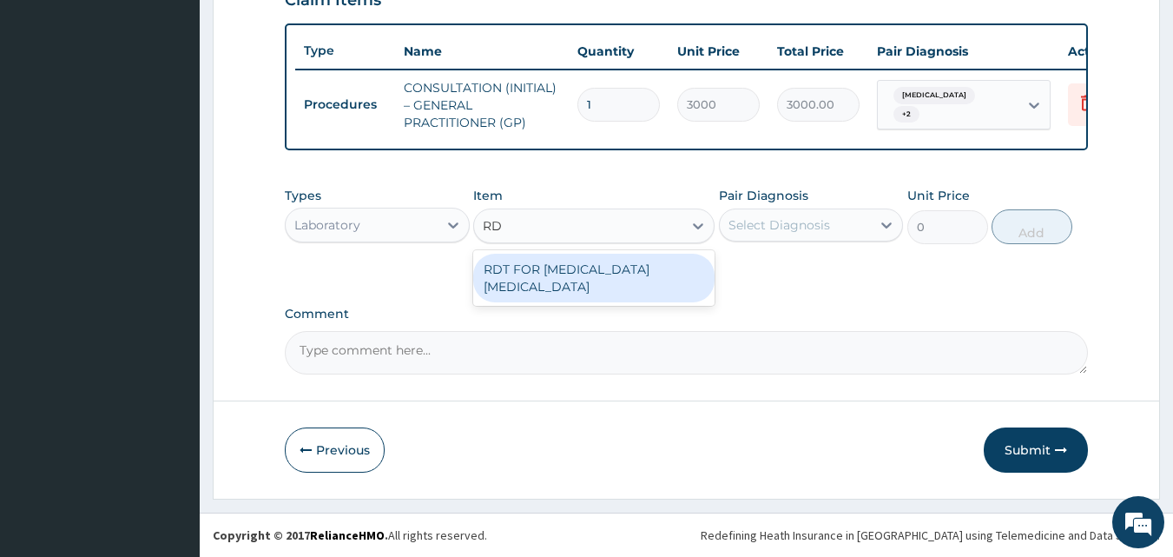
click at [653, 263] on div "RDT FOR MALARIA PARASITE" at bounding box center [593, 278] width 241 height 49
type input "1300"
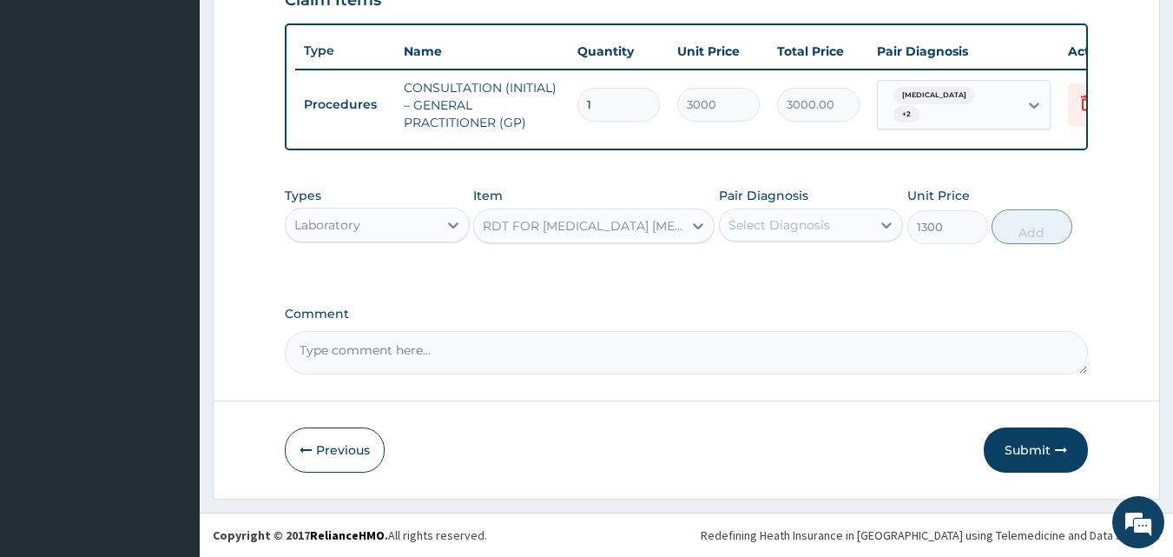
click at [852, 226] on div "Select Diagnosis" at bounding box center [796, 225] width 152 height 28
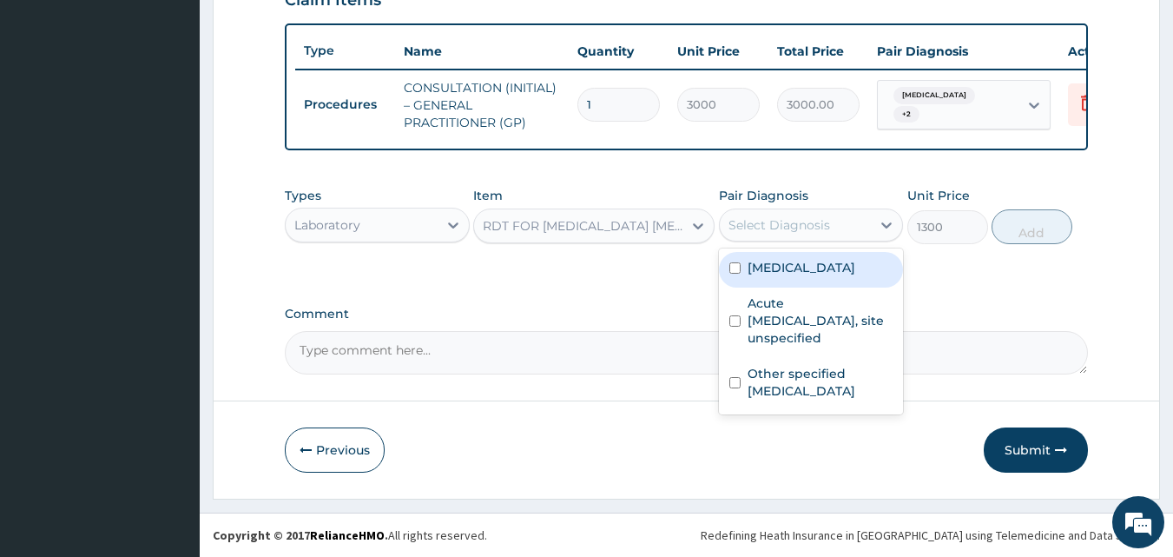
click at [828, 272] on label "Malaria, unspecified" at bounding box center [802, 267] width 108 height 17
checkbox input "true"
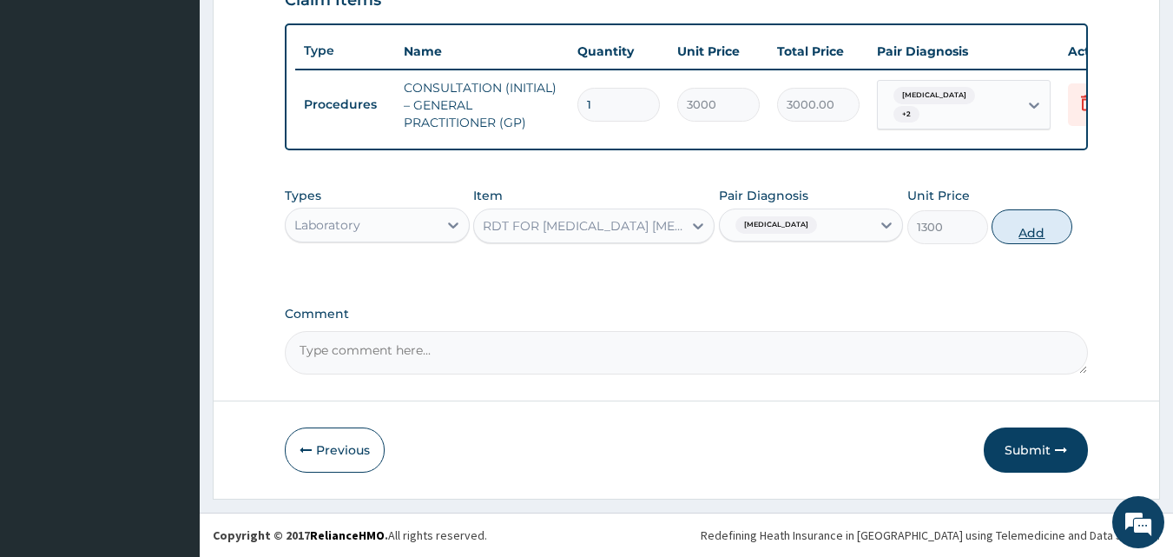
click at [1041, 221] on button "Add" at bounding box center [1032, 226] width 81 height 35
type input "0"
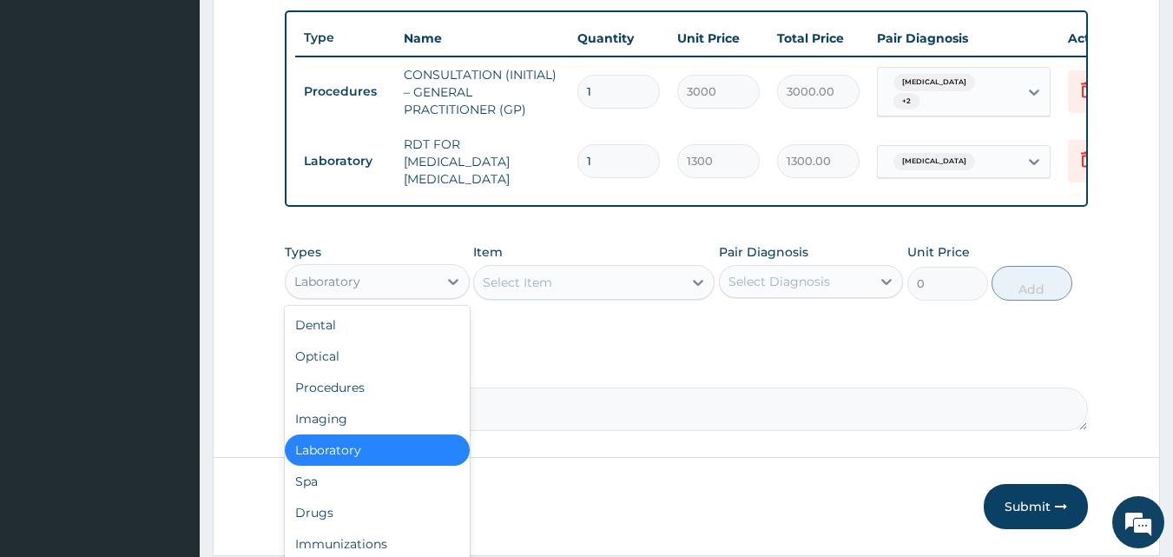
click at [382, 285] on div "Laboratory" at bounding box center [362, 282] width 152 height 28
click at [365, 518] on div "Drugs" at bounding box center [377, 512] width 185 height 31
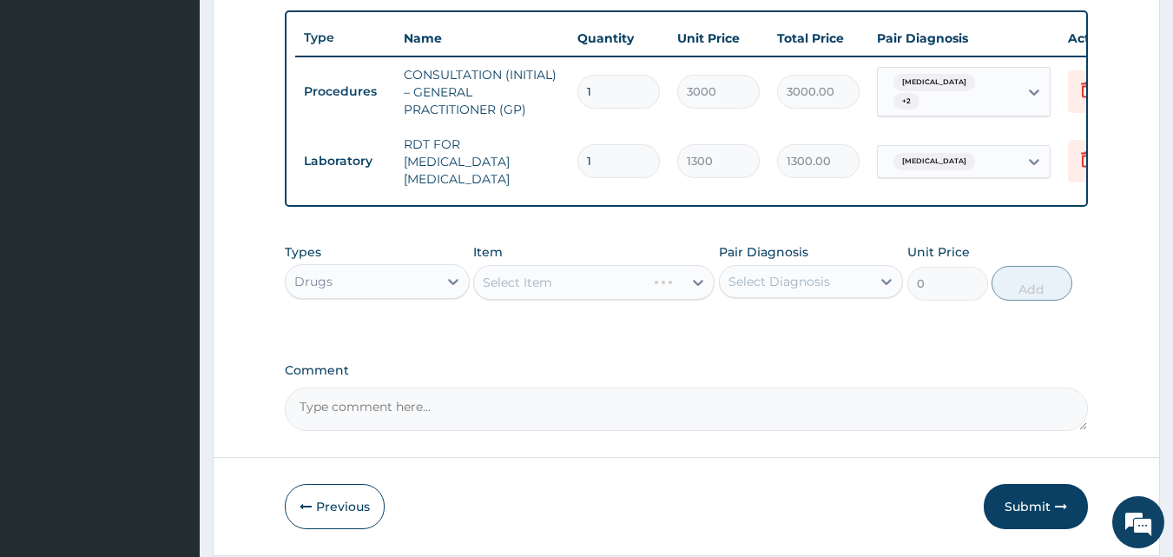
click at [617, 286] on div "Select Item" at bounding box center [593, 282] width 241 height 35
click at [618, 288] on div "Select Item" at bounding box center [593, 282] width 241 height 35
click at [618, 288] on div "Select Item" at bounding box center [578, 282] width 208 height 28
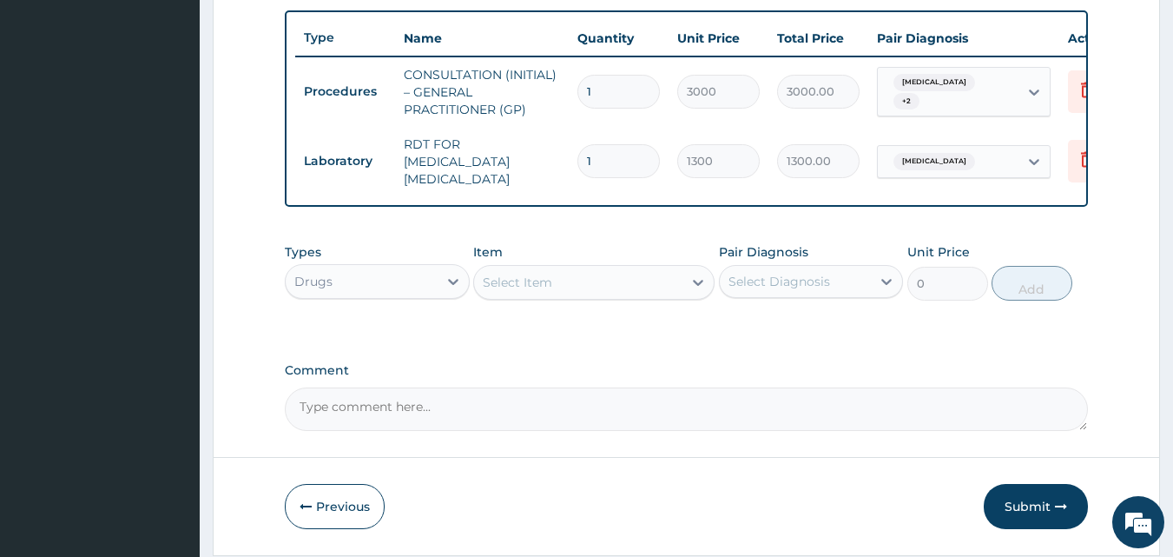
click at [618, 288] on div "Select Item" at bounding box center [578, 282] width 208 height 28
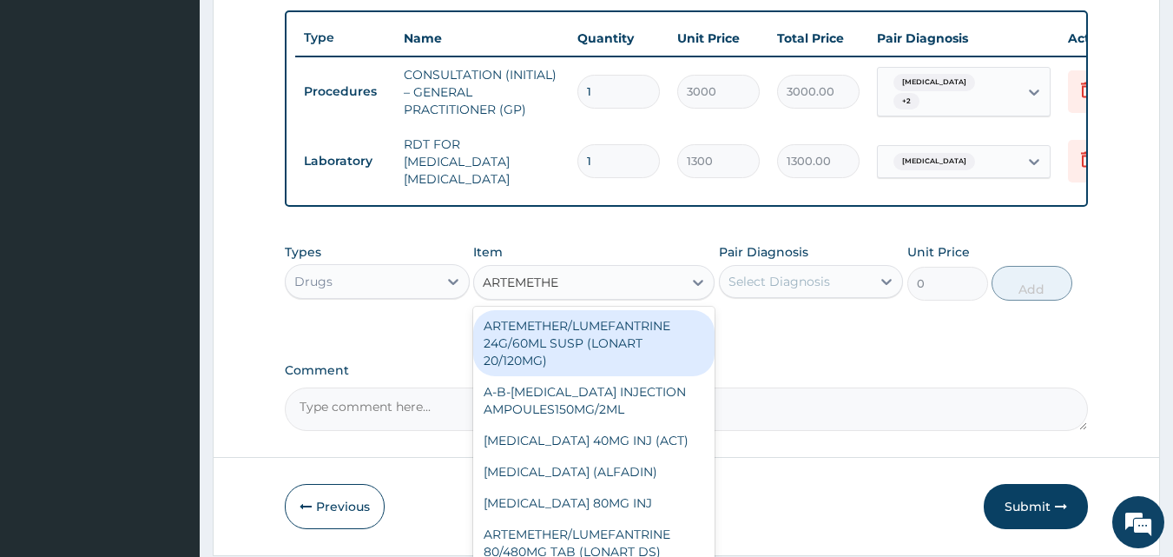
type input "ARTEMETHER"
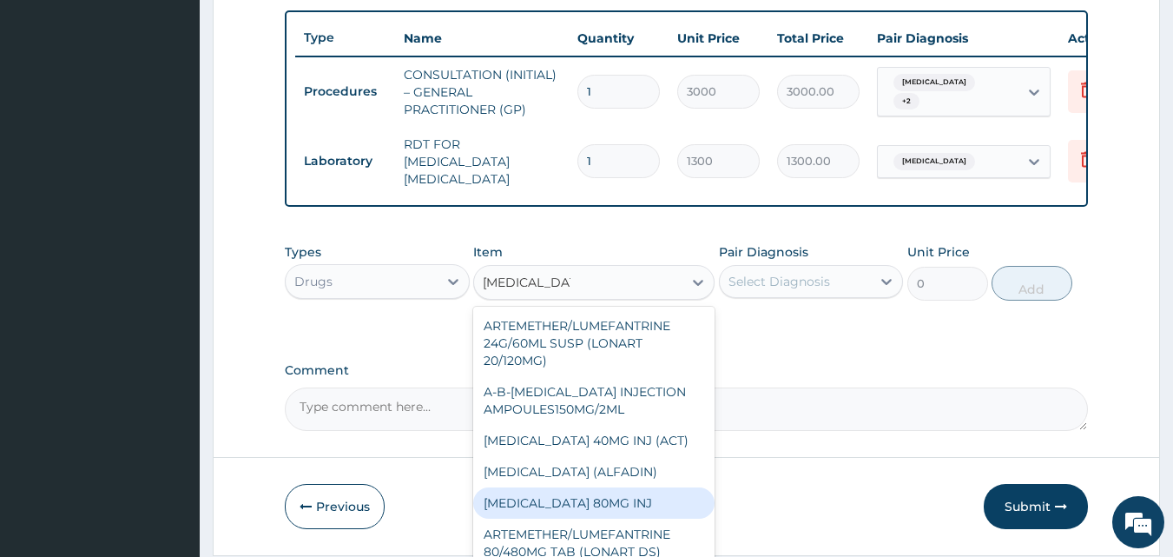
click at [625, 515] on div "ARTEMETHER 80MG INJ" at bounding box center [593, 502] width 241 height 31
type input "750"
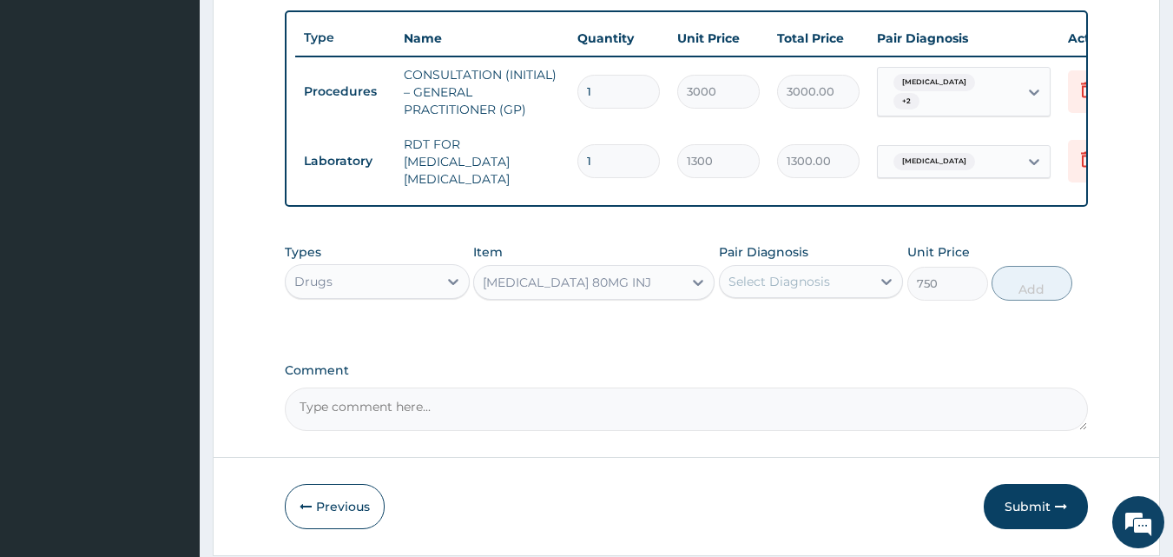
click at [867, 276] on div "Select Diagnosis" at bounding box center [796, 282] width 152 height 28
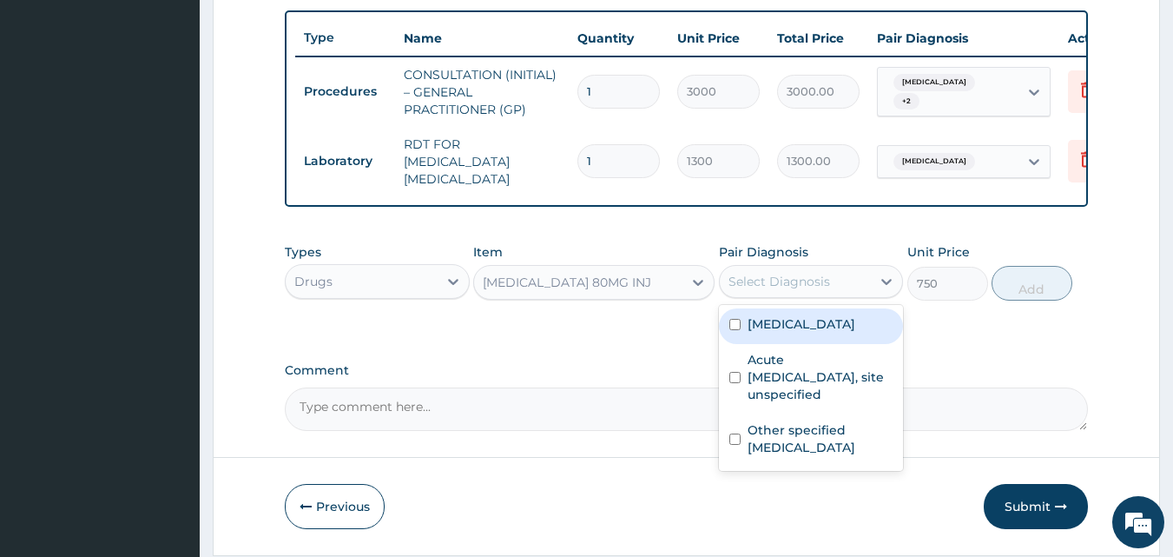
click at [845, 324] on label "Malaria, unspecified" at bounding box center [802, 323] width 108 height 17
checkbox input "true"
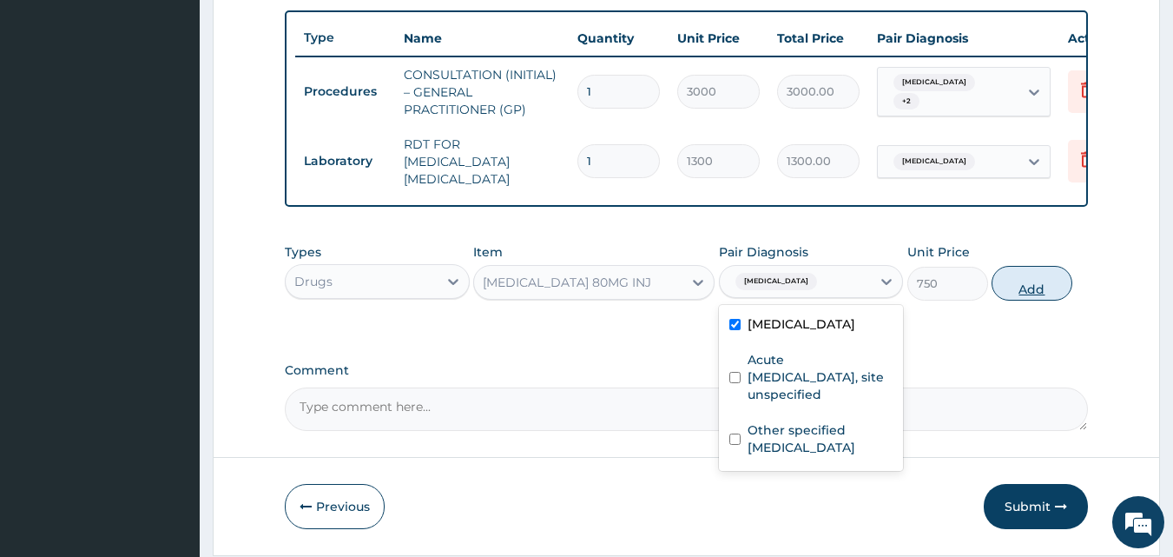
click at [1013, 285] on button "Add" at bounding box center [1032, 283] width 81 height 35
type input "0"
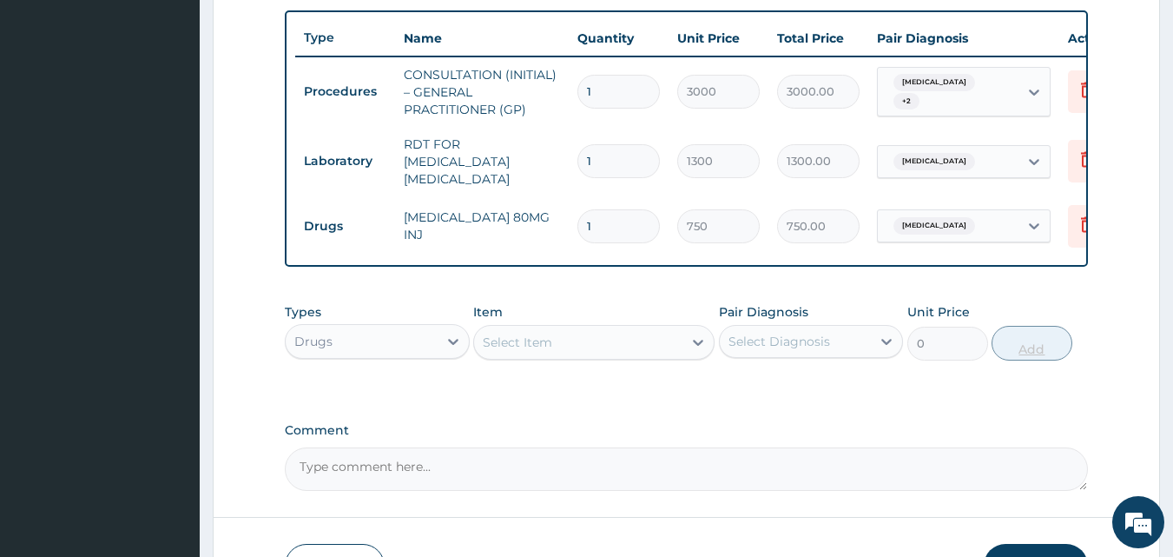
type input "0.00"
type input "6"
type input "4500.00"
type input "6"
click at [603, 335] on div "Select Item" at bounding box center [578, 342] width 208 height 28
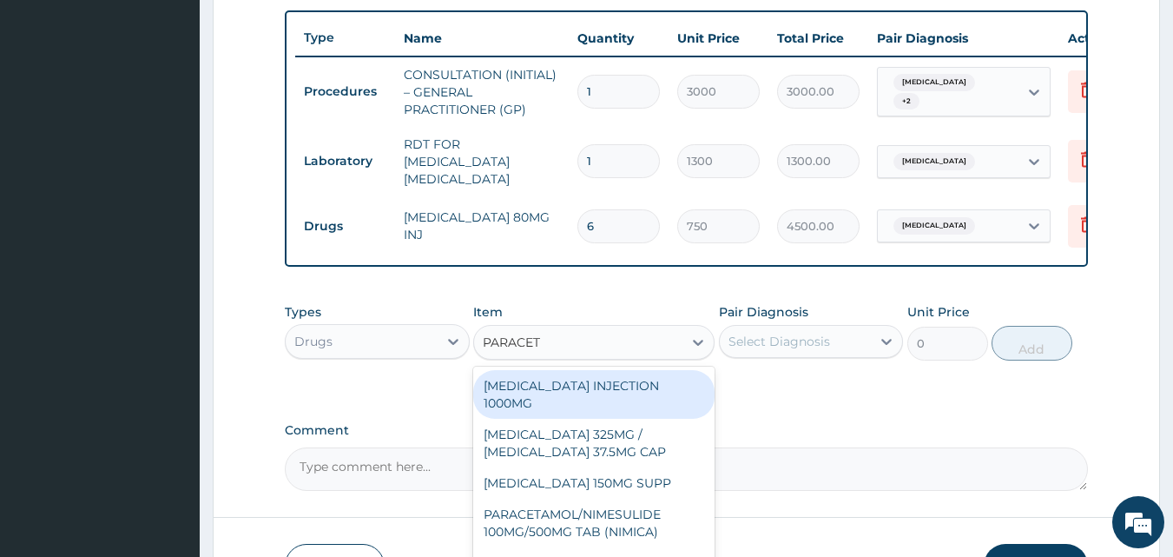
type input "PARACETA"
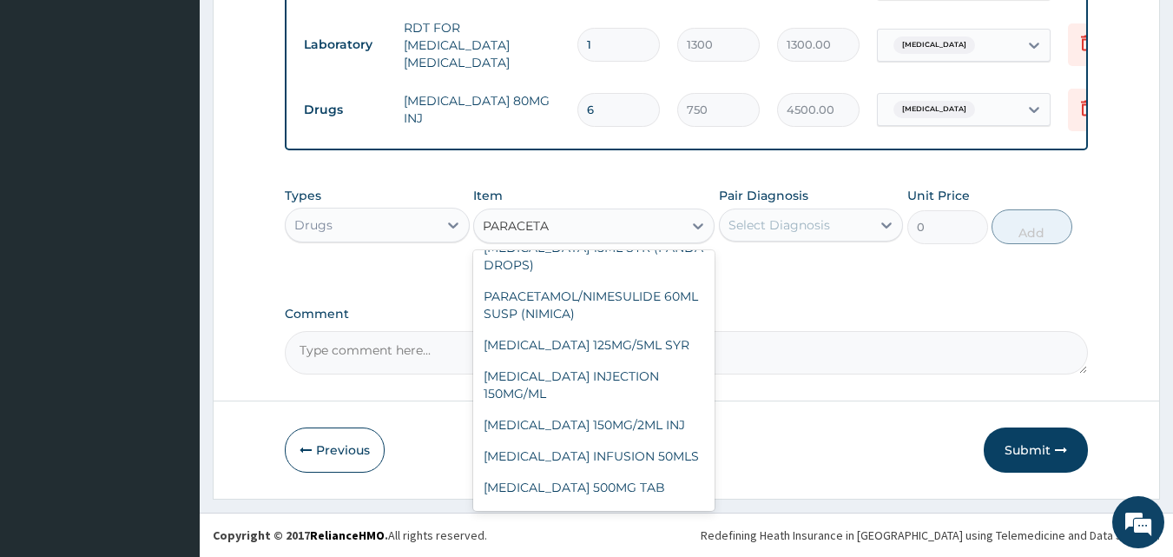
scroll to position [316, 0]
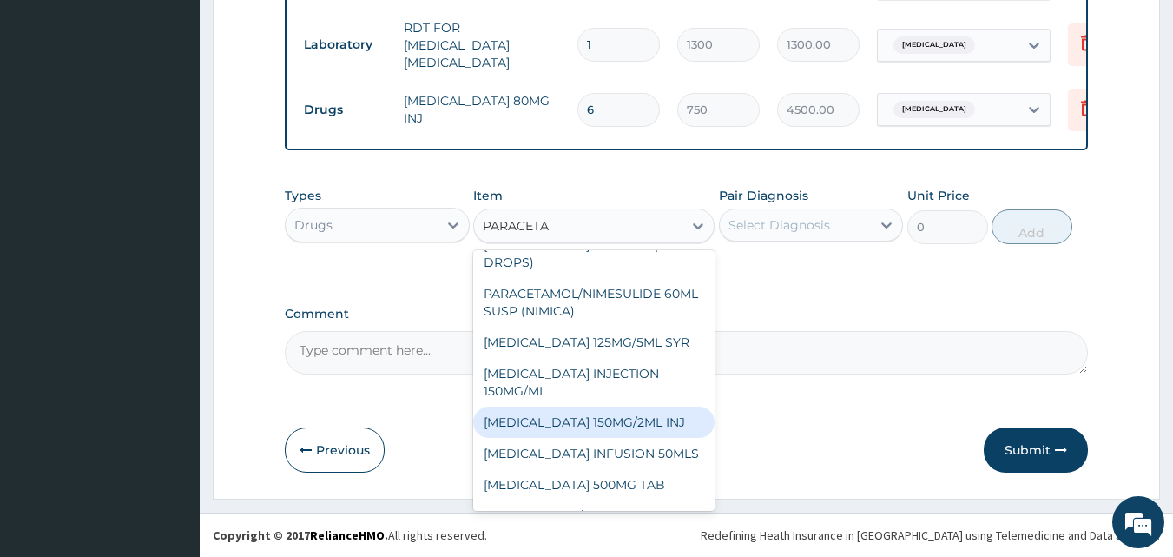
click at [658, 421] on div "[MEDICAL_DATA] 150MG/2ML INJ" at bounding box center [593, 421] width 241 height 31
type input "450"
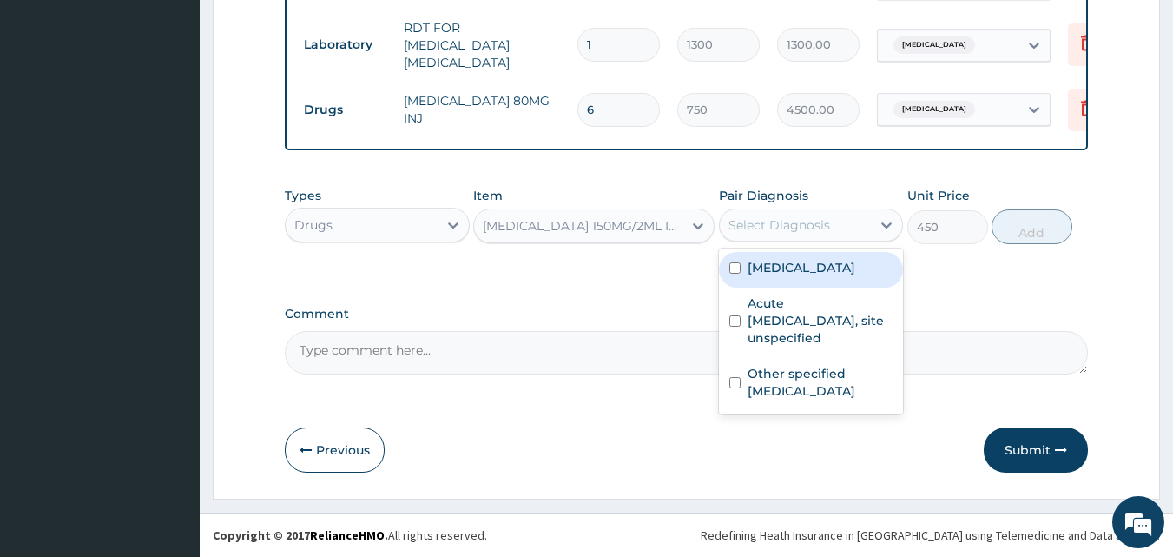
click at [826, 222] on div "Select Diagnosis" at bounding box center [780, 224] width 102 height 17
drag, startPoint x: 836, startPoint y: 328, endPoint x: 843, endPoint y: 269, distance: 59.6
click at [843, 269] on div "Malaria, unspecified Acute upper respiratory infection, site unspecified Other …" at bounding box center [811, 331] width 185 height 166
click at [843, 269] on label "[MEDICAL_DATA]" at bounding box center [802, 267] width 108 height 17
checkbox input "true"
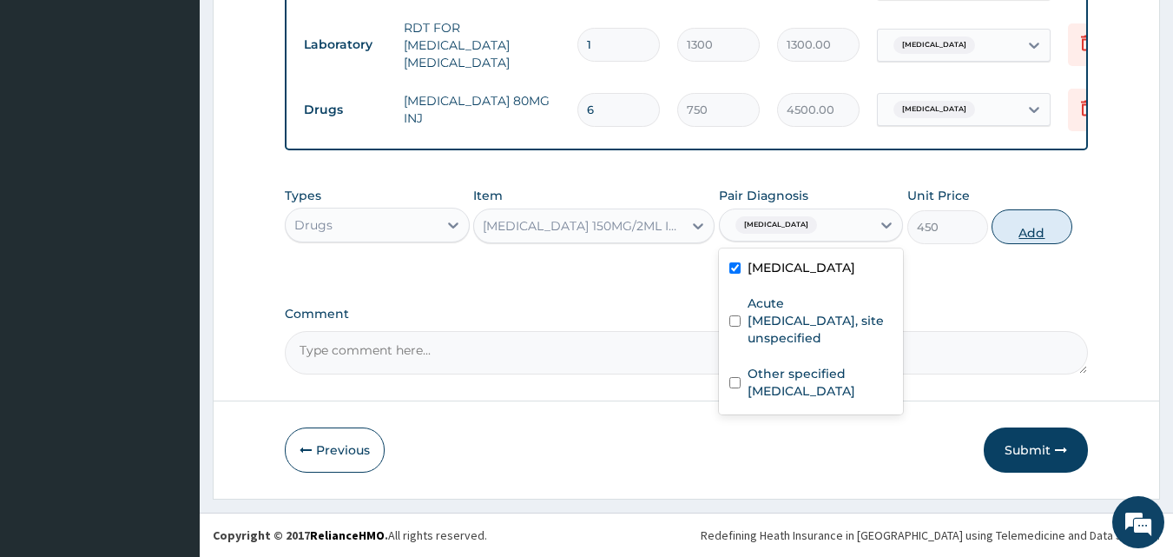
click at [1044, 230] on button "Add" at bounding box center [1032, 226] width 81 height 35
type input "0"
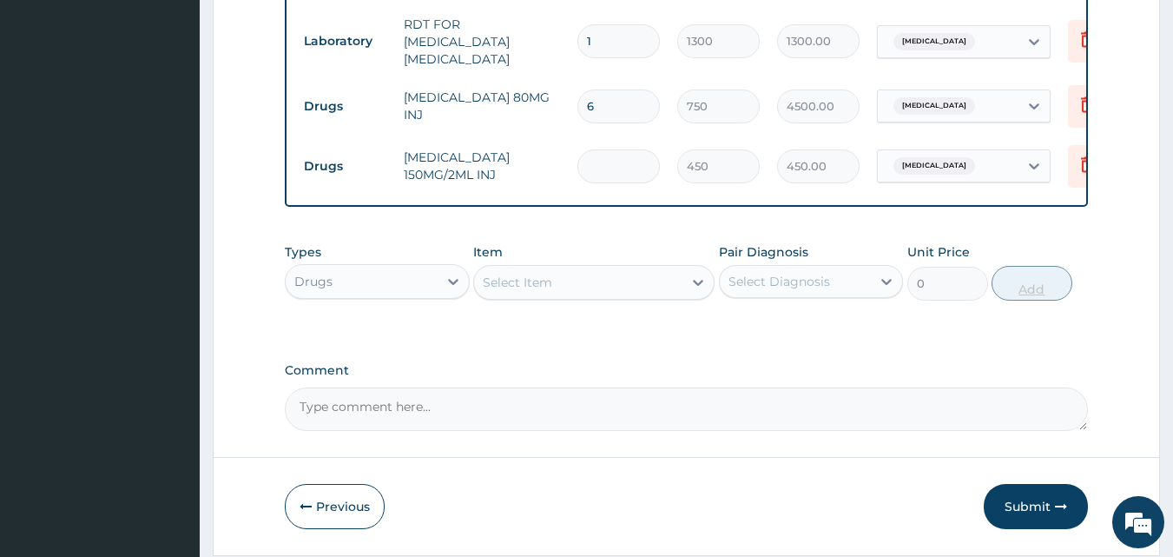
type input "0.00"
type input "4"
type input "1800.00"
type input "4"
click at [625, 288] on div "Select Item" at bounding box center [578, 282] width 208 height 28
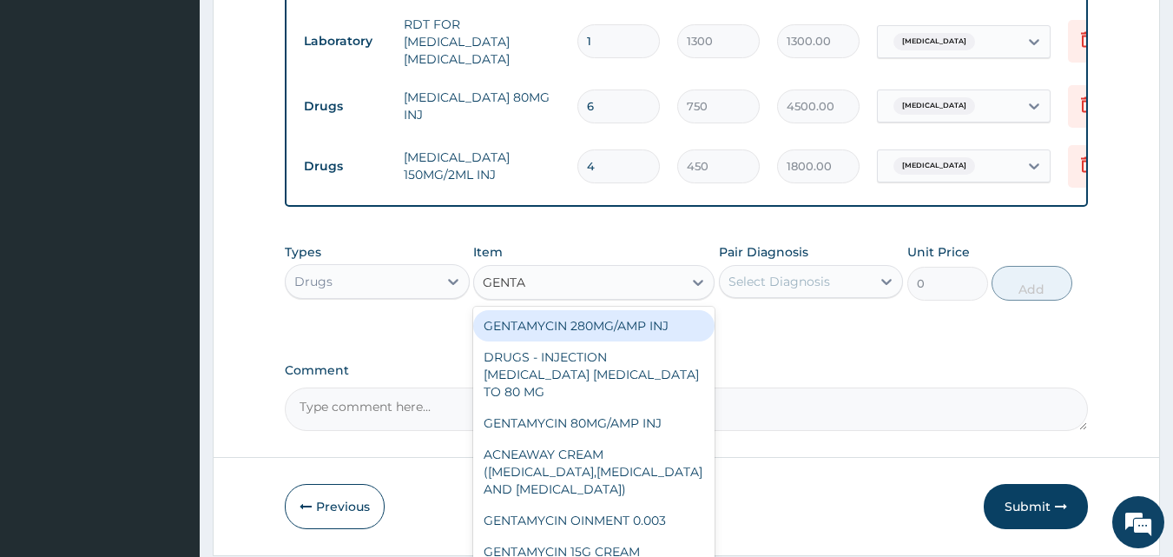
type input "GENTAM"
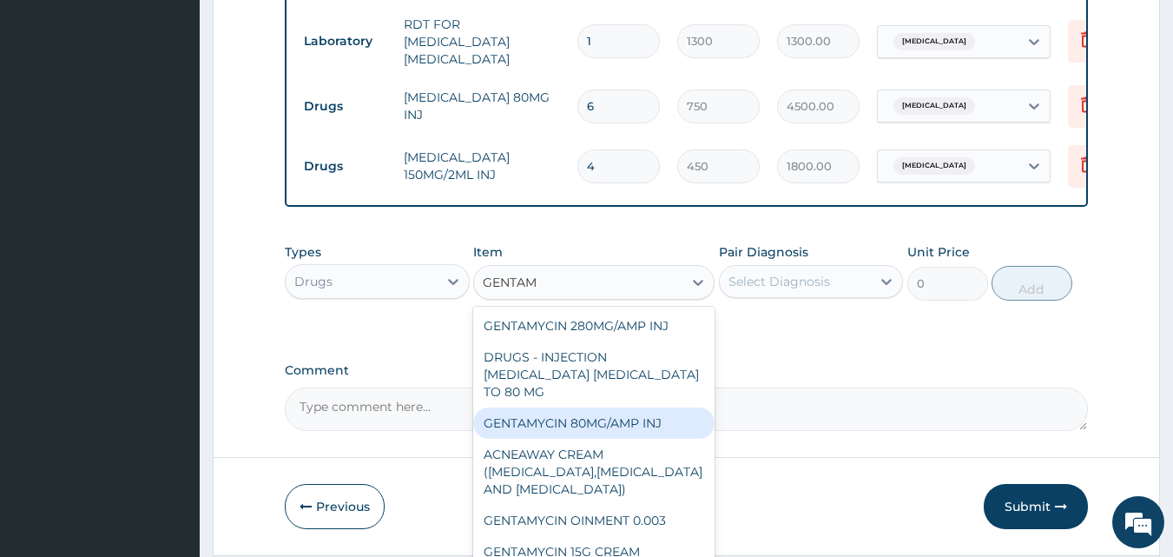
click at [677, 416] on div "GENTAMYCIN 80MG/AMP INJ" at bounding box center [593, 422] width 241 height 31
type input "85"
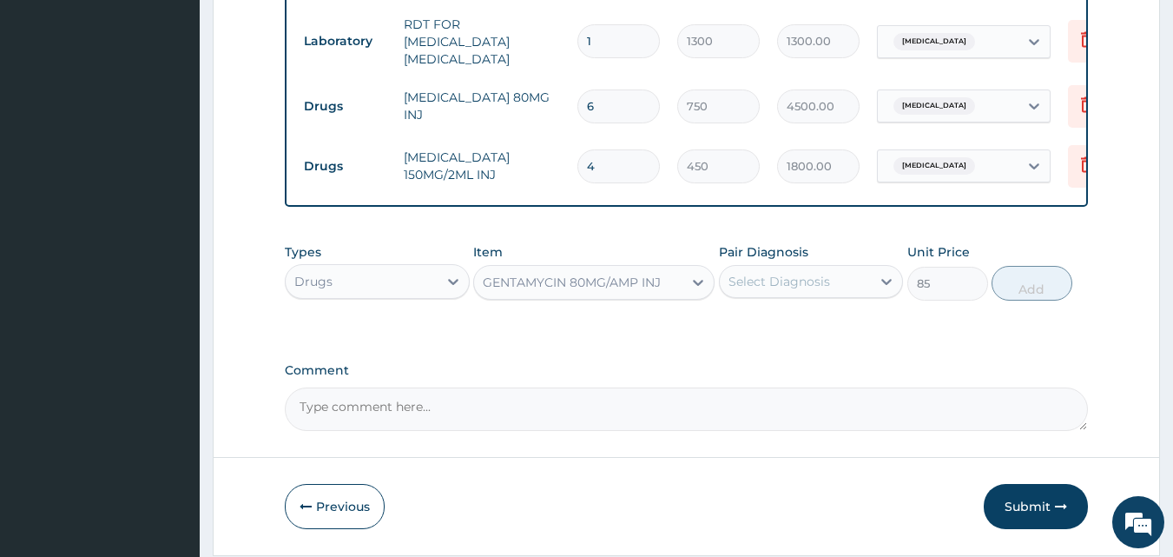
click at [832, 287] on div "Select Diagnosis" at bounding box center [796, 282] width 152 height 28
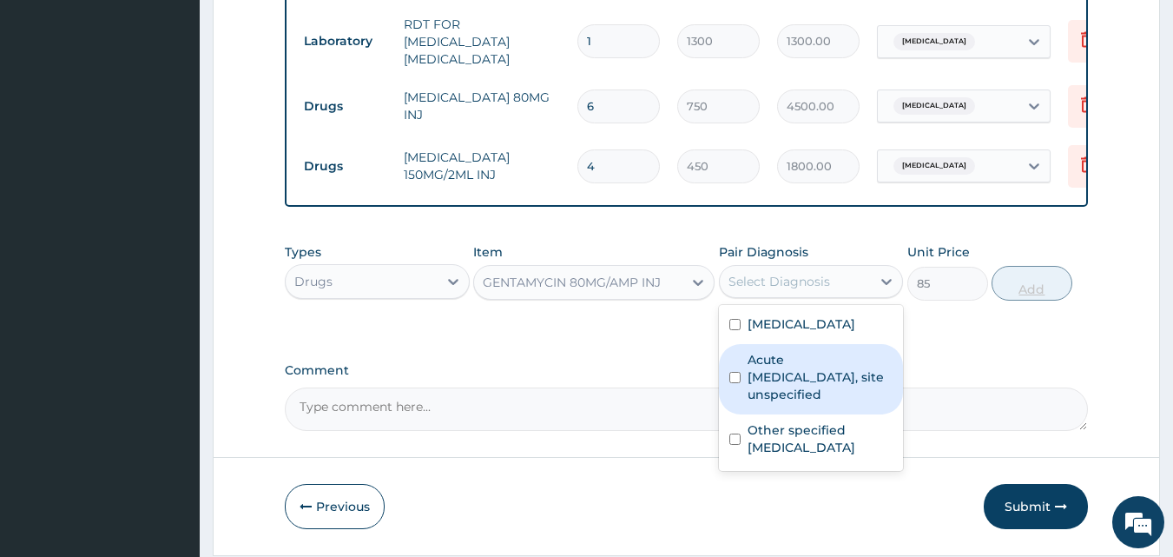
drag, startPoint x: 815, startPoint y: 365, endPoint x: 1025, endPoint y: 293, distance: 222.2
click at [820, 363] on label "Acute [MEDICAL_DATA], site unspecified" at bounding box center [821, 377] width 146 height 52
checkbox input "true"
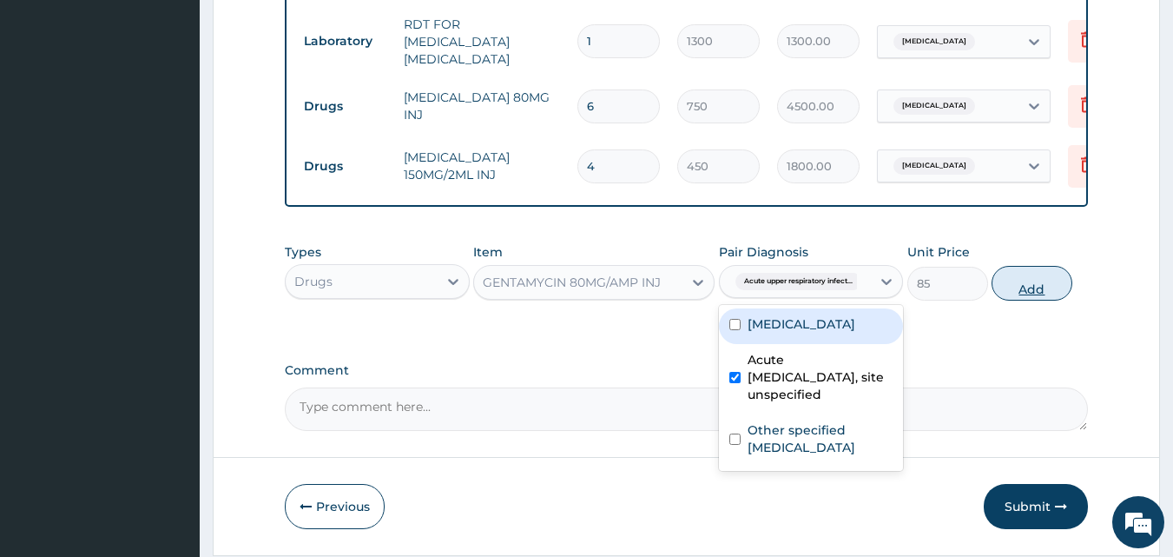
click at [1049, 288] on button "Add" at bounding box center [1032, 283] width 81 height 35
type input "0"
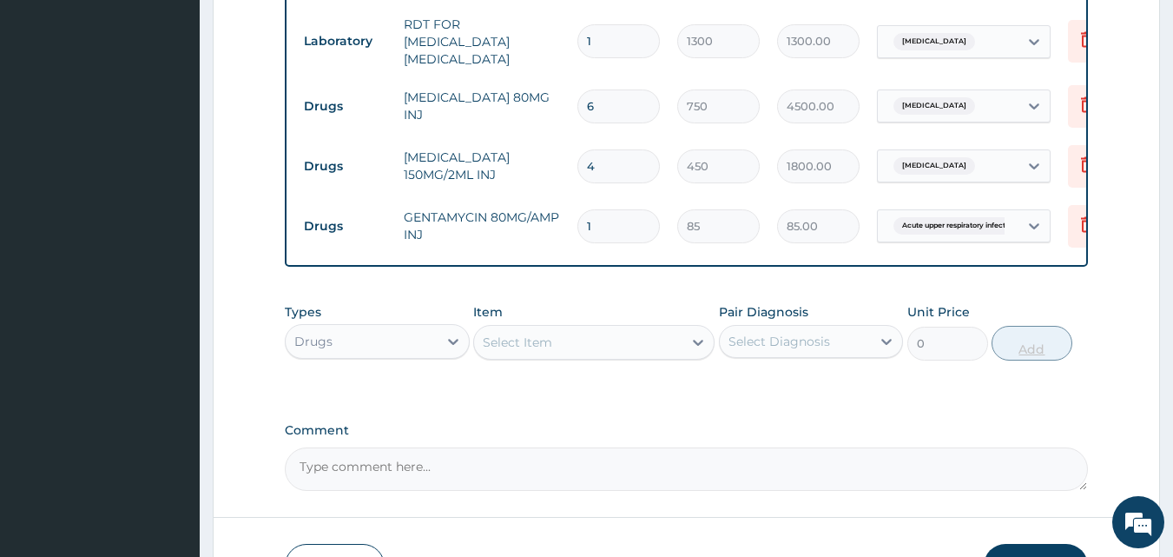
type input "0.00"
type input "4"
type input "340.00"
type input "4"
click at [592, 353] on div "Select Item" at bounding box center [578, 342] width 208 height 28
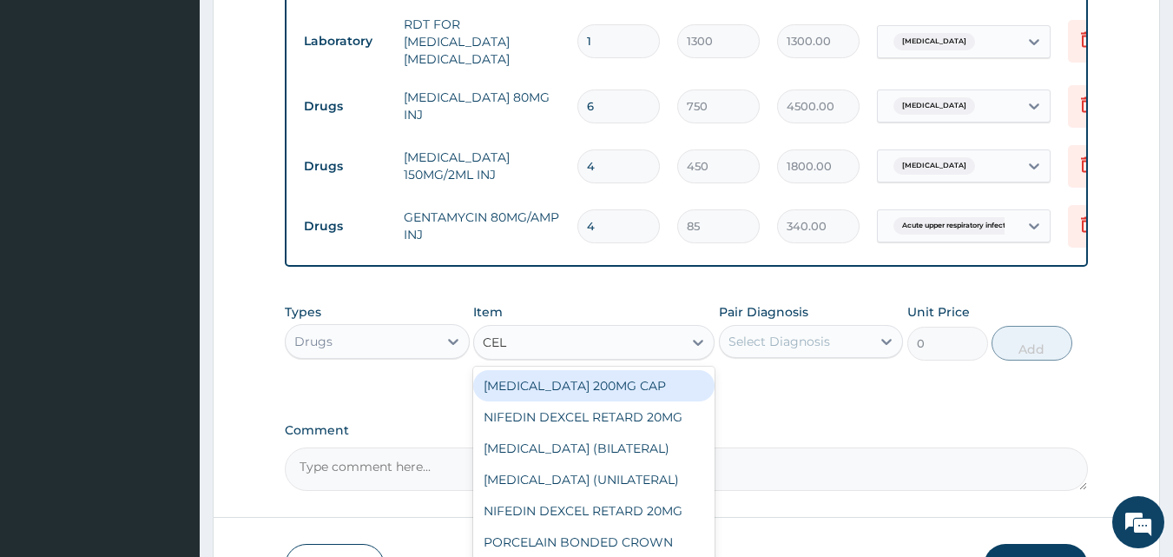
type input "CELE"
click at [707, 395] on div "[MEDICAL_DATA] 200MG CAP" at bounding box center [593, 385] width 241 height 31
type input "500"
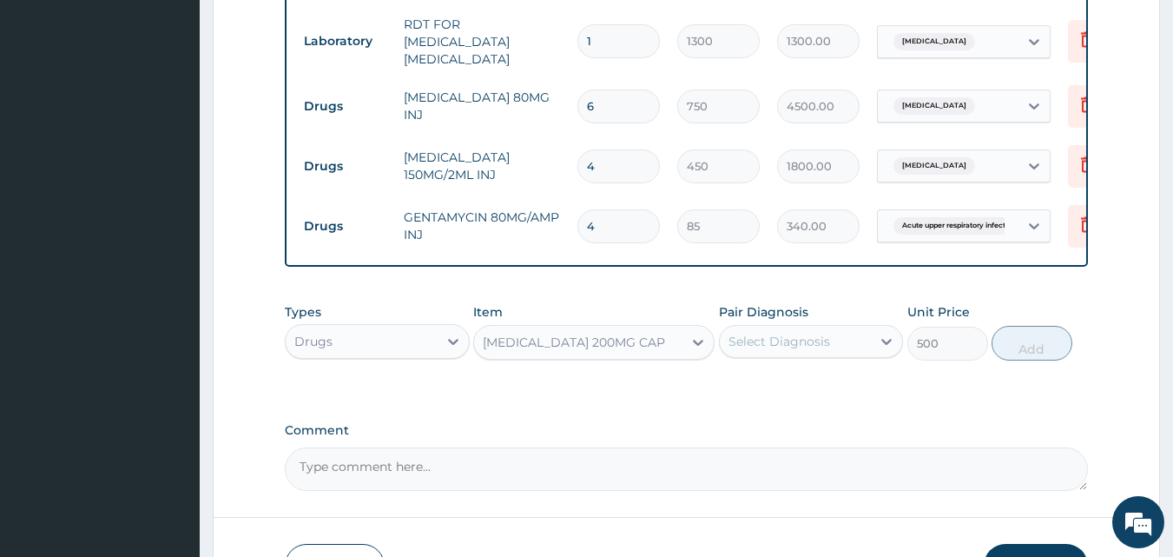
click at [795, 350] on div "Select Diagnosis" at bounding box center [780, 341] width 102 height 17
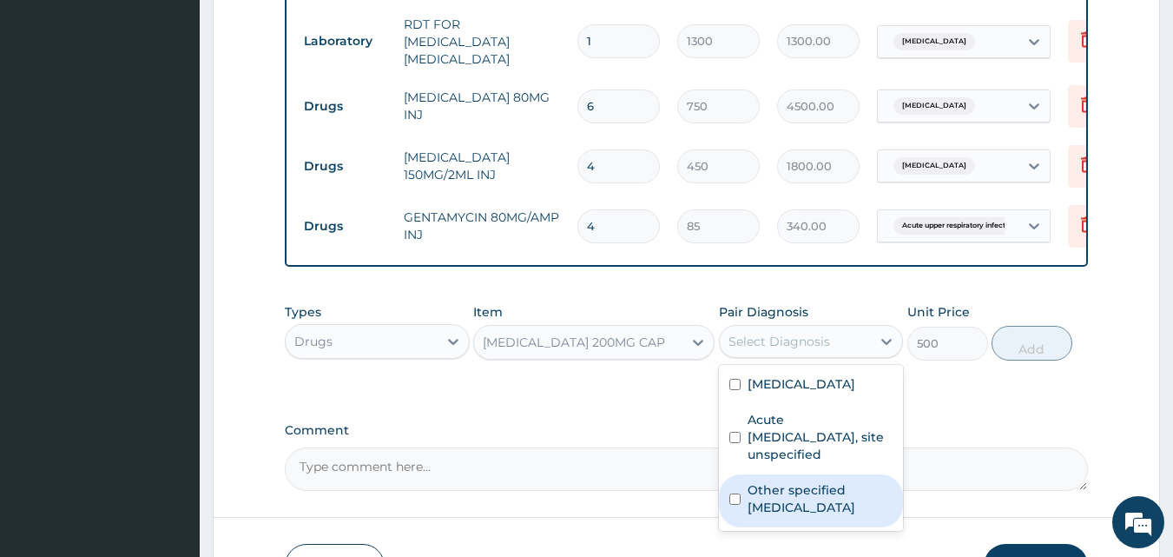
click at [799, 512] on label "Other specified low back pain" at bounding box center [821, 498] width 146 height 35
checkbox input "true"
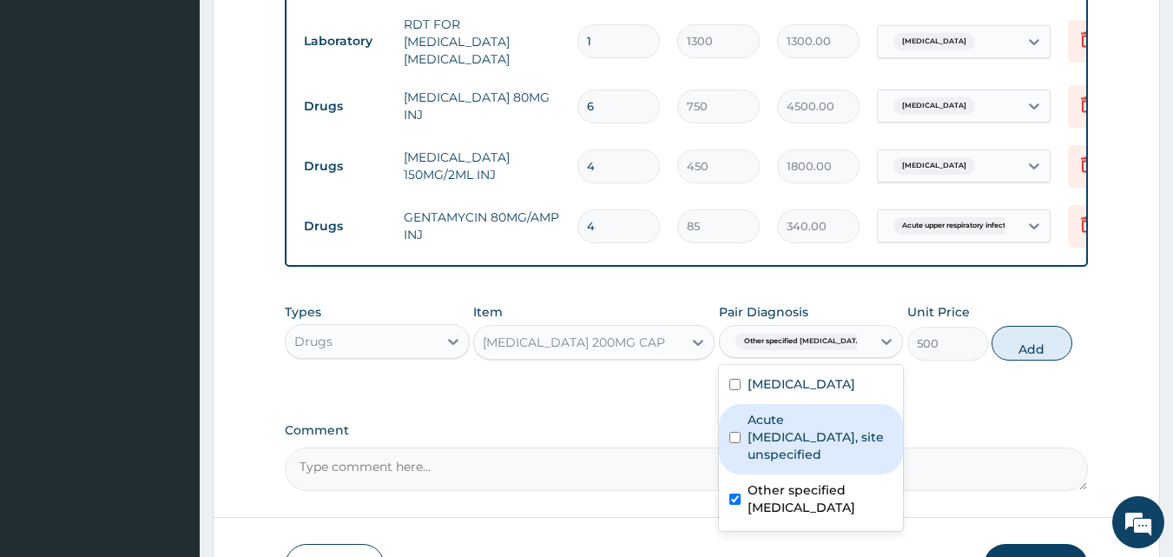
click at [1058, 360] on button "Add" at bounding box center [1032, 343] width 81 height 35
type input "0"
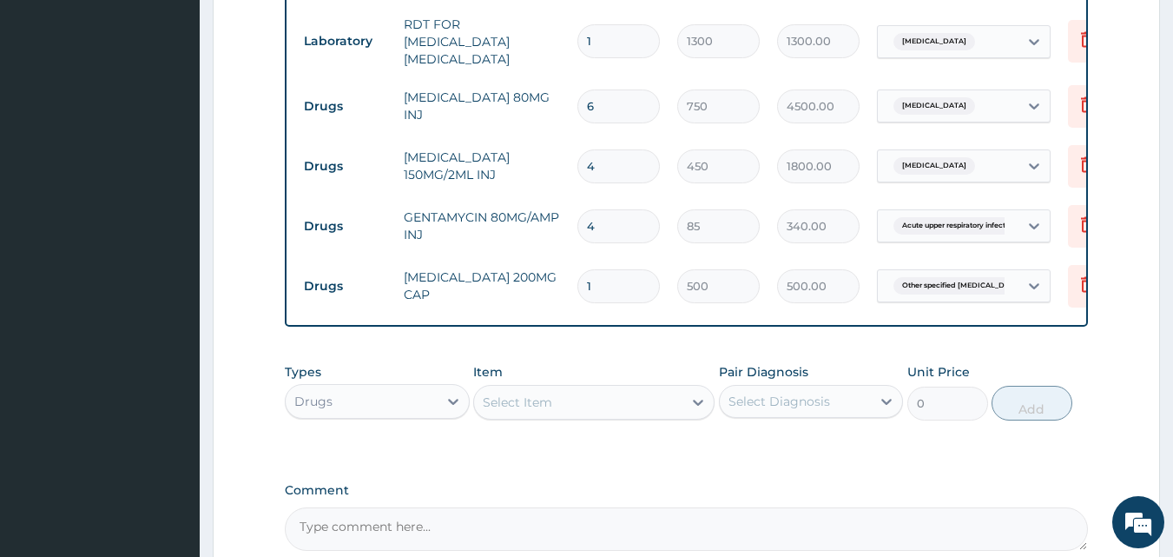
type input "10"
type input "5000.00"
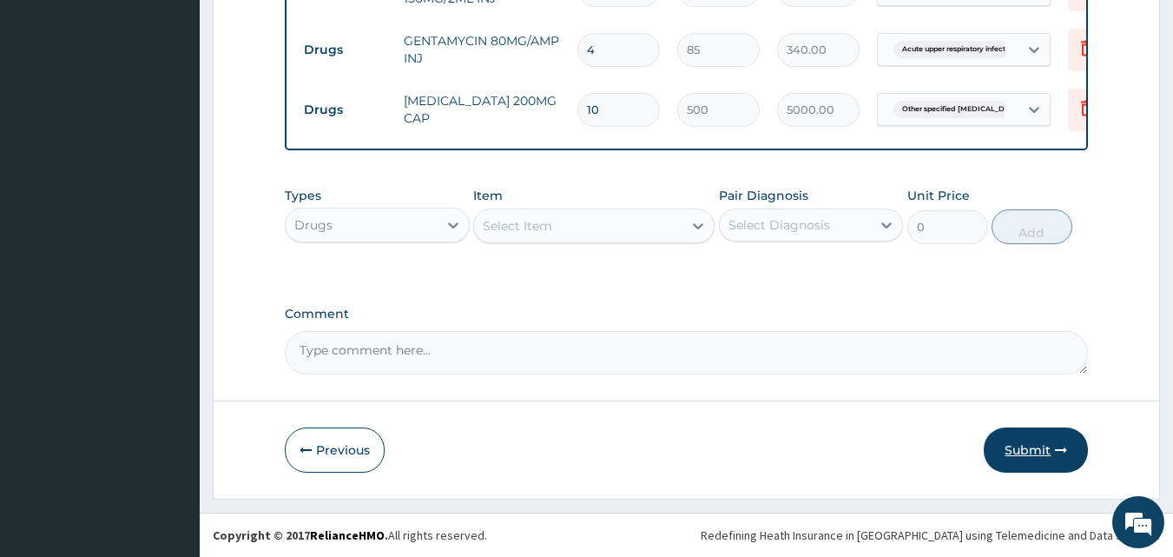
type input "10"
click at [1026, 444] on button "Submit" at bounding box center [1036, 449] width 104 height 45
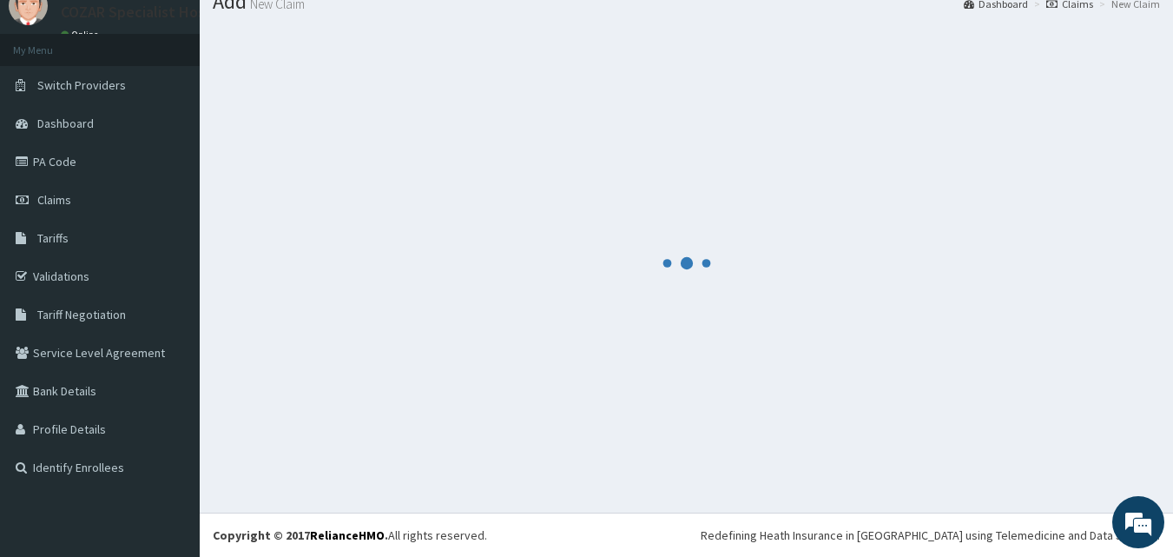
scroll to position [66, 0]
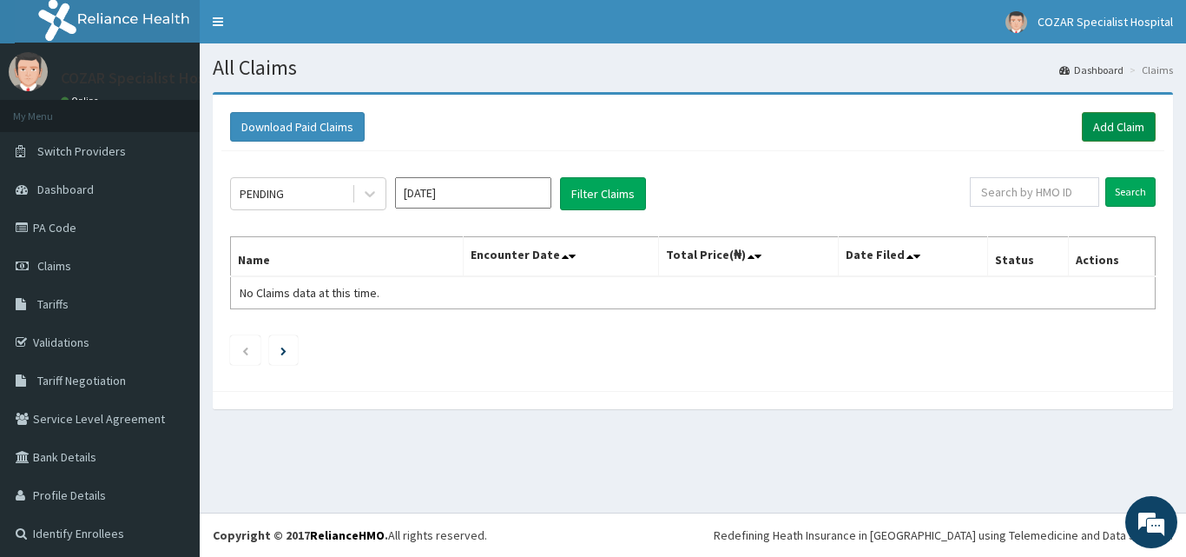
click at [1098, 132] on link "Add Claim" at bounding box center [1119, 127] width 74 height 30
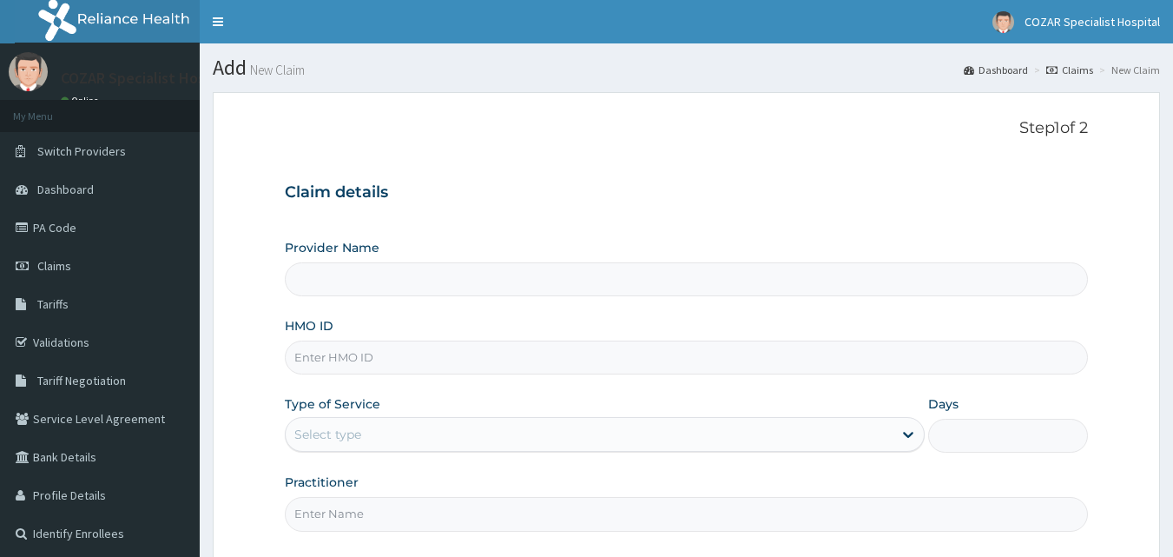
click at [435, 366] on input "HMO ID" at bounding box center [687, 357] width 804 height 34
paste input "TBE/10043/A"
type input "TBE/10043/A"
type input "Cozar Specialist Hospital"
type input "TBE/10043/A"
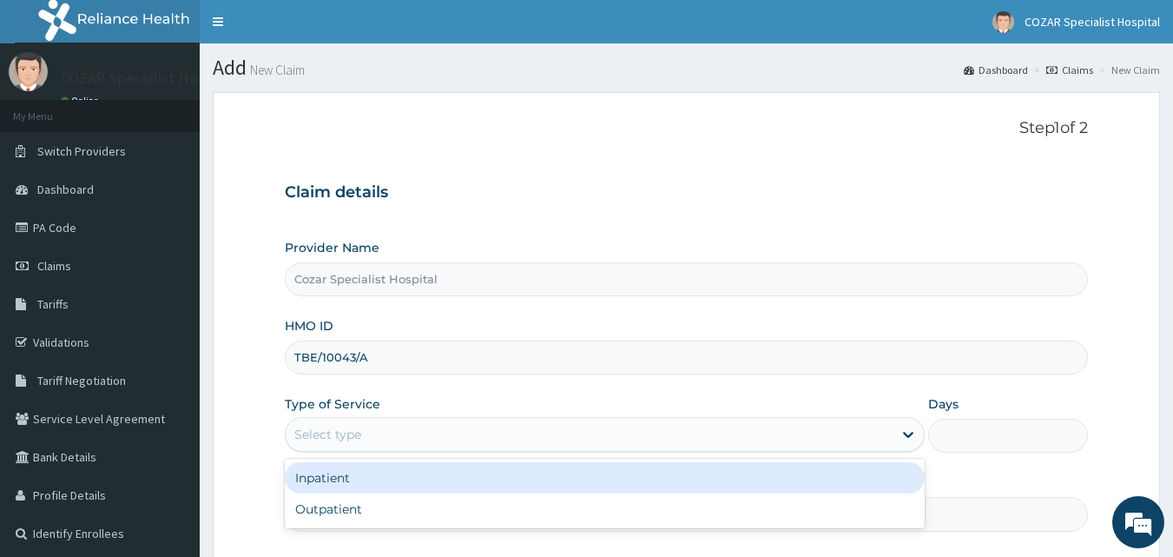
click at [440, 437] on div "Select type" at bounding box center [589, 434] width 607 height 28
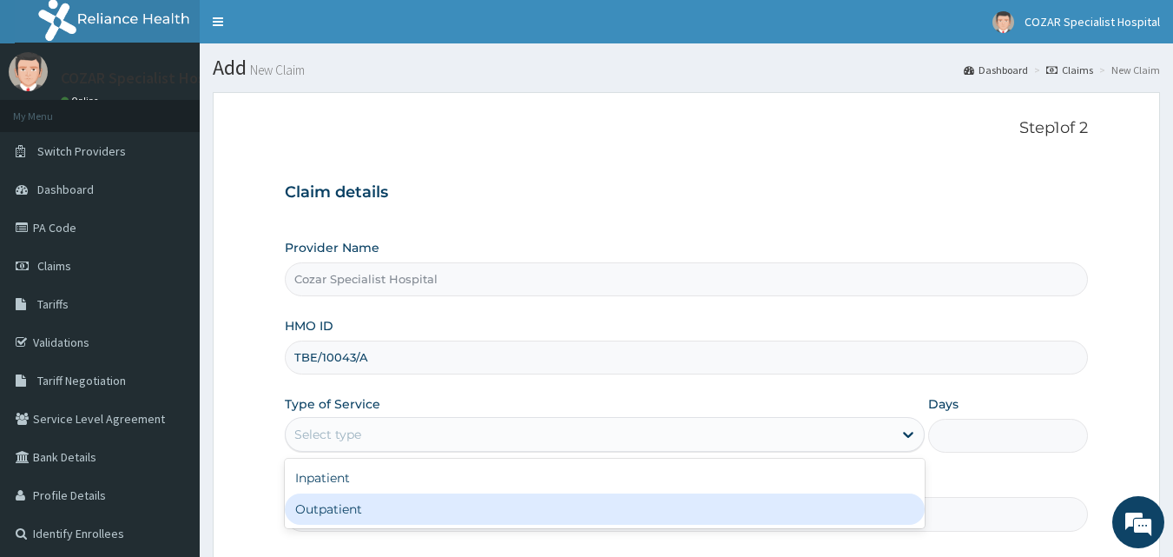
click at [402, 509] on div "Outpatient" at bounding box center [605, 508] width 640 height 31
type input "1"
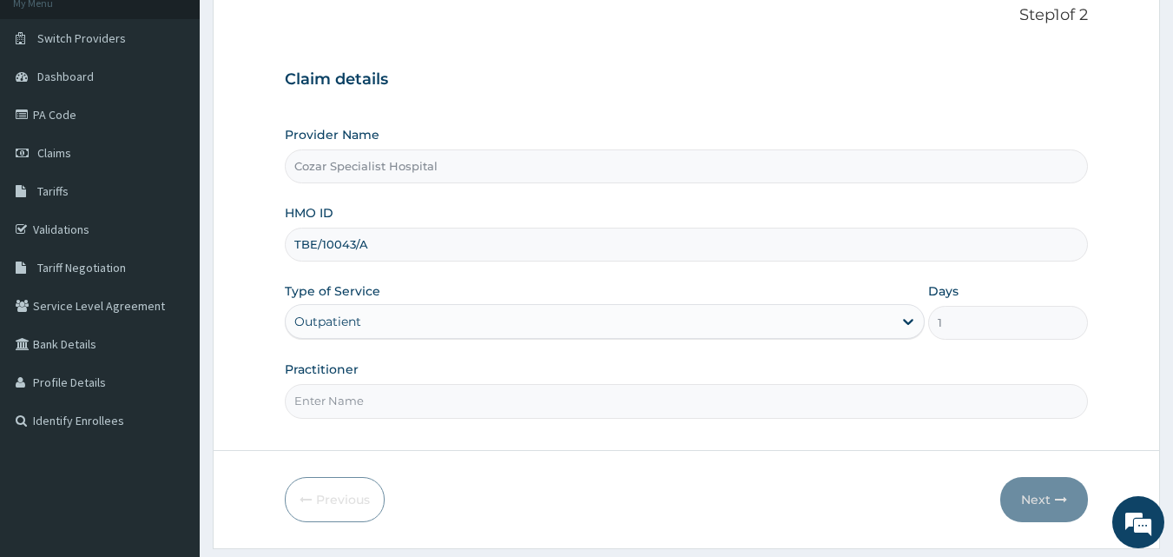
scroll to position [130, 0]
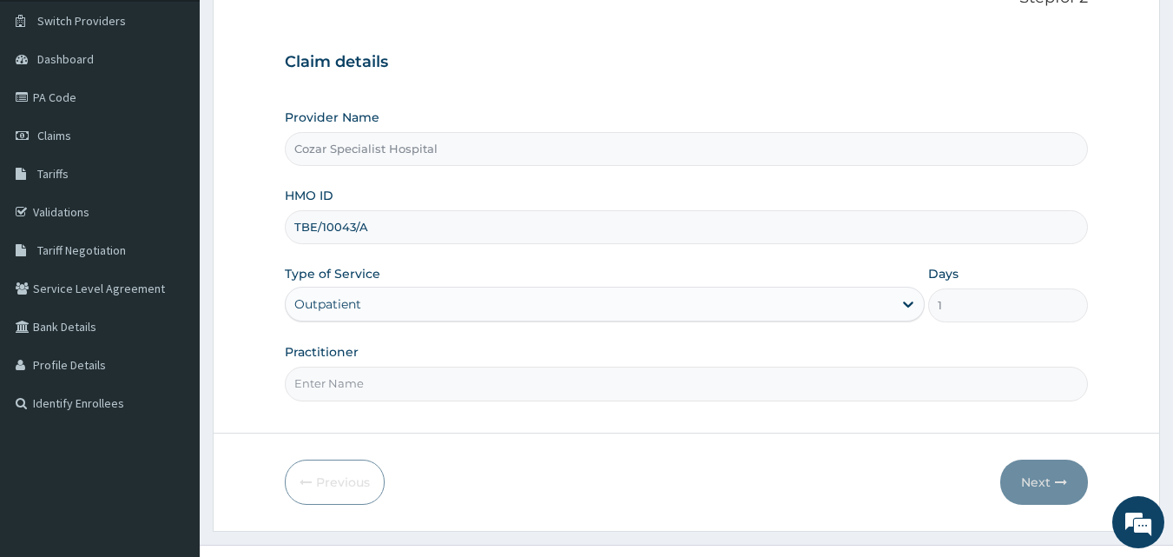
click at [728, 389] on input "Practitioner" at bounding box center [687, 384] width 804 height 34
type input "[PERSON_NAME][MEDICAL_DATA]"
click at [1056, 479] on icon "button" at bounding box center [1061, 482] width 12 height 12
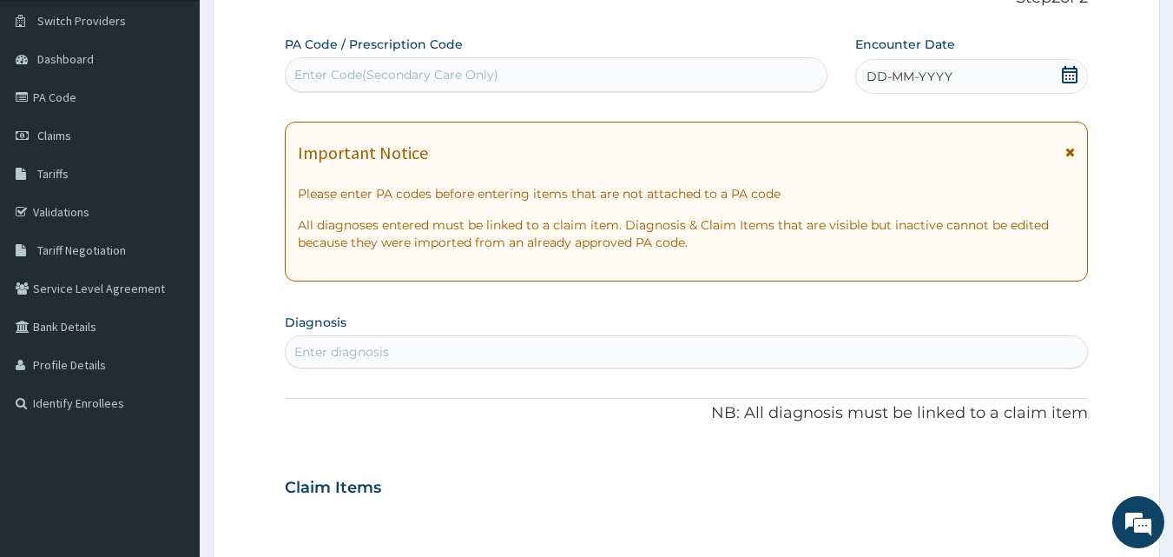
click at [1071, 61] on div "DD-MM-YYYY" at bounding box center [972, 76] width 233 height 35
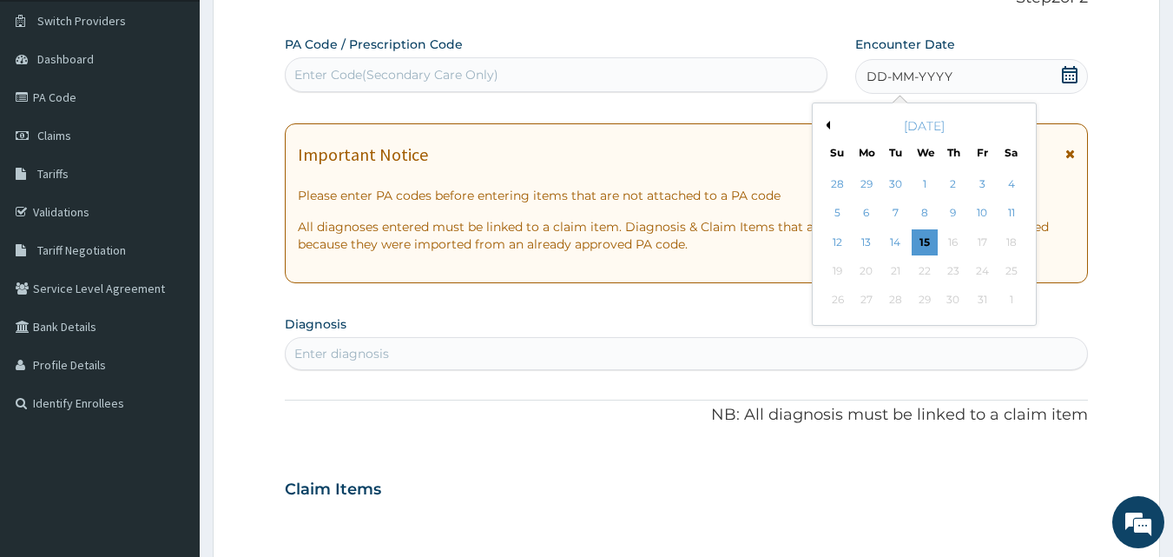
click at [830, 127] on div "[DATE]" at bounding box center [924, 125] width 209 height 17
click at [827, 123] on button "Previous Month" at bounding box center [826, 125] width 9 height 9
click at [897, 289] on div "30" at bounding box center [896, 301] width 26 height 26
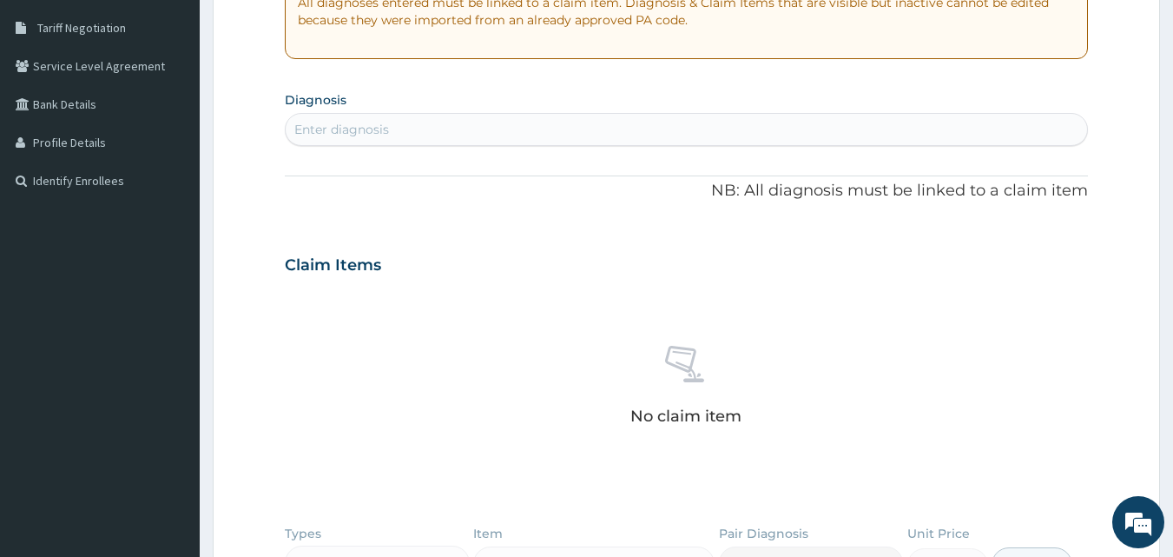
scroll to position [351, 0]
click at [463, 131] on div "Enter diagnosis" at bounding box center [687, 131] width 803 height 28
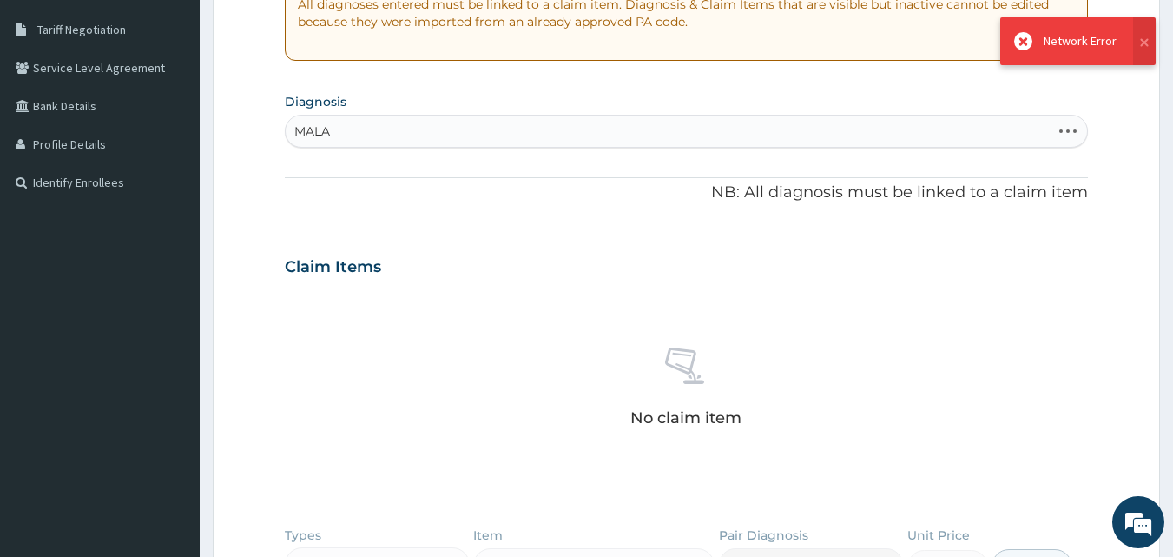
click at [449, 137] on div "MALA MALA" at bounding box center [669, 131] width 766 height 28
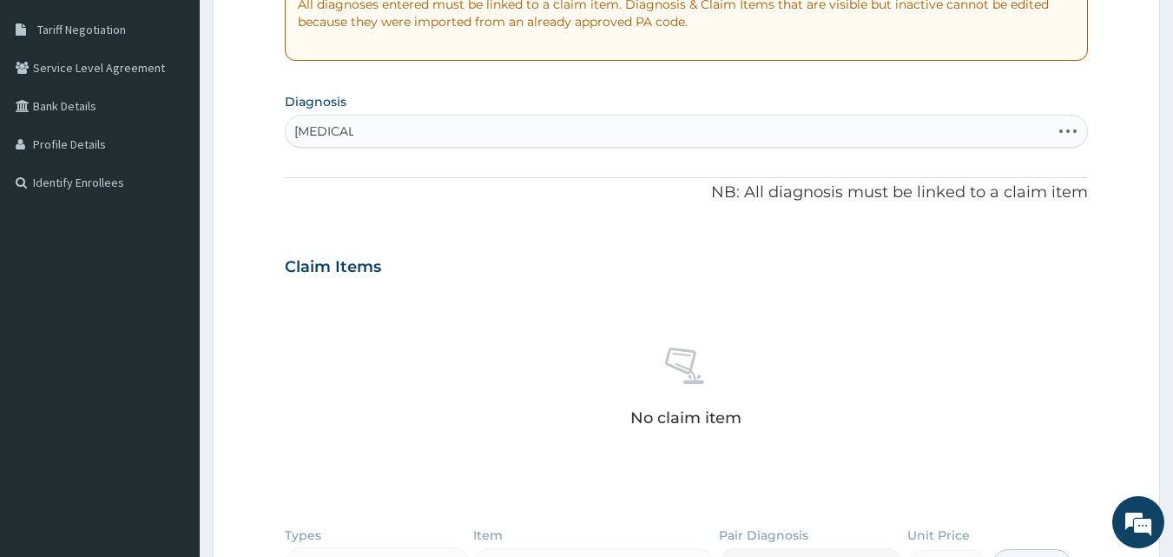
type input "[MEDICAL_DATA]"
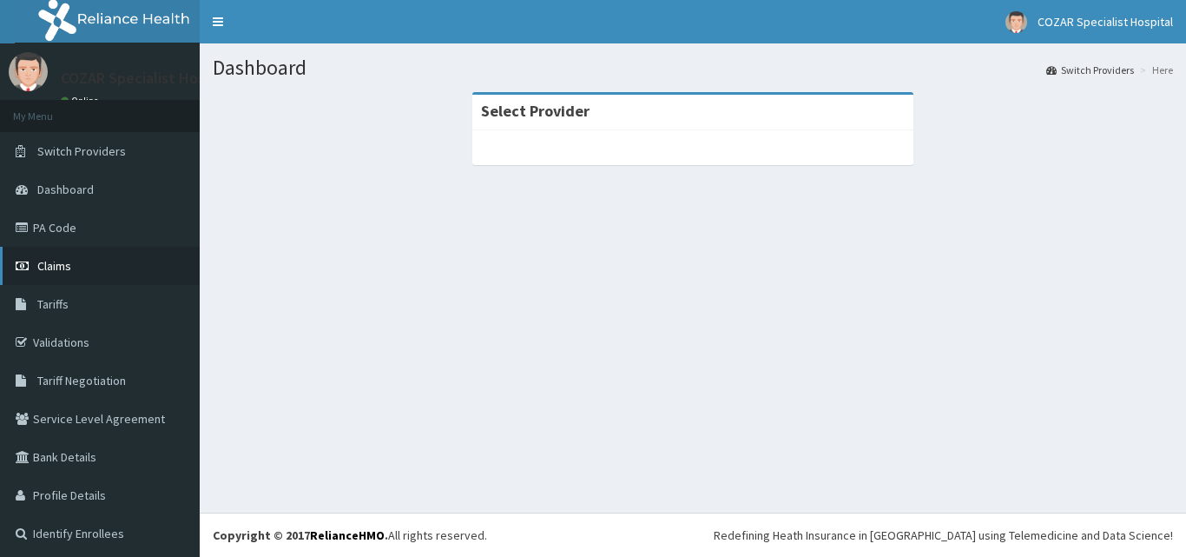
click at [87, 256] on link "Claims" at bounding box center [100, 266] width 200 height 38
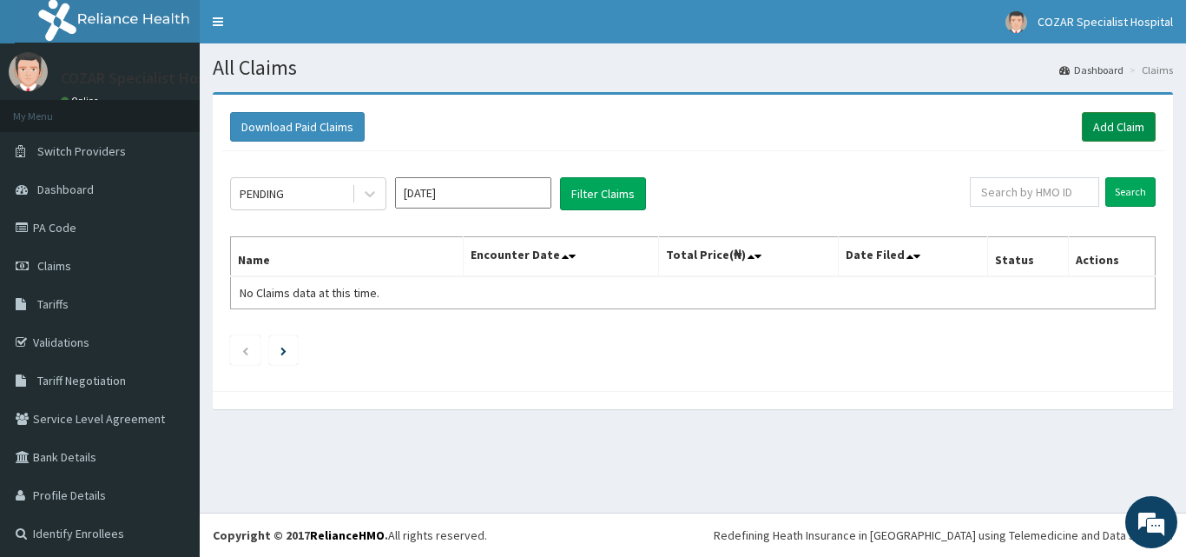
click at [1120, 123] on link "Add Claim" at bounding box center [1119, 127] width 74 height 30
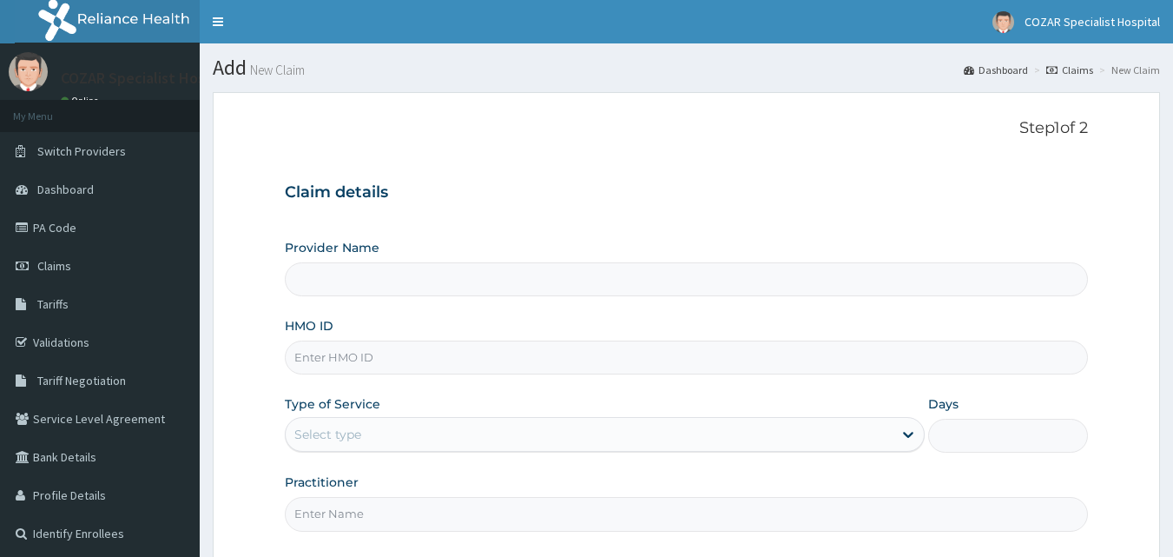
click at [538, 336] on div "HMO ID" at bounding box center [687, 345] width 804 height 57
click at [532, 352] on input "HMO ID" at bounding box center [687, 357] width 804 height 34
paste input "TBE/10043/A"
type input "TBE/10043/A"
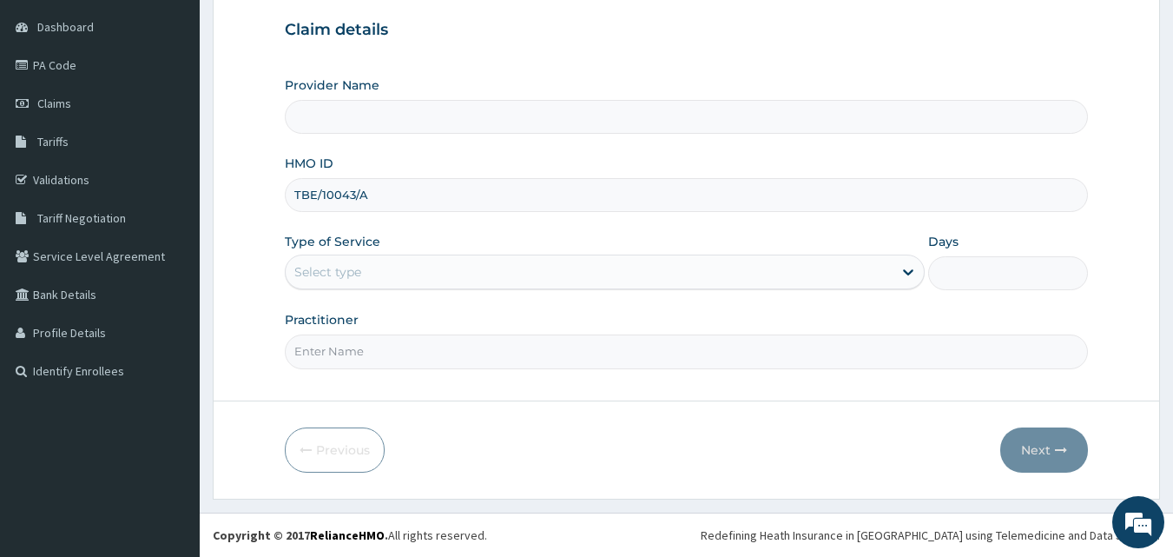
type input "Cozar Specialist Hospital"
type input "TBE/10043/A"
click at [387, 276] on div "Select type" at bounding box center [589, 272] width 607 height 28
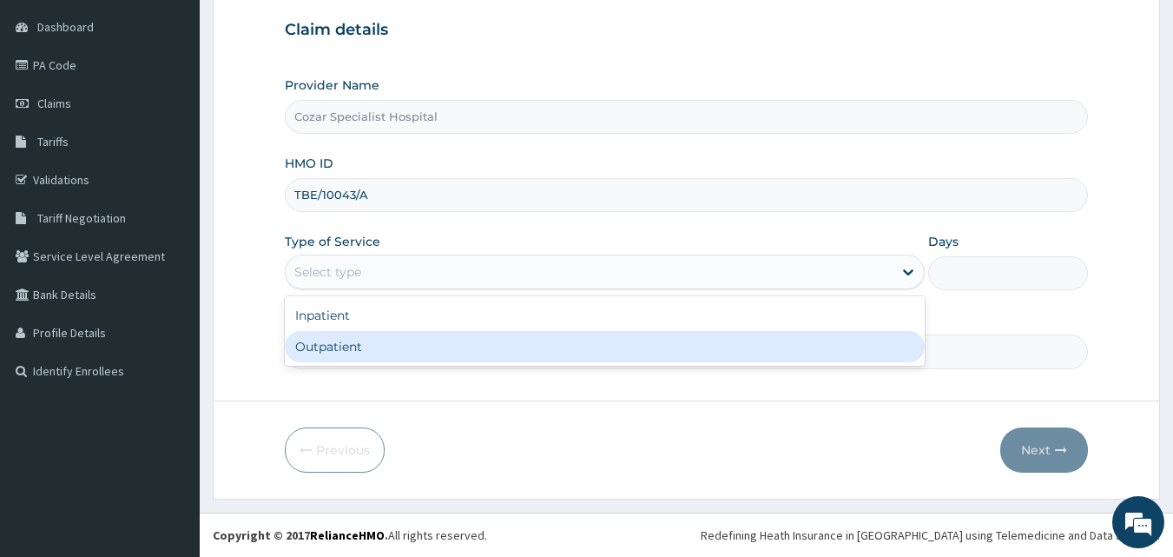
click at [365, 356] on div "Outpatient" at bounding box center [605, 346] width 640 height 31
type input "1"
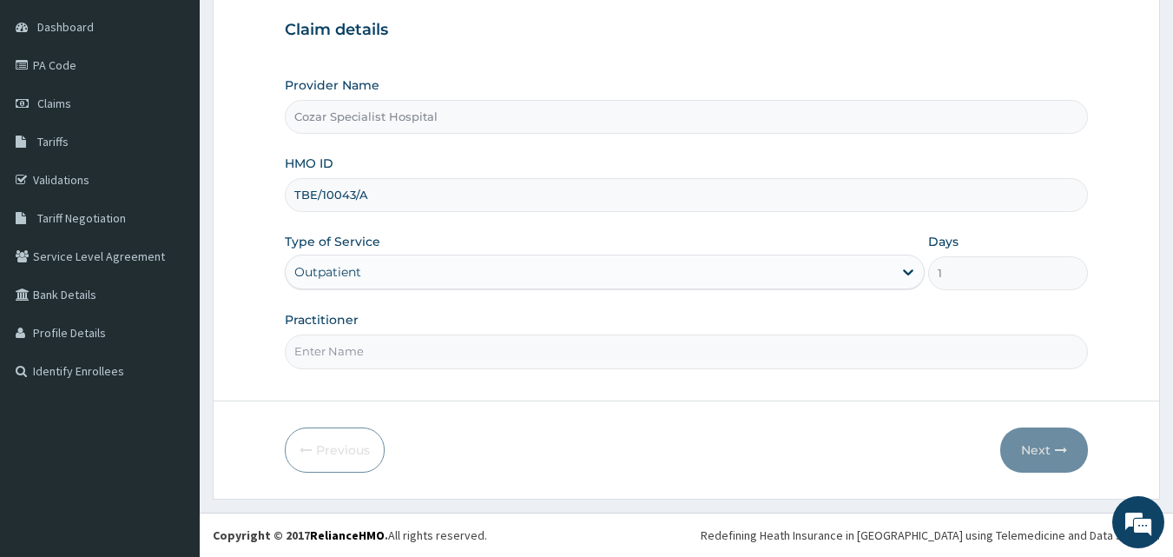
click at [373, 351] on input "Practitioner" at bounding box center [687, 351] width 804 height 34
type input "[PERSON_NAME][MEDICAL_DATA]"
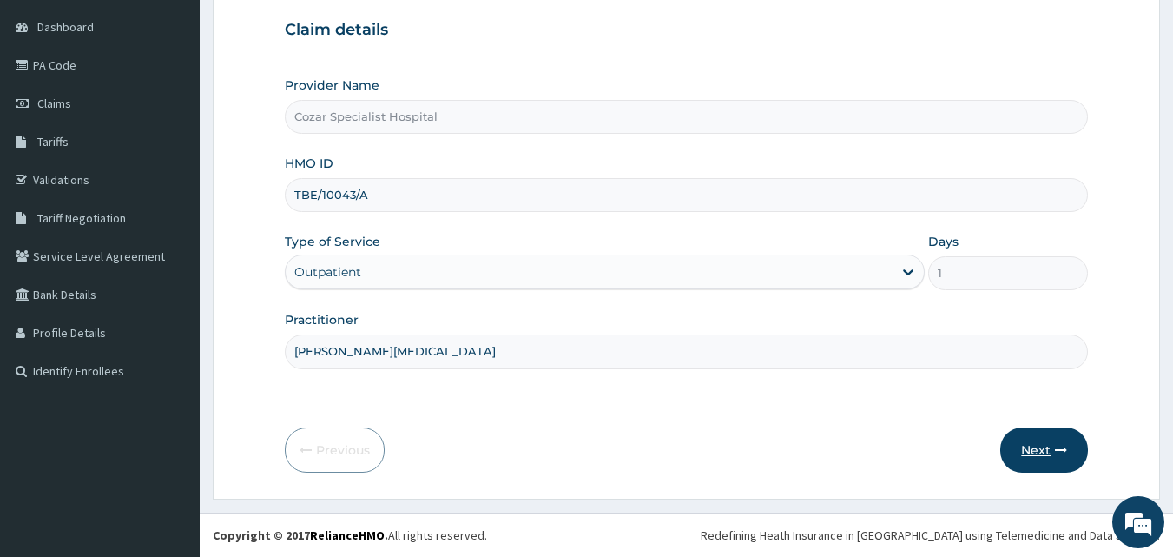
click at [1051, 455] on button "Next" at bounding box center [1045, 449] width 88 height 45
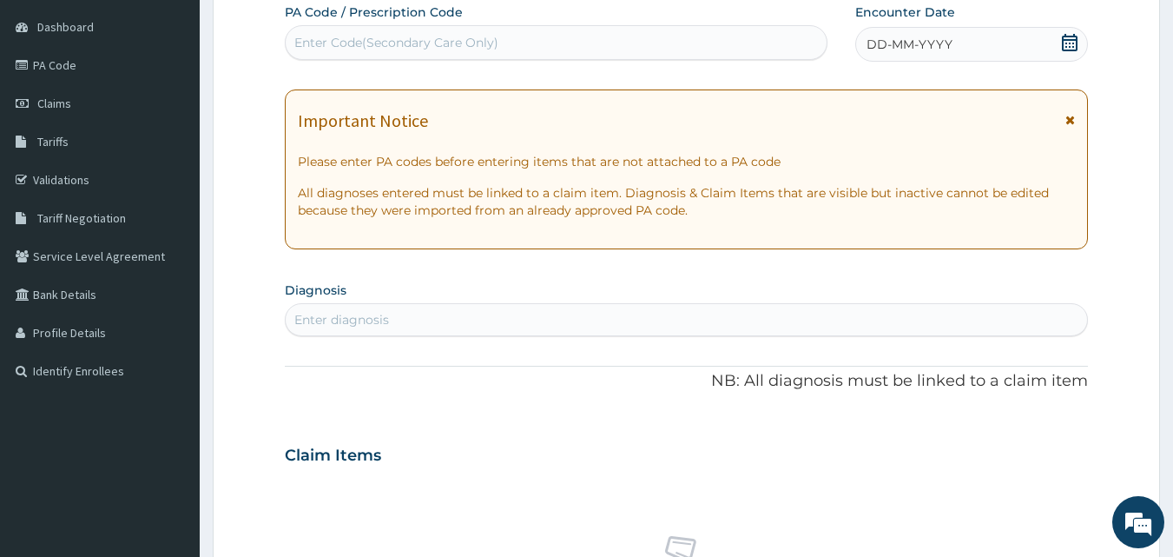
click at [1071, 43] on icon at bounding box center [1070, 42] width 16 height 17
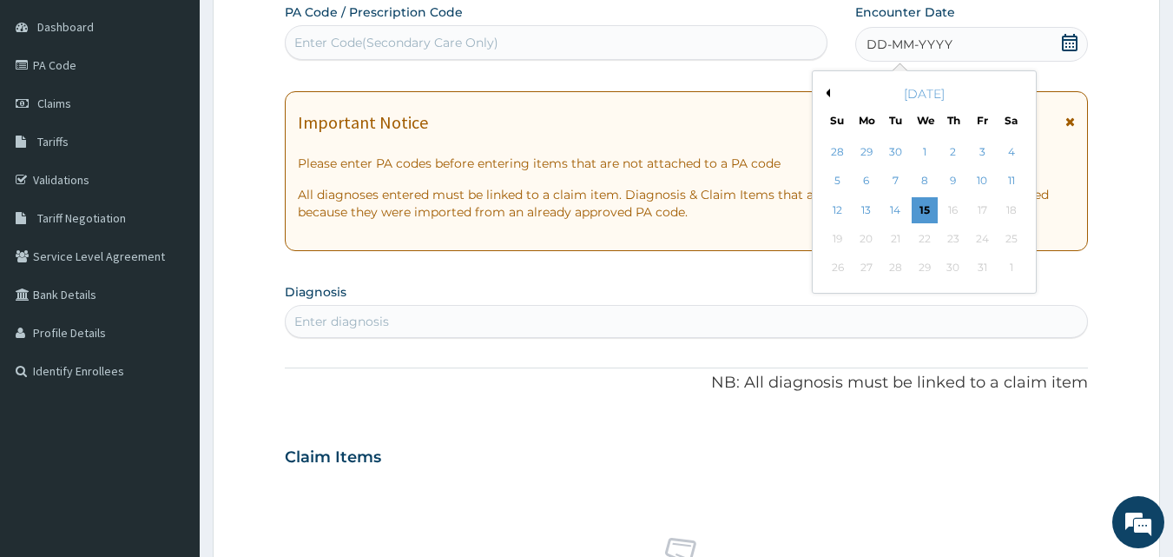
scroll to position [0, 0]
click at [826, 87] on div "October 2025" at bounding box center [924, 93] width 209 height 17
click at [828, 100] on div "[DATE]" at bounding box center [924, 93] width 209 height 17
click at [828, 96] on button "Previous Month" at bounding box center [826, 93] width 9 height 9
click at [902, 266] on div "30" at bounding box center [896, 268] width 26 height 26
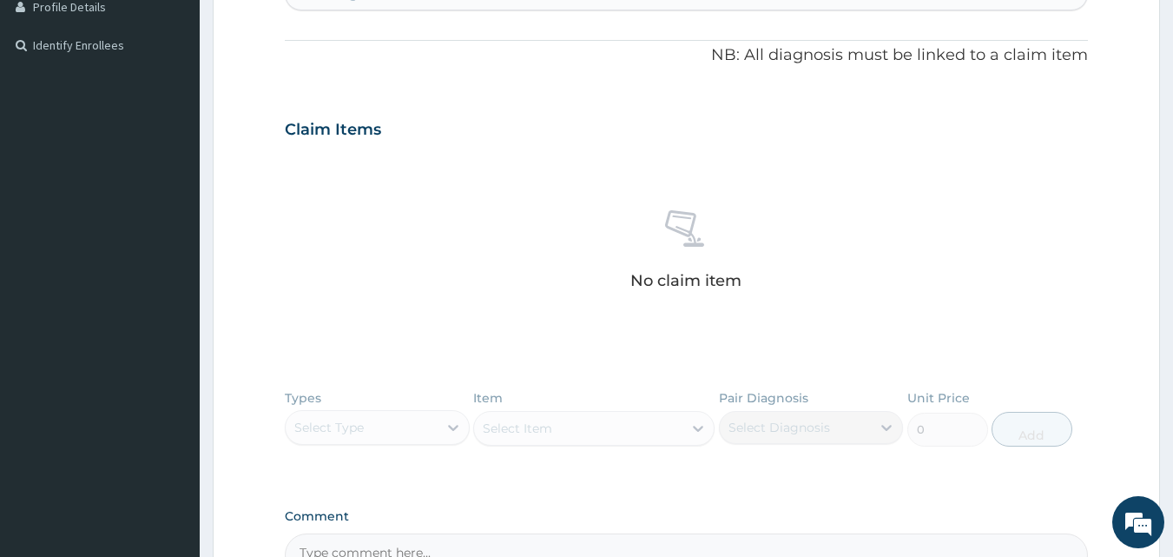
scroll to position [437, 0]
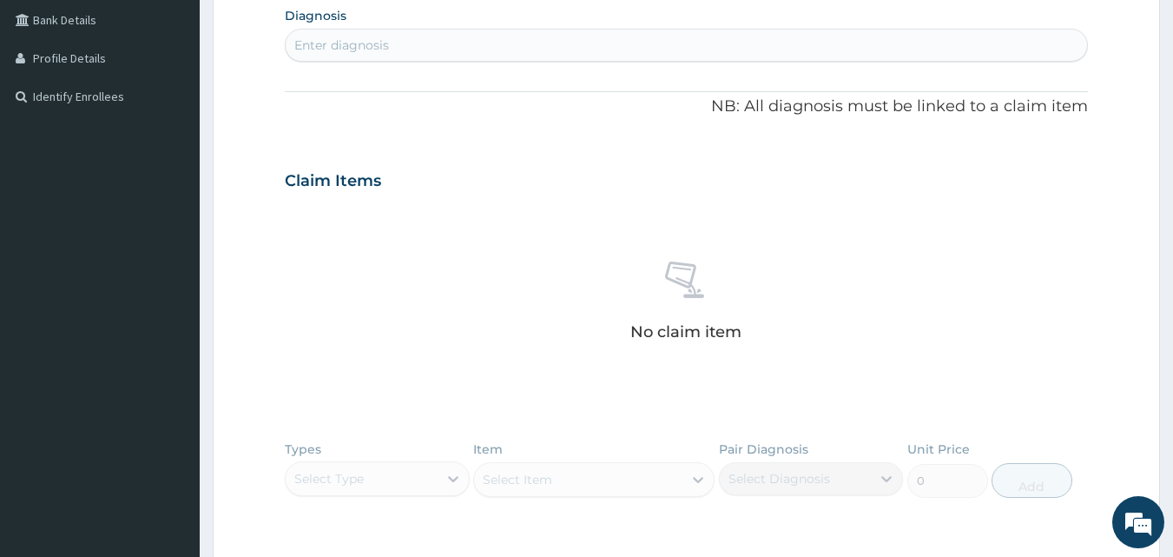
click at [472, 57] on div "Enter diagnosis" at bounding box center [687, 45] width 803 height 28
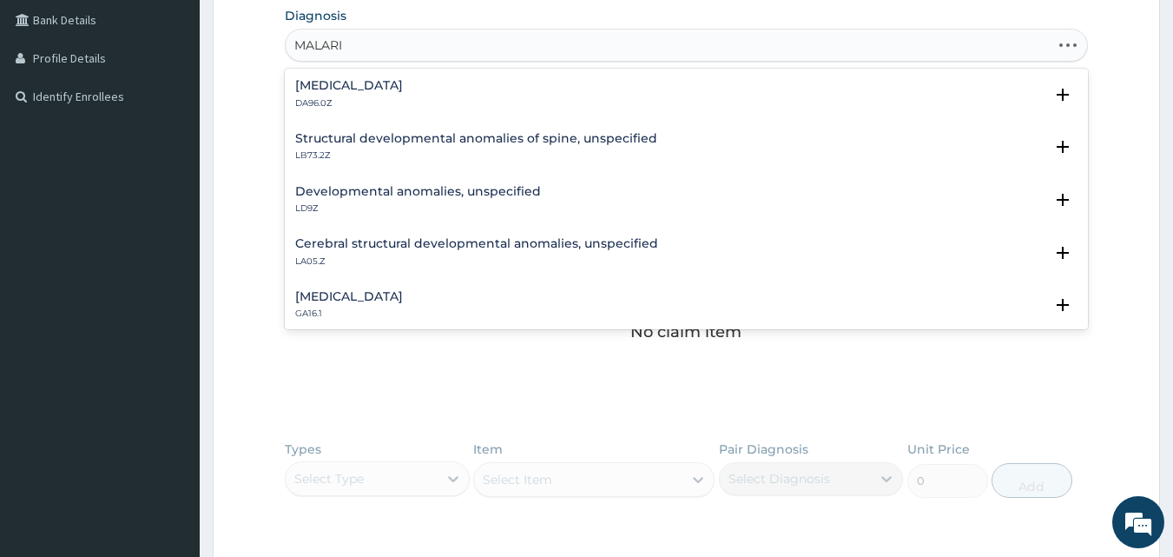
type input "[MEDICAL_DATA]"
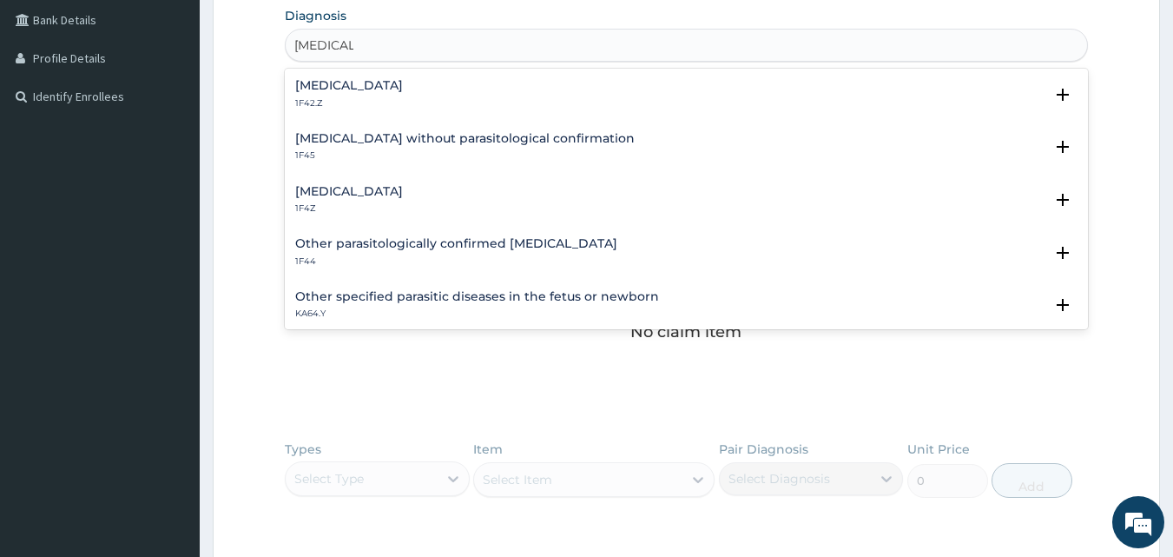
click at [461, 185] on div "[MEDICAL_DATA] 1F4Z" at bounding box center [686, 200] width 783 height 30
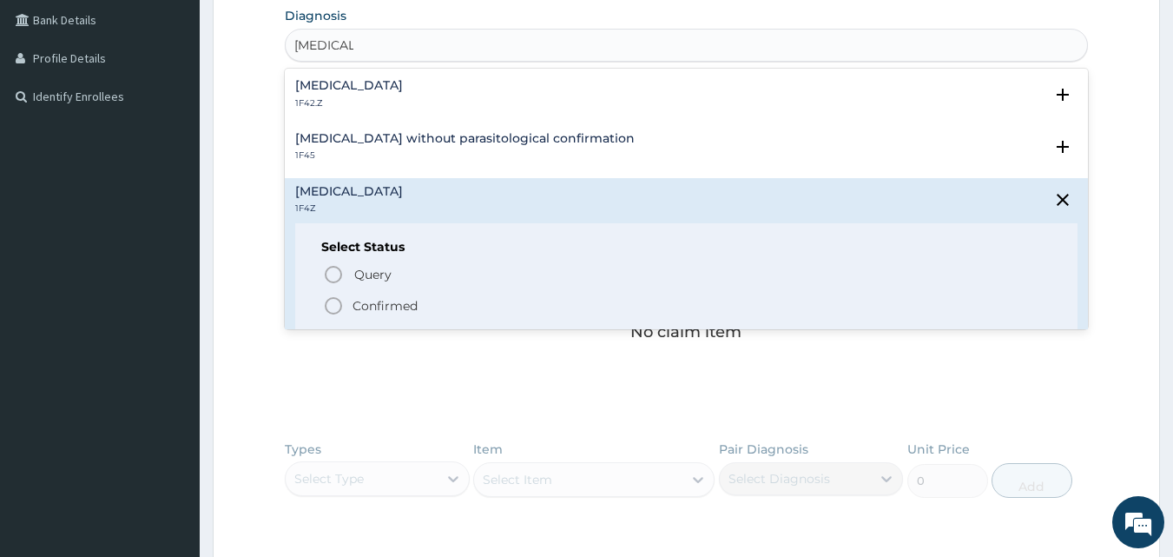
click at [398, 307] on p "Confirmed" at bounding box center [385, 305] width 65 height 17
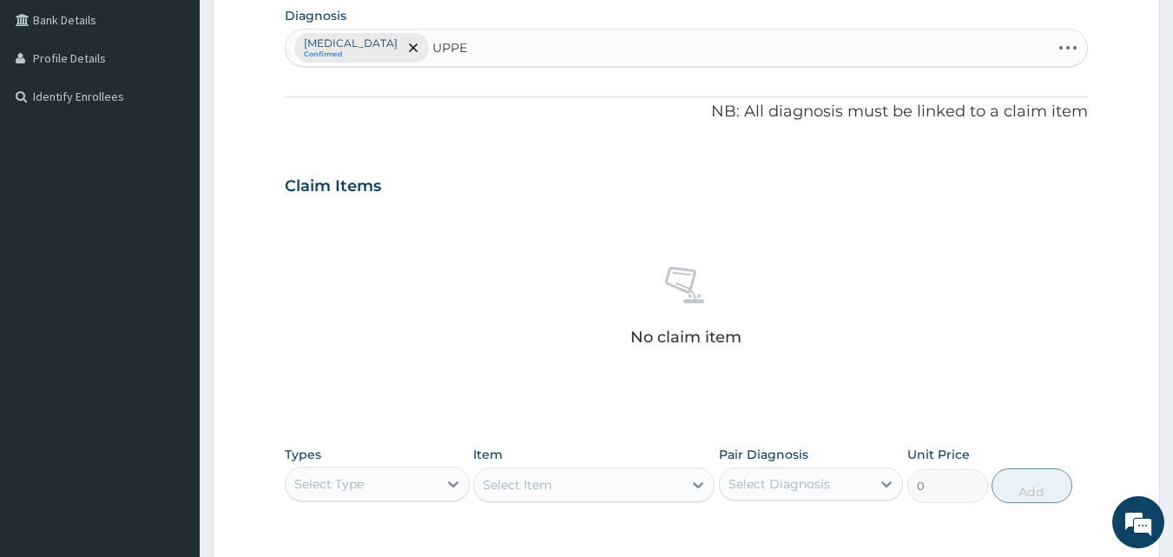
type input "UPPER"
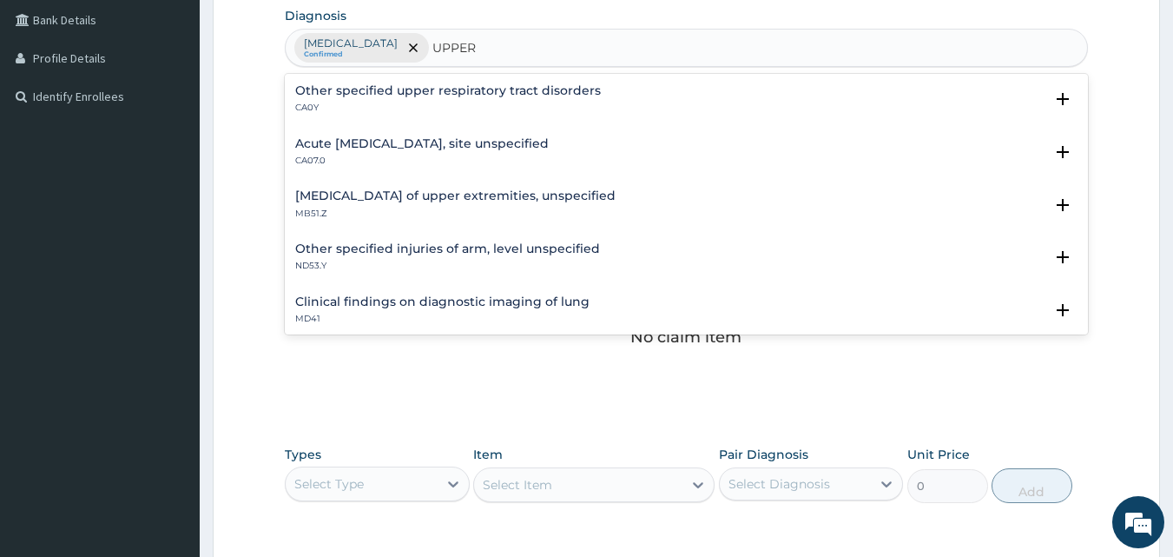
click at [524, 160] on p "CA07.0" at bounding box center [422, 161] width 254 height 12
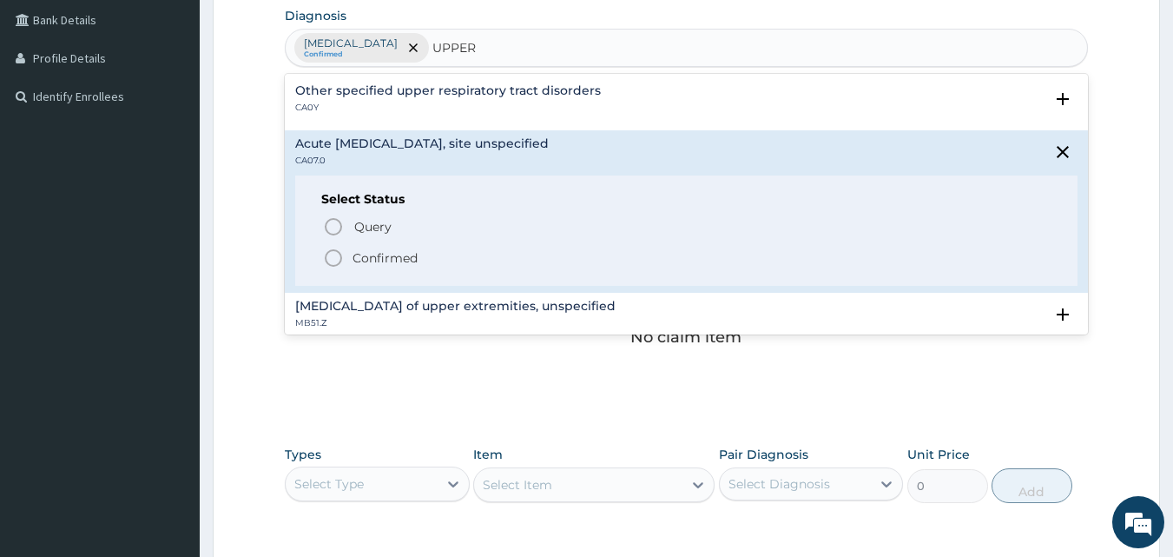
click at [408, 260] on p "Confirmed" at bounding box center [385, 257] width 65 height 17
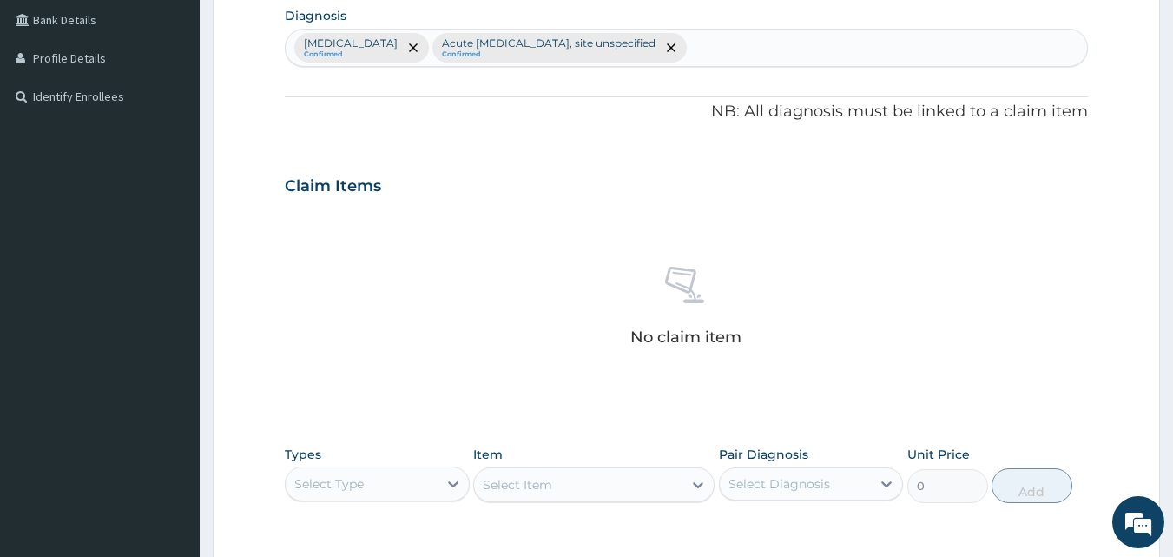
scroll to position [696, 0]
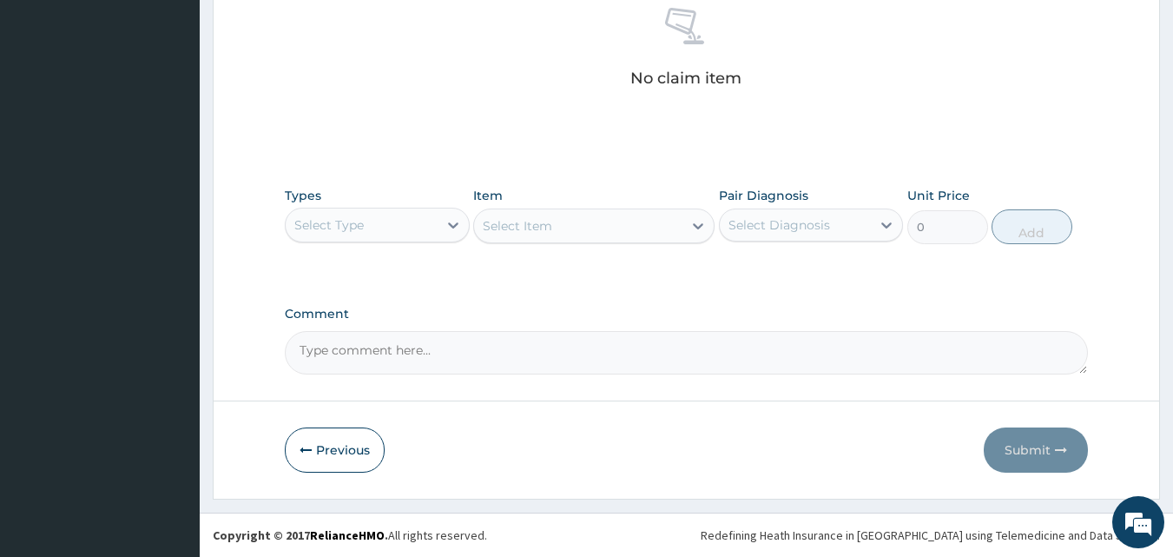
click at [436, 227] on div "Select Type" at bounding box center [362, 225] width 152 height 28
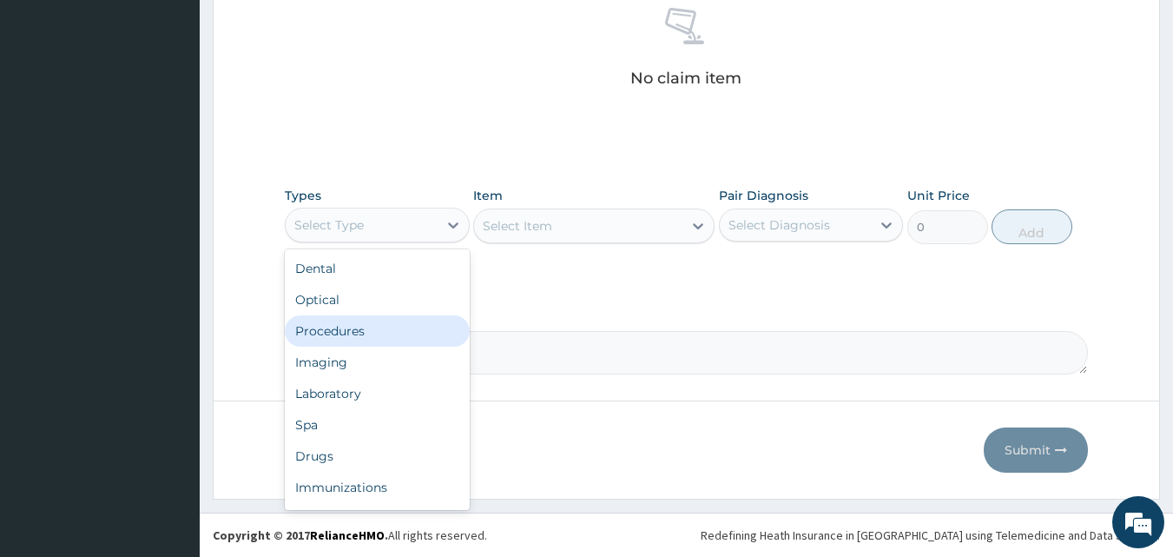
click at [435, 330] on div "Procedures" at bounding box center [377, 330] width 185 height 31
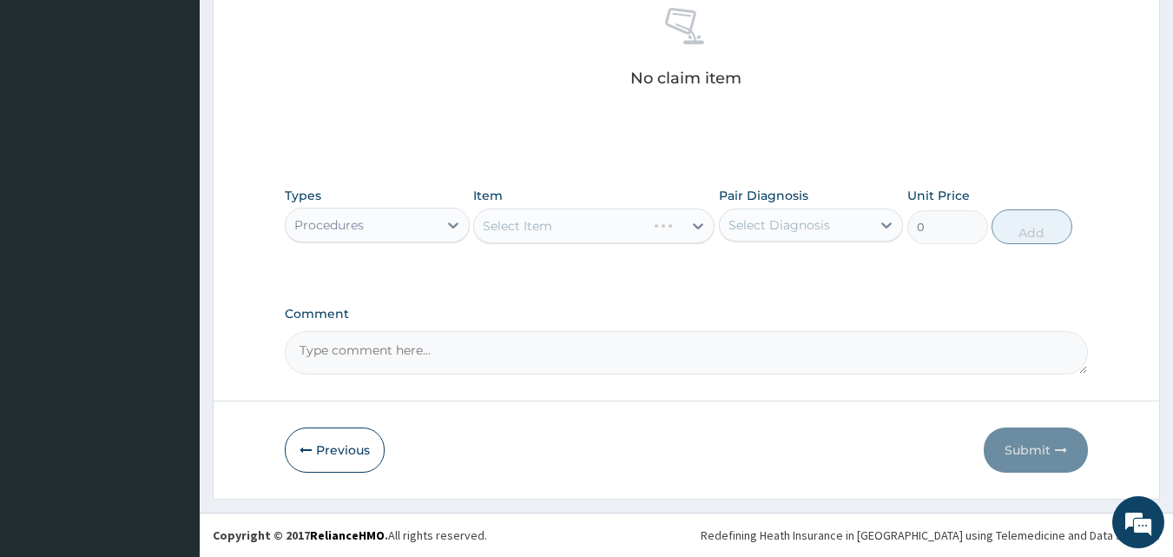
click at [677, 242] on div "Select Item" at bounding box center [593, 225] width 241 height 35
click at [693, 228] on div "Select Item" at bounding box center [593, 225] width 241 height 35
click at [693, 228] on icon at bounding box center [698, 225] width 17 height 17
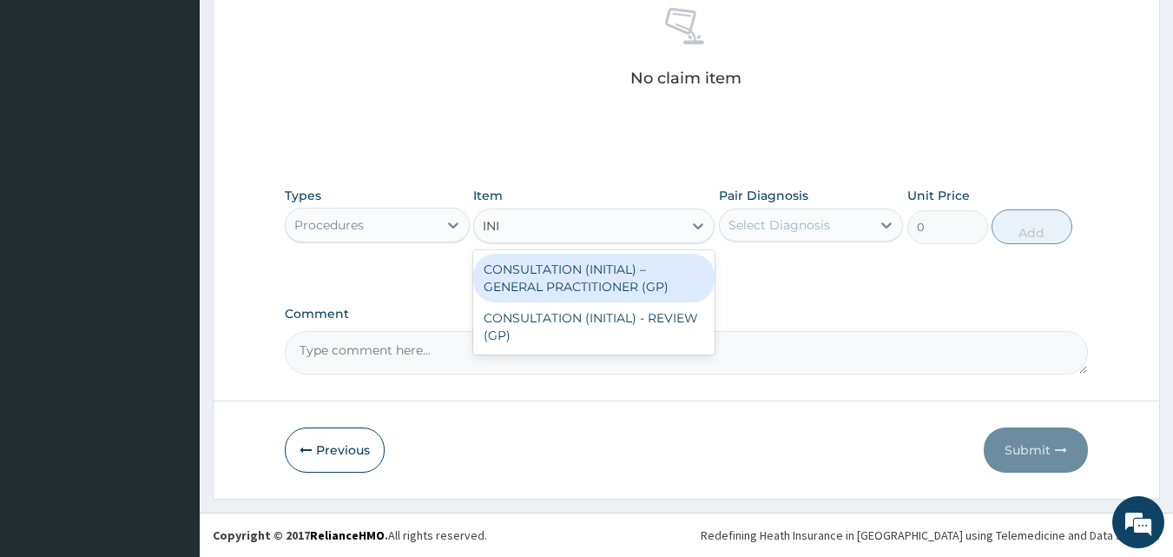
type input "INIT"
click at [612, 265] on div "CONSULTATION (INITIAL) – GENERAL PRACTITIONER (GP)" at bounding box center [593, 278] width 241 height 49
type input "3000"
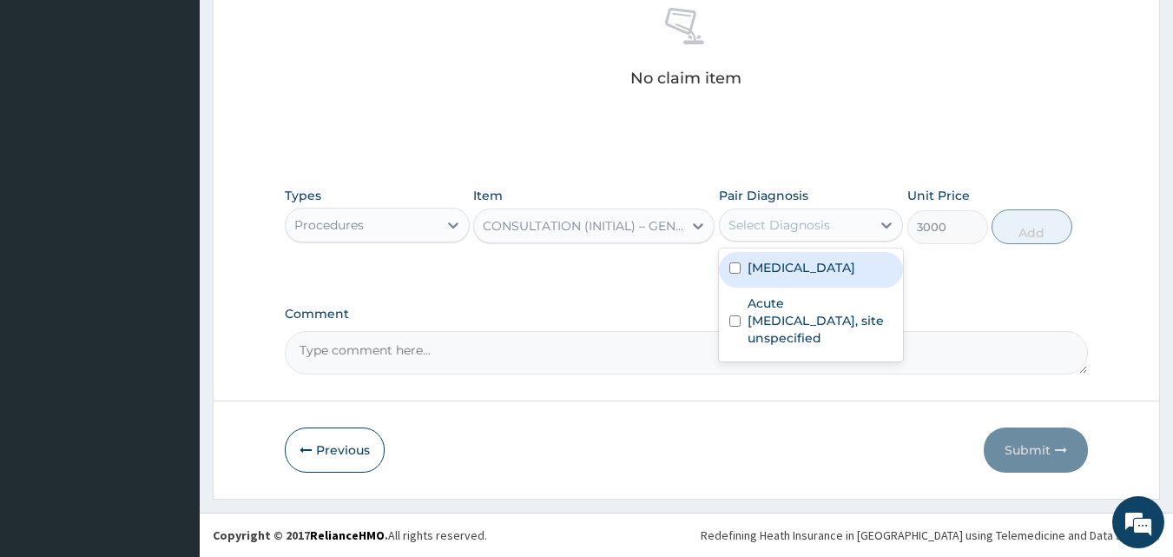
click at [819, 222] on div "Select Diagnosis" at bounding box center [780, 224] width 102 height 17
click at [806, 267] on label "Malaria, unspecified" at bounding box center [802, 267] width 108 height 17
checkbox input "true"
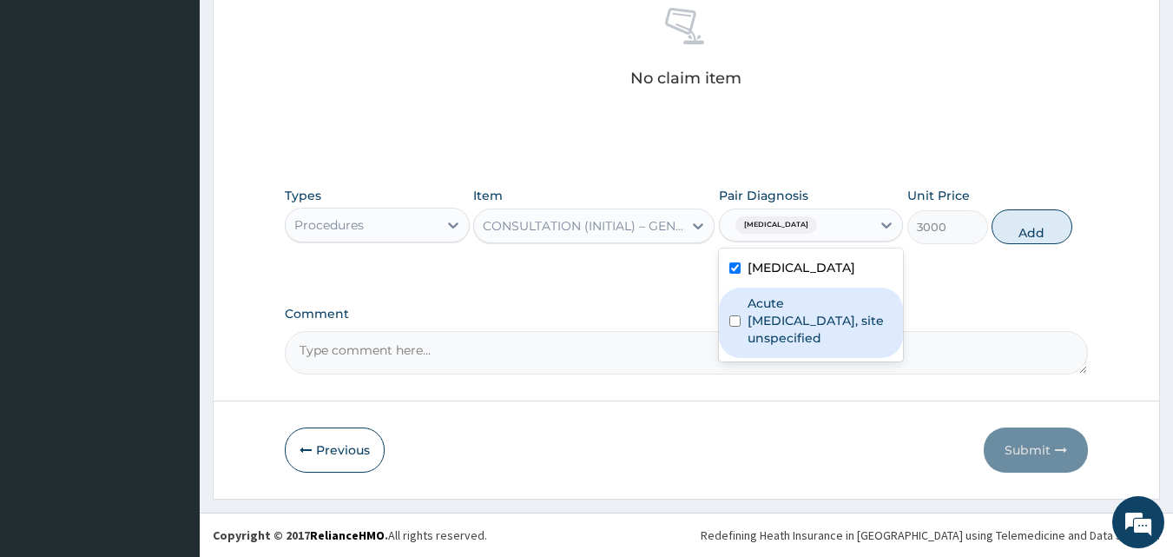
click at [807, 325] on label "Acute [MEDICAL_DATA], site unspecified" at bounding box center [821, 320] width 146 height 52
checkbox input "true"
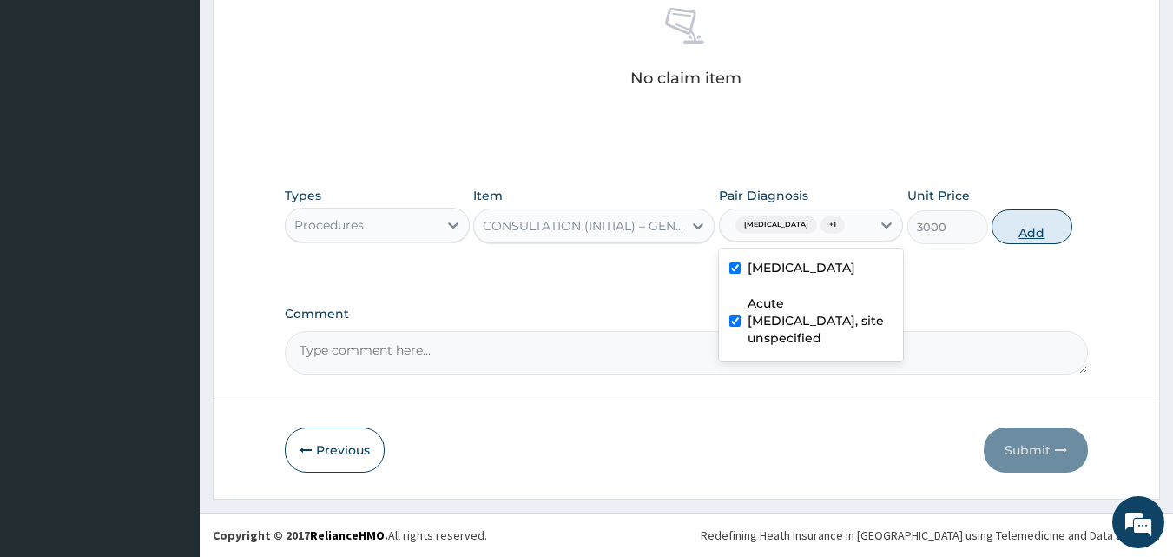
click at [1049, 235] on button "Add" at bounding box center [1032, 226] width 81 height 35
type input "0"
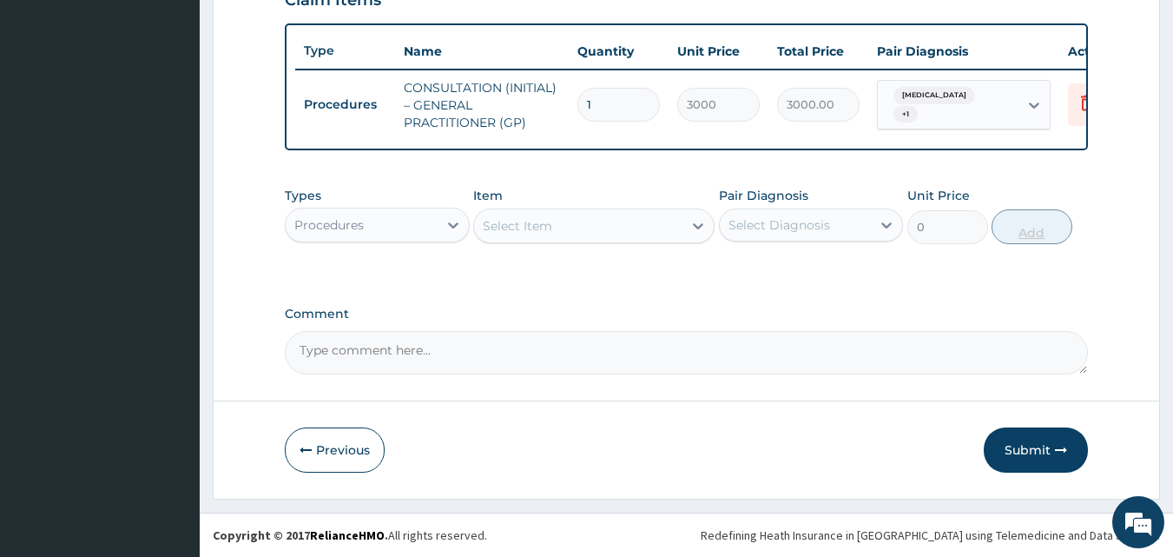
scroll to position [636, 0]
click at [445, 241] on div "Types Procedures" at bounding box center [377, 215] width 185 height 57
click at [453, 221] on icon at bounding box center [453, 224] width 17 height 17
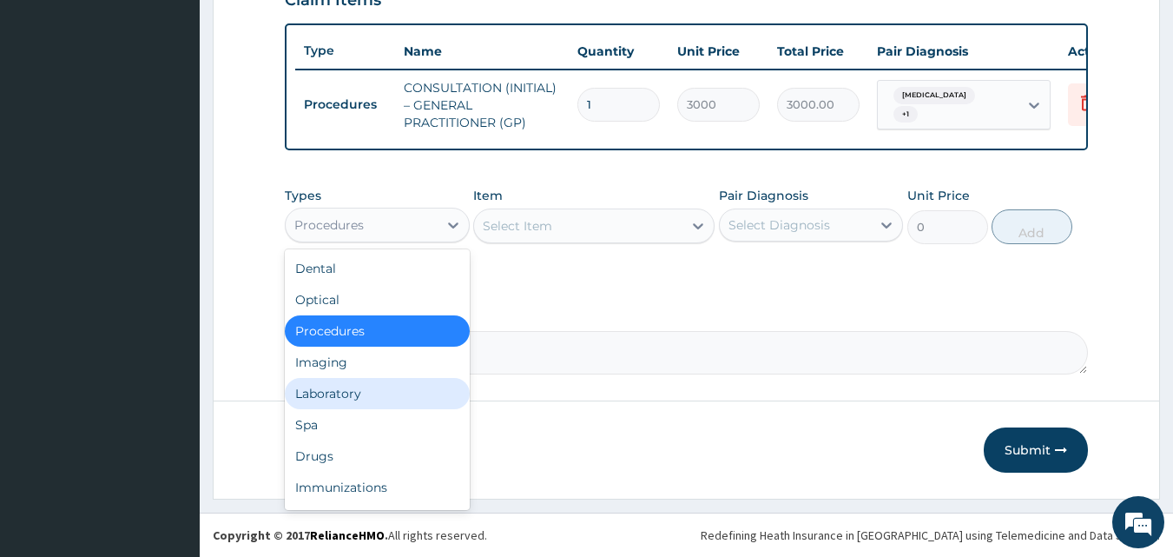
click at [418, 391] on div "Laboratory" at bounding box center [377, 393] width 185 height 31
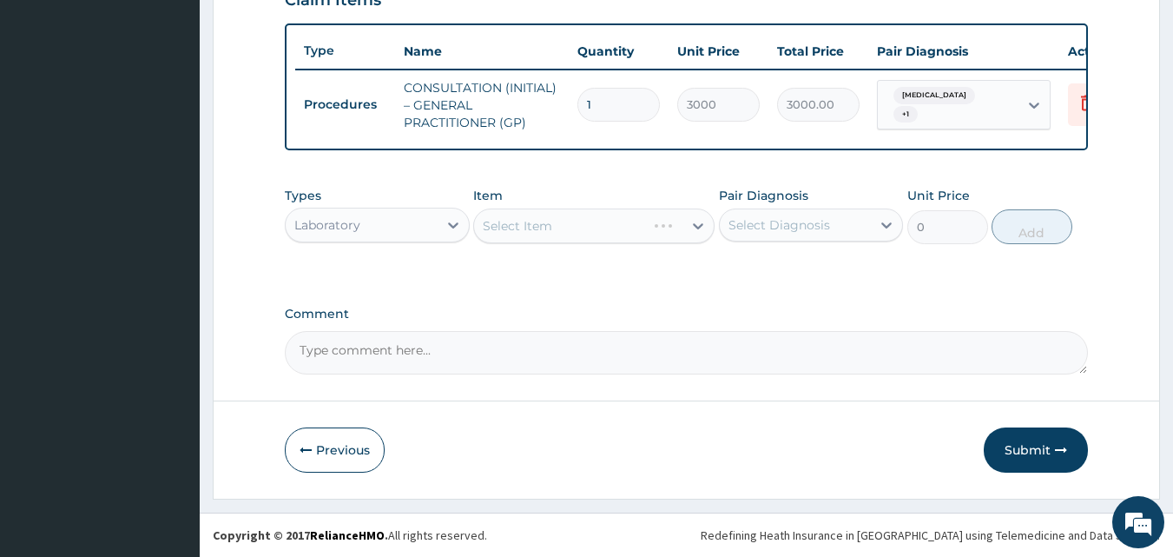
click at [623, 231] on div "Select Item" at bounding box center [593, 225] width 241 height 35
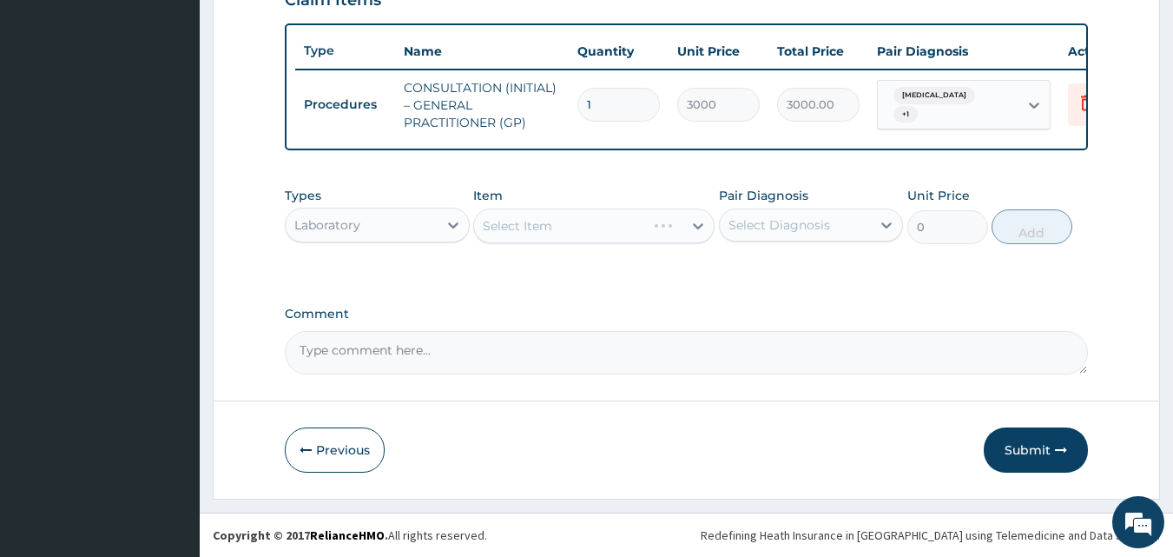
click at [623, 231] on div "Select Item" at bounding box center [593, 225] width 241 height 35
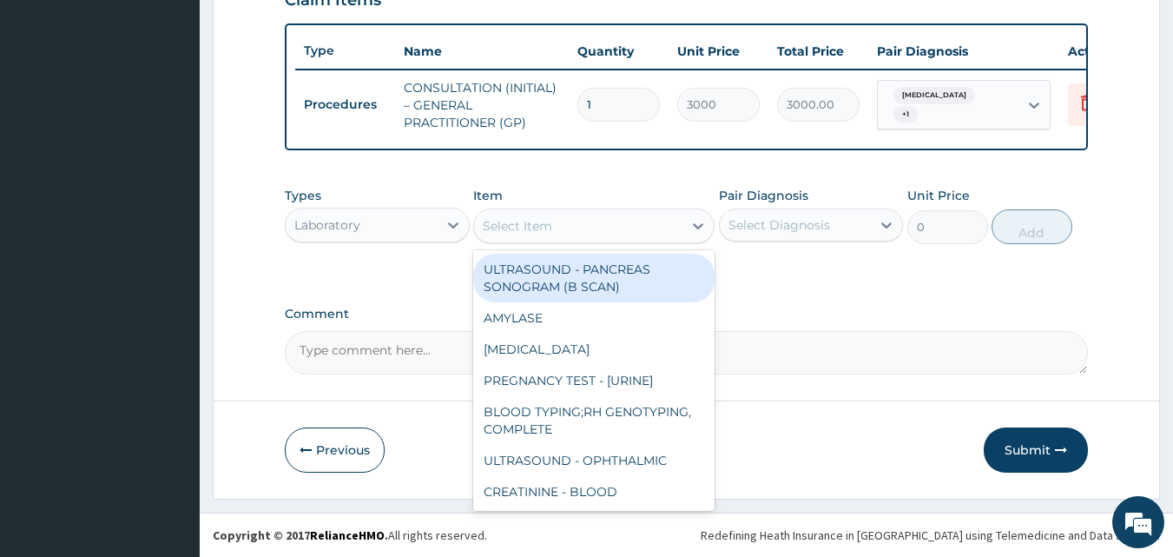
click at [623, 231] on div "Select Item" at bounding box center [578, 226] width 208 height 28
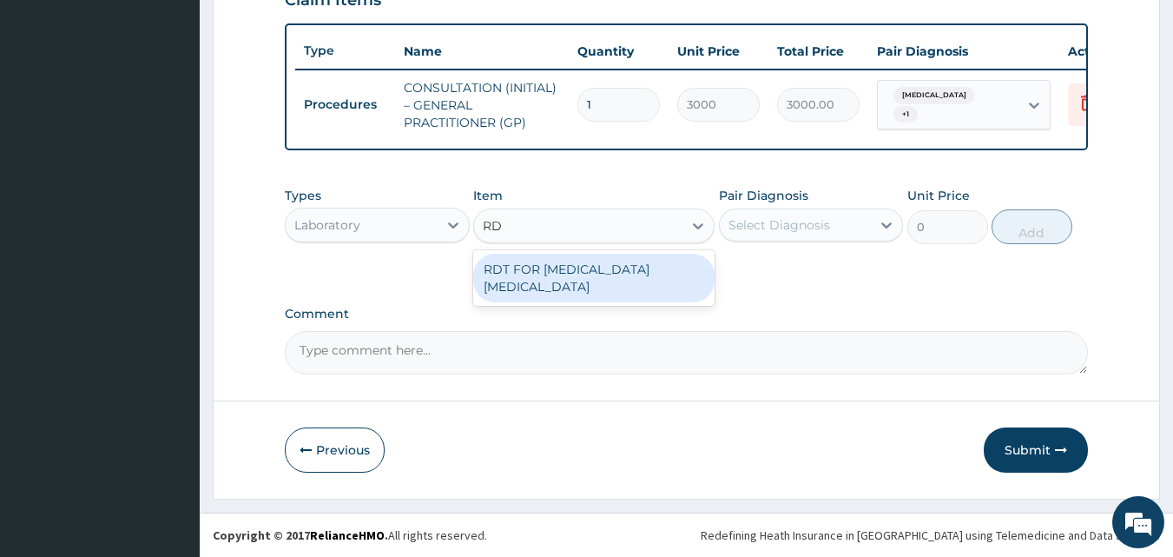
type input "RDT"
click at [678, 261] on div "RDT FOR [MEDICAL_DATA] [MEDICAL_DATA]" at bounding box center [593, 278] width 241 height 49
type input "1300"
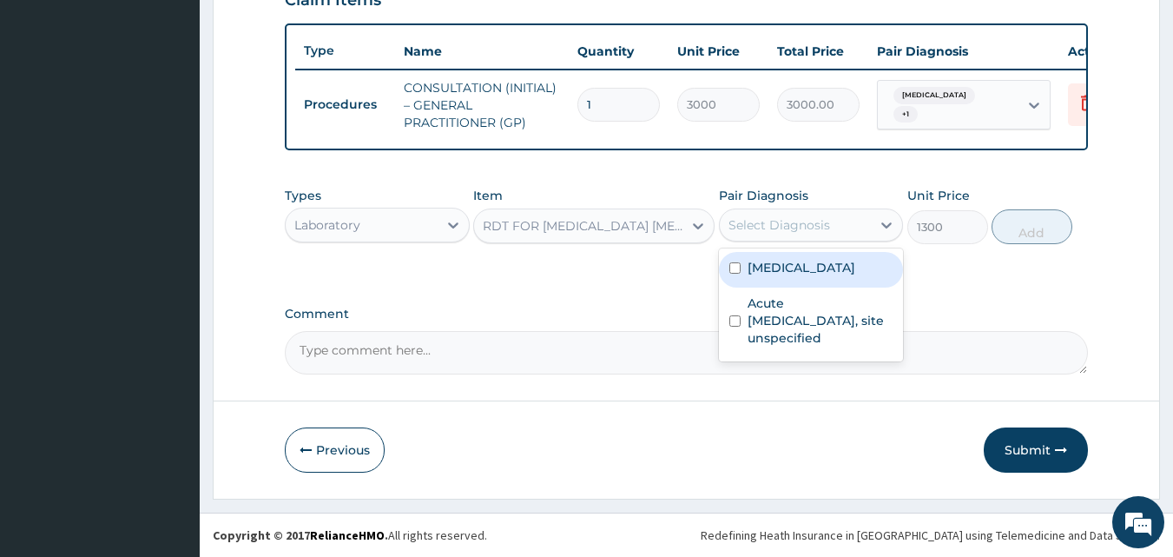
click at [809, 208] on div "Select Diagnosis" at bounding box center [811, 224] width 185 height 33
click at [814, 261] on label "[MEDICAL_DATA]" at bounding box center [802, 267] width 108 height 17
checkbox input "true"
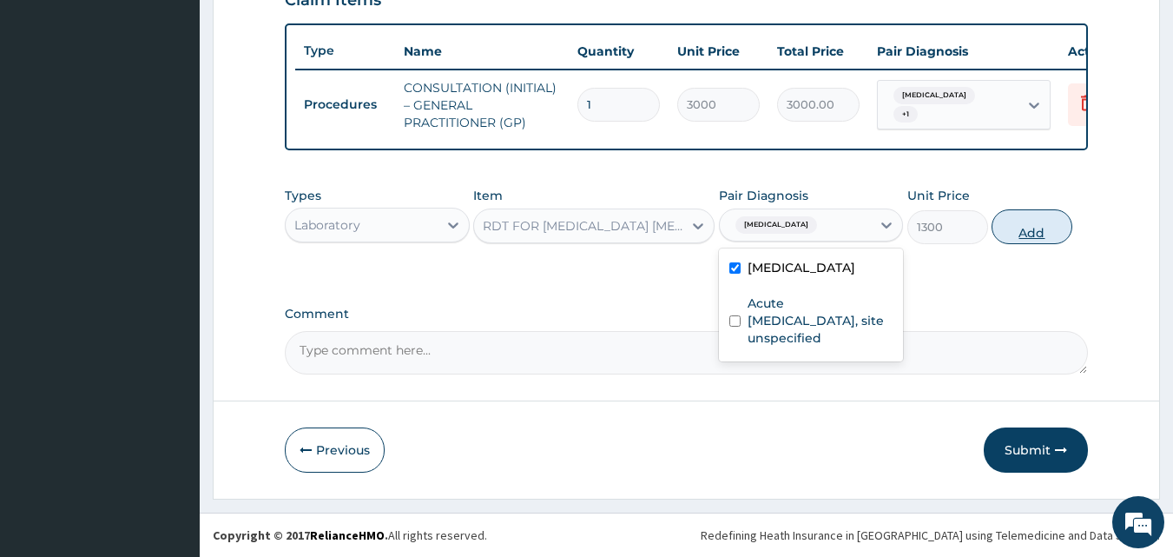
click at [1015, 213] on button "Add" at bounding box center [1032, 226] width 81 height 35
type input "0"
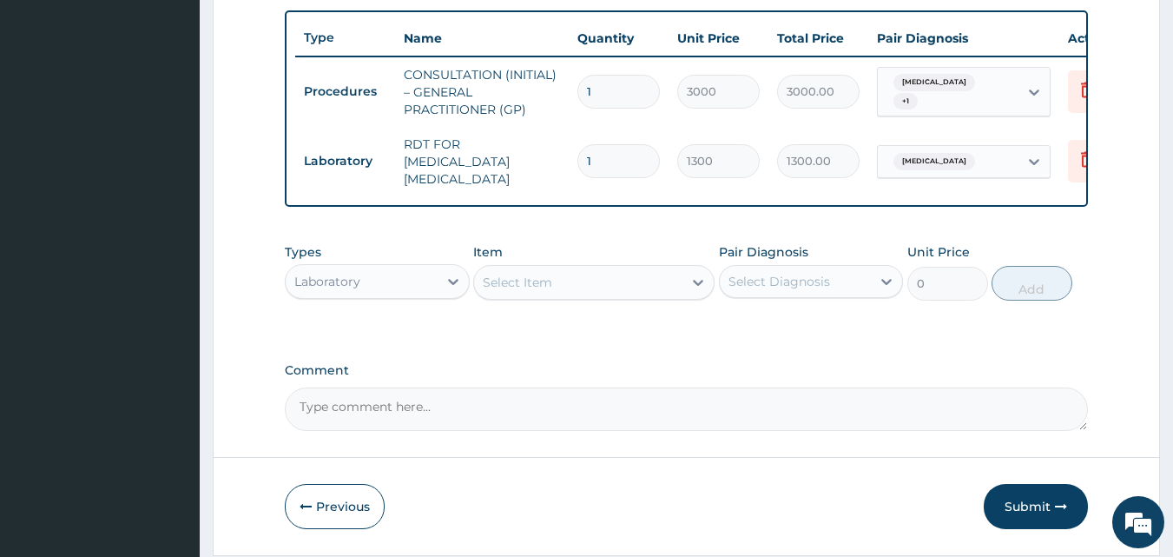
click at [414, 295] on div "Laboratory" at bounding box center [362, 282] width 152 height 28
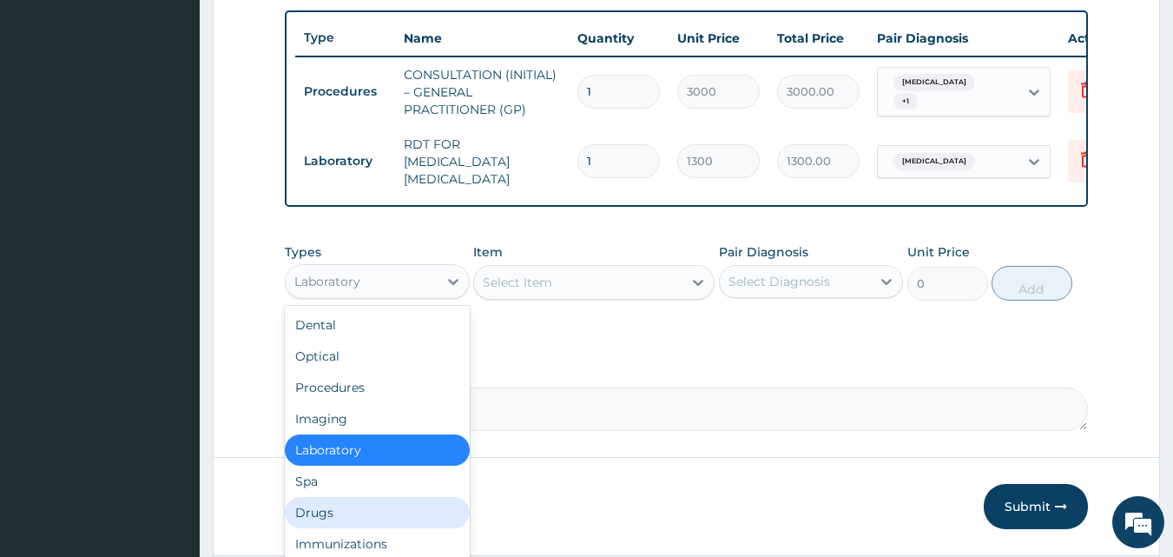
click at [401, 516] on div "Drugs" at bounding box center [377, 512] width 185 height 31
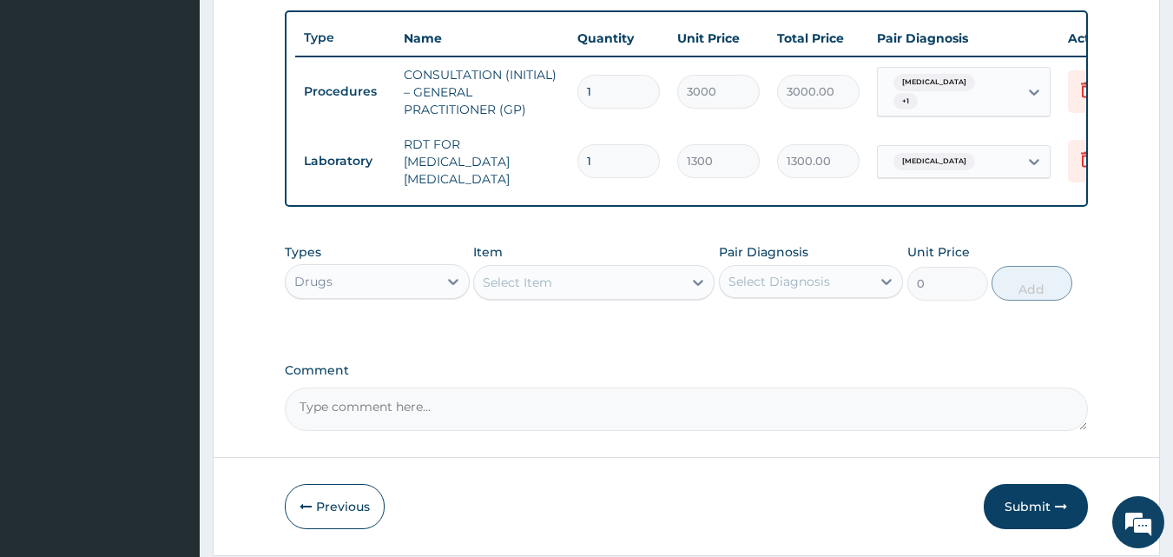
click at [652, 304] on div "Types option Drugs, selected. Select is focused ,type to refine list, press Dow…" at bounding box center [687, 272] width 804 height 75
click at [678, 288] on div "Select Item" at bounding box center [578, 282] width 208 height 28
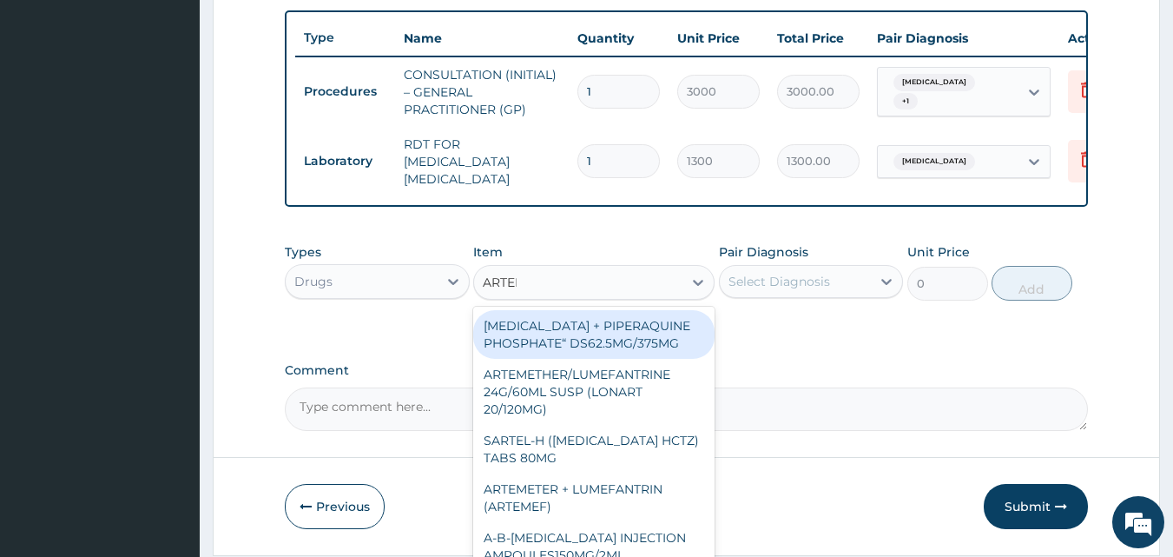
type input "ARTEME"
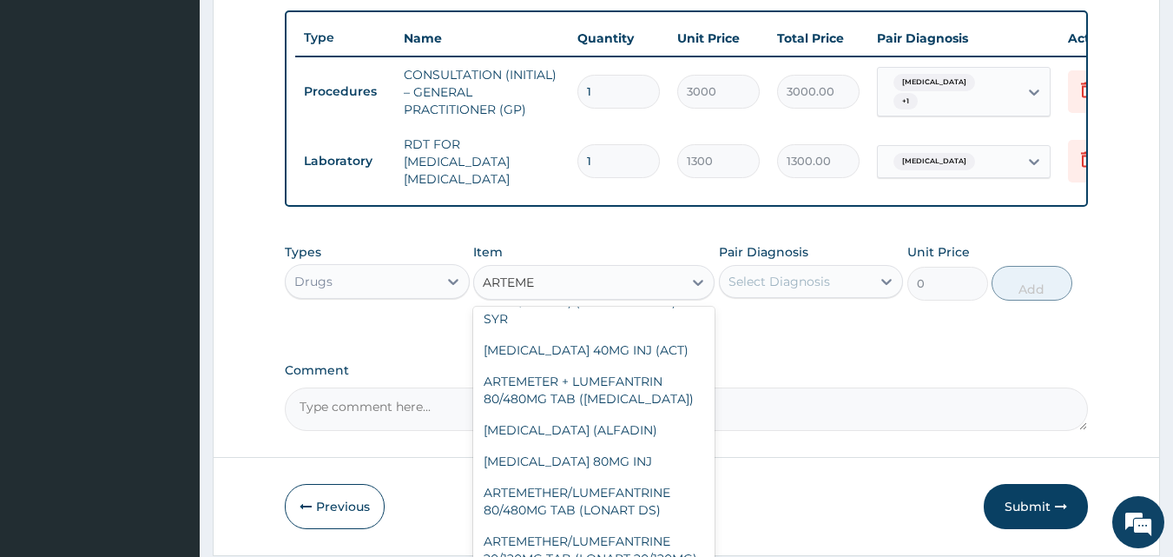
scroll to position [245, 0]
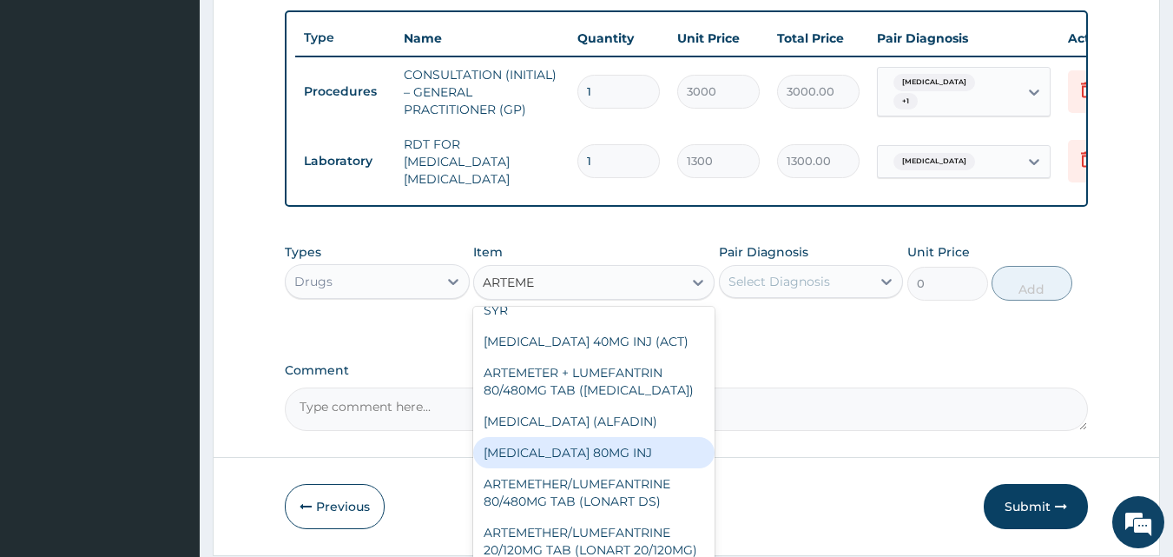
click at [661, 445] on div "[MEDICAL_DATA] 80MG INJ" at bounding box center [593, 452] width 241 height 31
type input "750"
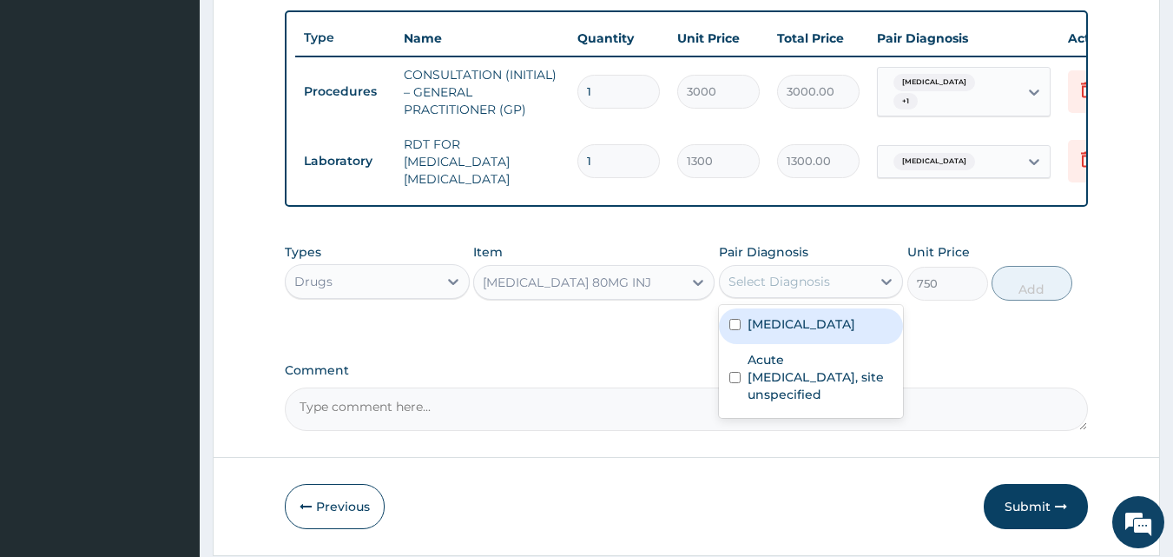
click at [831, 289] on div "Select Diagnosis" at bounding box center [796, 282] width 152 height 28
click at [828, 332] on label "[MEDICAL_DATA]" at bounding box center [802, 323] width 108 height 17
checkbox input "true"
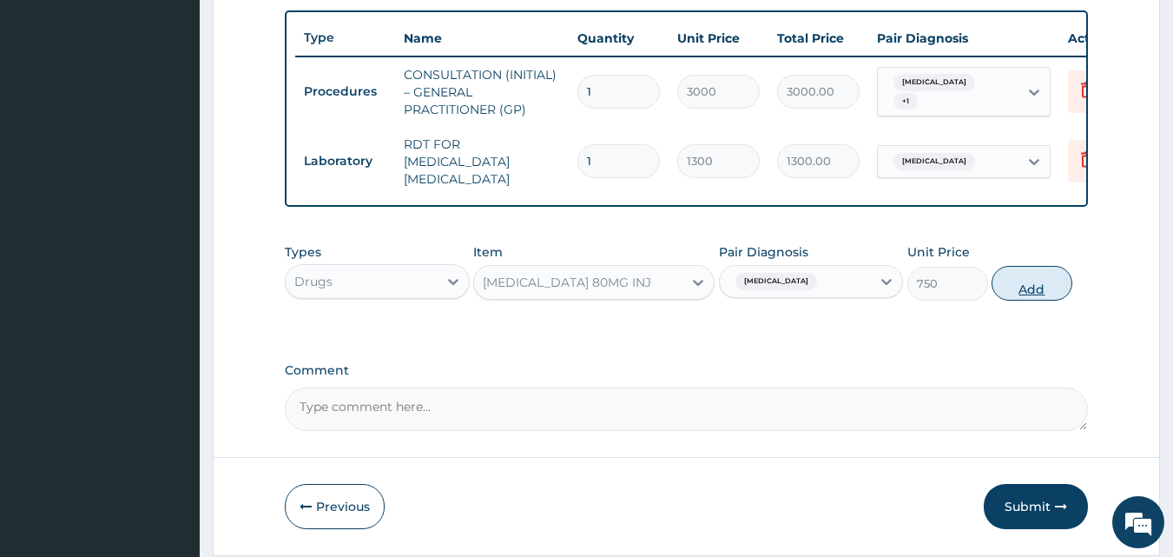
click at [1027, 281] on button "Add" at bounding box center [1032, 283] width 81 height 35
type input "0"
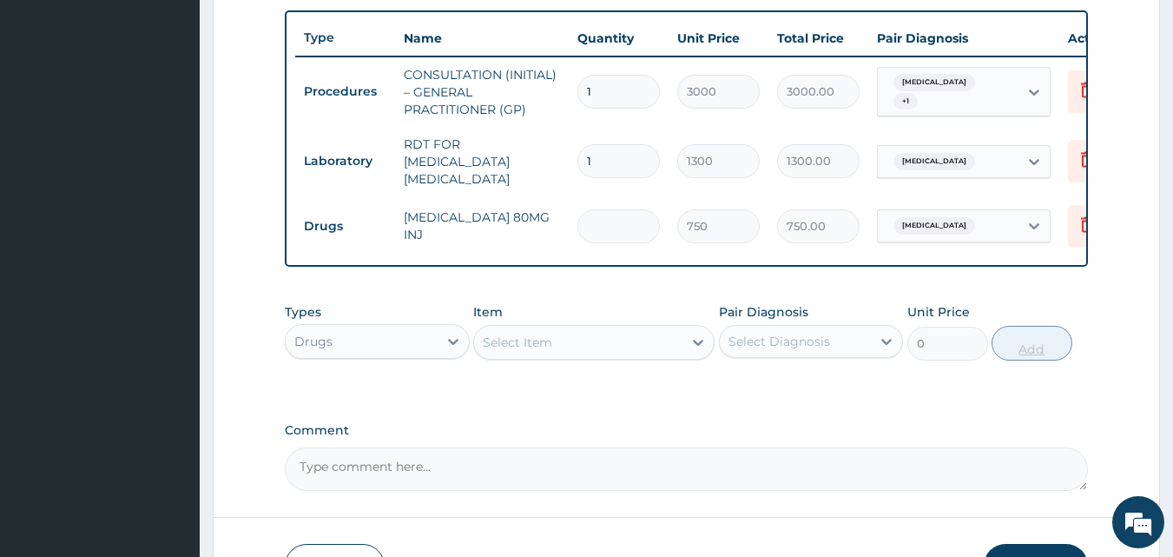
type input "0.00"
type input "6"
type input "4500.00"
type input "6"
click at [664, 351] on div "Select Item" at bounding box center [578, 342] width 208 height 28
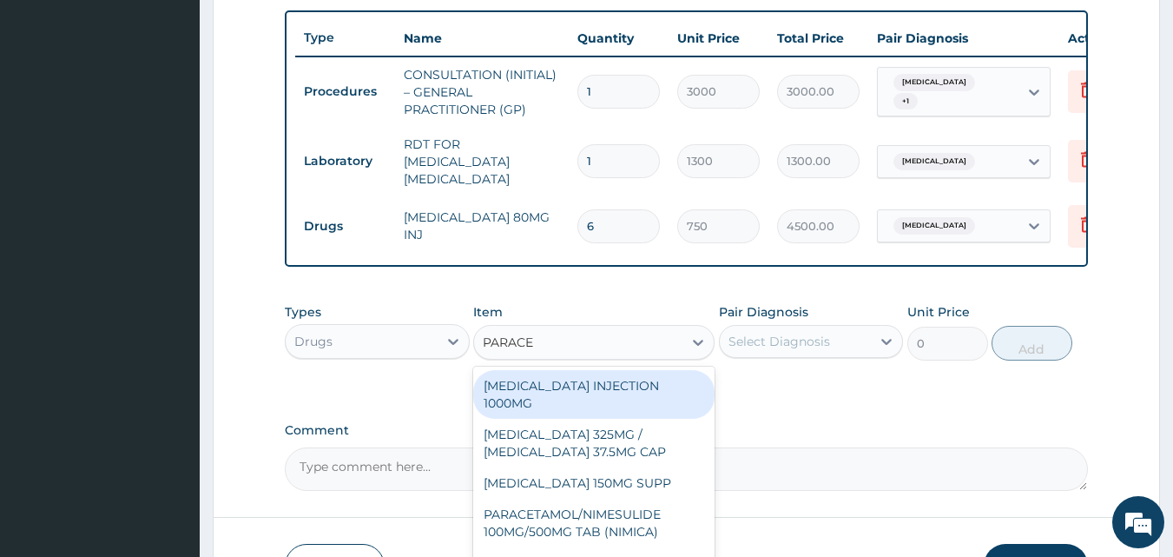
type input "PARACET"
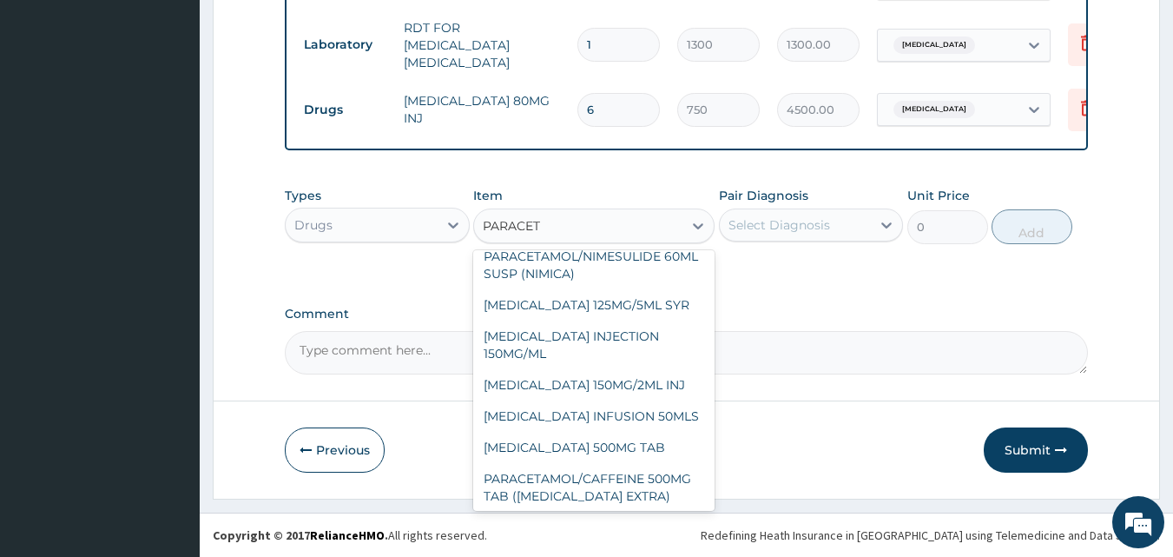
scroll to position [358, 0]
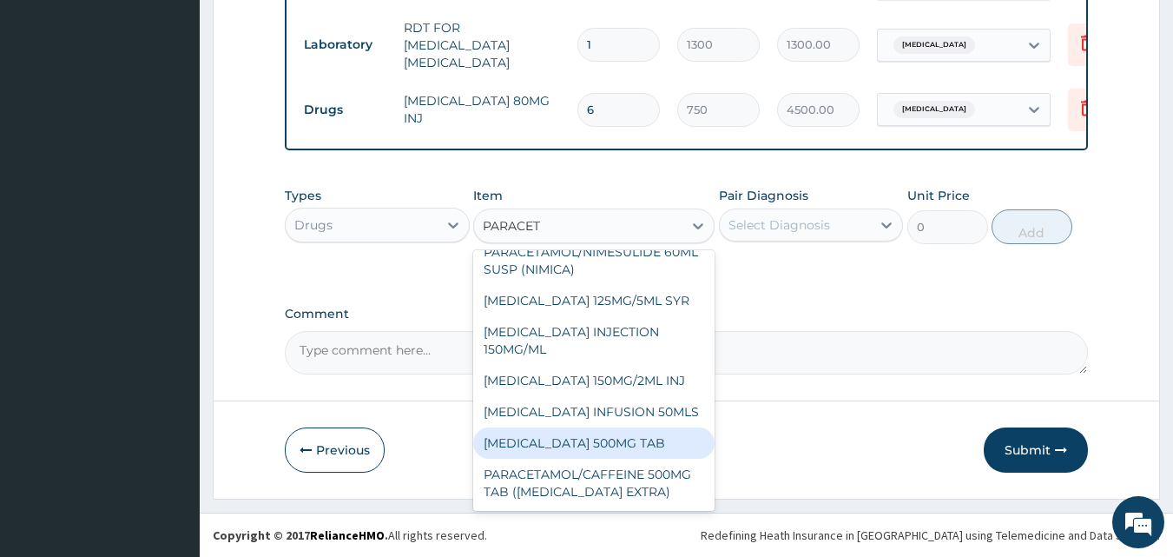
click at [689, 442] on div "[MEDICAL_DATA] 500MG TAB" at bounding box center [593, 442] width 241 height 31
type input "65"
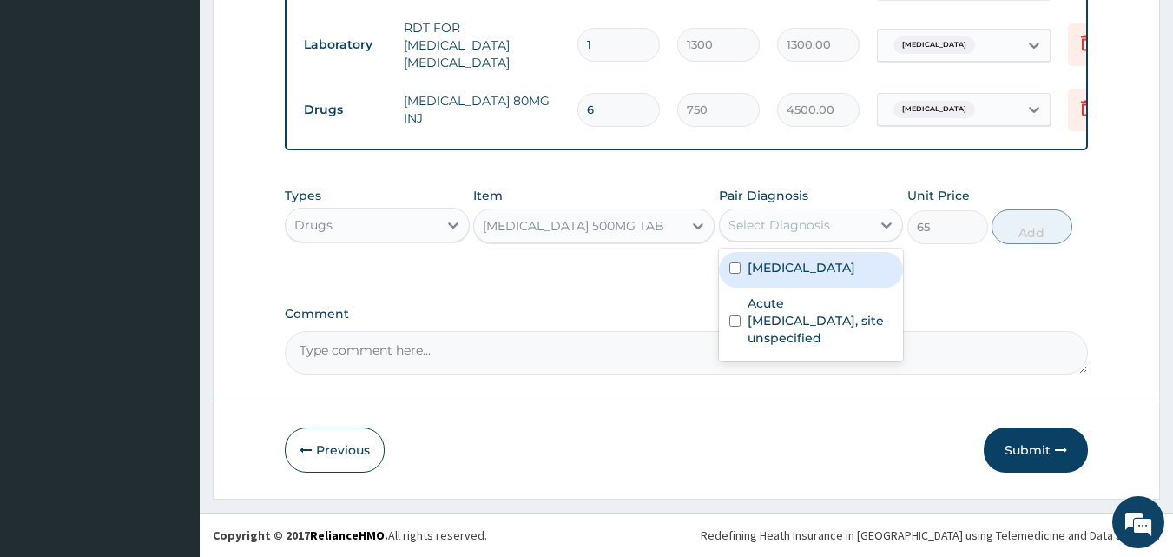
click at [833, 230] on div "Select Diagnosis" at bounding box center [796, 225] width 152 height 28
click at [815, 268] on label "[MEDICAL_DATA]" at bounding box center [802, 267] width 108 height 17
checkbox input "true"
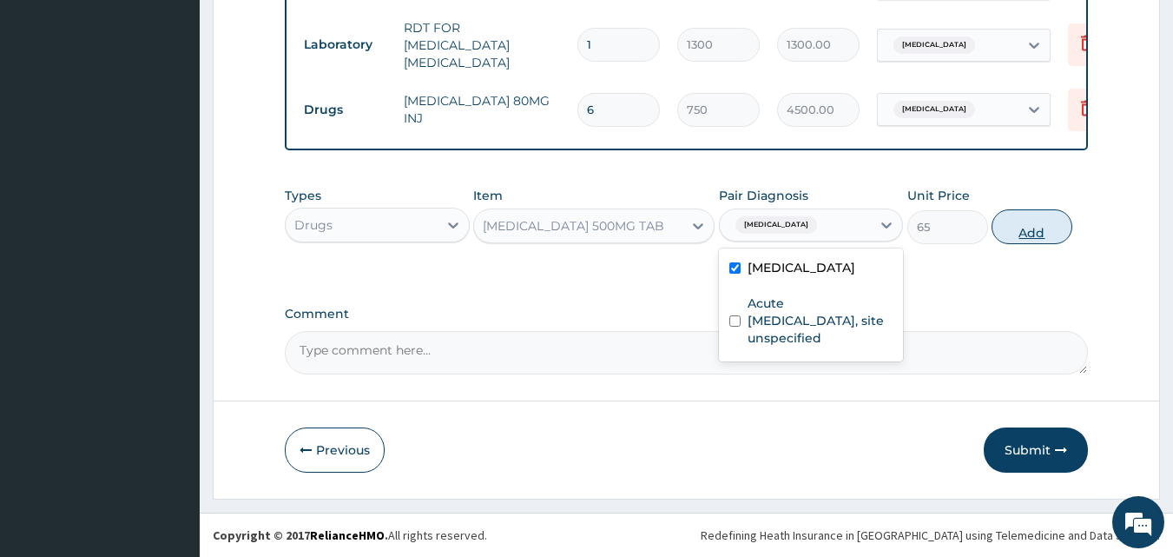
click at [1022, 219] on button "Add" at bounding box center [1032, 226] width 81 height 35
type input "0"
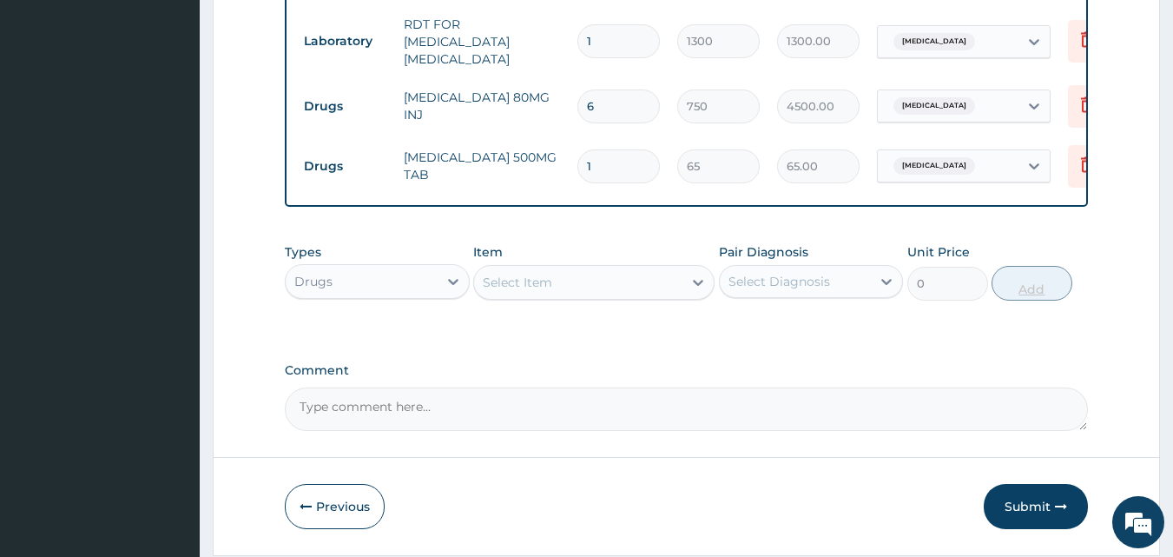
type input "18"
type input "1170.00"
type input "18"
click at [646, 283] on div "Select Item" at bounding box center [578, 282] width 208 height 28
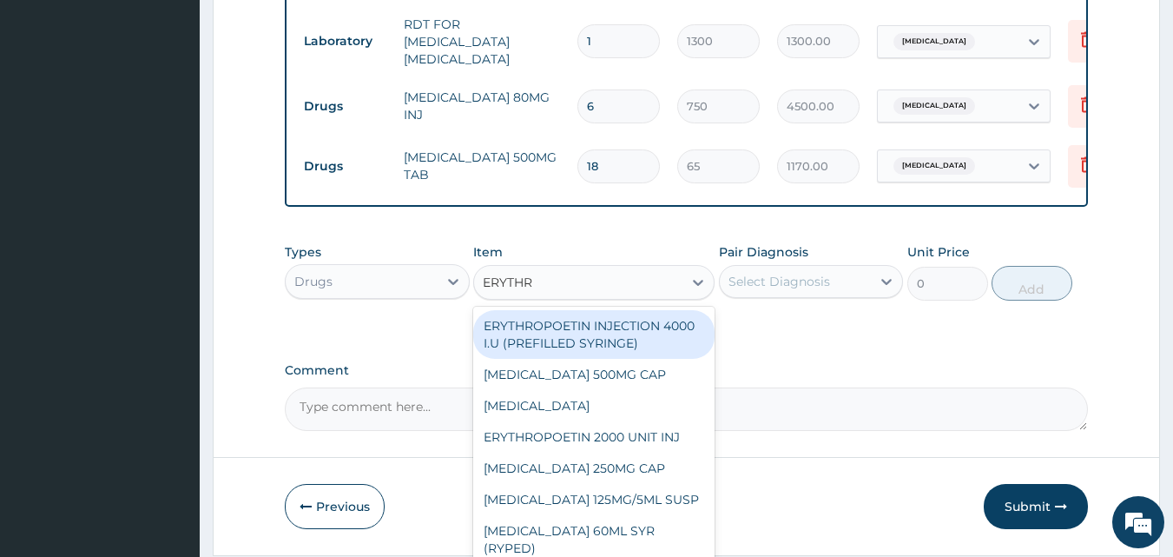
type input "ERYTHRO"
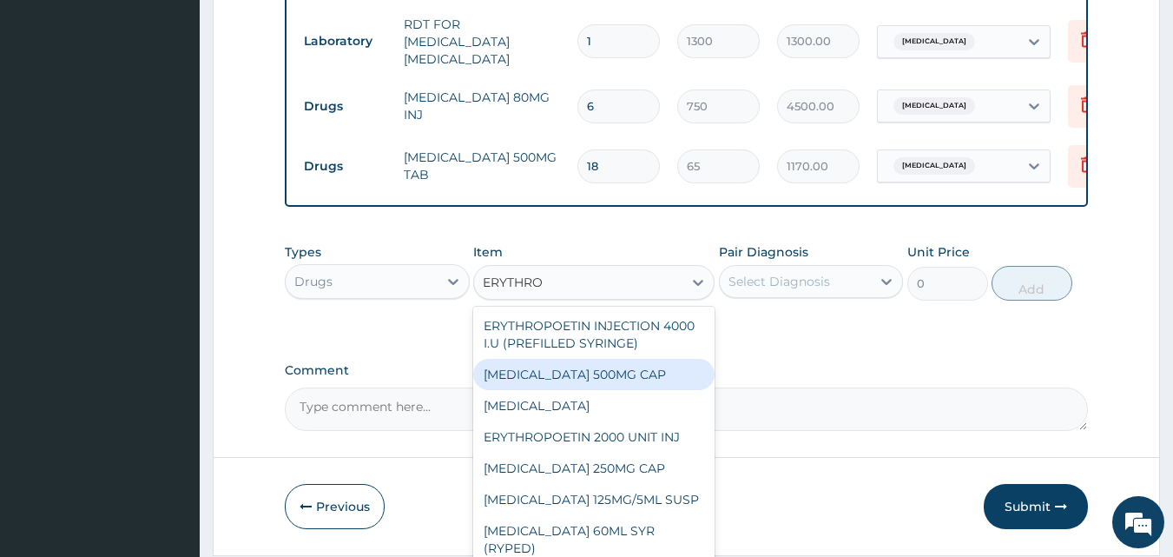
click at [664, 373] on div "[MEDICAL_DATA] 500MG CAP" at bounding box center [593, 374] width 241 height 31
type input "130"
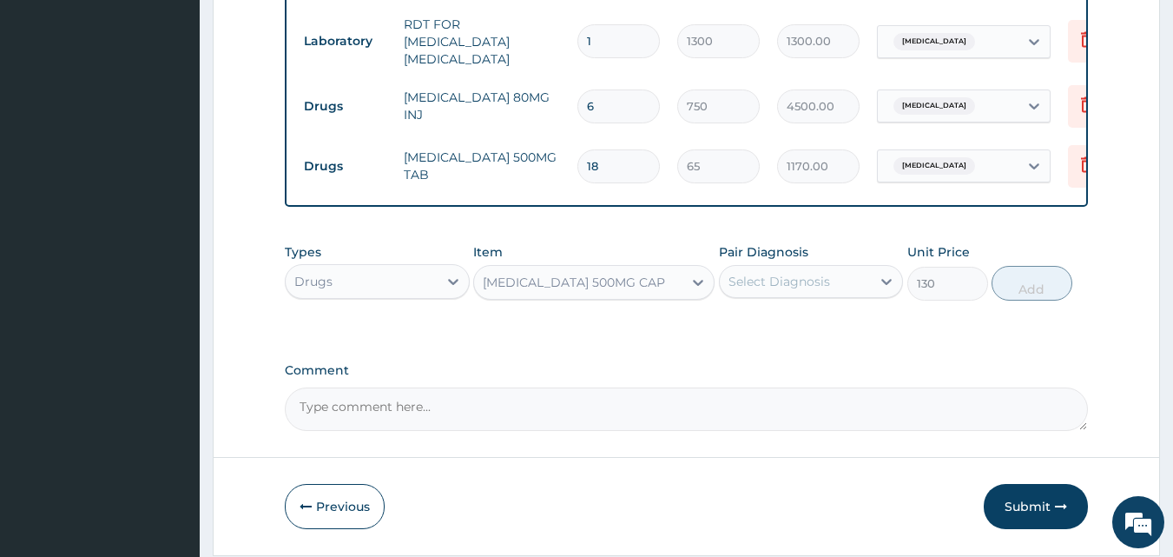
click at [809, 282] on div "Select Diagnosis" at bounding box center [780, 281] width 102 height 17
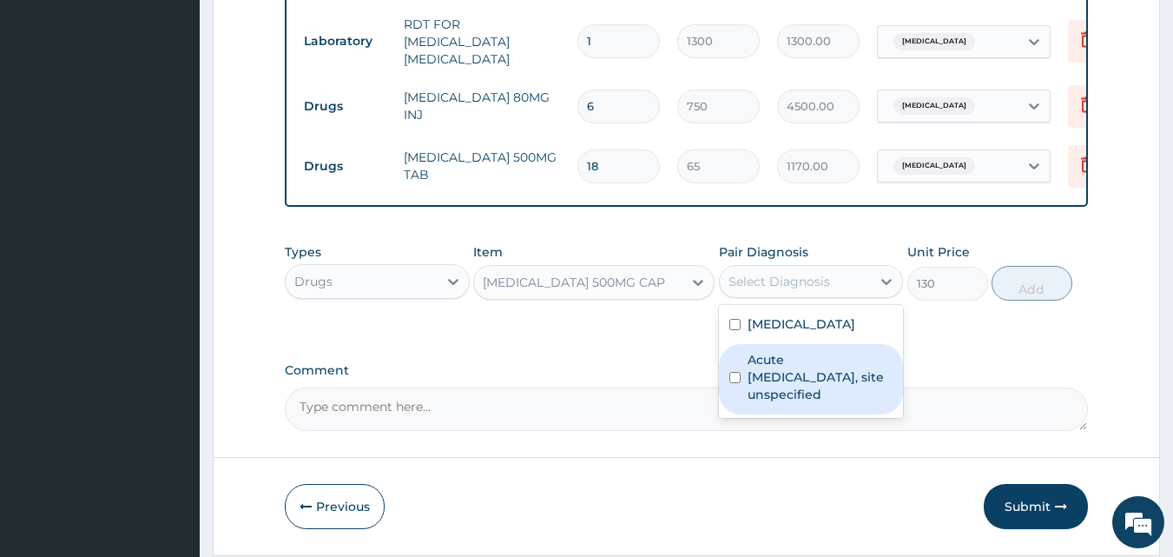
click at [791, 383] on label "Acute upper respiratory infection, site unspecified" at bounding box center [821, 377] width 146 height 52
checkbox input "true"
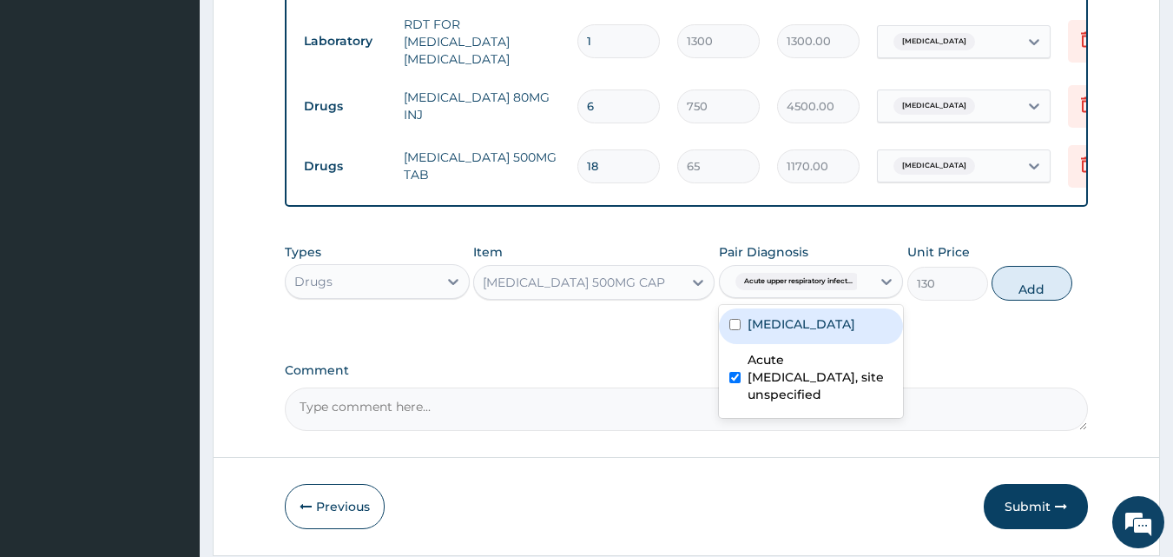
click at [1029, 275] on button "Add" at bounding box center [1032, 283] width 81 height 35
type input "0"
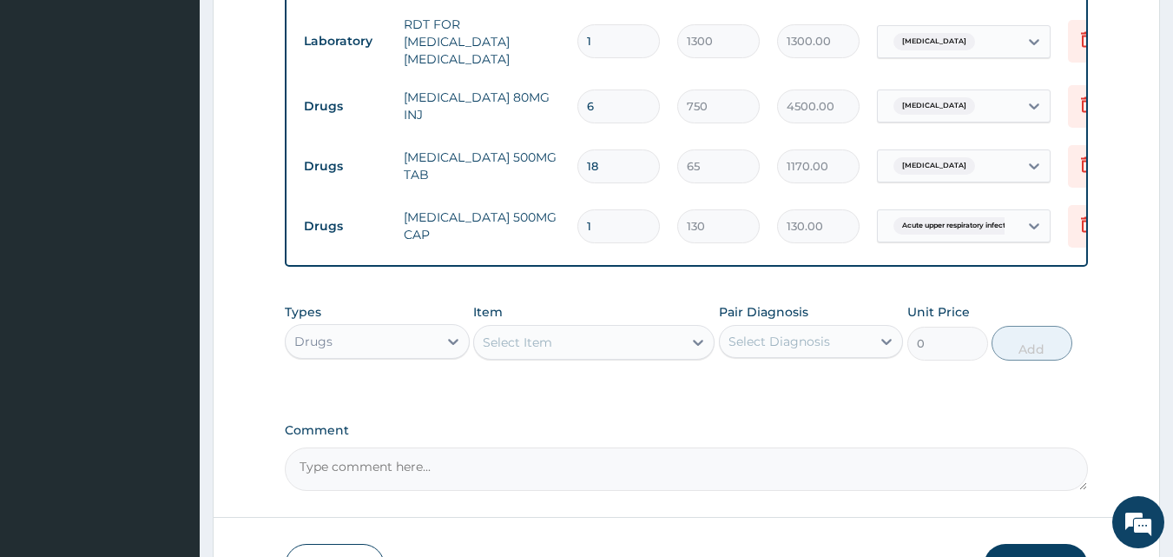
type input "21"
type input "2730.00"
type input "21"
click at [614, 350] on div "Select Item" at bounding box center [578, 342] width 208 height 28
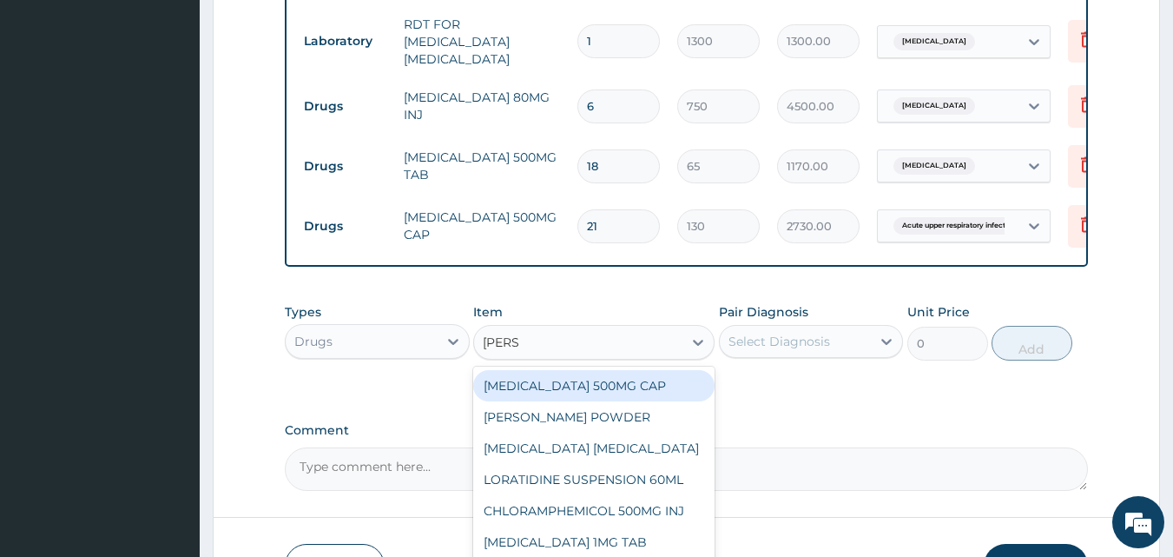
type input "LORAT"
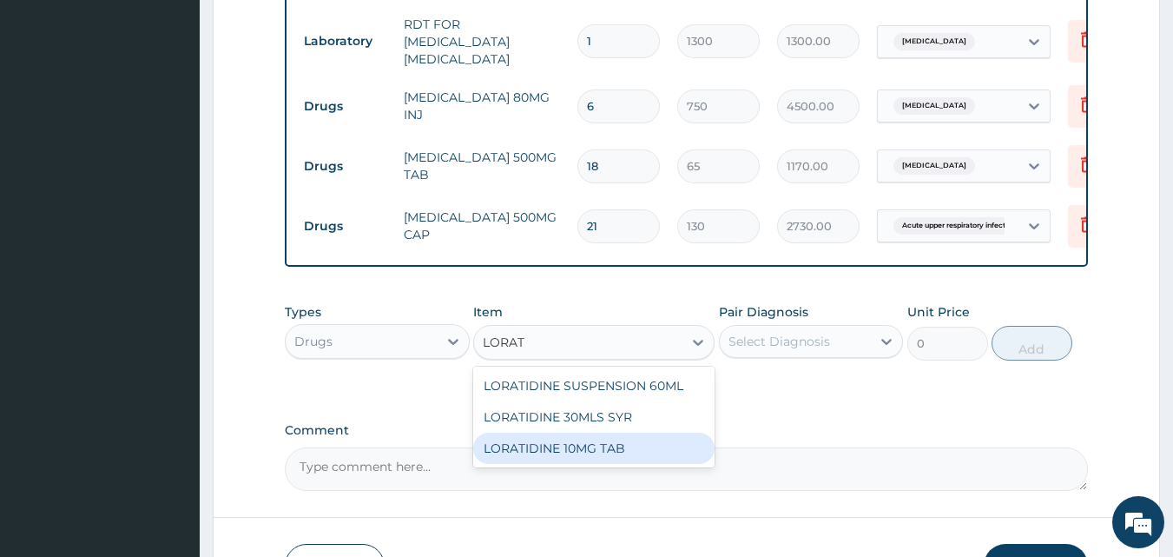
click at [692, 461] on div "LORATIDINE 10MG TAB" at bounding box center [593, 448] width 241 height 31
type input "110"
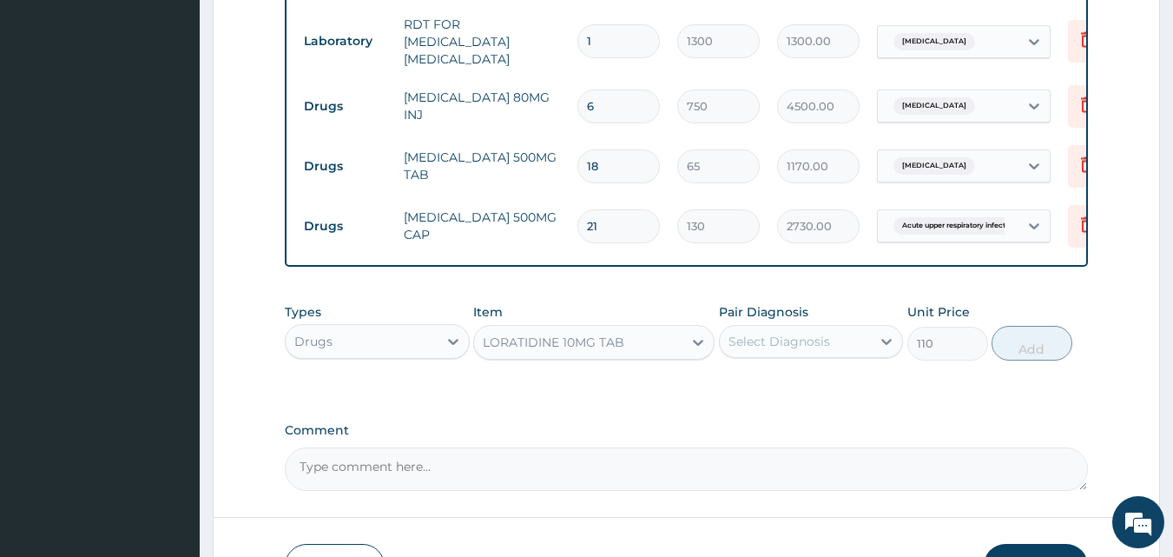
click at [836, 347] on div "Select Diagnosis" at bounding box center [796, 341] width 152 height 28
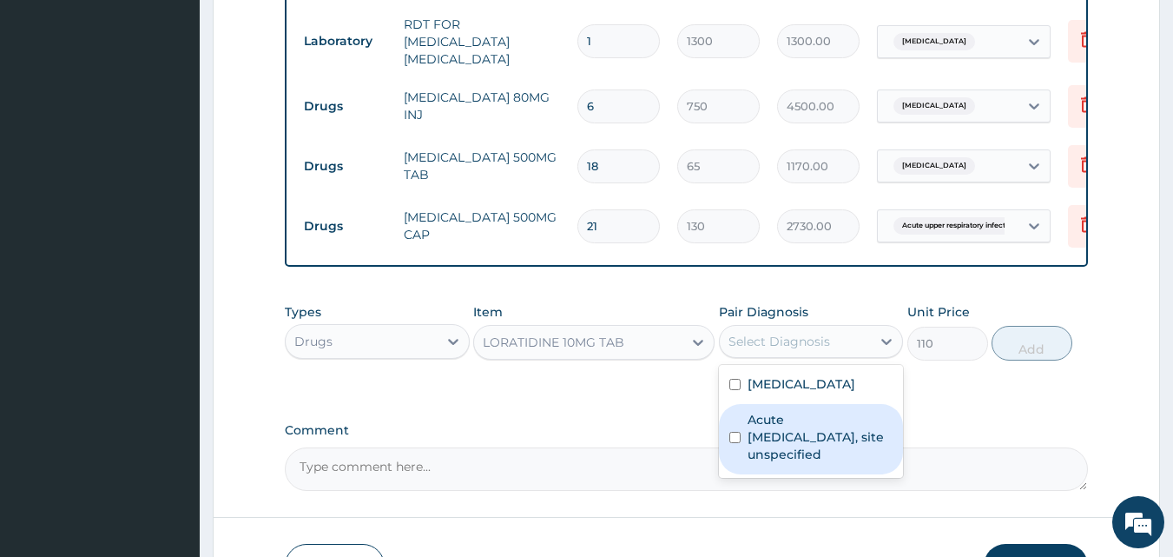
click at [829, 437] on label "Acute upper respiratory infection, site unspecified" at bounding box center [821, 437] width 146 height 52
checkbox input "true"
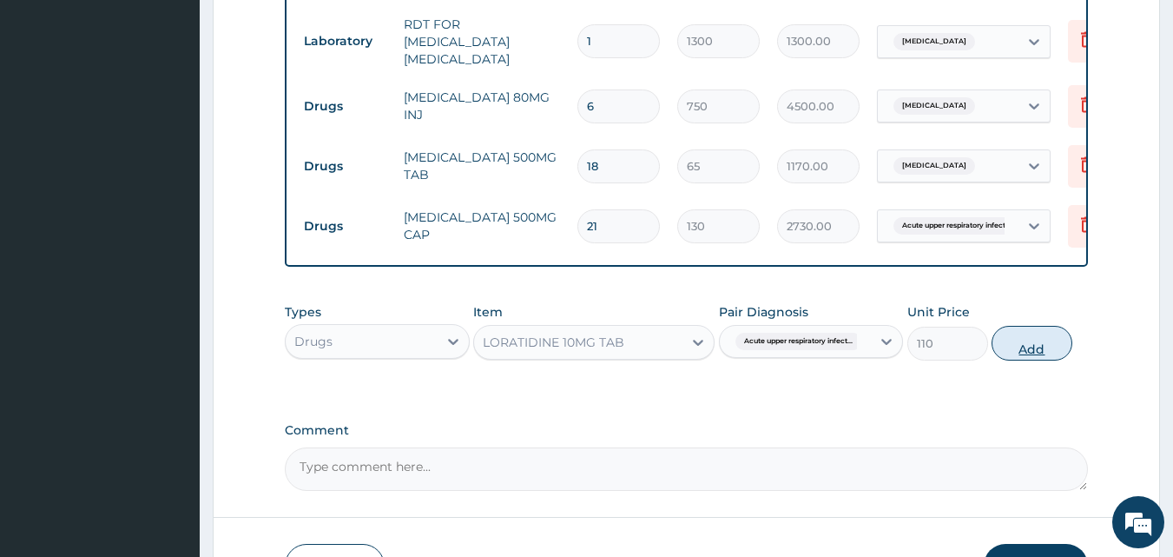
click at [1023, 341] on button "Add" at bounding box center [1032, 343] width 81 height 35
type input "0"
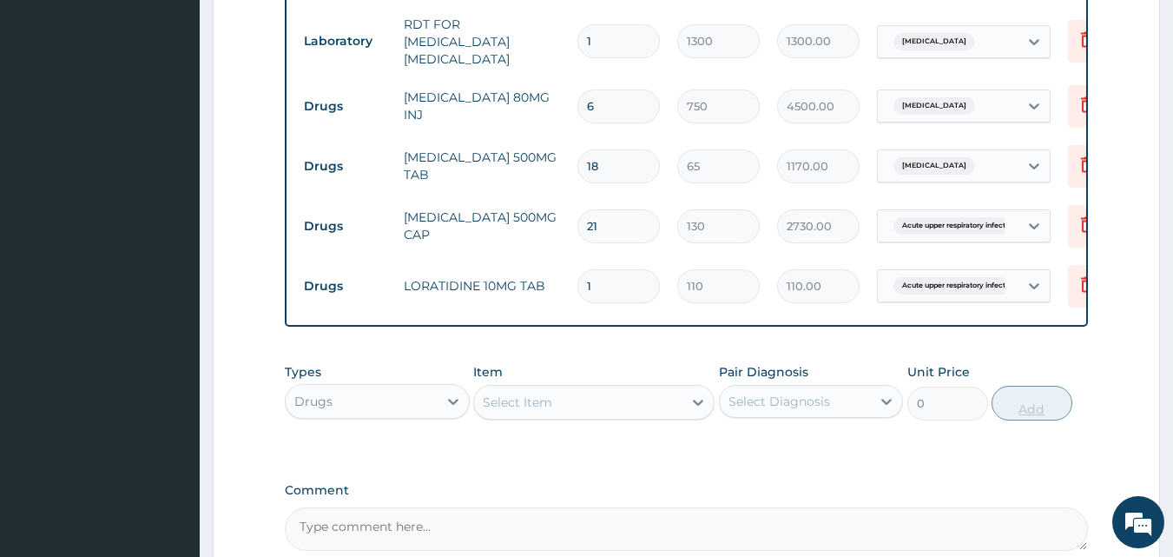
type input "10"
type input "1100.00"
type input "10"
click at [565, 400] on div "Select Item" at bounding box center [578, 402] width 208 height 28
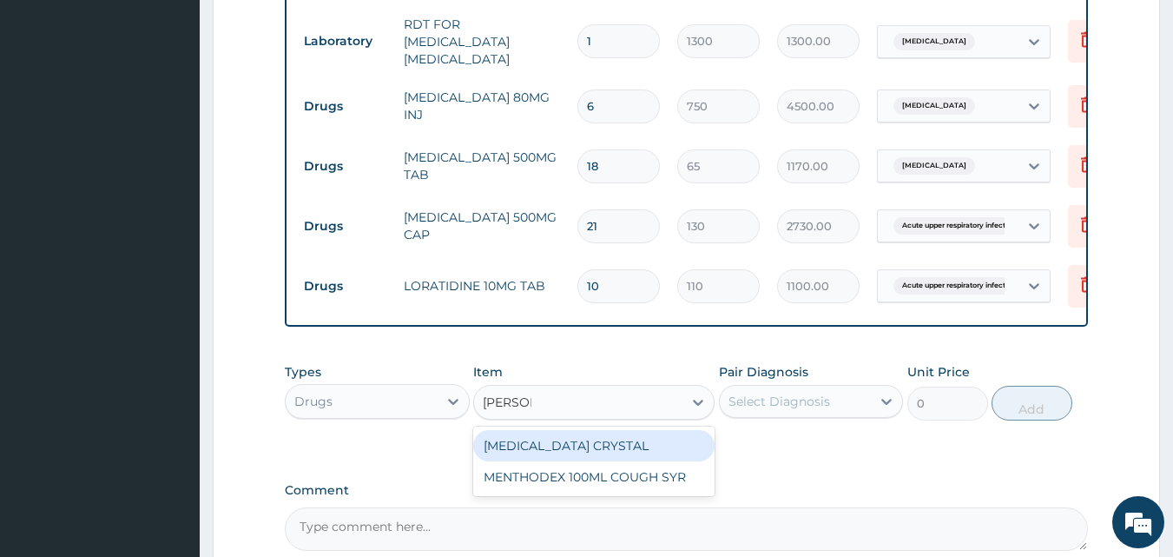
type input "MENTHO"
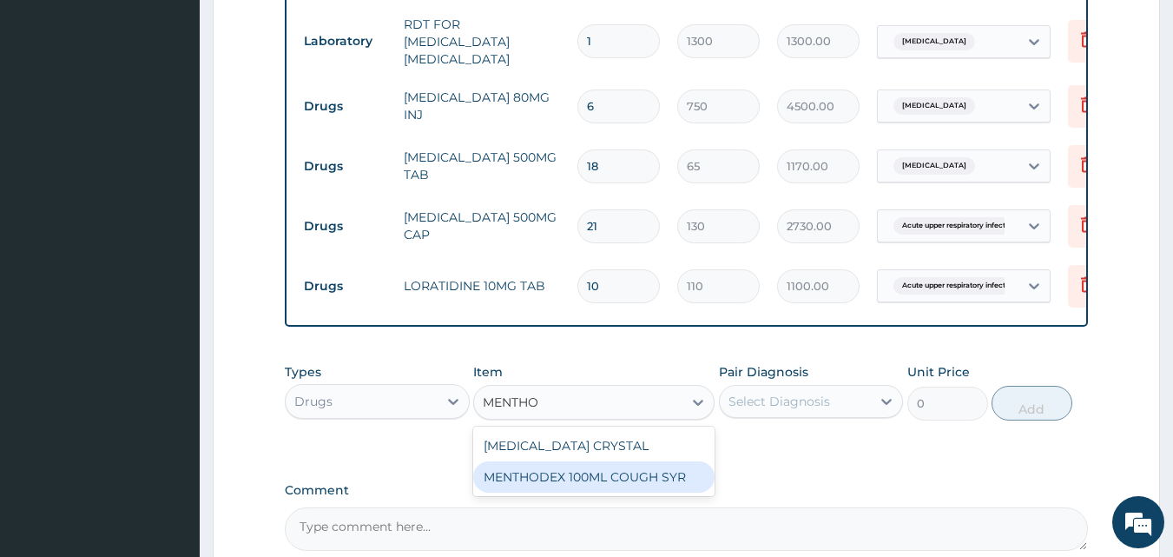
click at [670, 490] on div "MENTHODEX 100ML COUGH SYR" at bounding box center [593, 476] width 241 height 31
type input "1400"
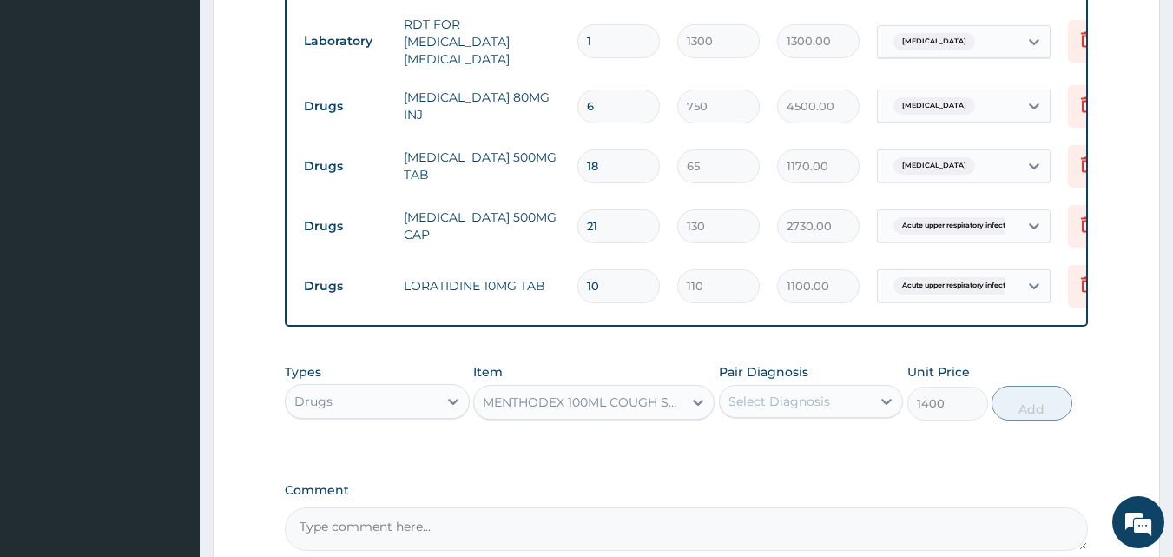
click at [810, 413] on div "Select Diagnosis" at bounding box center [796, 401] width 152 height 28
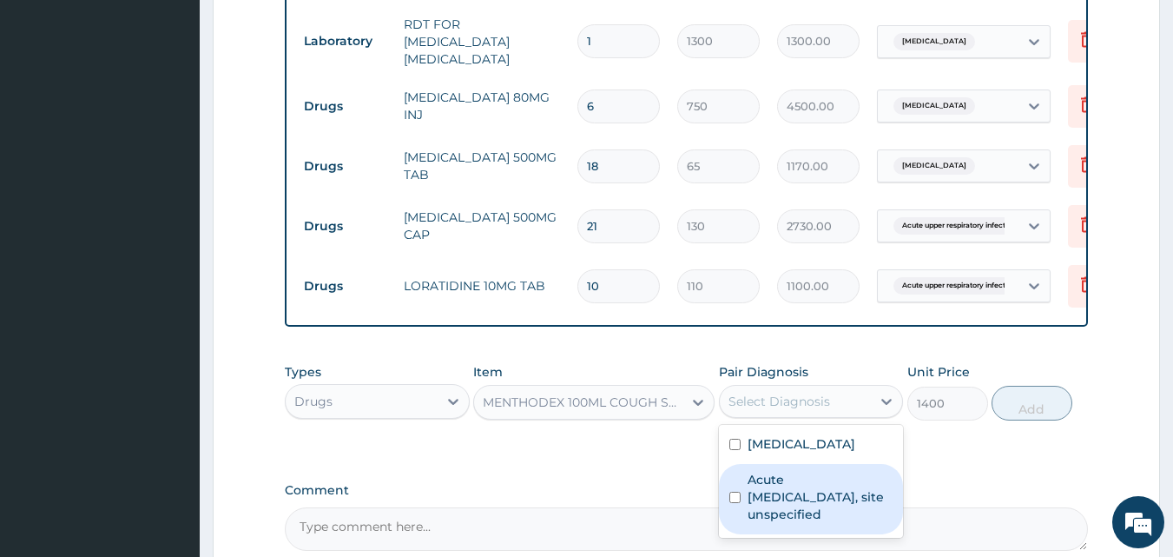
click at [803, 491] on label "Acute upper respiratory infection, site unspecified" at bounding box center [821, 497] width 146 height 52
checkbox input "true"
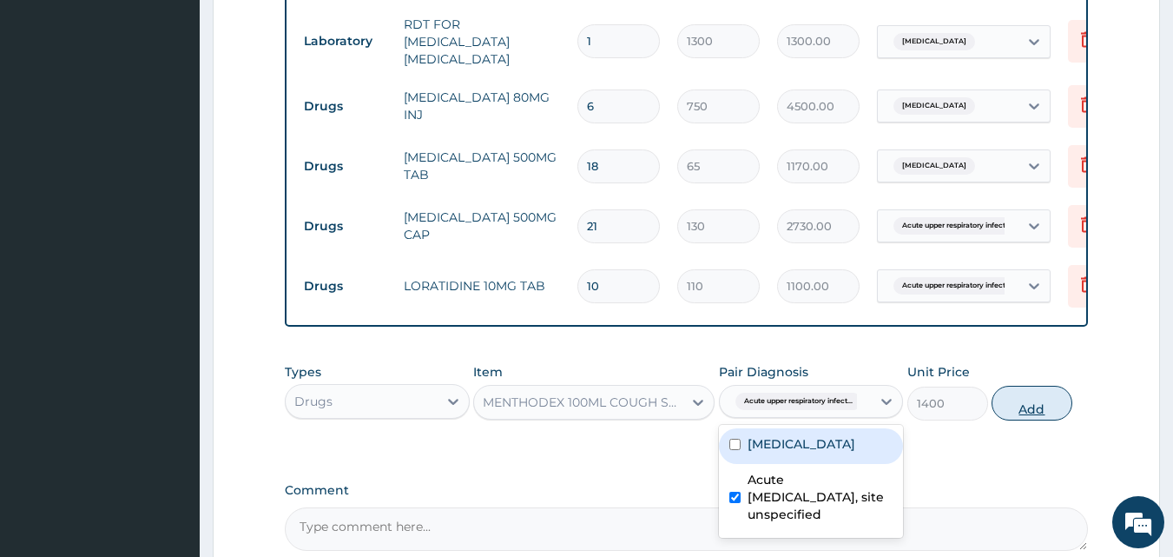
click at [1021, 412] on button "Add" at bounding box center [1032, 403] width 81 height 35
type input "0"
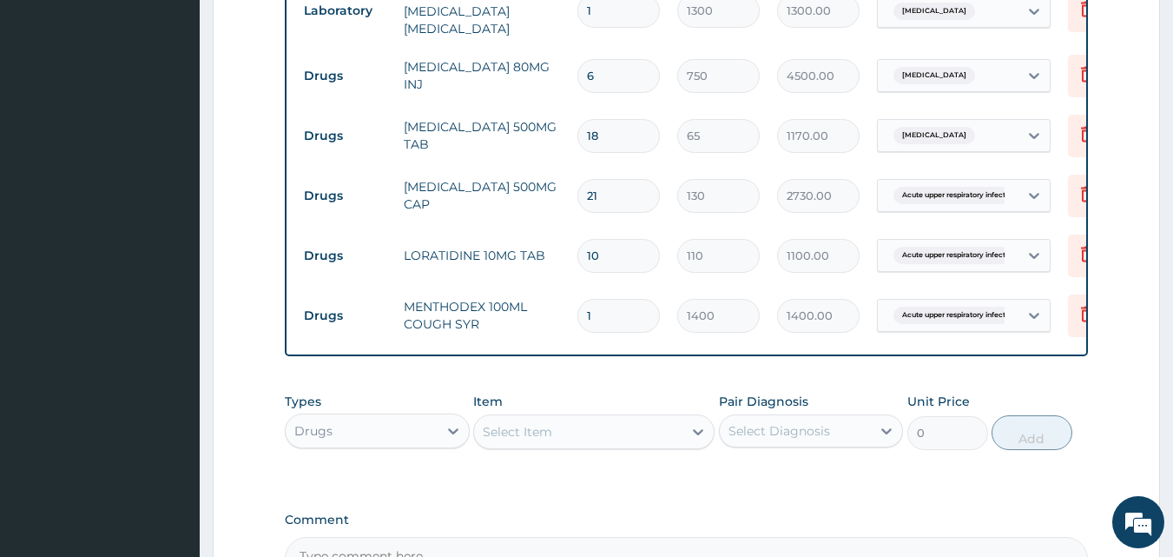
scroll to position [995, 0]
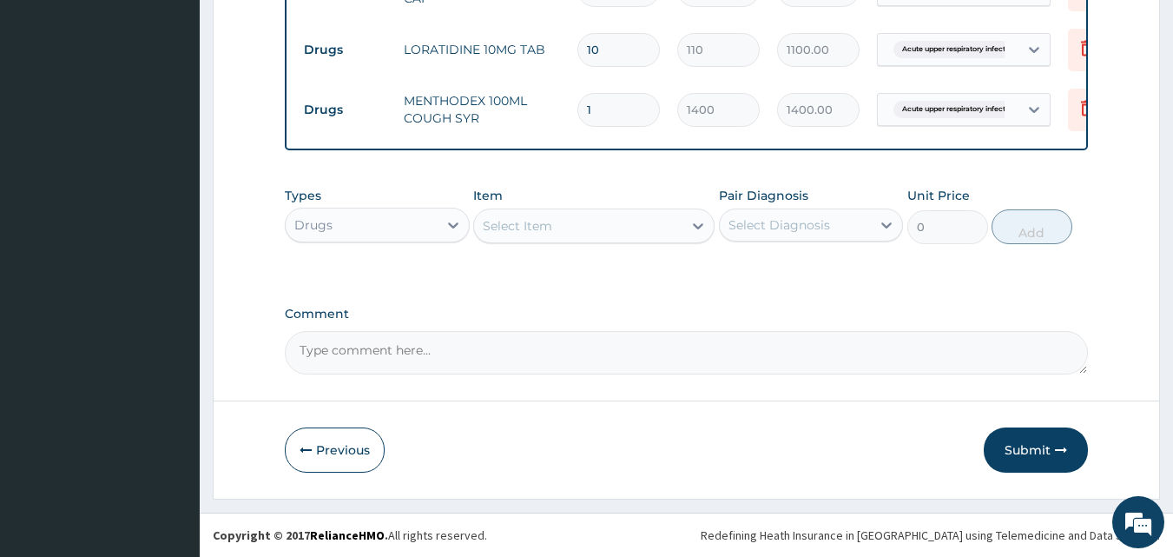
click at [1036, 464] on button "Submit" at bounding box center [1036, 449] width 104 height 45
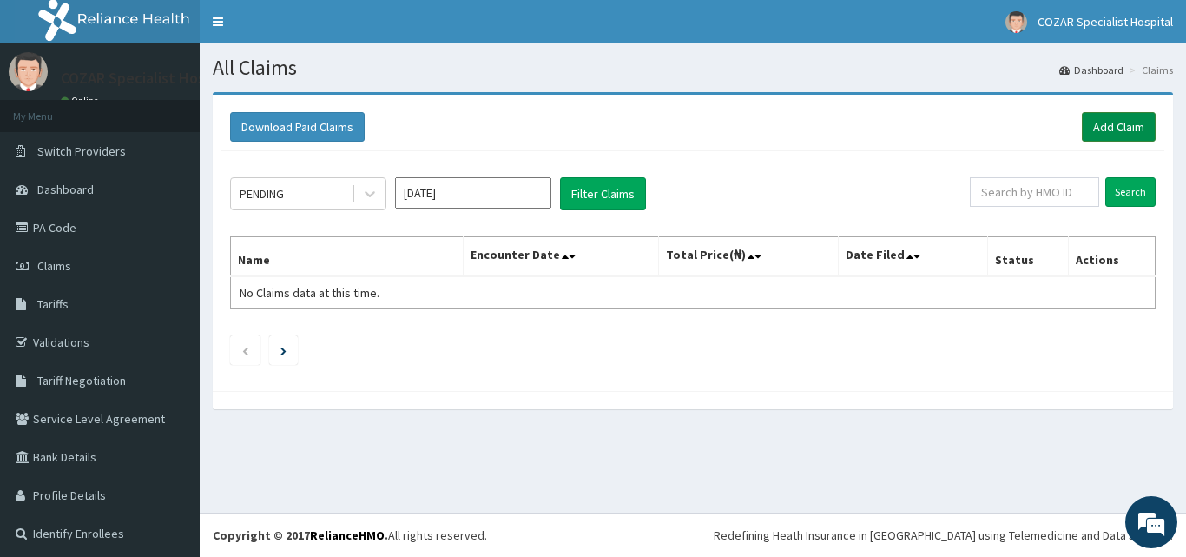
click at [1125, 129] on link "Add Claim" at bounding box center [1119, 127] width 74 height 30
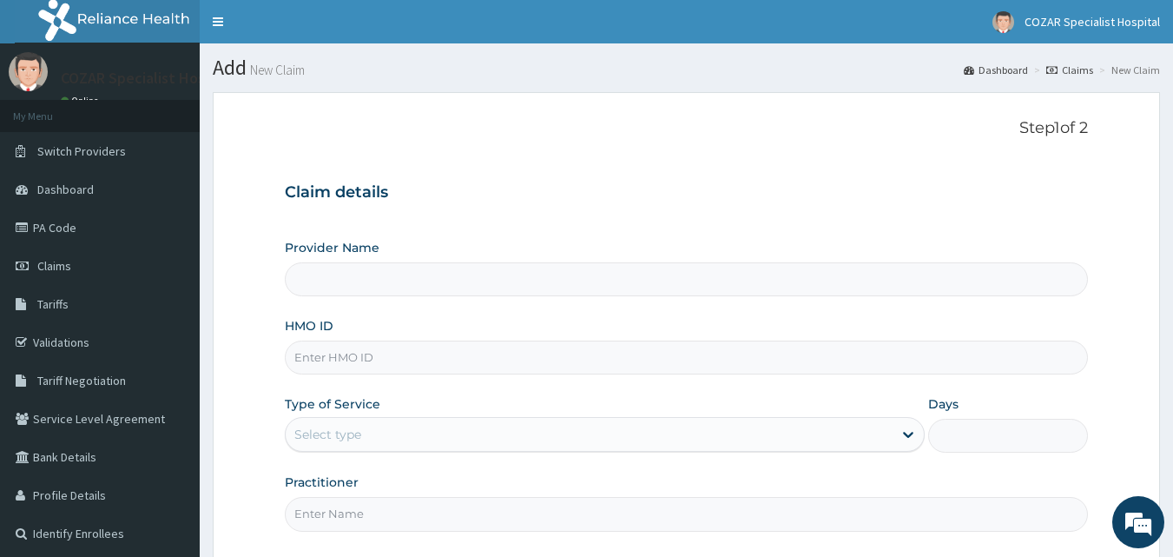
click at [538, 356] on input "HMO ID" at bounding box center [687, 357] width 804 height 34
paste input "TBE/10008/B"
type input "TBE/10008/B"
type input "Cozar Specialist Hospital"
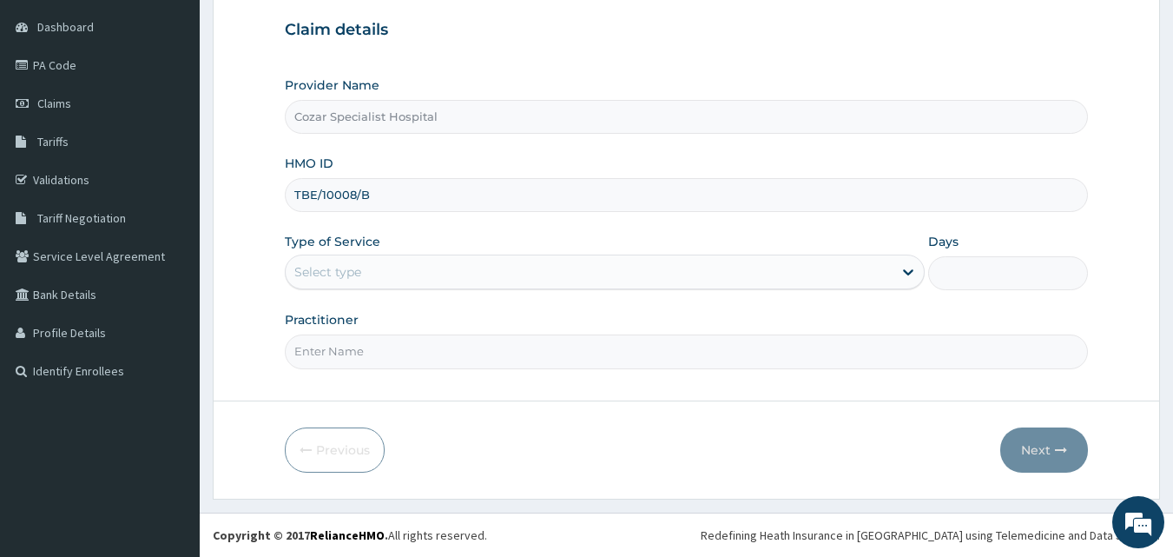
type input "TBE/10008/B"
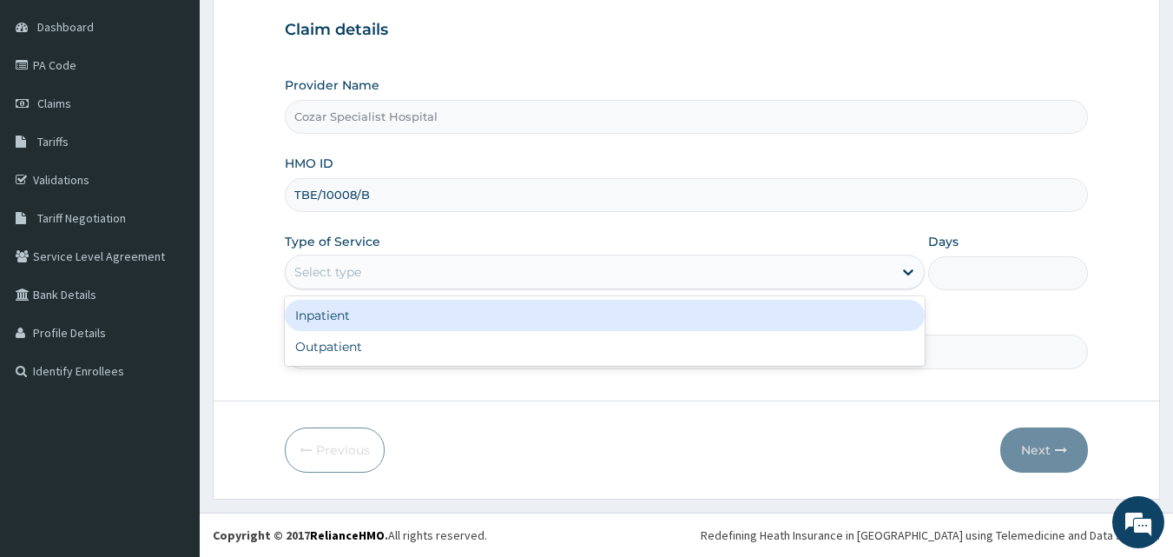
click at [446, 264] on div "Select type" at bounding box center [589, 272] width 607 height 28
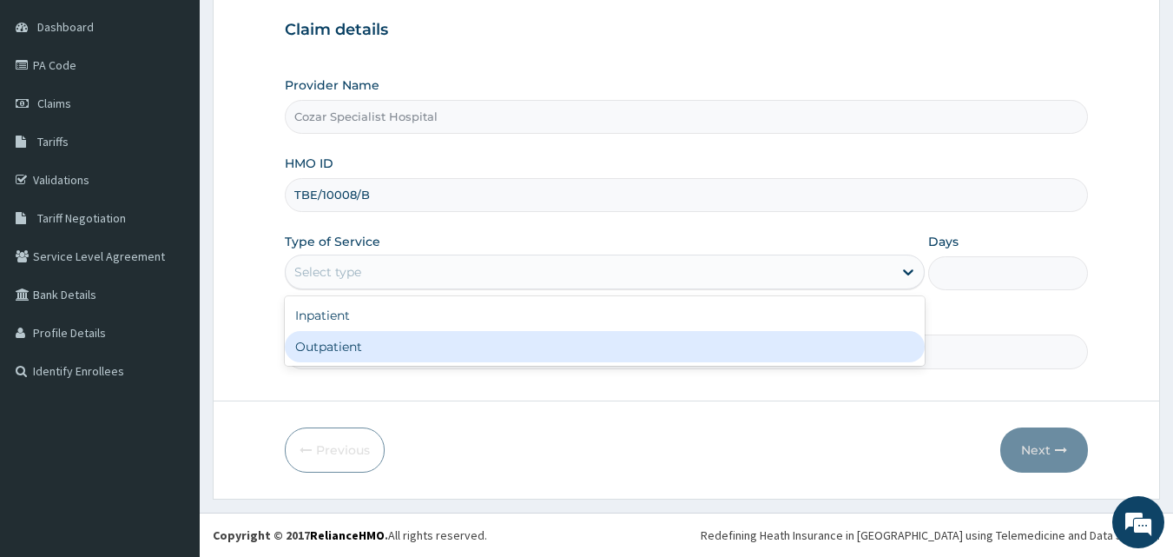
click at [420, 351] on div "Outpatient" at bounding box center [605, 346] width 640 height 31
type input "1"
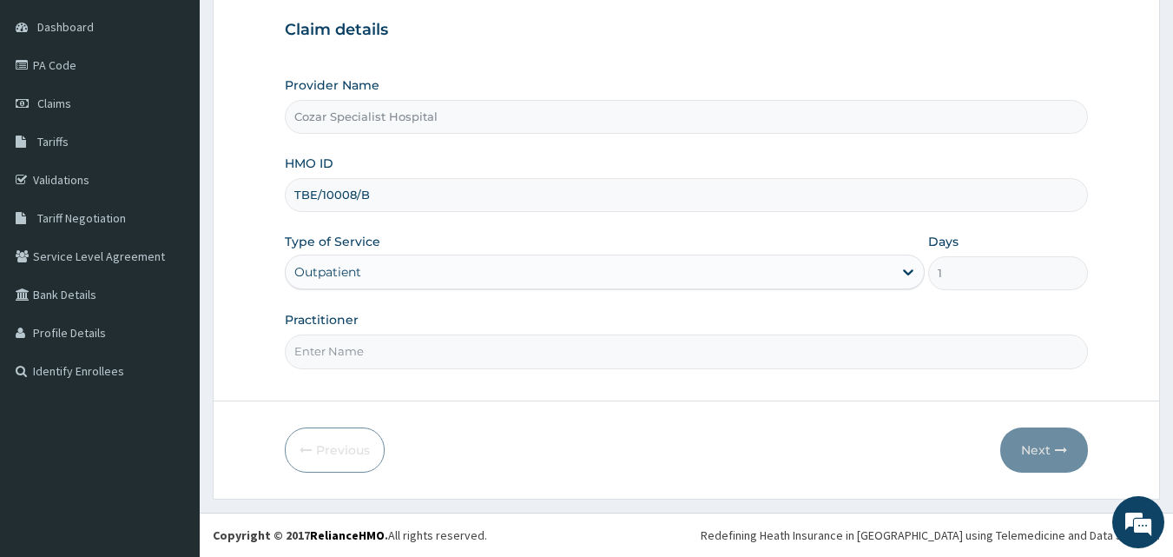
click at [418, 351] on input "Practitioner" at bounding box center [687, 351] width 804 height 34
type input "[PERSON_NAME][MEDICAL_DATA]"
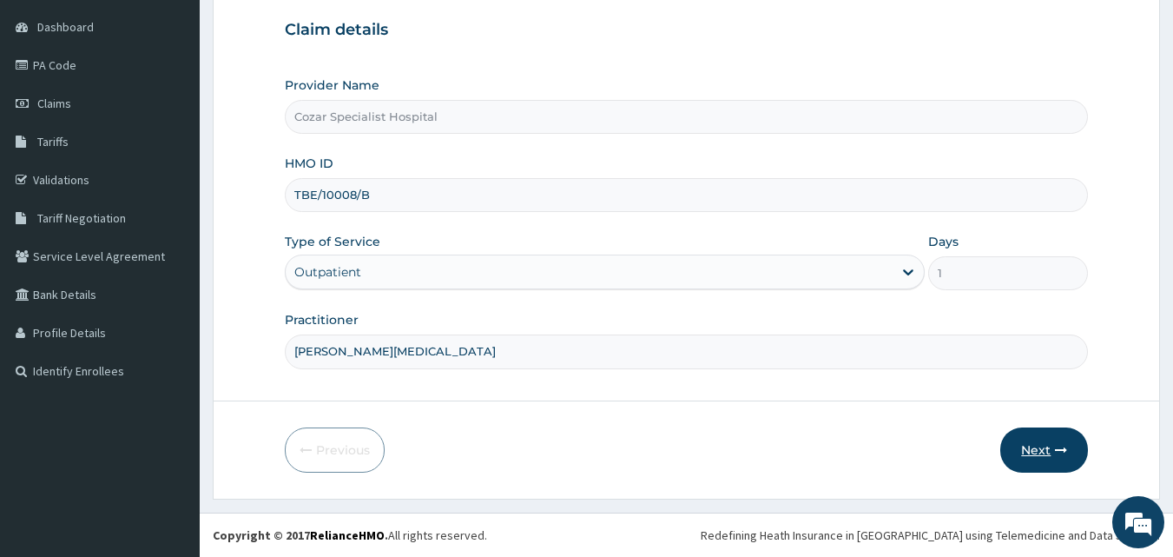
click at [1066, 456] on icon "button" at bounding box center [1061, 450] width 12 height 12
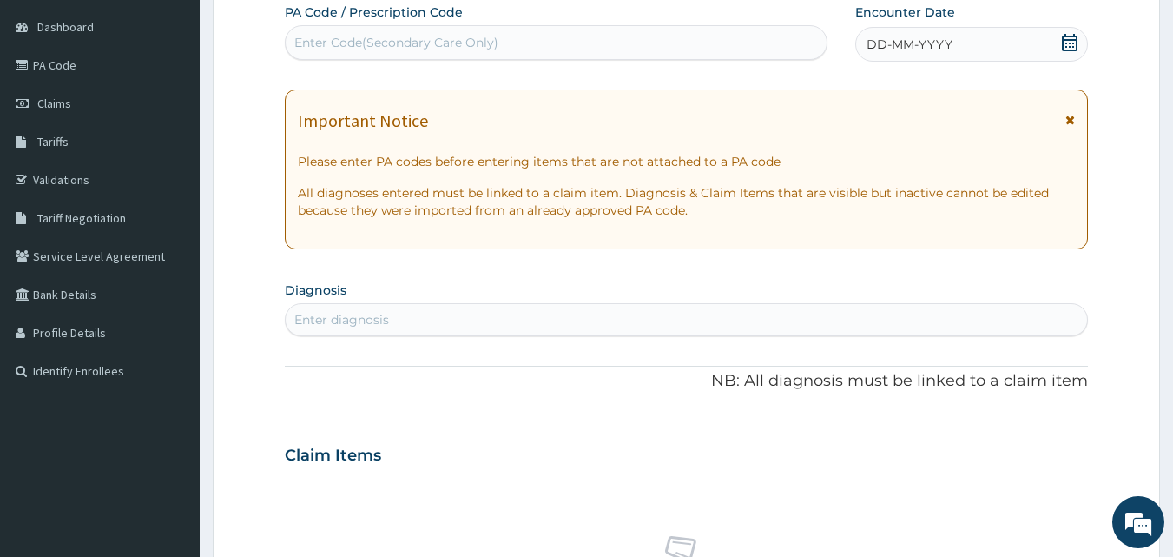
click at [1074, 41] on icon at bounding box center [1069, 42] width 17 height 17
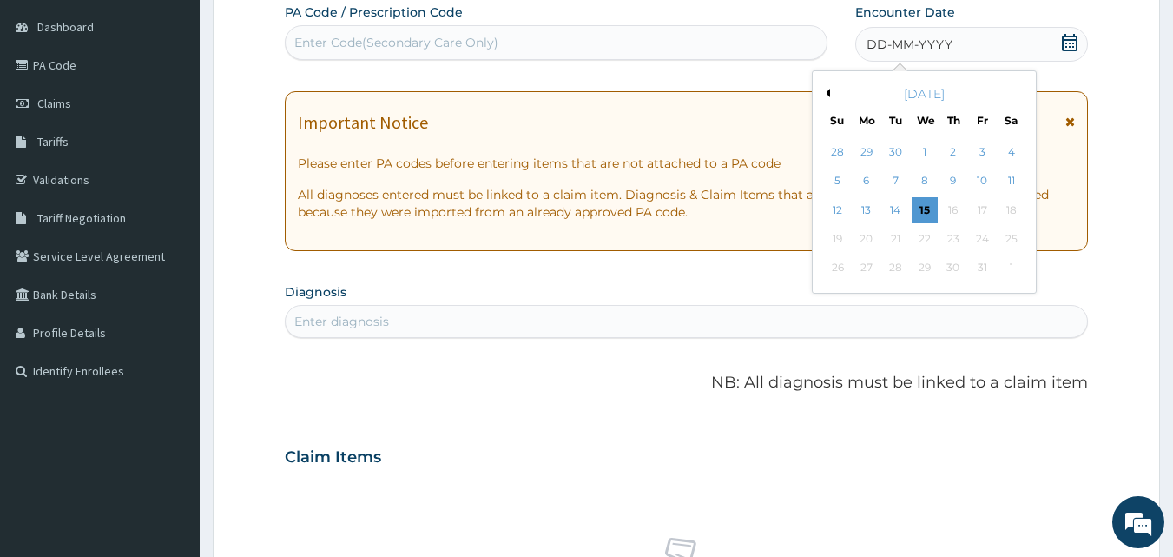
scroll to position [0, 0]
click at [827, 90] on button "Previous Month" at bounding box center [826, 93] width 9 height 9
click at [902, 255] on div "30" at bounding box center [896, 268] width 26 height 26
click at [902, 255] on div "PA Code / Prescription Code Enter Code(Secondary Care Only) Encounter Date DD-M…" at bounding box center [687, 453] width 804 height 901
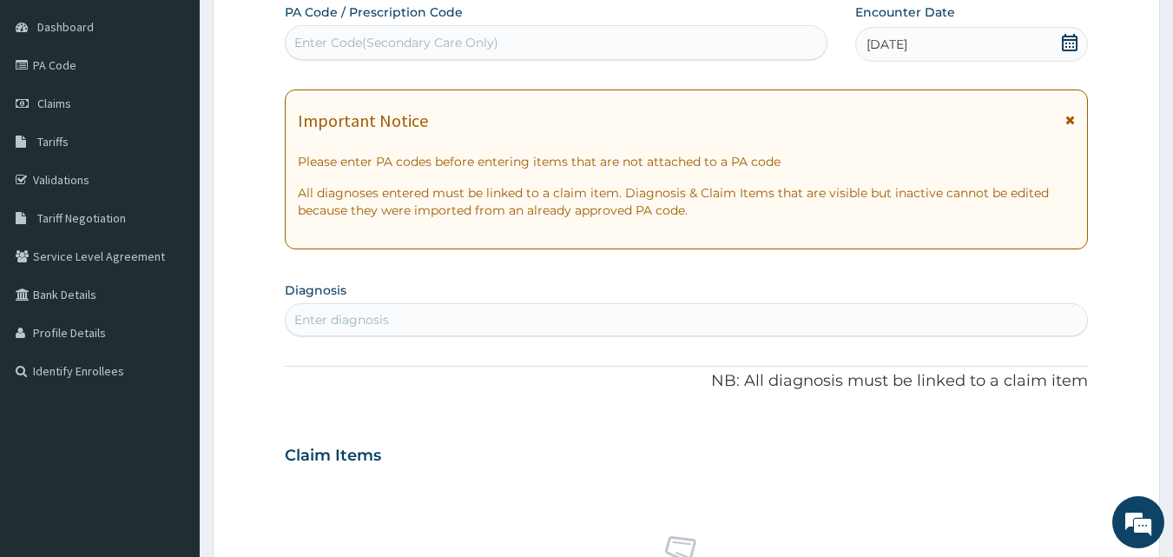
click at [902, 255] on div "PA Code / Prescription Code Enter Code(Secondary Care Only) Encounter Date [DAT…" at bounding box center [687, 452] width 804 height 899
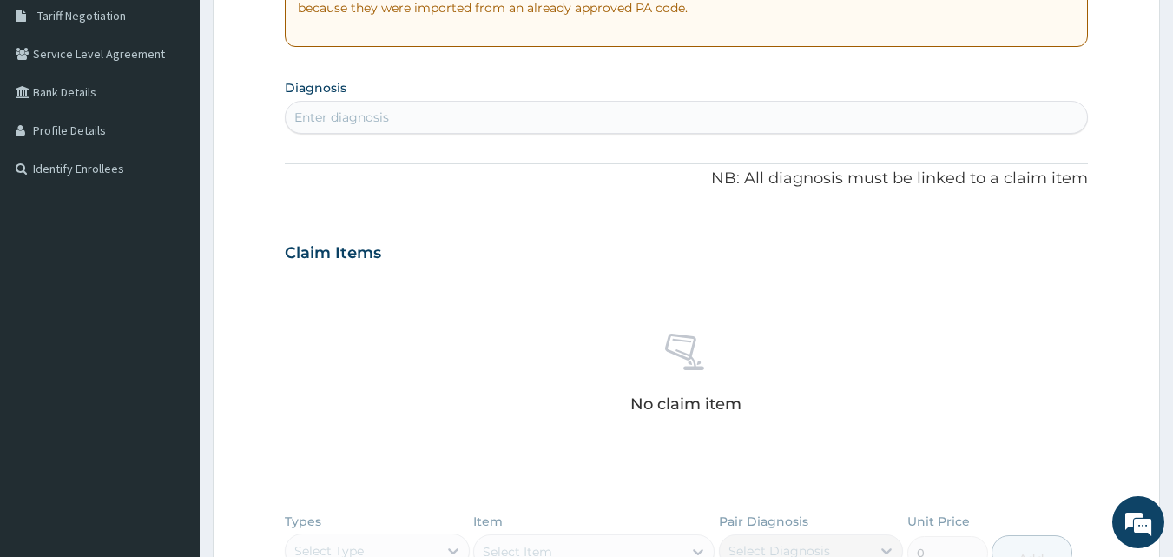
scroll to position [354, 0]
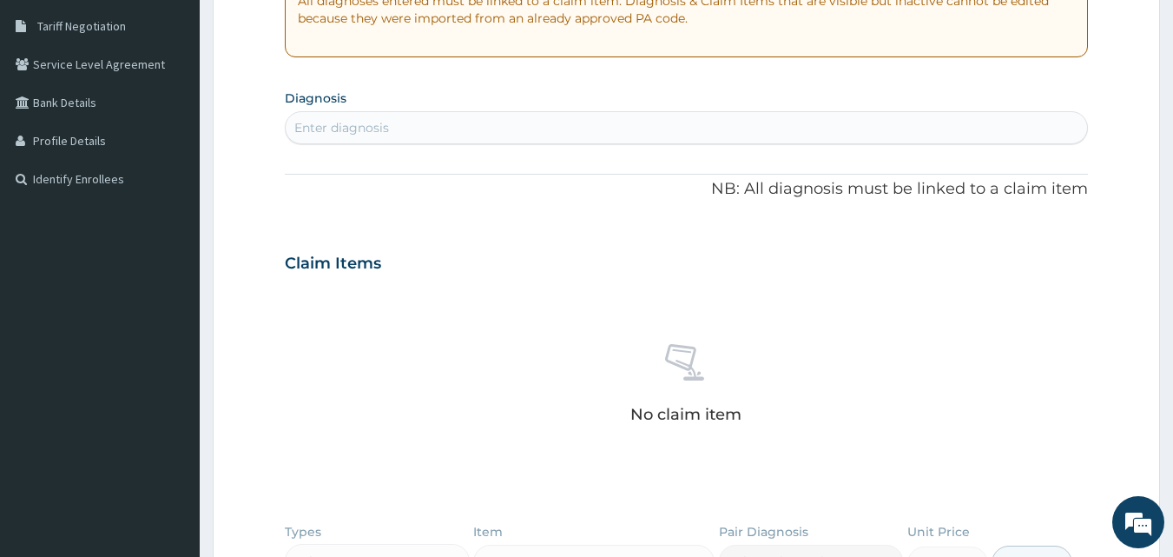
click at [692, 129] on div "Enter diagnosis" at bounding box center [687, 128] width 803 height 28
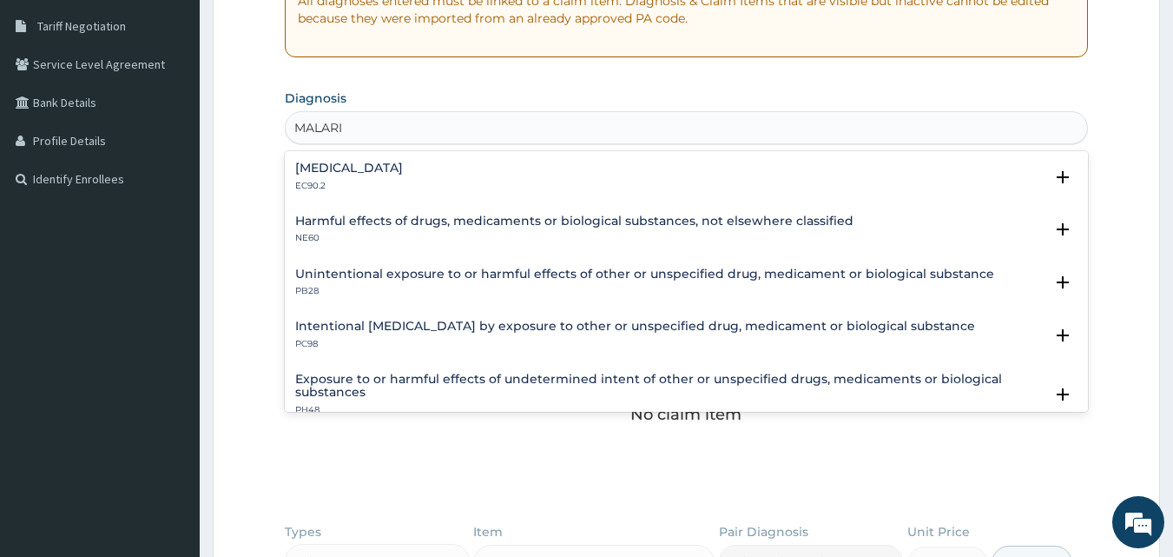
type input "[MEDICAL_DATA]"
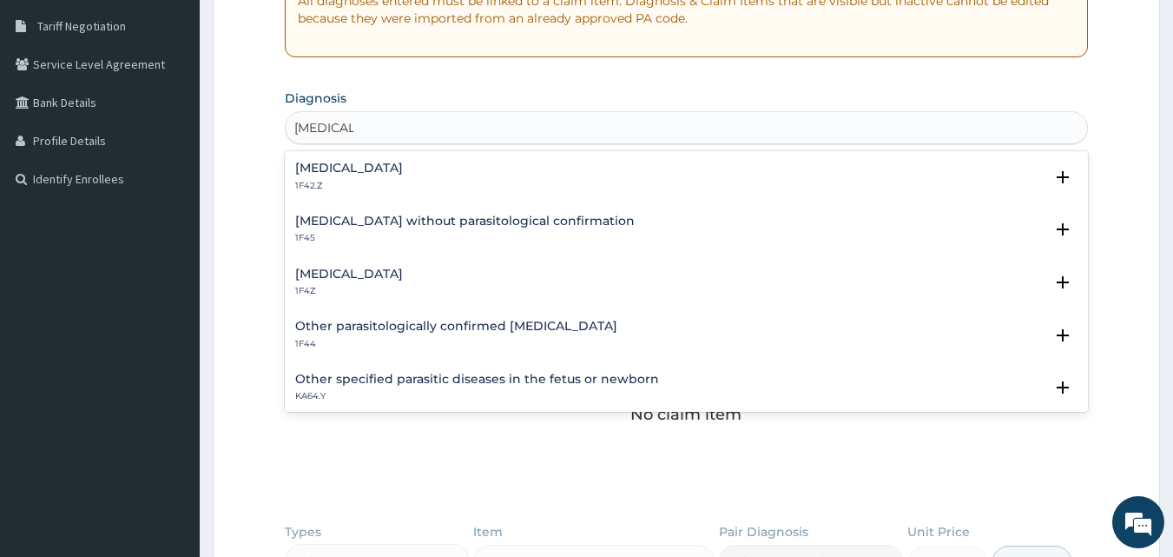
click at [449, 262] on div "[MEDICAL_DATA] 1F4Z Select Status Query Query covers suspected (?), Keep in vie…" at bounding box center [687, 287] width 804 height 53
click at [430, 283] on div "[MEDICAL_DATA] 1F4Z" at bounding box center [686, 283] width 783 height 30
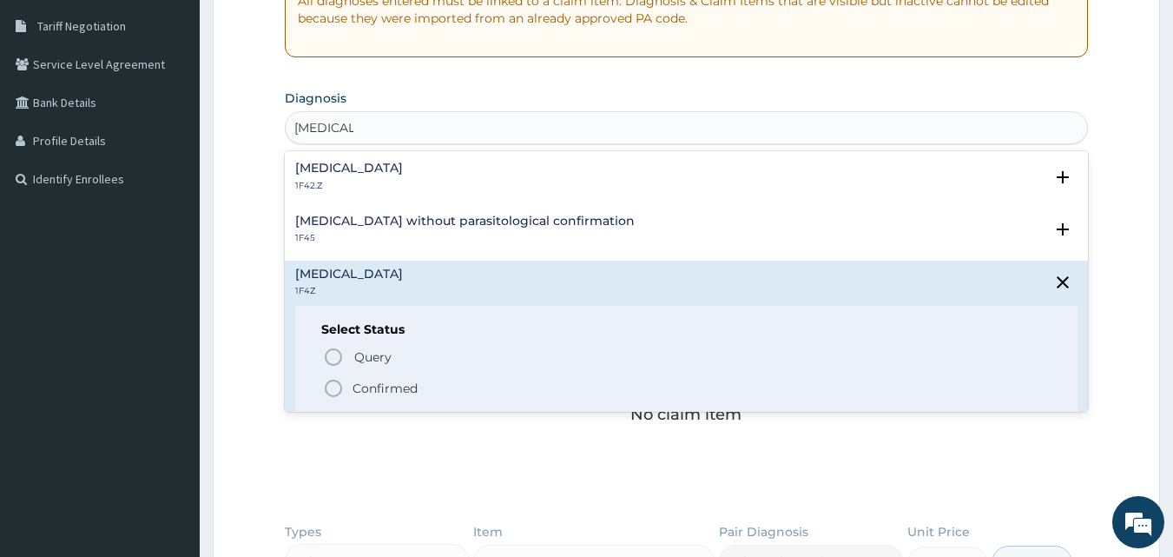
click at [377, 393] on p "Confirmed" at bounding box center [385, 388] width 65 height 17
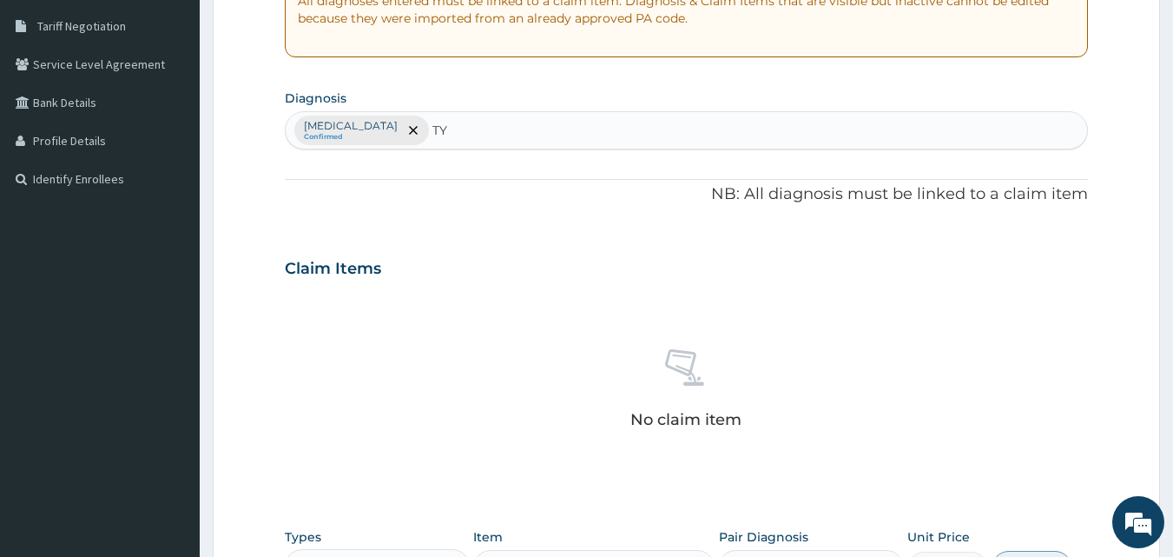
type input "T"
type input "UPPER"
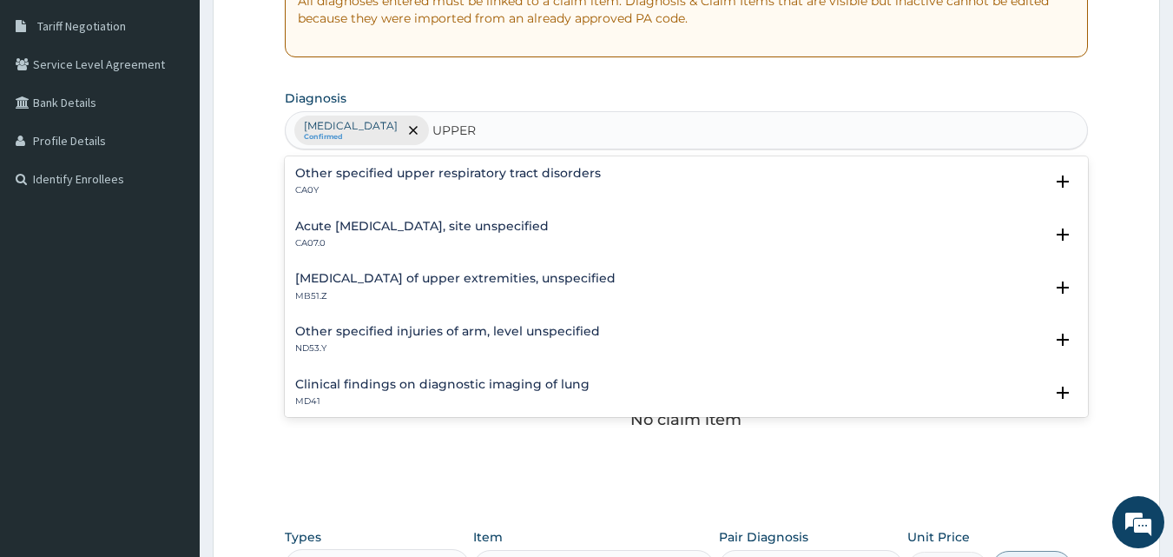
click at [624, 224] on div "Acute [MEDICAL_DATA], site unspecified CA07.0" at bounding box center [686, 235] width 783 height 30
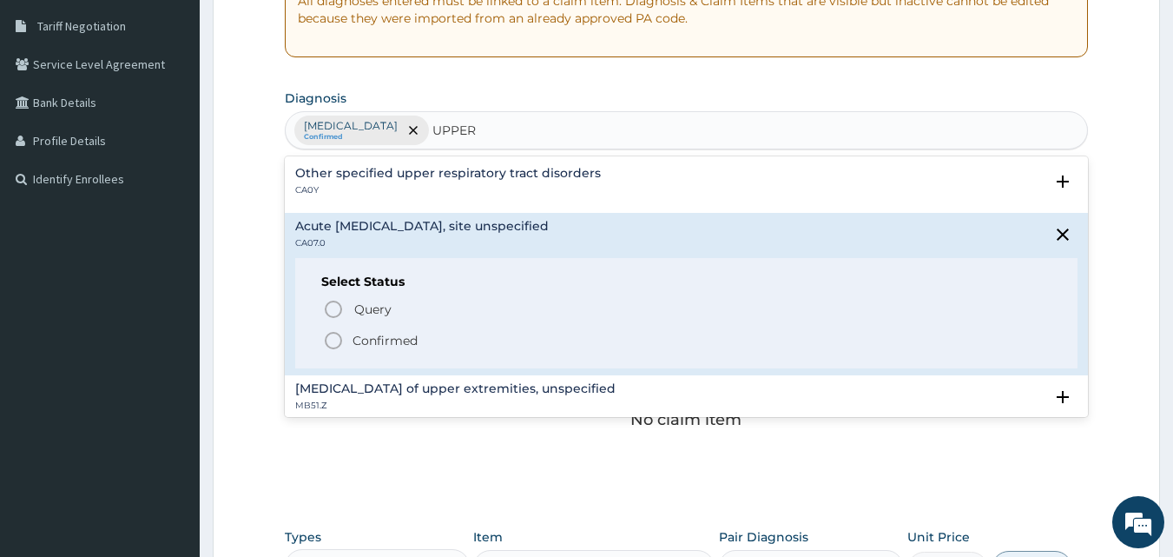
click at [394, 325] on div "Query Query covers suspected (?), Keep in view (kiv), Ruled out (r/o) Confirmed" at bounding box center [686, 324] width 731 height 53
click at [433, 347] on span "Confirmed" at bounding box center [688, 340] width 730 height 21
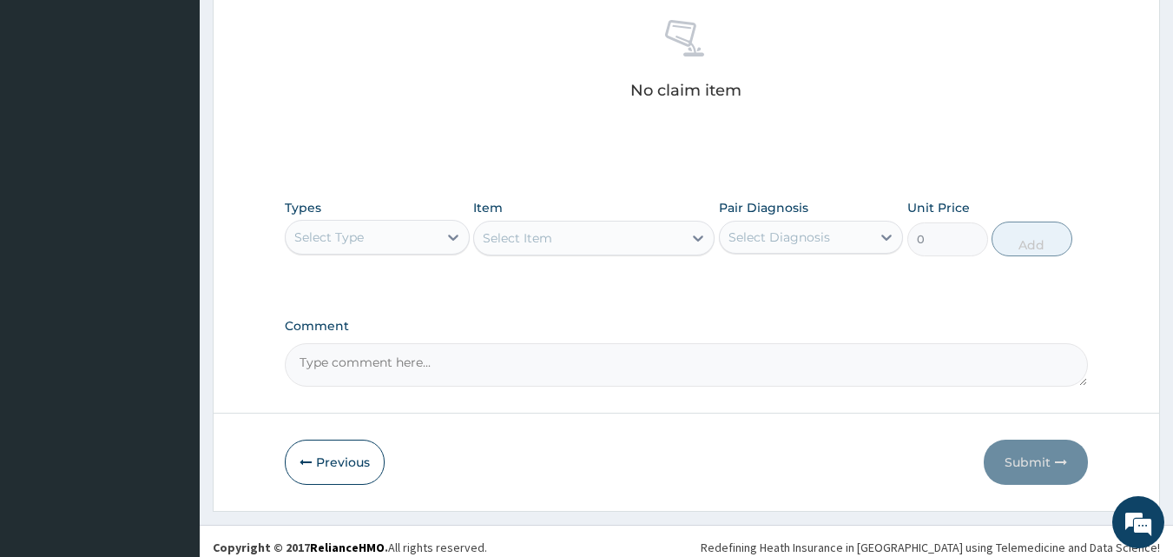
scroll to position [696, 0]
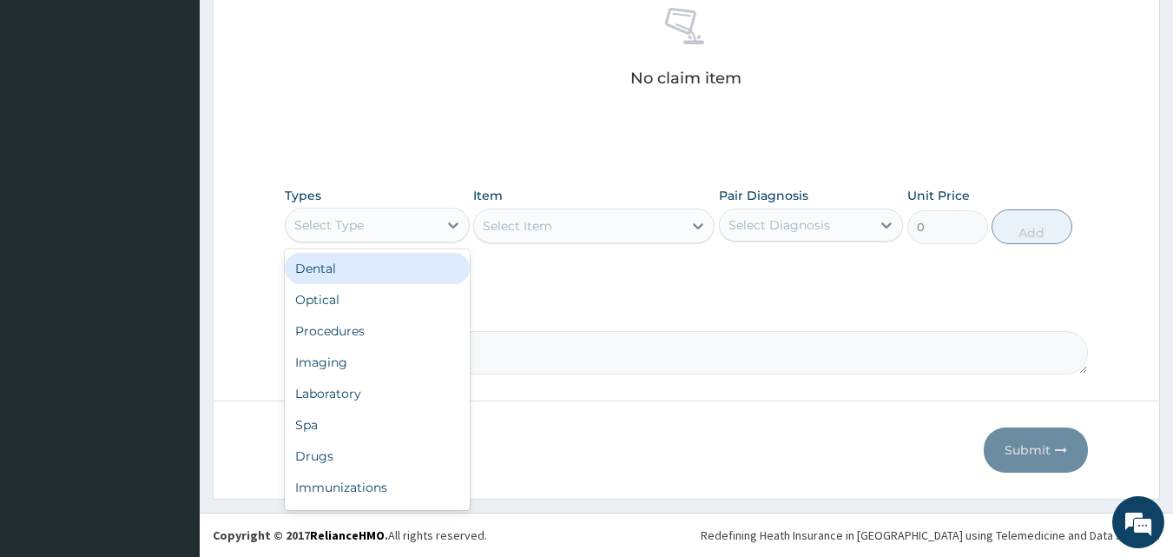
click at [434, 219] on div "Select Type" at bounding box center [362, 225] width 152 height 28
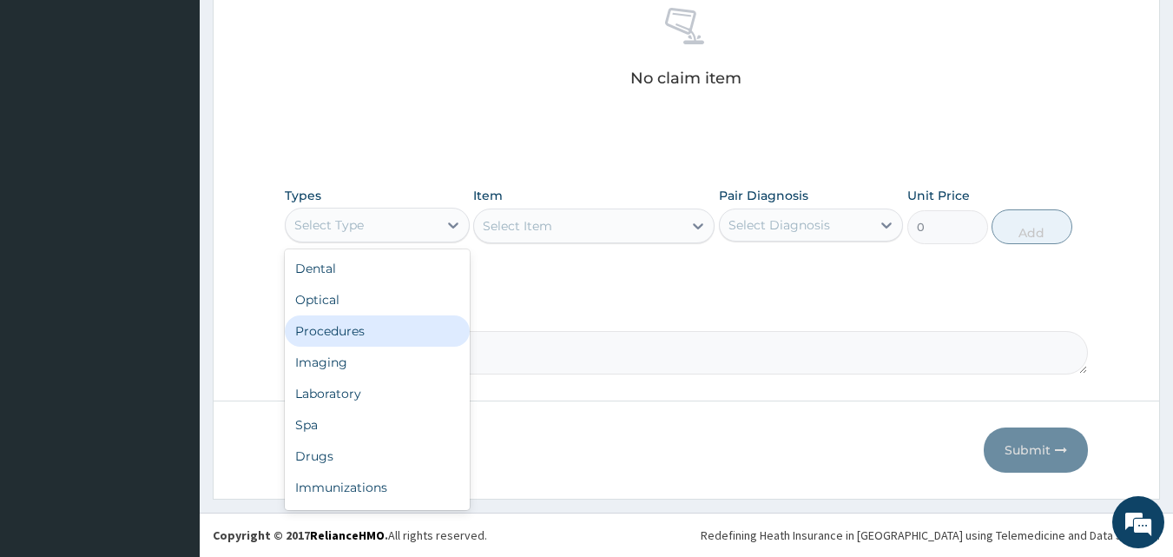
click at [404, 321] on div "Procedures" at bounding box center [377, 330] width 185 height 31
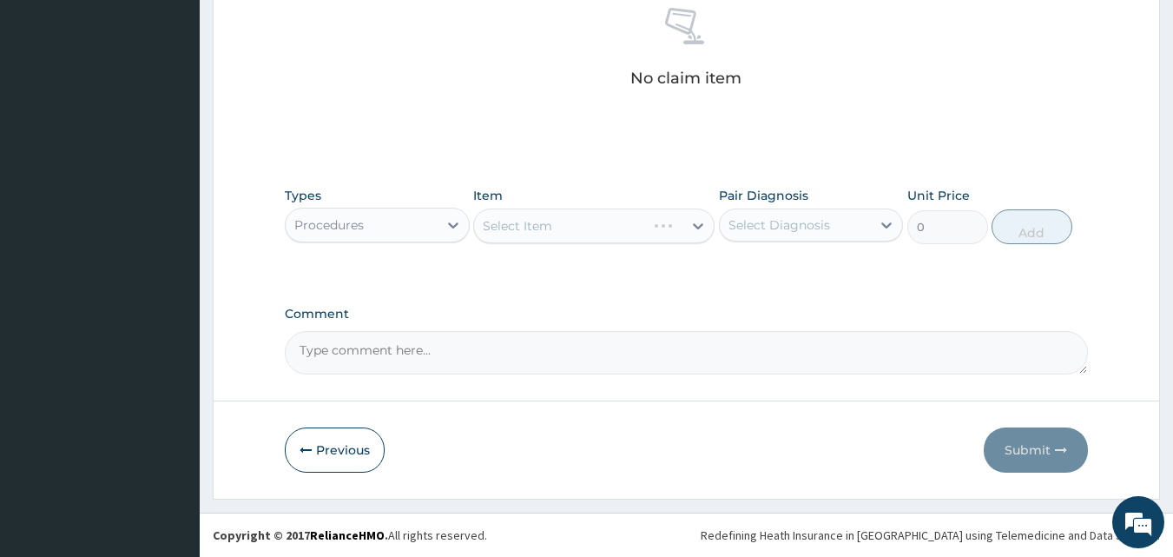
click at [684, 227] on div "Select Item" at bounding box center [593, 225] width 241 height 35
click at [691, 224] on div "Select Item" at bounding box center [593, 225] width 241 height 35
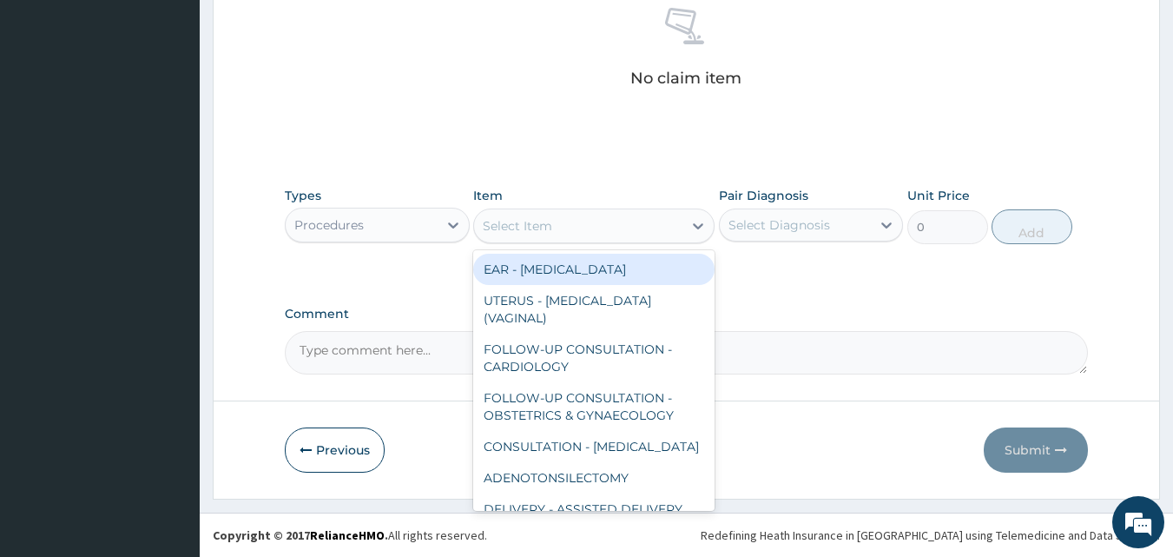
click at [658, 215] on div "Select Item" at bounding box center [578, 226] width 208 height 28
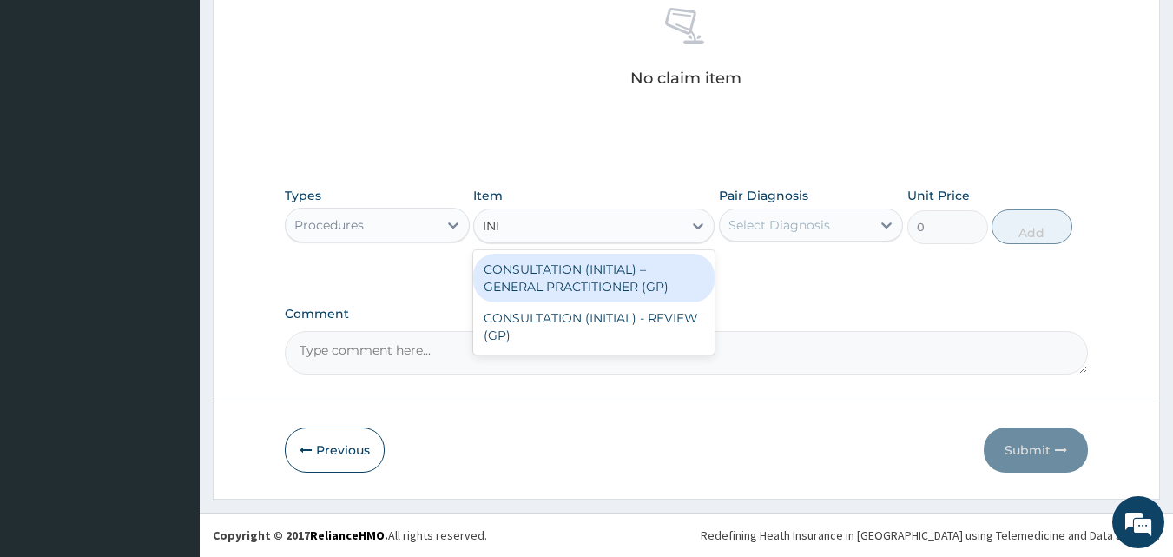
type input "INIT"
click at [615, 285] on div "CONSULTATION (INITIAL) – GENERAL PRACTITIONER (GP)" at bounding box center [593, 278] width 241 height 49
type input "3000"
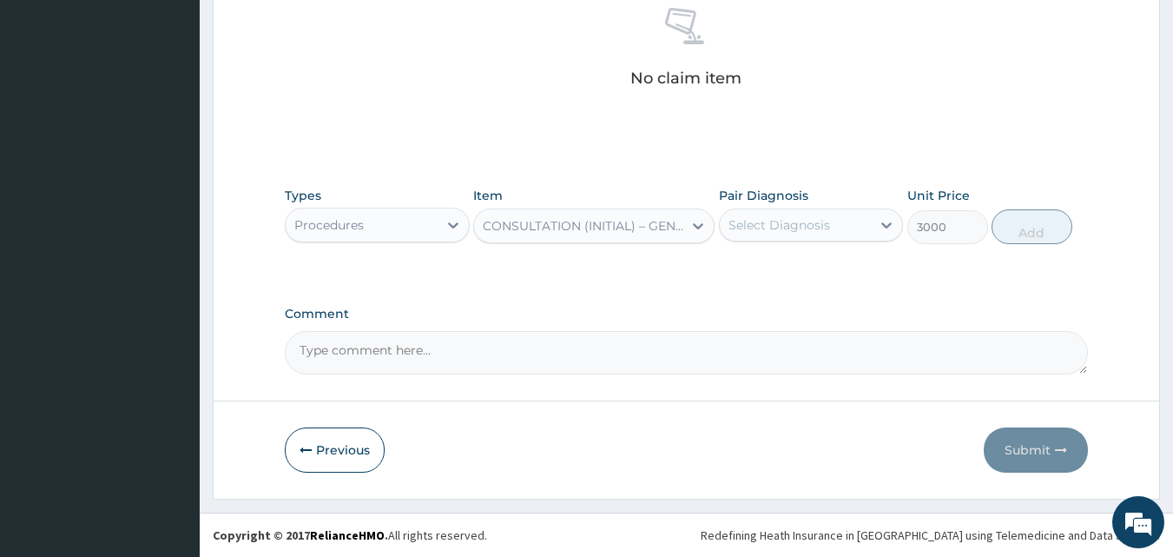
click at [817, 223] on div "Select Diagnosis" at bounding box center [780, 224] width 102 height 17
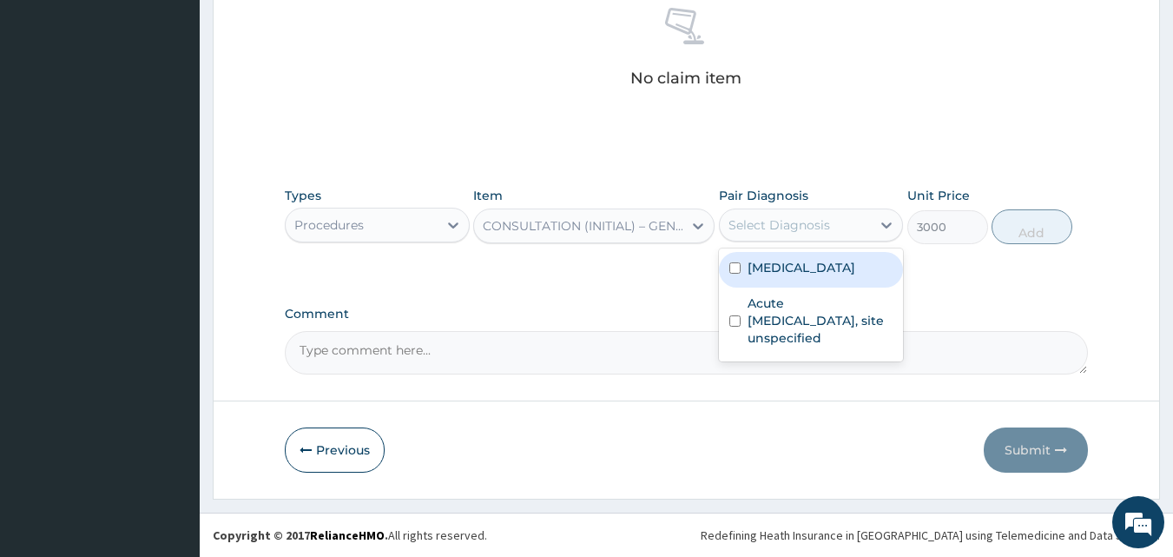
click at [816, 272] on label "[MEDICAL_DATA]" at bounding box center [802, 267] width 108 height 17
checkbox input "true"
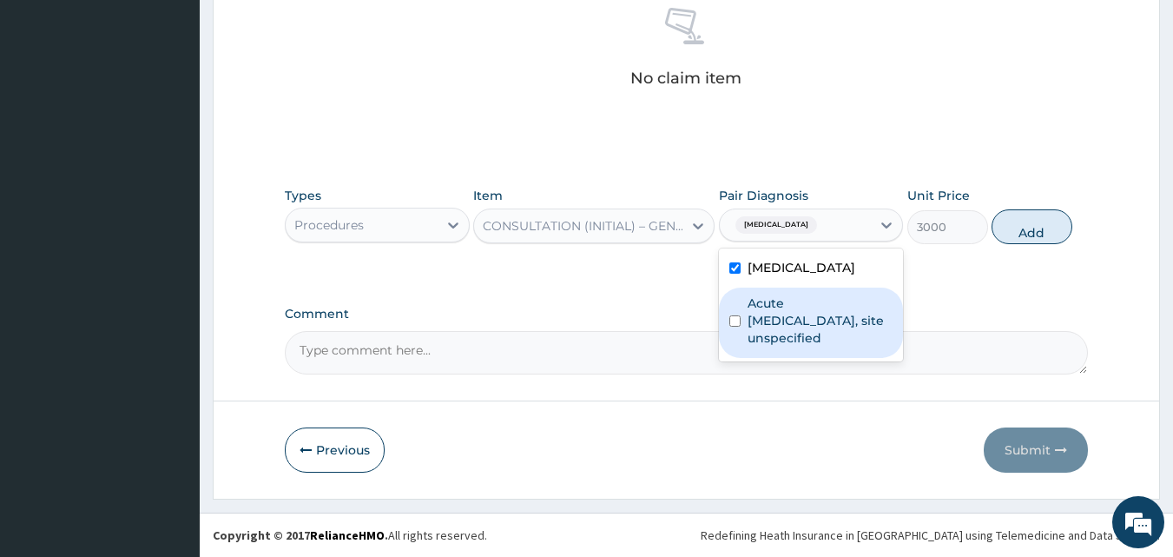
click at [829, 324] on label "Acute [MEDICAL_DATA], site unspecified" at bounding box center [821, 320] width 146 height 52
checkbox input "true"
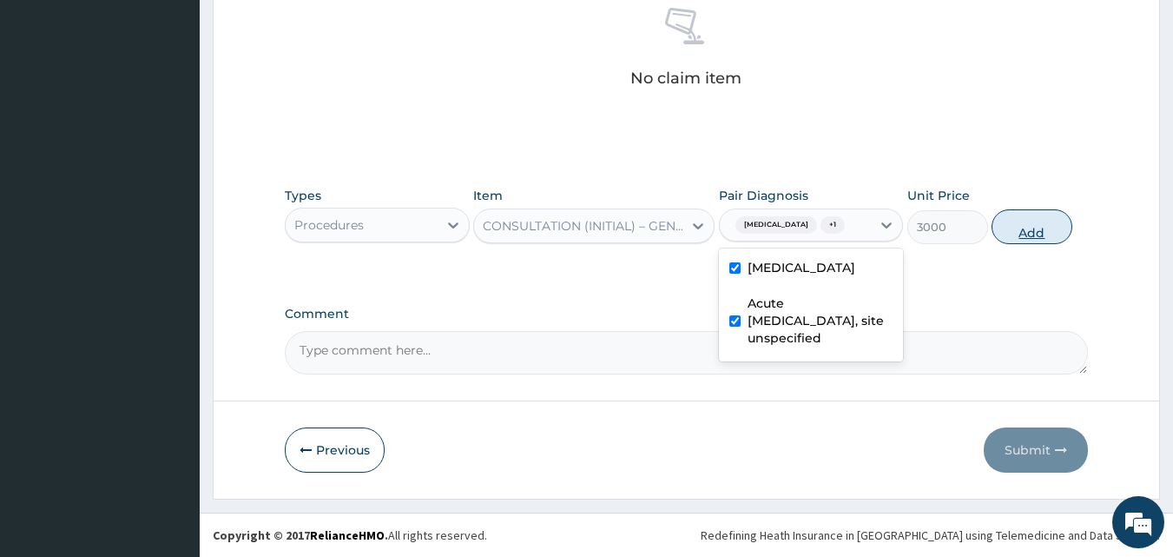
click at [1043, 228] on button "Add" at bounding box center [1032, 226] width 81 height 35
type input "0"
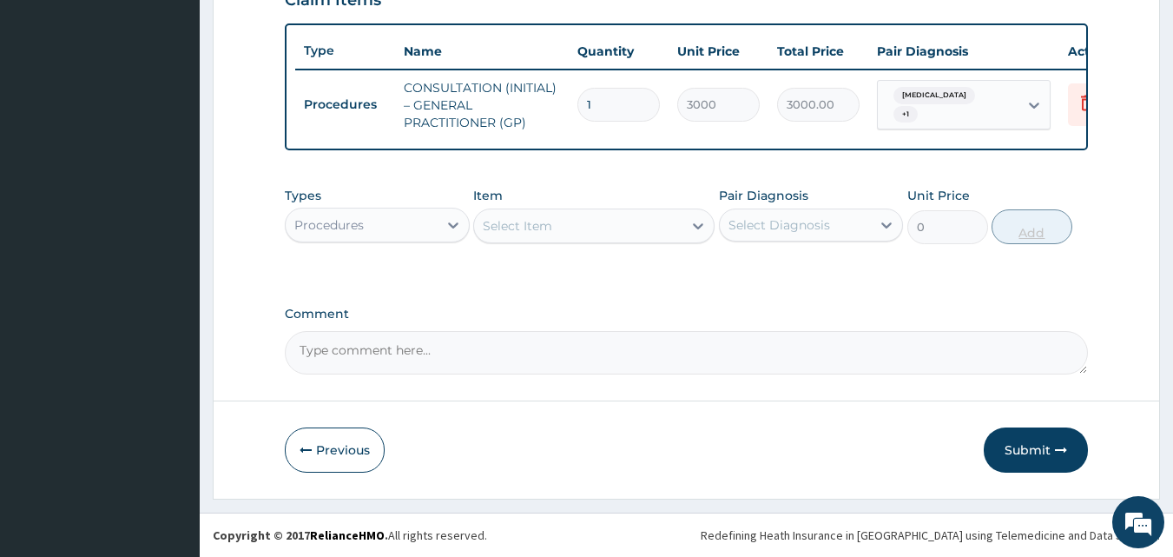
scroll to position [636, 0]
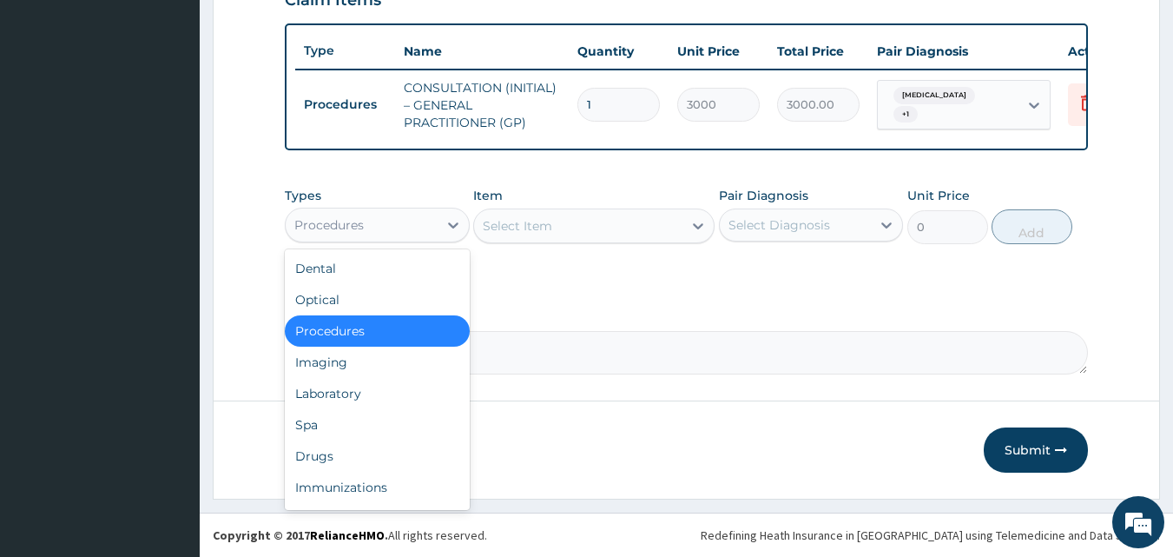
click at [431, 220] on div "Procedures" at bounding box center [362, 225] width 152 height 28
click at [395, 389] on div "Laboratory" at bounding box center [377, 393] width 185 height 31
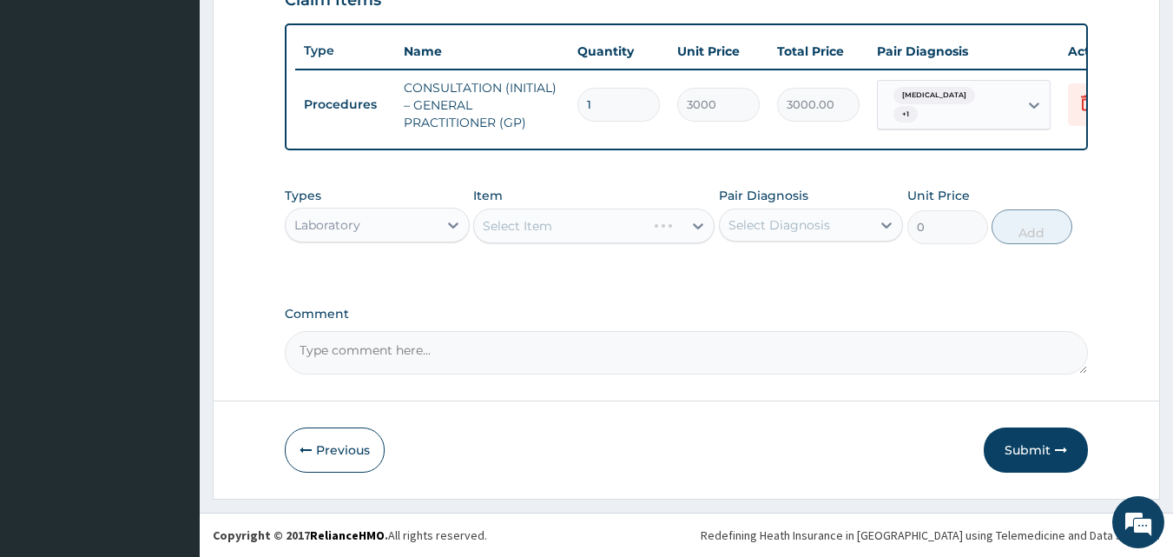
click at [644, 222] on div "Select Item" at bounding box center [593, 225] width 241 height 35
click at [643, 231] on div "Select Item" at bounding box center [593, 225] width 241 height 35
click at [643, 231] on div "Select Item" at bounding box center [578, 226] width 208 height 28
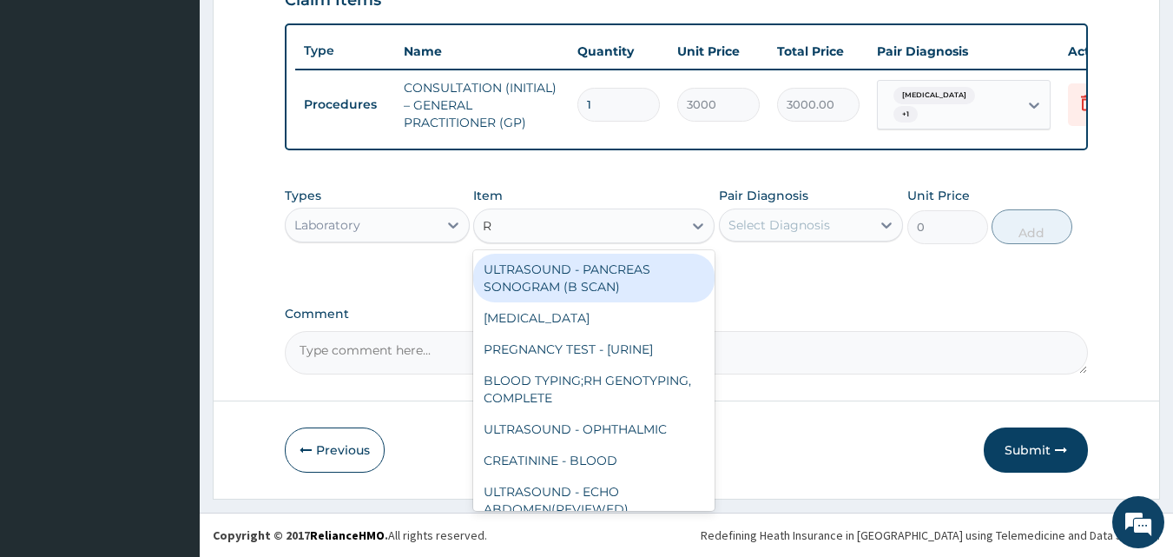
type input "RD"
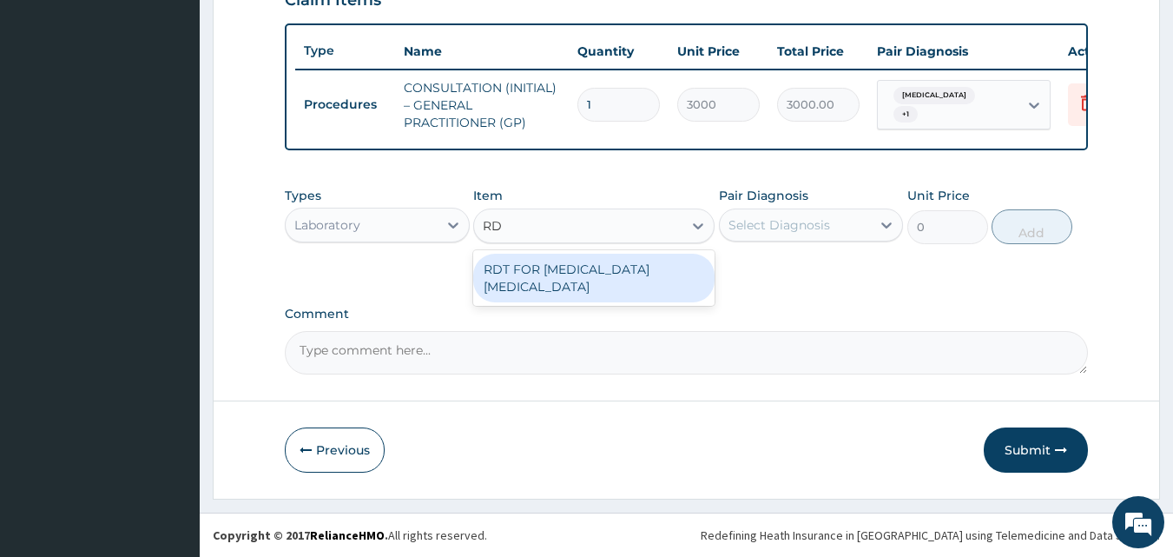
click at [619, 262] on div "RDT FOR [MEDICAL_DATA] [MEDICAL_DATA]" at bounding box center [593, 278] width 241 height 49
type input "1300"
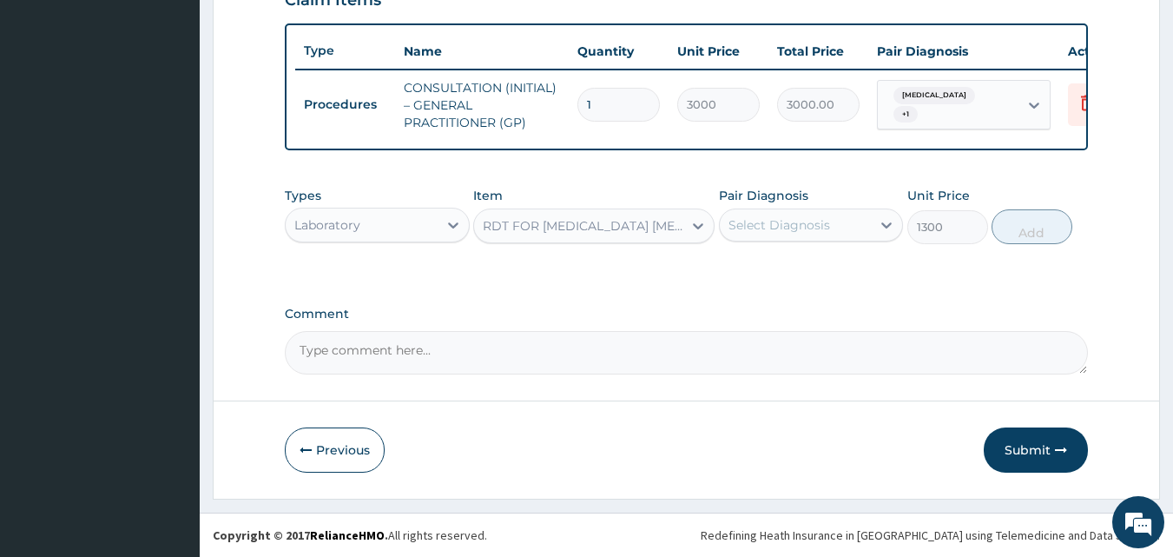
click at [792, 232] on div "Select Diagnosis" at bounding box center [780, 224] width 102 height 17
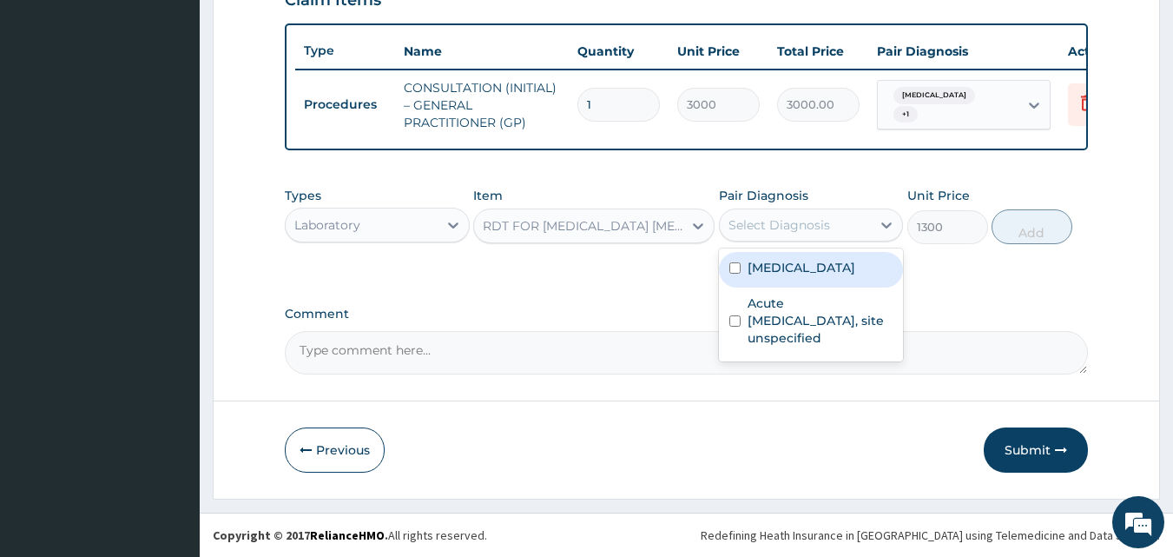
click at [787, 265] on label "[MEDICAL_DATA]" at bounding box center [802, 267] width 108 height 17
checkbox input "true"
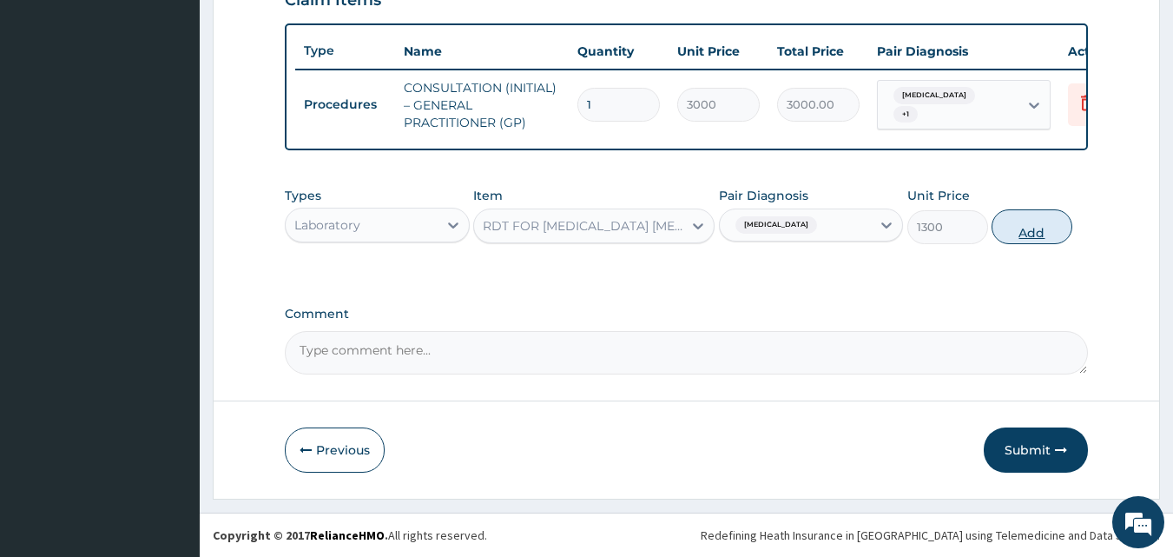
click at [1056, 222] on button "Add" at bounding box center [1032, 226] width 81 height 35
type input "0"
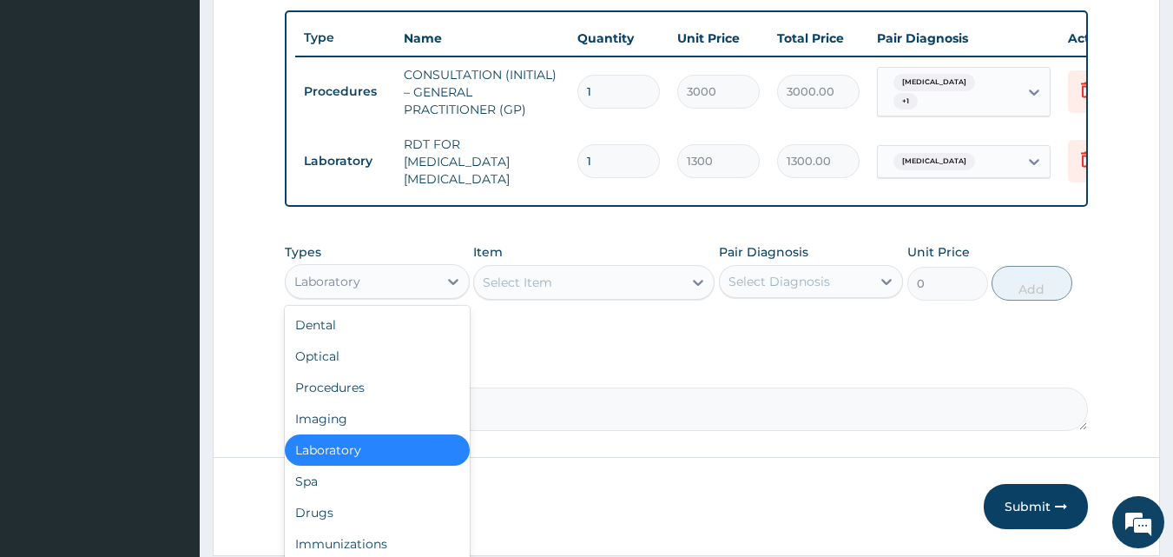
click at [383, 277] on div "Laboratory" at bounding box center [362, 282] width 152 height 28
click at [372, 521] on div "Drugs" at bounding box center [377, 512] width 185 height 31
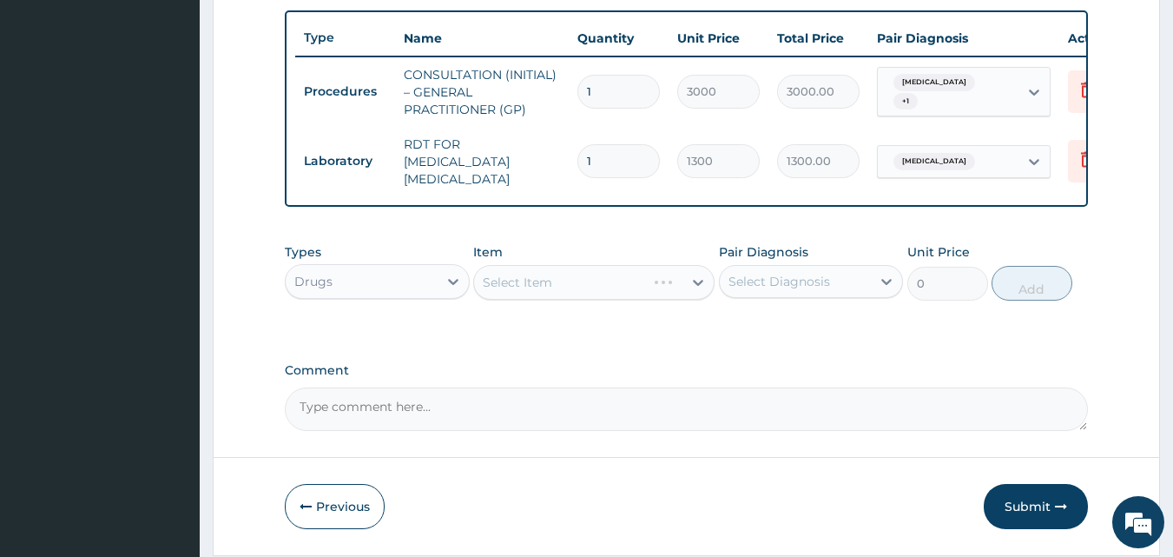
click at [582, 288] on div "Select Item" at bounding box center [593, 282] width 241 height 35
click at [603, 288] on div "Select Item" at bounding box center [593, 282] width 241 height 35
click at [603, 288] on div "Select Item" at bounding box center [578, 282] width 208 height 28
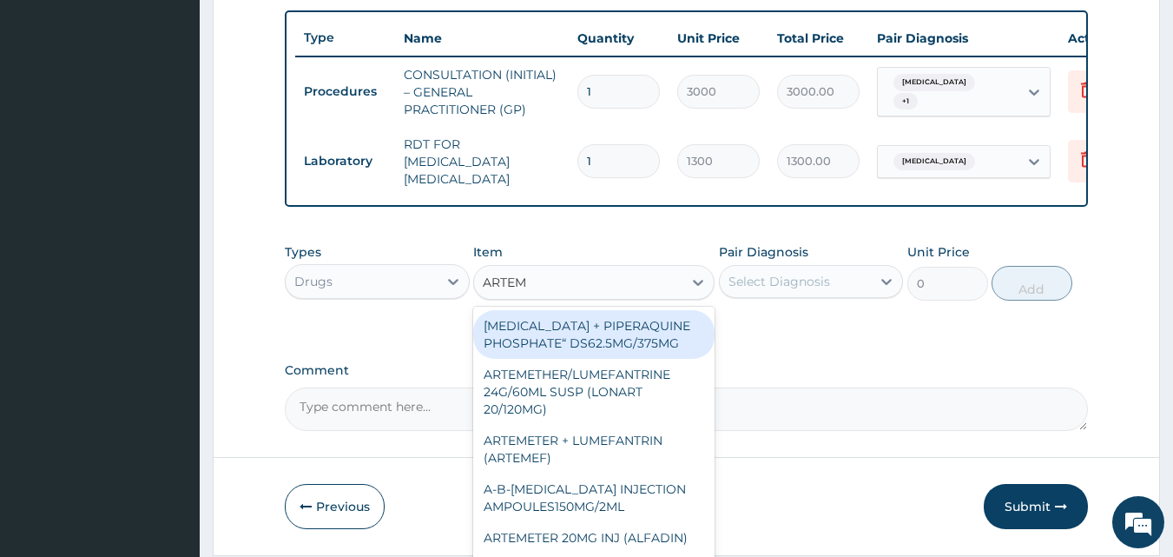
type input "ARTEME"
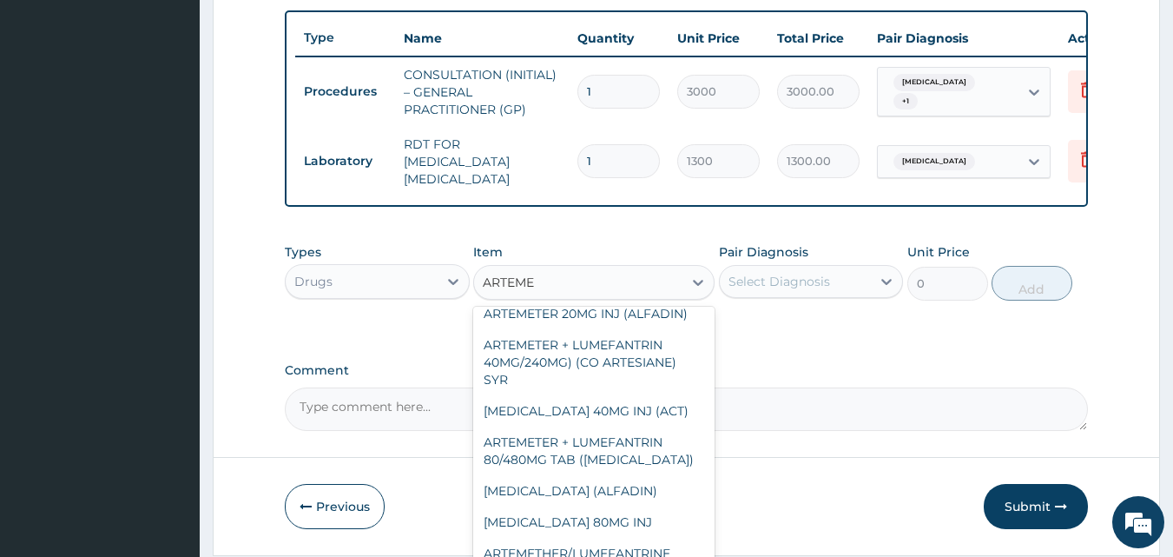
scroll to position [187, 0]
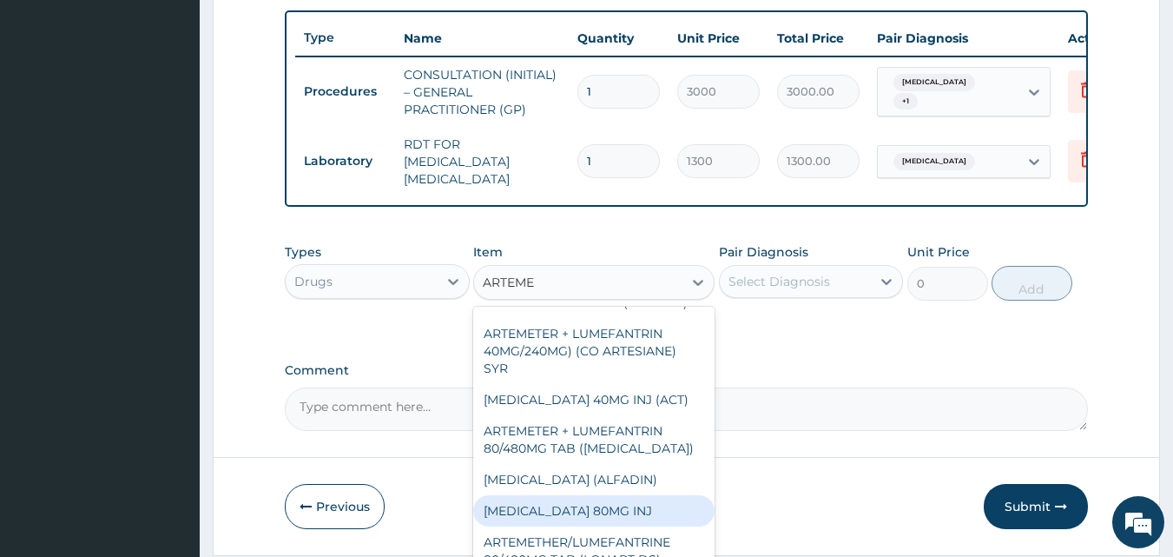
click at [651, 505] on div "ARTEMETHER 80MG INJ" at bounding box center [593, 510] width 241 height 31
type input "750"
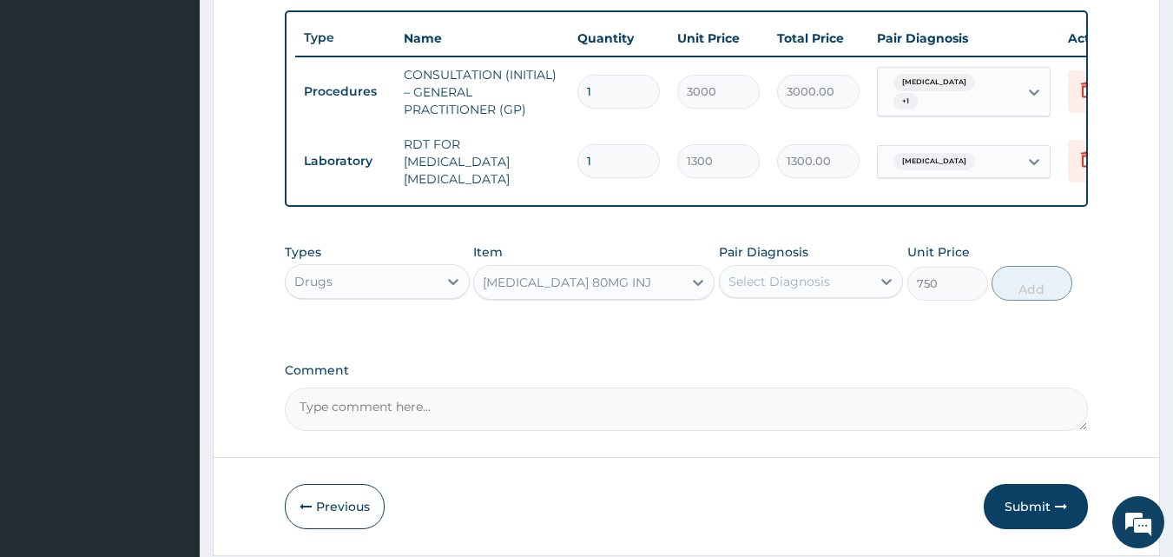
click at [786, 278] on div "Select Diagnosis" at bounding box center [780, 281] width 102 height 17
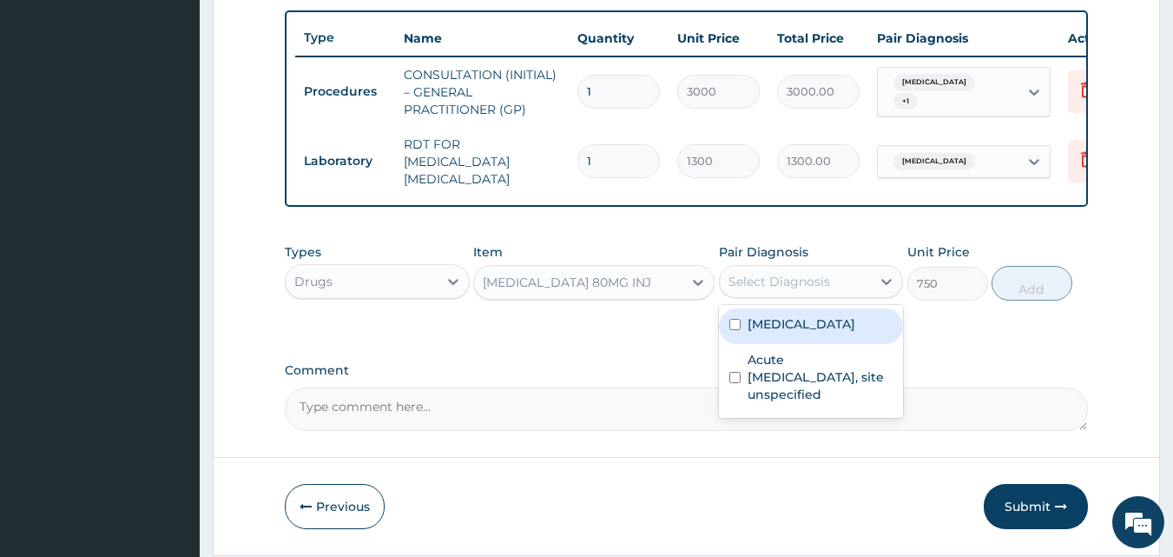
click at [799, 318] on label "Malaria, unspecified" at bounding box center [802, 323] width 108 height 17
checkbox input "true"
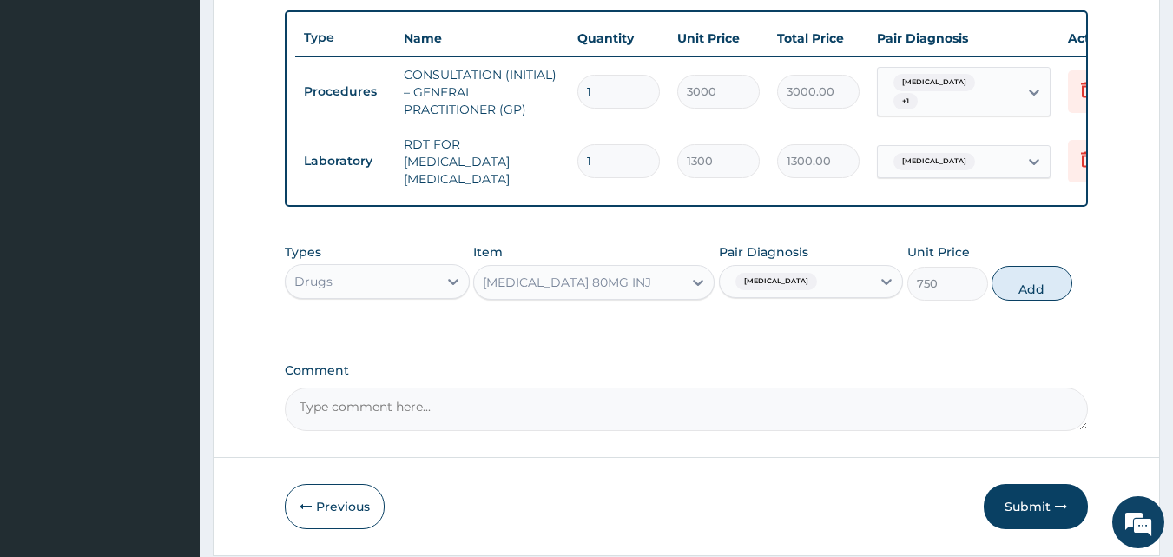
click at [992, 286] on div "Types Drugs Item ARTEMETHER 80MG INJ Pair Diagnosis Malaria, unspecified Unit P…" at bounding box center [687, 272] width 804 height 75
click at [1021, 288] on button "Add" at bounding box center [1032, 283] width 81 height 35
type input "0"
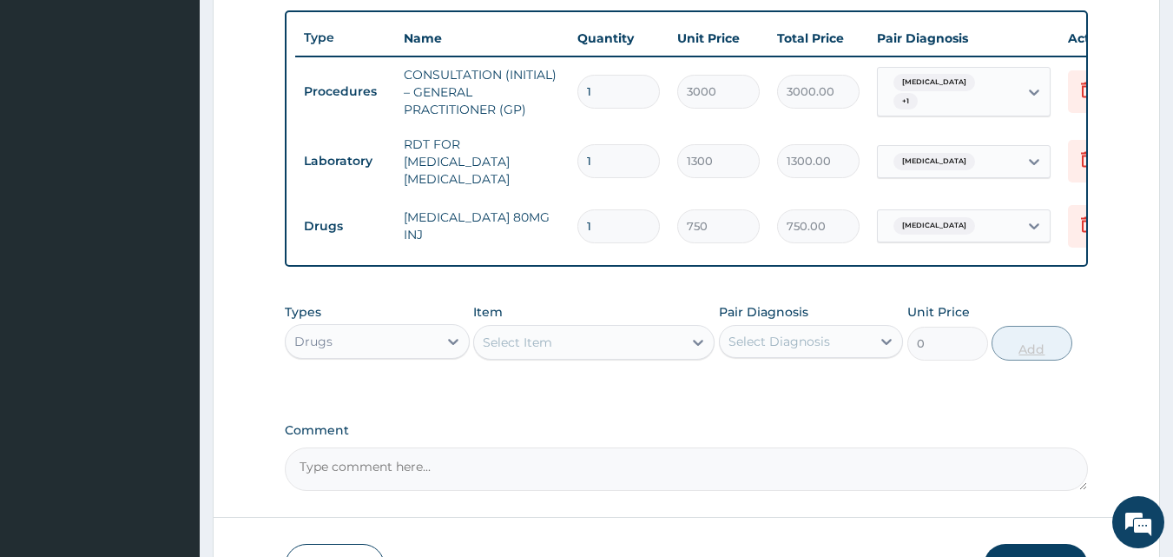
type input "0.00"
type input "6"
type input "4500.00"
type input "6"
click at [506, 335] on div "Select Item" at bounding box center [578, 342] width 208 height 28
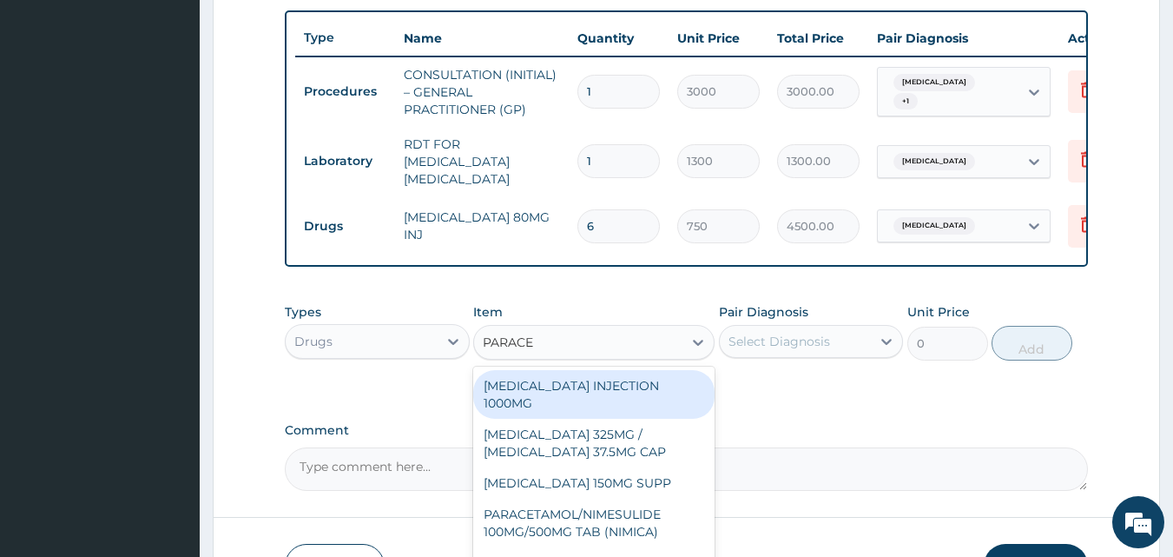
type input "PARACET"
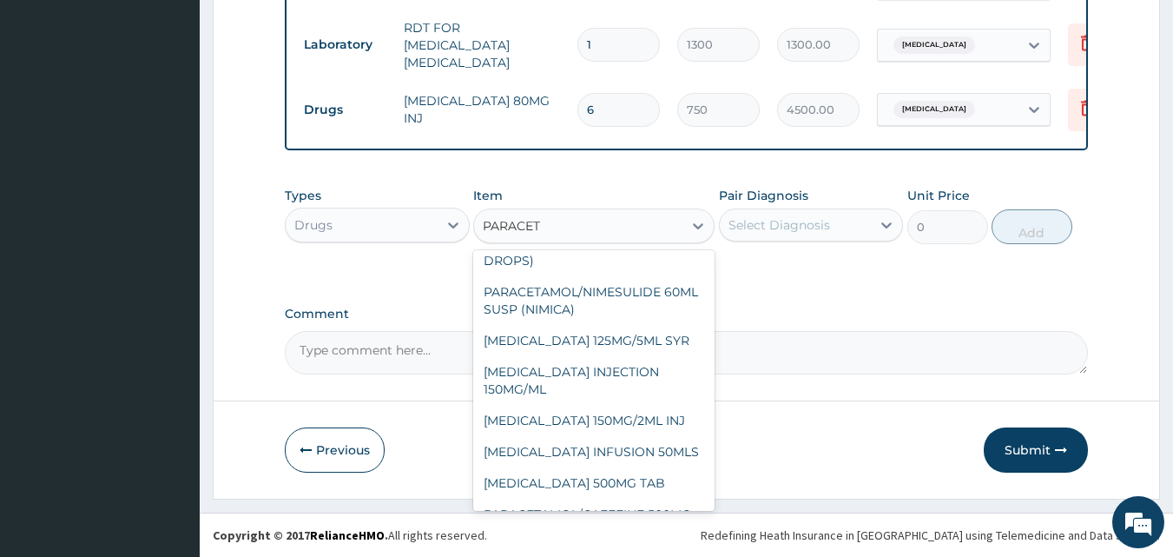
scroll to position [358, 0]
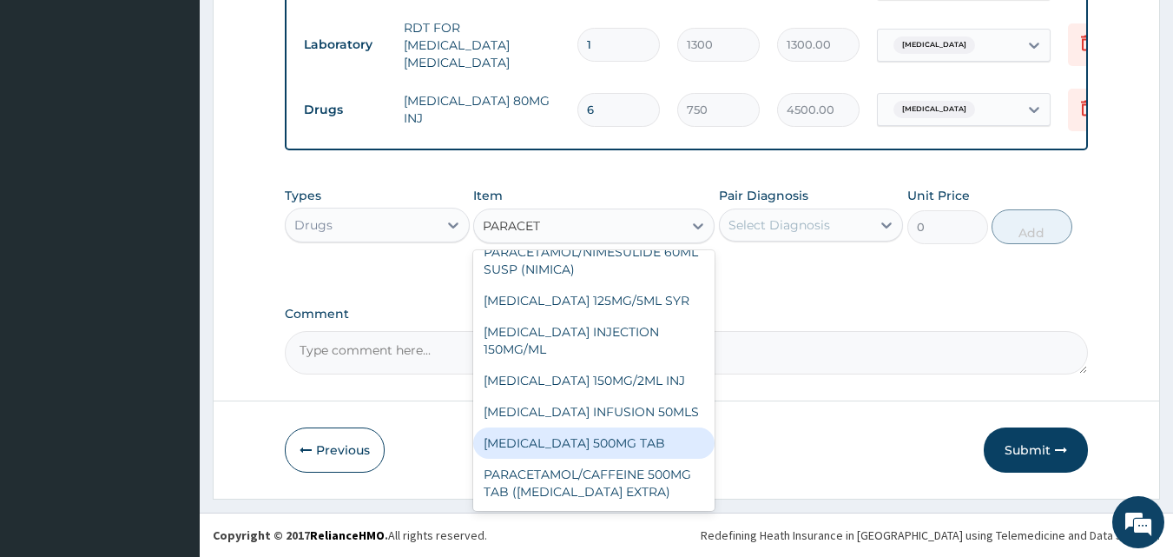
click at [679, 448] on div "[MEDICAL_DATA] 500MG TAB" at bounding box center [593, 442] width 241 height 31
type input "65"
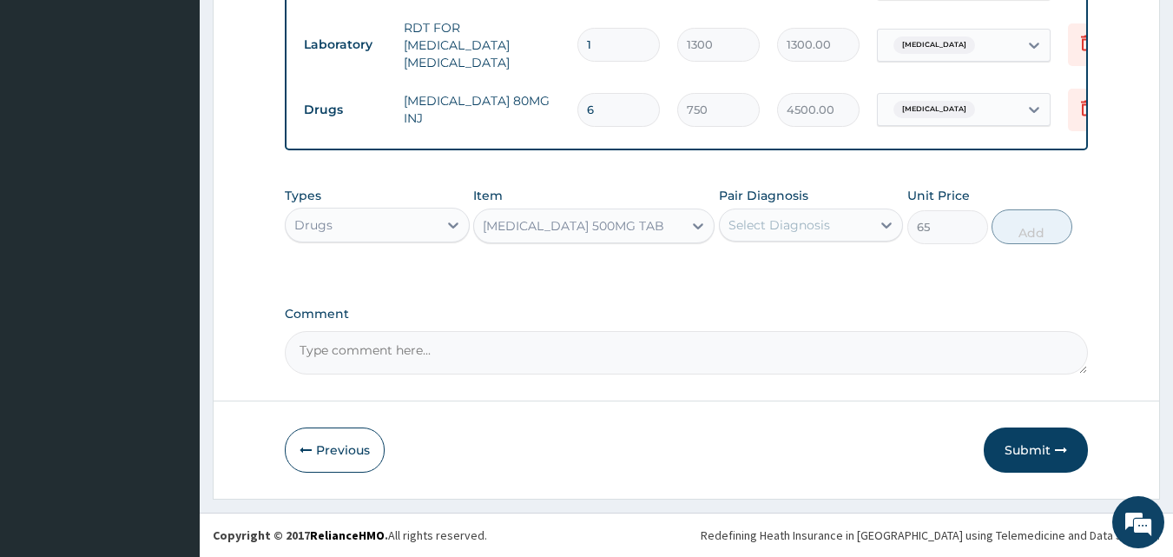
click at [849, 228] on div "Select Diagnosis" at bounding box center [796, 225] width 152 height 28
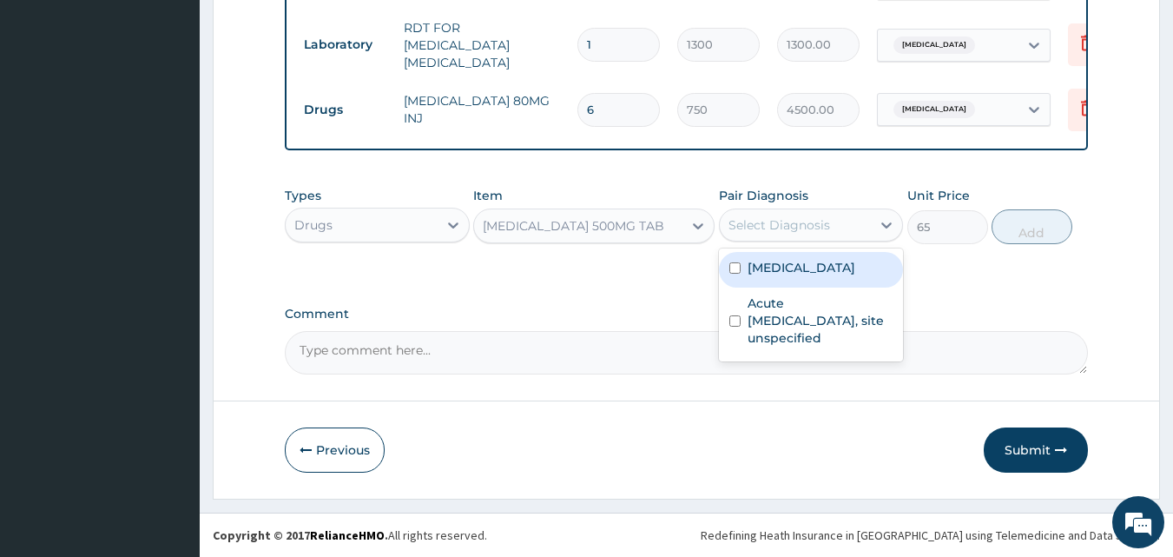
click at [836, 272] on label "[MEDICAL_DATA]" at bounding box center [802, 267] width 108 height 17
checkbox input "true"
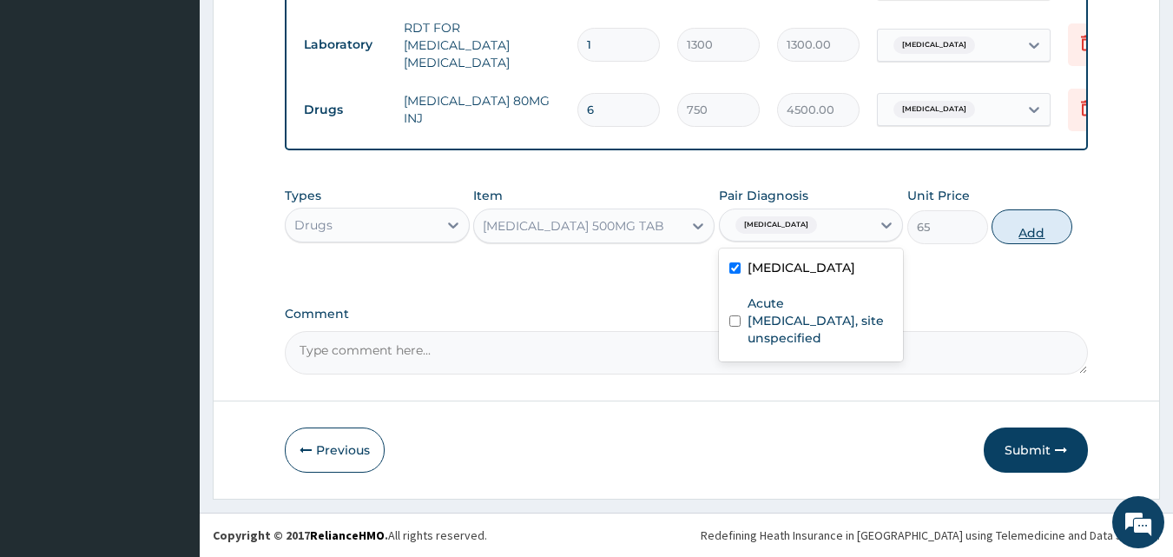
click at [1030, 217] on button "Add" at bounding box center [1032, 226] width 81 height 35
type input "0"
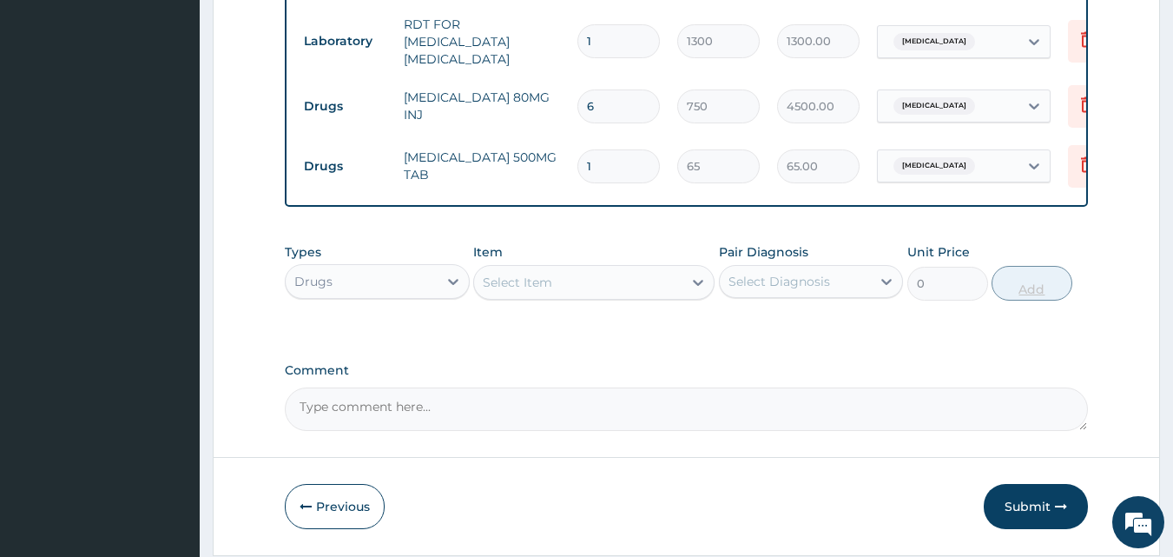
type input "18"
type input "1170.00"
type input "18"
click at [677, 283] on div "Select Item" at bounding box center [578, 282] width 208 height 28
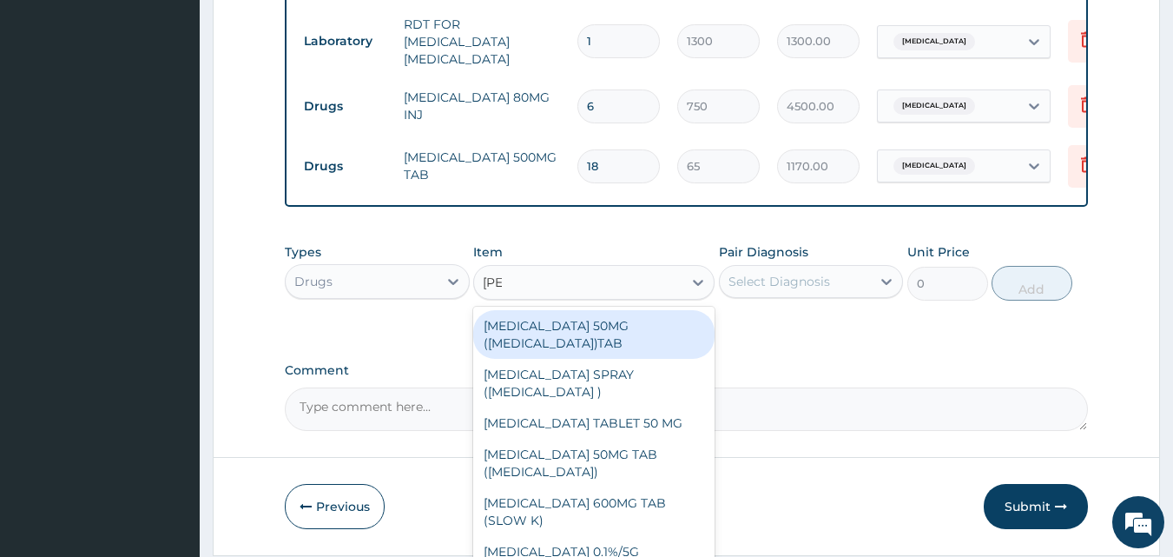
type input "LORAT"
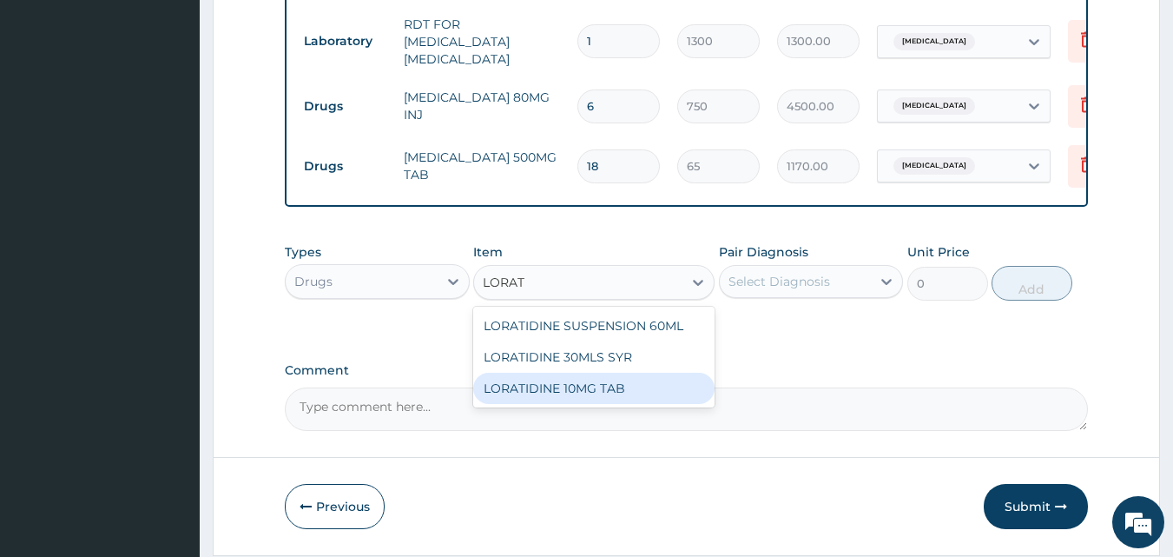
click at [620, 390] on div "LORATIDINE 10MG TAB" at bounding box center [593, 388] width 241 height 31
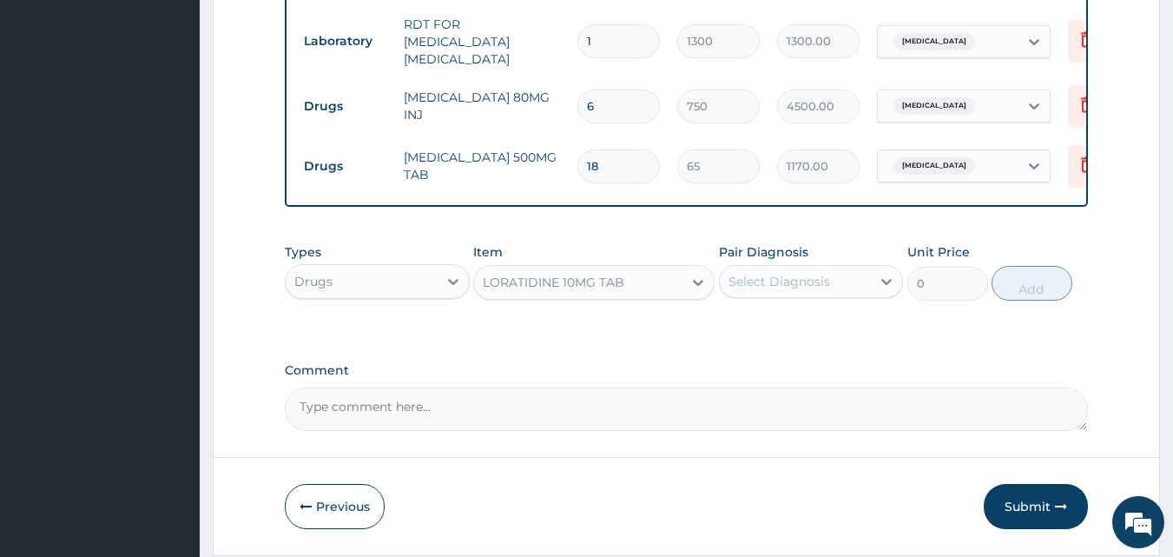
type input "110"
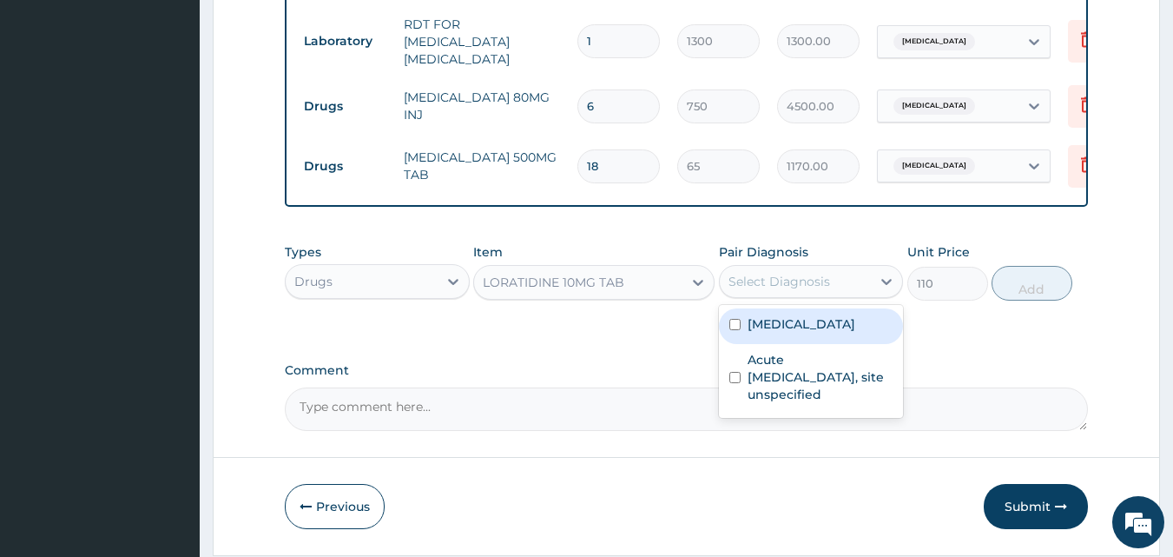
click at [818, 281] on div "Select Diagnosis" at bounding box center [780, 281] width 102 height 17
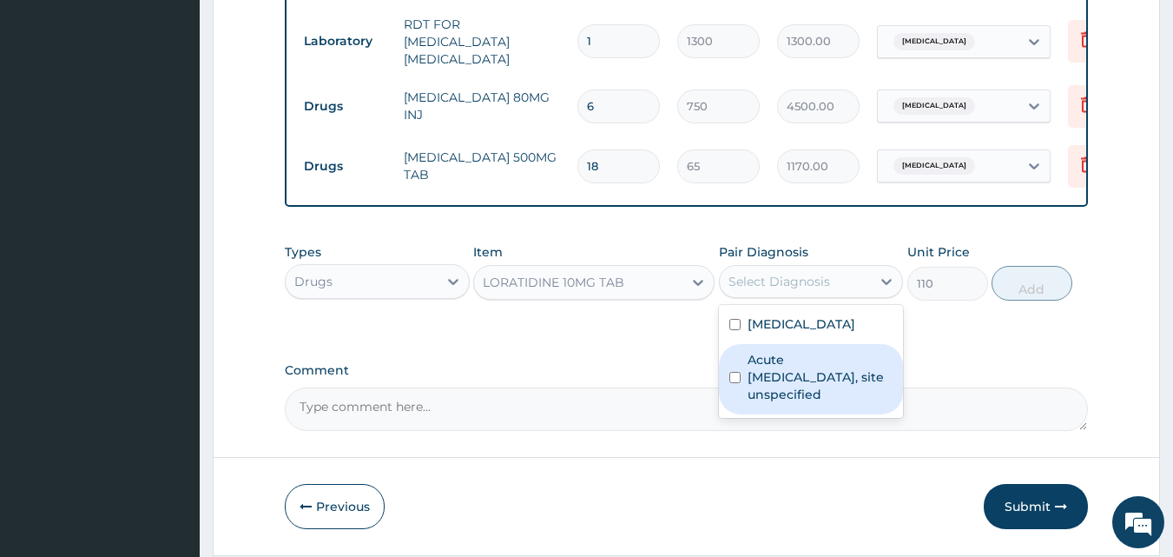
click at [813, 368] on label "Acute [MEDICAL_DATA], site unspecified" at bounding box center [821, 377] width 146 height 52
checkbox input "true"
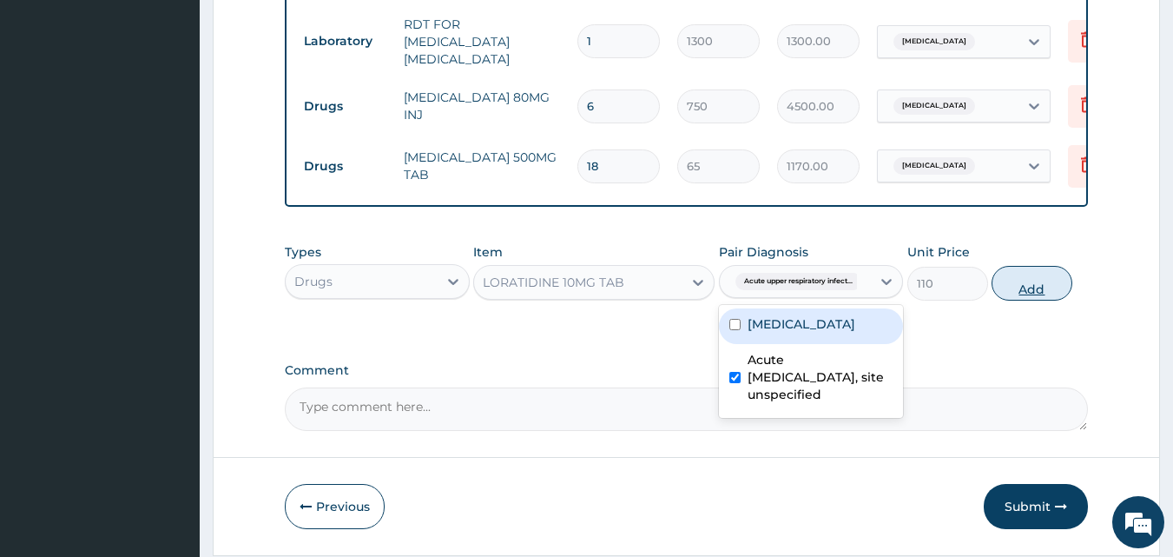
click at [1044, 281] on button "Add" at bounding box center [1032, 283] width 81 height 35
type input "0"
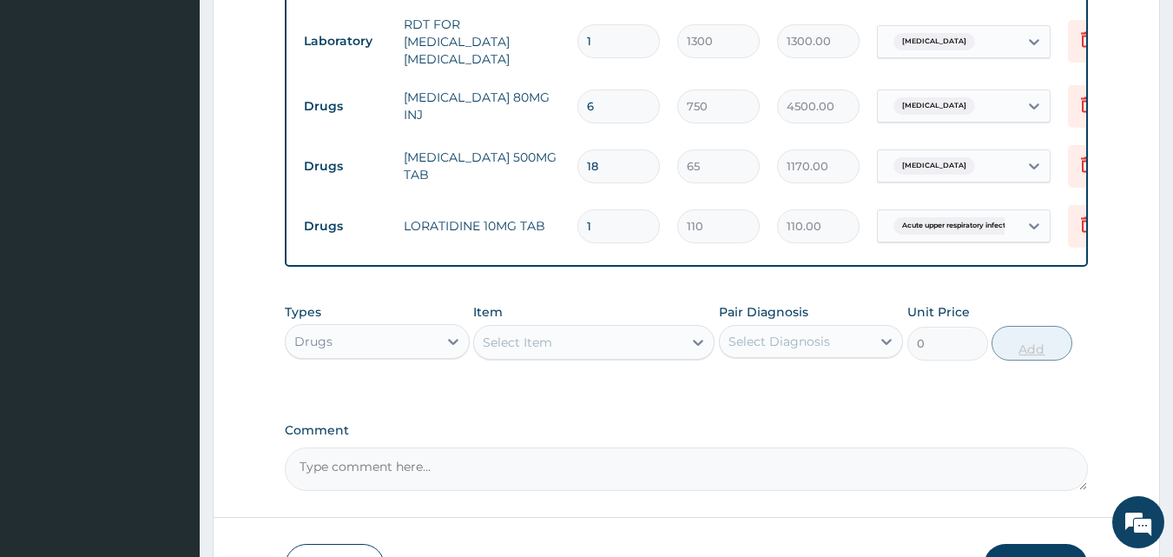
type input "10"
type input "1100.00"
type input "10"
click at [621, 341] on div "Select Item" at bounding box center [578, 342] width 208 height 28
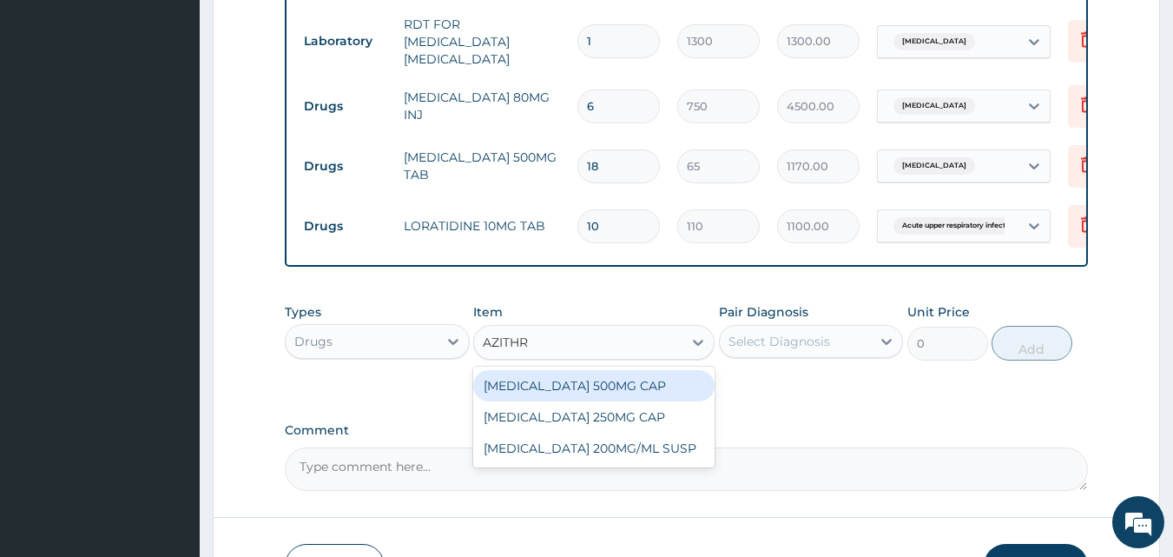
type input "AZITHRO"
click at [631, 393] on div "[MEDICAL_DATA] 500MG CAP" at bounding box center [593, 385] width 241 height 31
type input "450"
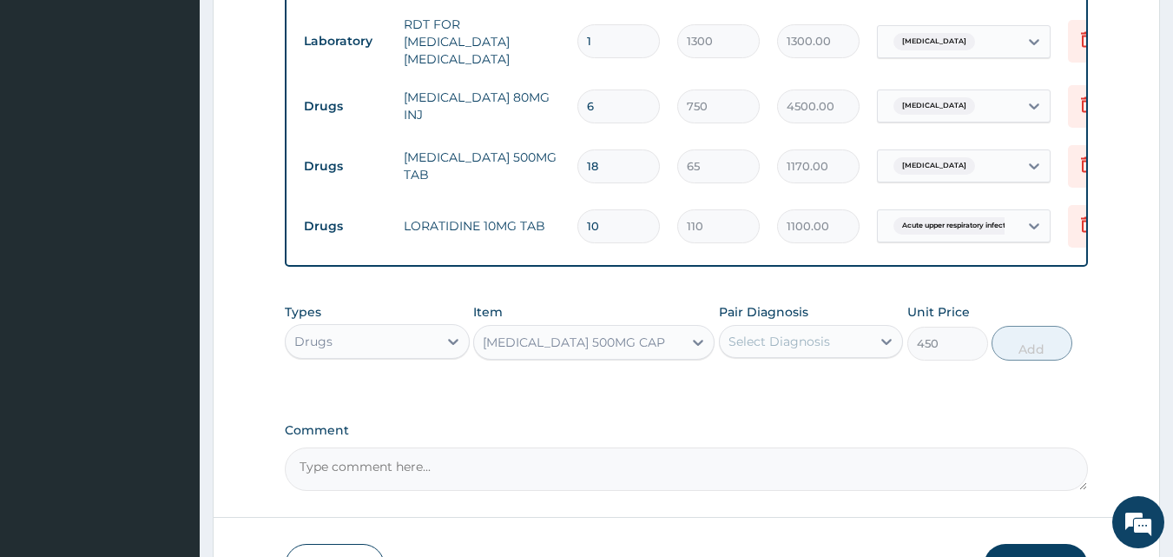
click at [855, 353] on div "Select Diagnosis" at bounding box center [796, 341] width 152 height 28
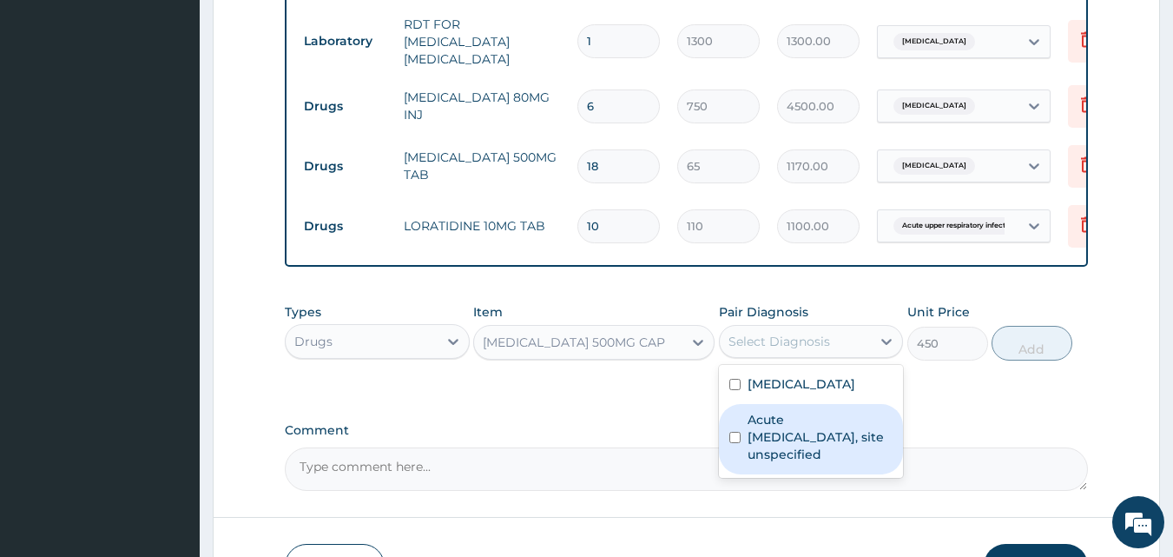
click at [823, 458] on label "Acute [MEDICAL_DATA], site unspecified" at bounding box center [821, 437] width 146 height 52
checkbox input "true"
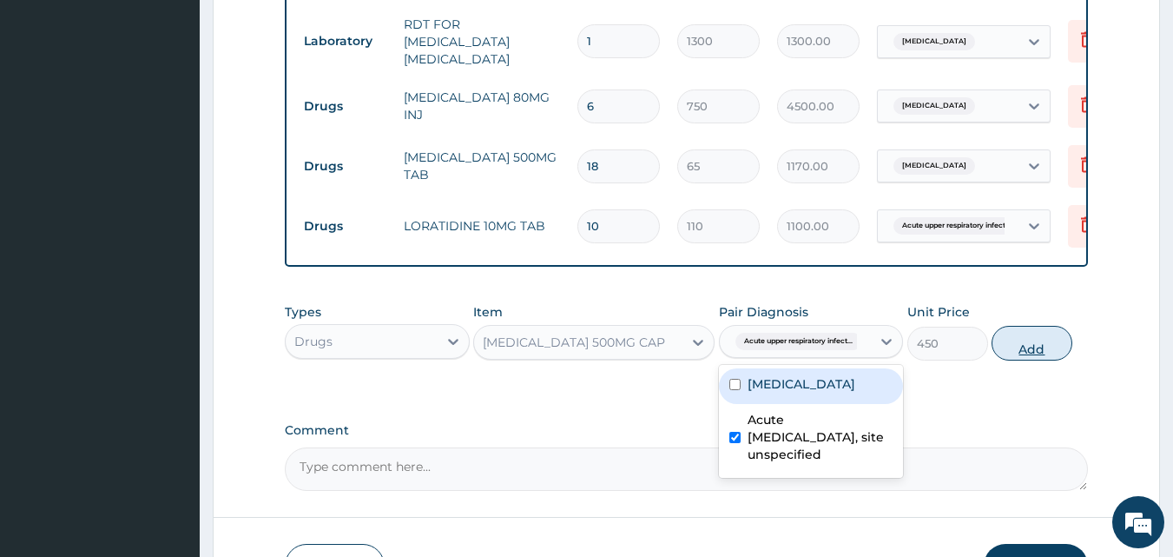
click at [1018, 351] on button "Add" at bounding box center [1032, 343] width 81 height 35
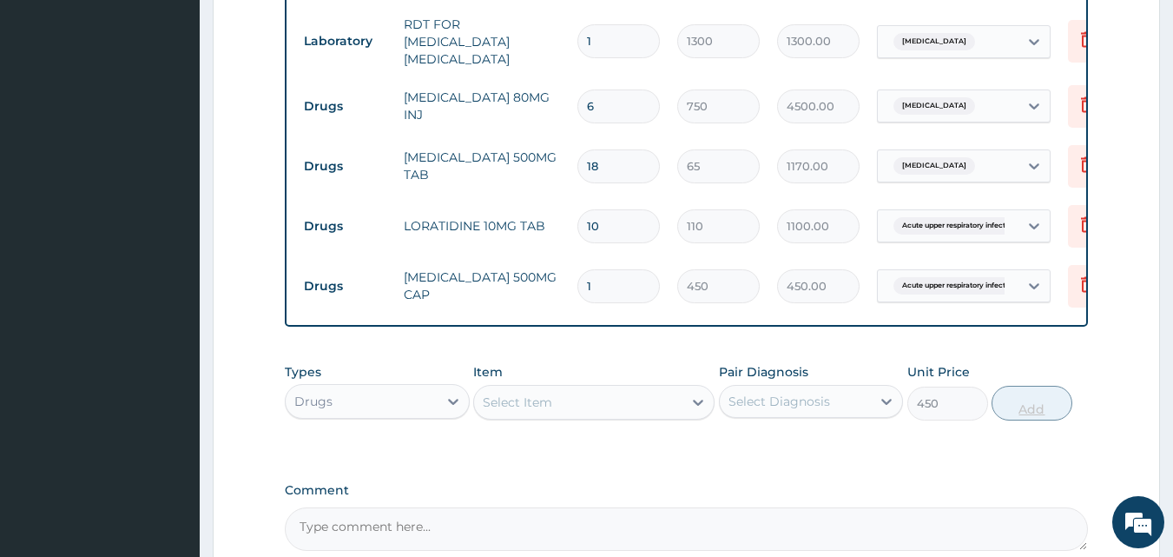
type input "0"
type input "0.00"
type input "6"
type input "2700.00"
type input "6"
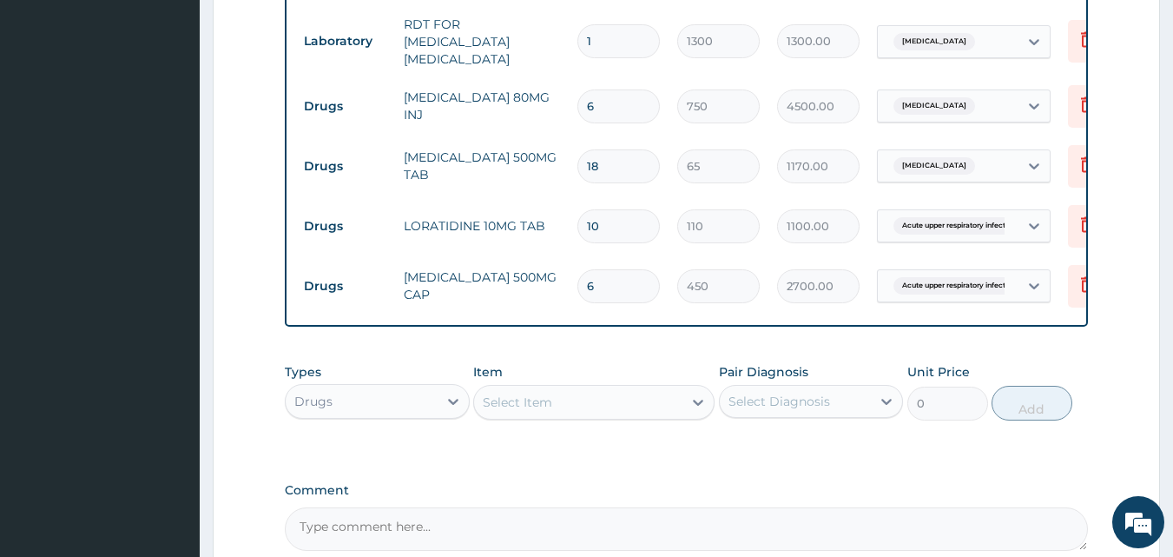
click at [639, 411] on div "Select Item" at bounding box center [578, 402] width 208 height 28
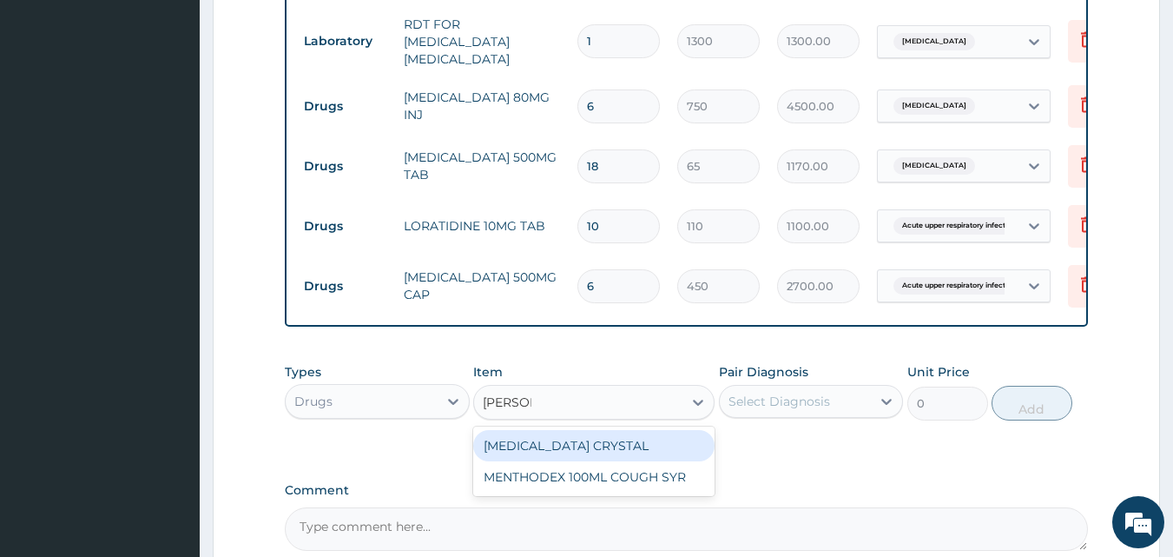
type input "MENTHO"
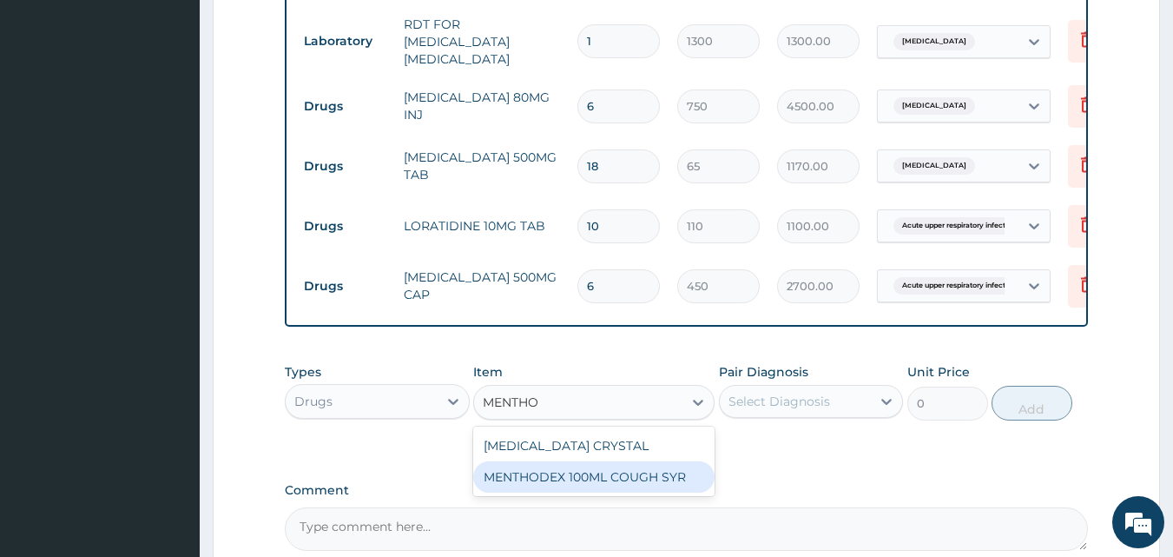
click at [654, 492] on div "MENTHODEX 100ML COUGH SYR" at bounding box center [593, 476] width 241 height 31
type input "1400"
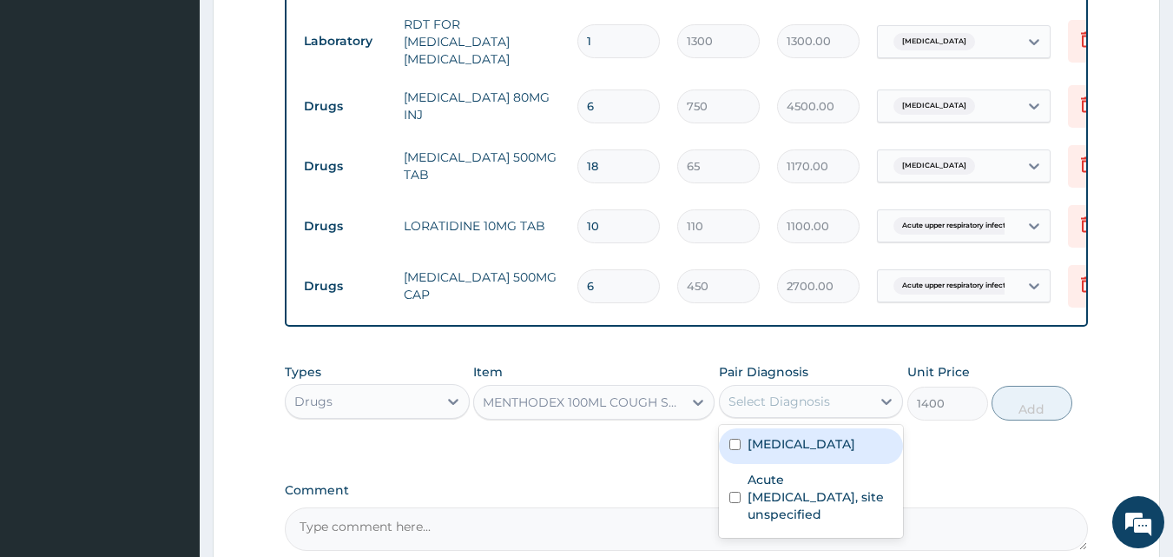
click at [846, 406] on div "Select Diagnosis" at bounding box center [796, 401] width 152 height 28
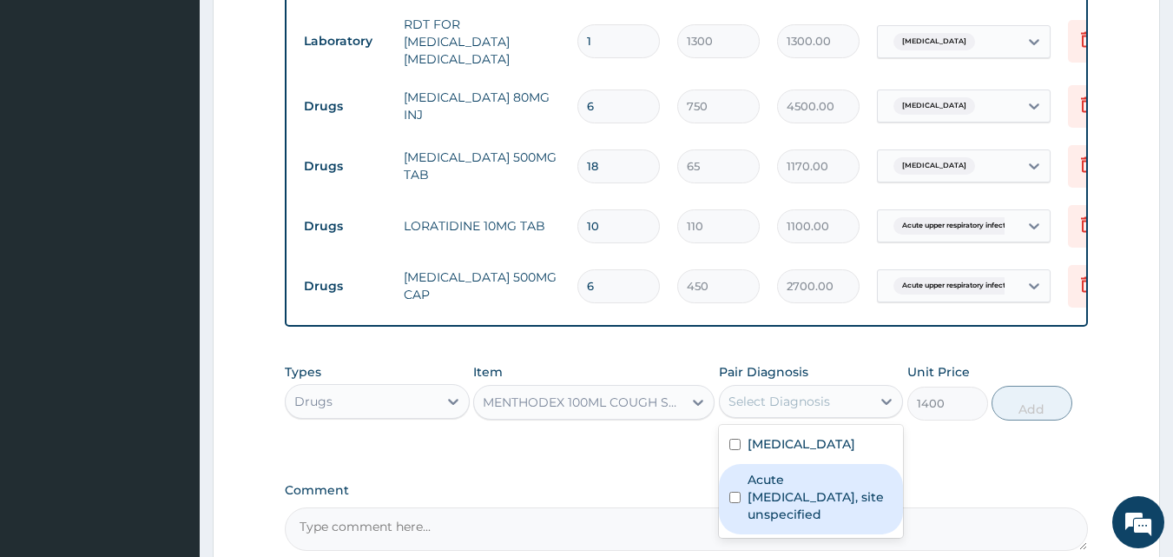
click at [842, 544] on textarea "Comment" at bounding box center [687, 528] width 804 height 43
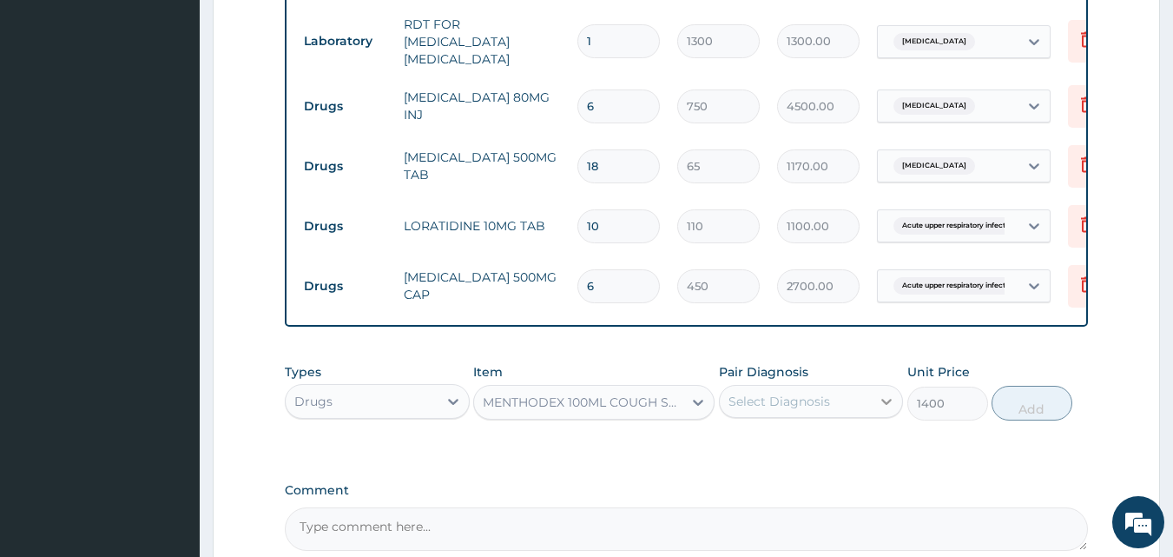
click at [881, 408] on icon at bounding box center [886, 401] width 17 height 17
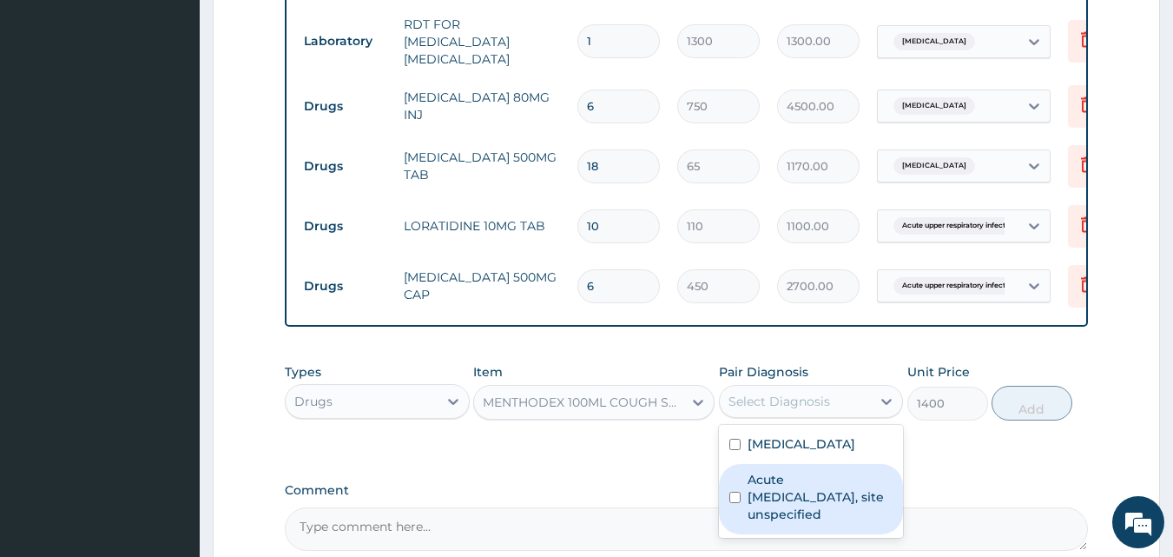
click at [853, 488] on label "Acute [MEDICAL_DATA], site unspecified" at bounding box center [821, 497] width 146 height 52
checkbox input "true"
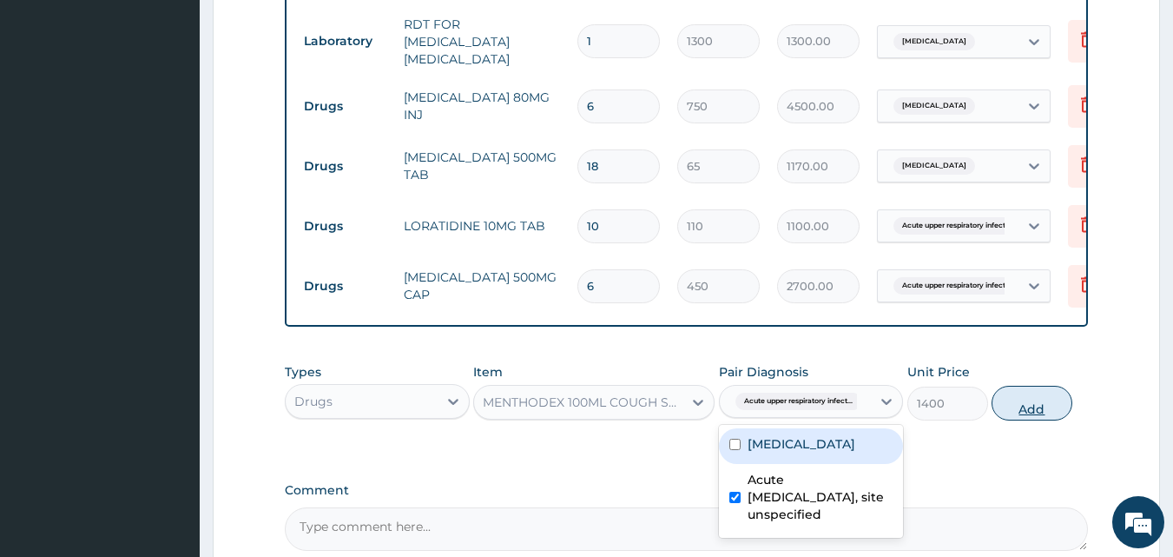
click at [1025, 394] on button "Add" at bounding box center [1032, 403] width 81 height 35
type input "0"
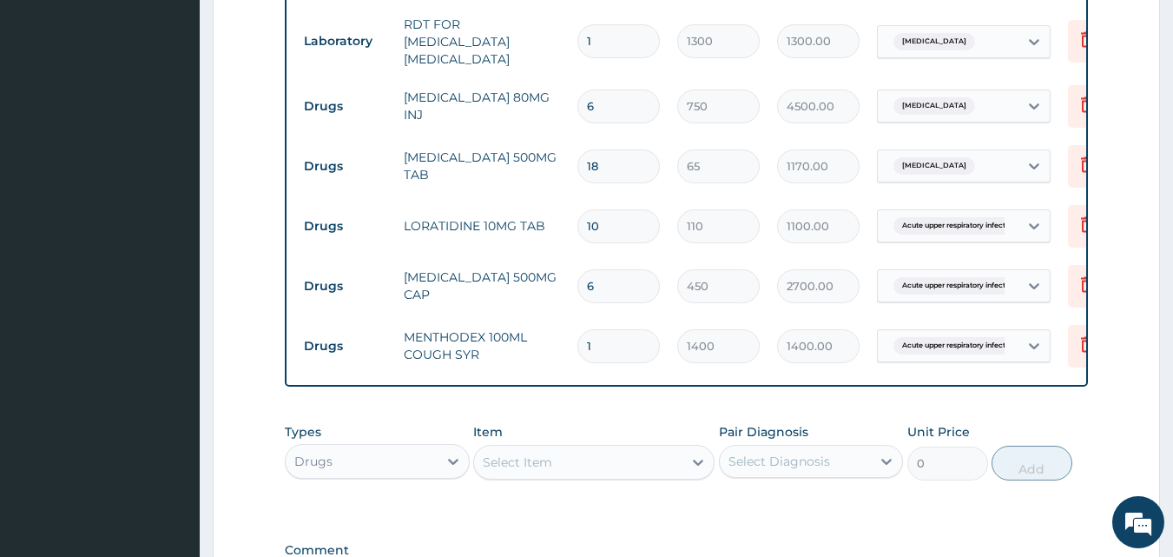
scroll to position [995, 0]
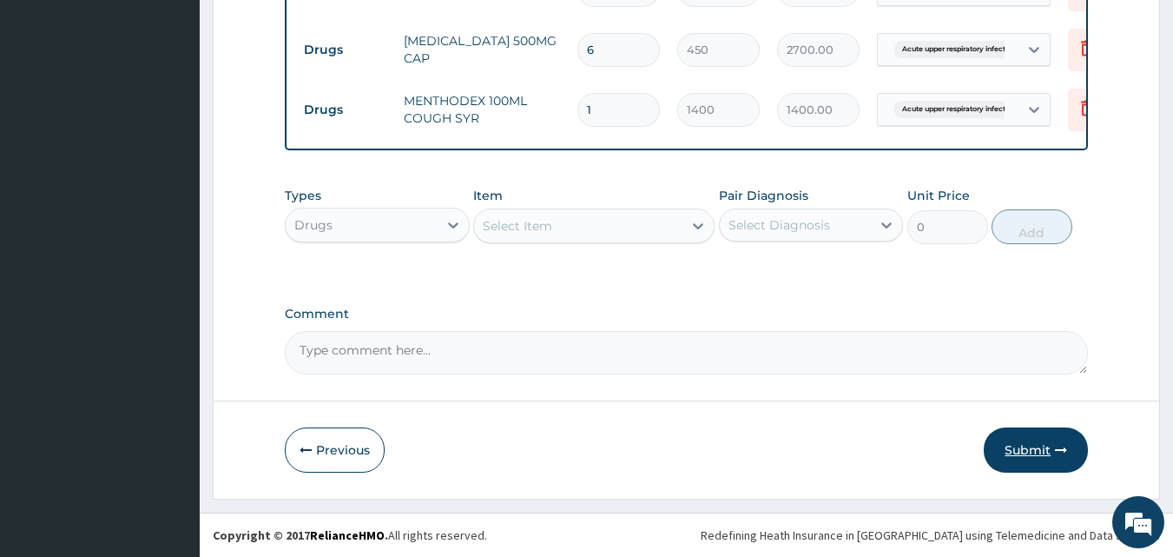
click at [1022, 439] on button "Submit" at bounding box center [1036, 449] width 104 height 45
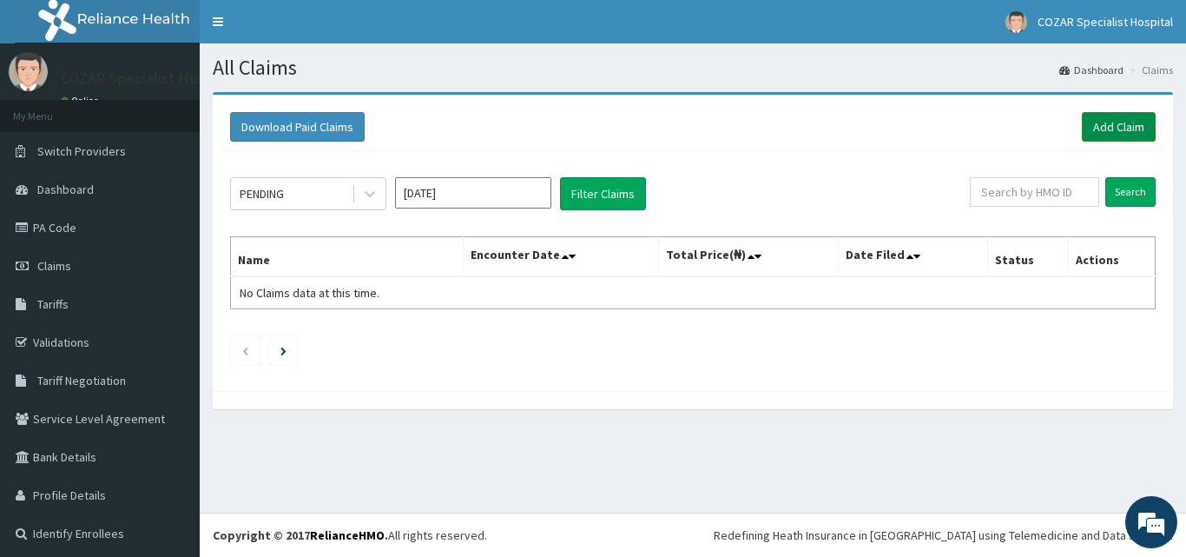
click at [1101, 125] on link "Add Claim" at bounding box center [1119, 127] width 74 height 30
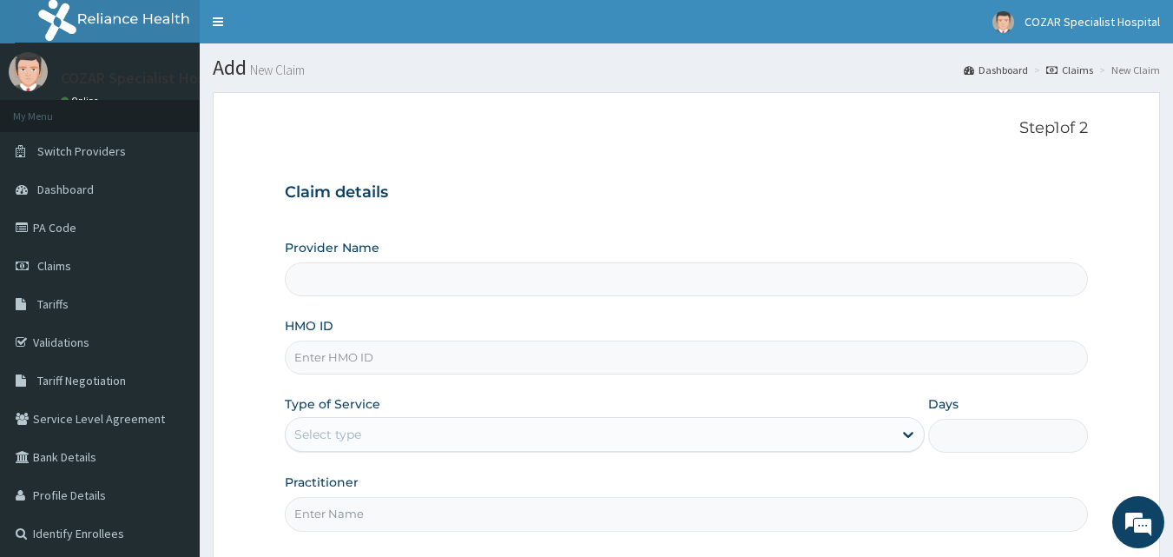
click at [387, 357] on input "HMO ID" at bounding box center [687, 357] width 804 height 34
type input "Cozar Specialist Hospital"
paste input "DNE/10003/B"
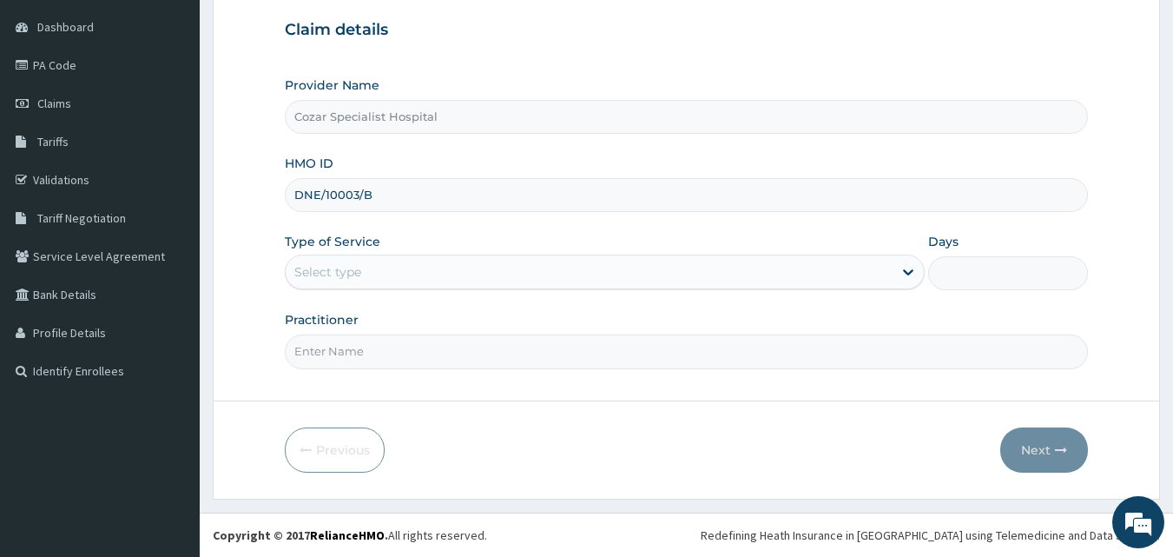
type input "DNE/10003/B"
click at [635, 271] on div "Select type" at bounding box center [589, 272] width 607 height 28
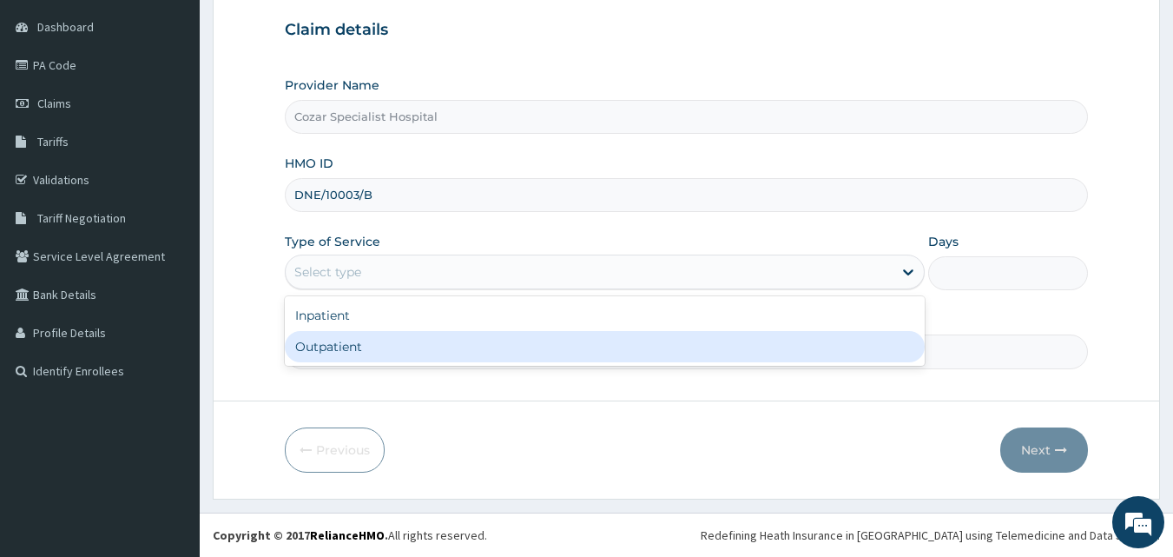
click at [537, 349] on div "Outpatient" at bounding box center [605, 346] width 640 height 31
type input "1"
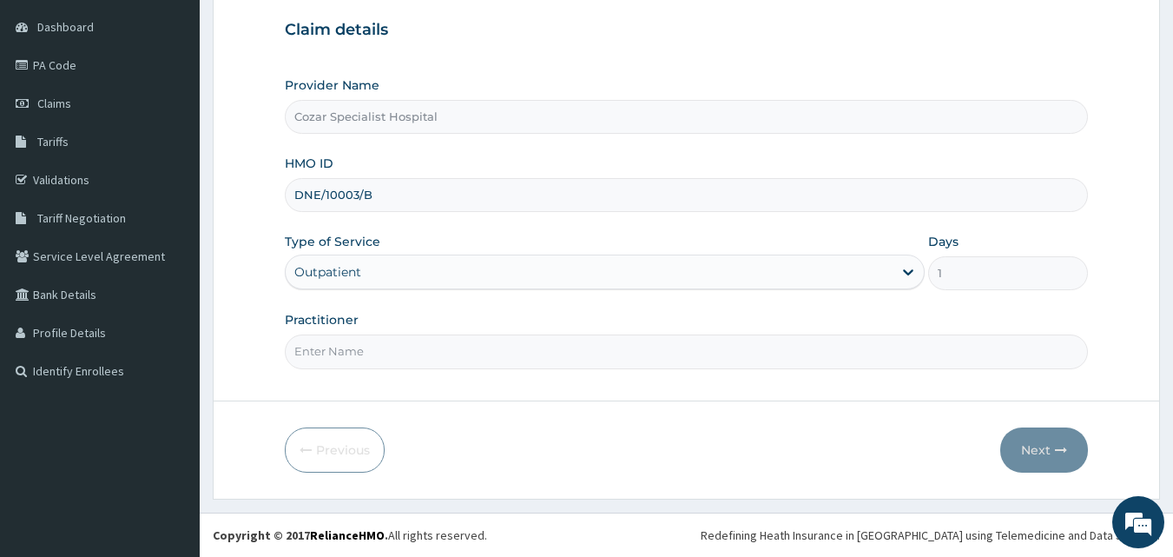
click at [505, 356] on input "Practitioner" at bounding box center [687, 351] width 804 height 34
type input "[PERSON_NAME][MEDICAL_DATA]"
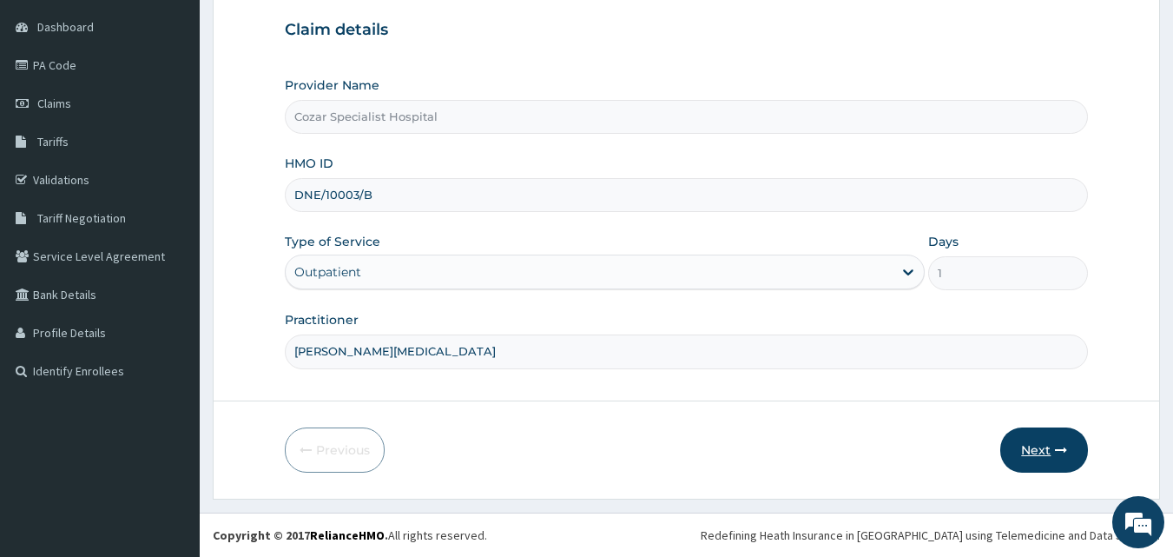
click at [1048, 433] on button "Next" at bounding box center [1045, 449] width 88 height 45
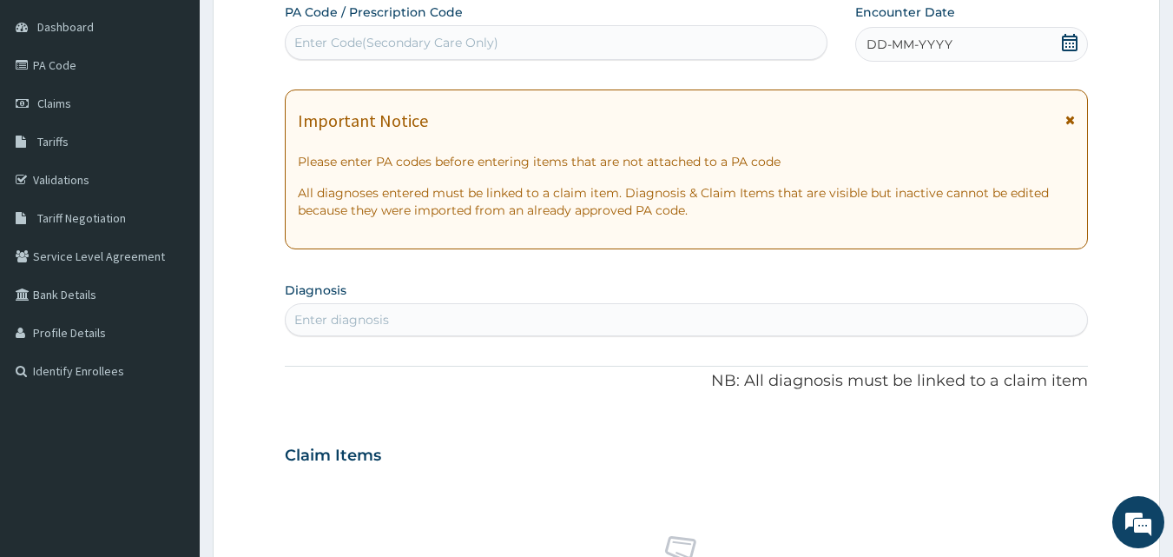
click at [1071, 43] on icon at bounding box center [1070, 42] width 16 height 17
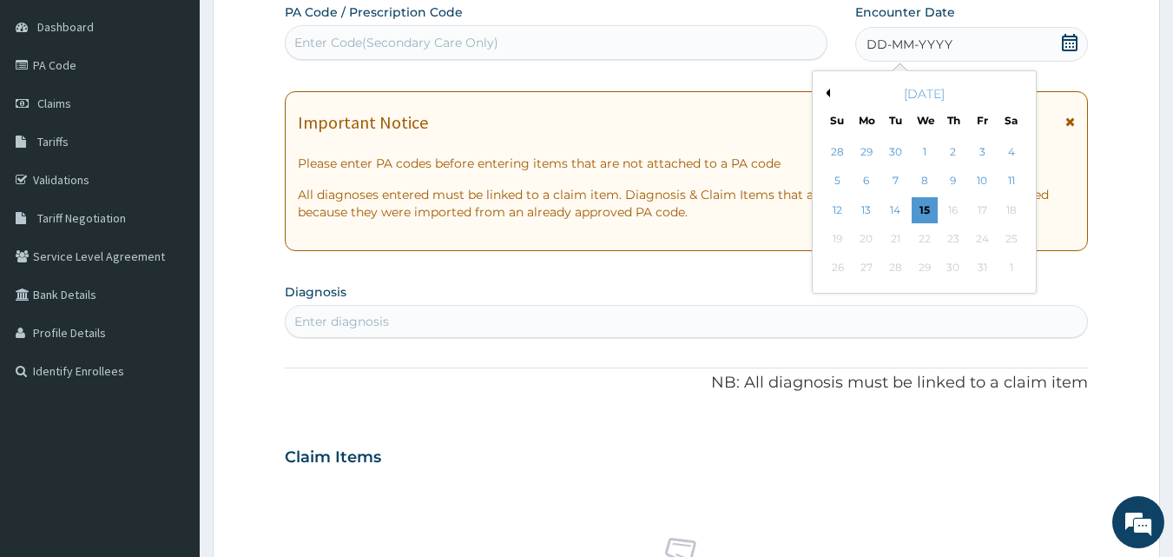
click at [1071, 43] on icon at bounding box center [1070, 42] width 16 height 17
click at [830, 94] on div "[DATE]" at bounding box center [924, 93] width 209 height 17
click at [827, 90] on button "Previous Month" at bounding box center [826, 93] width 9 height 9
click at [895, 261] on div "30" at bounding box center [896, 268] width 26 height 26
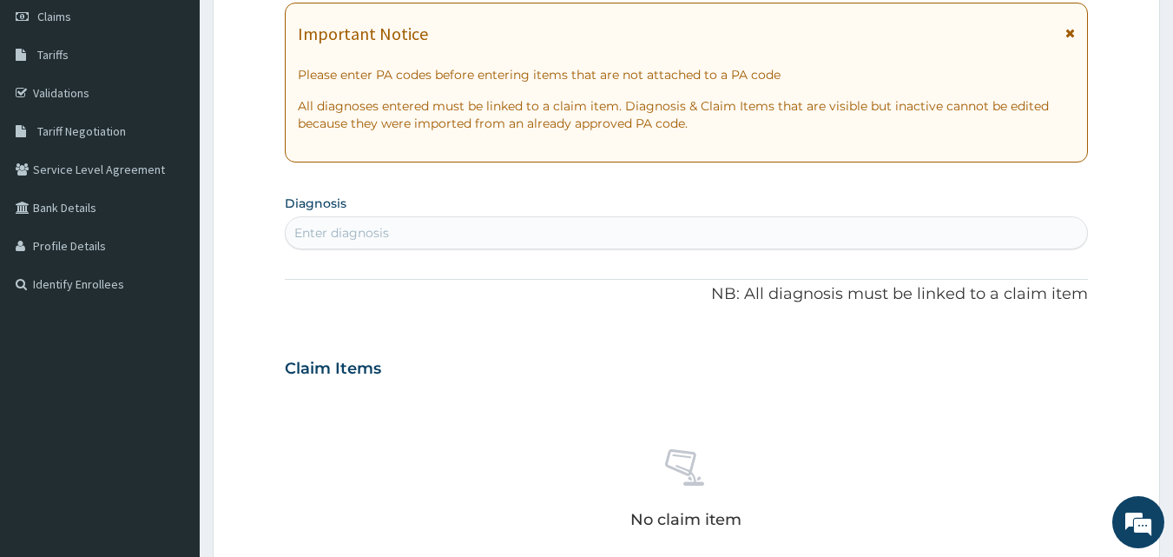
scroll to position [254, 0]
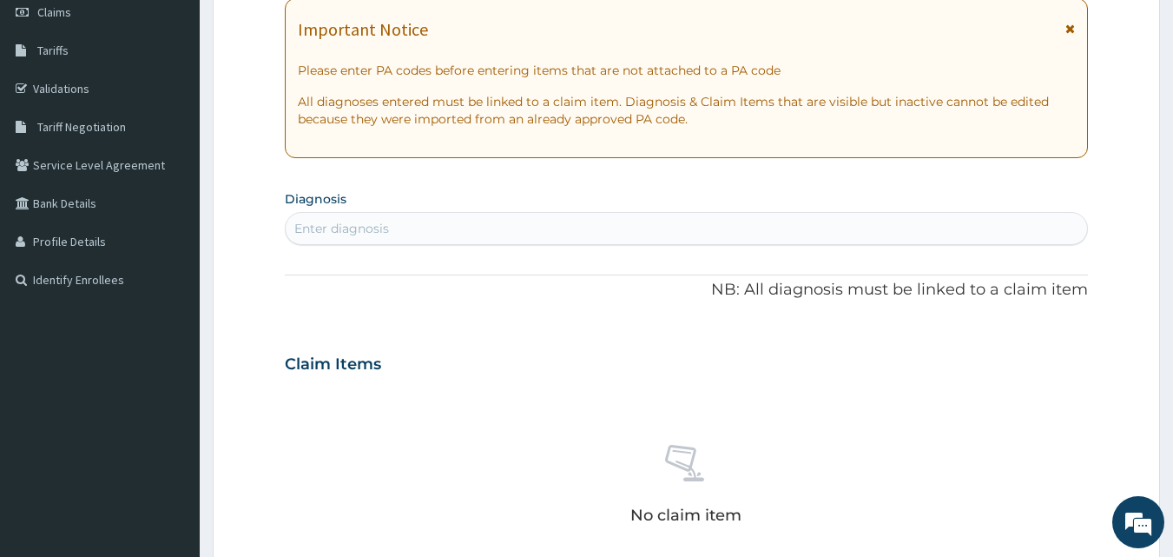
click at [438, 228] on div "Enter diagnosis" at bounding box center [687, 229] width 803 height 28
type input "[MEDICAL_DATA]"
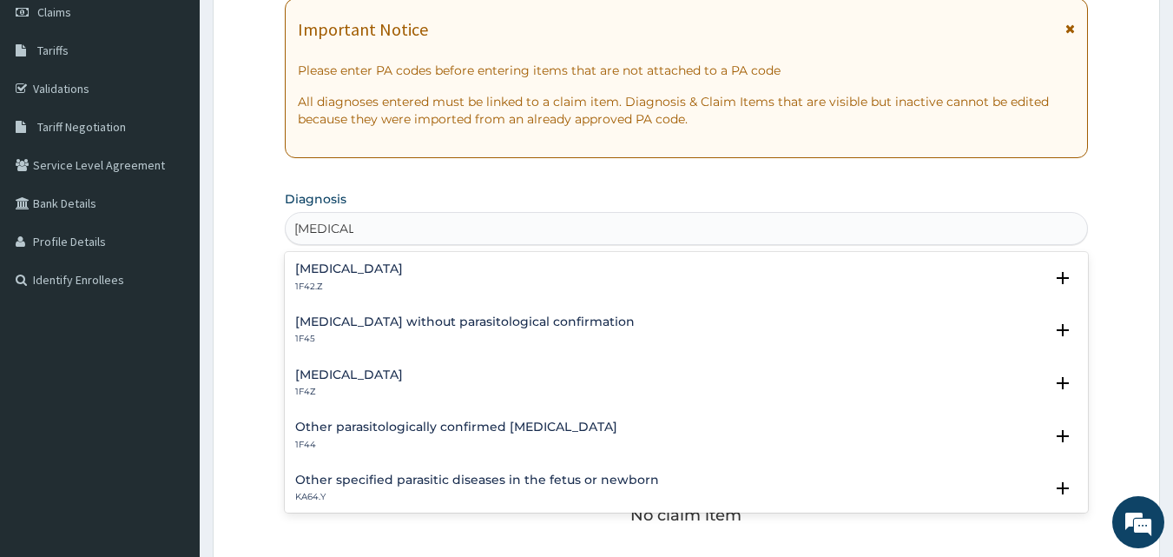
click at [403, 386] on p "1F4Z" at bounding box center [349, 392] width 108 height 12
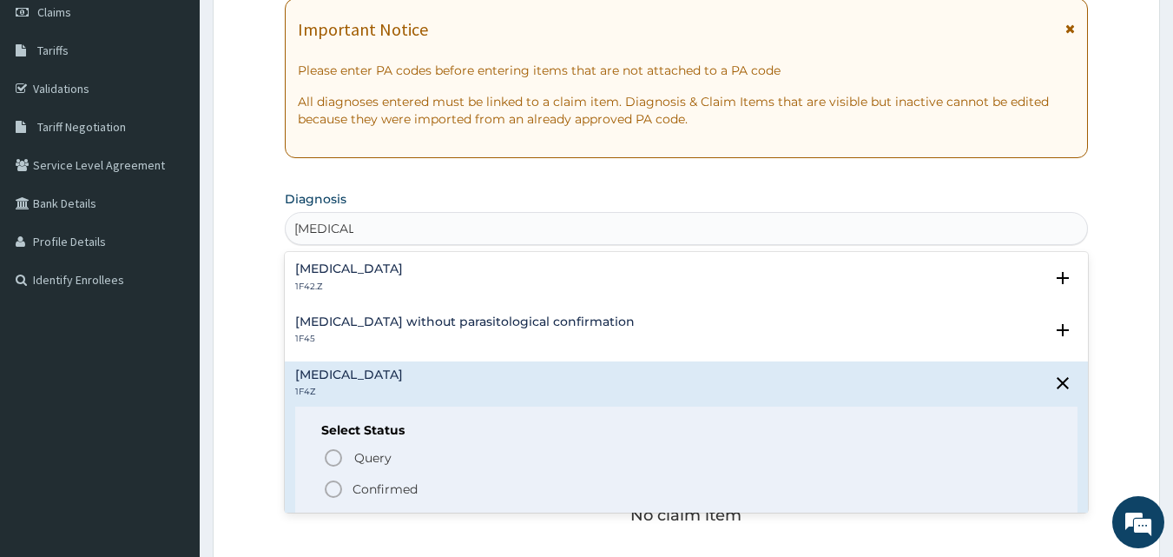
click at [378, 490] on p "Confirmed" at bounding box center [385, 488] width 65 height 17
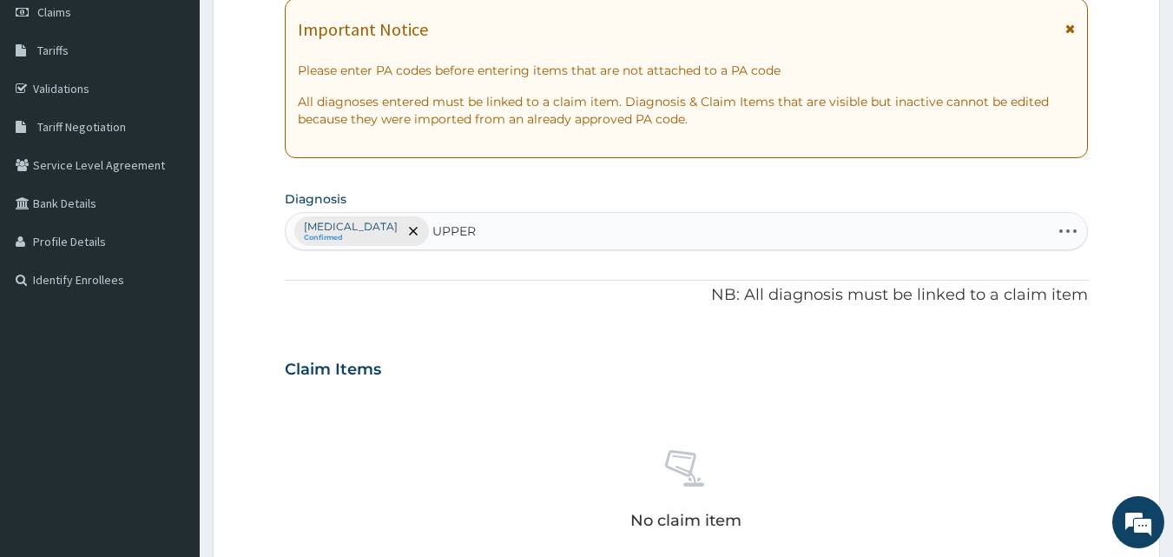
type input "UPPER"
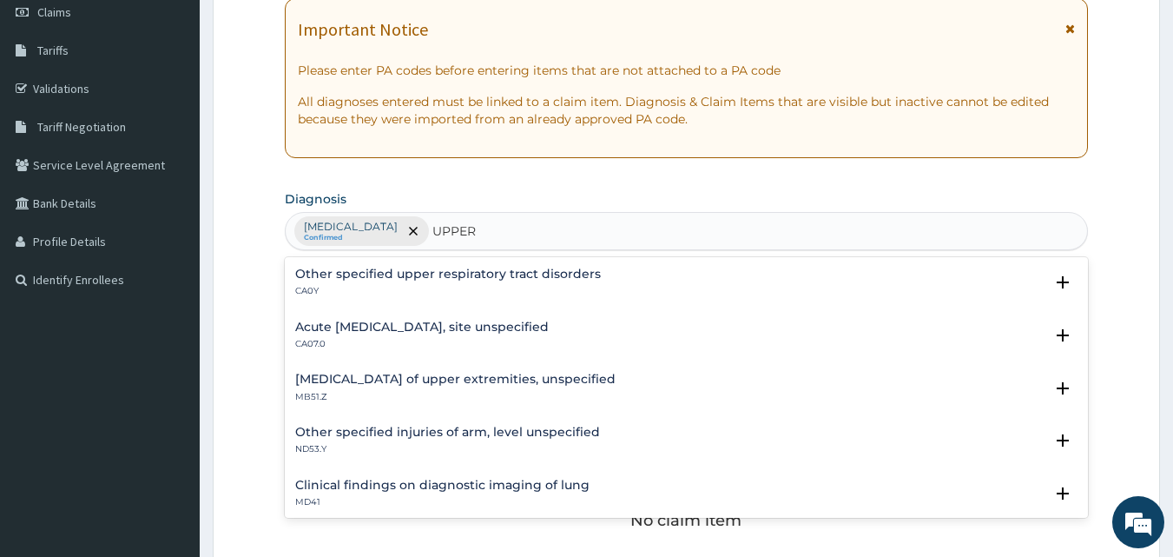
click at [549, 345] on p "CA07.0" at bounding box center [422, 344] width 254 height 12
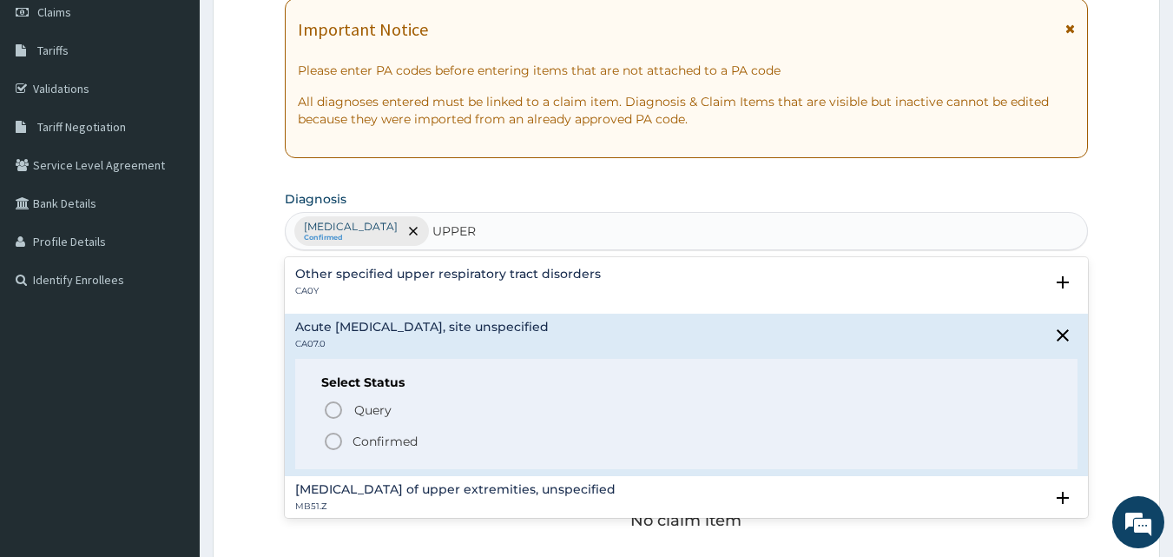
click at [393, 439] on p "Confirmed" at bounding box center [385, 441] width 65 height 17
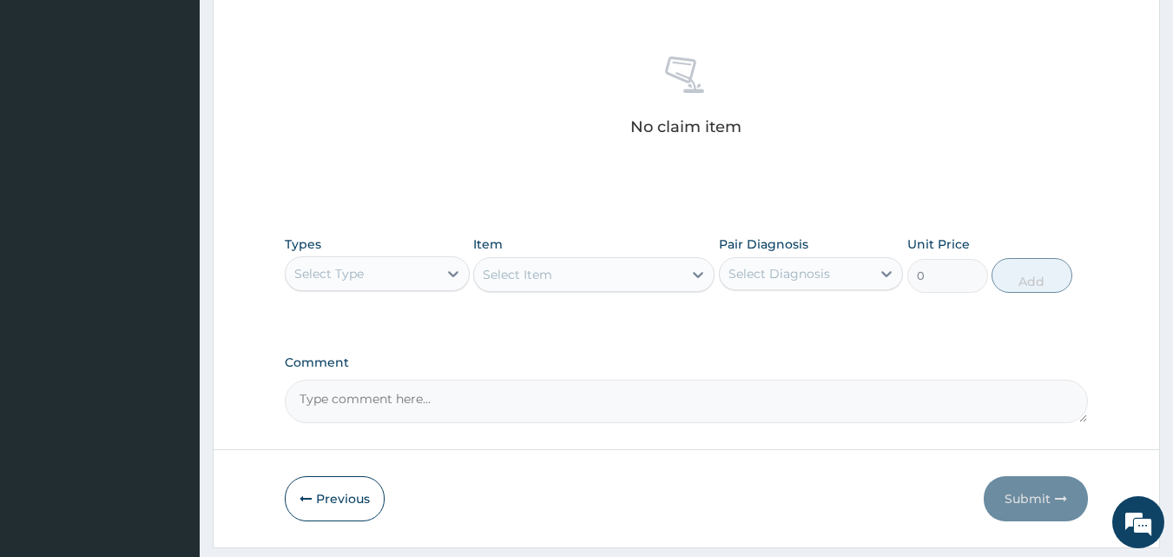
scroll to position [696, 0]
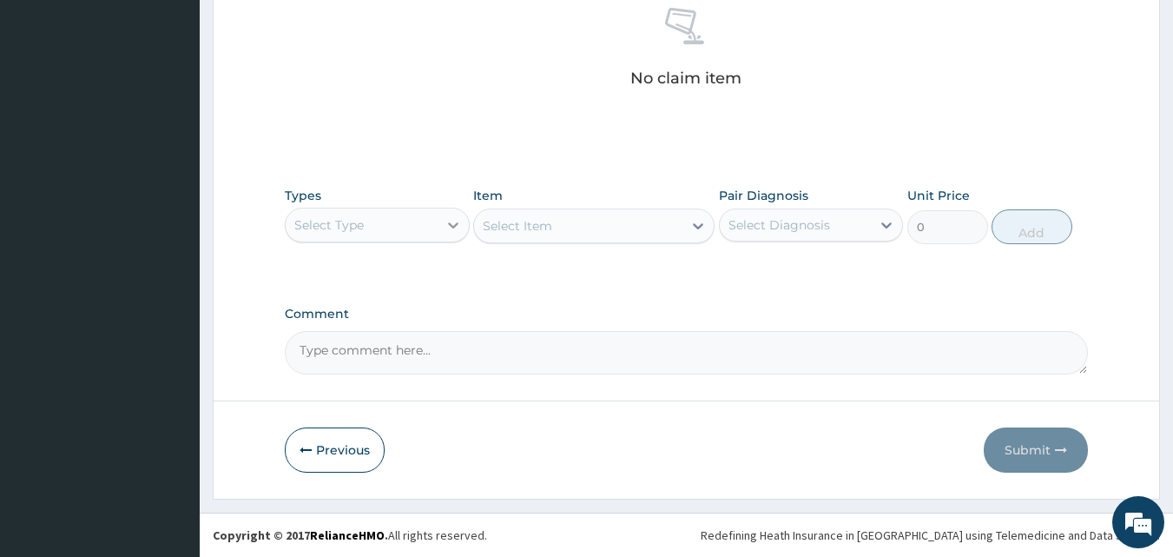
click at [458, 220] on icon at bounding box center [453, 224] width 17 height 17
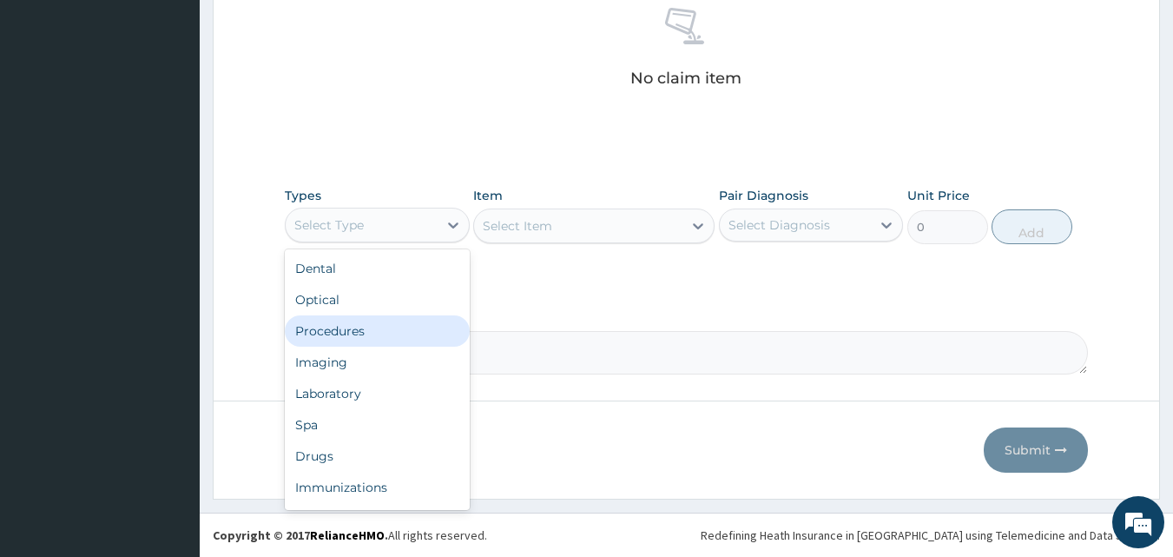
click at [406, 326] on div "Procedures" at bounding box center [377, 330] width 185 height 31
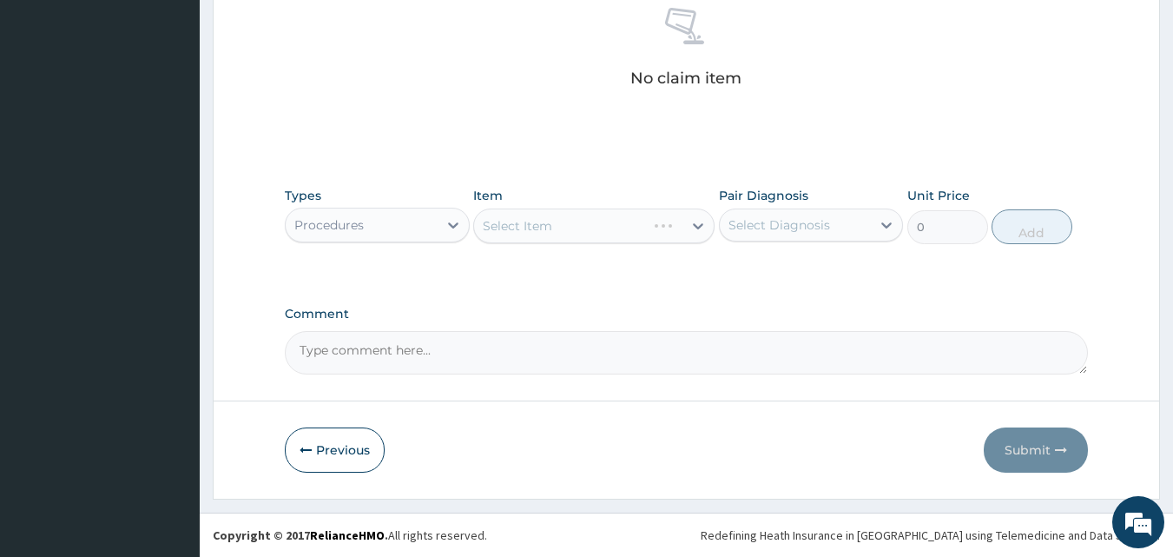
click at [551, 226] on div "Select Item" at bounding box center [593, 225] width 241 height 35
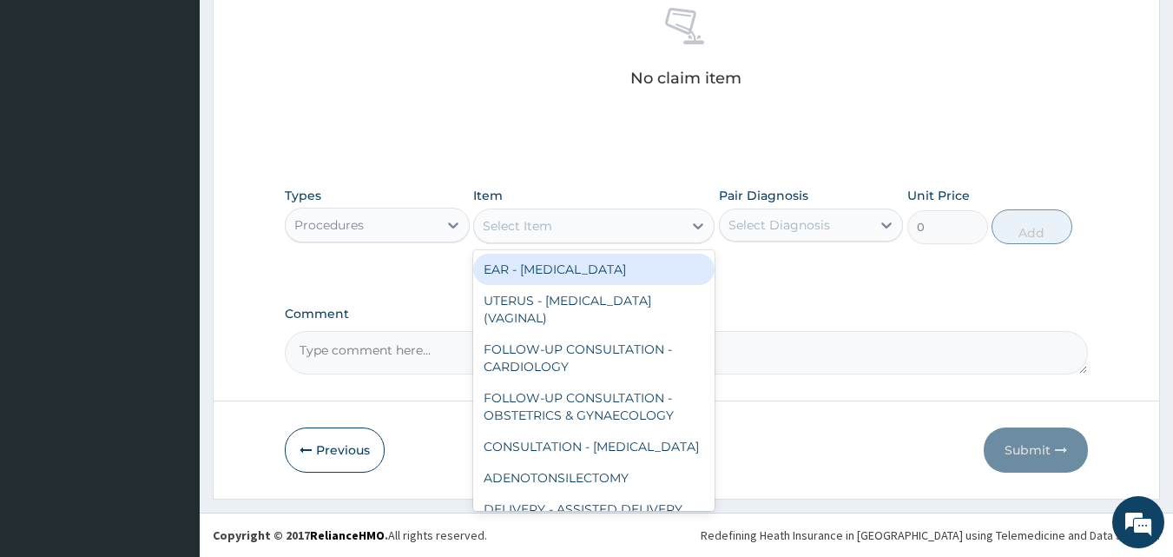
click at [551, 226] on div "Select Item" at bounding box center [517, 225] width 69 height 17
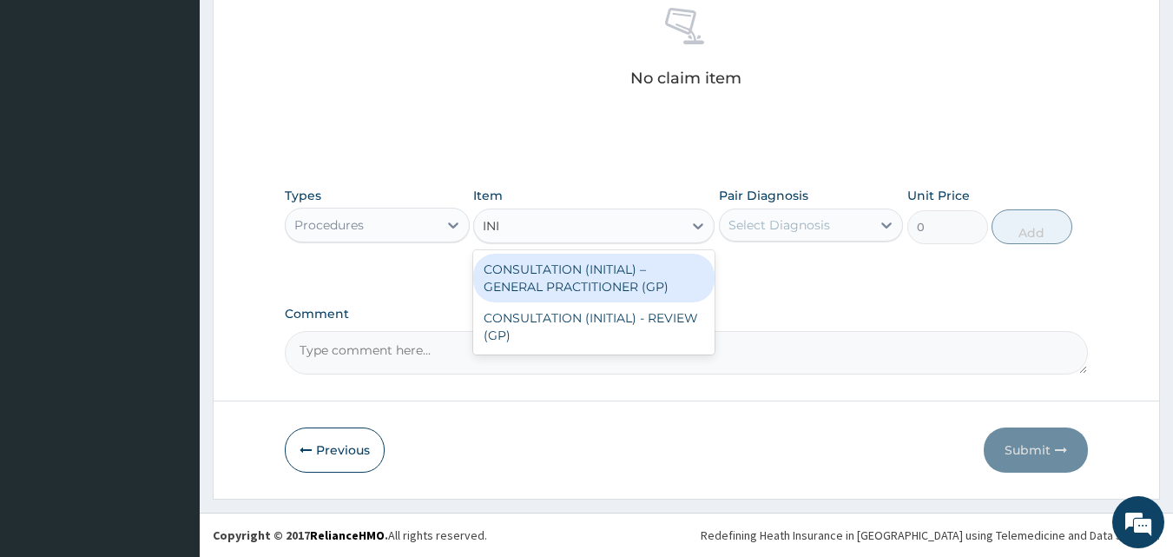
type input "INIT"
click at [556, 255] on div "CONSULTATION (INITIAL) – GENERAL PRACTITIONER (GP)" at bounding box center [593, 278] width 241 height 49
type input "3000"
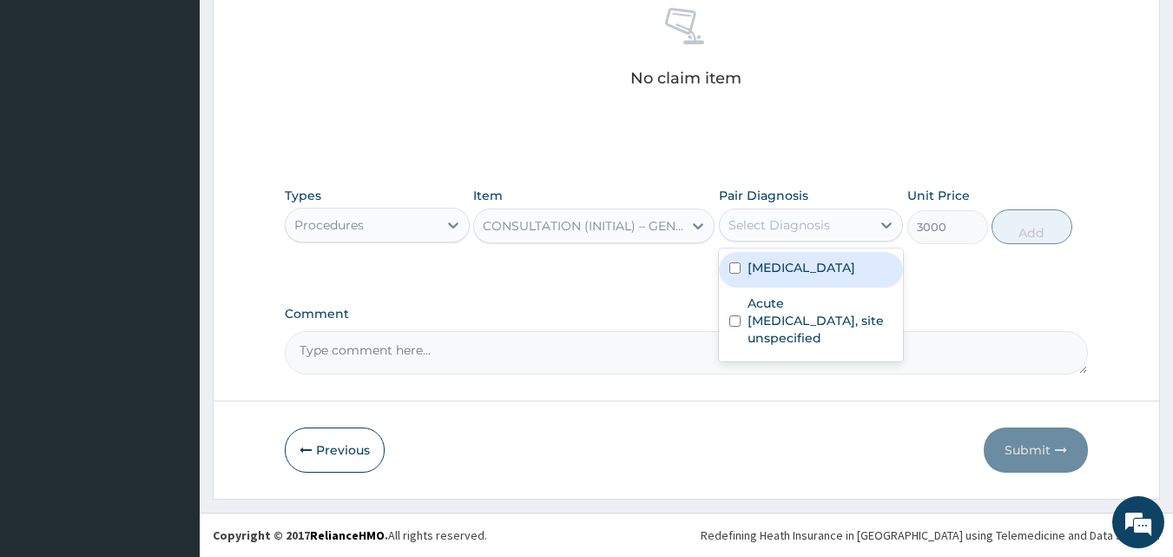
click at [862, 220] on div "Select Diagnosis" at bounding box center [796, 225] width 152 height 28
click at [855, 279] on div "[MEDICAL_DATA]" at bounding box center [811, 270] width 185 height 36
checkbox input "true"
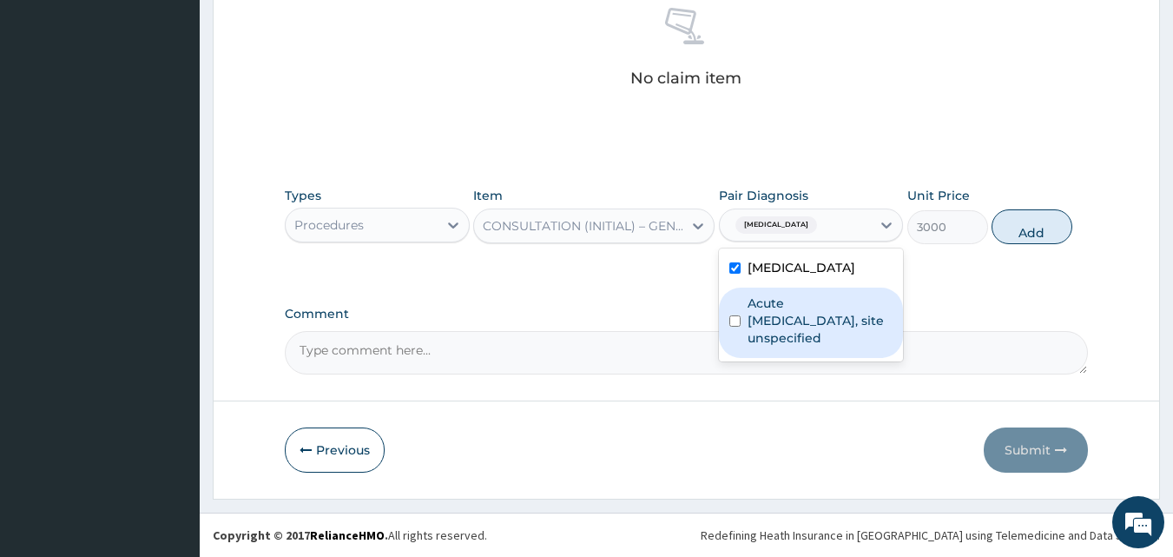
click at [856, 309] on label "Acute upper respiratory infection, site unspecified" at bounding box center [821, 320] width 146 height 52
checkbox input "true"
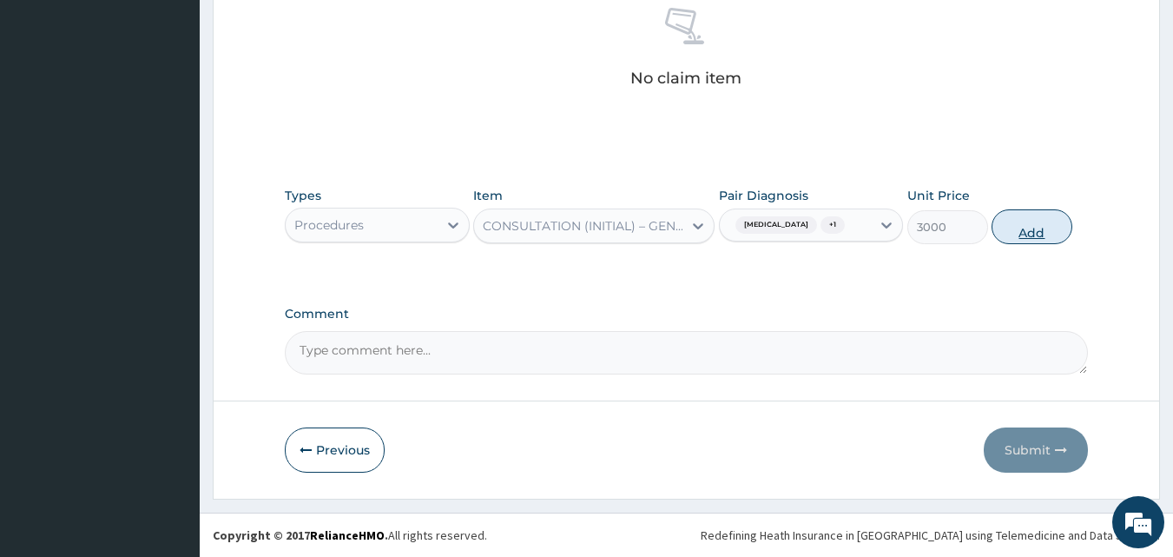
click at [1019, 228] on button "Add" at bounding box center [1032, 226] width 81 height 35
type input "0"
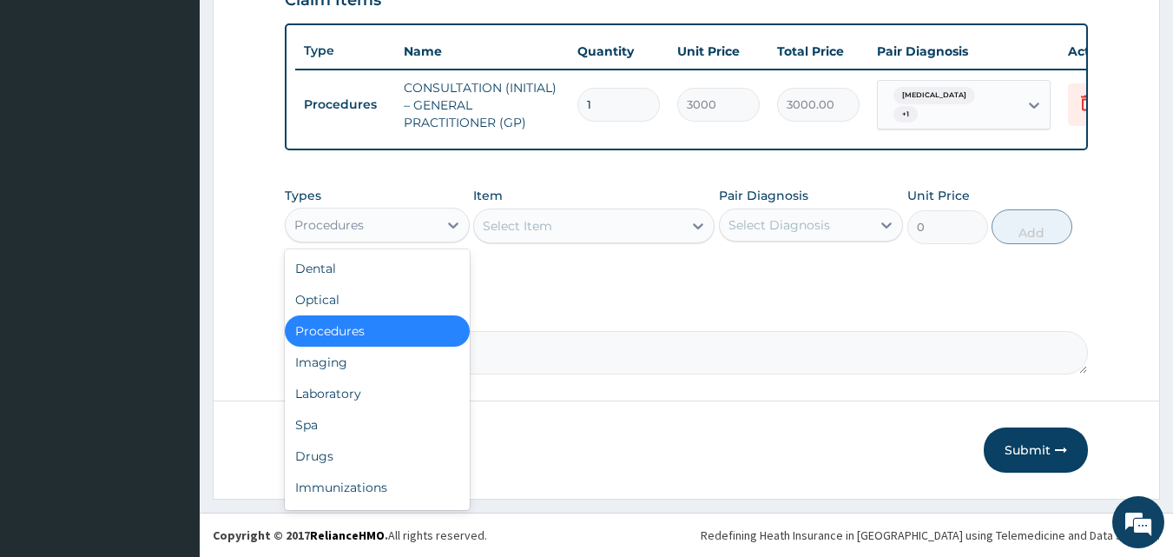
click at [423, 217] on div "Procedures" at bounding box center [362, 225] width 152 height 28
click at [398, 393] on div "Laboratory" at bounding box center [377, 393] width 185 height 31
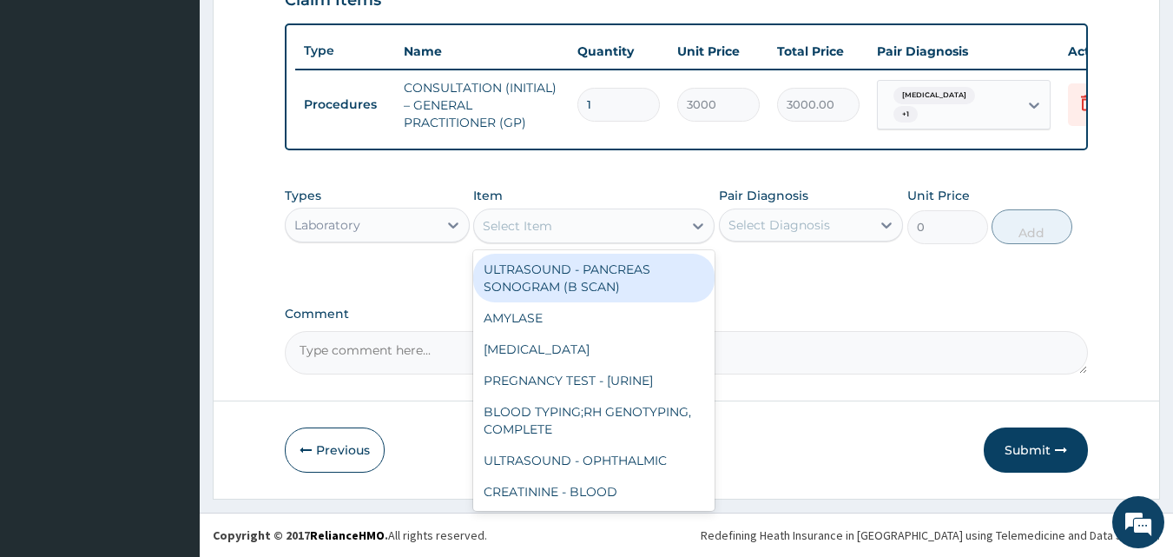
click at [674, 233] on div "Select Item" at bounding box center [578, 226] width 208 height 28
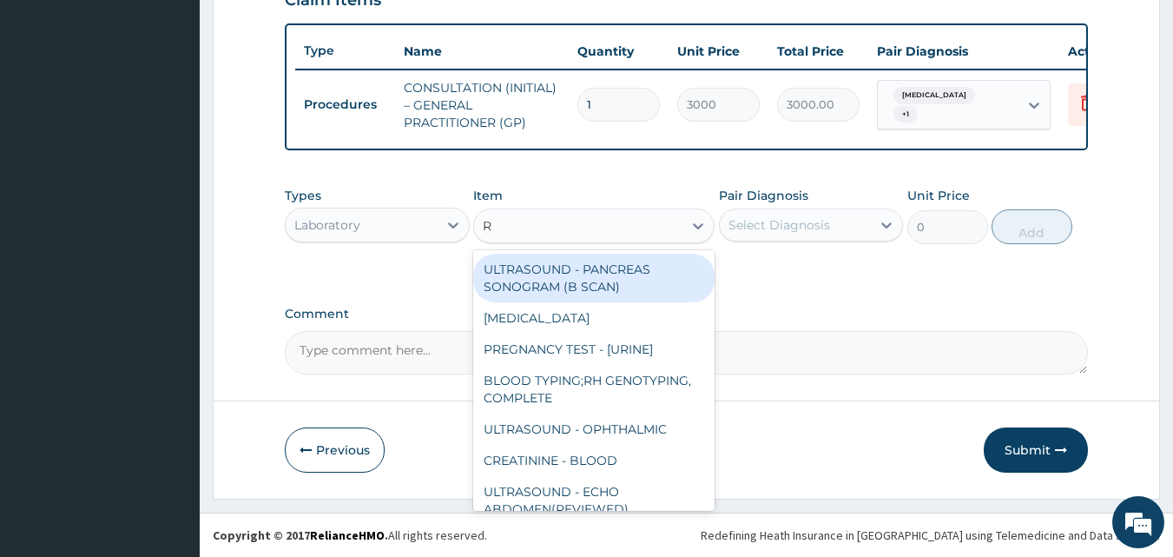
type input "RD"
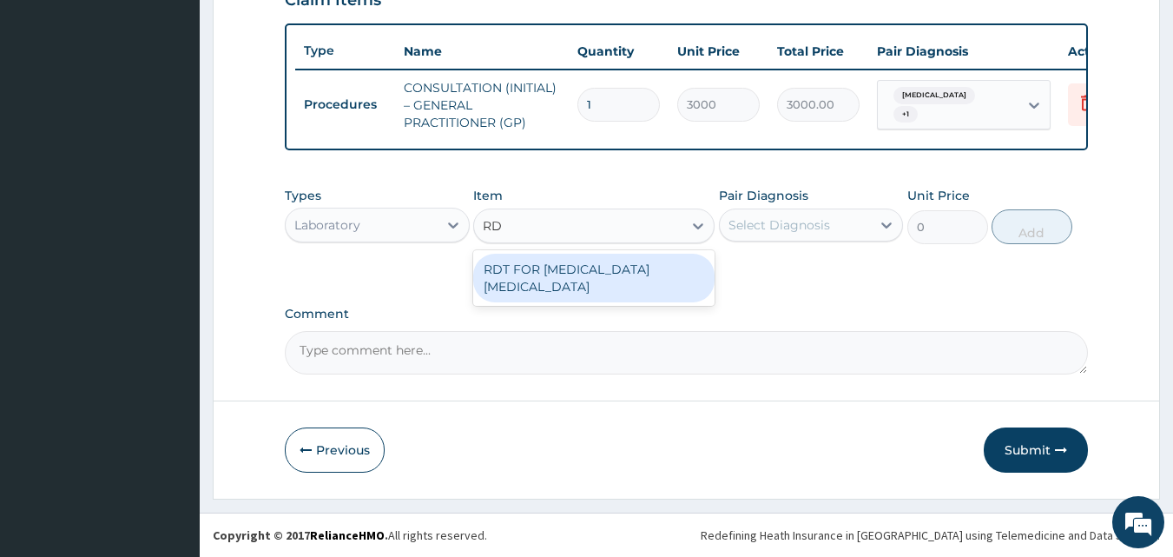
click at [632, 277] on div "RDT FOR [MEDICAL_DATA] [MEDICAL_DATA]" at bounding box center [593, 278] width 241 height 49
type input "1300"
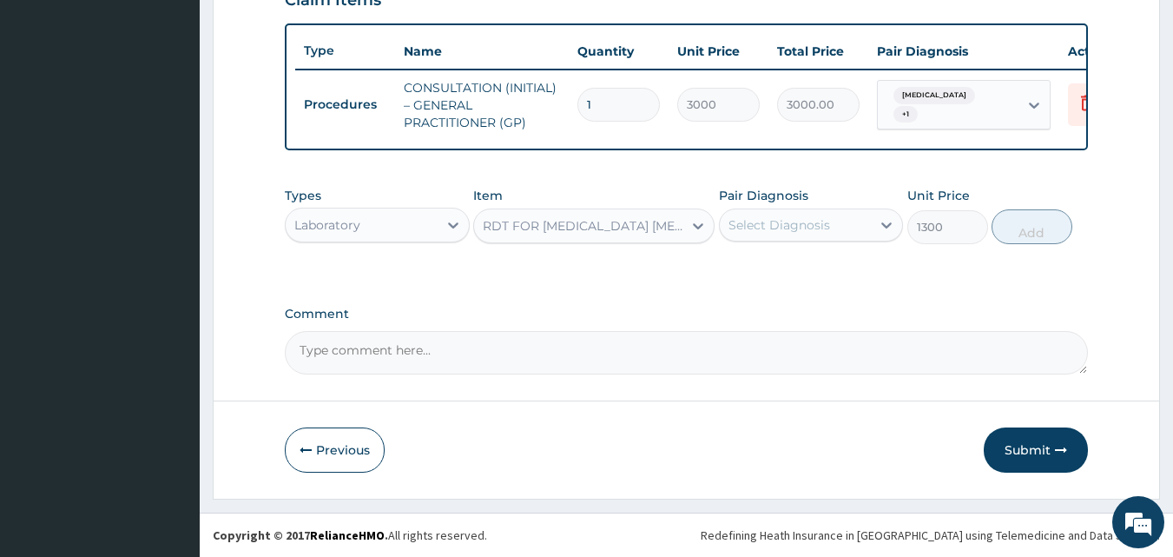
click at [818, 235] on div "Select Diagnosis" at bounding box center [796, 225] width 152 height 28
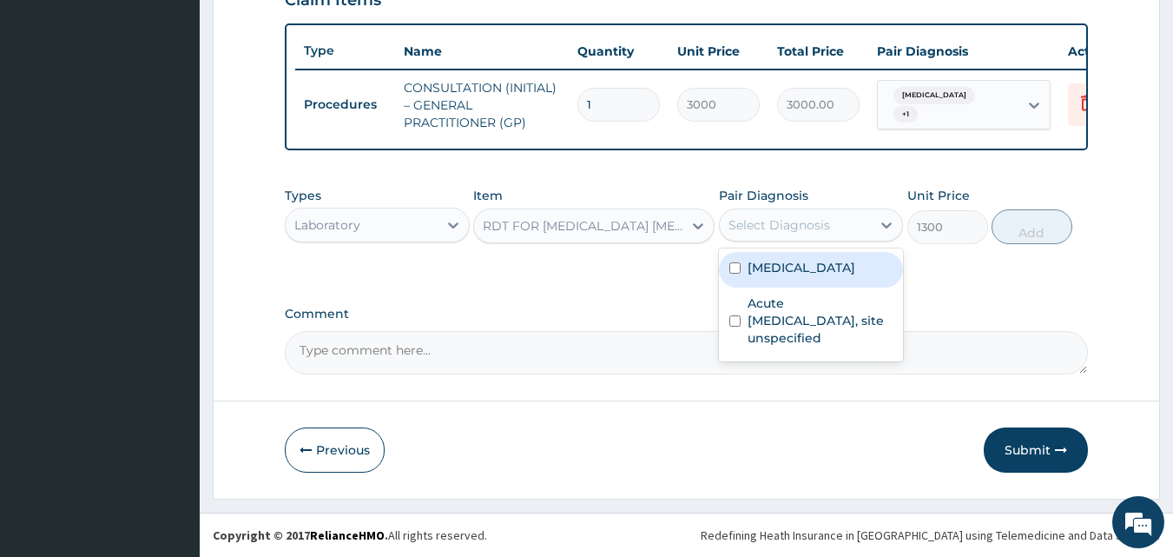
click at [823, 266] on label "[MEDICAL_DATA]" at bounding box center [802, 267] width 108 height 17
checkbox input "true"
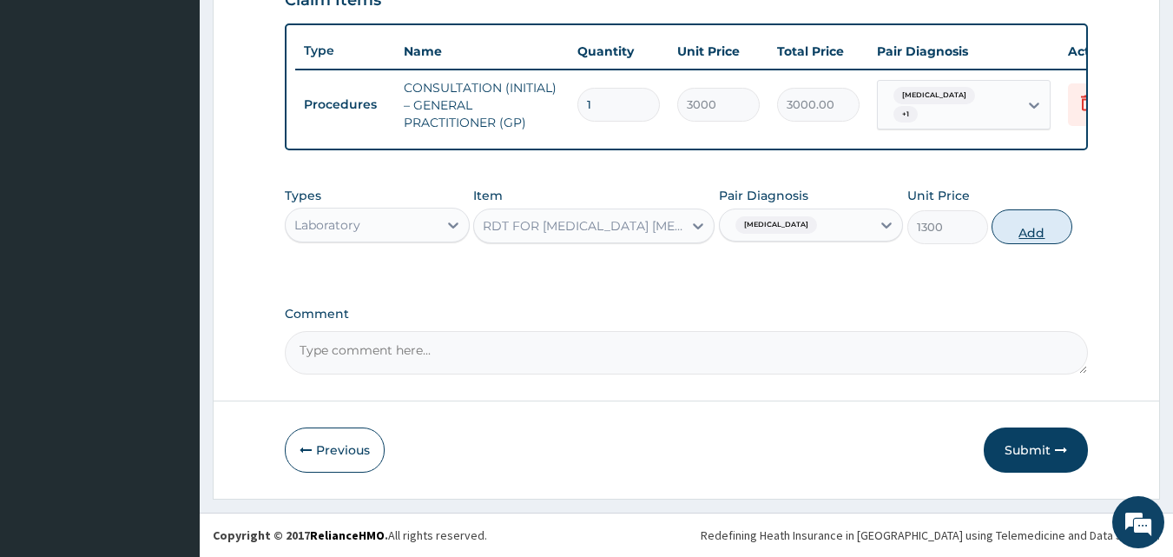
click at [1025, 225] on button "Add" at bounding box center [1032, 226] width 81 height 35
type input "0"
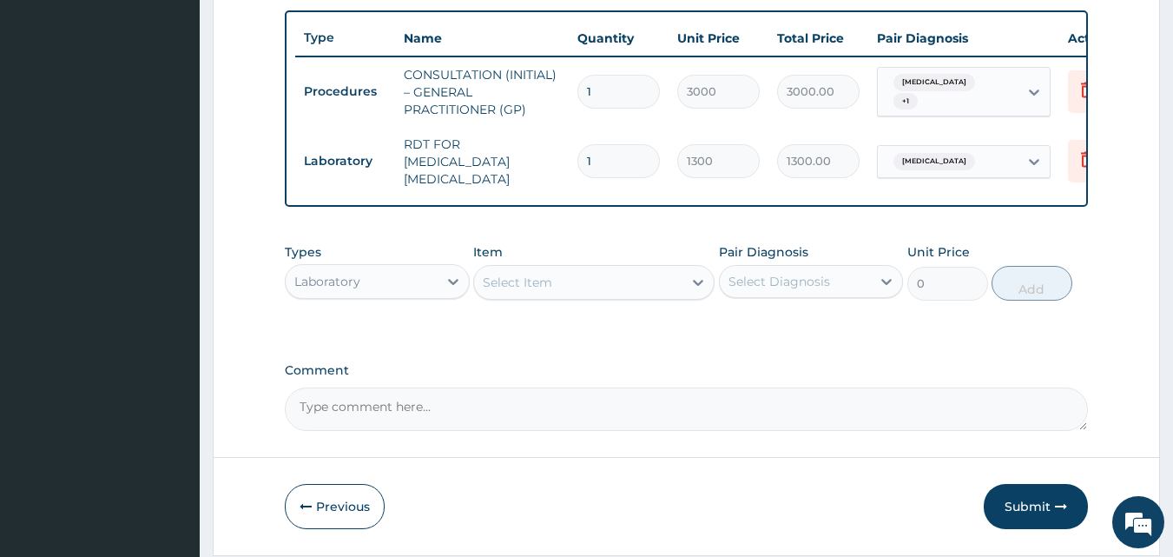
click at [419, 278] on div "Laboratory" at bounding box center [362, 282] width 152 height 28
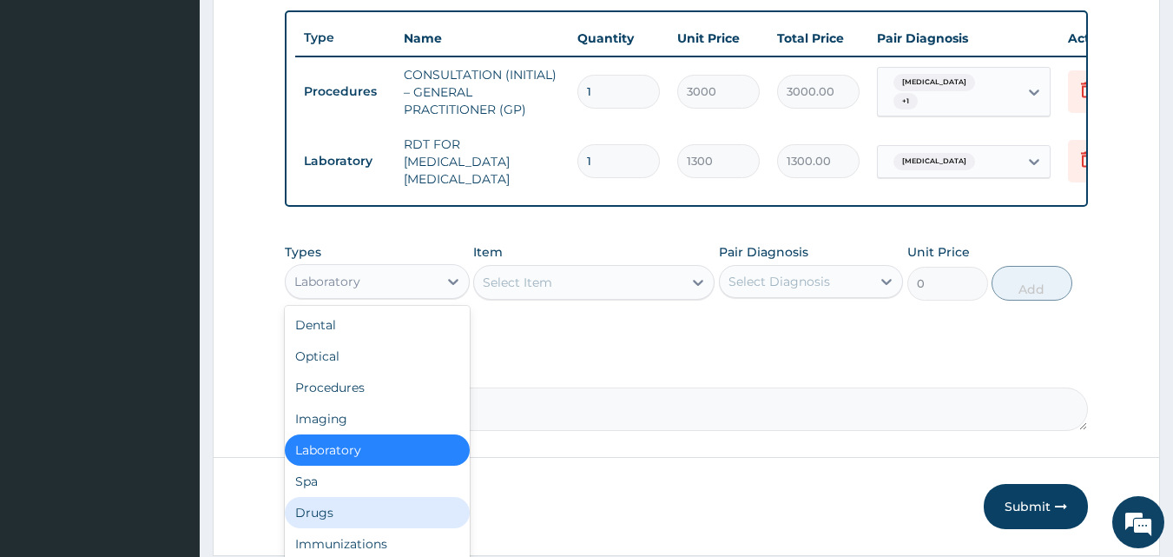
click at [402, 511] on div "Drugs" at bounding box center [377, 512] width 185 height 31
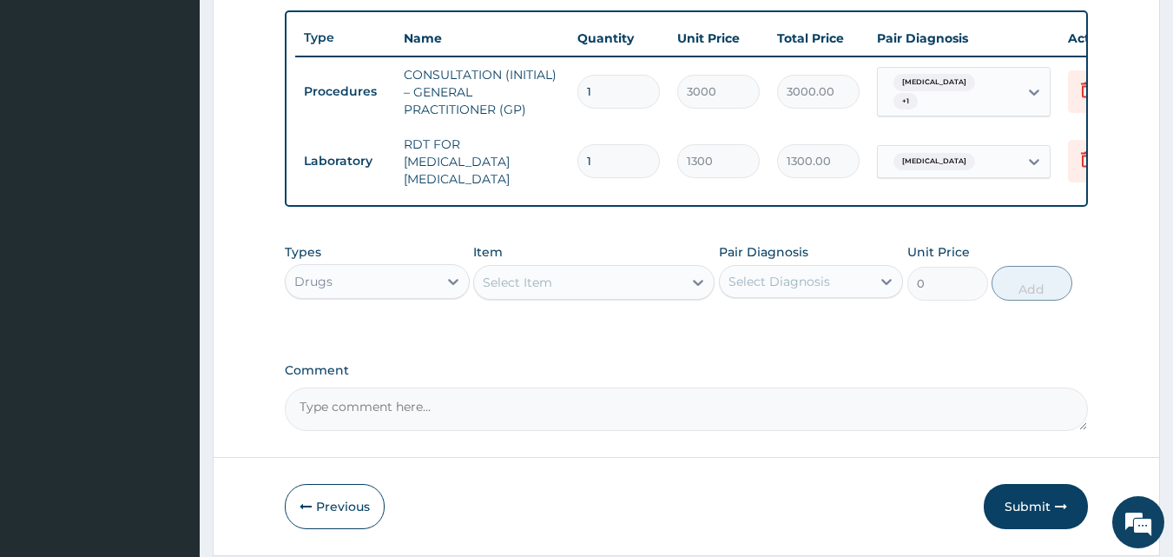
click at [637, 285] on div "Select Item" at bounding box center [578, 282] width 208 height 28
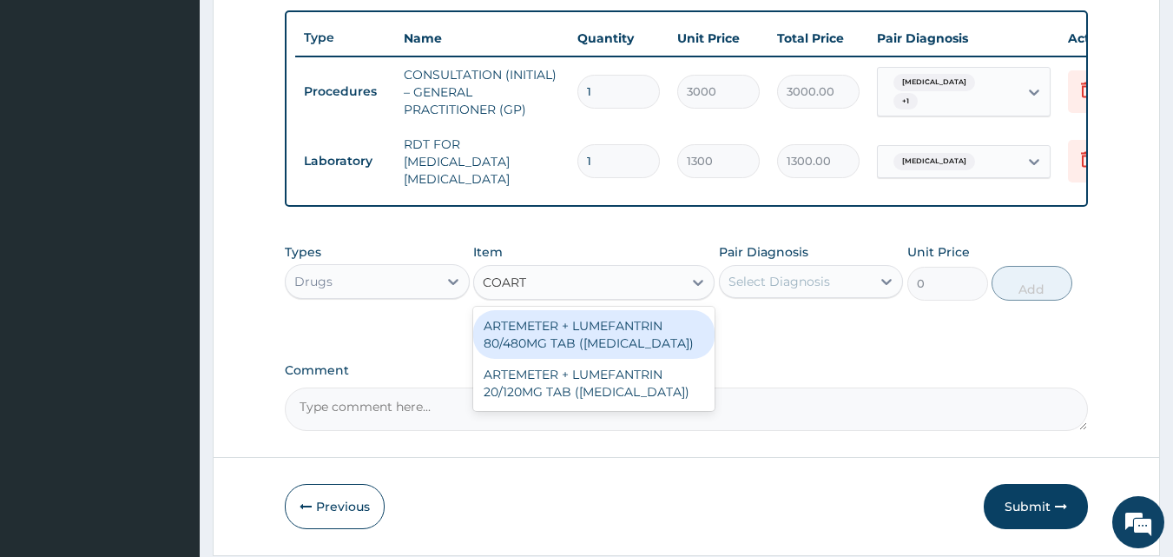
type input "COARTEM"
click at [633, 356] on div "ARTEMETER + LUMEFANTRIN 80/480MG TAB ([MEDICAL_DATA])" at bounding box center [593, 334] width 241 height 49
type input "500"
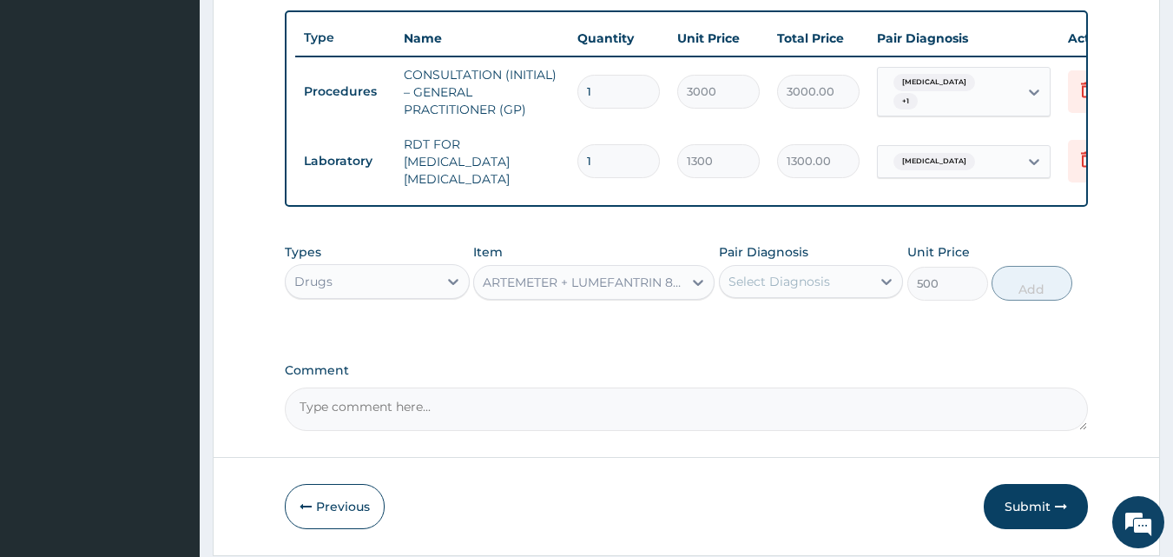
click at [810, 295] on div "Select Diagnosis" at bounding box center [796, 282] width 152 height 28
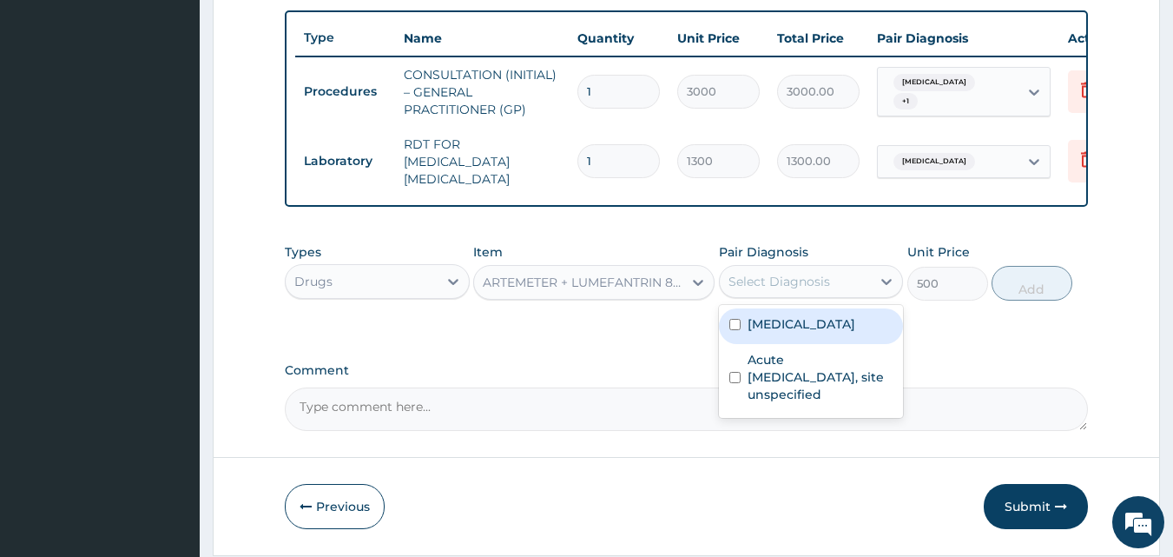
click at [816, 340] on div "[MEDICAL_DATA]" at bounding box center [811, 326] width 185 height 36
checkbox input "true"
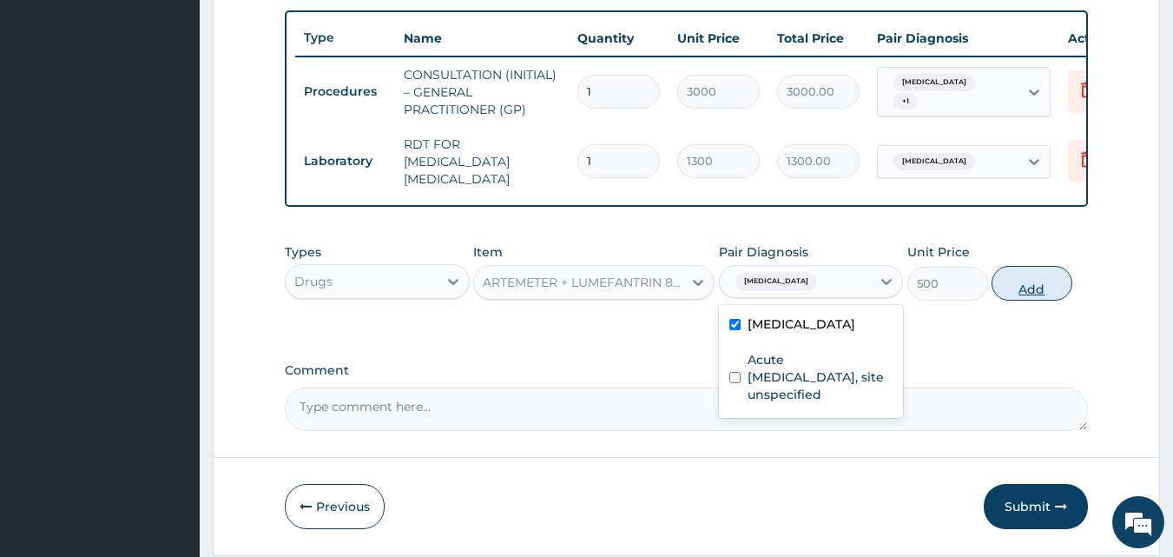
click at [1028, 301] on button "Add" at bounding box center [1032, 283] width 81 height 35
type input "0"
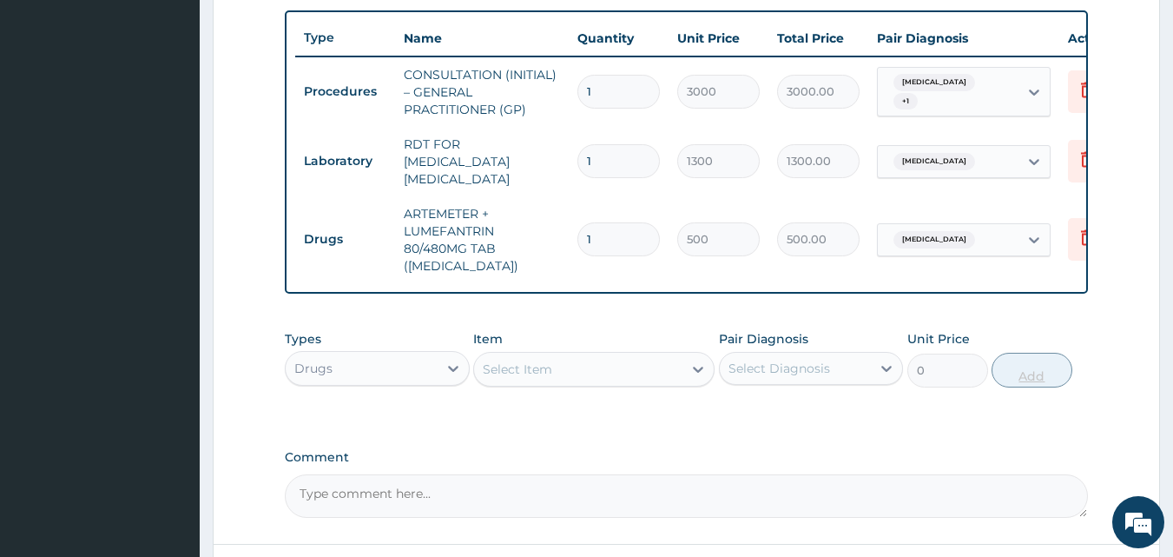
type input "0.00"
type input "6"
type input "3000.00"
type input "6"
click at [614, 363] on div "Select Item" at bounding box center [578, 369] width 208 height 28
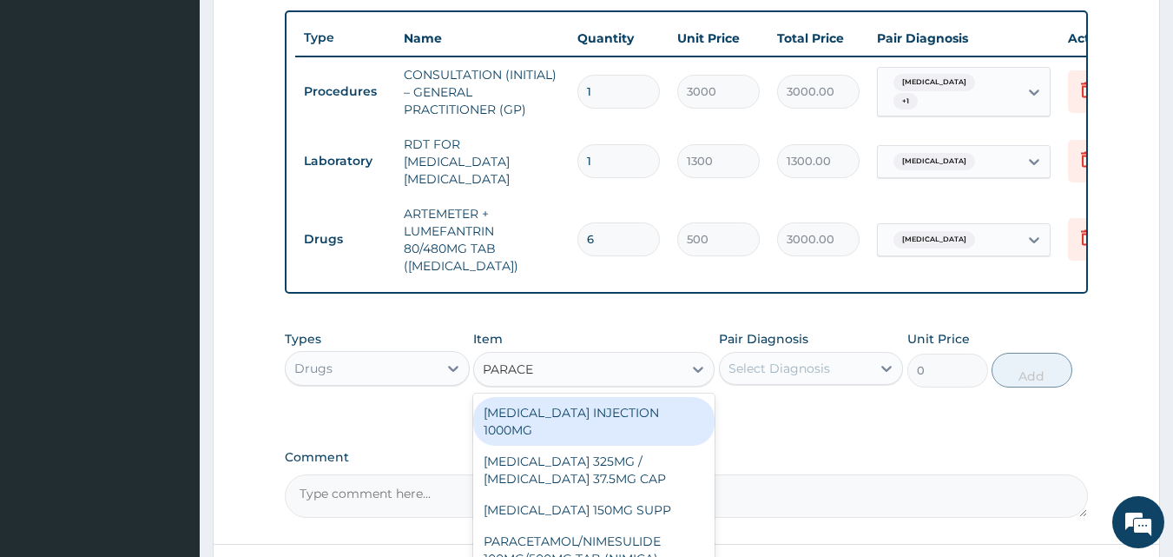
type input "PARACET"
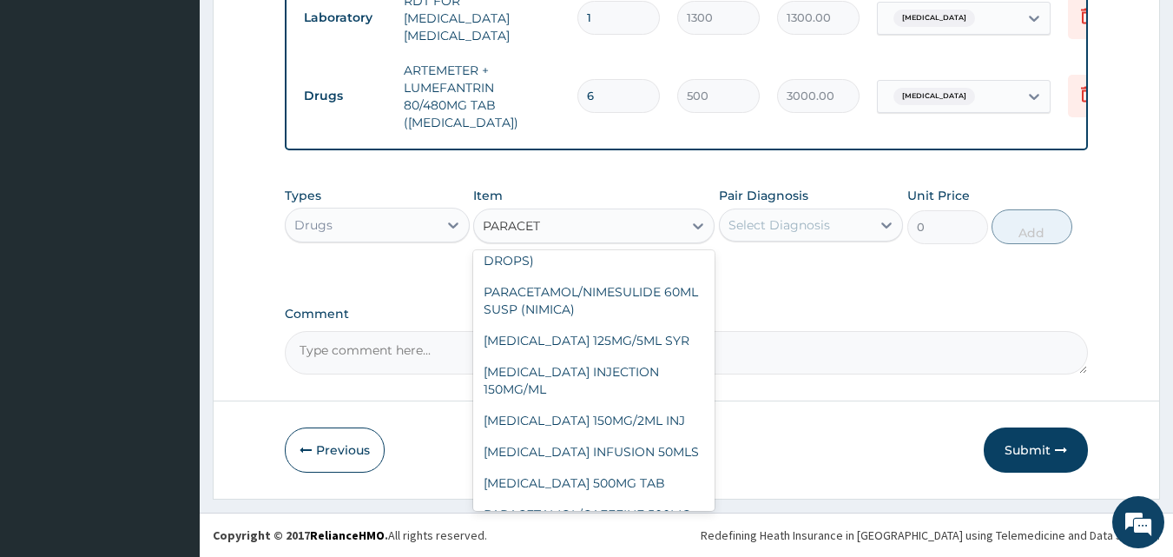
scroll to position [358, 0]
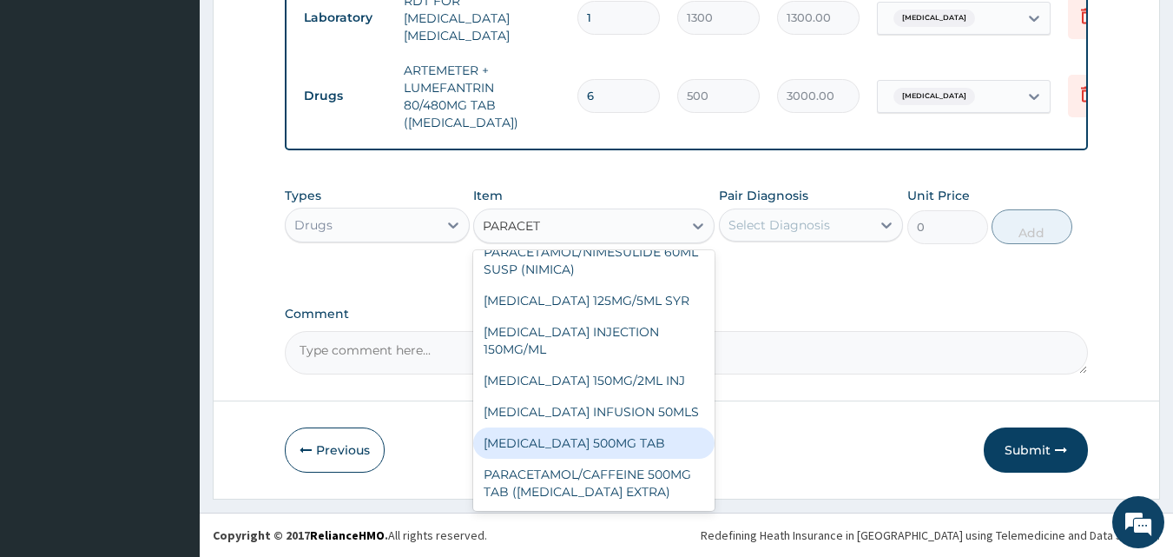
click at [664, 439] on div "[MEDICAL_DATA] 500MG TAB" at bounding box center [593, 442] width 241 height 31
type input "65"
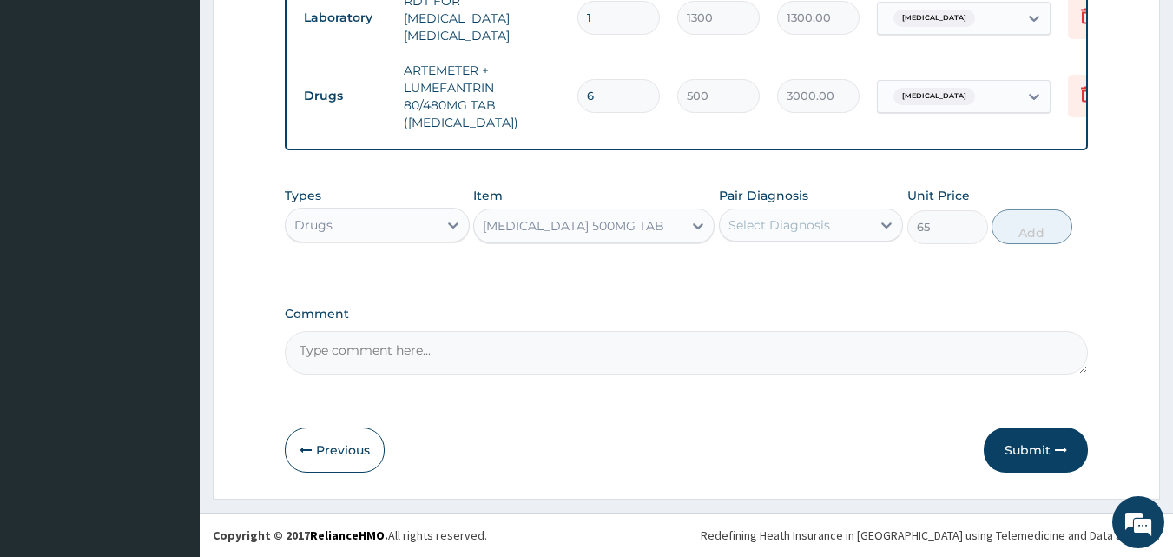
click at [849, 227] on div "Select Diagnosis" at bounding box center [796, 225] width 152 height 28
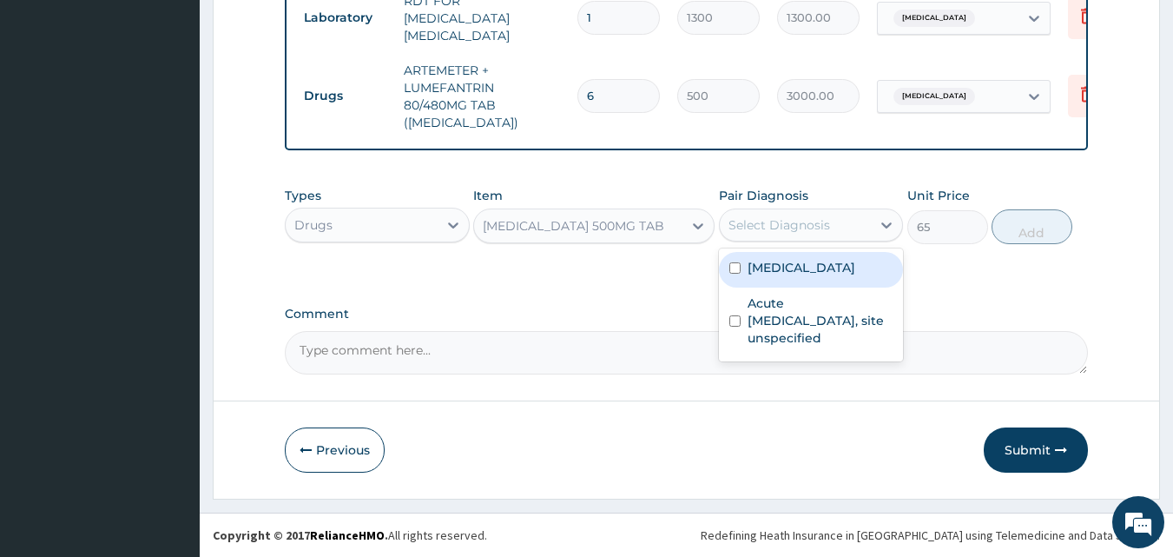
click at [852, 268] on label "[MEDICAL_DATA]" at bounding box center [802, 267] width 108 height 17
checkbox input "true"
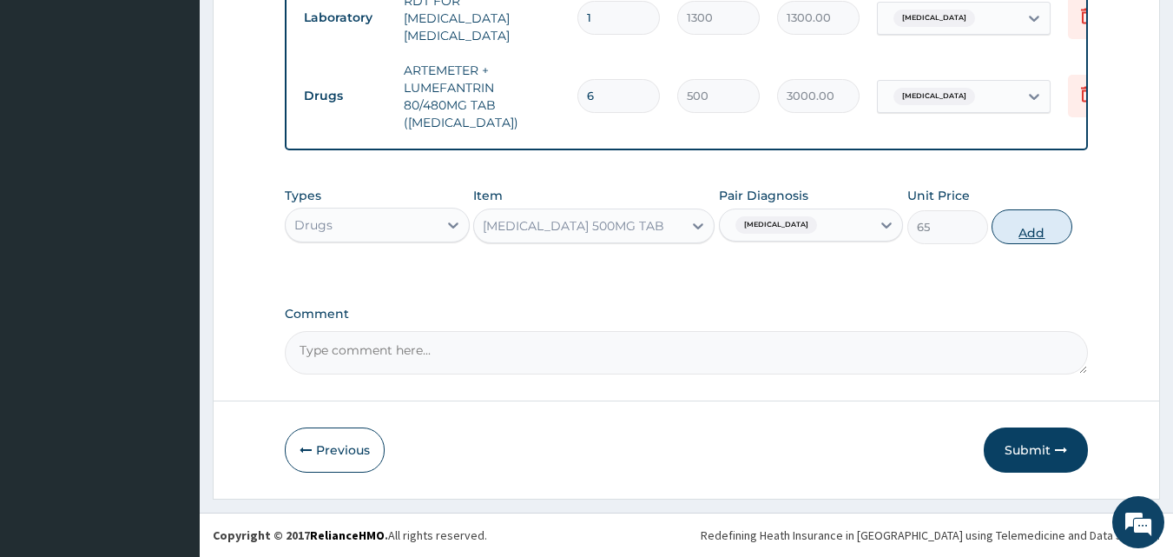
click at [1026, 228] on button "Add" at bounding box center [1032, 226] width 81 height 35
type input "0"
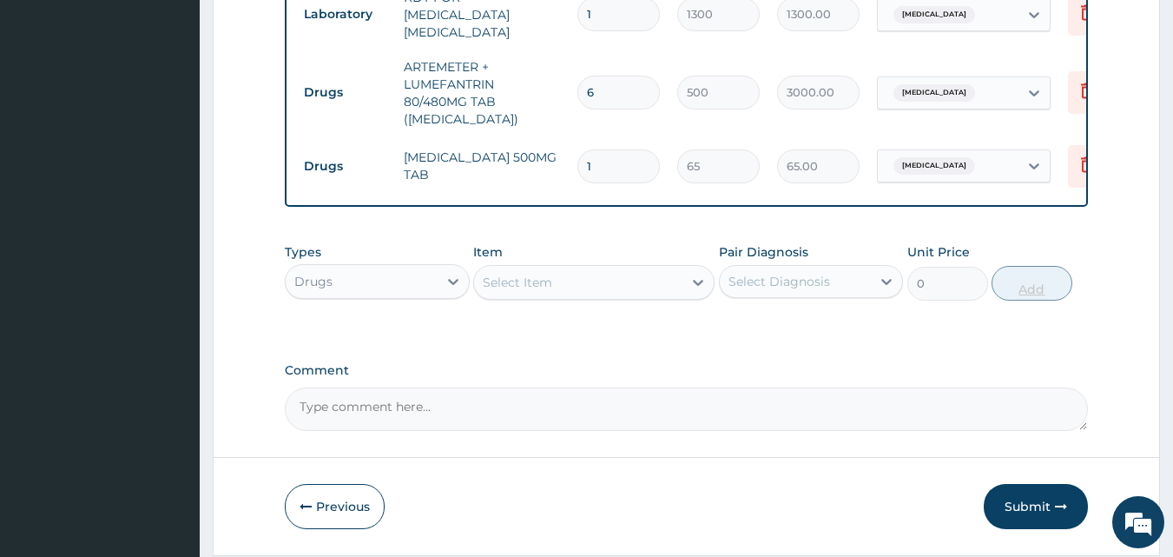
type input "18"
type input "1170.00"
type input "18"
click at [691, 276] on icon at bounding box center [698, 282] width 17 height 17
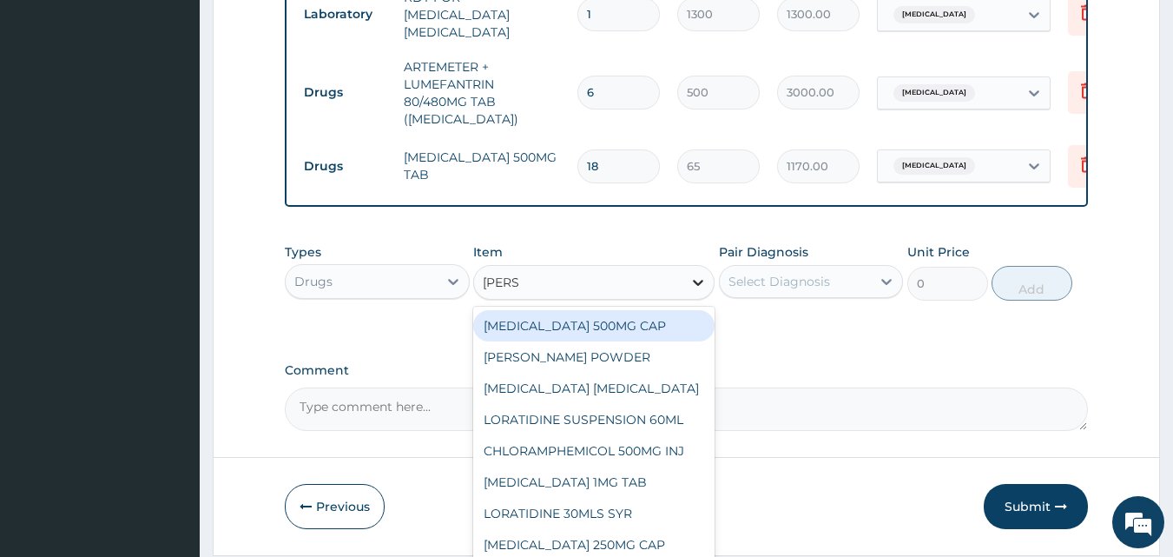
type input "LORAT"
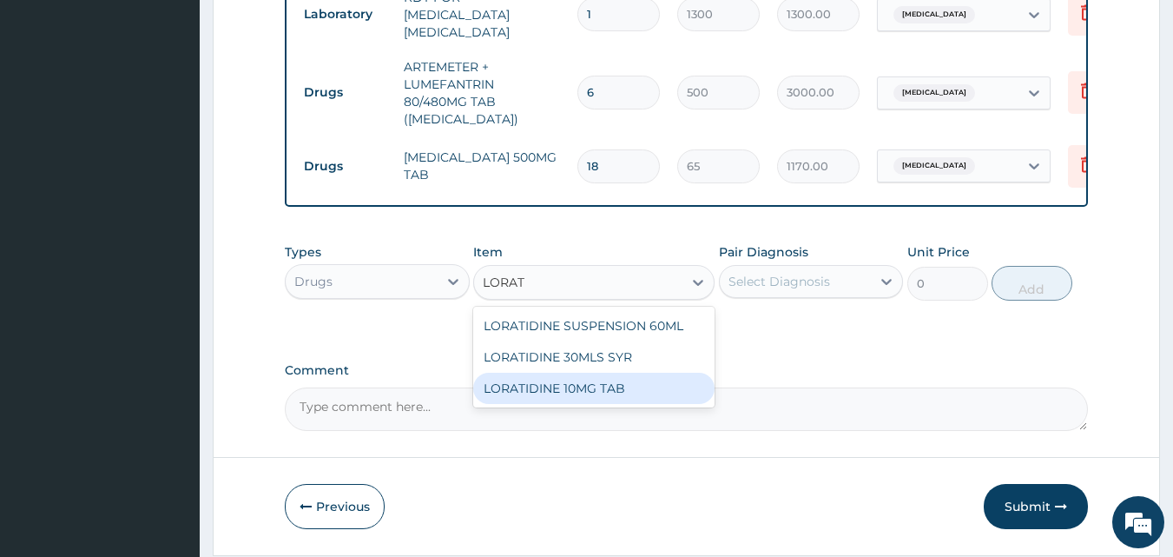
click at [682, 392] on div "LORATIDINE 10MG TAB" at bounding box center [593, 388] width 241 height 31
type input "110"
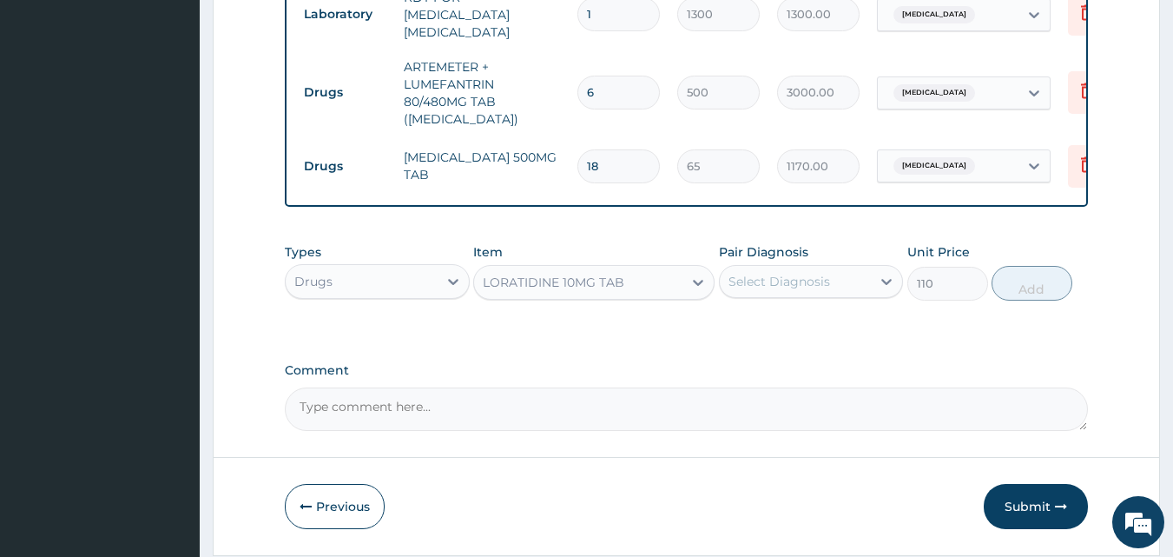
click at [800, 295] on div "Select Diagnosis" at bounding box center [796, 282] width 152 height 28
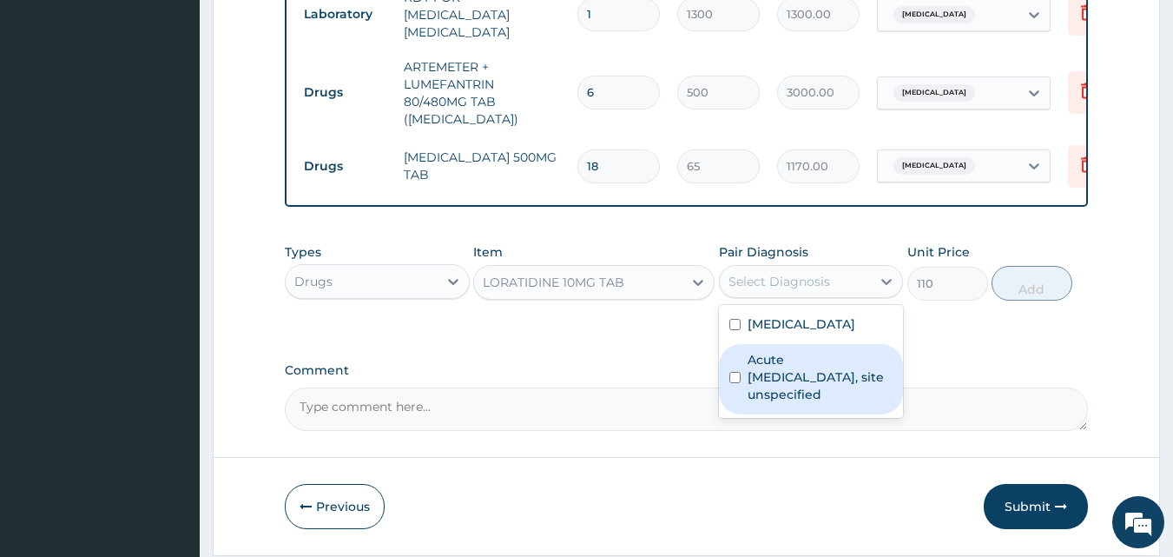
click at [803, 376] on label "Acute upper respiratory infection, site unspecified" at bounding box center [821, 377] width 146 height 52
checkbox input "true"
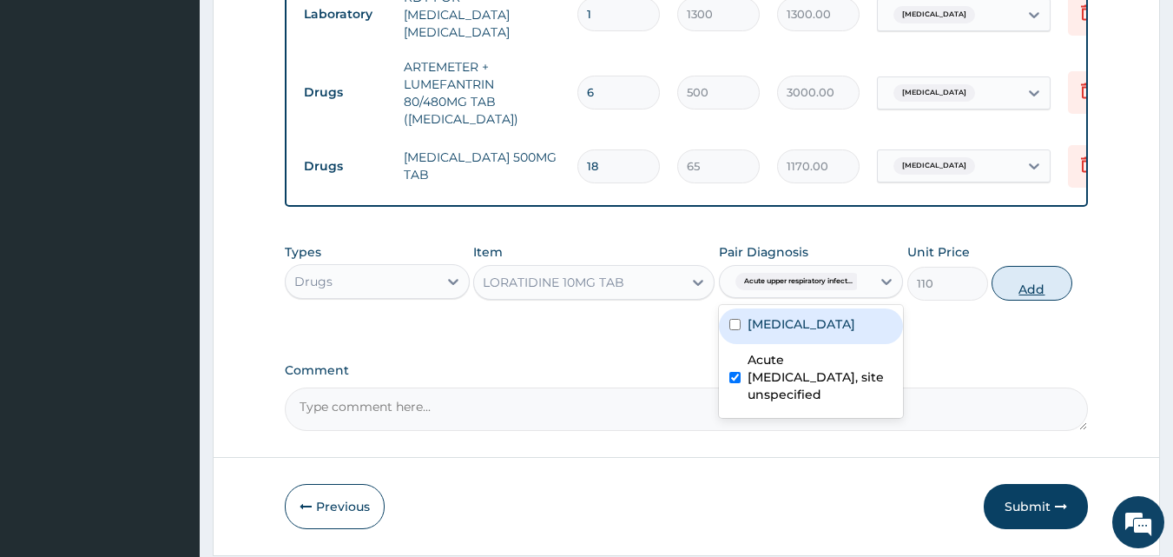
click at [1029, 275] on button "Add" at bounding box center [1032, 283] width 81 height 35
type input "0"
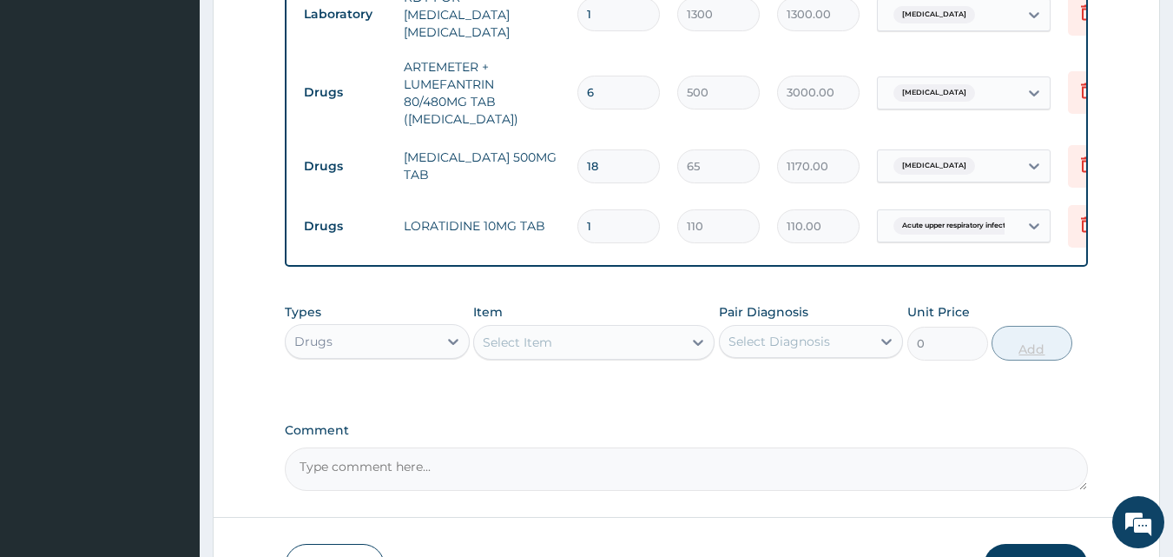
type input "10"
type input "1100.00"
type input "10"
click at [627, 352] on div "Select Item" at bounding box center [578, 342] width 208 height 28
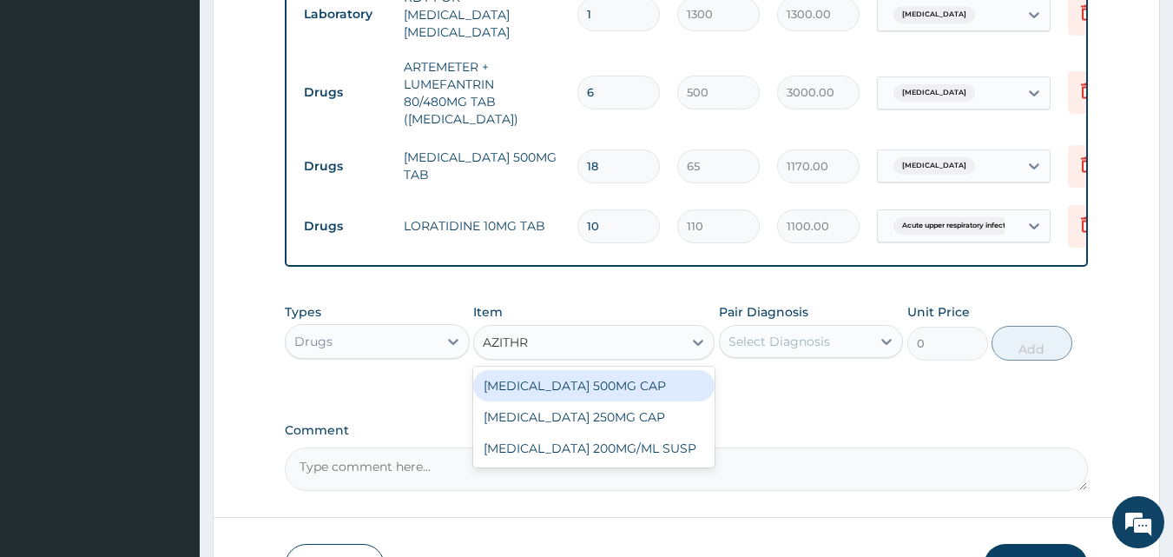
type input "AZITHRO"
click at [663, 395] on div "[MEDICAL_DATA] 500MG CAP" at bounding box center [593, 385] width 241 height 31
type input "450"
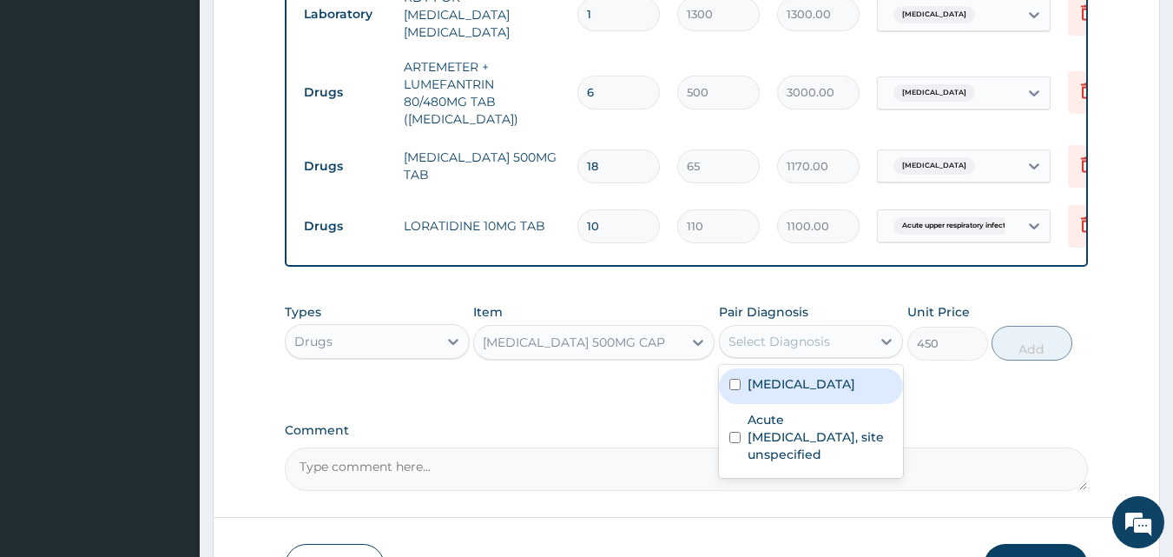
click at [822, 346] on div "Select Diagnosis" at bounding box center [780, 341] width 102 height 17
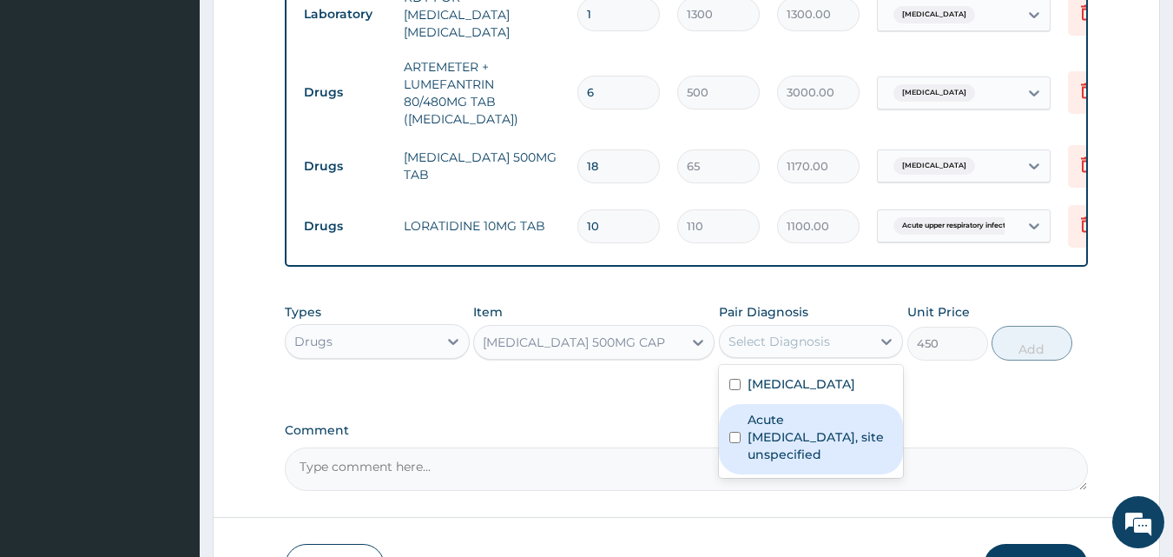
click at [863, 445] on label "Acute upper respiratory infection, site unspecified" at bounding box center [821, 437] width 146 height 52
checkbox input "true"
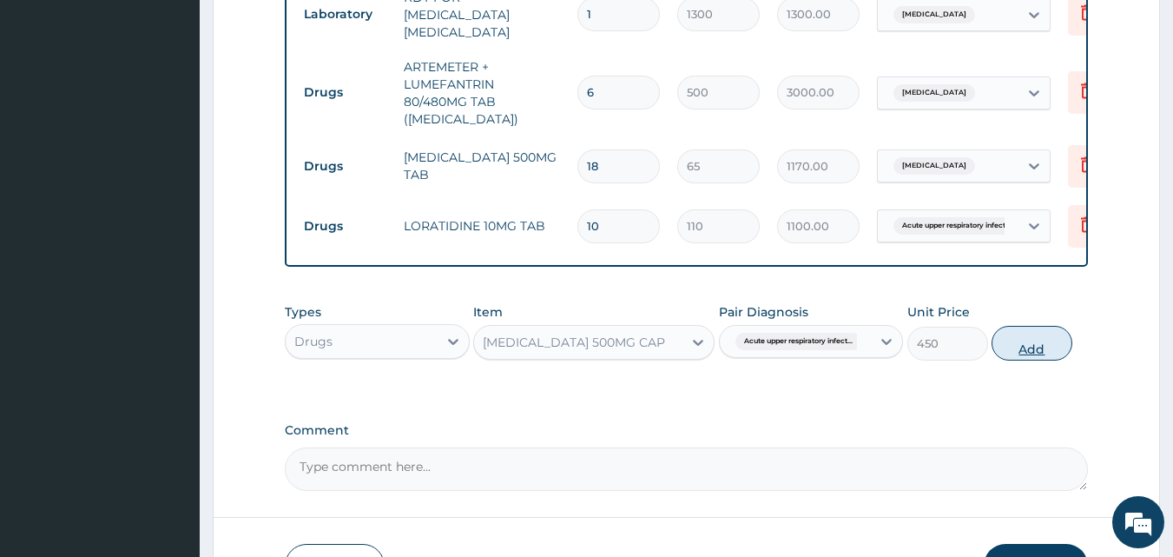
click at [1049, 343] on button "Add" at bounding box center [1032, 343] width 81 height 35
type input "0"
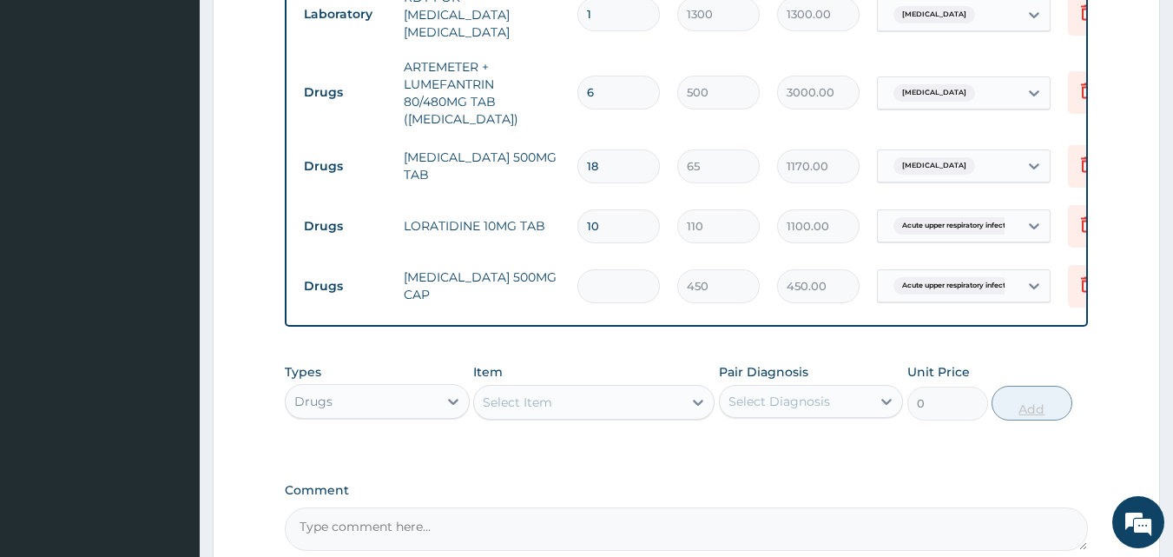
type input "0.00"
type input "6"
type input "2700.00"
type input "6"
click at [616, 415] on div "Select Item" at bounding box center [578, 402] width 208 height 28
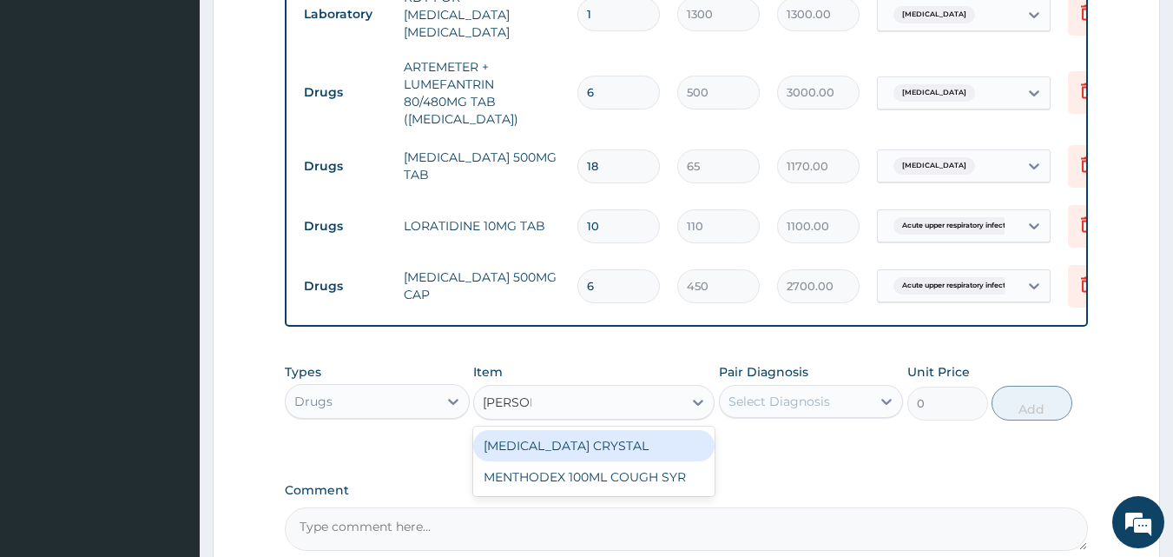
type input "MENTHO"
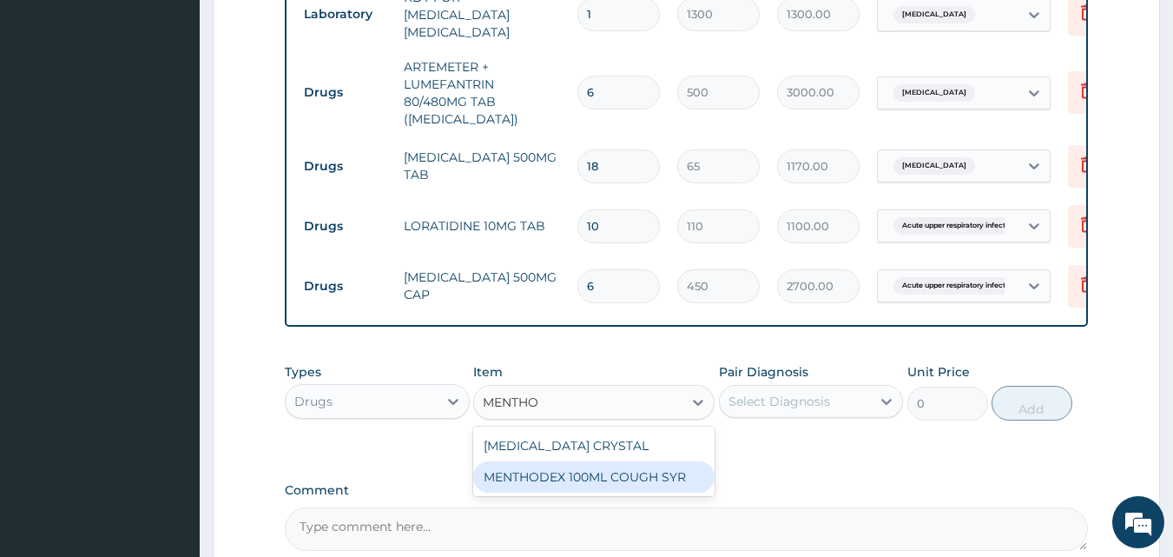
click at [664, 486] on div "MENTHODEX 100ML COUGH SYR" at bounding box center [593, 476] width 241 height 31
type input "1400"
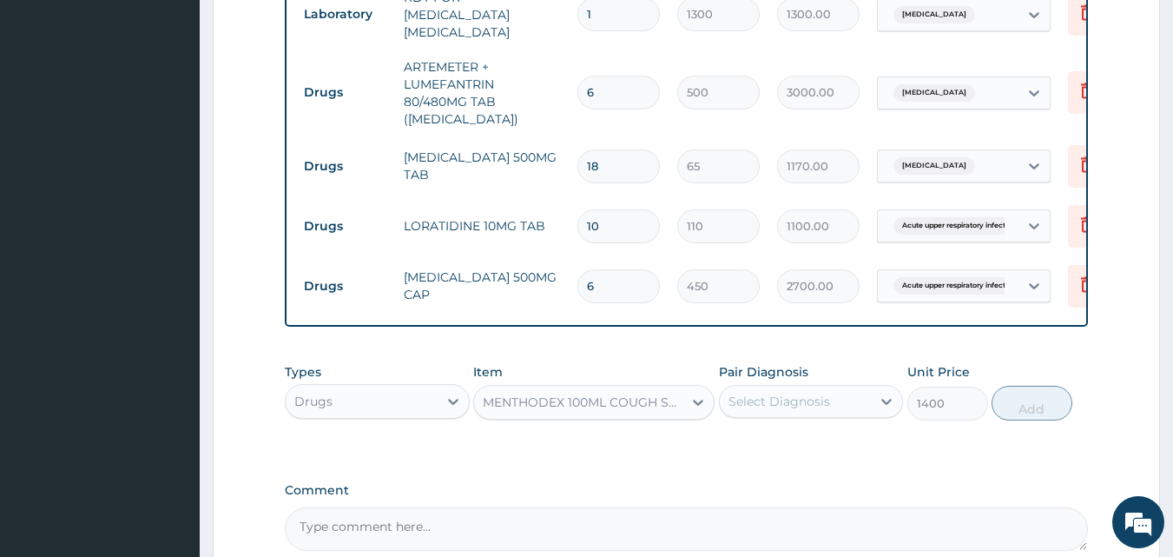
click at [810, 401] on div "Select Diagnosis" at bounding box center [780, 401] width 102 height 17
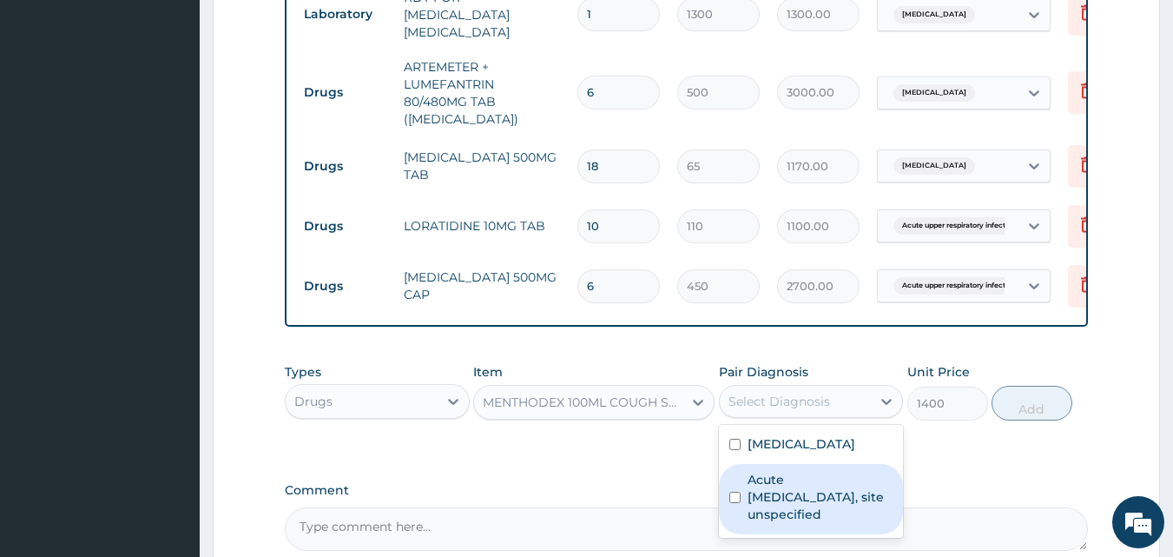
click at [823, 484] on label "Acute upper respiratory infection, site unspecified" at bounding box center [821, 497] width 146 height 52
checkbox input "true"
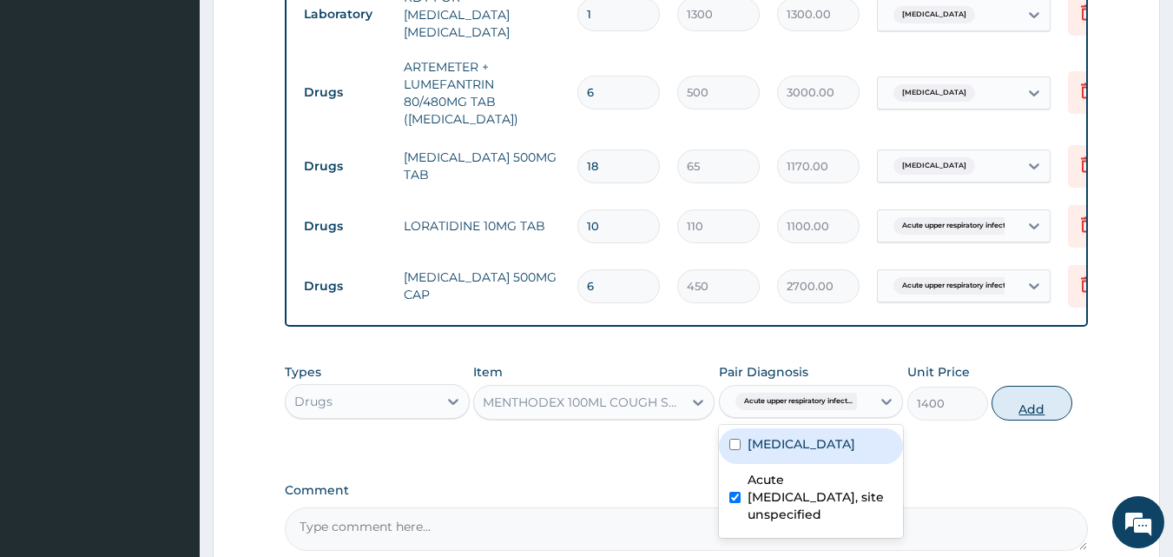
click at [1042, 394] on button "Add" at bounding box center [1032, 403] width 81 height 35
type input "0"
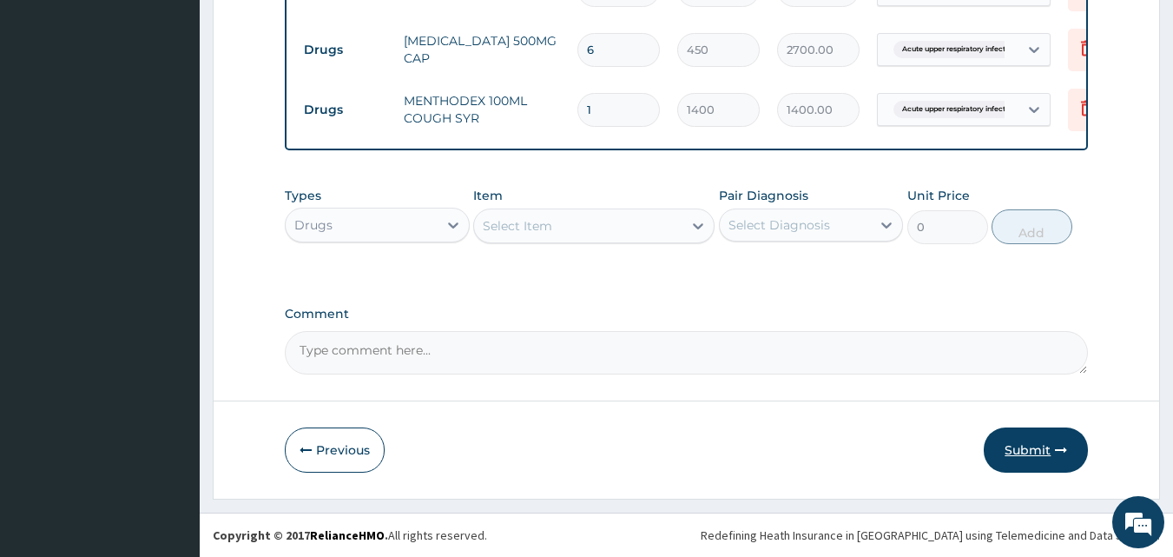
click at [1048, 435] on button "Submit" at bounding box center [1036, 449] width 104 height 45
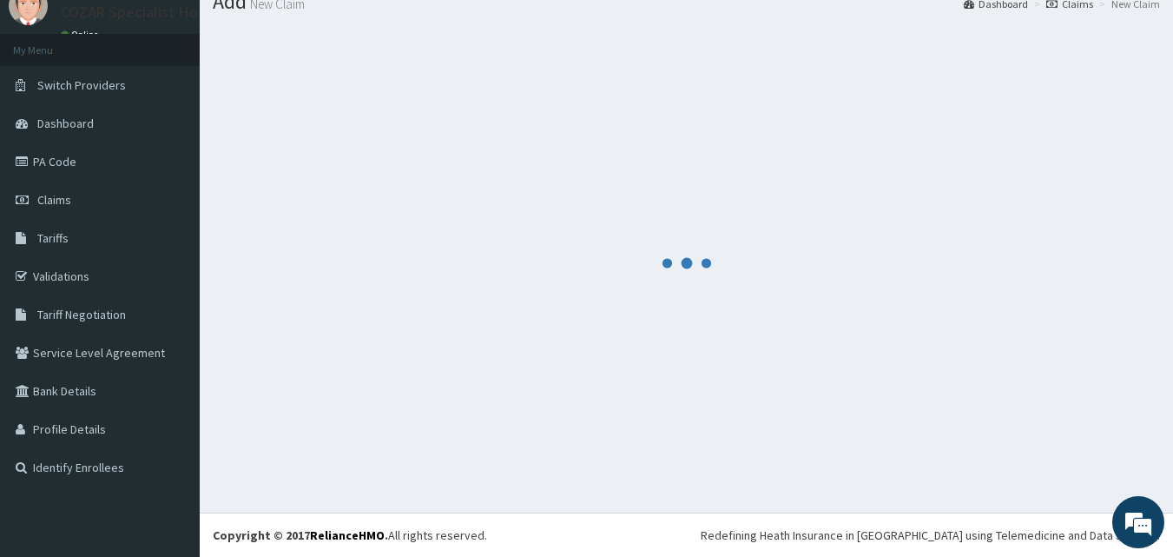
scroll to position [1022, 0]
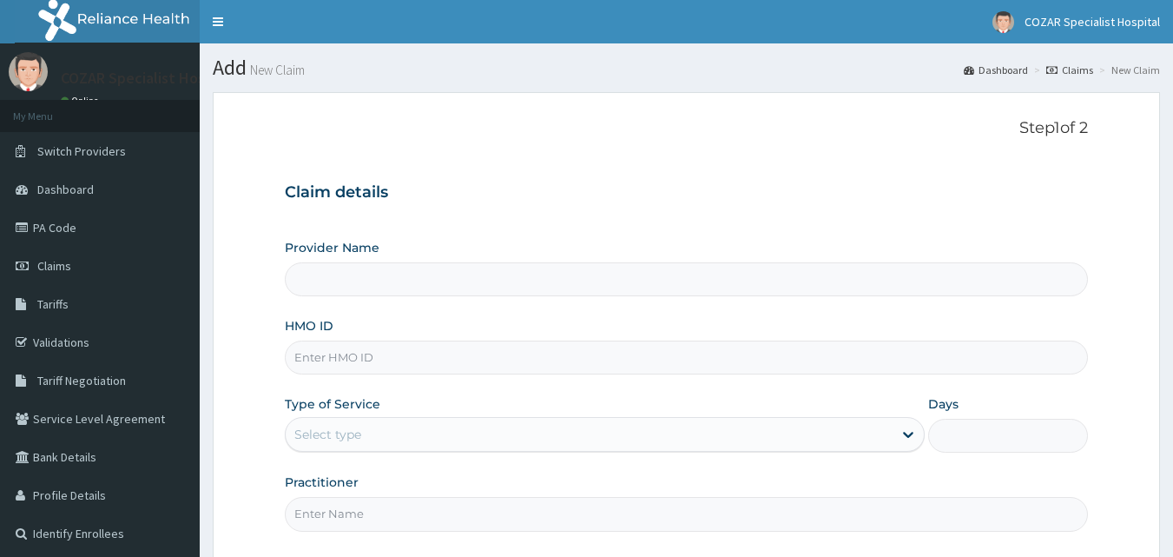
click at [443, 371] on input "HMO ID" at bounding box center [687, 357] width 804 height 34
paste input "SDC/10022/B"
type input "SDC/10022/B"
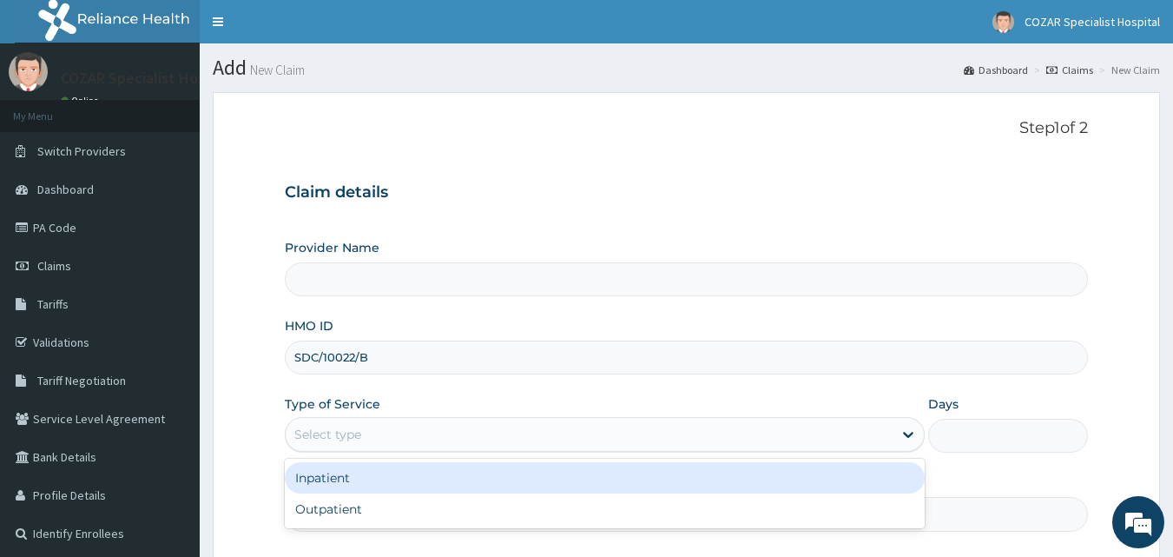
click at [553, 444] on div "Select type" at bounding box center [589, 434] width 607 height 28
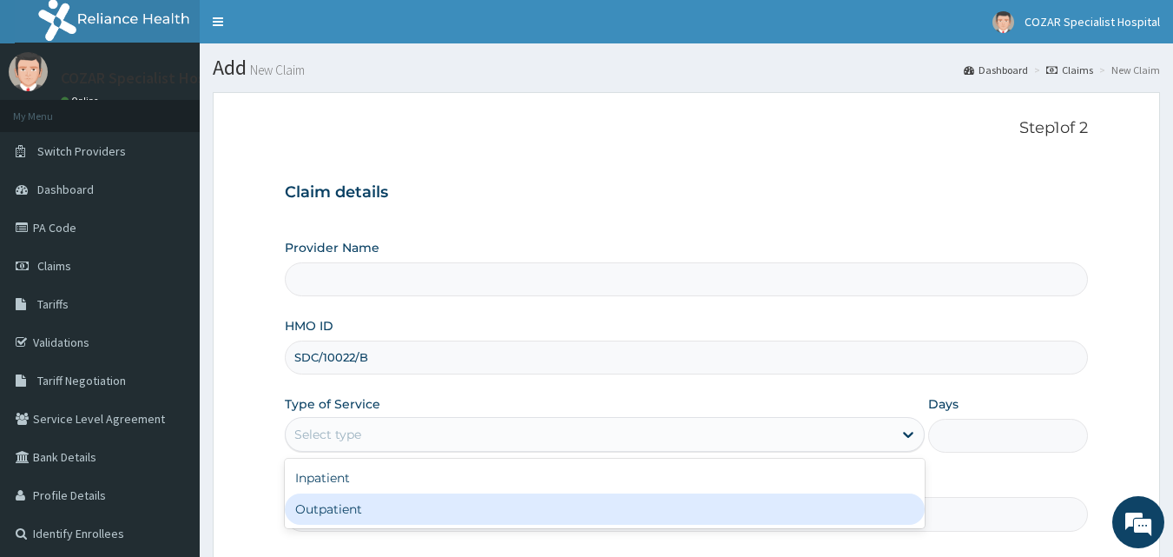
click at [514, 505] on div "Outpatient" at bounding box center [605, 508] width 640 height 31
type input "1"
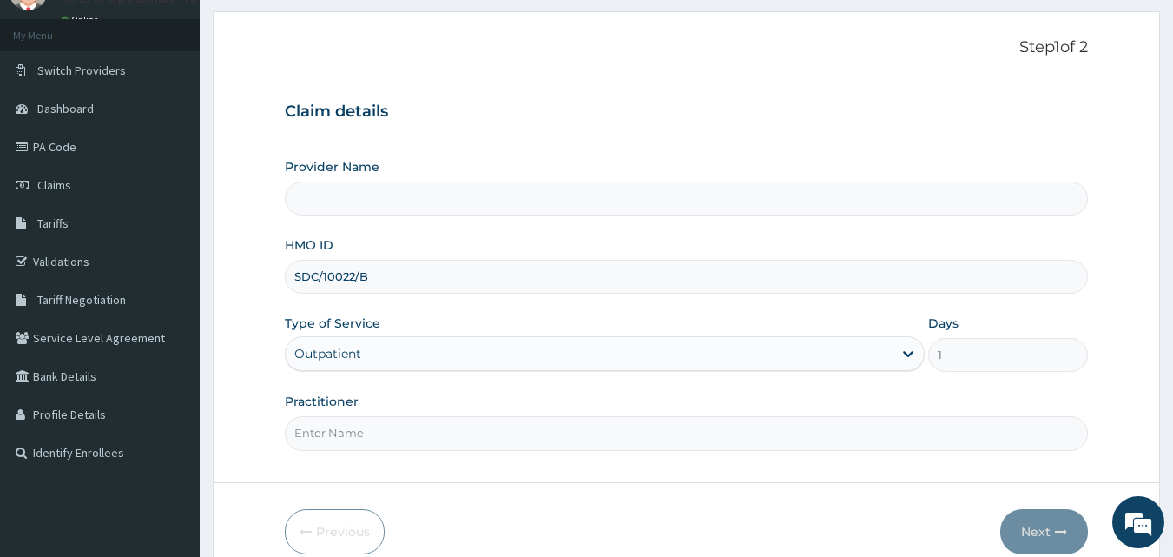
scroll to position [162, 0]
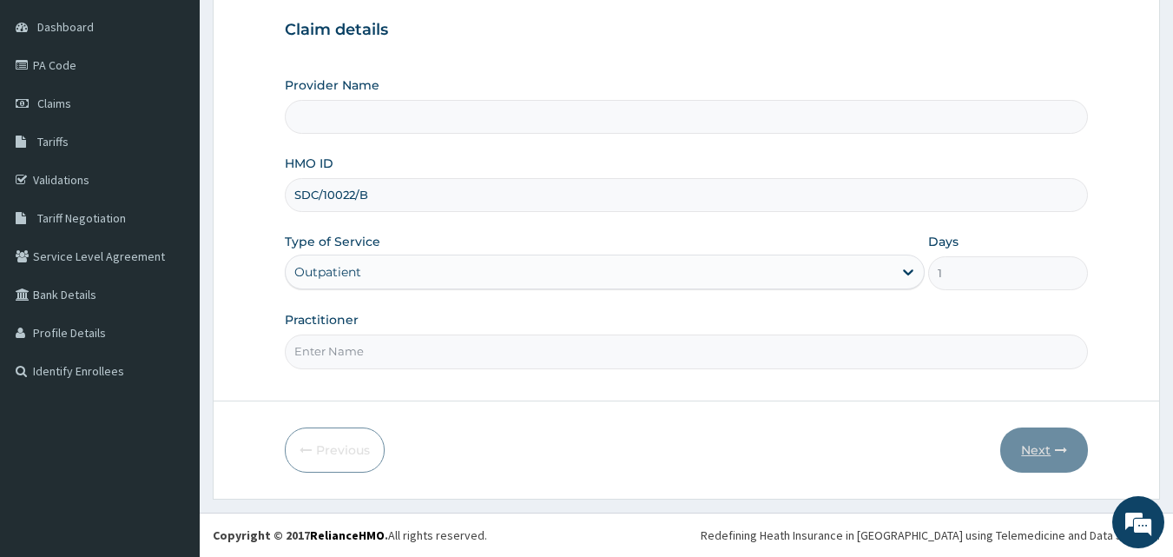
drag, startPoint x: 1186, startPoint y: 258, endPoint x: 1022, endPoint y: 429, distance: 236.5
click at [1173, 425] on html "R EL Toggle navigation [GEOGRAPHIC_DATA] [GEOGRAPHIC_DATA] - [EMAIL_ADDRESS][DO…" at bounding box center [586, 197] width 1173 height 719
click at [580, 342] on input "Practitioner" at bounding box center [687, 351] width 804 height 34
type input "Cozar Specialist Hospital"
type input "[PERSON_NAME][MEDICAL_DATA]"
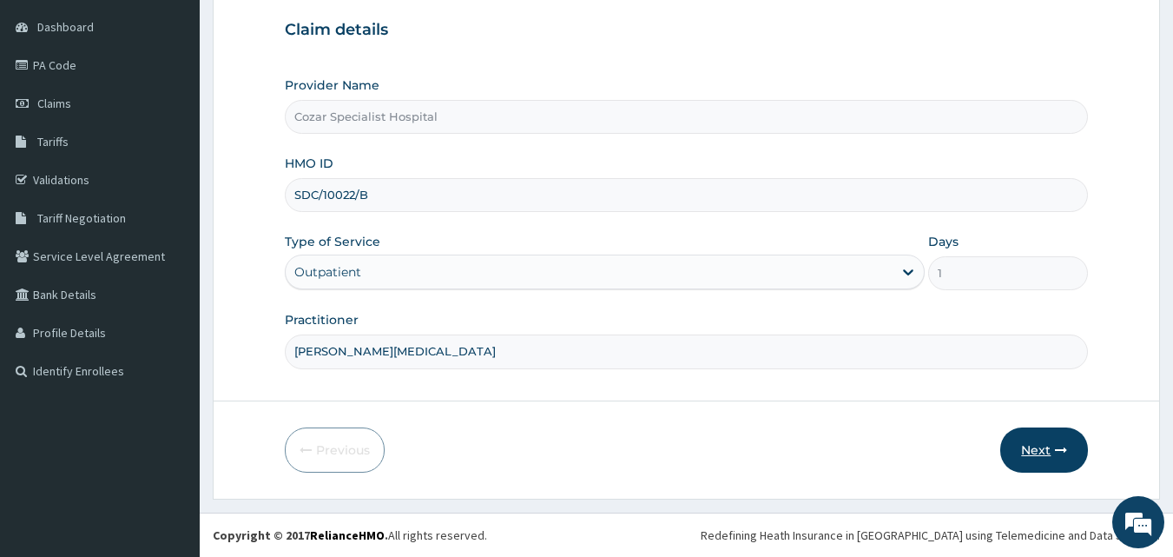
click at [1048, 440] on button "Next" at bounding box center [1045, 449] width 88 height 45
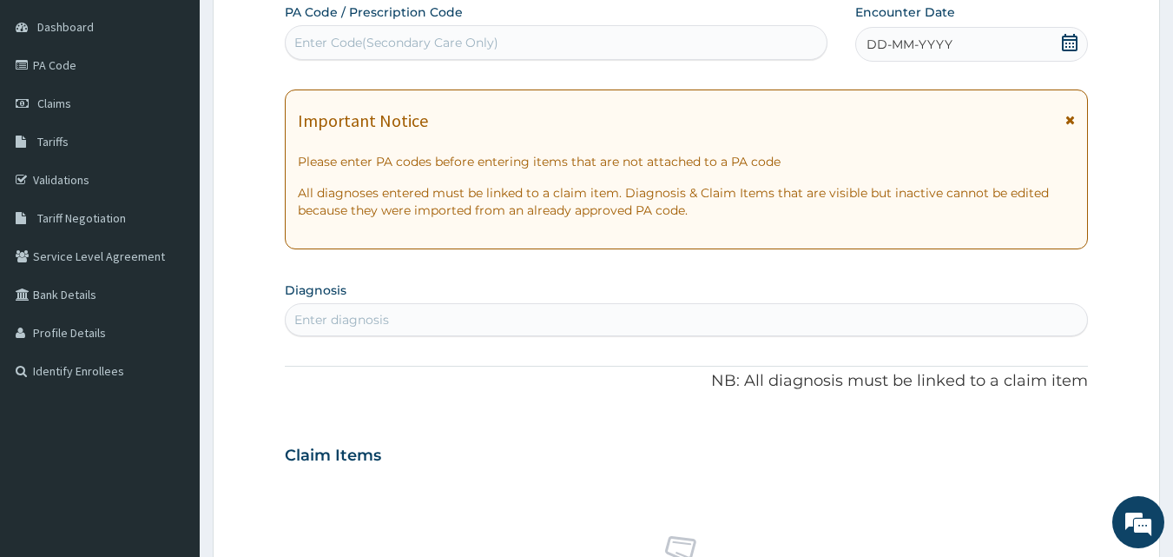
scroll to position [0, 0]
click at [1065, 46] on icon at bounding box center [1069, 42] width 17 height 17
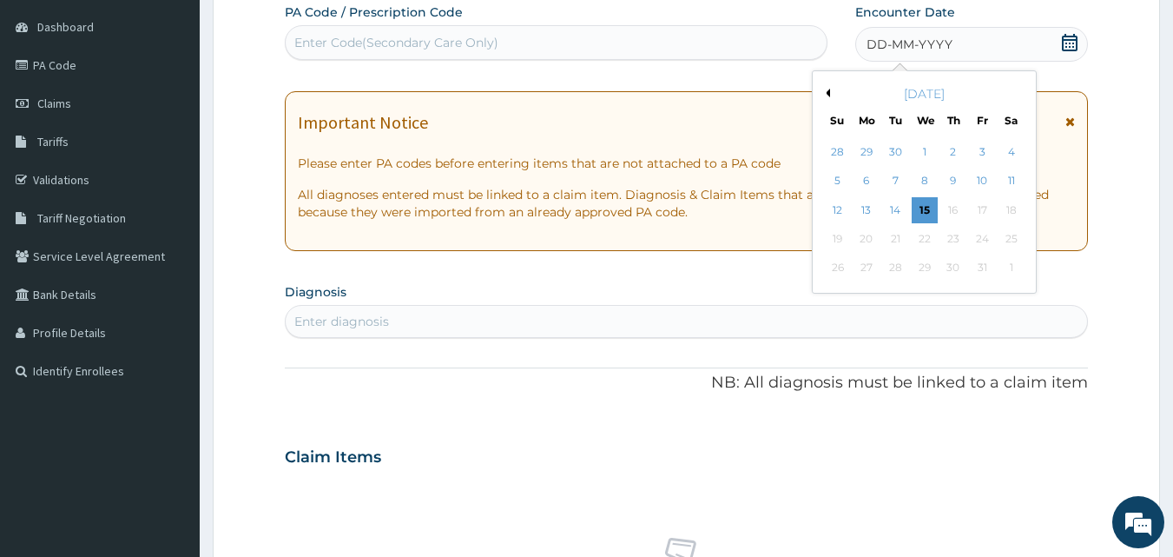
click at [831, 94] on div "[DATE]" at bounding box center [924, 93] width 209 height 17
click at [829, 96] on button "Previous Month" at bounding box center [826, 93] width 9 height 9
click at [892, 267] on div "30" at bounding box center [896, 268] width 26 height 26
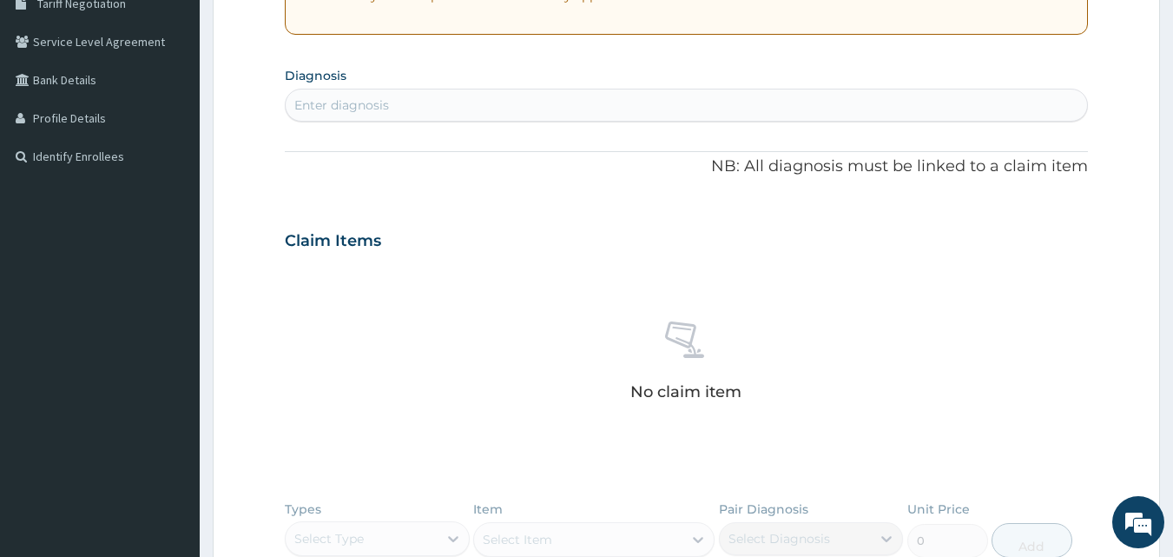
scroll to position [463, 0]
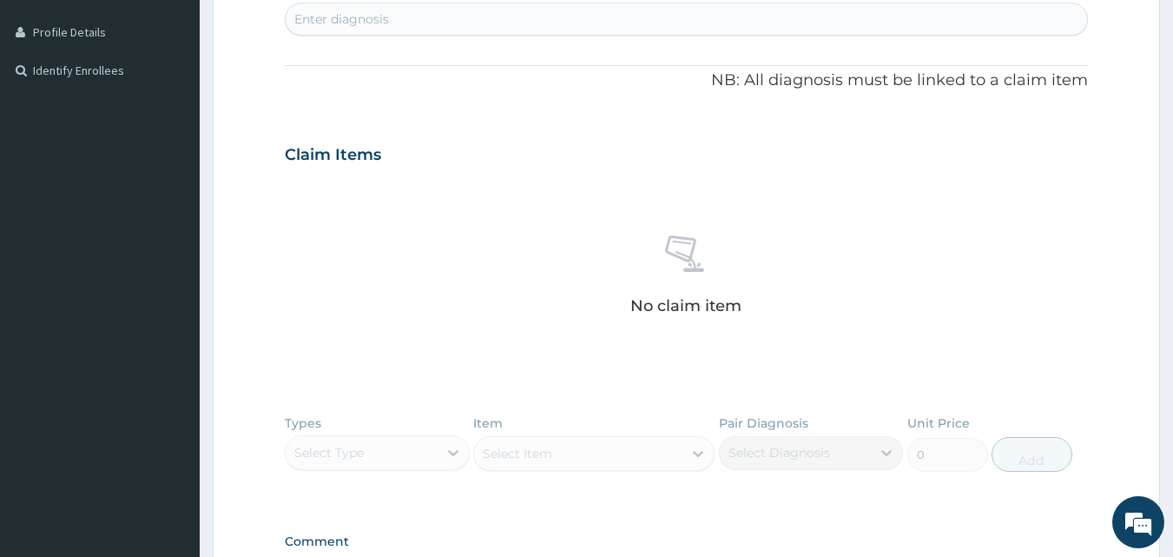
click at [466, 25] on div "Enter diagnosis" at bounding box center [687, 19] width 803 height 28
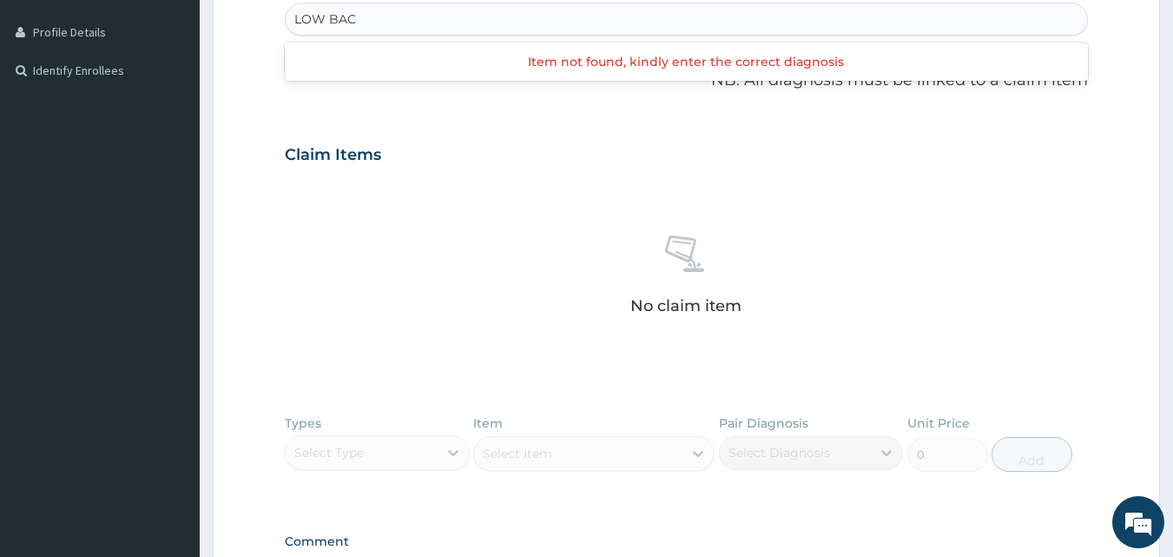
type input "LOW BACK"
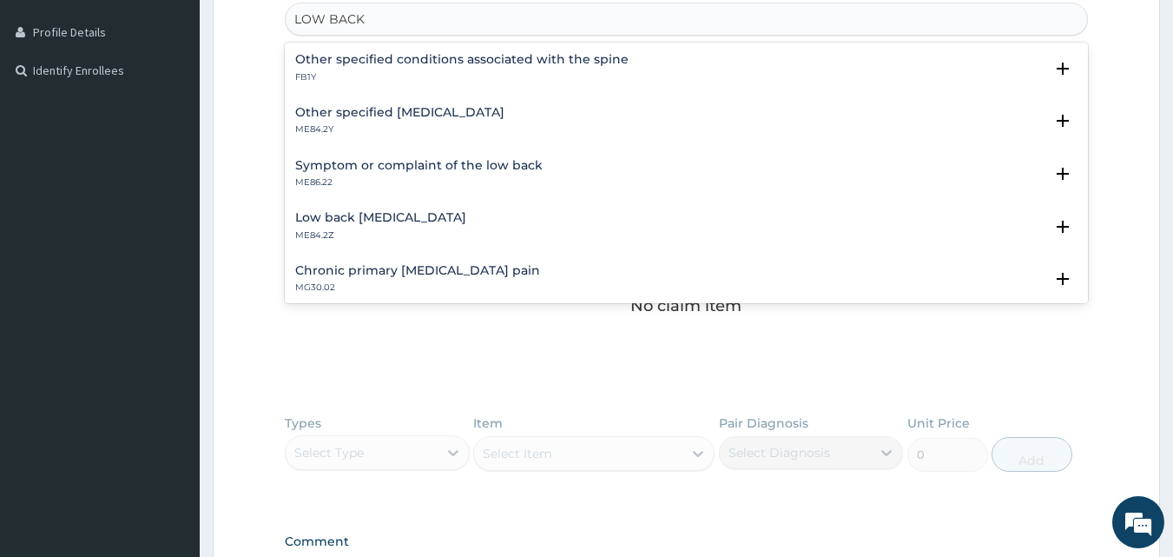
click at [437, 212] on h4 "Low back [MEDICAL_DATA]" at bounding box center [380, 217] width 171 height 13
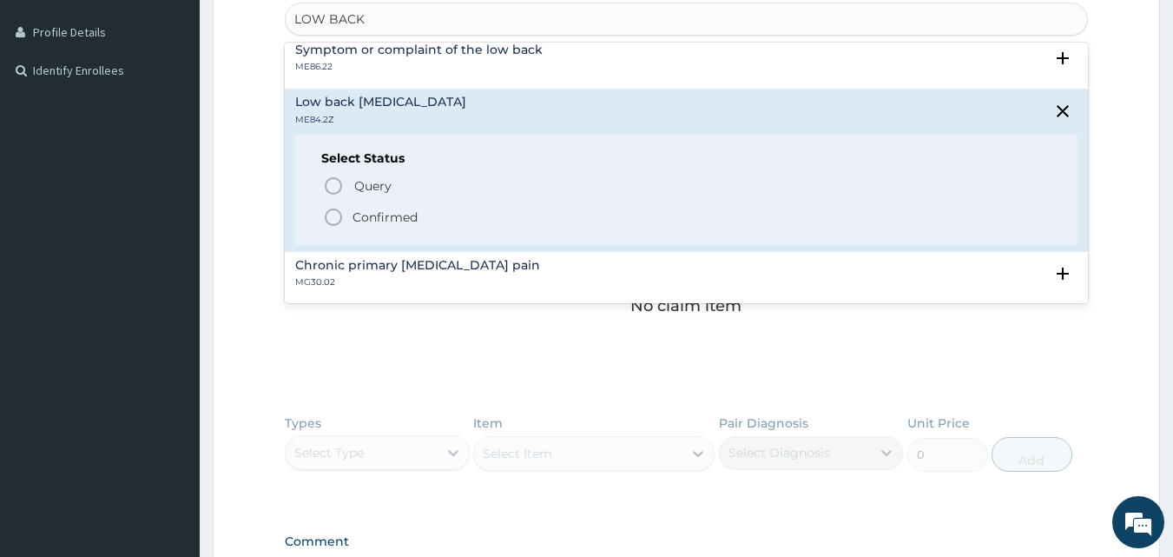
scroll to position [120, 0]
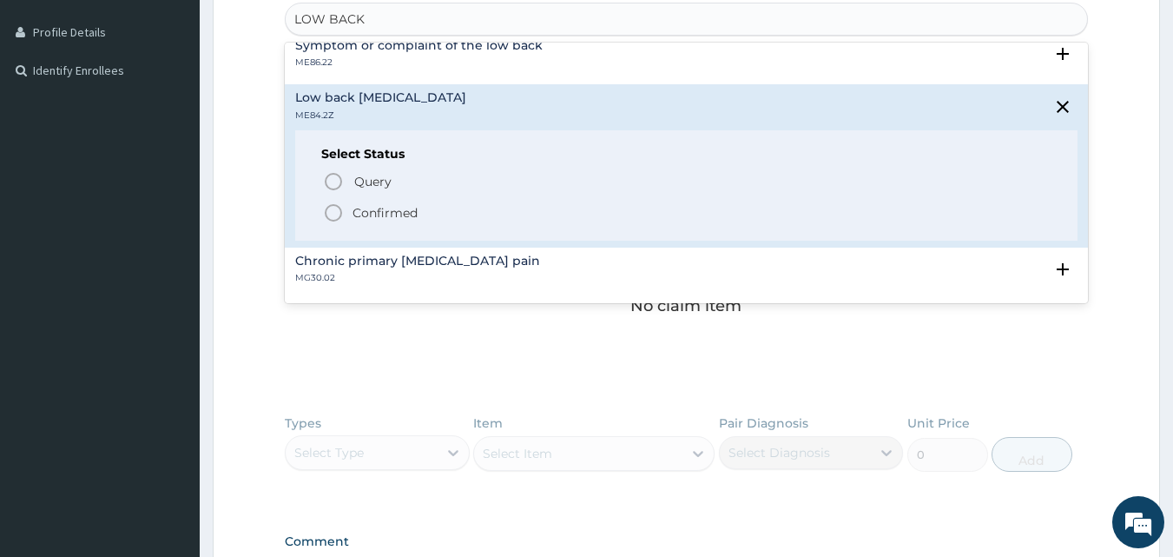
click at [550, 209] on span "Confirmed" at bounding box center [688, 212] width 730 height 21
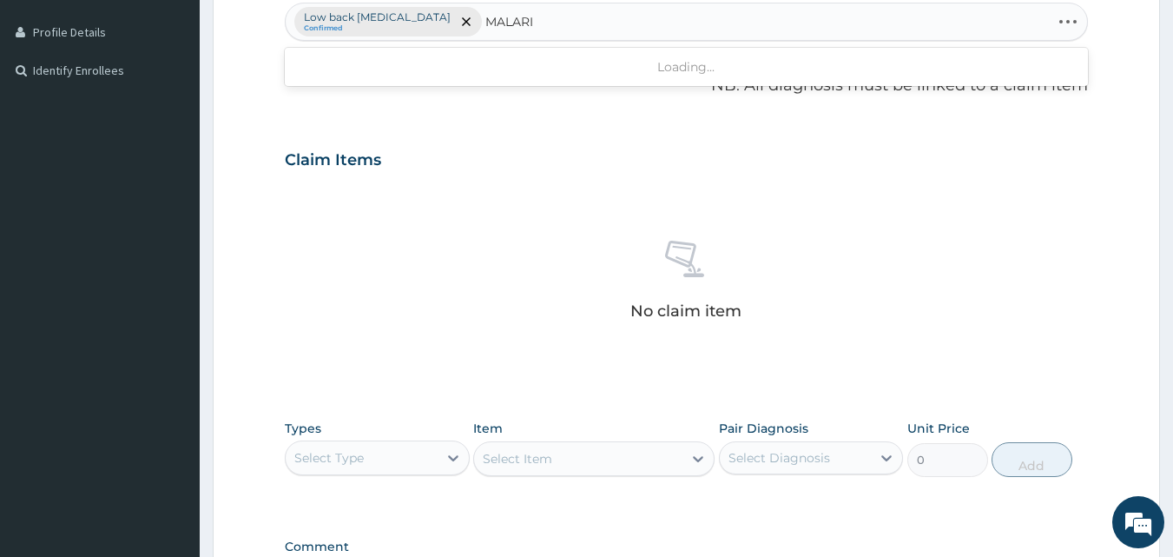
type input "[MEDICAL_DATA]"
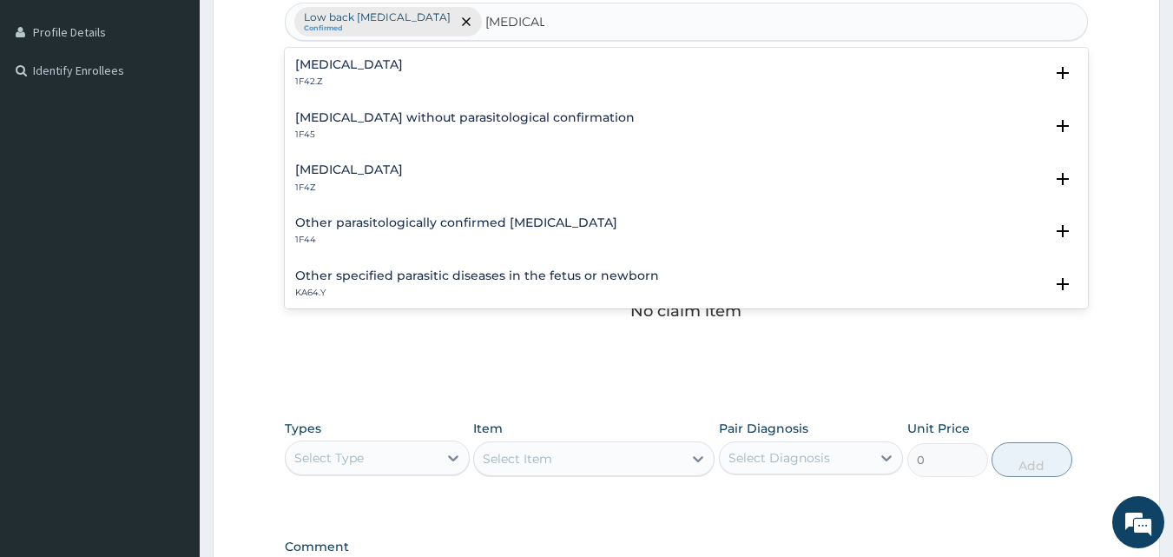
click at [388, 182] on p "1F4Z" at bounding box center [349, 188] width 108 height 12
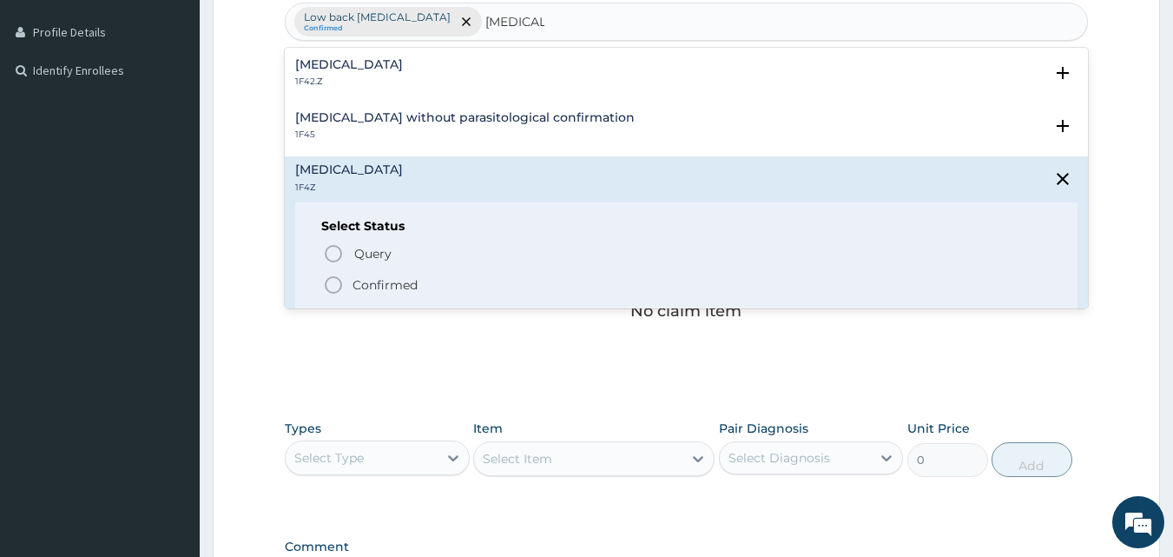
click at [355, 287] on p "Confirmed" at bounding box center [385, 284] width 65 height 17
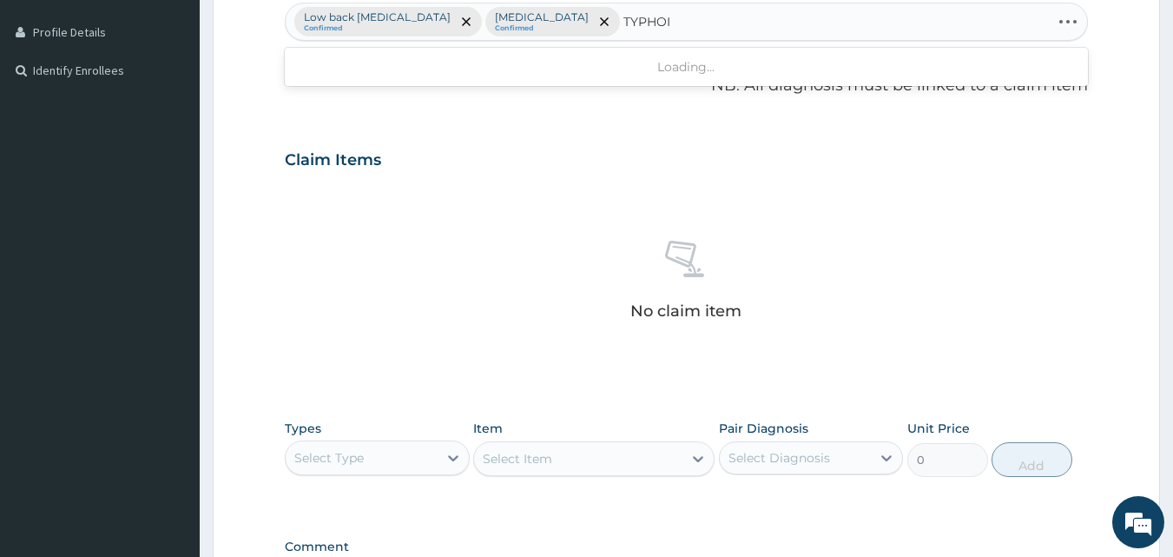
type input "[MEDICAL_DATA]"
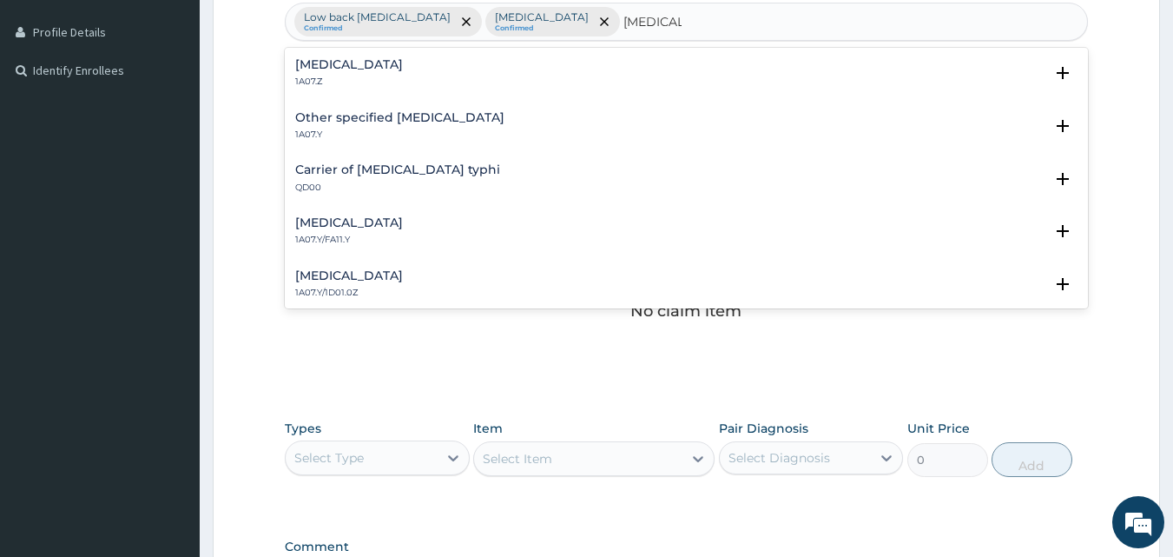
click at [463, 63] on div "[MEDICAL_DATA] 1A07.Z" at bounding box center [686, 73] width 783 height 30
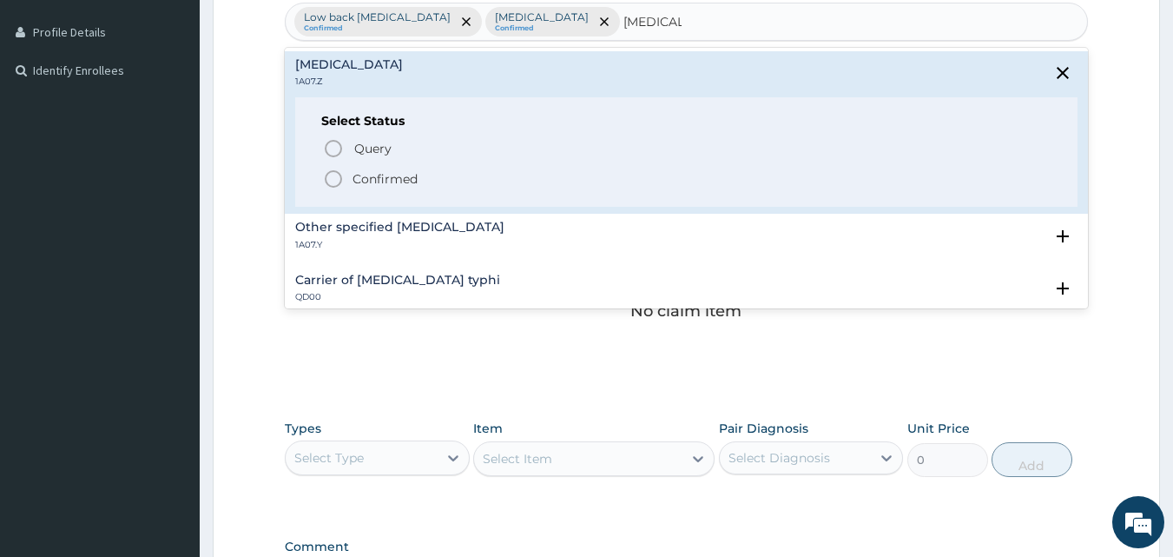
click at [372, 183] on p "Confirmed" at bounding box center [385, 178] width 65 height 17
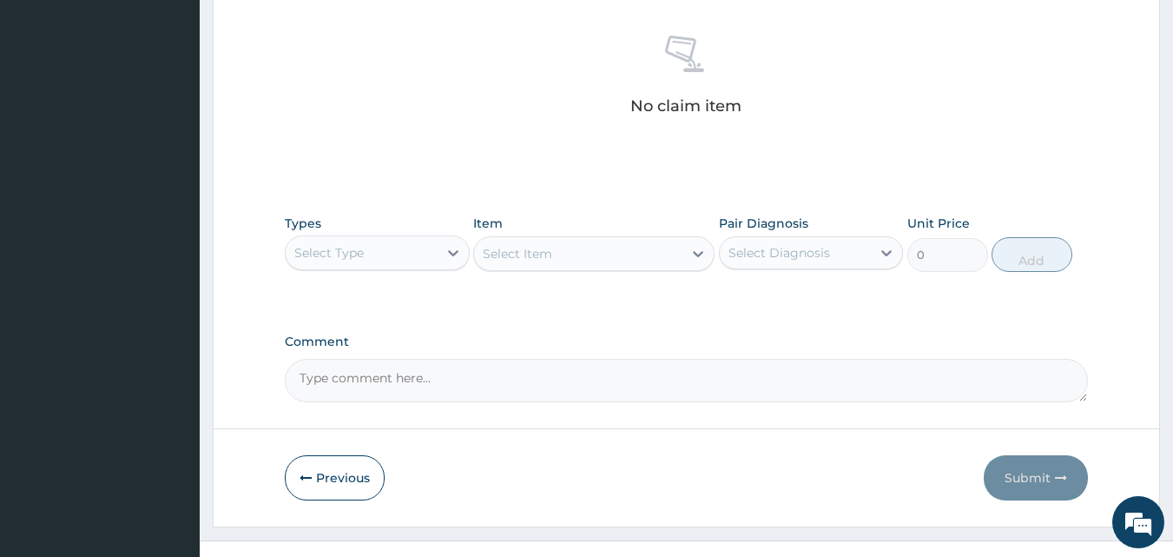
scroll to position [696, 0]
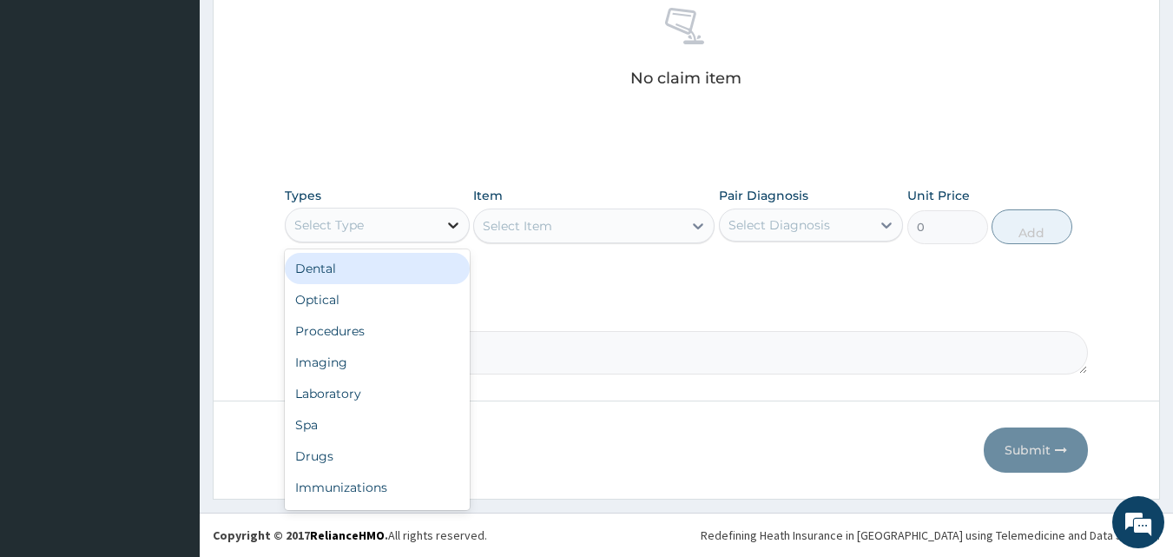
click at [456, 221] on icon at bounding box center [453, 224] width 17 height 17
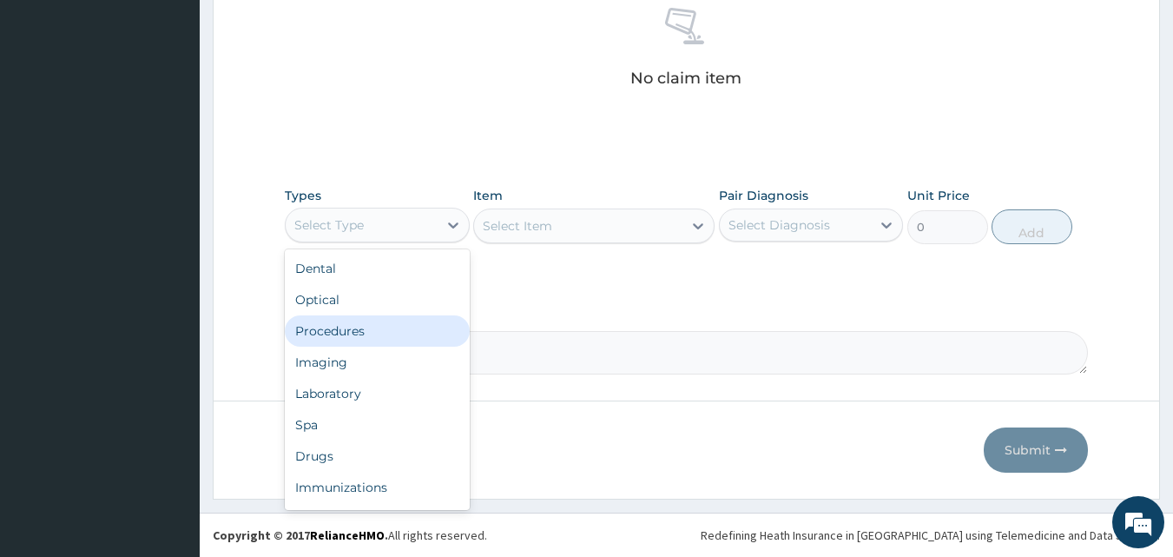
click at [426, 341] on div "Procedures" at bounding box center [377, 330] width 185 height 31
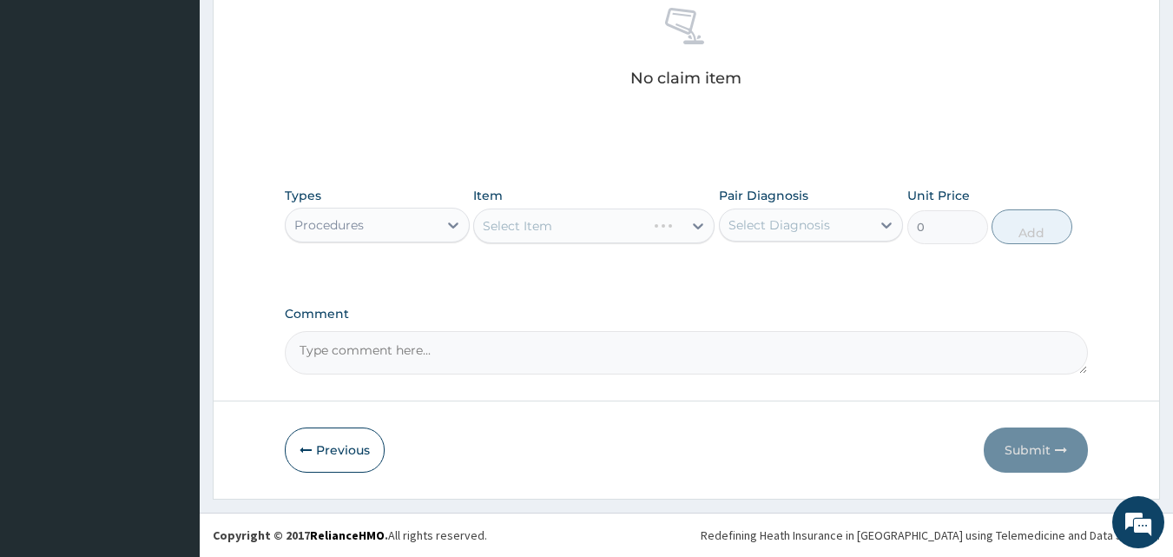
click at [668, 220] on div "Select Item" at bounding box center [593, 225] width 241 height 35
click at [684, 228] on div at bounding box center [698, 225] width 31 height 31
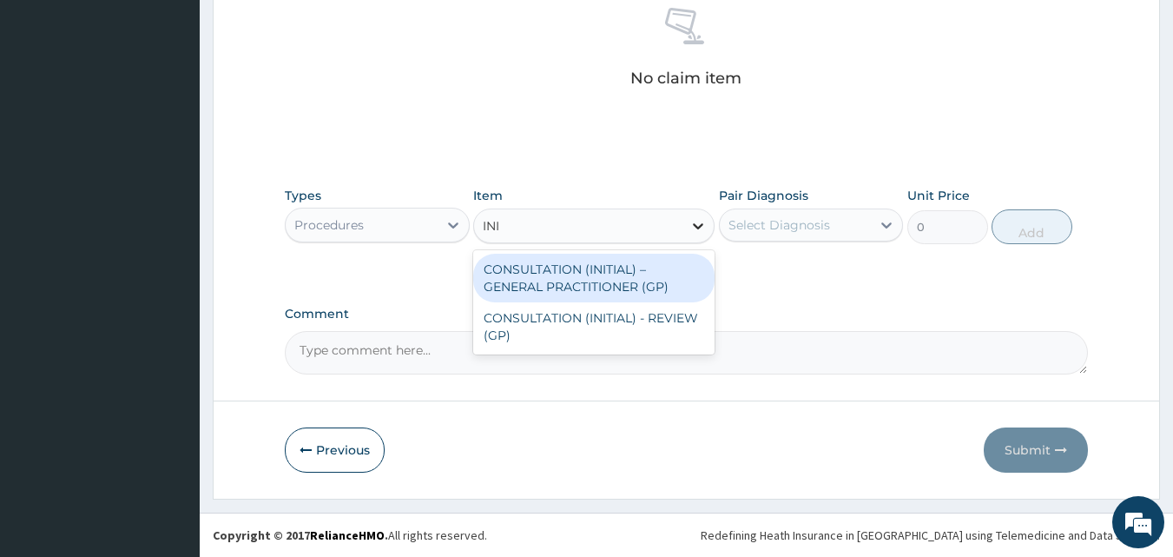
type input "INIT"
click at [668, 274] on div "CONSULTATION (INITIAL) – GENERAL PRACTITIONER (GP)" at bounding box center [593, 278] width 241 height 49
type input "3000"
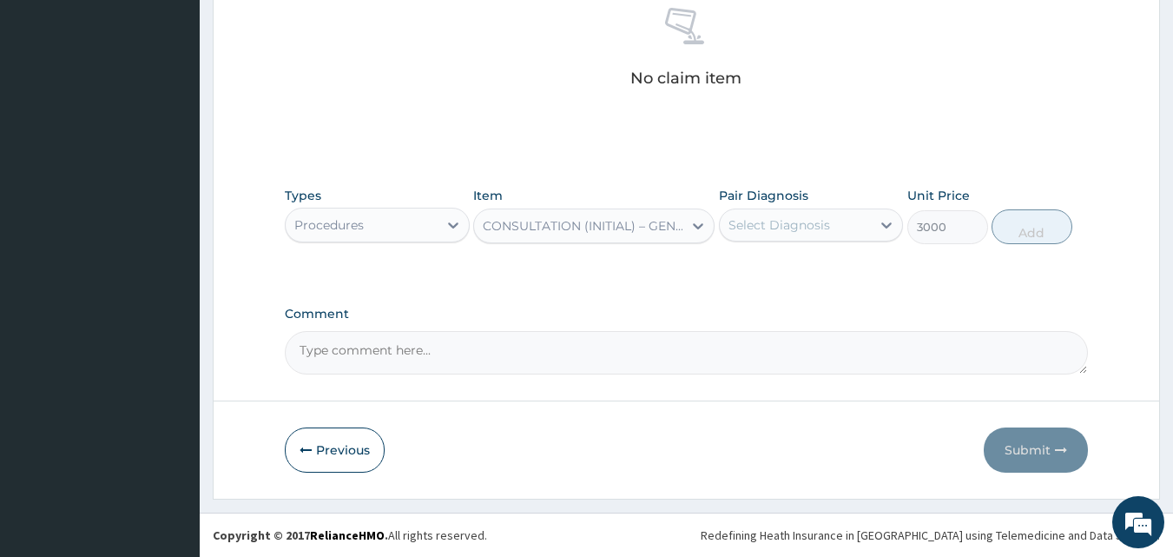
click at [774, 235] on div "Select Diagnosis" at bounding box center [796, 225] width 152 height 28
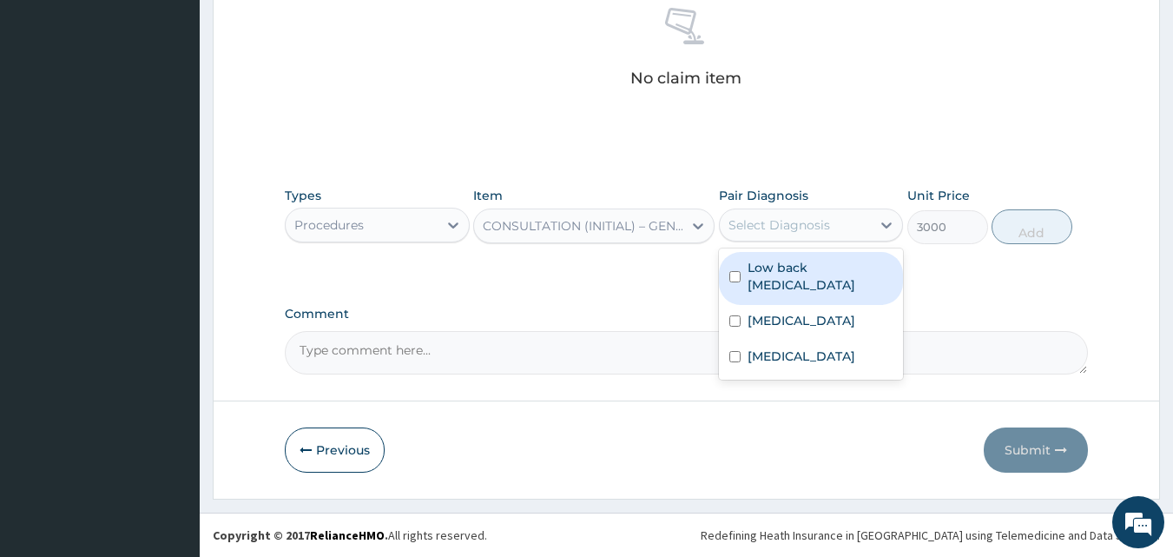
click at [777, 288] on label "Low back [MEDICAL_DATA]" at bounding box center [821, 276] width 146 height 35
checkbox input "true"
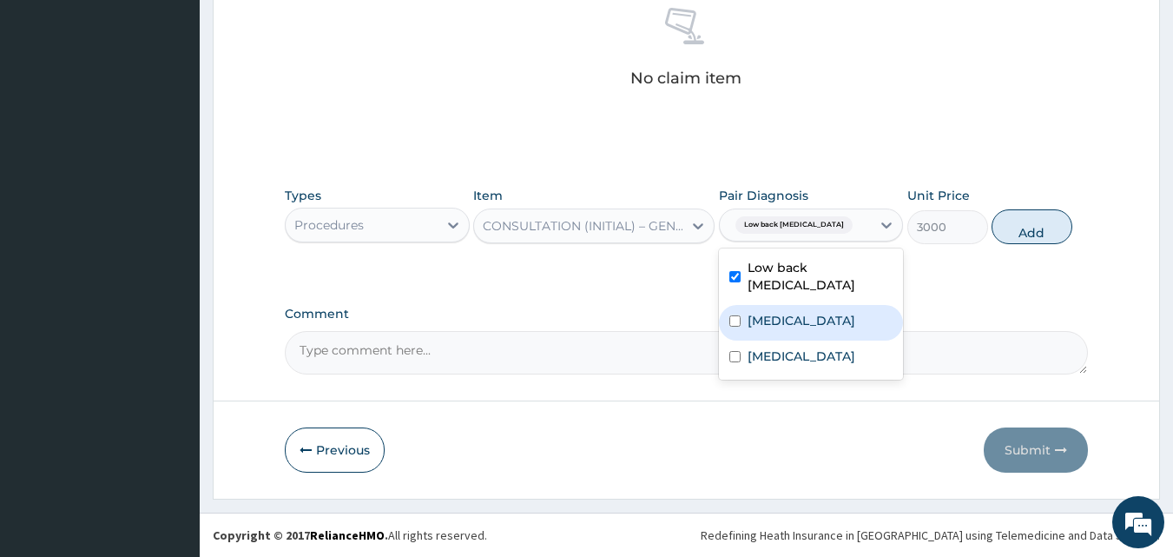
click at [781, 327] on label "[MEDICAL_DATA]" at bounding box center [802, 320] width 108 height 17
checkbox input "true"
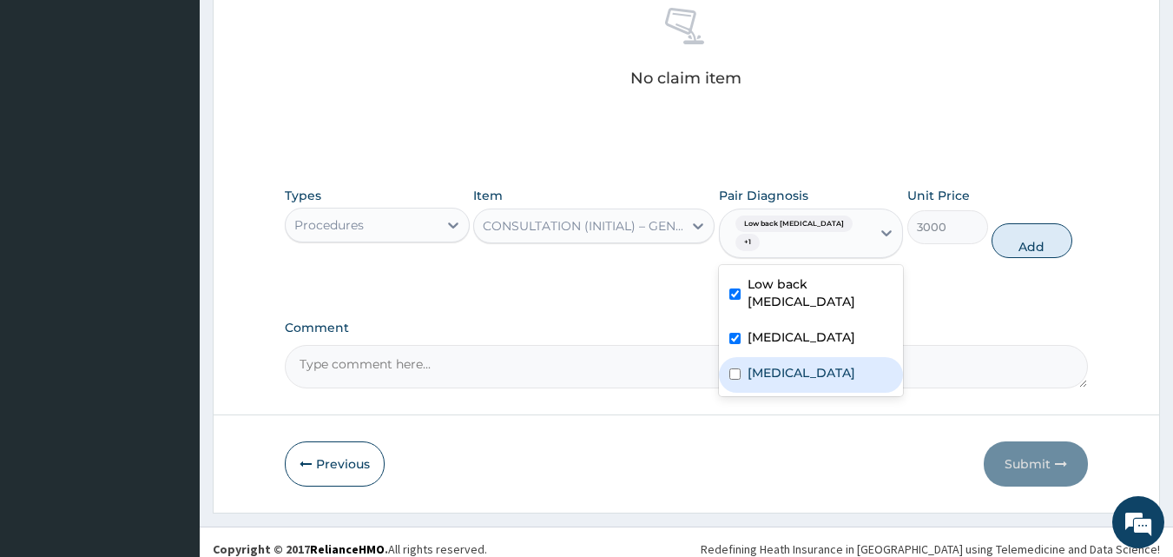
click at [800, 379] on label "[MEDICAL_DATA]" at bounding box center [802, 372] width 108 height 17
checkbox input "true"
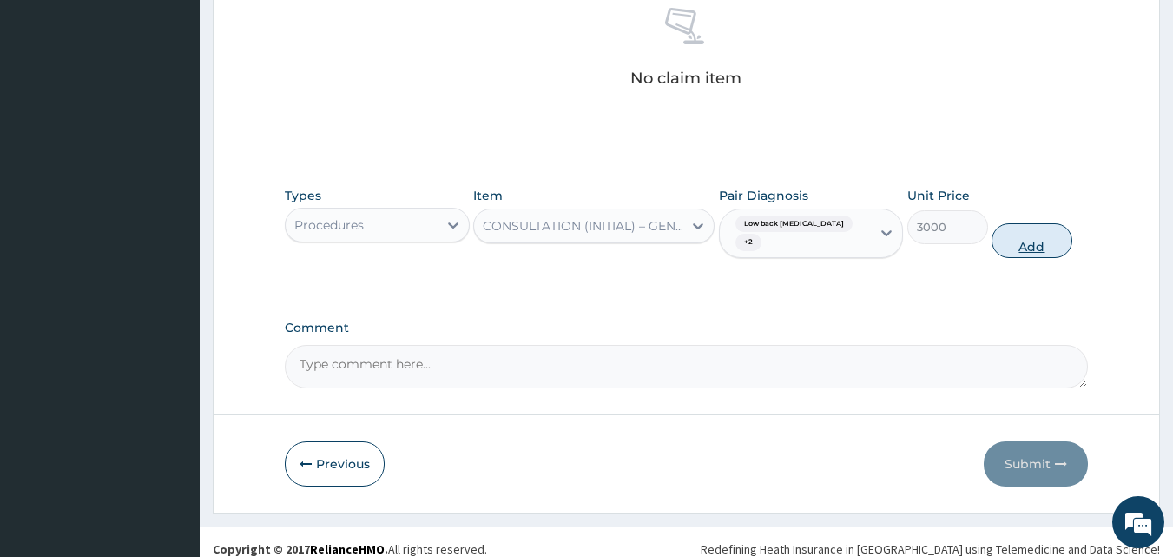
click at [1021, 228] on button "Add" at bounding box center [1032, 240] width 81 height 35
type input "0"
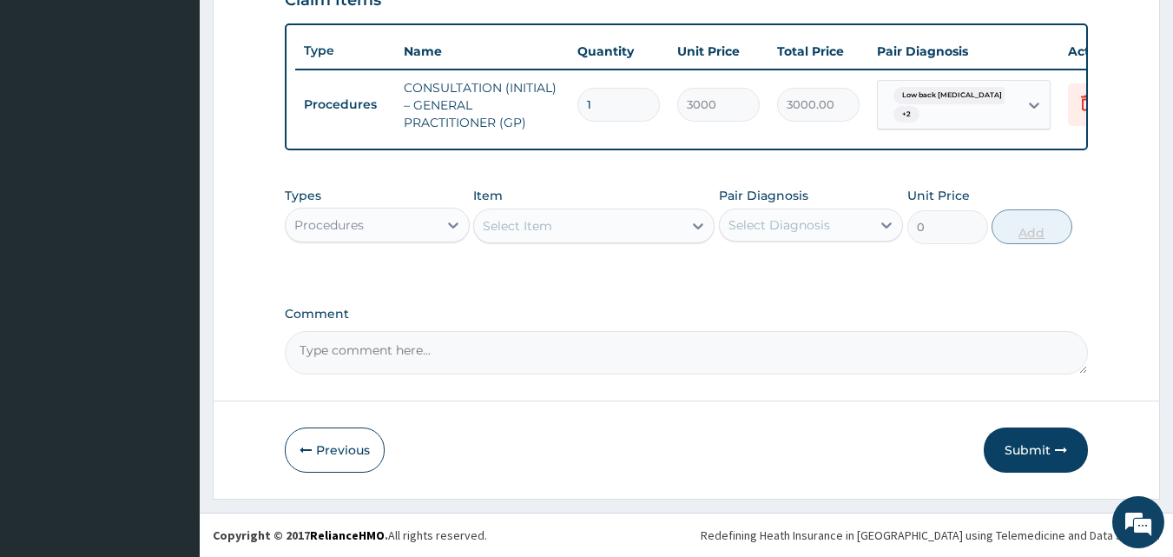
scroll to position [636, 0]
click at [440, 238] on div at bounding box center [453, 224] width 31 height 31
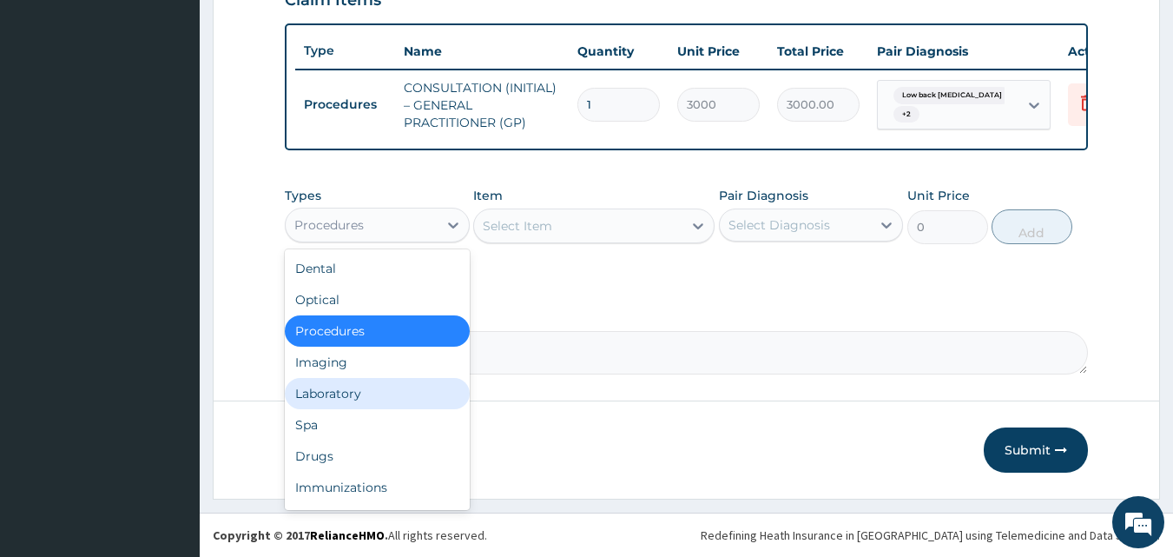
click at [428, 399] on div "Laboratory" at bounding box center [377, 393] width 185 height 31
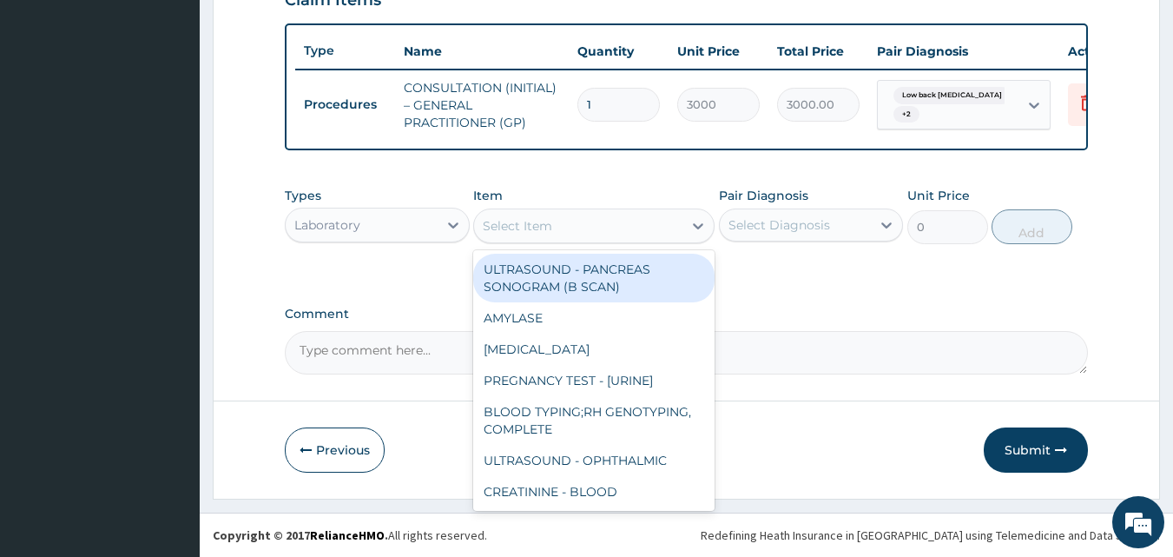
click at [624, 227] on div "Select Item" at bounding box center [578, 226] width 208 height 28
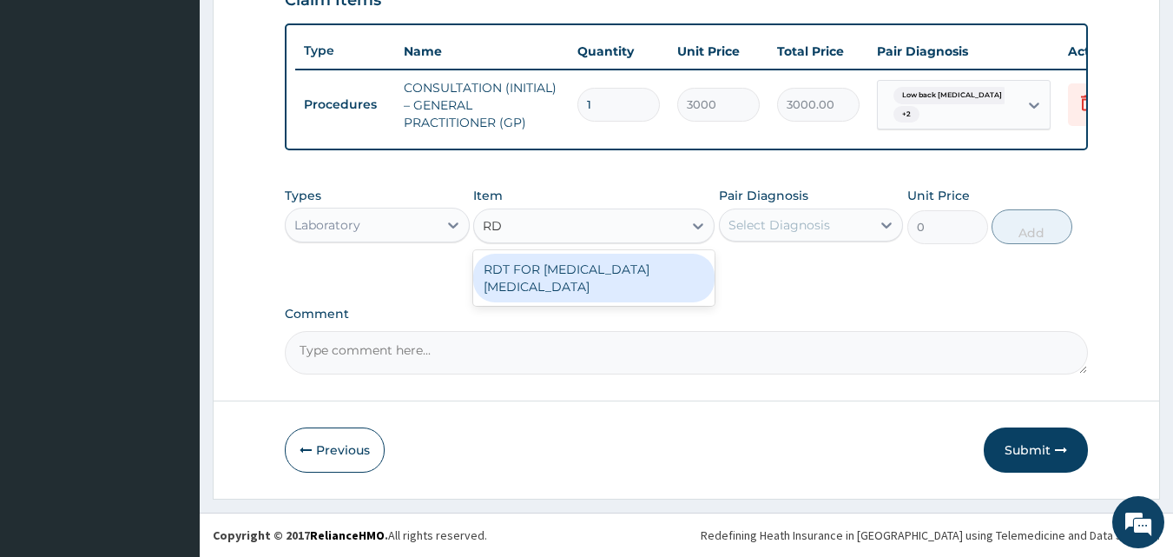
type input "RDT"
click at [530, 275] on div "RDT FOR [MEDICAL_DATA] [MEDICAL_DATA]" at bounding box center [593, 278] width 241 height 49
type input "1300"
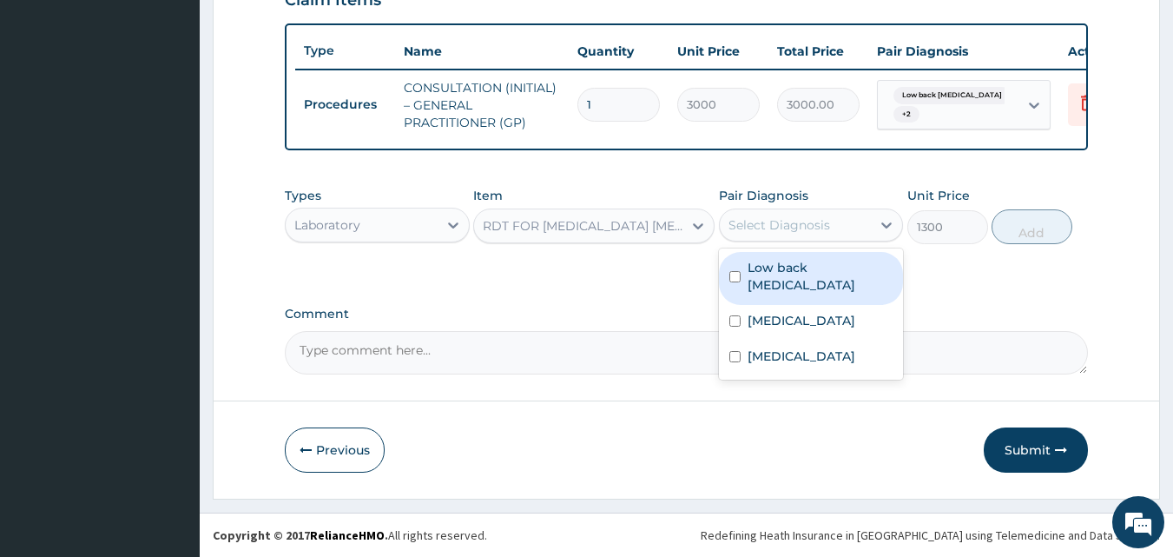
click at [832, 208] on div "Select Diagnosis" at bounding box center [811, 224] width 185 height 33
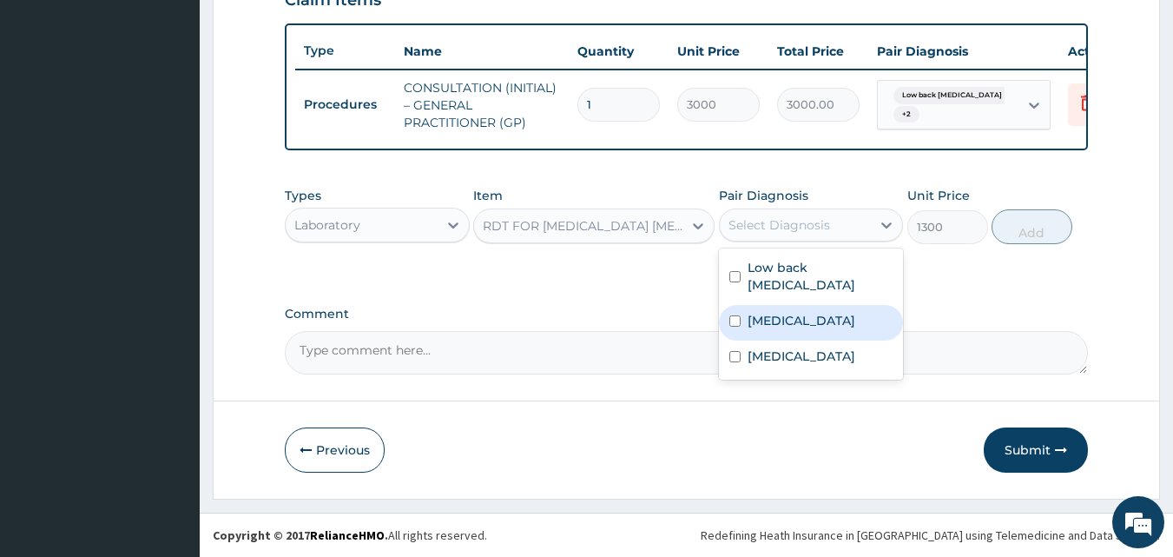
click at [819, 318] on label "[MEDICAL_DATA]" at bounding box center [802, 320] width 108 height 17
checkbox input "true"
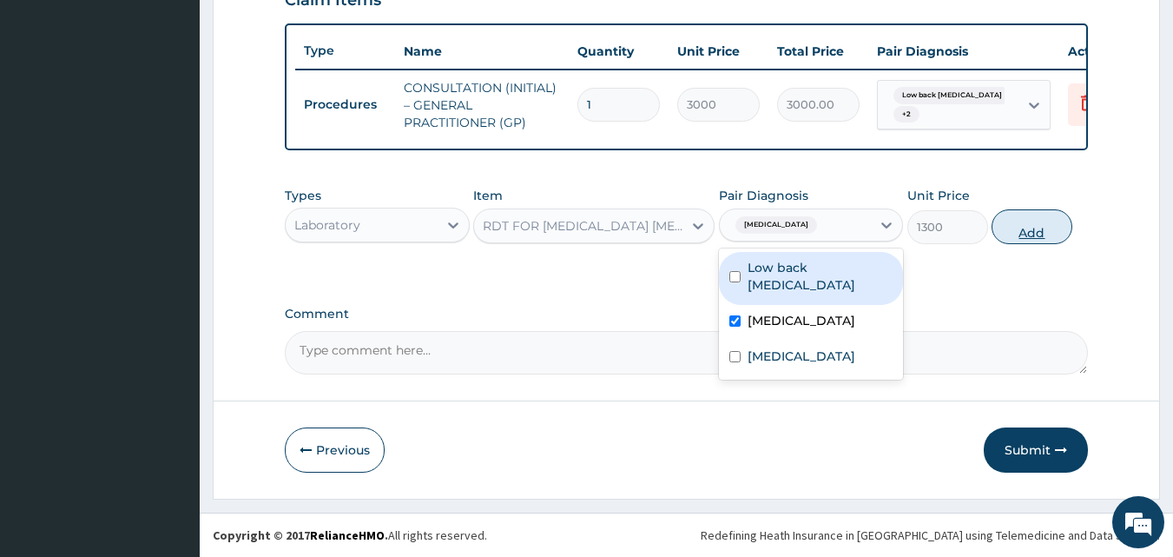
click at [1042, 215] on button "Add" at bounding box center [1032, 226] width 81 height 35
type input "0"
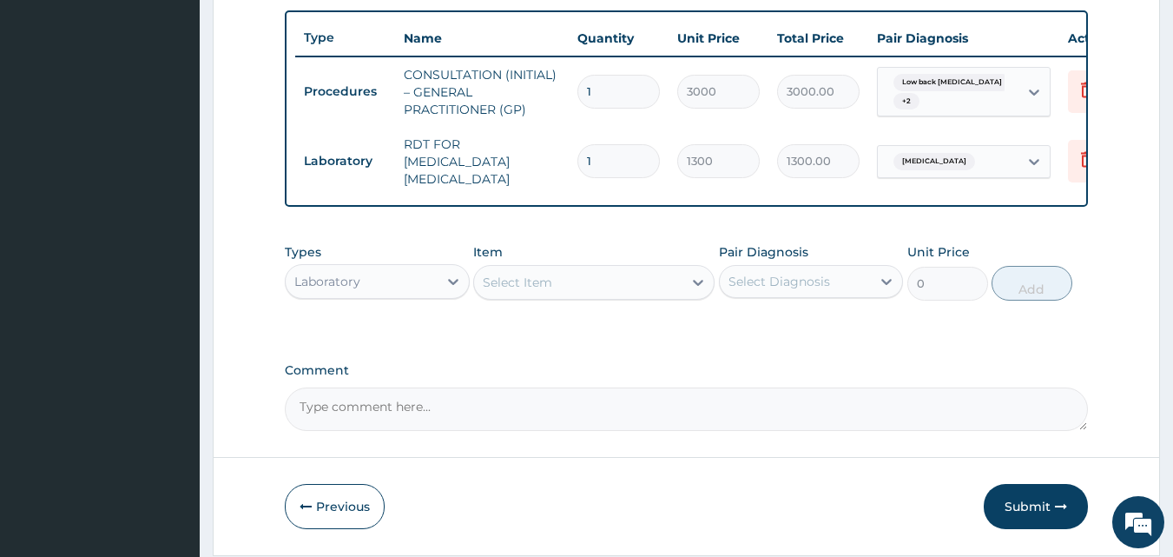
click at [414, 277] on div "Laboratory" at bounding box center [362, 282] width 152 height 28
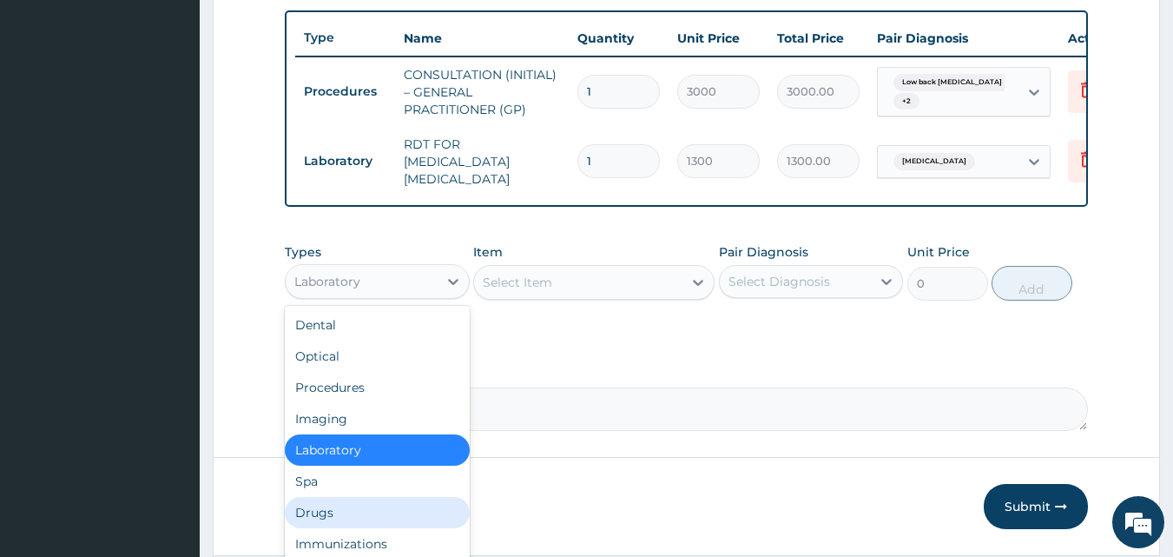
click at [426, 505] on div "Drugs" at bounding box center [377, 512] width 185 height 31
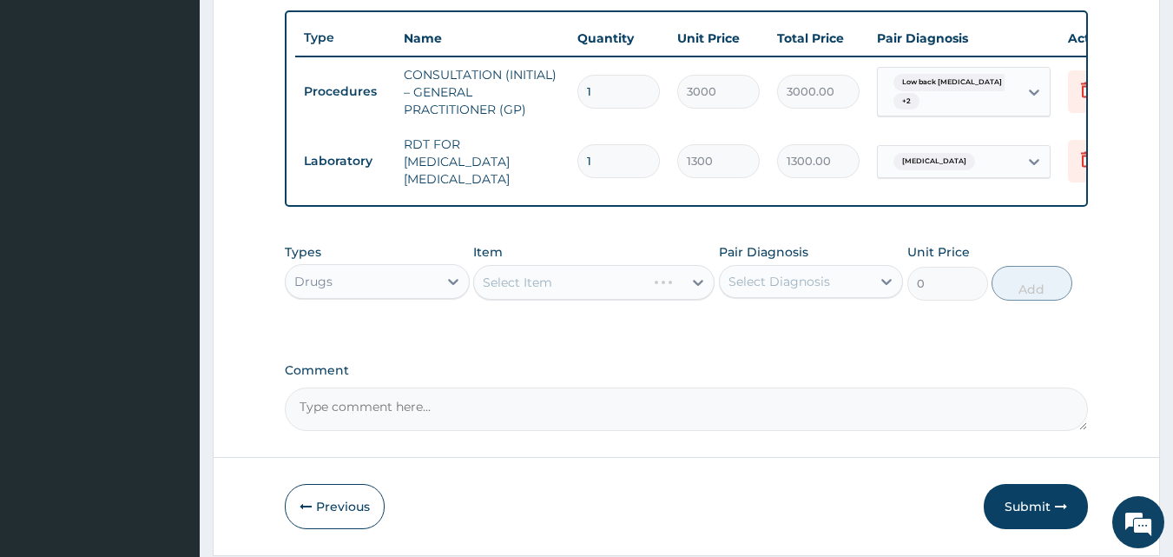
click at [632, 286] on div "Select Item" at bounding box center [593, 282] width 241 height 35
click at [527, 291] on div "Select Item" at bounding box center [517, 282] width 69 height 17
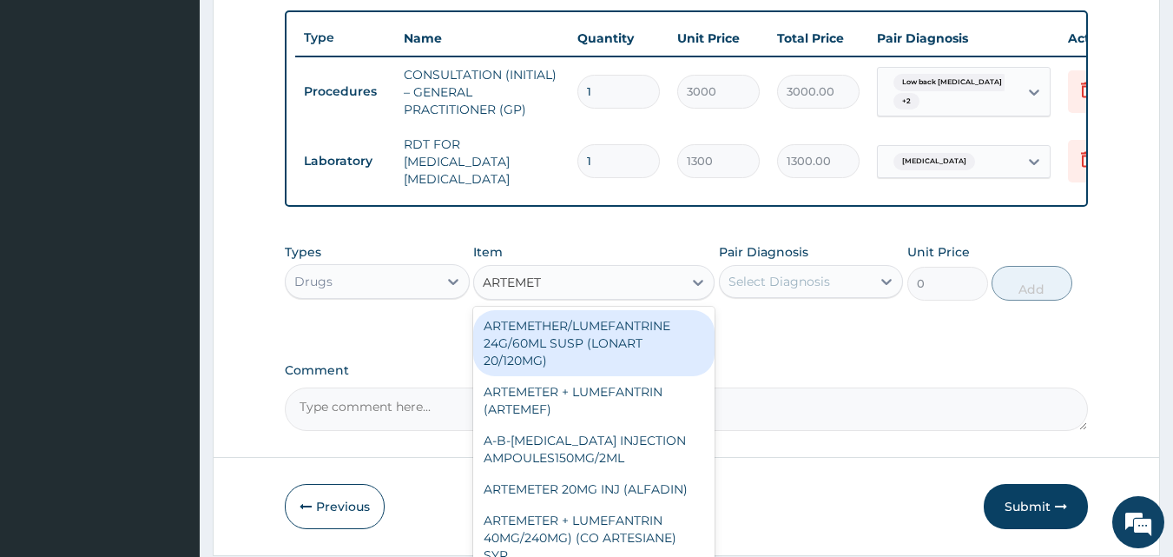
type input "ARTEMETH"
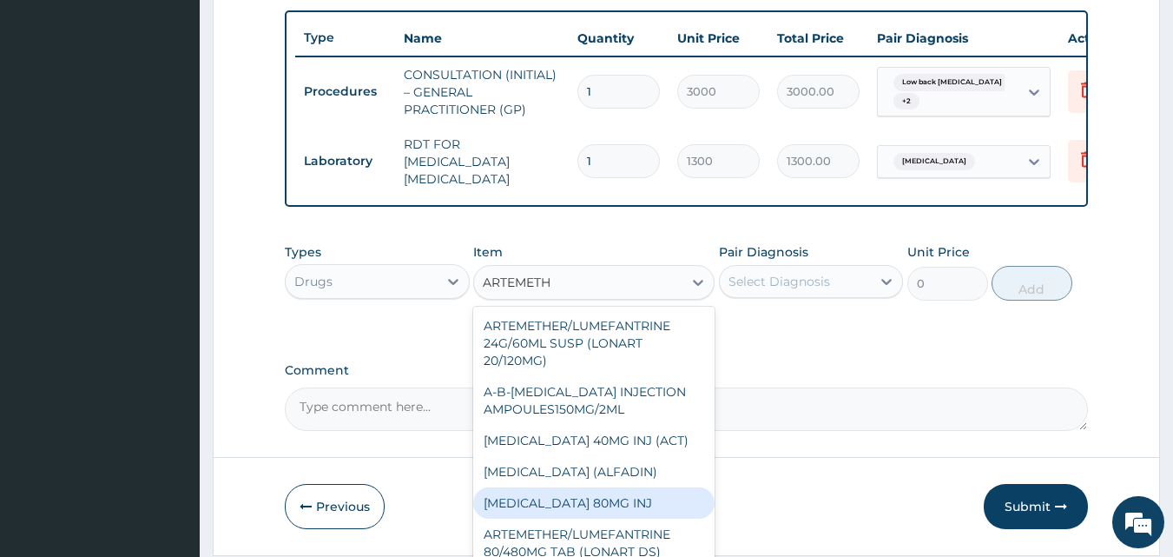
click at [658, 504] on div "[MEDICAL_DATA] 80MG INJ" at bounding box center [593, 502] width 241 height 31
type input "750"
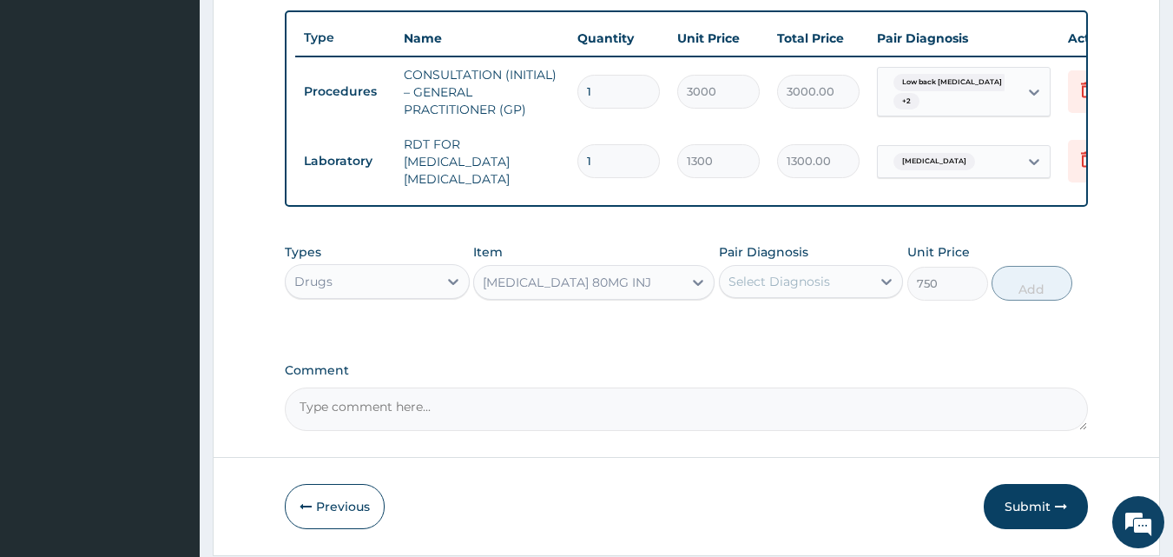
click at [847, 284] on div "Select Diagnosis" at bounding box center [796, 282] width 152 height 28
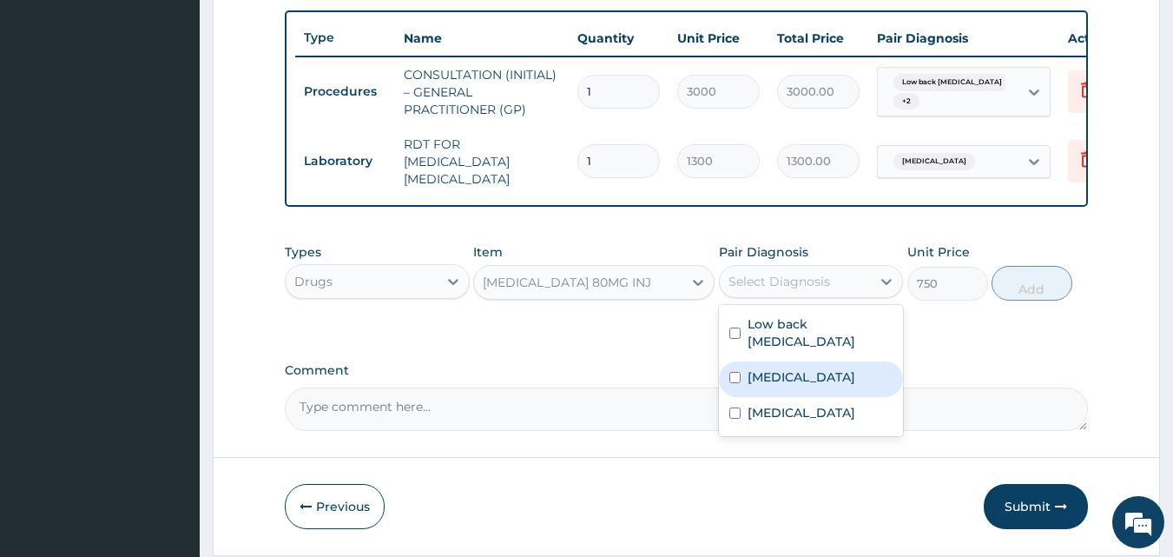
click at [823, 373] on label "[MEDICAL_DATA]" at bounding box center [802, 376] width 108 height 17
checkbox input "true"
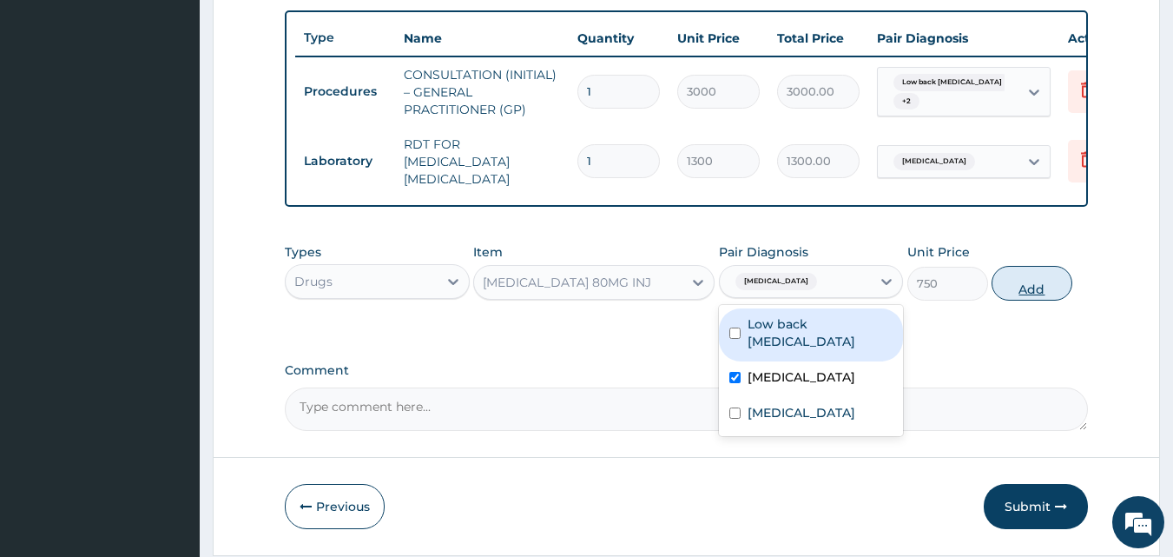
click at [1016, 288] on button "Add" at bounding box center [1032, 283] width 81 height 35
type input "0"
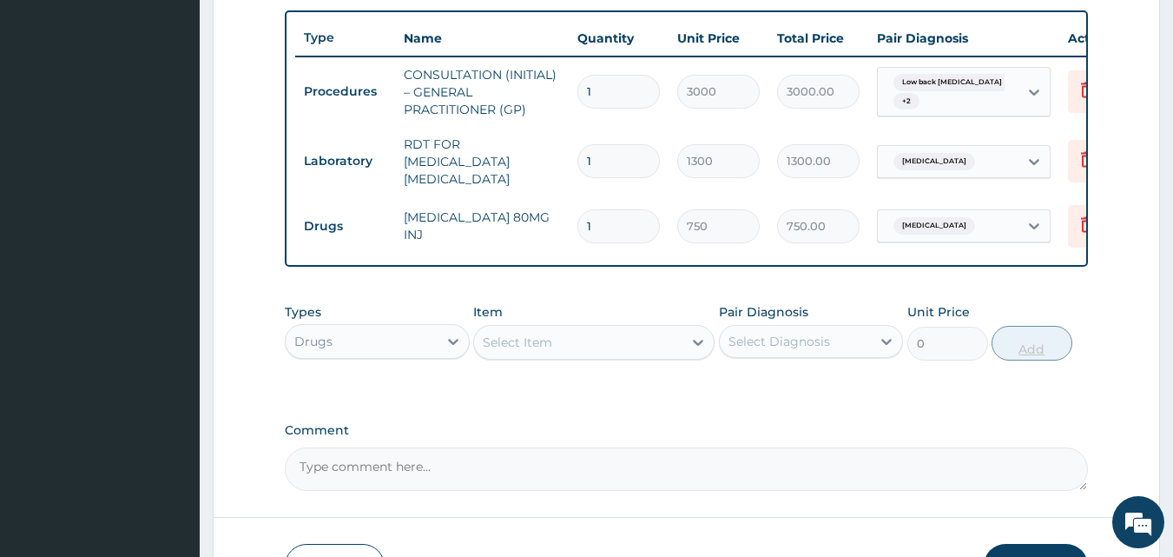
type input "0.00"
type input "6"
type input "4500.00"
type input "6"
click at [630, 339] on div "Select Item" at bounding box center [578, 342] width 208 height 28
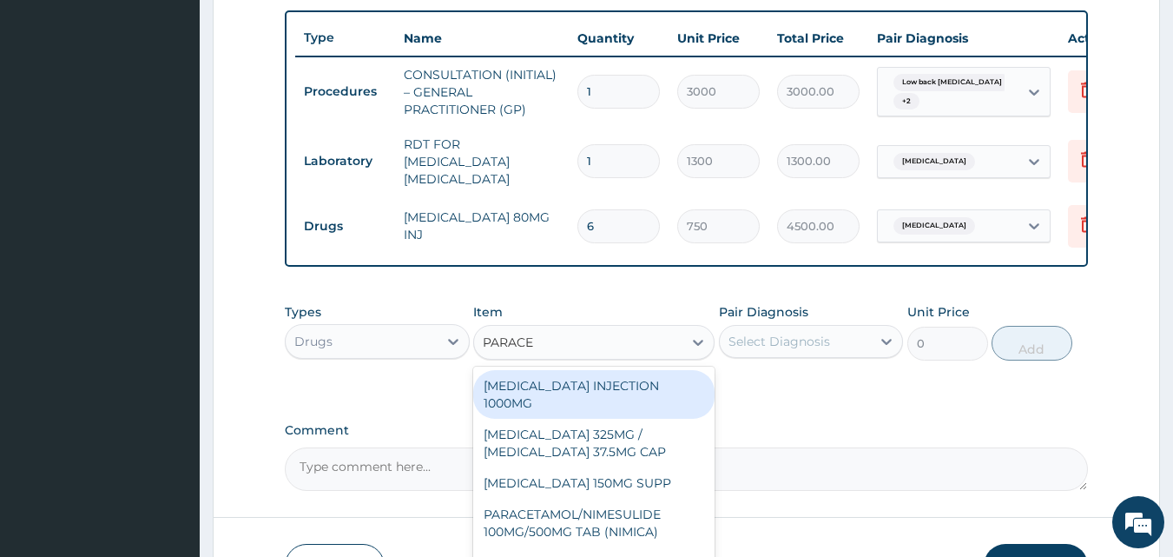
type input "PARACET"
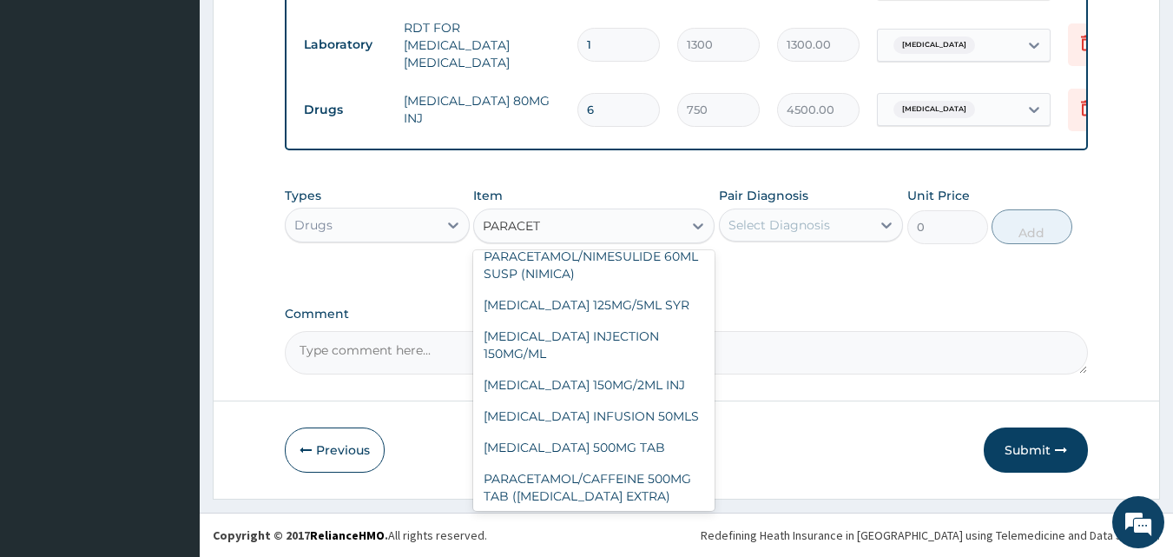
scroll to position [358, 0]
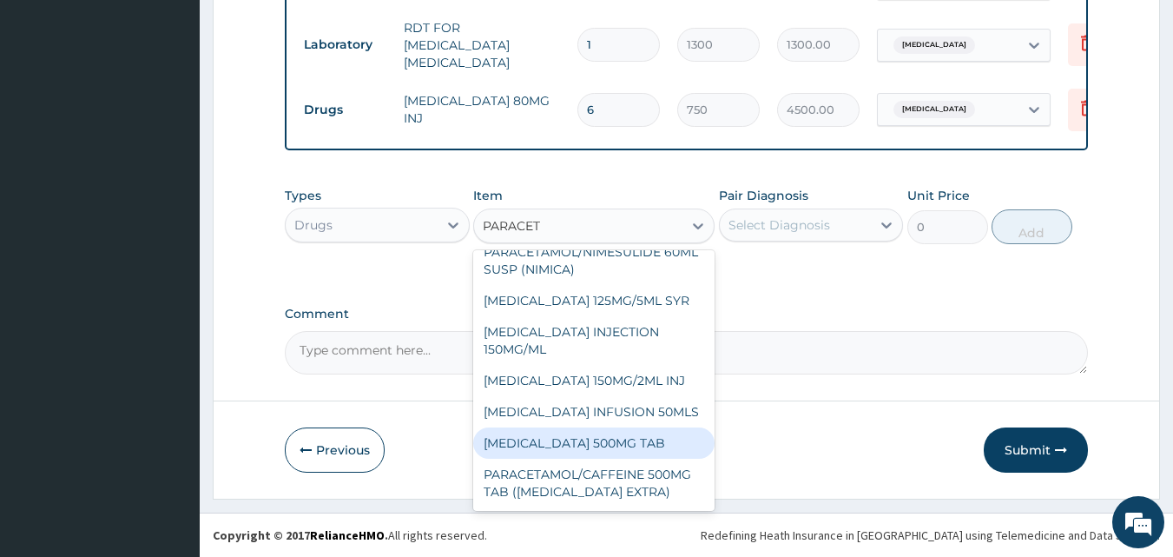
click at [670, 437] on div "[MEDICAL_DATA] 500MG TAB" at bounding box center [593, 442] width 241 height 31
type input "65"
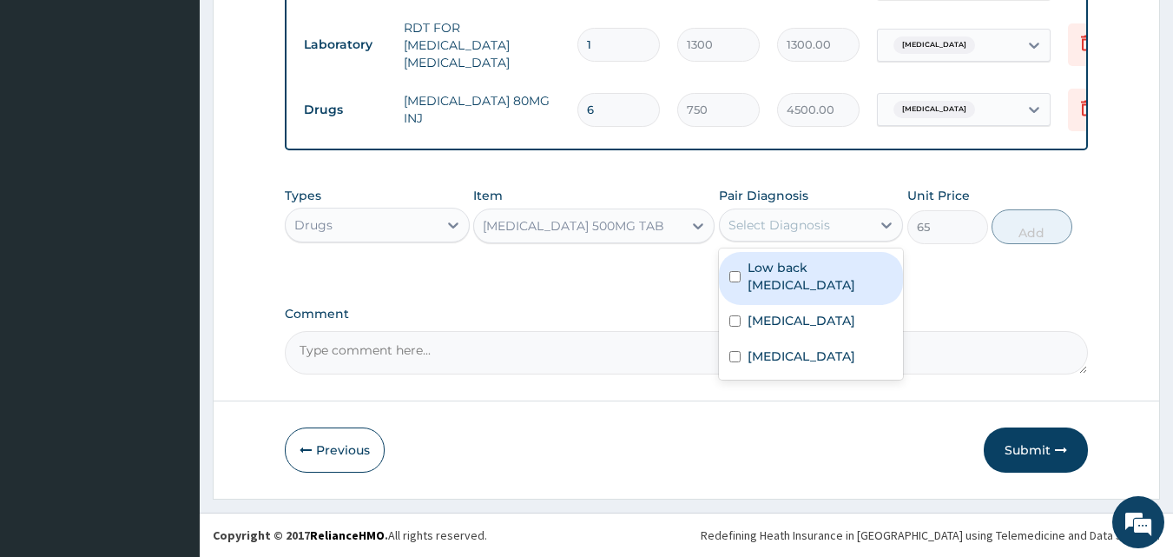
click at [829, 226] on div "Select Diagnosis" at bounding box center [796, 225] width 152 height 28
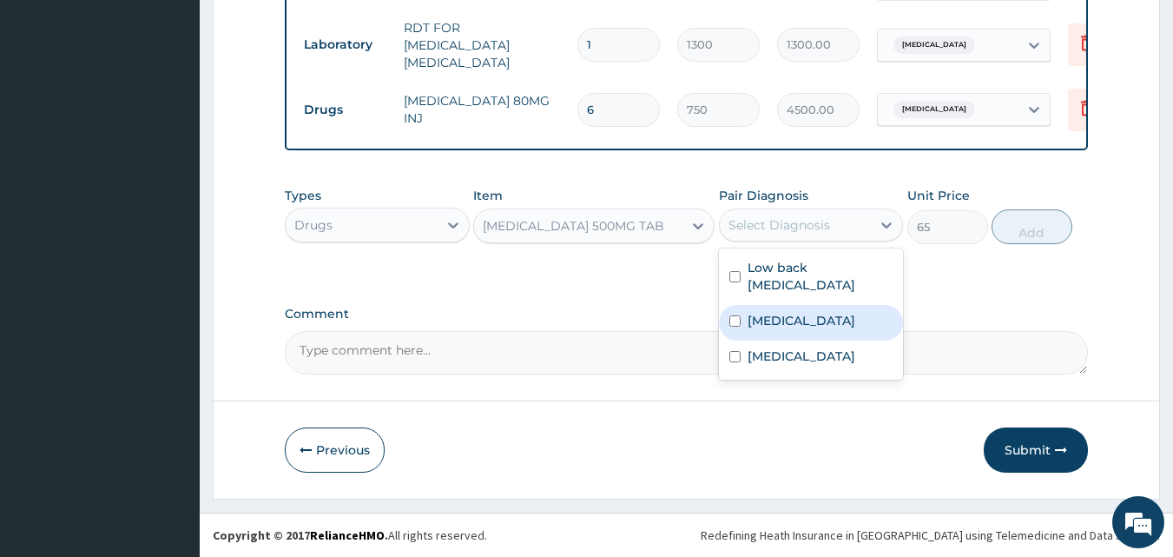
click at [819, 318] on label "[MEDICAL_DATA]" at bounding box center [802, 320] width 108 height 17
checkbox input "true"
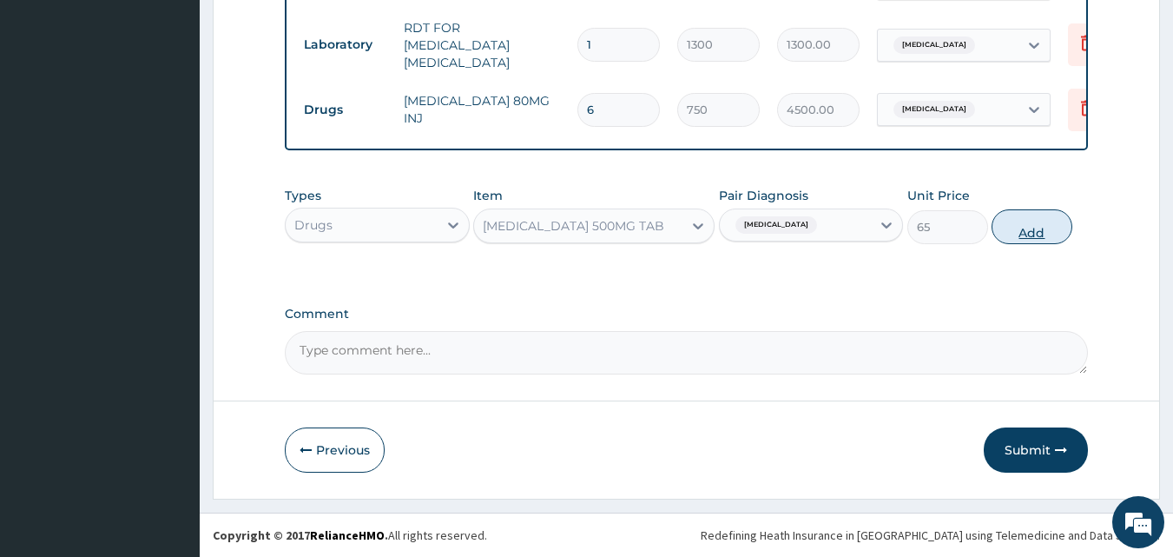
click at [1034, 218] on button "Add" at bounding box center [1032, 226] width 81 height 35
type input "0"
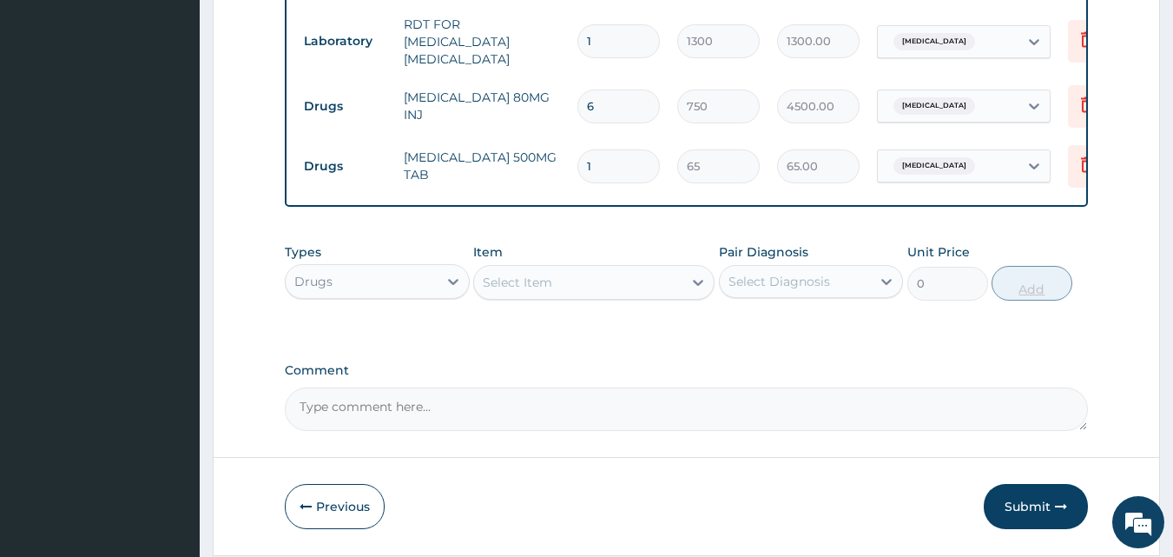
type input "18"
type input "1170.00"
type input "18"
click at [589, 281] on div "Select Item" at bounding box center [578, 282] width 208 height 28
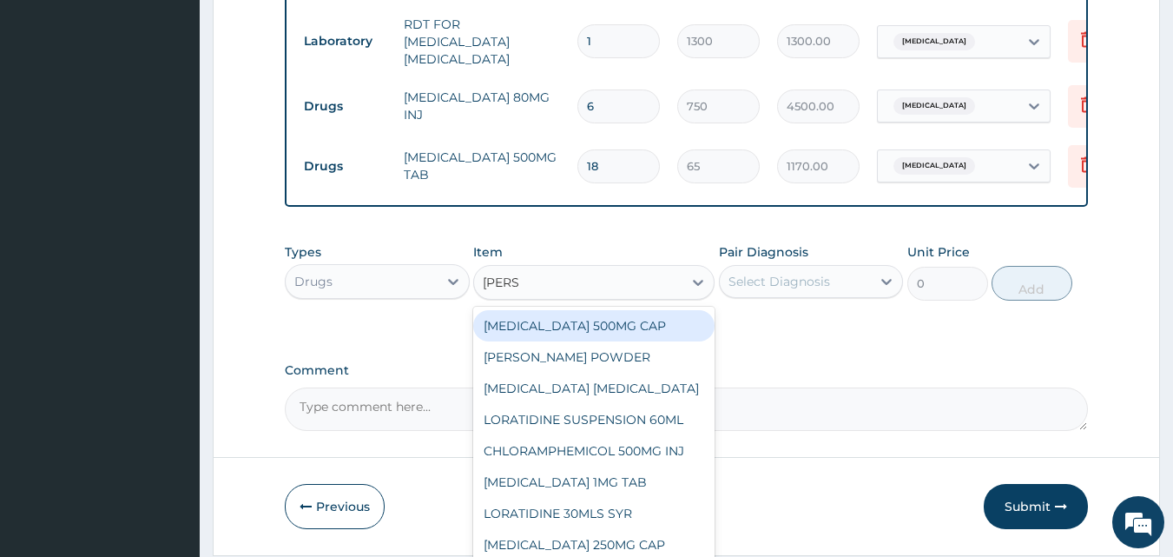
type input "LORAT"
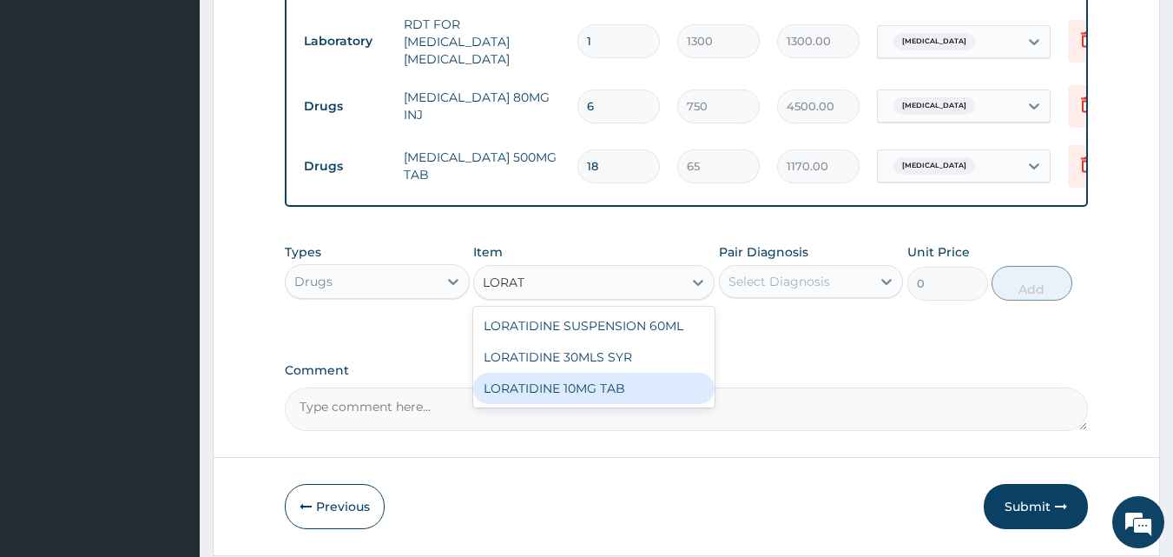
click at [603, 394] on div "LORATIDINE 10MG TAB" at bounding box center [593, 388] width 241 height 31
type input "110"
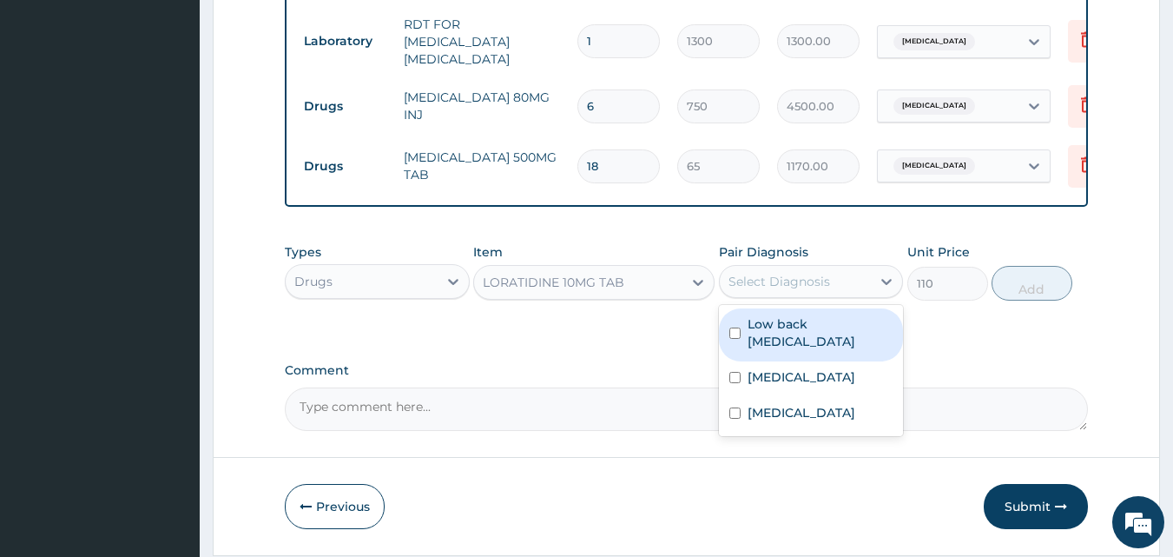
click at [853, 276] on div "Select Diagnosis" at bounding box center [796, 282] width 152 height 28
click at [637, 277] on div "LORATIDINE 10MG TAB" at bounding box center [578, 282] width 208 height 28
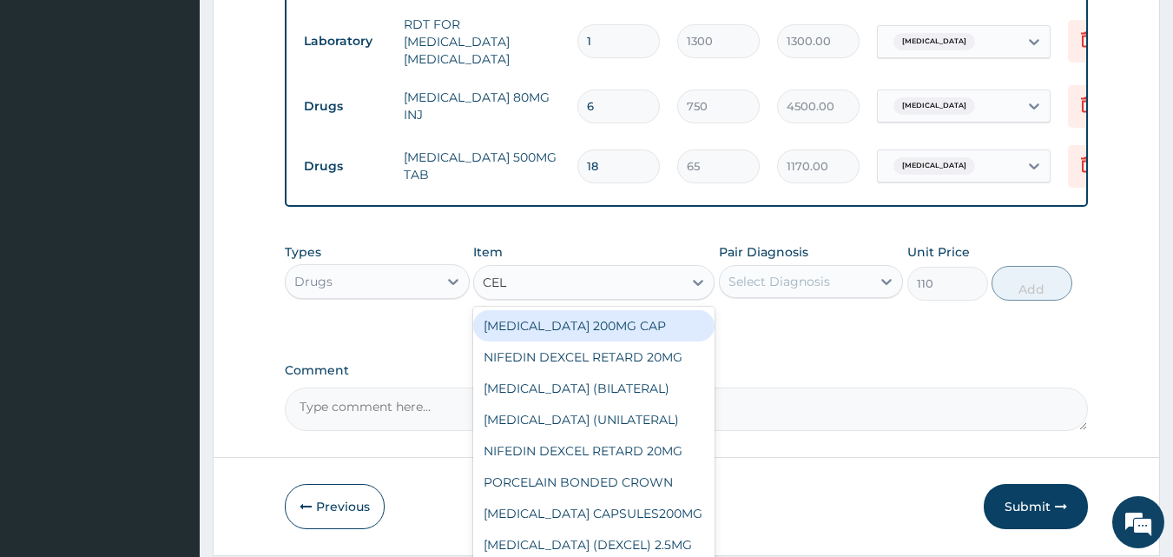
scroll to position [14, 0]
type input "CELE"
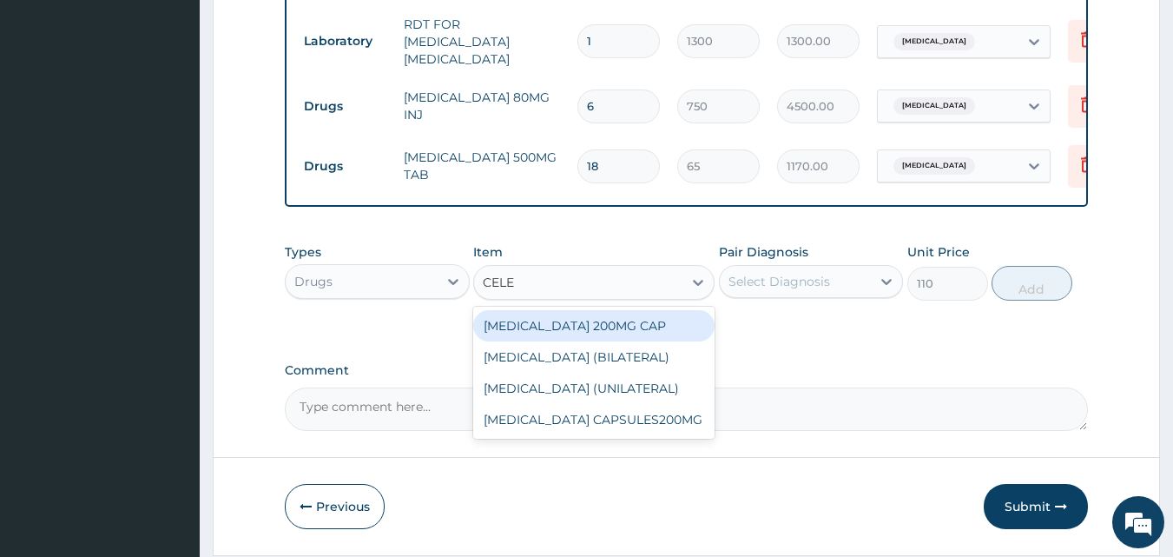
scroll to position [0, 0]
click at [679, 326] on div "[MEDICAL_DATA] 200MG CAP" at bounding box center [593, 325] width 241 height 31
type input "500"
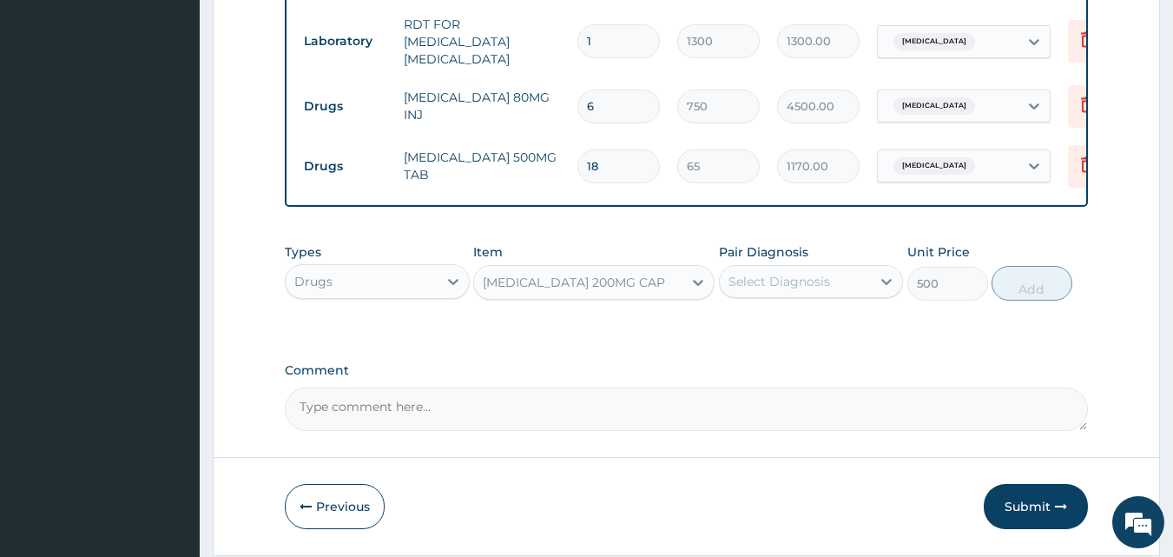
click at [762, 290] on div "Select Diagnosis" at bounding box center [780, 281] width 102 height 17
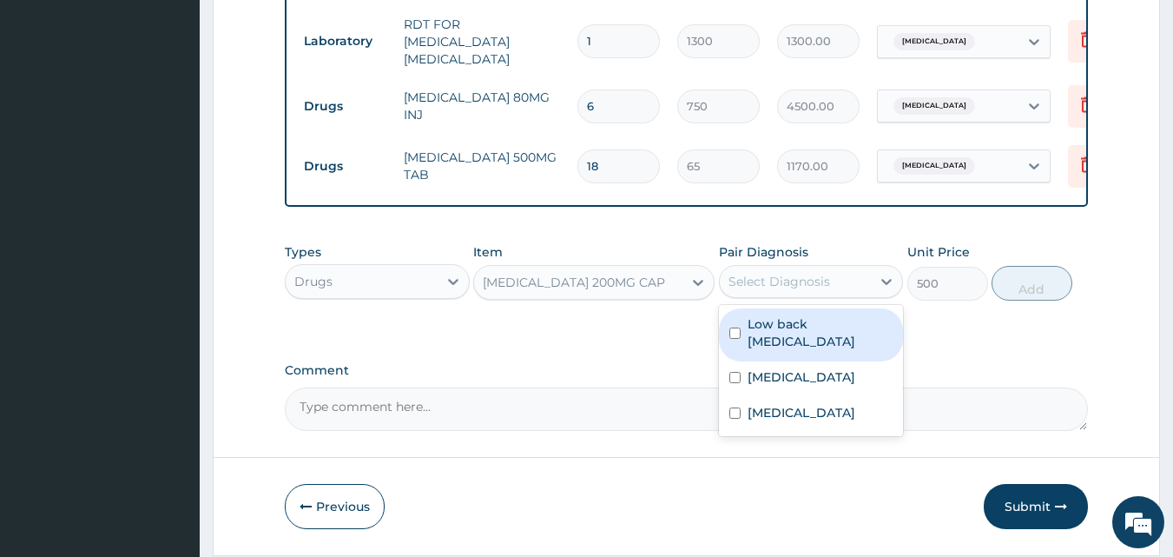
click at [829, 341] on label "Low back [MEDICAL_DATA]" at bounding box center [821, 332] width 146 height 35
checkbox input "true"
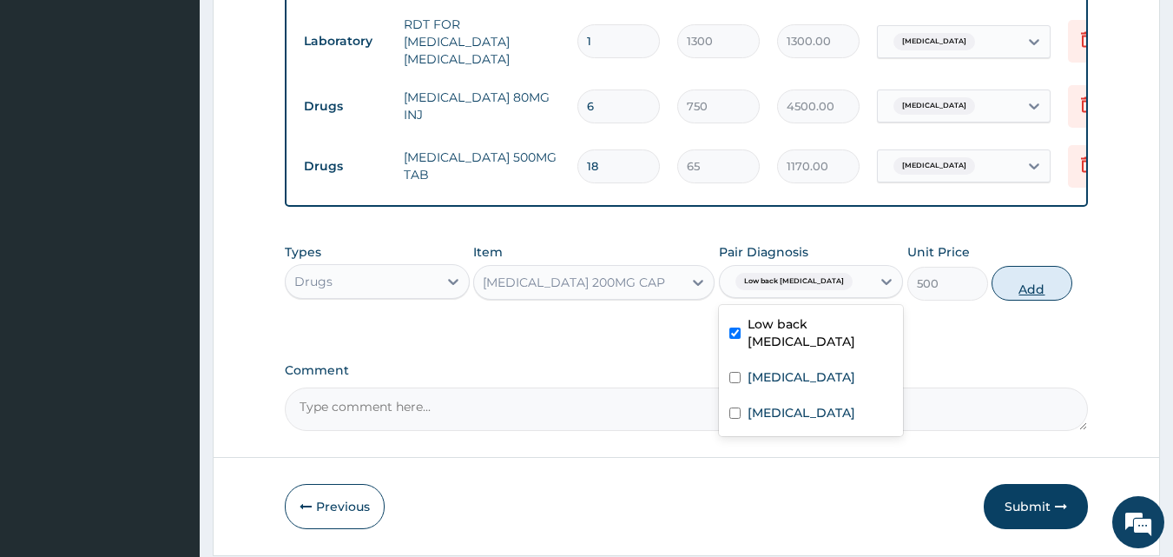
click at [1028, 297] on button "Add" at bounding box center [1032, 283] width 81 height 35
type input "0"
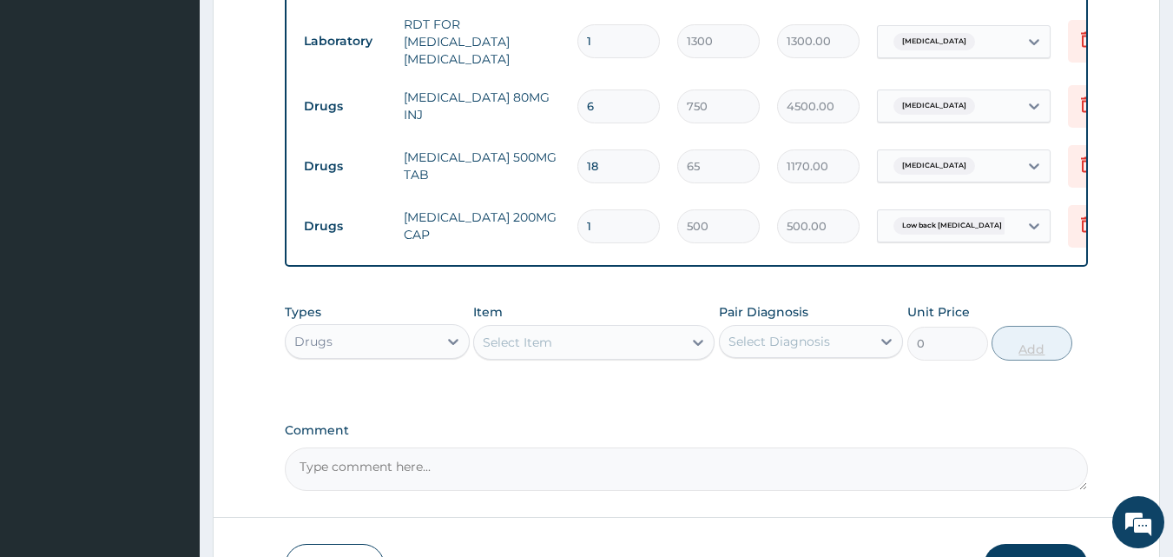
type input "10"
type input "5000.00"
type input "10"
click at [608, 349] on div "Select Item" at bounding box center [578, 342] width 208 height 28
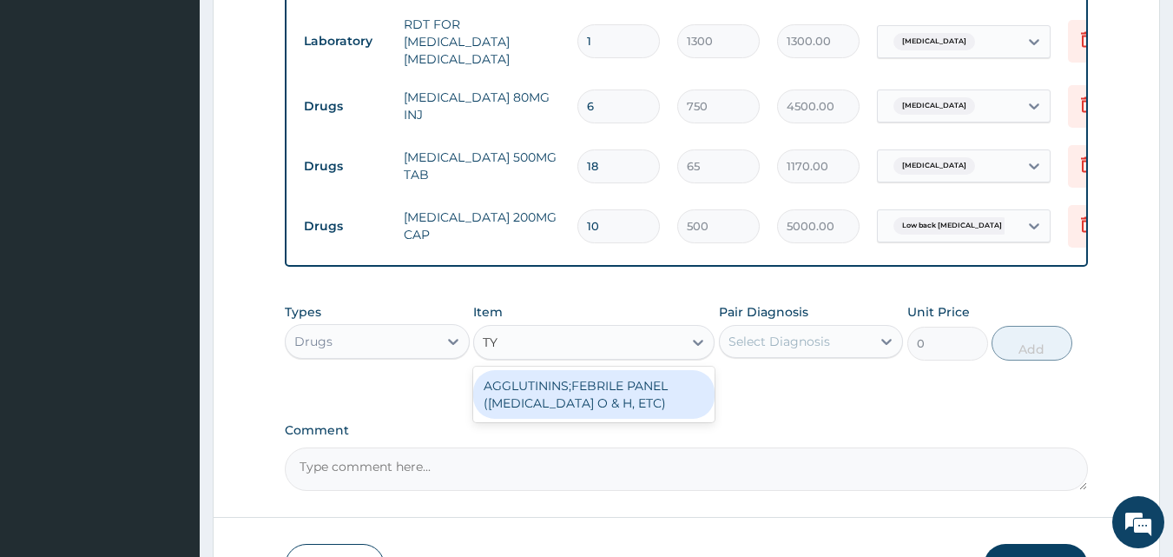
type input "T"
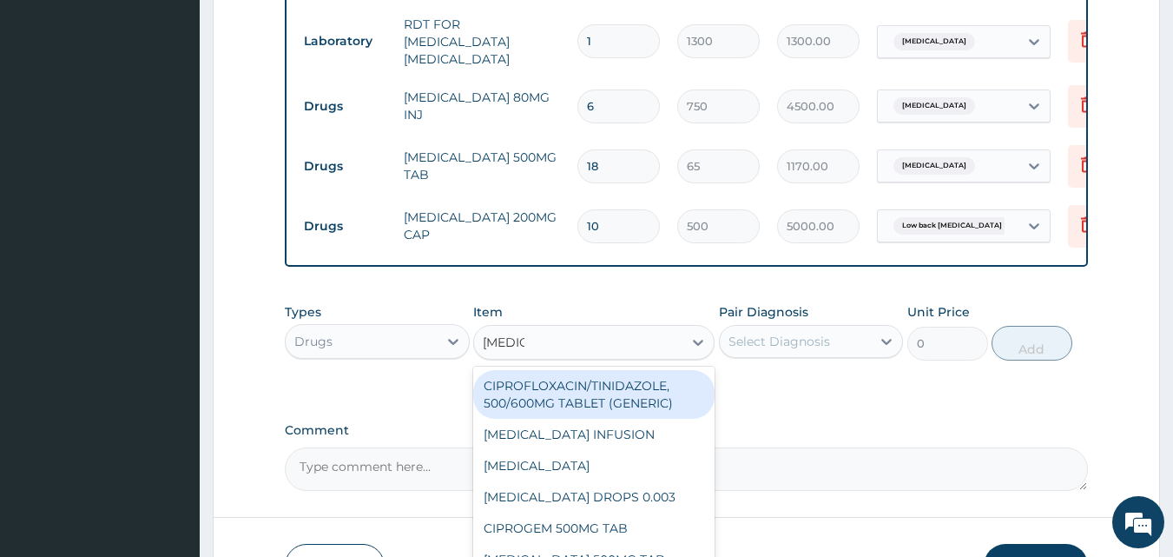
type input "CIPROT"
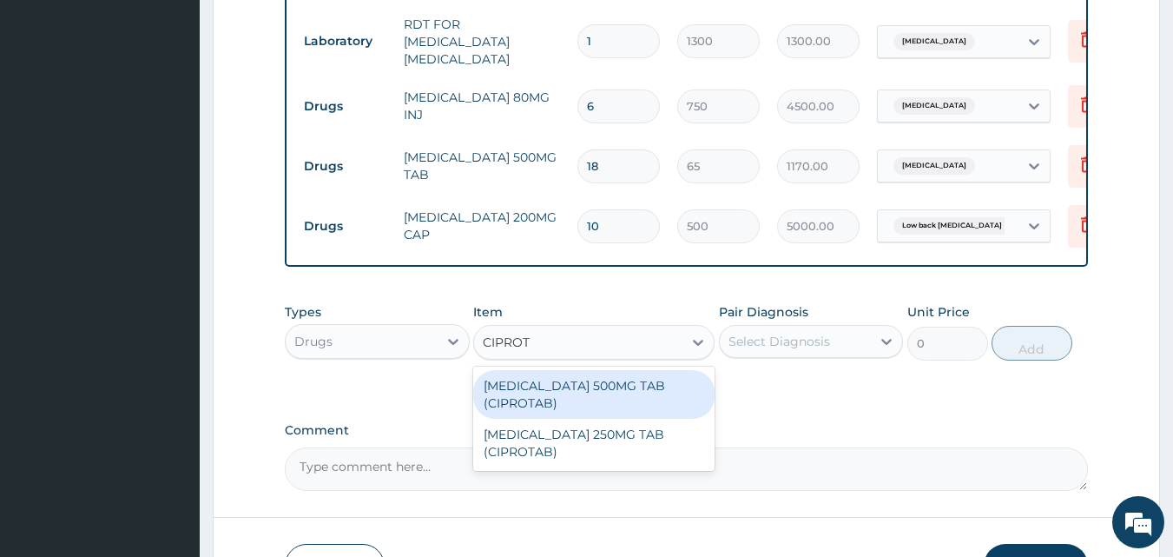
click at [655, 382] on div "[MEDICAL_DATA] 500MG TAB (CIPROTAB)" at bounding box center [593, 394] width 241 height 49
type input "171.0019989013672"
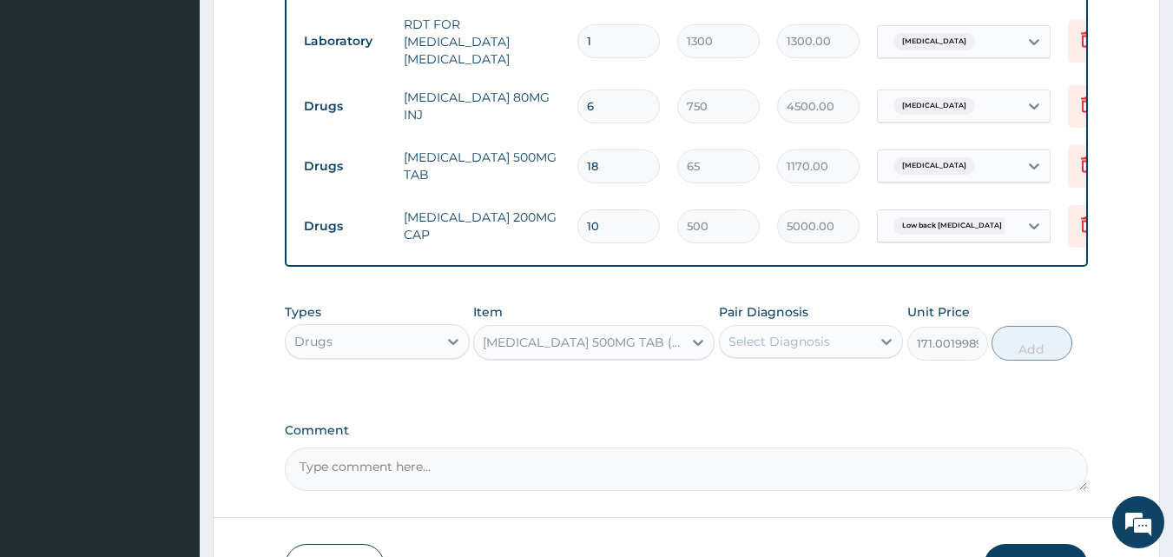
click at [836, 336] on div "Select Diagnosis" at bounding box center [796, 341] width 152 height 28
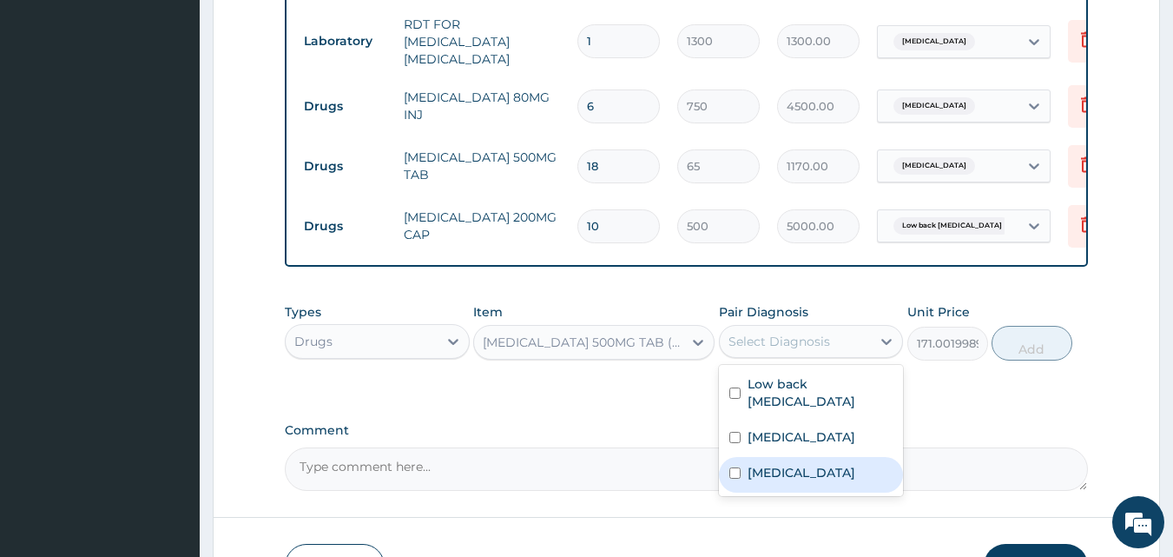
click at [791, 492] on div "[MEDICAL_DATA]" at bounding box center [811, 475] width 185 height 36
checkbox input "true"
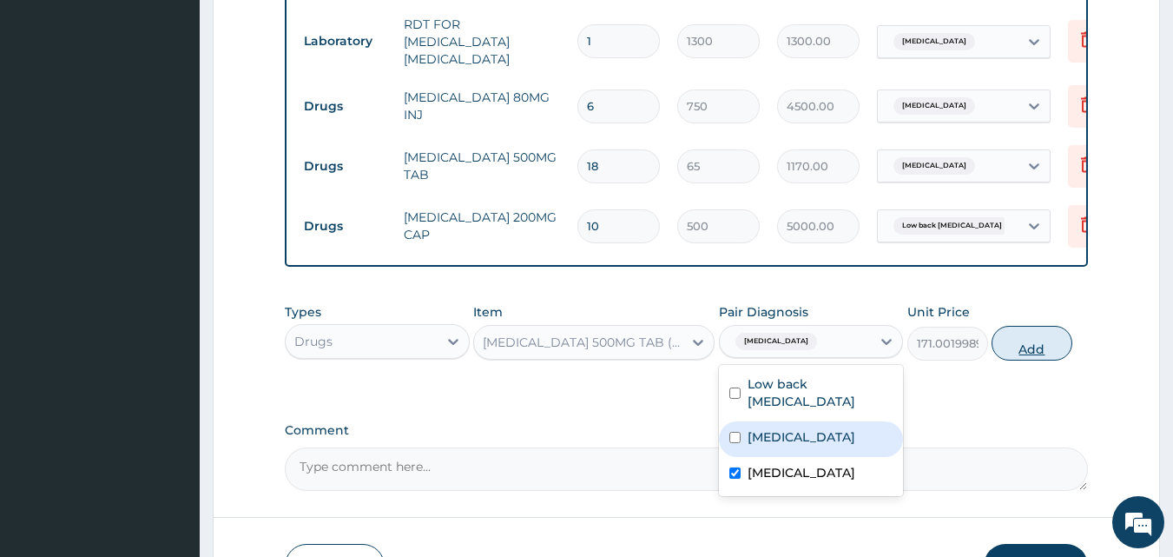
click at [1032, 358] on button "Add" at bounding box center [1032, 343] width 81 height 35
type input "0"
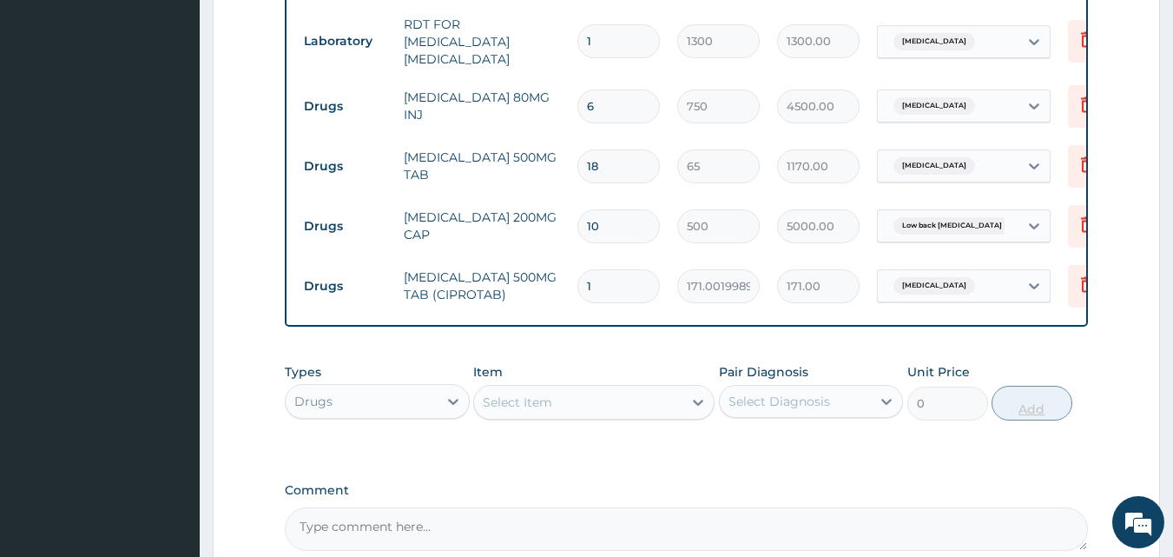
type input "14"
type input "2394.03"
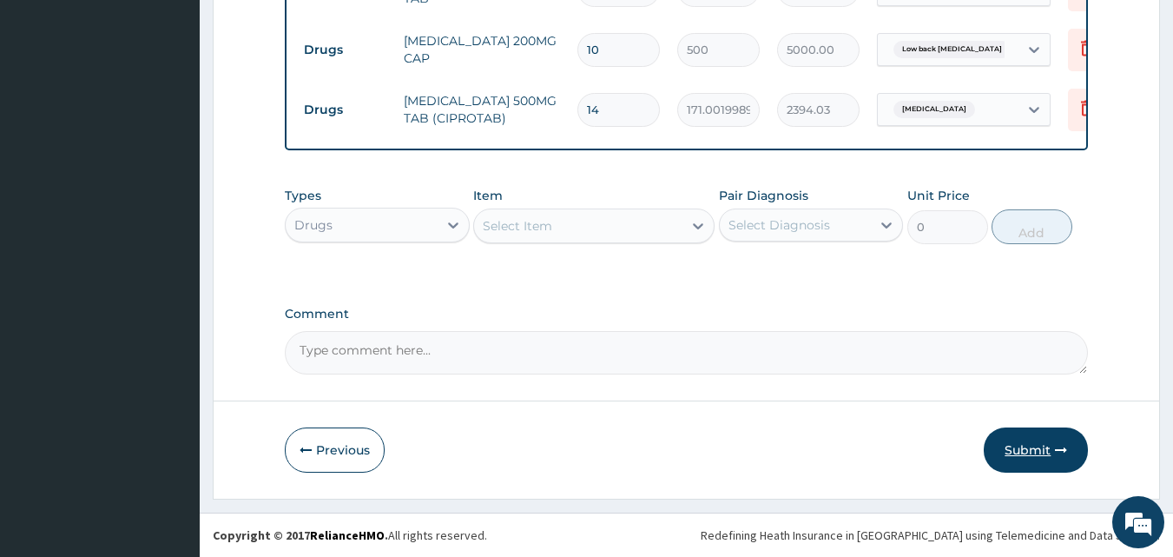
type input "14"
click at [1037, 455] on button "Submit" at bounding box center [1036, 449] width 104 height 45
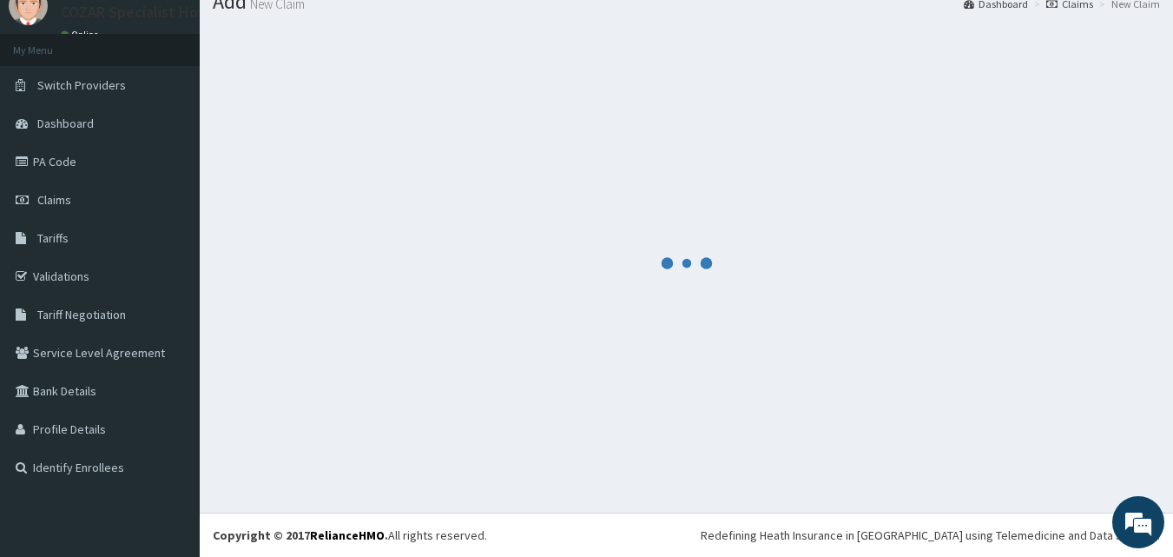
scroll to position [66, 0]
